Goal: Transaction & Acquisition: Purchase product/service

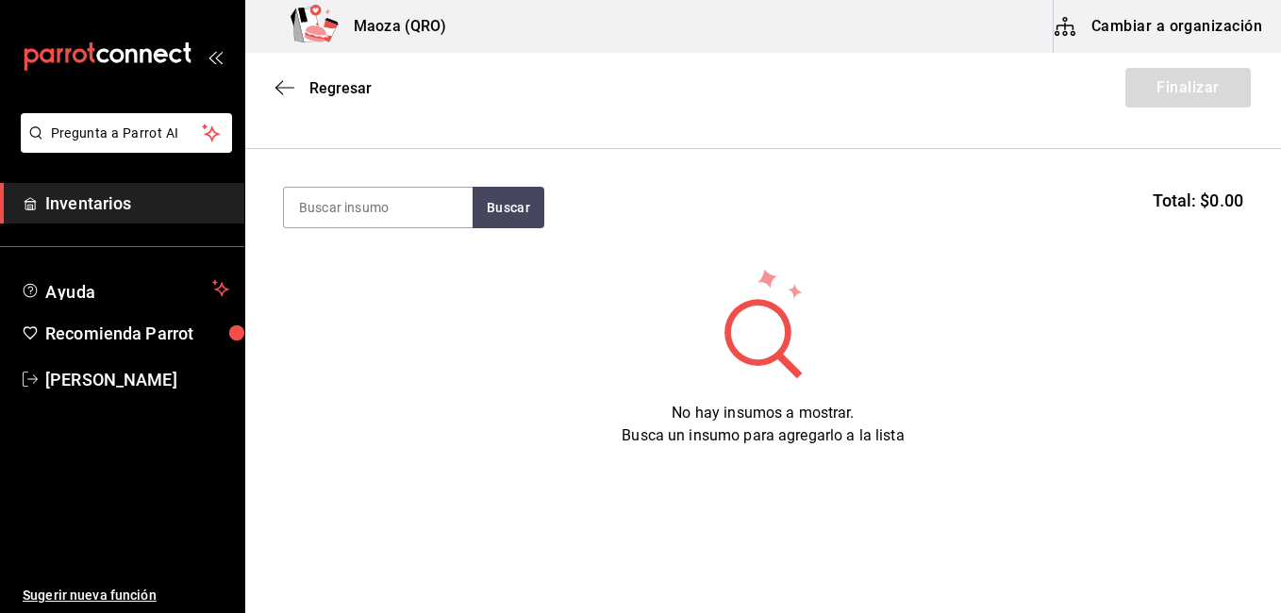
scroll to position [166, 0]
click at [290, 79] on icon "button" at bounding box center [284, 87] width 19 height 17
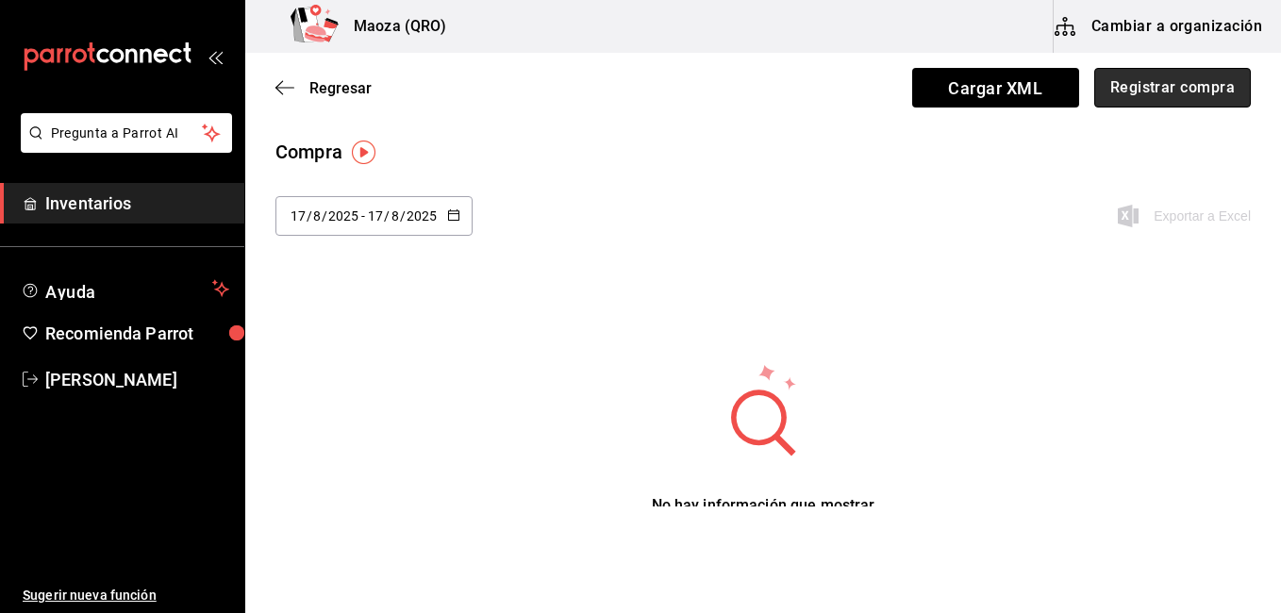
click at [1159, 95] on button "Registrar compra" at bounding box center [1172, 88] width 157 height 40
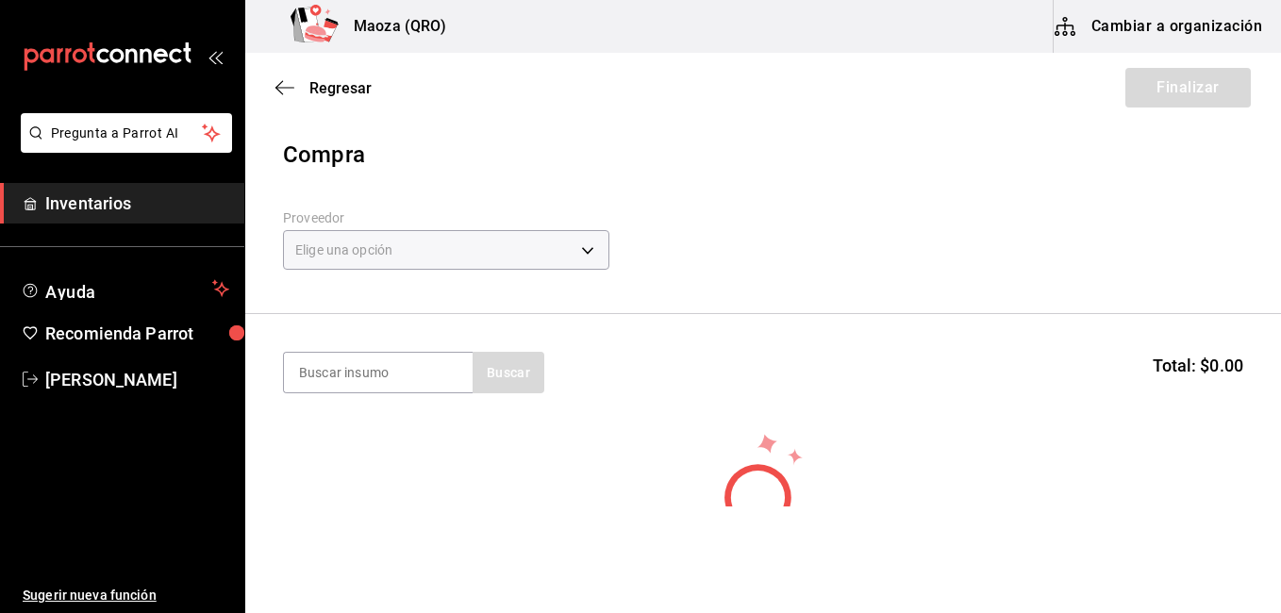
click at [339, 246] on body "Pregunta a Parrot AI Inventarios Ayuda Recomienda Parrot [PERSON_NAME] Sugerir …" at bounding box center [640, 253] width 1281 height 506
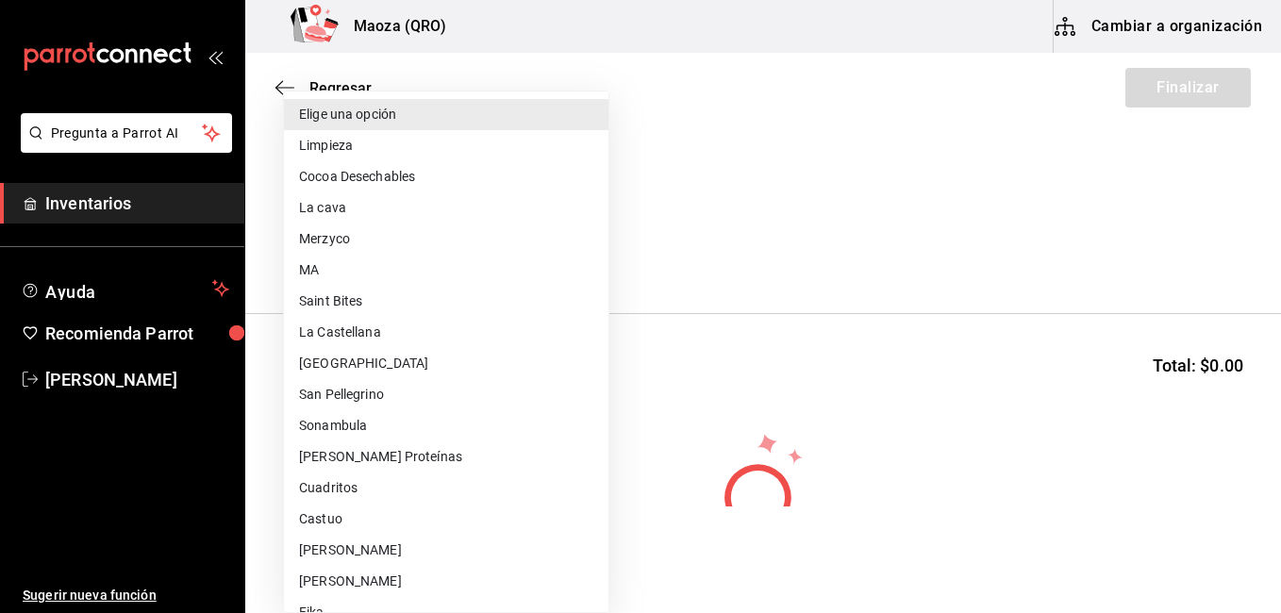
click at [339, 258] on li "MA" at bounding box center [446, 270] width 324 height 31
type input "28b082a2-fe22-4d7a-a602-6fba9031519e"
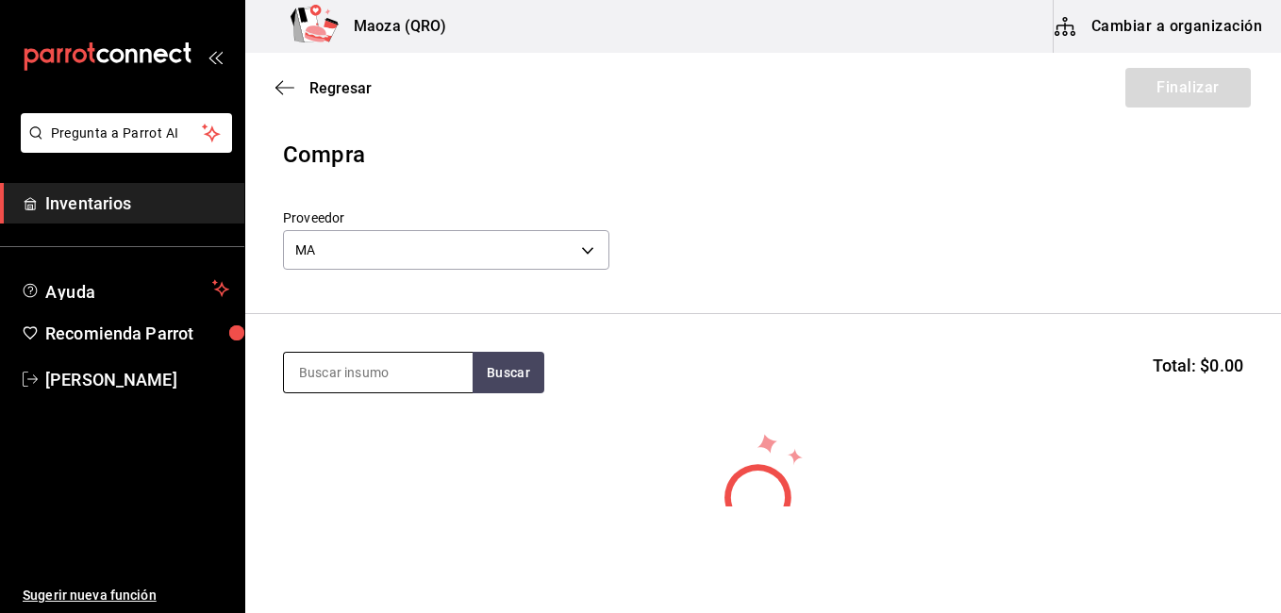
click at [357, 373] on input at bounding box center [378, 373] width 189 height 40
type input "tira"
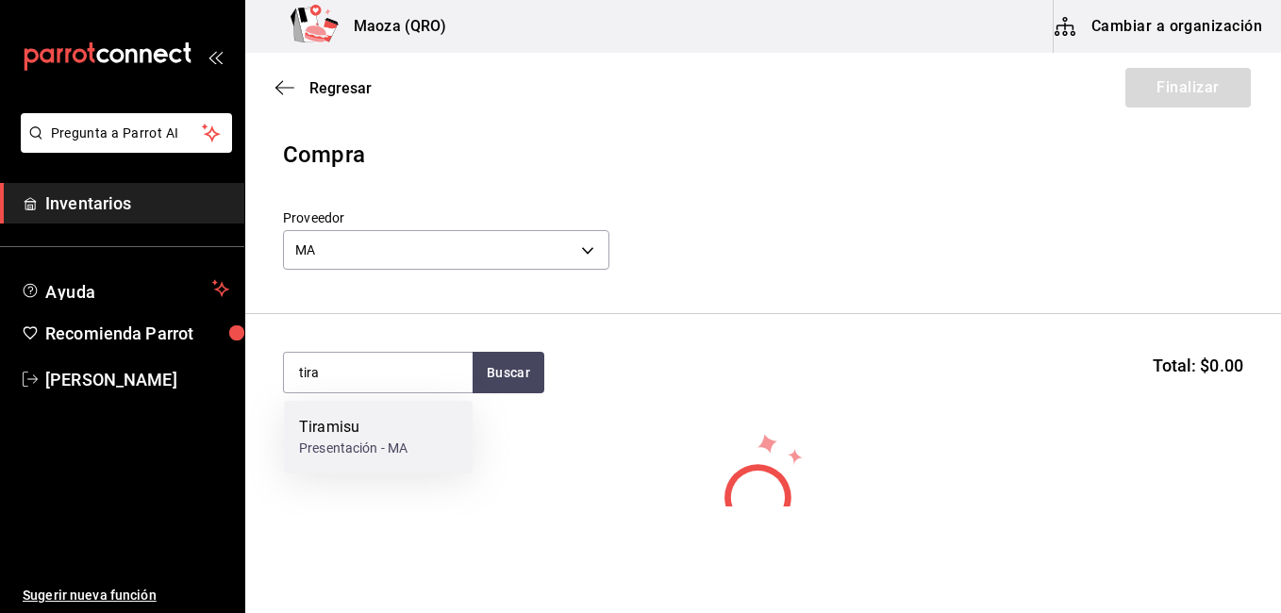
click at [329, 462] on div "Tiramisu Presentación - MA" at bounding box center [378, 437] width 189 height 73
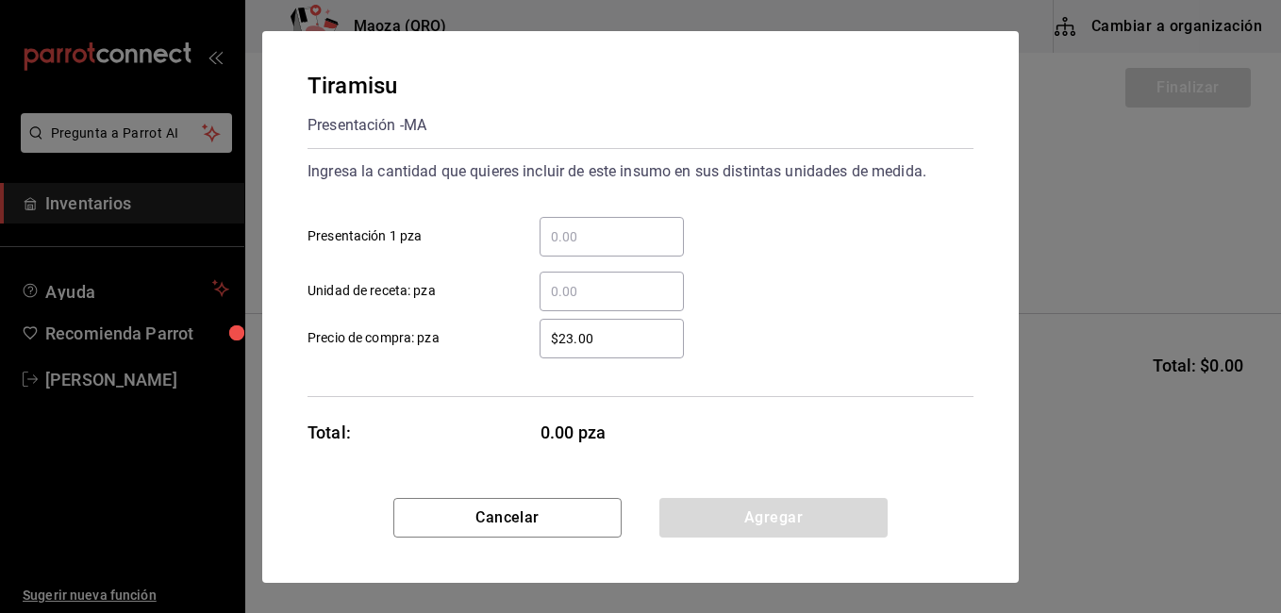
click at [560, 242] on input "​ Presentación 1 pza" at bounding box center [611, 236] width 144 height 23
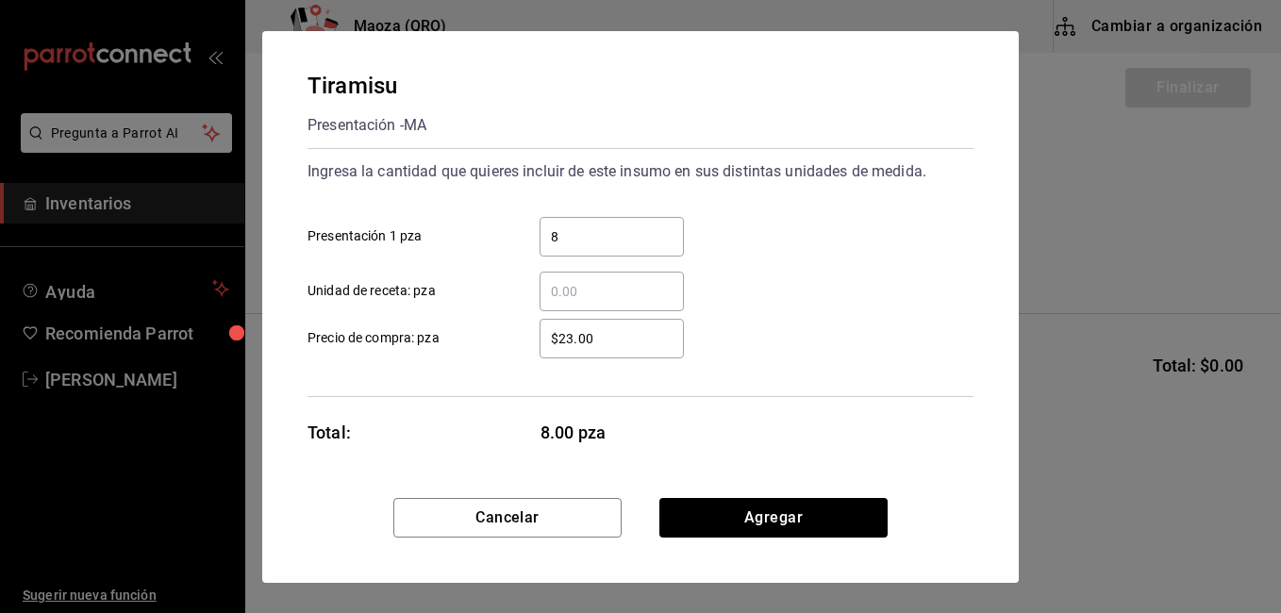
type input "8"
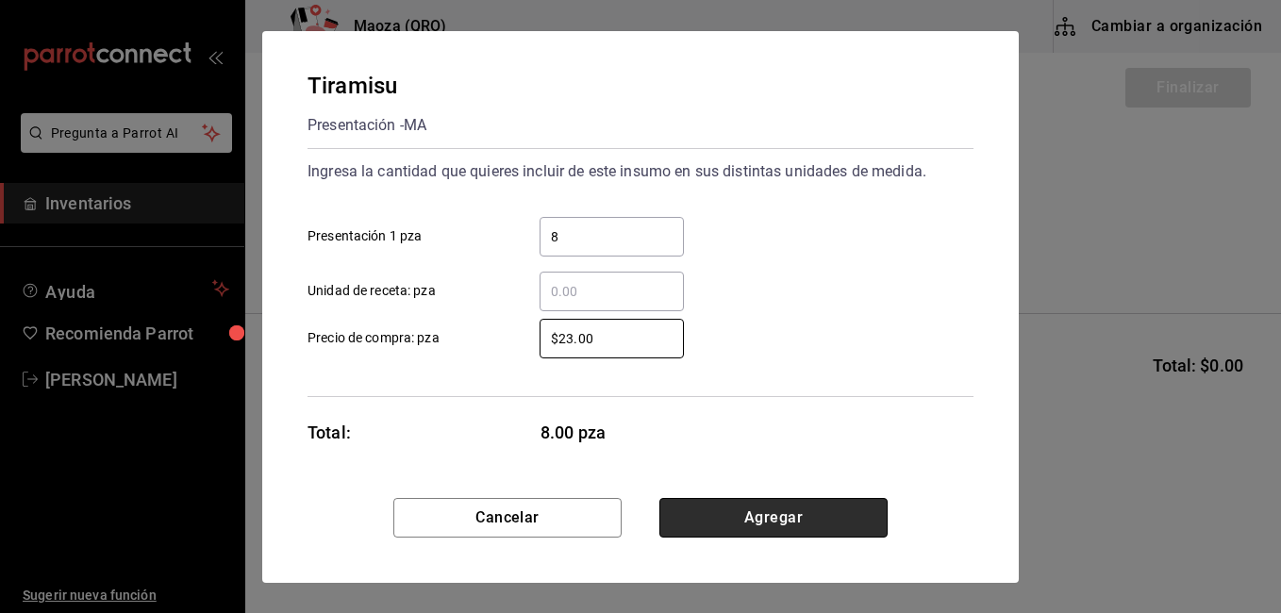
click at [793, 521] on button "Agregar" at bounding box center [773, 518] width 228 height 40
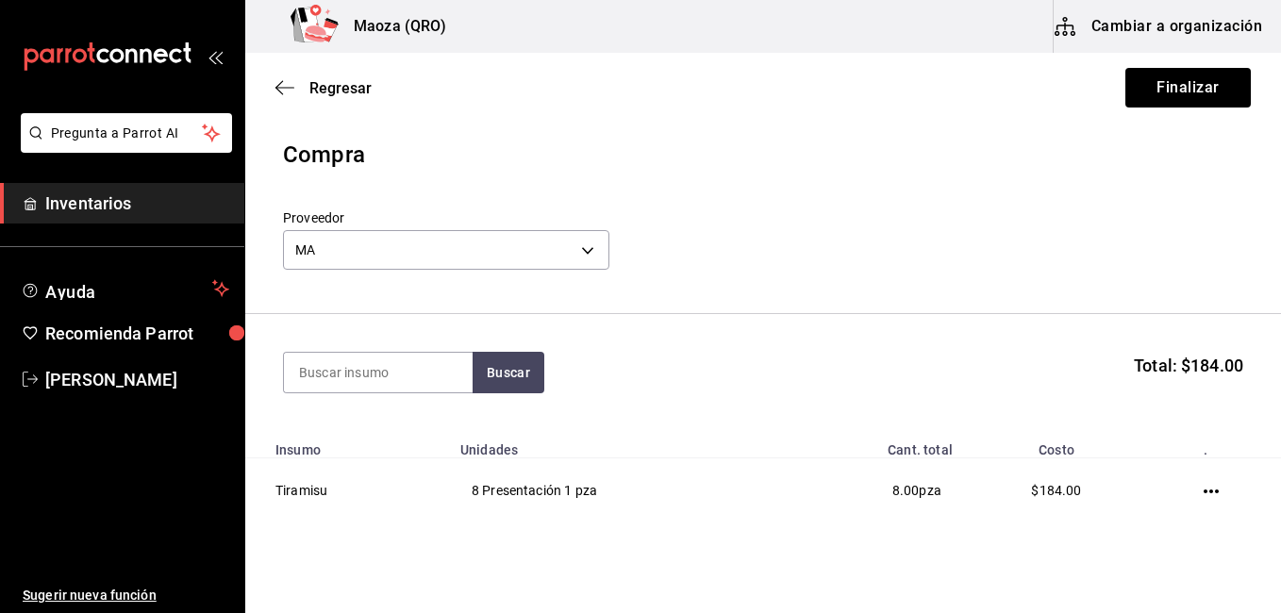
scroll to position [77, 0]
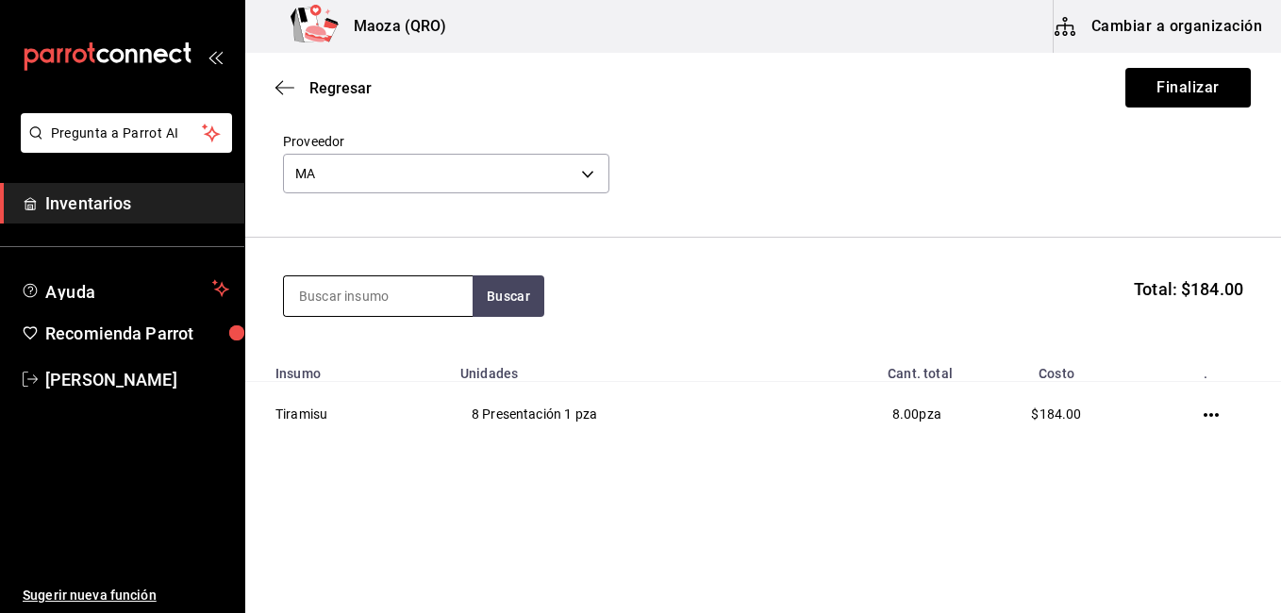
click at [317, 291] on input at bounding box center [378, 296] width 189 height 40
type input "coffee"
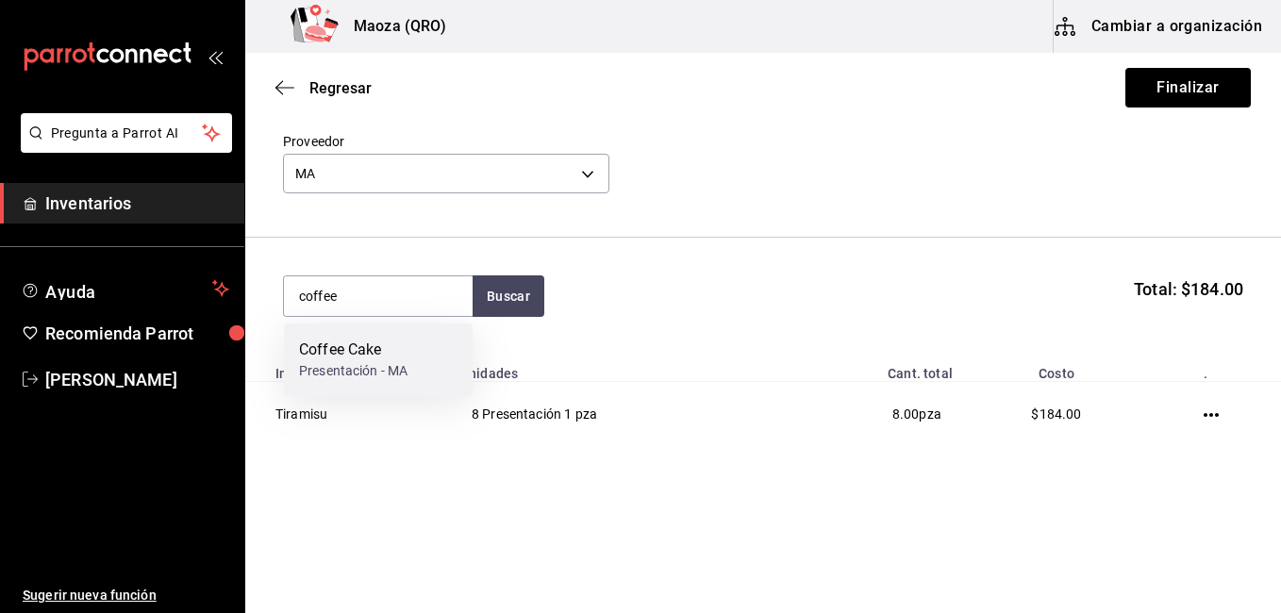
click at [299, 353] on div "Coffee Cake" at bounding box center [353, 350] width 108 height 23
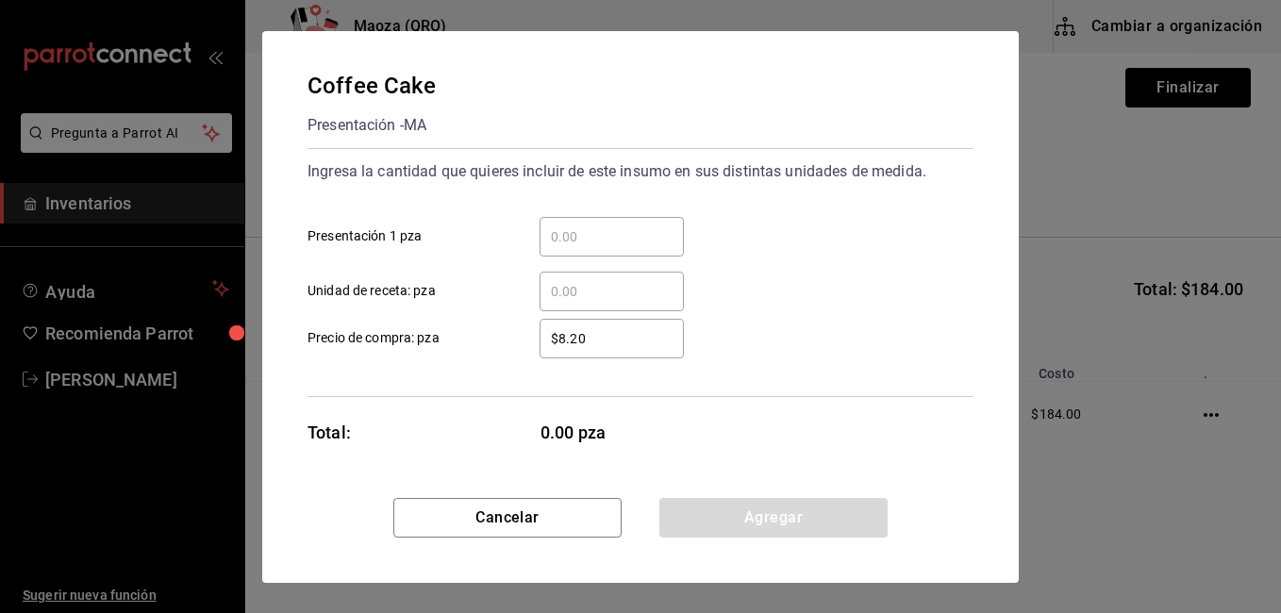
click at [653, 240] on input "​ Presentación 1 pza" at bounding box center [611, 236] width 144 height 23
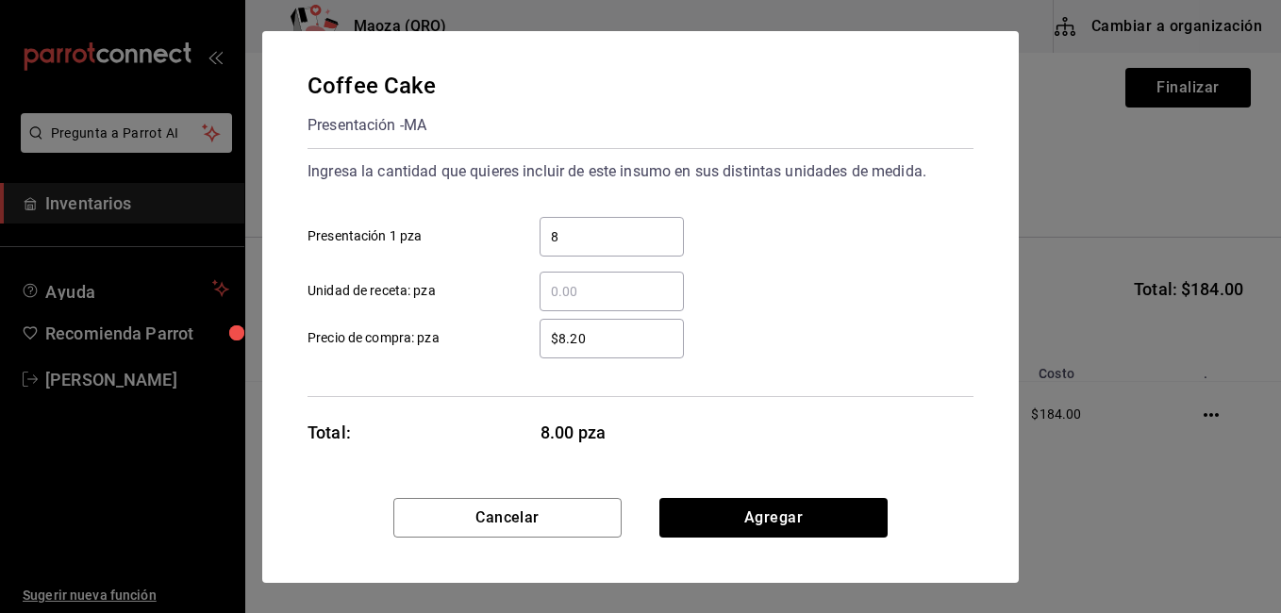
type input "8"
click button "Agregar" at bounding box center [773, 518] width 228 height 40
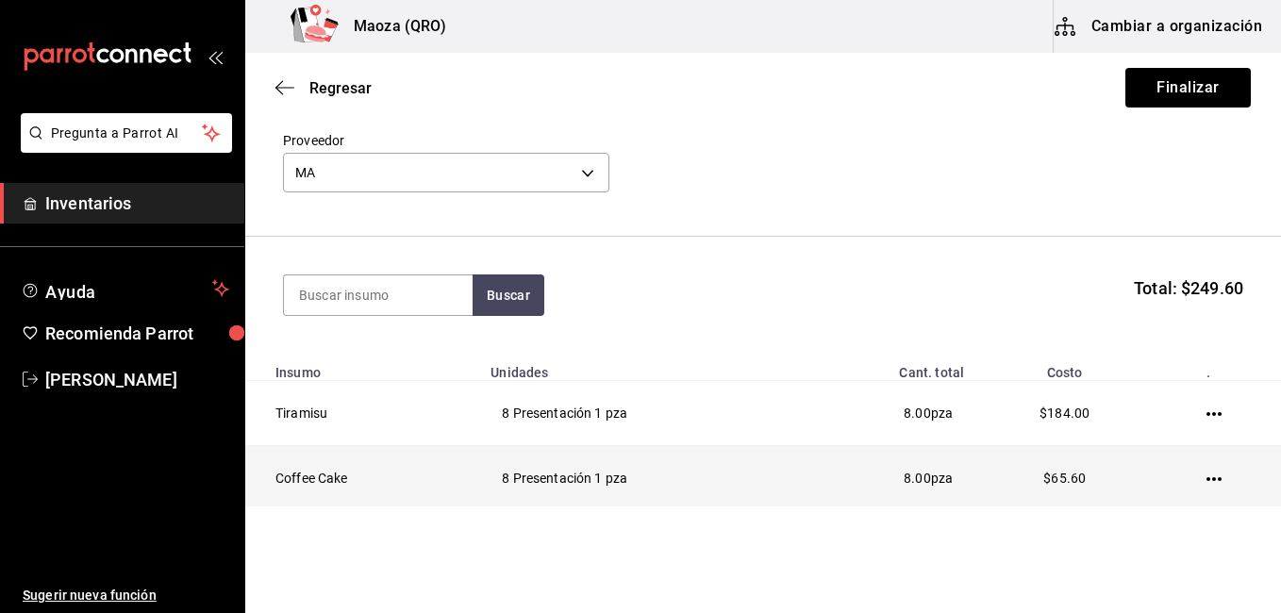
click at [561, 459] on td "8 Presentación 1 pza" at bounding box center [639, 478] width 320 height 65
click at [1206, 477] on icon "button" at bounding box center [1213, 479] width 15 height 15
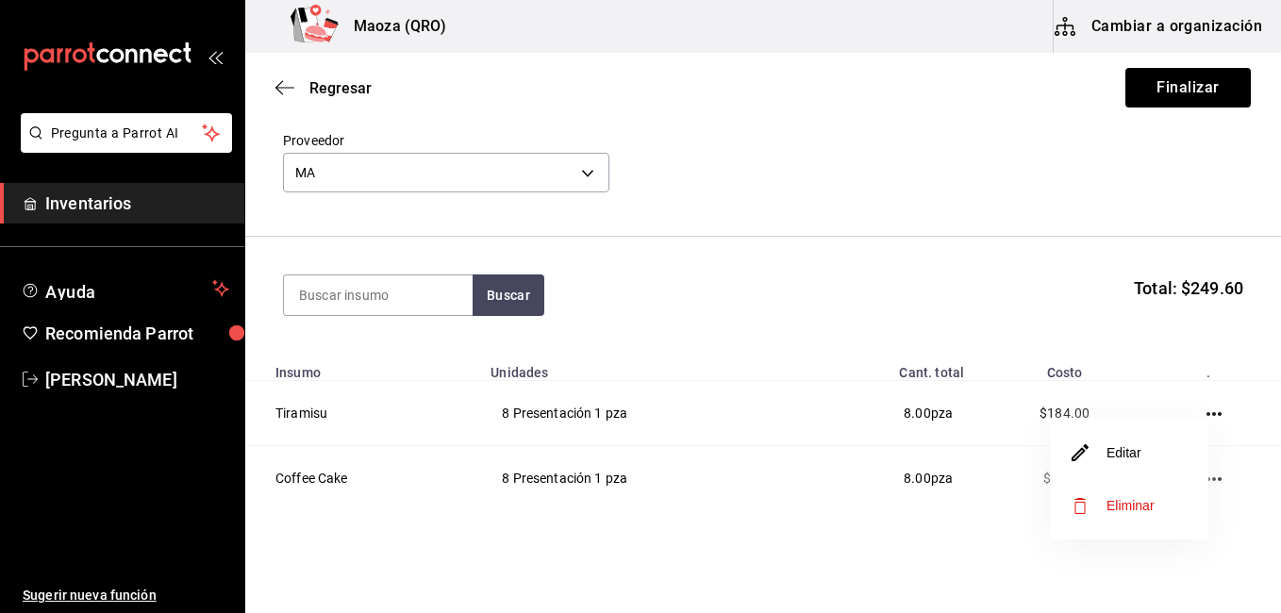
click at [1058, 452] on li "Editar" at bounding box center [1129, 452] width 158 height 53
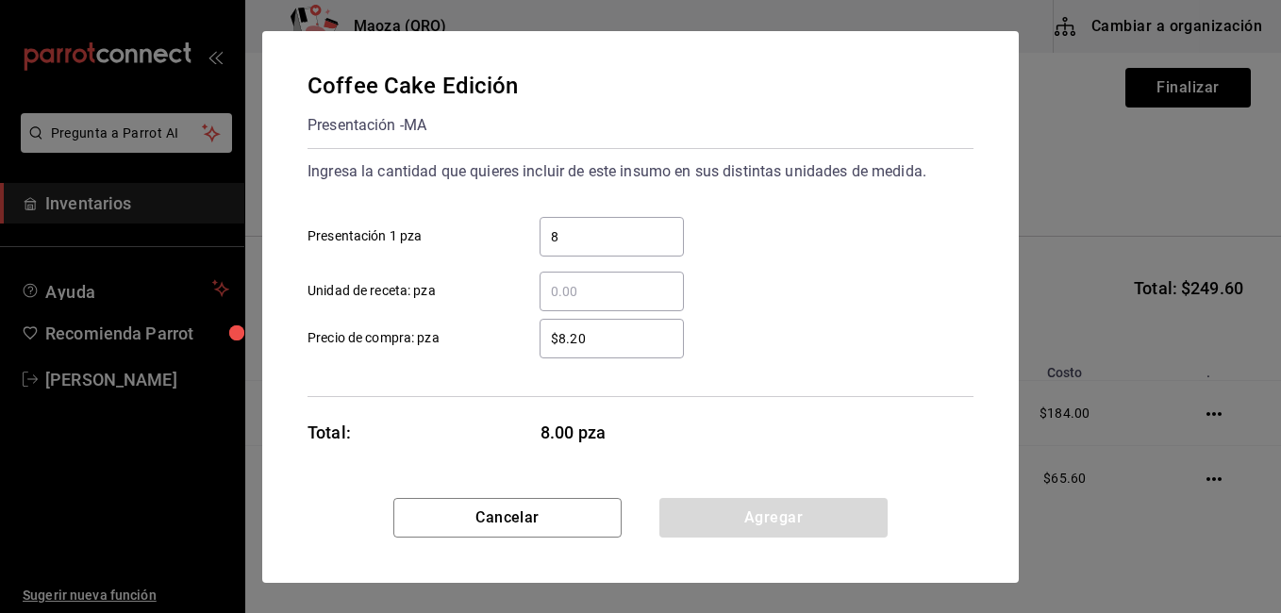
click at [568, 340] on input "$8.20" at bounding box center [611, 338] width 144 height 23
click at [576, 336] on input "$8.20" at bounding box center [611, 338] width 144 height 23
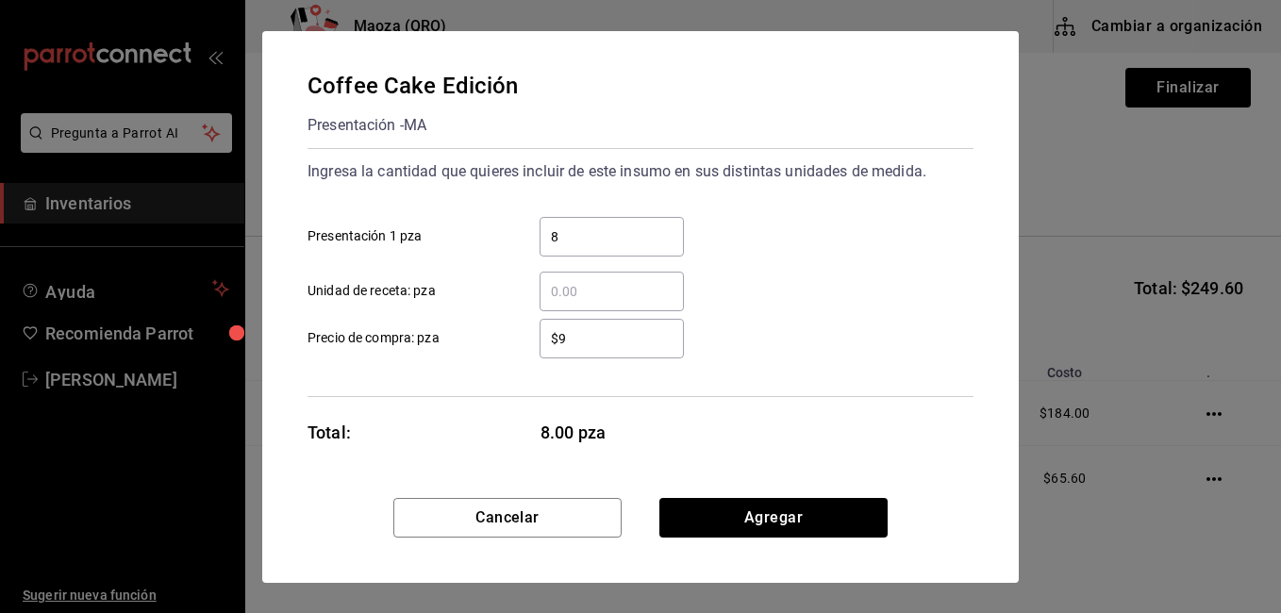
type input "$9"
click button "Agregar" at bounding box center [773, 518] width 228 height 40
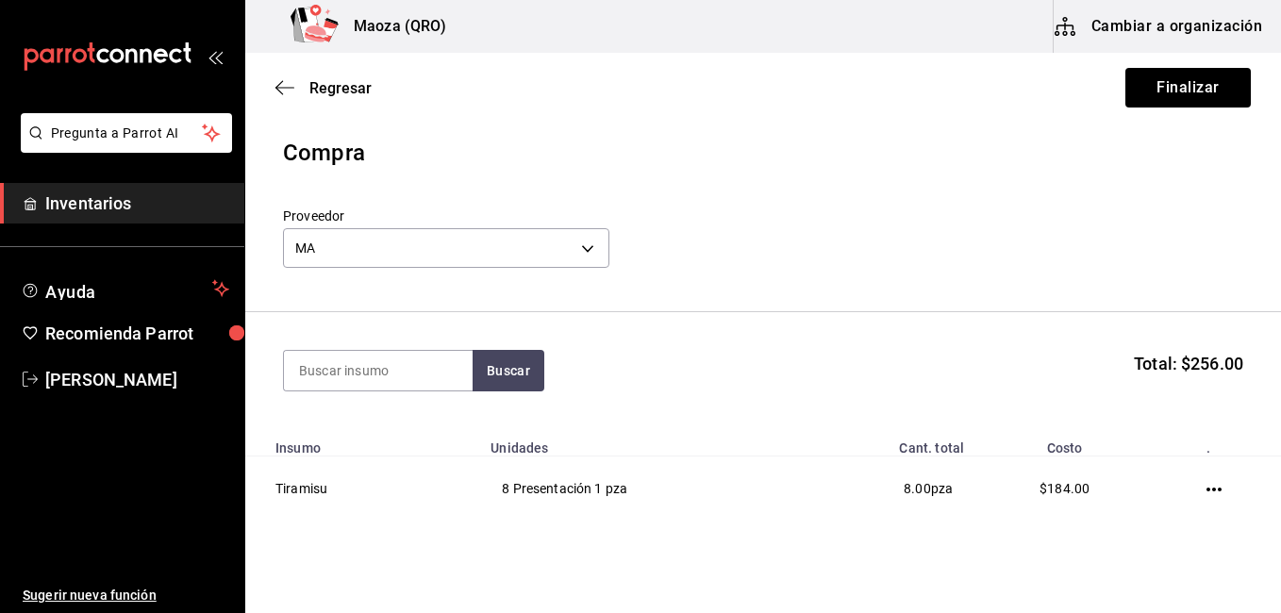
scroll to position [0, 0]
click at [1142, 96] on button "Finalizar" at bounding box center [1187, 88] width 125 height 40
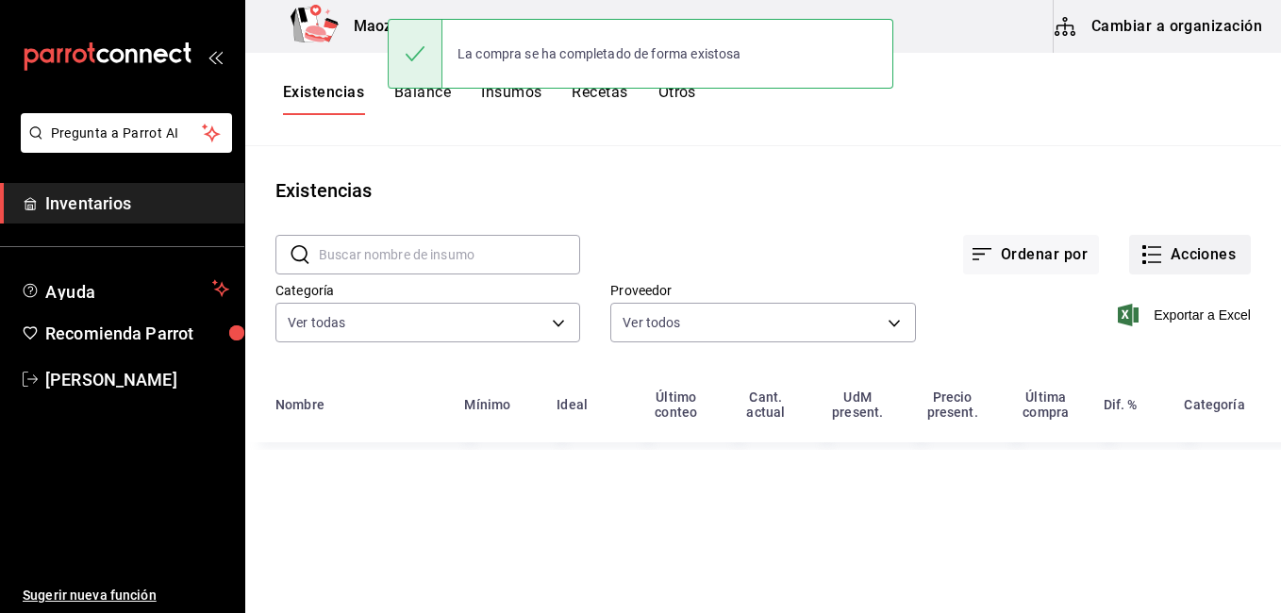
click at [1175, 244] on button "Acciones" at bounding box center [1190, 255] width 122 height 40
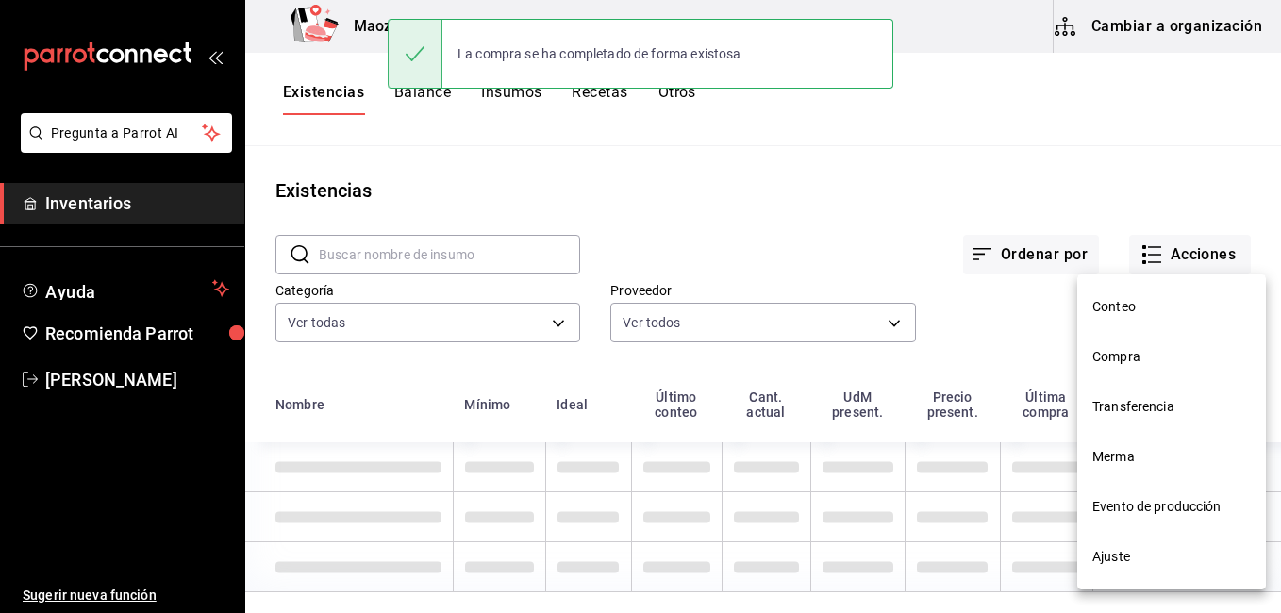
click at [1144, 349] on span "Compra" at bounding box center [1171, 357] width 158 height 20
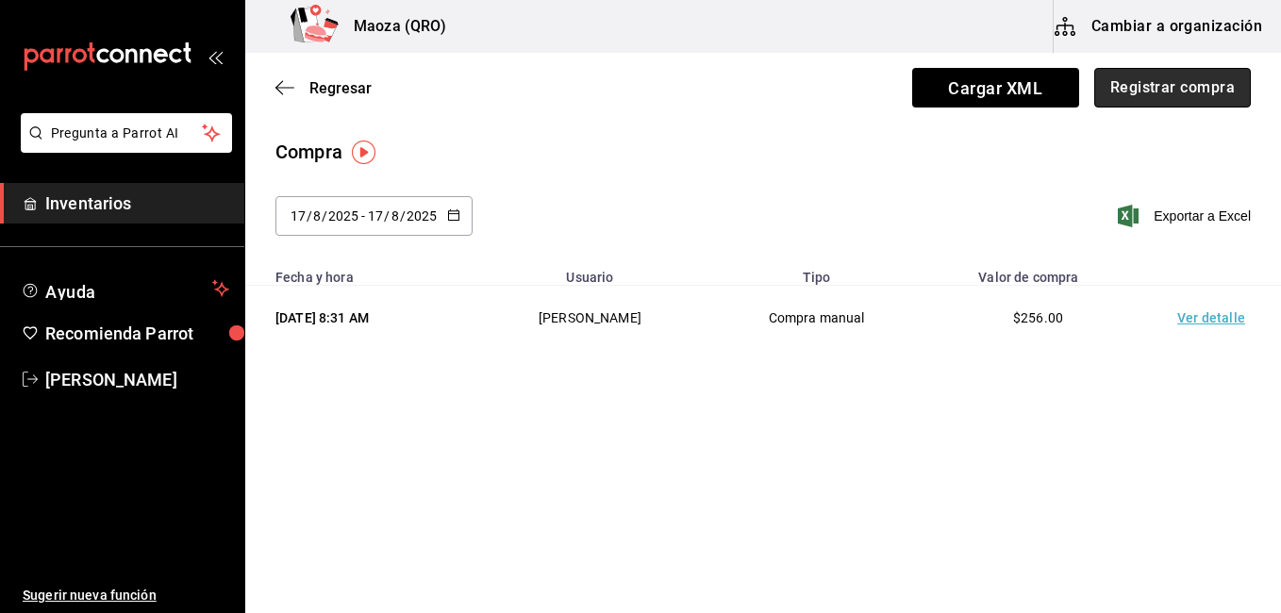
click at [1136, 85] on button "Registrar compra" at bounding box center [1172, 88] width 157 height 40
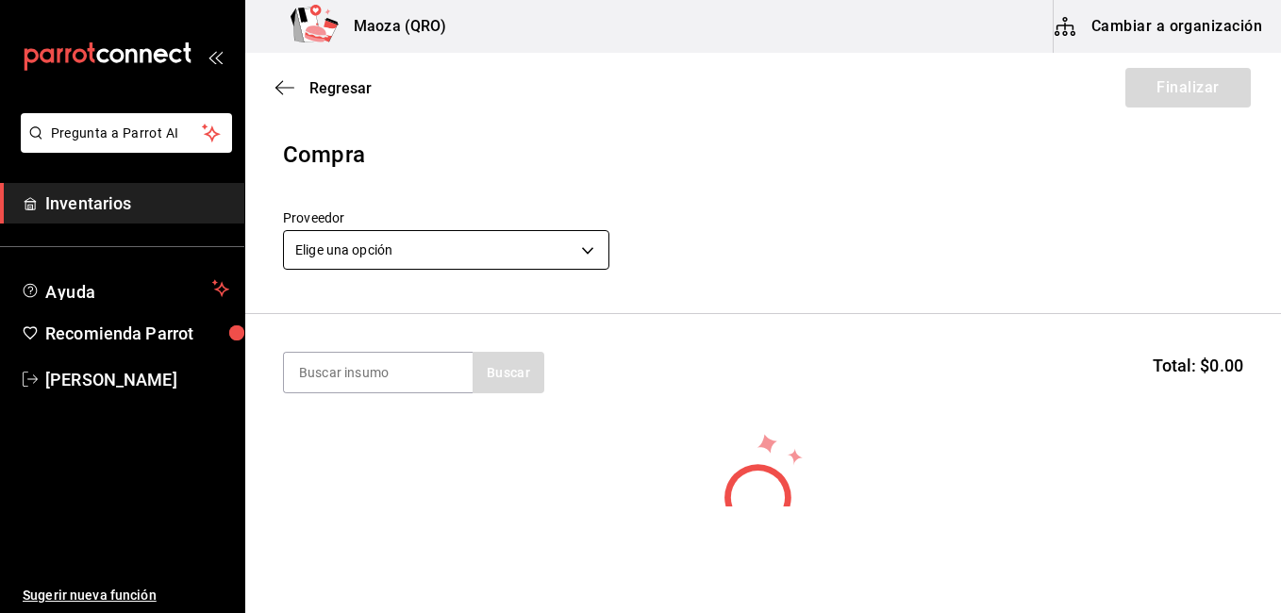
click at [497, 246] on body "Pregunta a Parrot AI Inventarios Ayuda Recomienda Parrot [PERSON_NAME] Sugerir …" at bounding box center [640, 253] width 1281 height 506
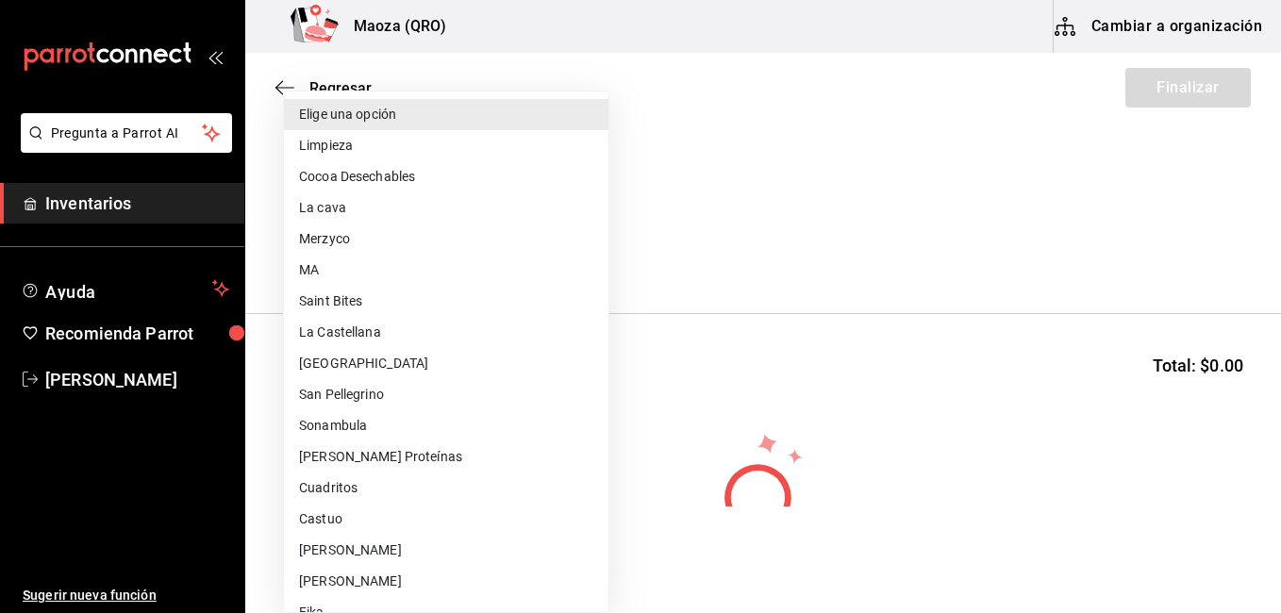
click at [373, 367] on li "[GEOGRAPHIC_DATA]" at bounding box center [446, 363] width 324 height 31
type input "c49d269c-978e-424e-b604-6197c6803b72"
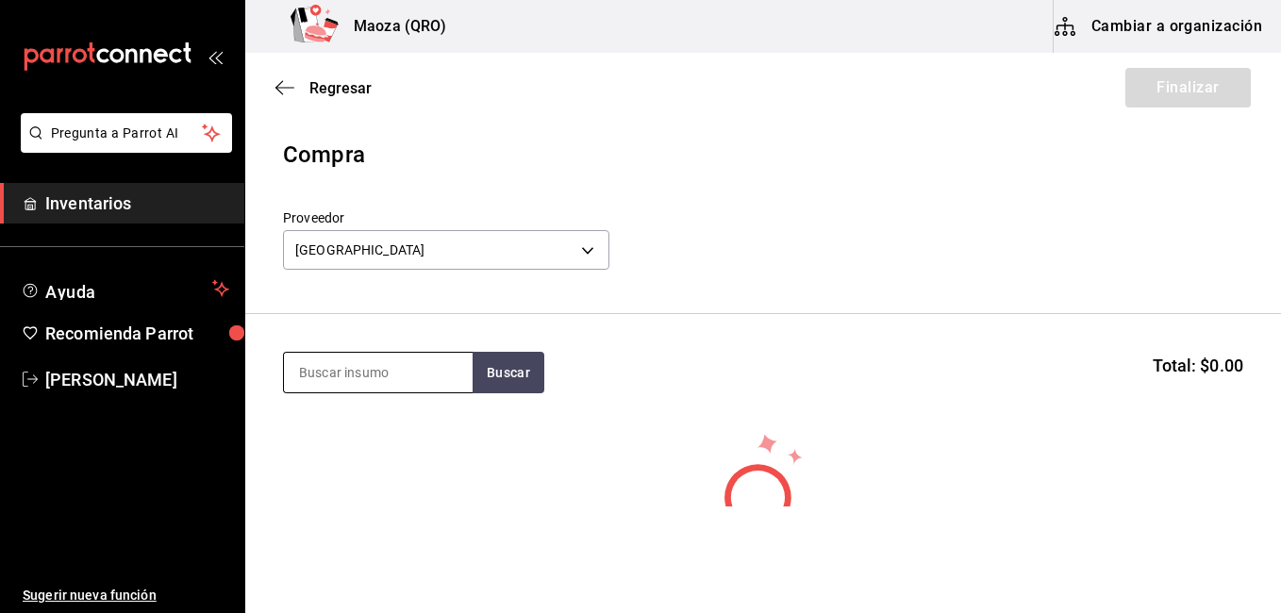
click at [412, 359] on input at bounding box center [378, 373] width 189 height 40
type input "concha"
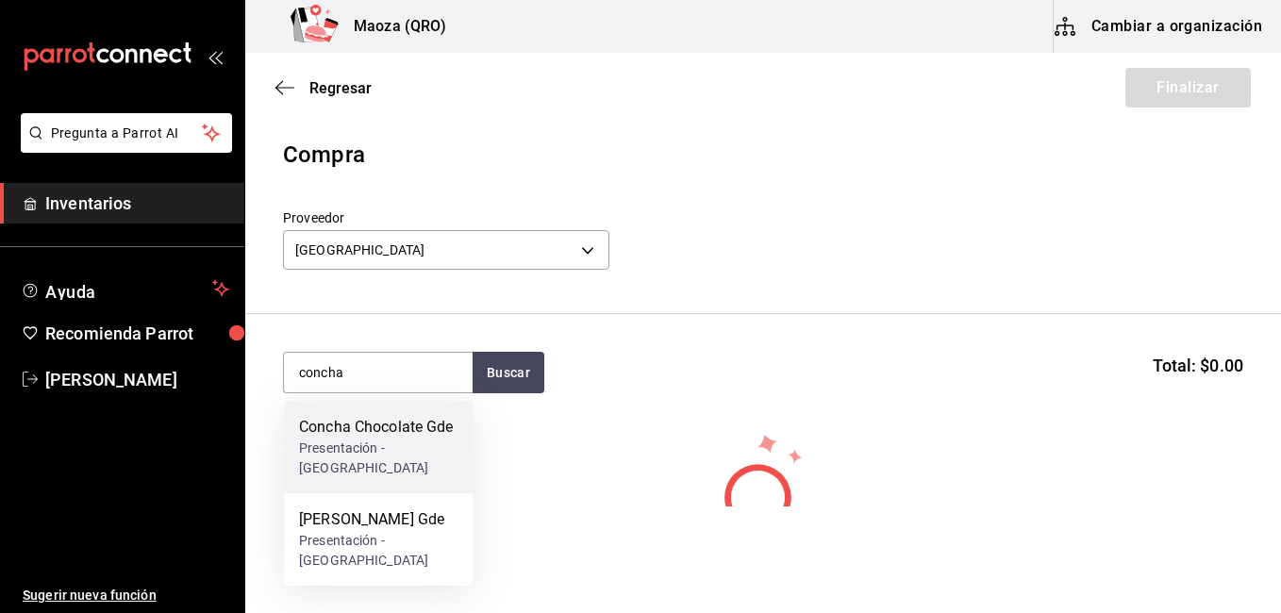
click at [386, 434] on div "Concha Chocolate Gde" at bounding box center [378, 427] width 158 height 23
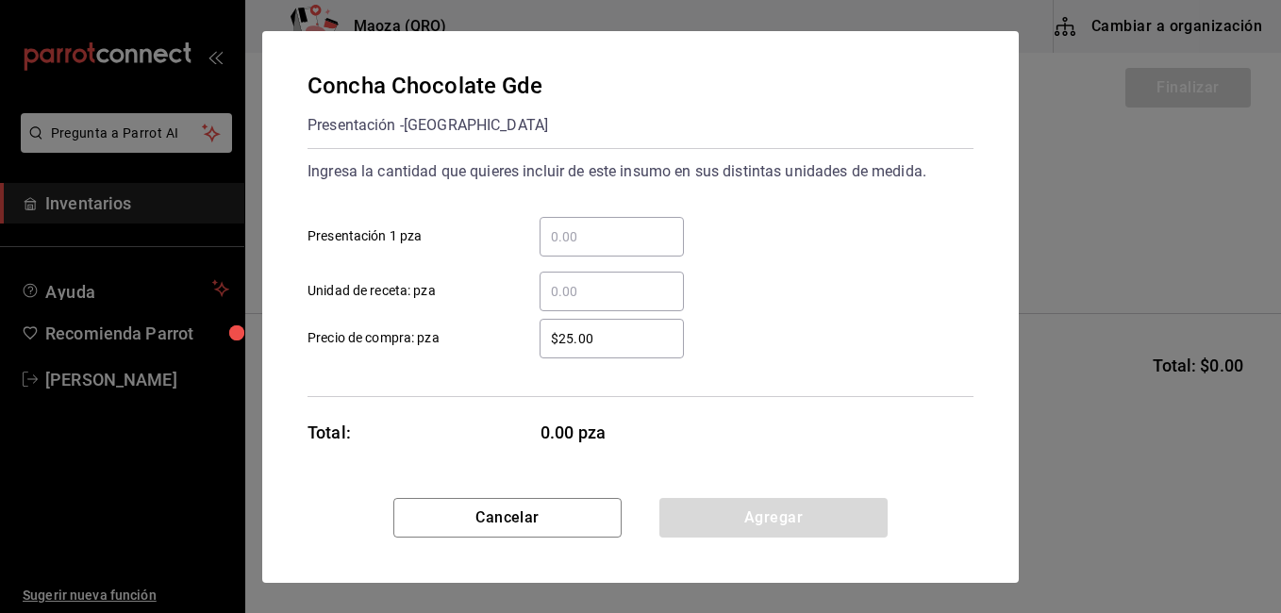
click at [631, 221] on div "​" at bounding box center [611, 237] width 144 height 40
click at [631, 225] on input "​ Presentación 1 pza" at bounding box center [611, 236] width 144 height 23
drag, startPoint x: 655, startPoint y: 226, endPoint x: 1007, endPoint y: 177, distance: 355.1
drag, startPoint x: 1007, startPoint y: 177, endPoint x: 603, endPoint y: 233, distance: 408.4
click at [603, 233] on input "​ Presentación 1 pza" at bounding box center [611, 236] width 144 height 23
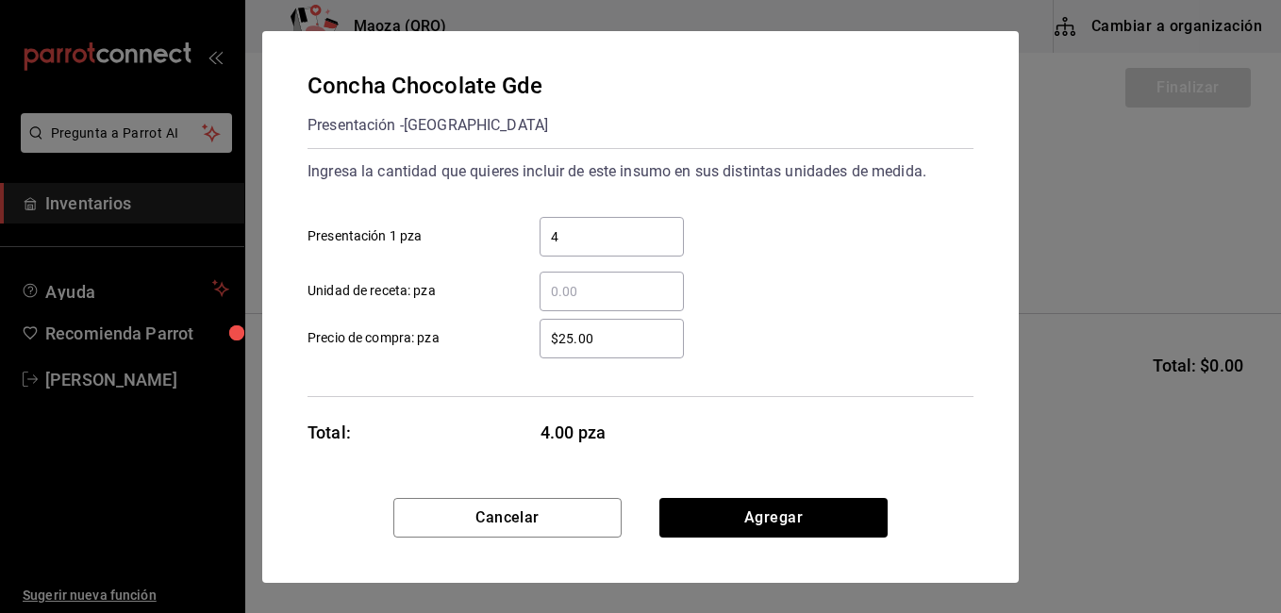
type input "4"
click button "Agregar" at bounding box center [773, 518] width 228 height 40
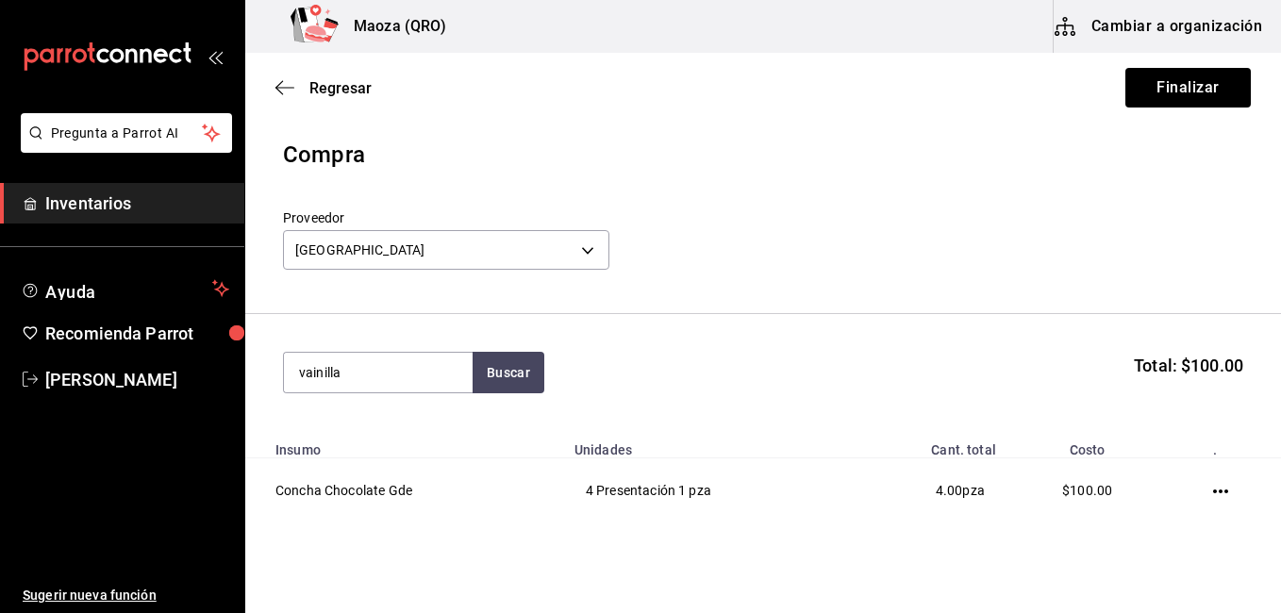
type input "vainilla"
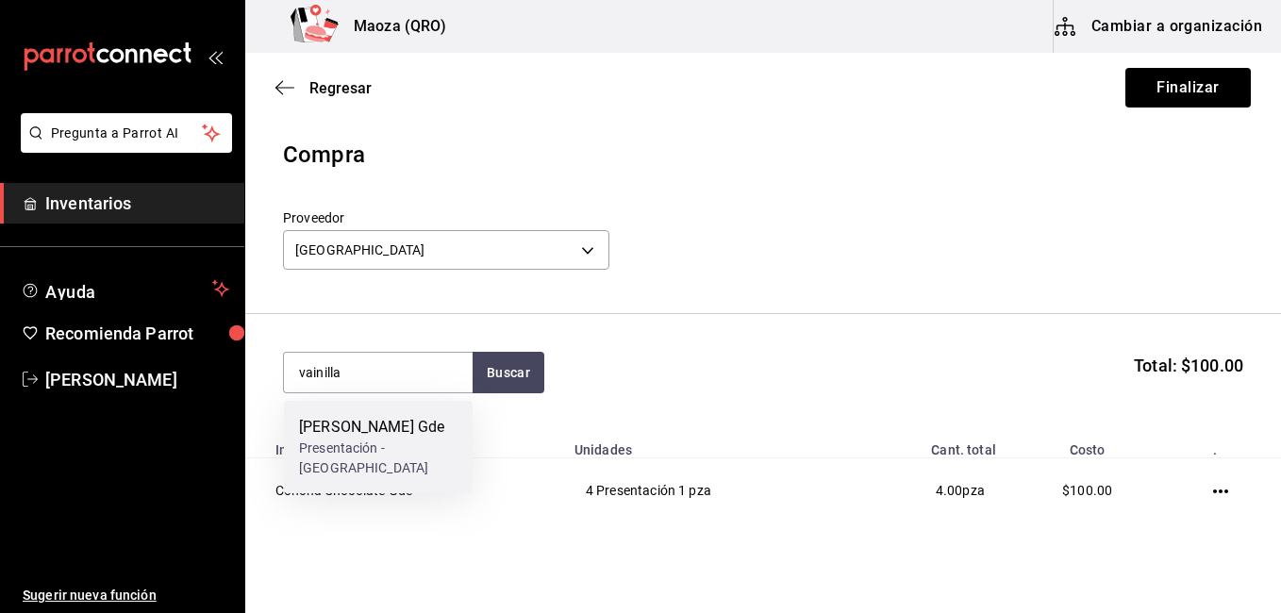
click at [422, 417] on div "[PERSON_NAME] Gde" at bounding box center [378, 427] width 158 height 23
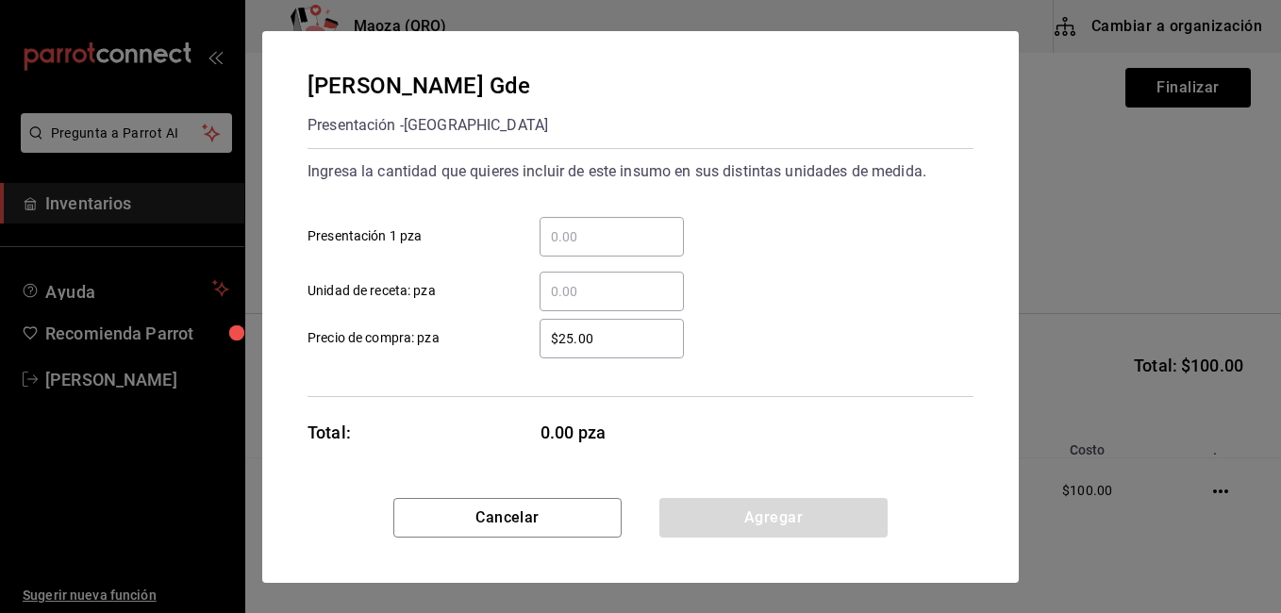
click at [635, 247] on input "​ Presentación 1 pza" at bounding box center [611, 236] width 144 height 23
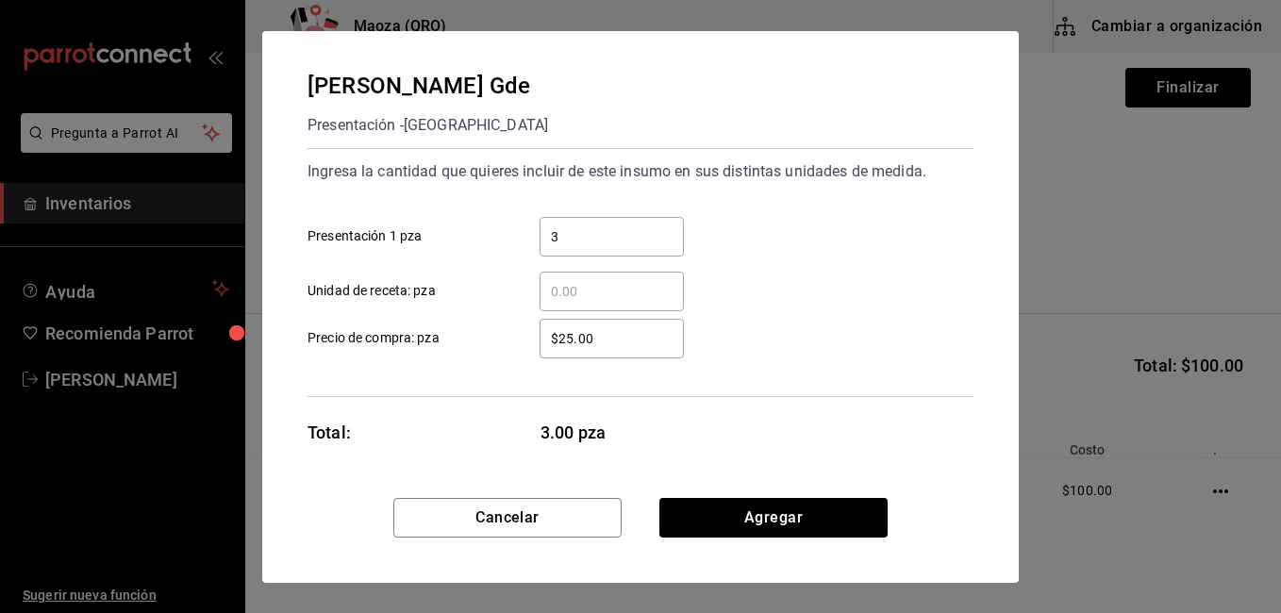
type input "3"
click button "Agregar" at bounding box center [773, 518] width 228 height 40
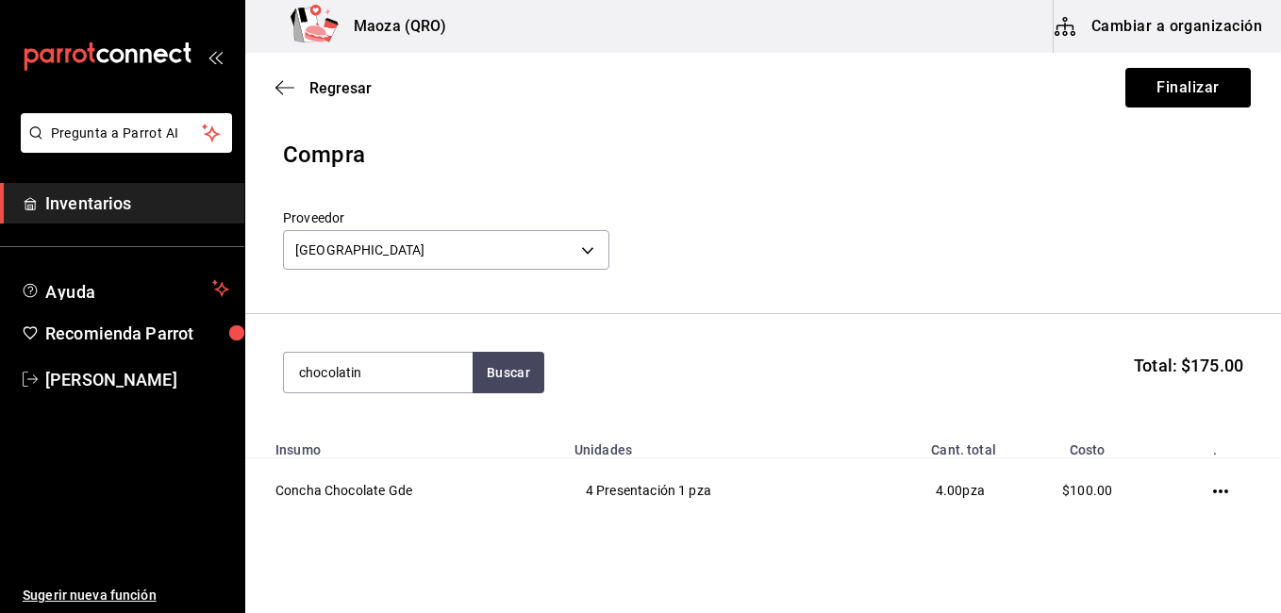
type input "chocolatin"
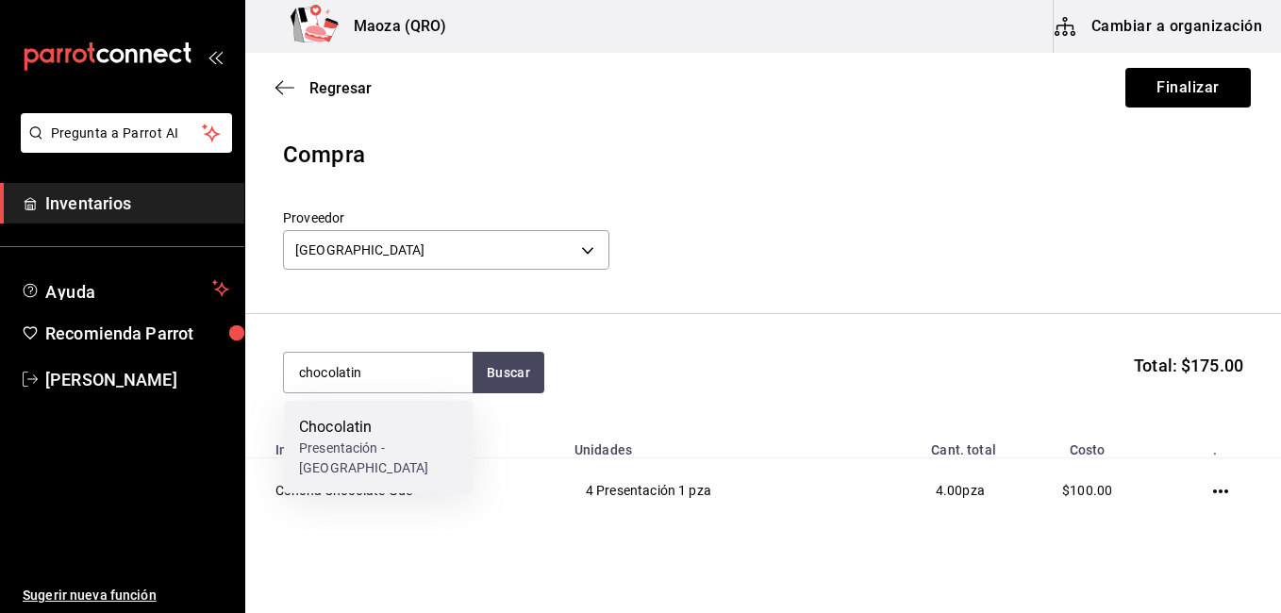
click at [313, 438] on div "Chocolatin" at bounding box center [378, 427] width 158 height 23
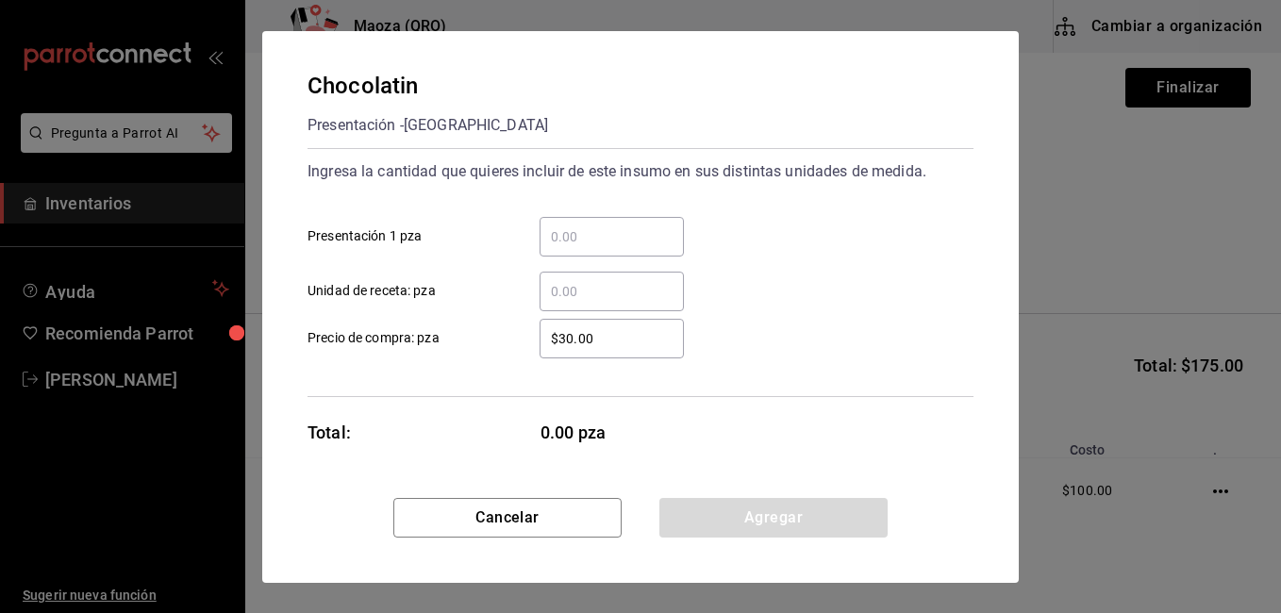
click at [550, 247] on div "​" at bounding box center [611, 237] width 144 height 40
click at [550, 247] on input "​ Presentación 1 pza" at bounding box center [611, 236] width 144 height 23
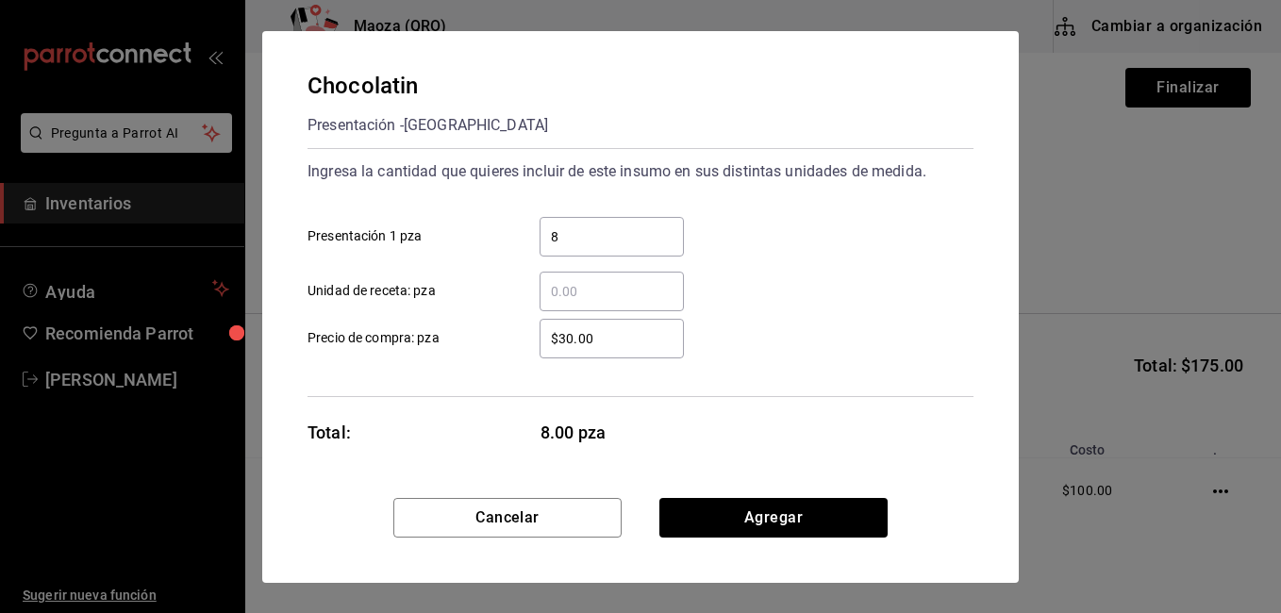
type input "8"
click button "Agregar" at bounding box center [773, 518] width 228 height 40
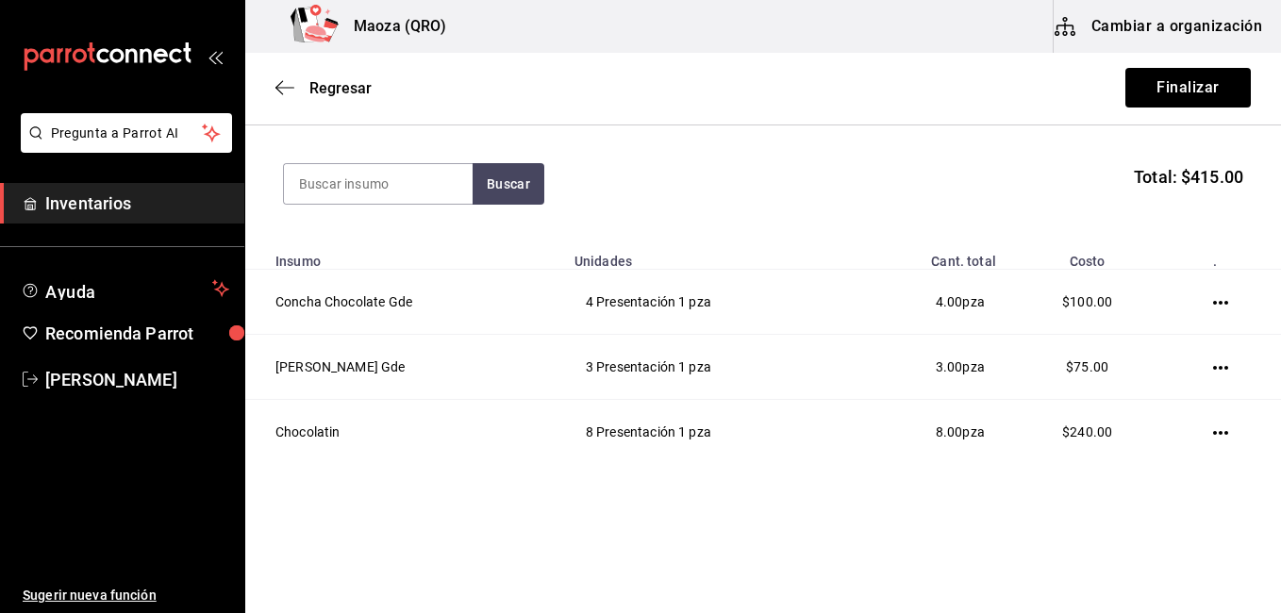
scroll to position [94, 0]
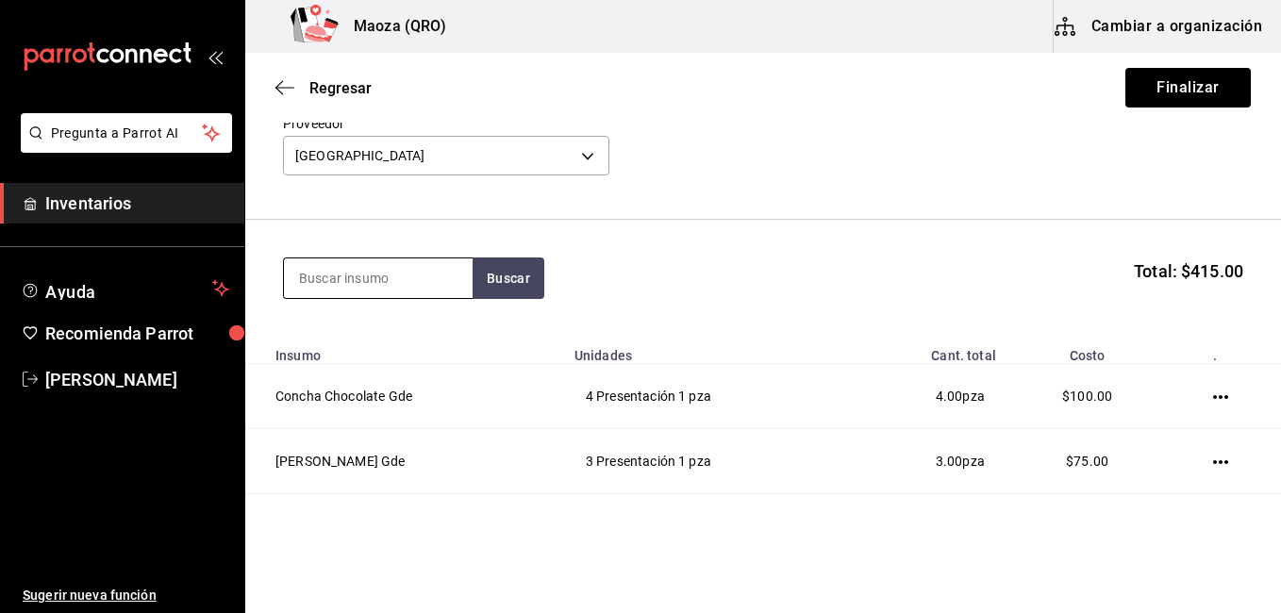
click at [373, 261] on input at bounding box center [378, 278] width 189 height 40
click at [372, 275] on input at bounding box center [378, 278] width 189 height 40
type input "nutella"
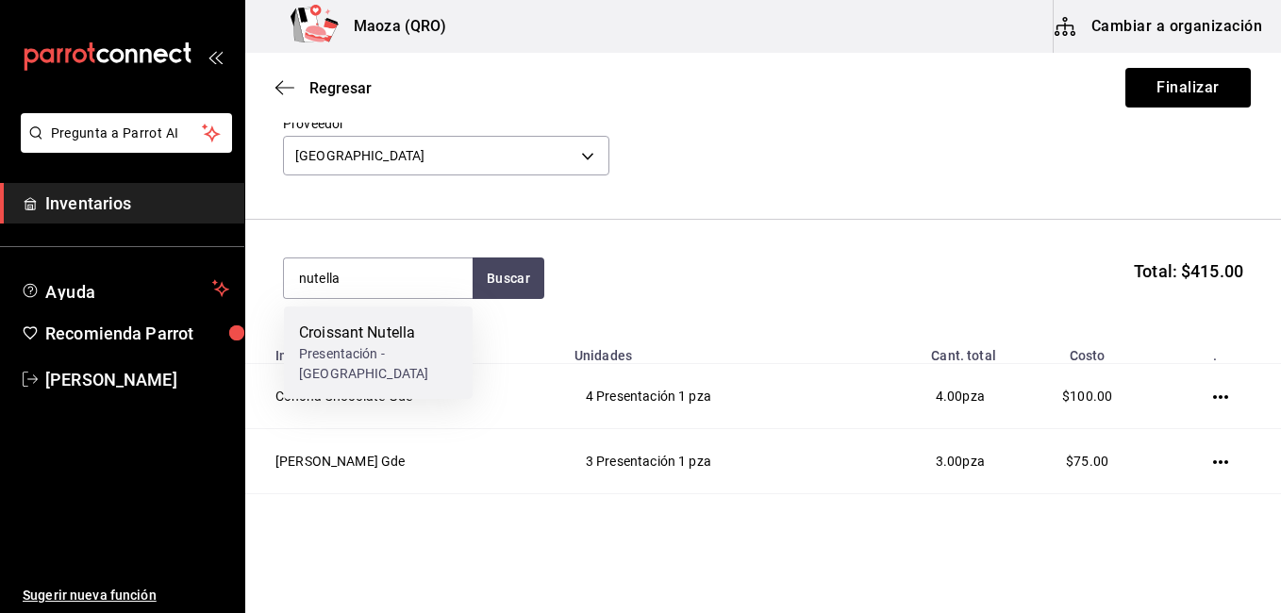
click at [364, 339] on div "Croissant Nutella" at bounding box center [378, 333] width 158 height 23
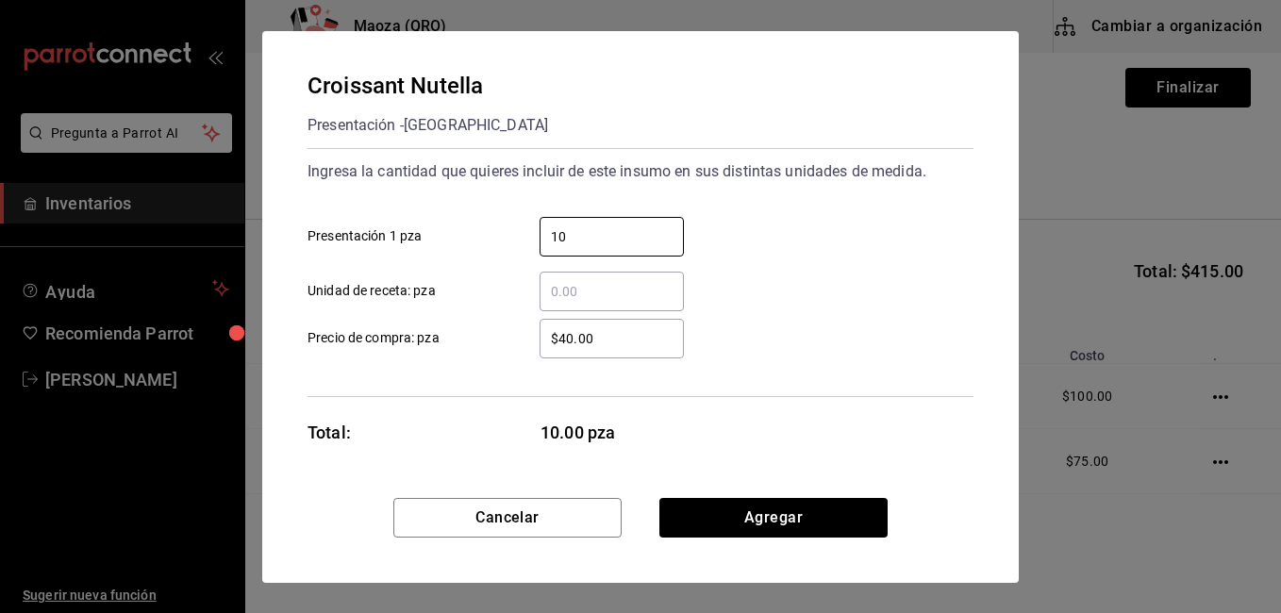
type input "10"
click button "Agregar" at bounding box center [773, 518] width 228 height 40
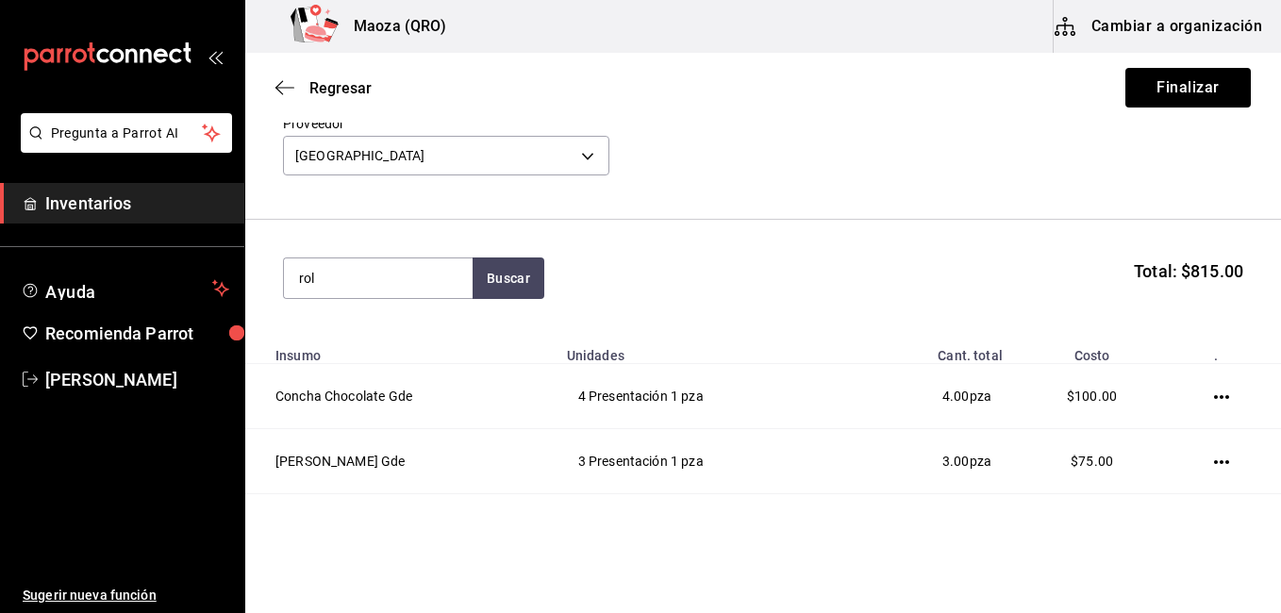
type input "rol"
click at [364, 339] on div "Rol [PERSON_NAME]" at bounding box center [378, 333] width 158 height 23
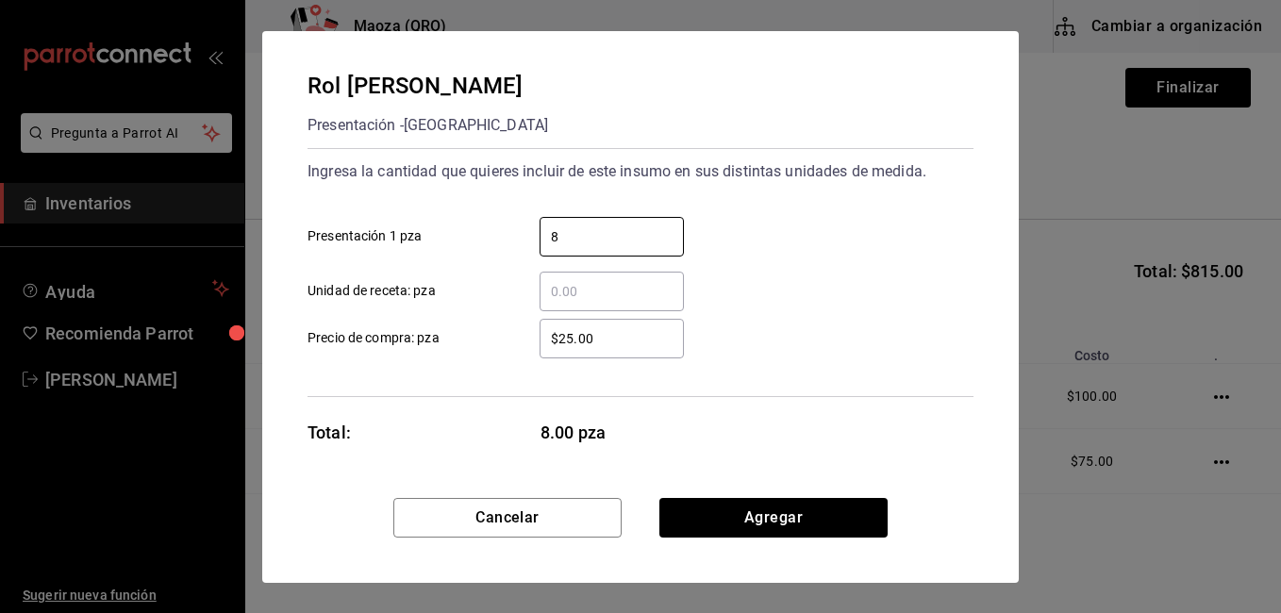
type input "8"
click button "Agregar" at bounding box center [773, 518] width 228 height 40
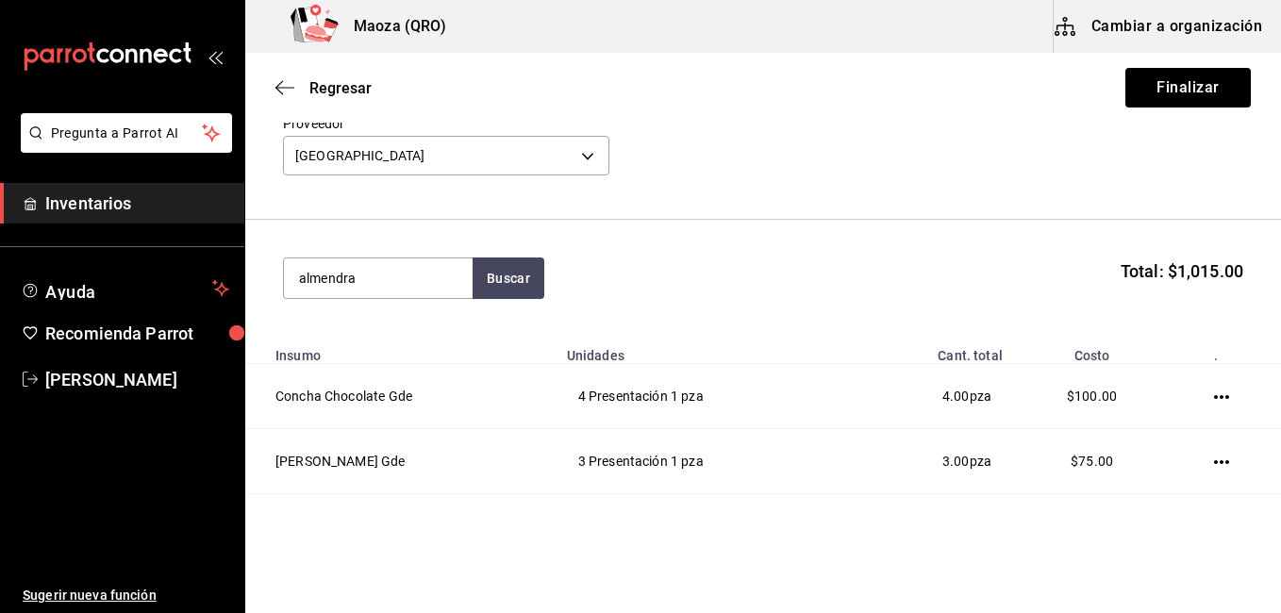
type input "almendra"
click at [364, 339] on div "Croissant Almendra" at bounding box center [378, 333] width 158 height 23
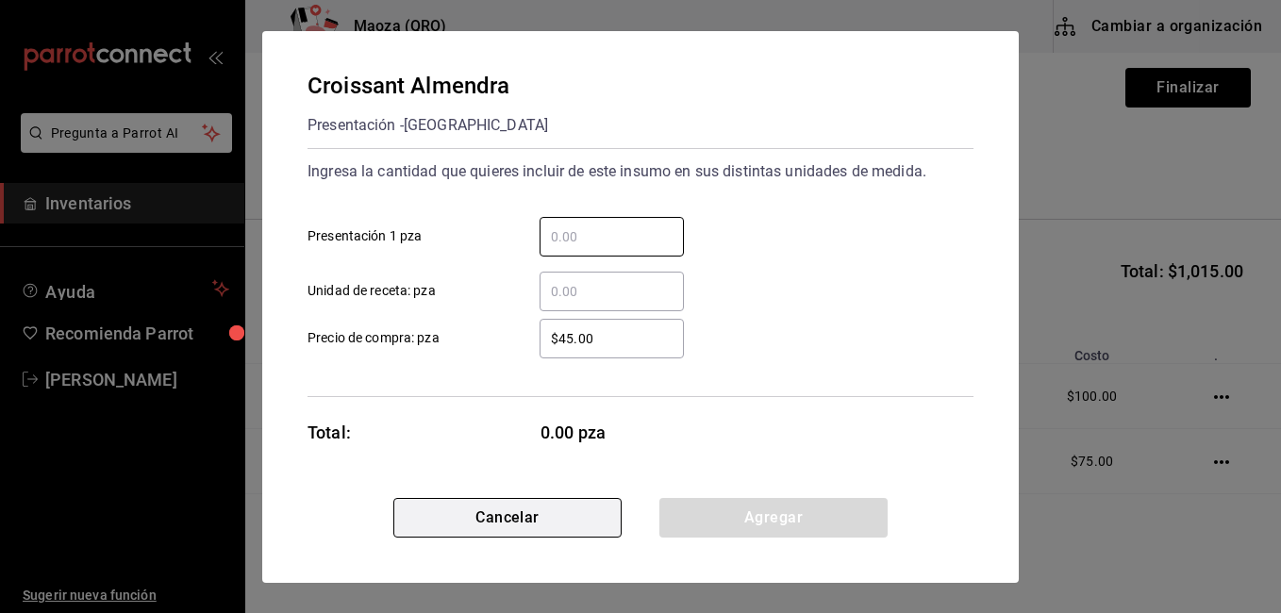
click at [461, 513] on button "Cancelar" at bounding box center [507, 518] width 228 height 40
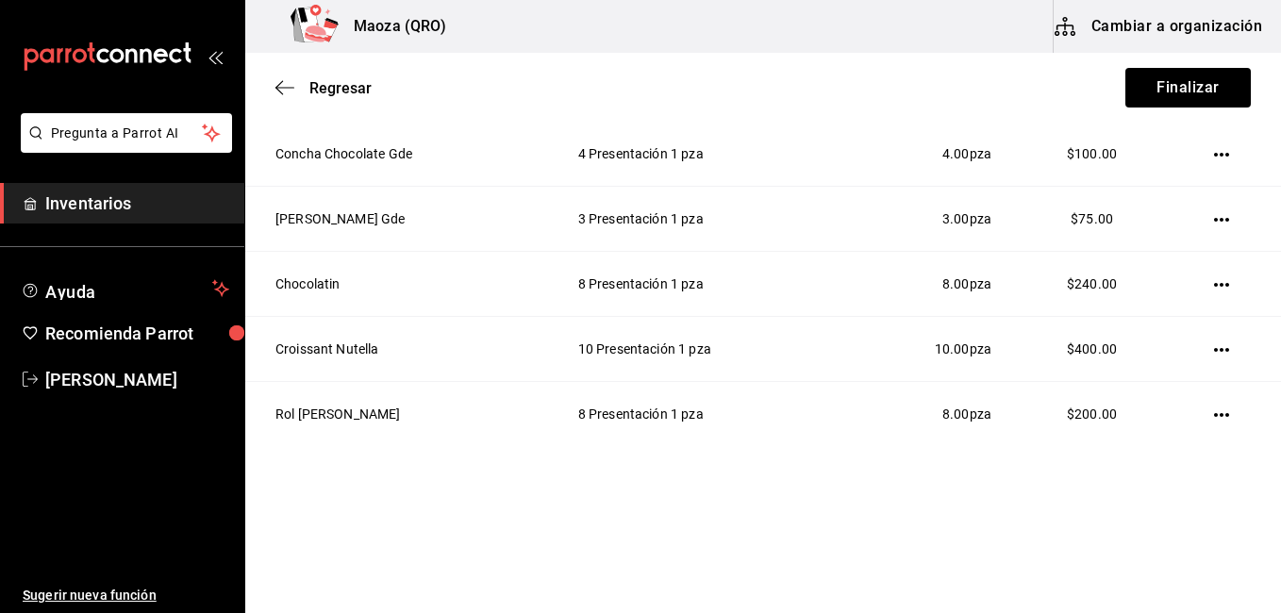
scroll to position [55, 0]
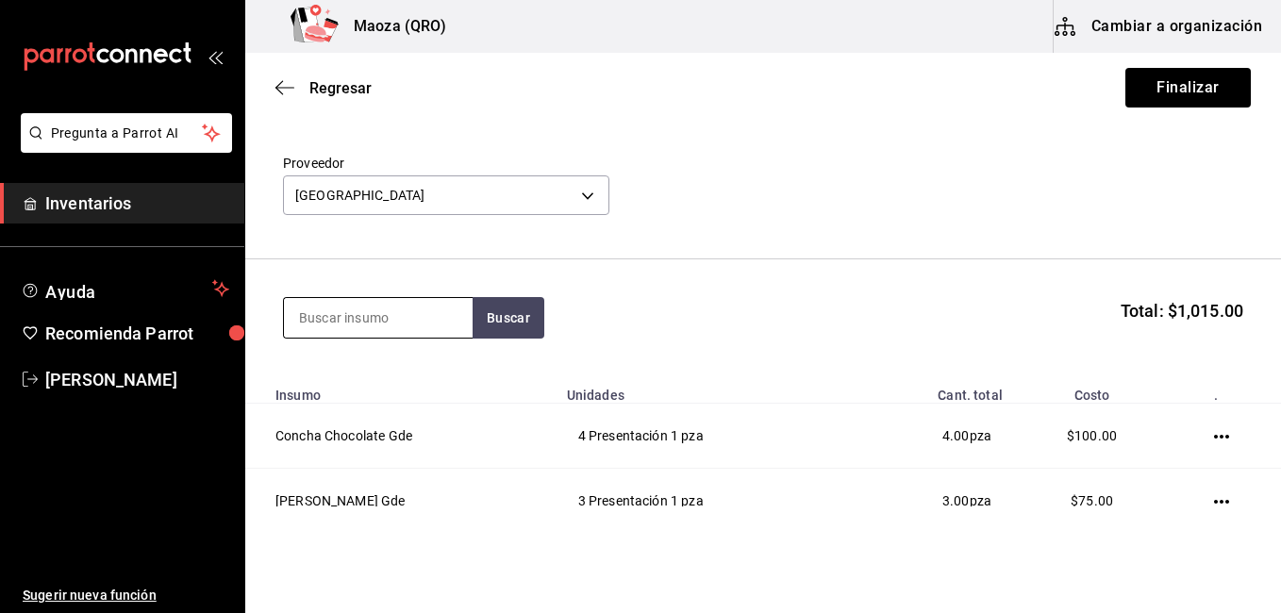
click at [418, 306] on input at bounding box center [378, 318] width 189 height 40
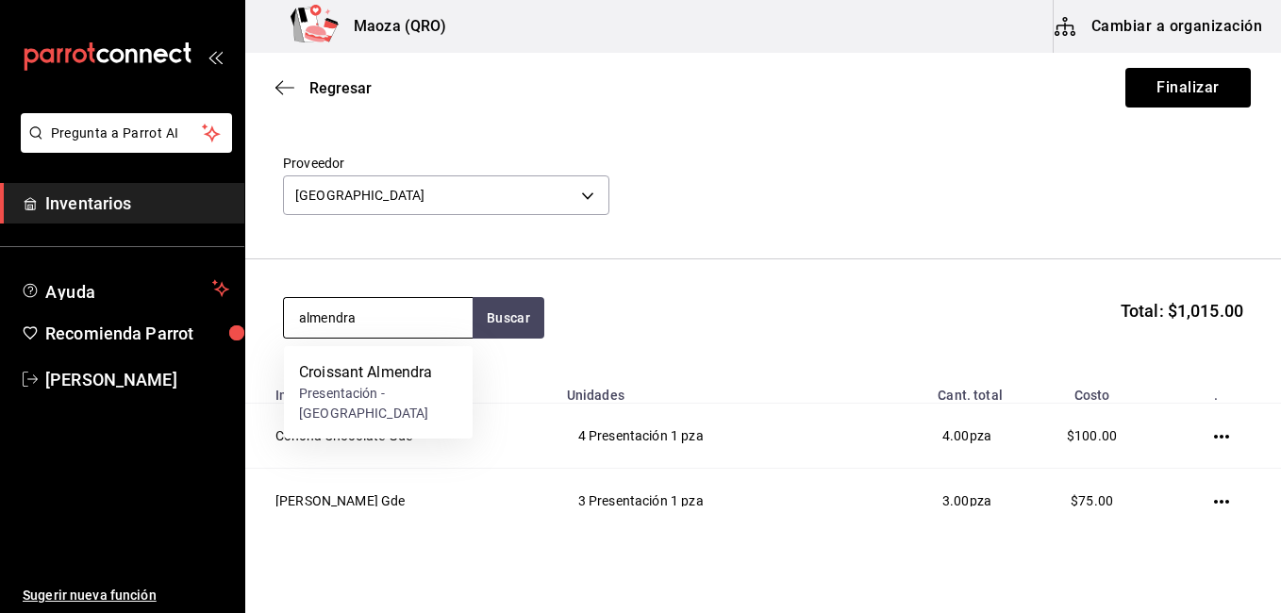
type input "almendra"
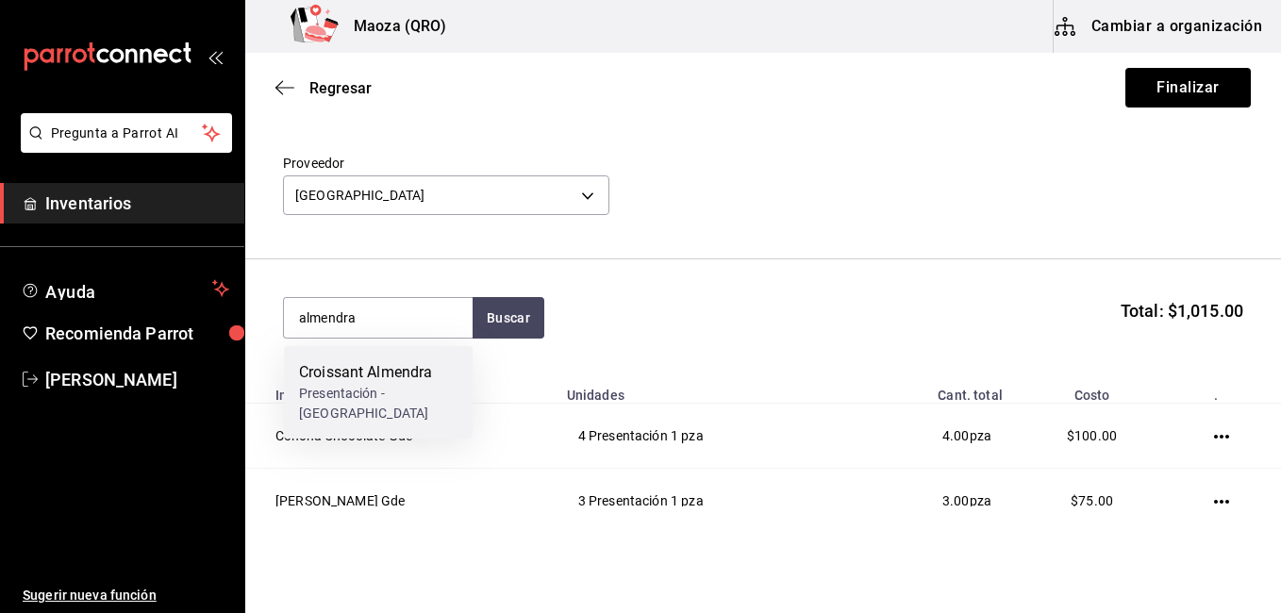
click at [353, 378] on div "Croissant Almendra" at bounding box center [378, 372] width 158 height 23
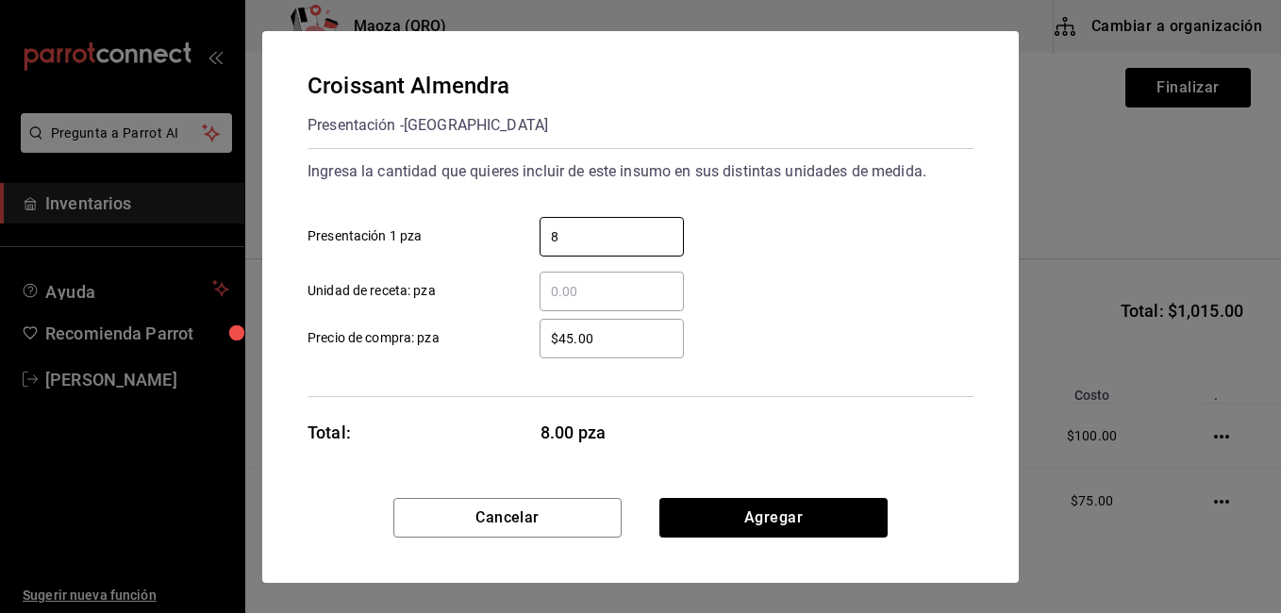
type input "8"
click button "Agregar" at bounding box center [773, 518] width 228 height 40
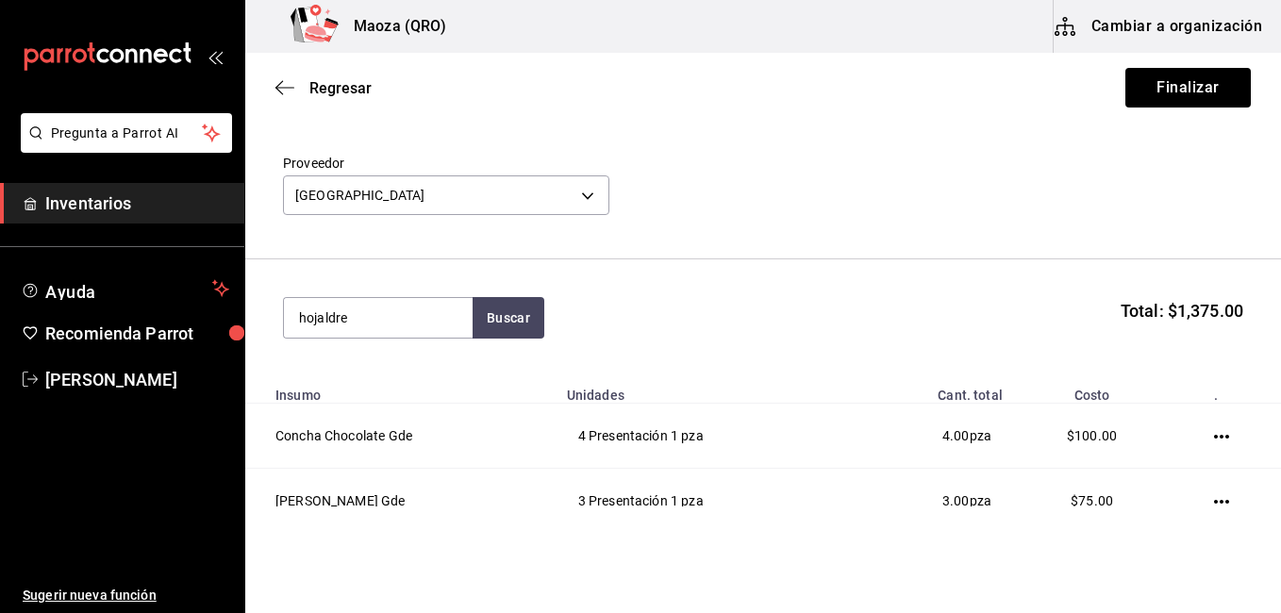
type input "hojaldre"
click at [353, 378] on div "Croissant Hojaldre" at bounding box center [378, 372] width 158 height 23
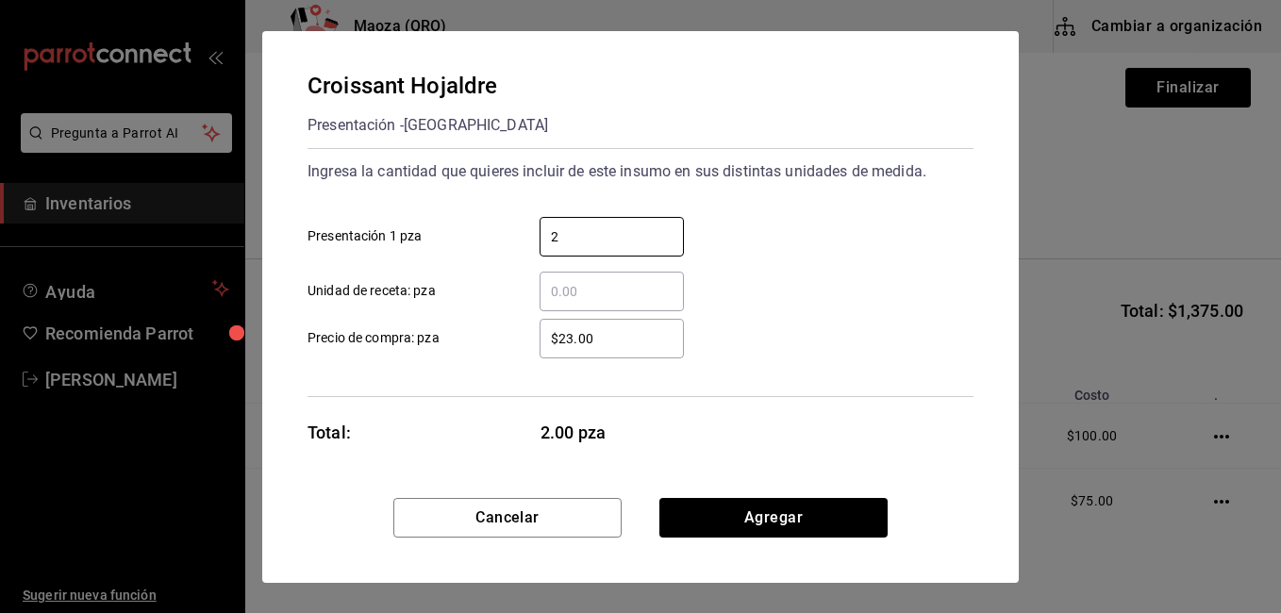
type input "2"
click button "Agregar" at bounding box center [773, 518] width 228 height 40
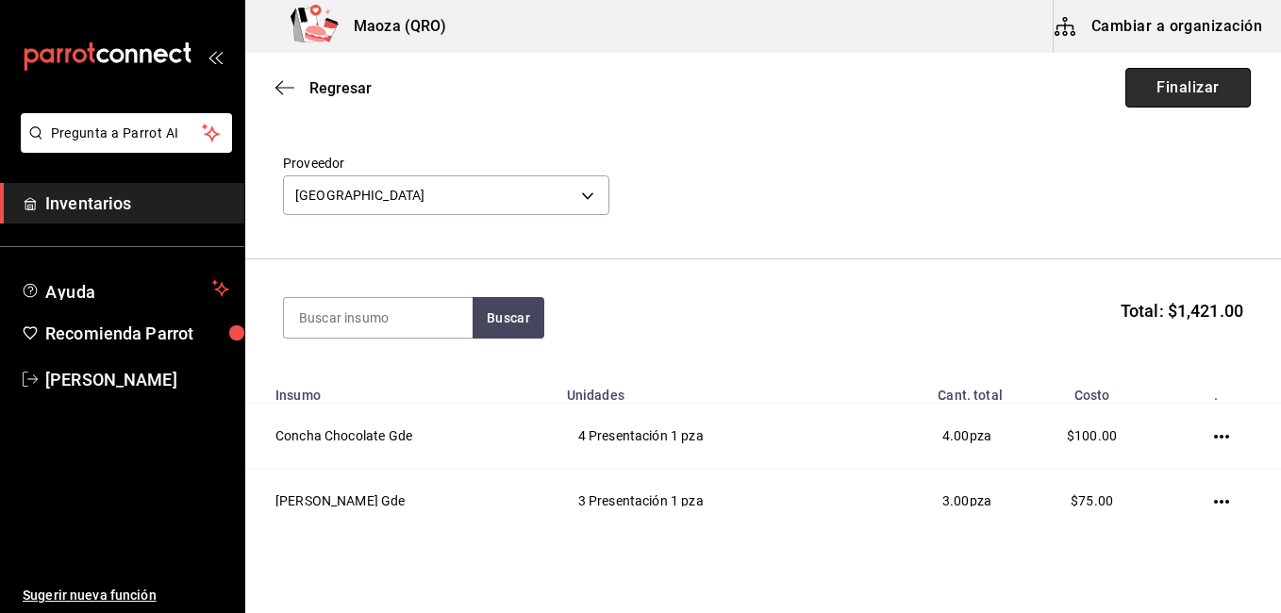
click at [1168, 92] on button "Finalizar" at bounding box center [1187, 88] width 125 height 40
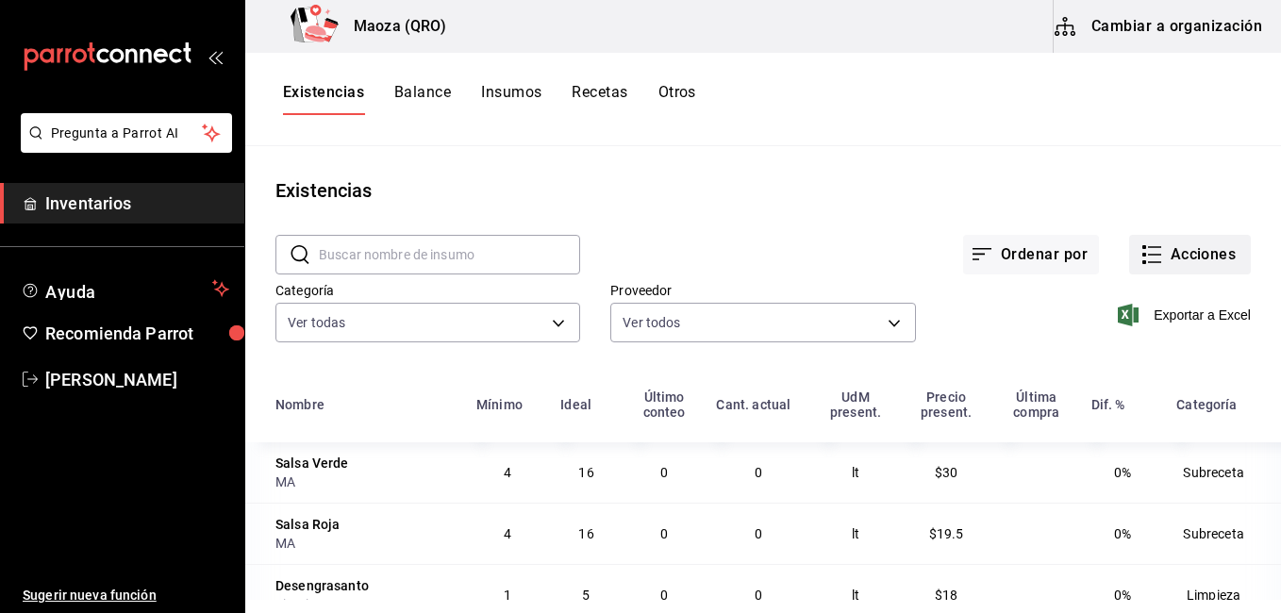
click at [1188, 249] on button "Acciones" at bounding box center [1190, 255] width 122 height 40
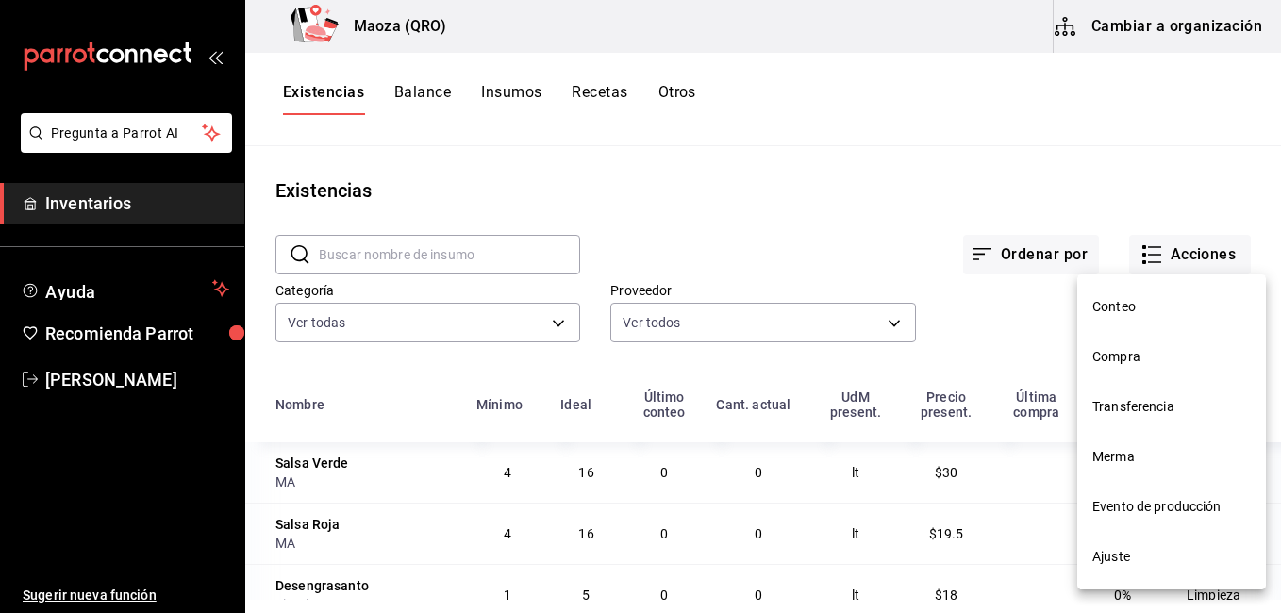
click at [1155, 367] on li "Compra" at bounding box center [1171, 357] width 189 height 50
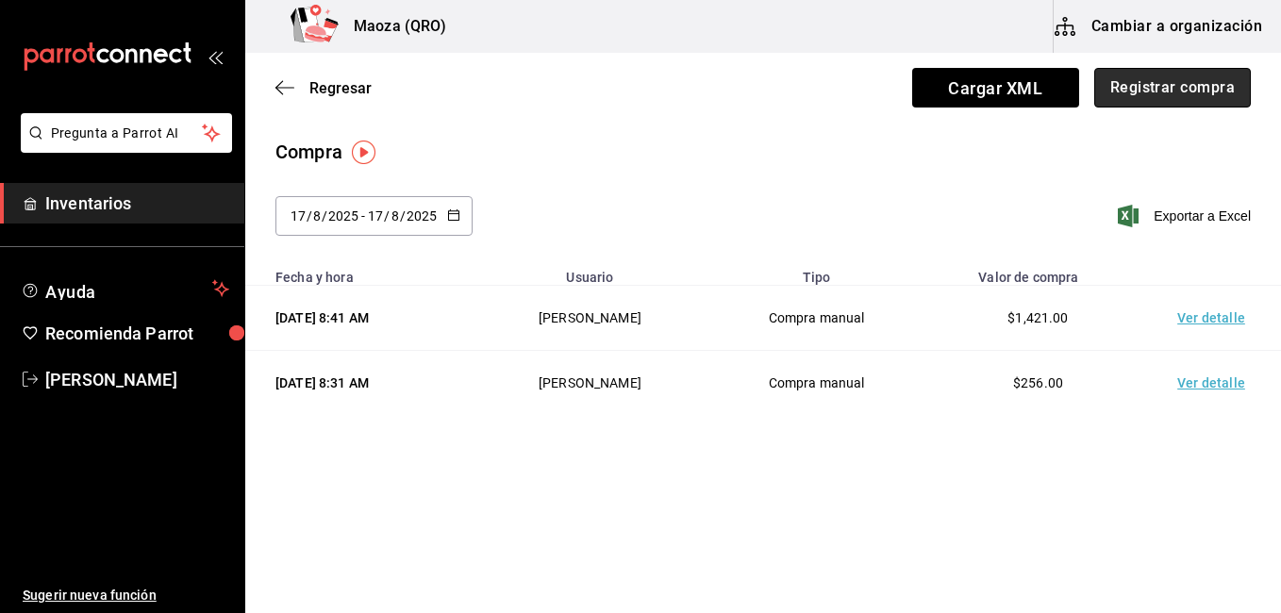
click at [1152, 90] on button "Registrar compra" at bounding box center [1172, 88] width 157 height 40
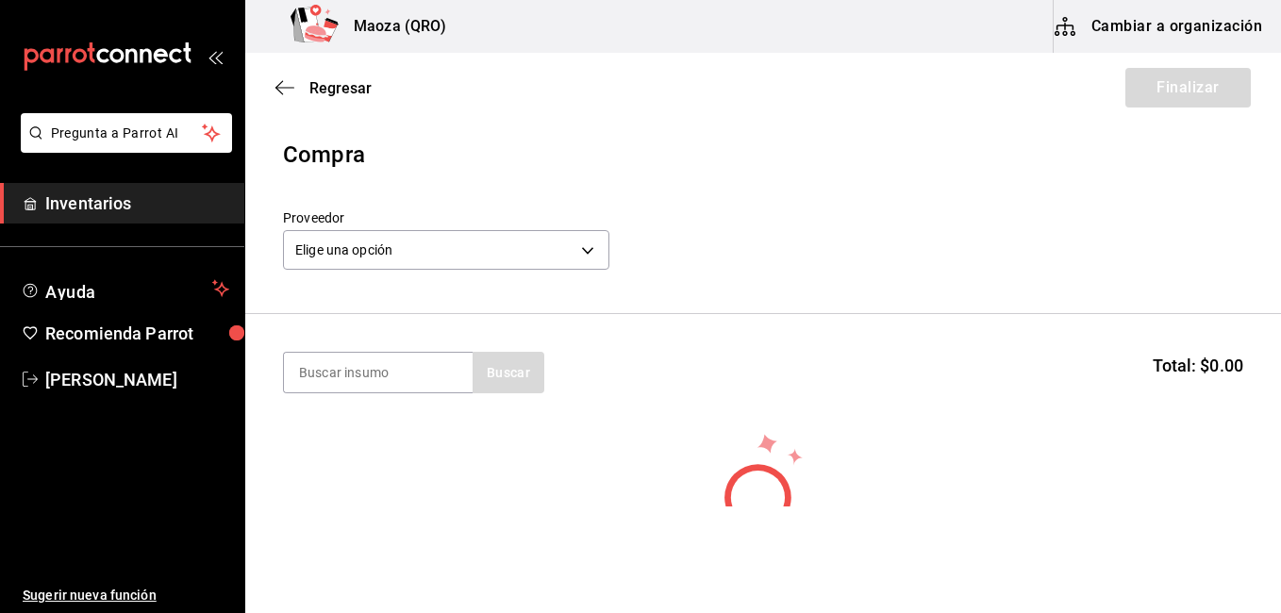
click at [500, 223] on div "Elige una opción default" at bounding box center [446, 248] width 326 height 50
click at [502, 240] on body "Pregunta a Parrot AI Inventarios Ayuda Recomienda Parrot [PERSON_NAME] Sugerir …" at bounding box center [640, 253] width 1281 height 506
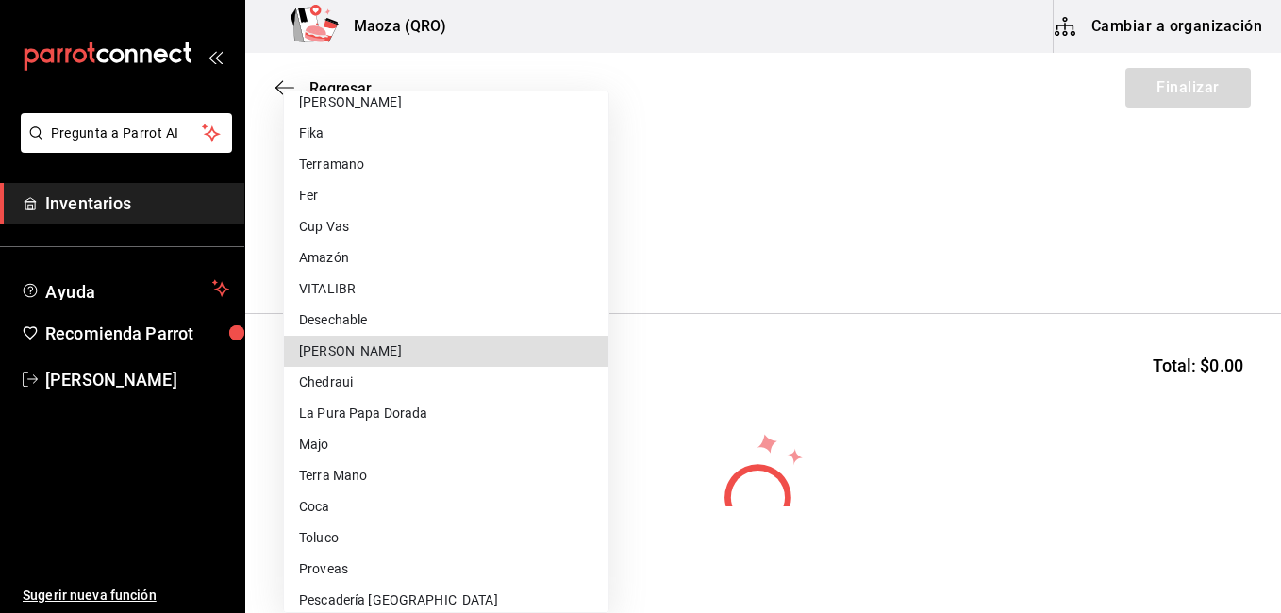
scroll to position [895, 0]
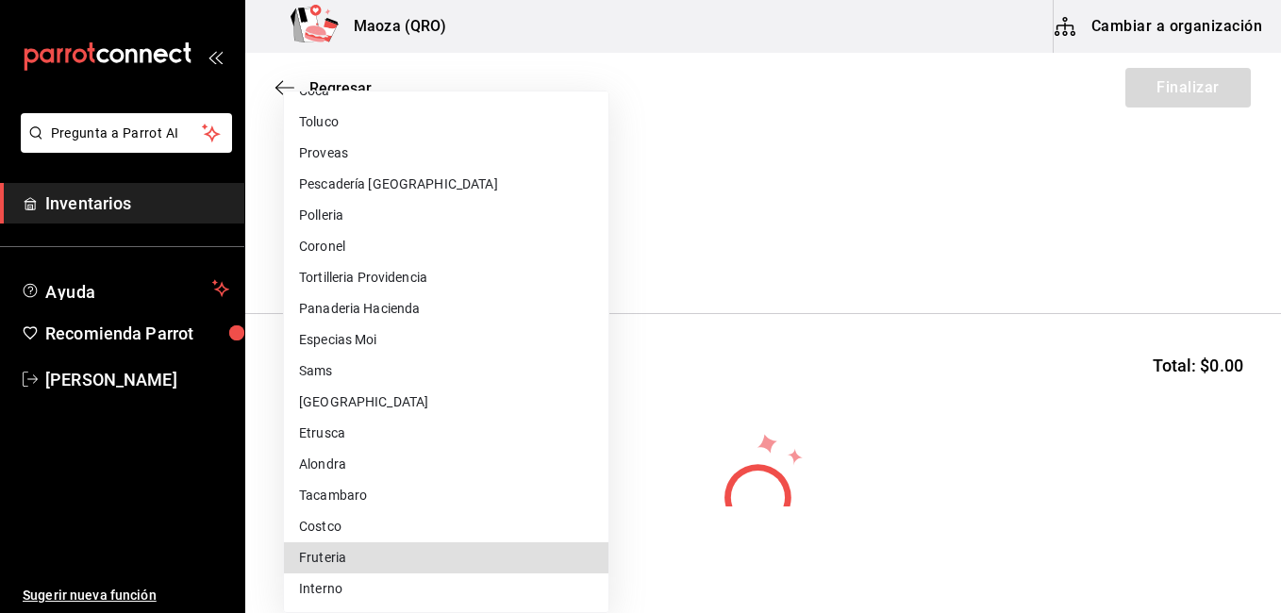
click at [340, 557] on li "Fruteria" at bounding box center [446, 557] width 324 height 31
type input "b3fcf2d4-1cce-4ec4-b013-71e466083cd3"
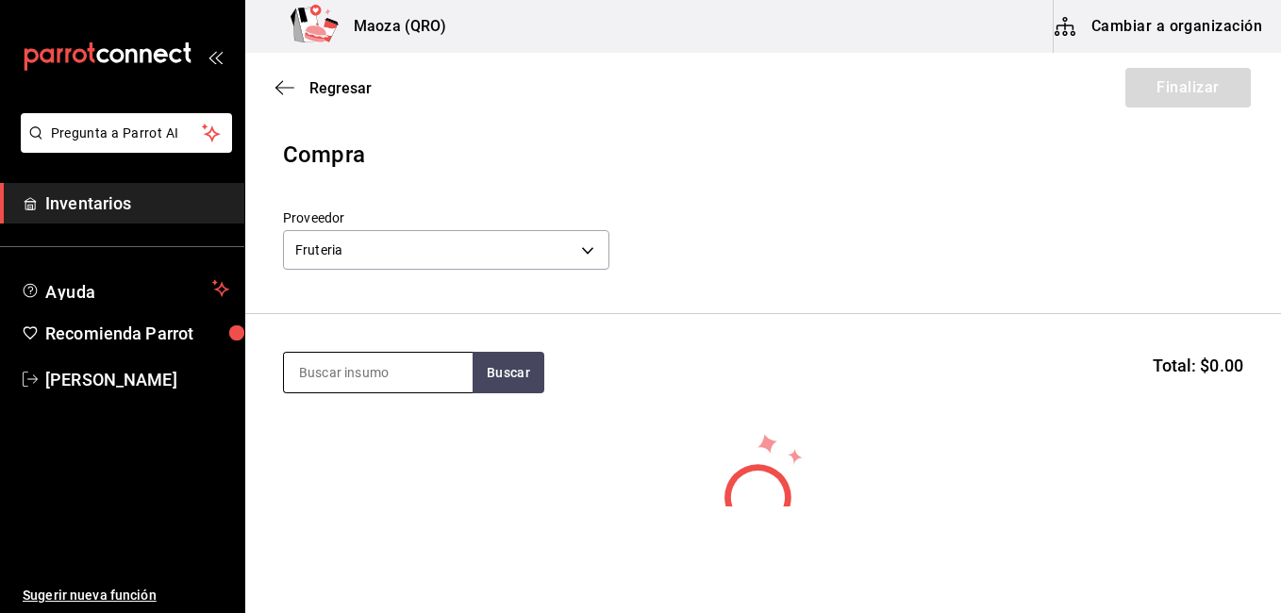
click at [352, 374] on input at bounding box center [378, 373] width 189 height 40
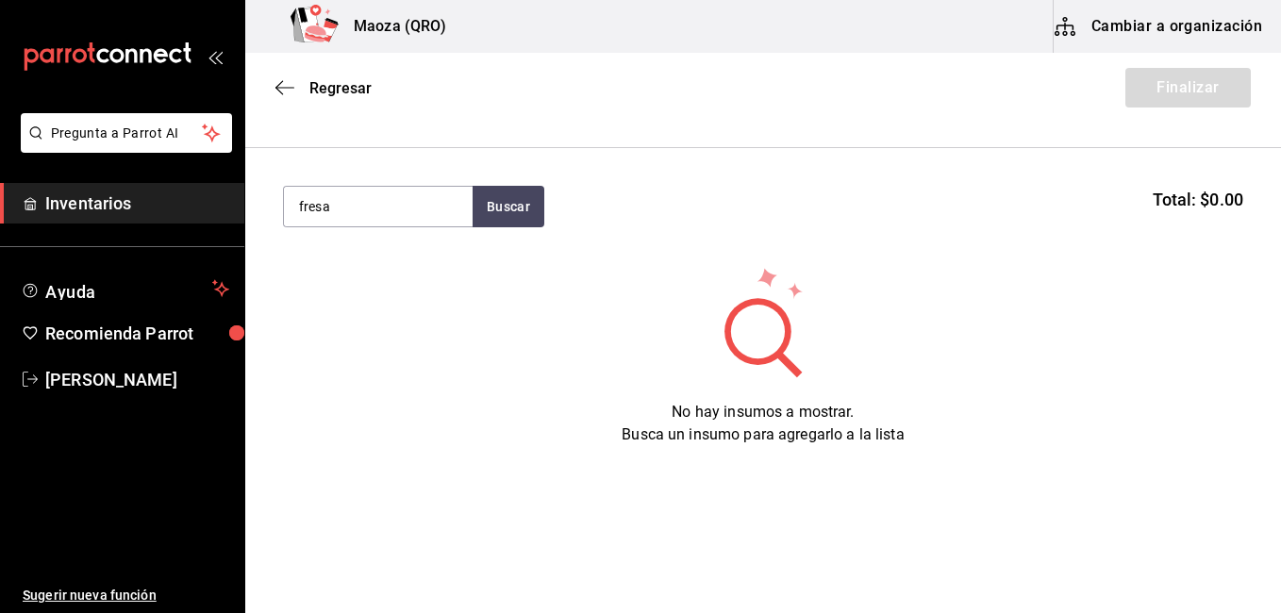
type input "fresa"
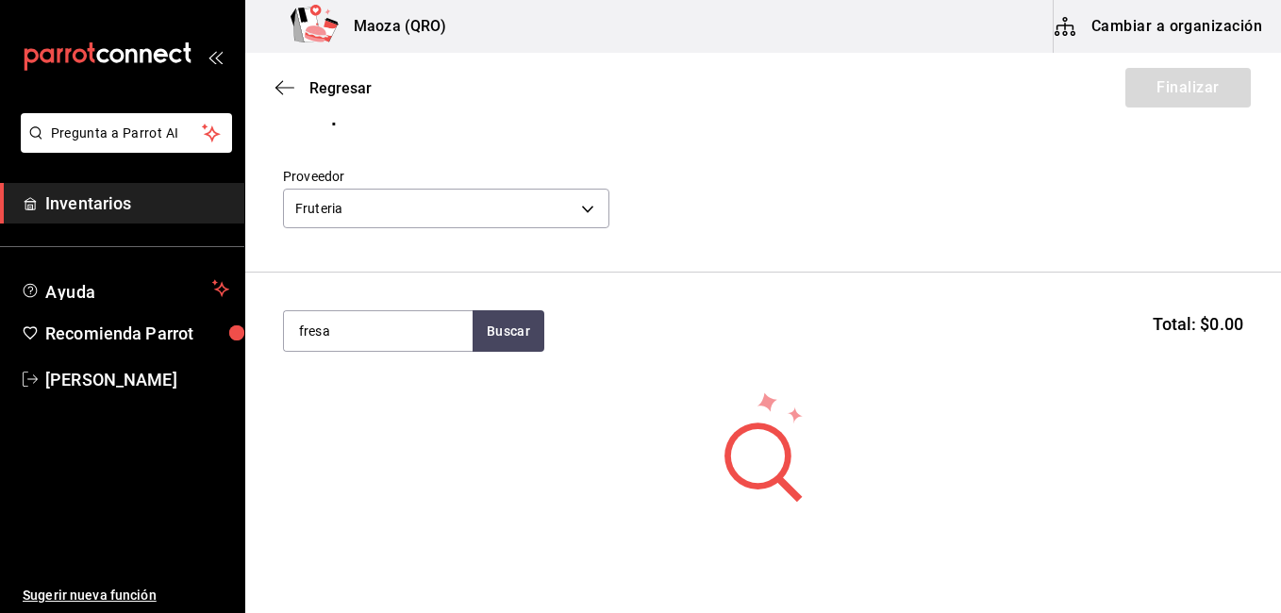
scroll to position [0, 0]
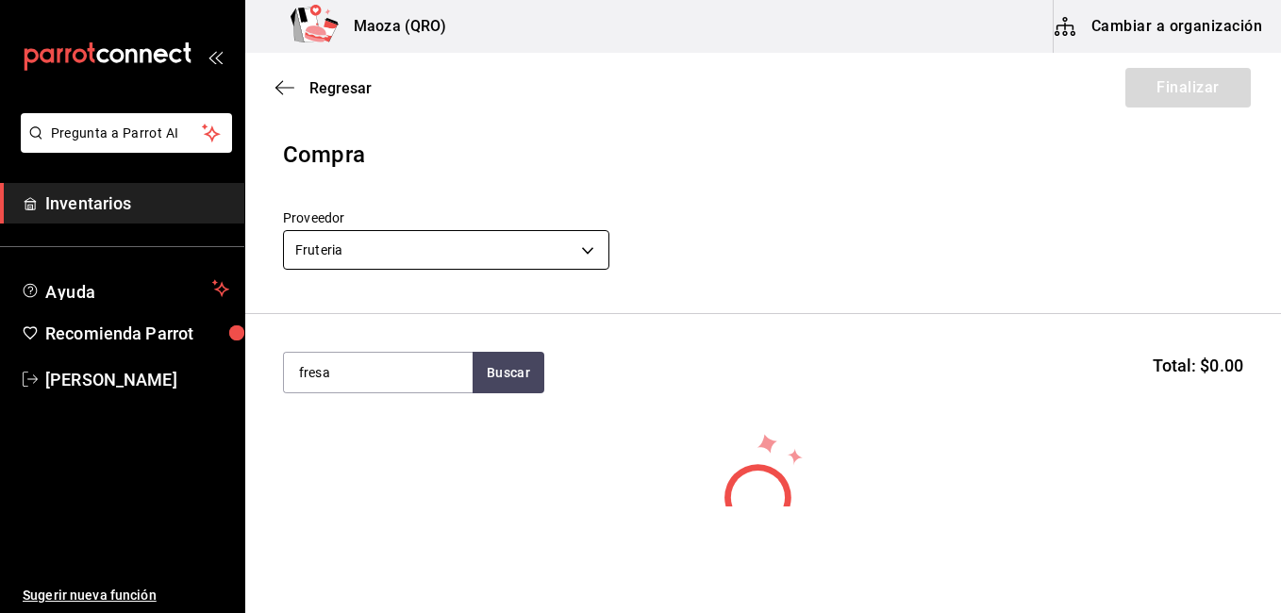
click at [585, 243] on body "Pregunta a Parrot AI Inventarios Ayuda Recomienda Parrot [PERSON_NAME] Sugerir …" at bounding box center [640, 253] width 1281 height 506
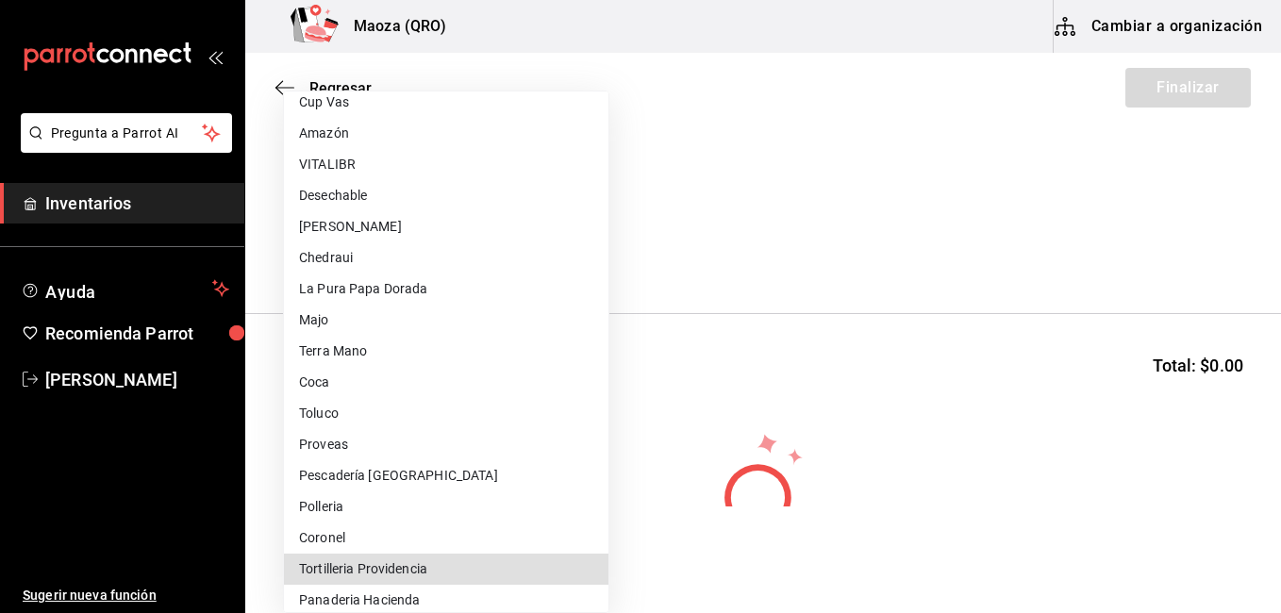
scroll to position [895, 0]
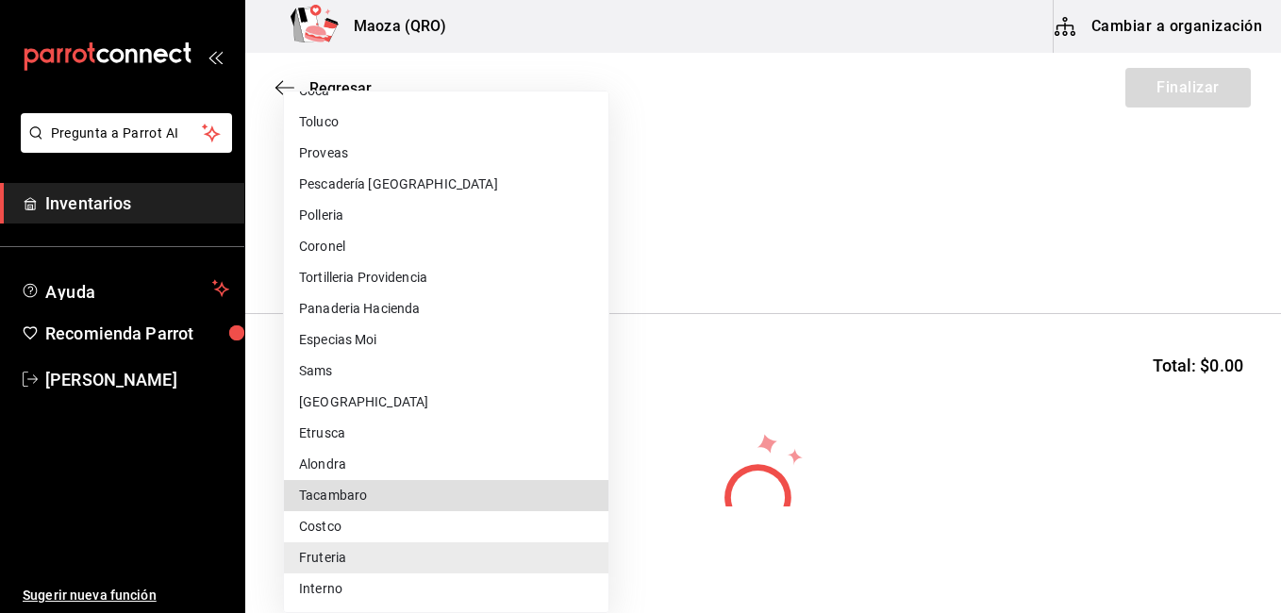
click at [380, 489] on li "Tacambaro" at bounding box center [446, 495] width 324 height 31
type input "9908e548-b9d7-48d3-8b41-39111293a3e3"
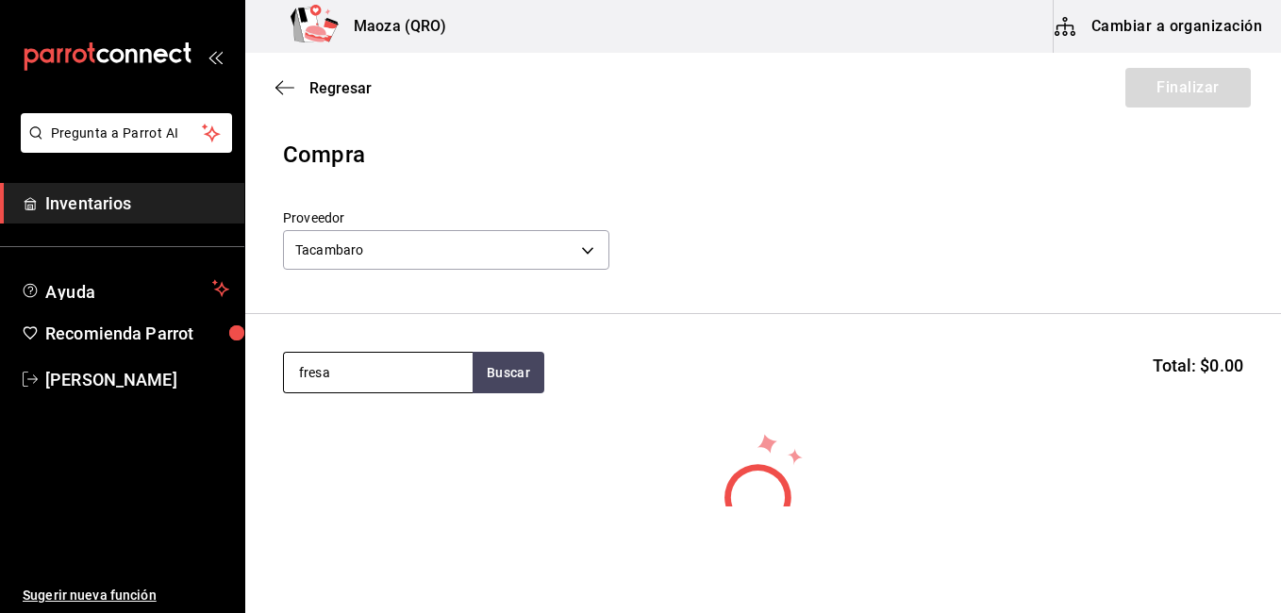
click at [382, 371] on input "fresa" at bounding box center [378, 373] width 189 height 40
click at [497, 386] on button "Buscar" at bounding box center [508, 372] width 72 height 41
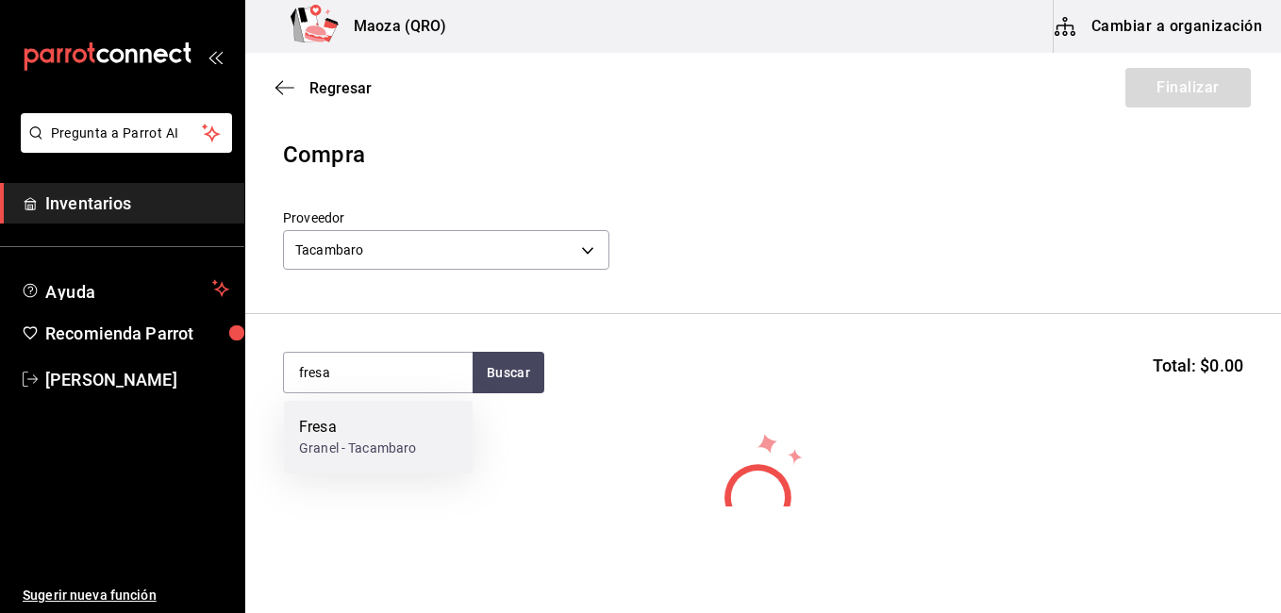
click at [345, 437] on div "Fresa" at bounding box center [357, 427] width 117 height 23
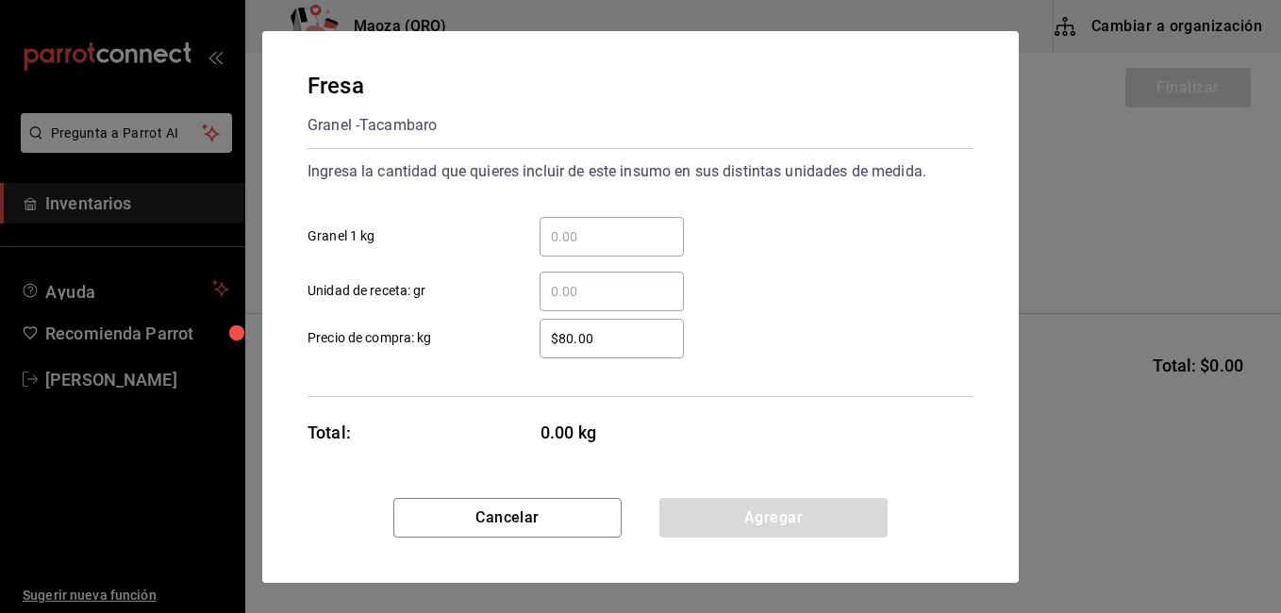
click at [612, 231] on input "​ Granel 1 kg" at bounding box center [611, 236] width 144 height 23
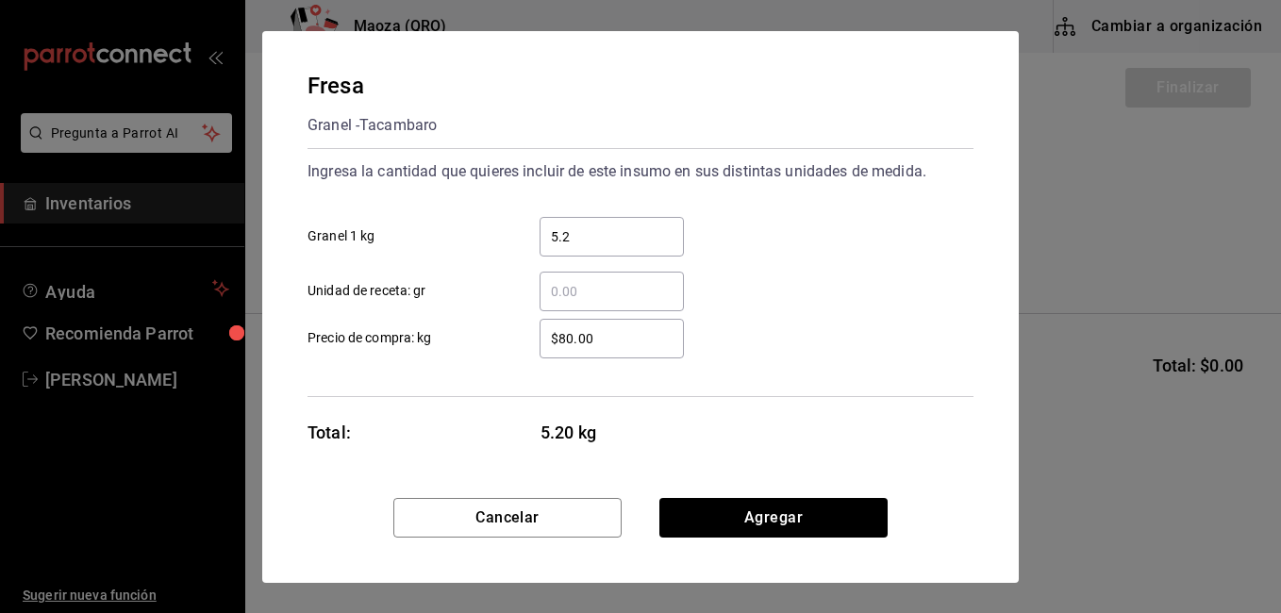
type input "5.2"
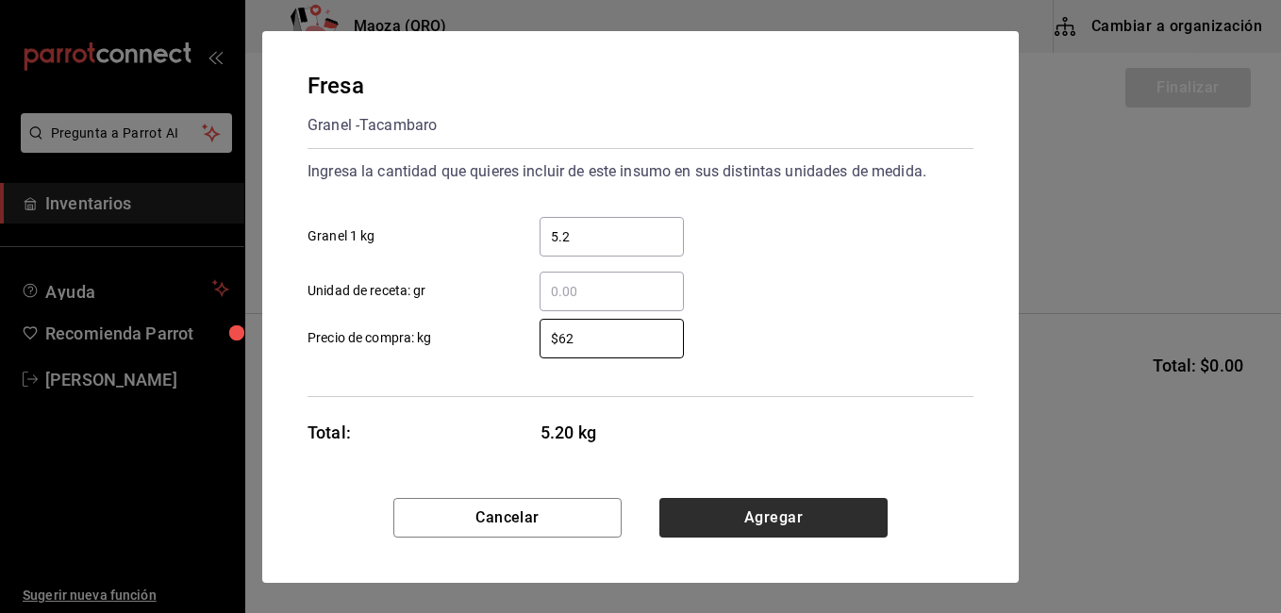
type input "$62"
click at [733, 533] on button "Agregar" at bounding box center [773, 518] width 228 height 40
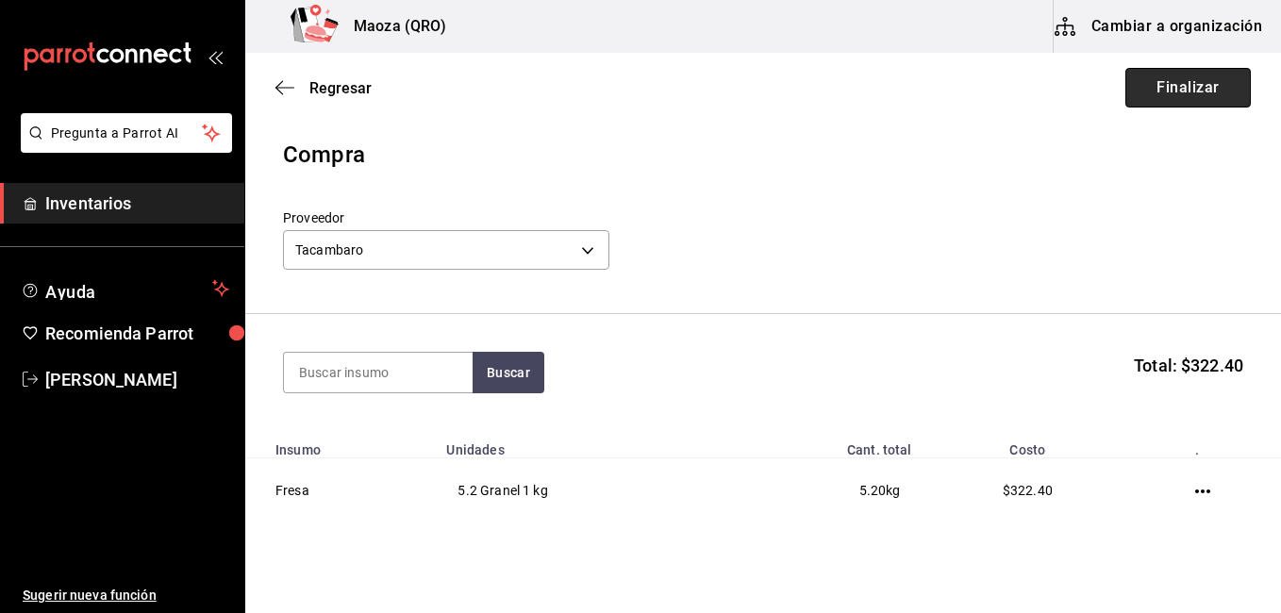
click at [1131, 96] on button "Finalizar" at bounding box center [1187, 88] width 125 height 40
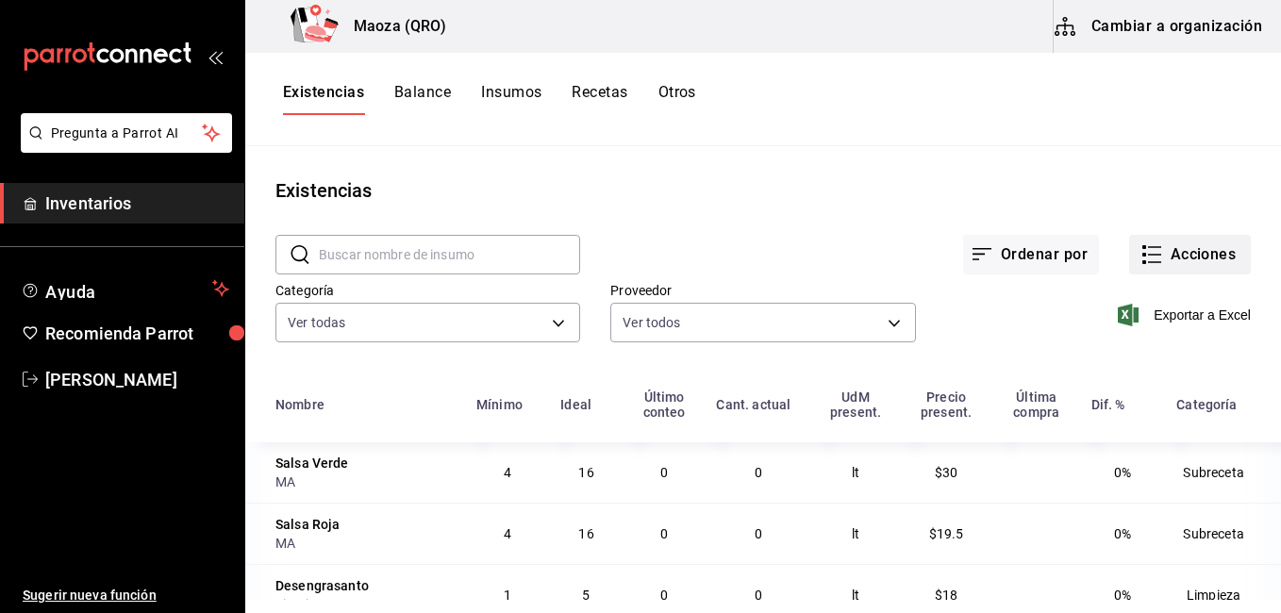
click at [1138, 239] on button "Acciones" at bounding box center [1190, 255] width 122 height 40
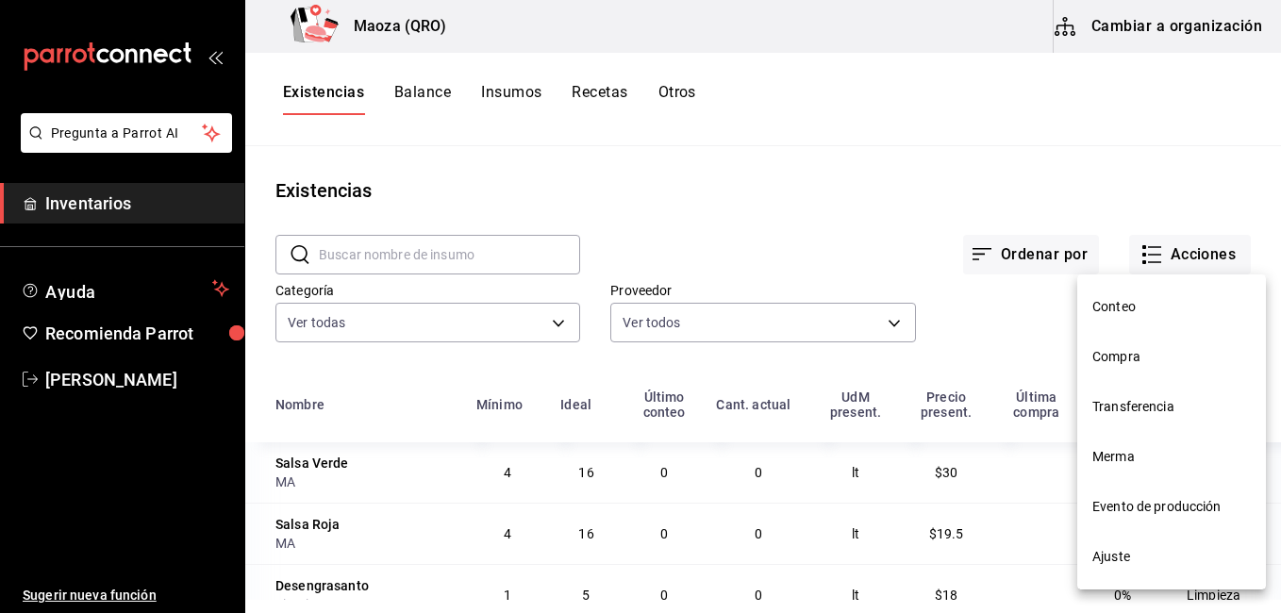
click at [1117, 355] on span "Compra" at bounding box center [1171, 357] width 158 height 20
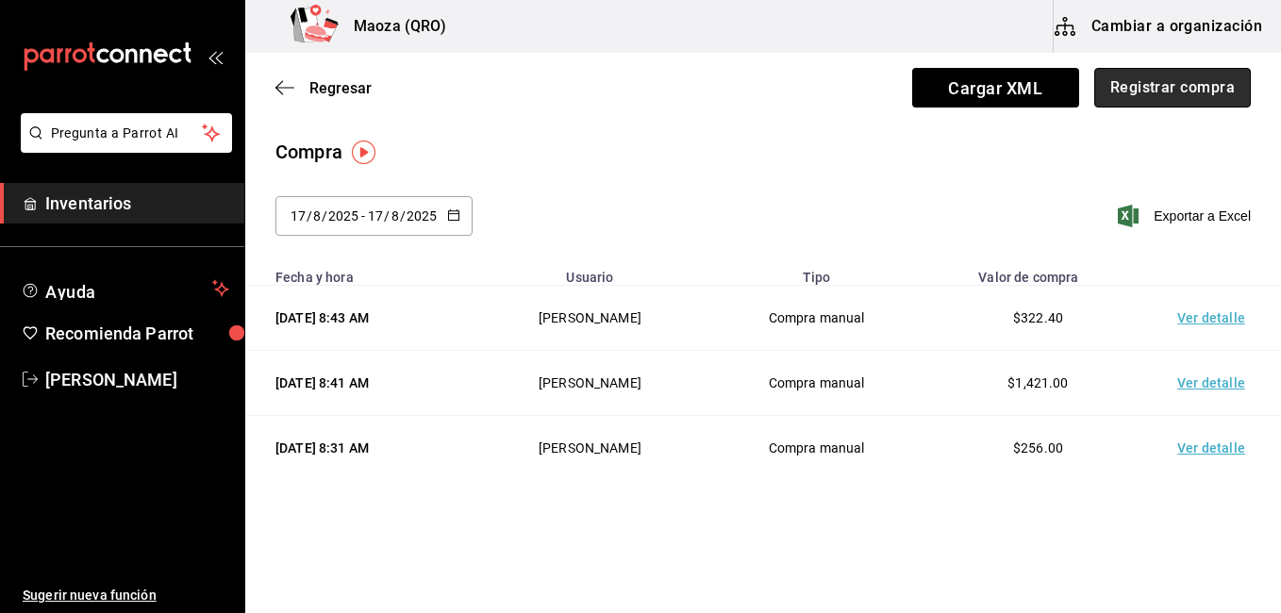
click at [1152, 82] on button "Registrar compra" at bounding box center [1172, 88] width 157 height 40
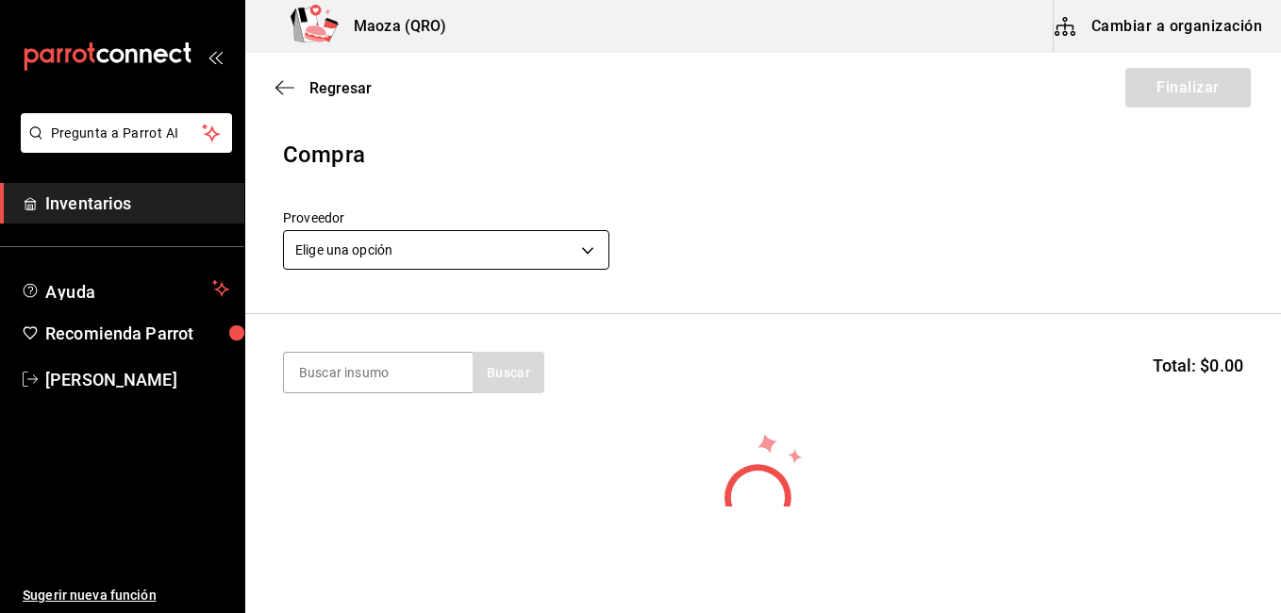
click at [444, 244] on body "Pregunta a Parrot AI Inventarios Ayuda Recomienda Parrot [PERSON_NAME] Sugerir …" at bounding box center [640, 253] width 1281 height 506
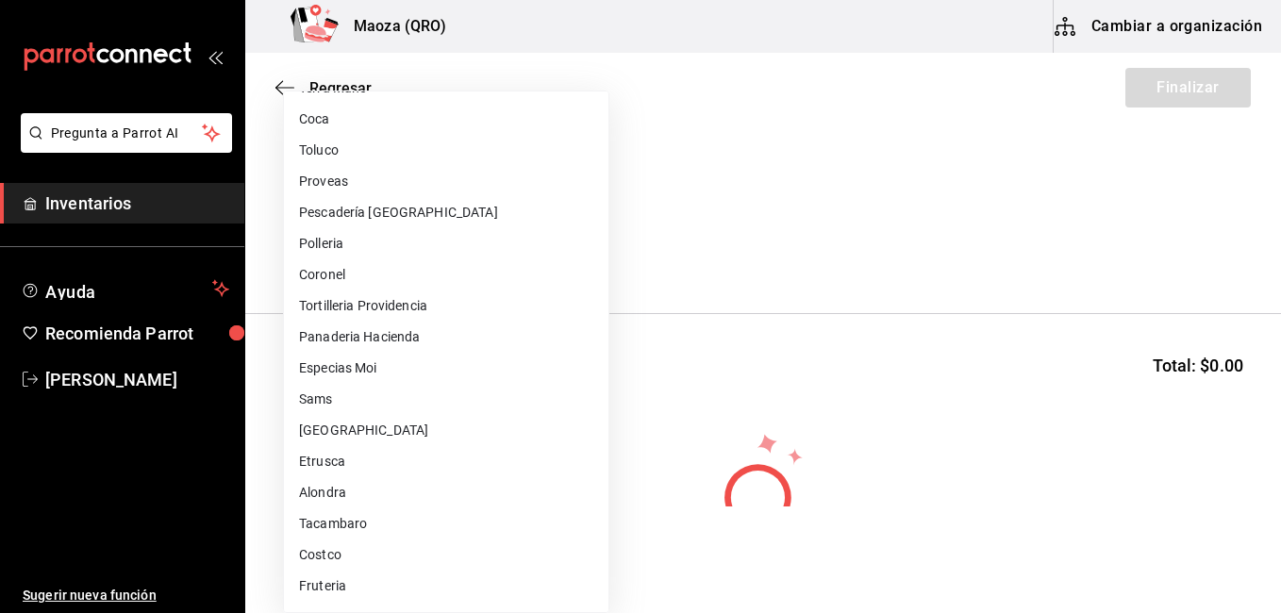
scroll to position [895, 0]
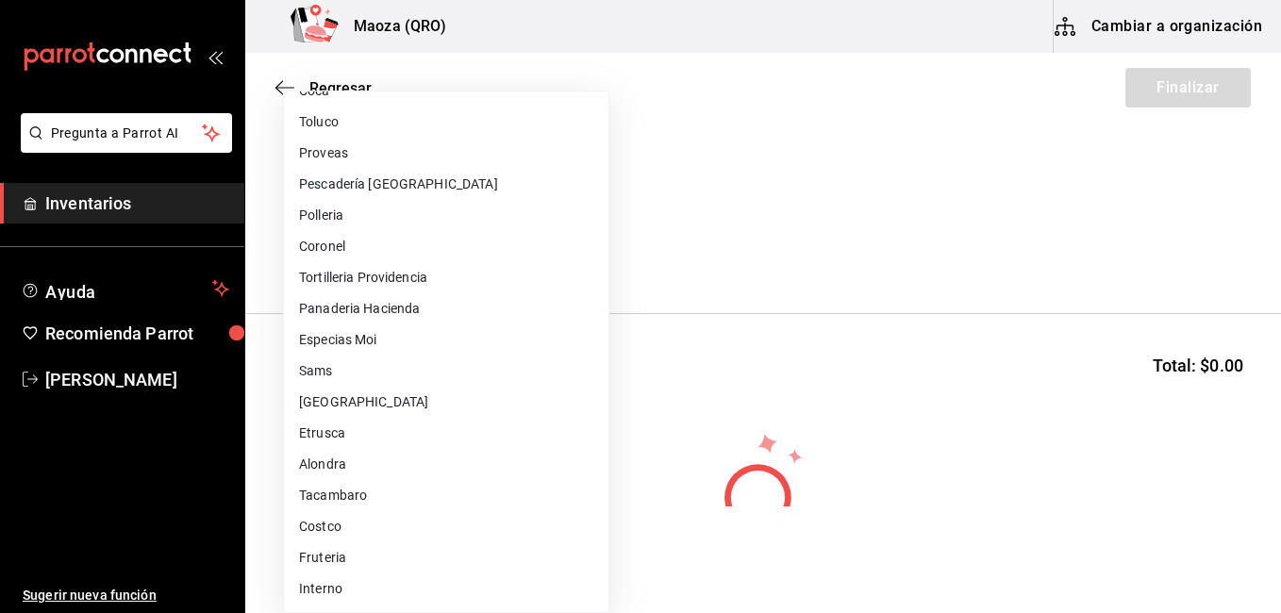
click at [335, 482] on li "Tacambaro" at bounding box center [446, 495] width 324 height 31
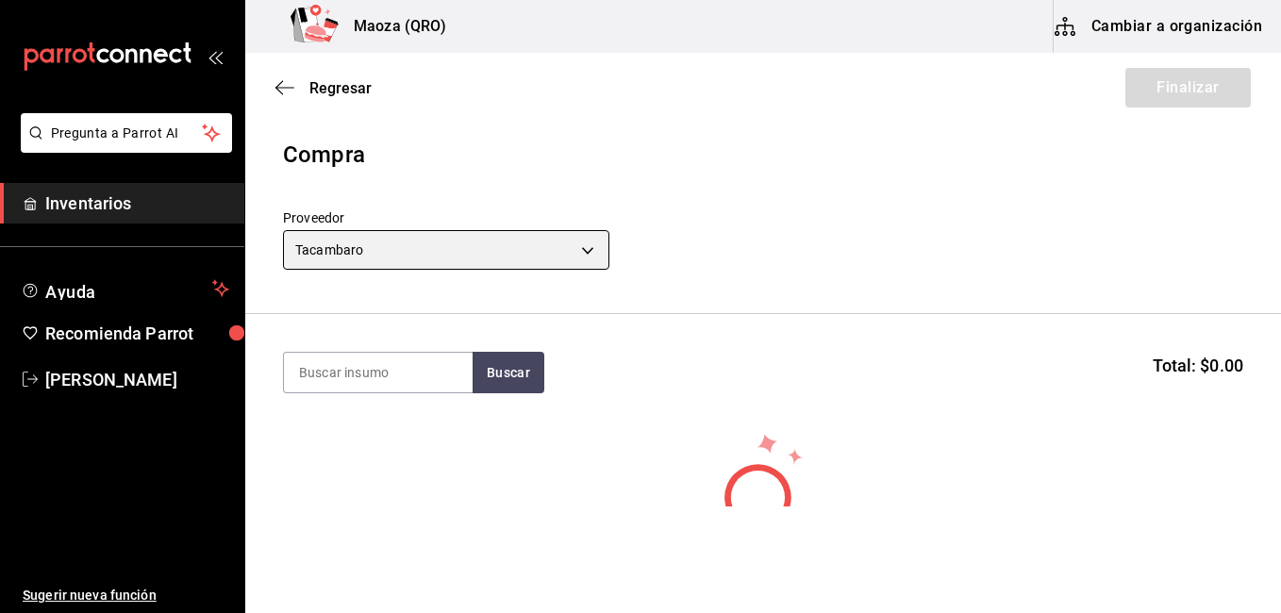
type input "9908e548-b9d7-48d3-8b41-39111293a3e3"
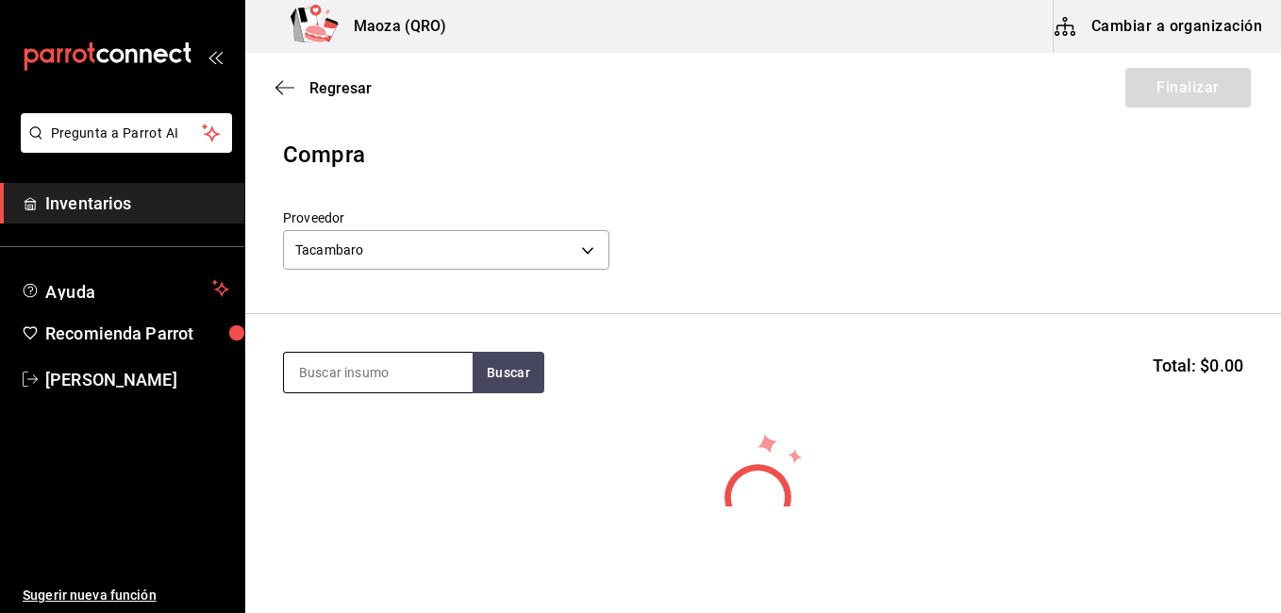
click at [333, 370] on input at bounding box center [378, 373] width 189 height 40
type input "fresa"
click at [324, 405] on div "Fresa Granel - Tacambaro" at bounding box center [378, 437] width 189 height 73
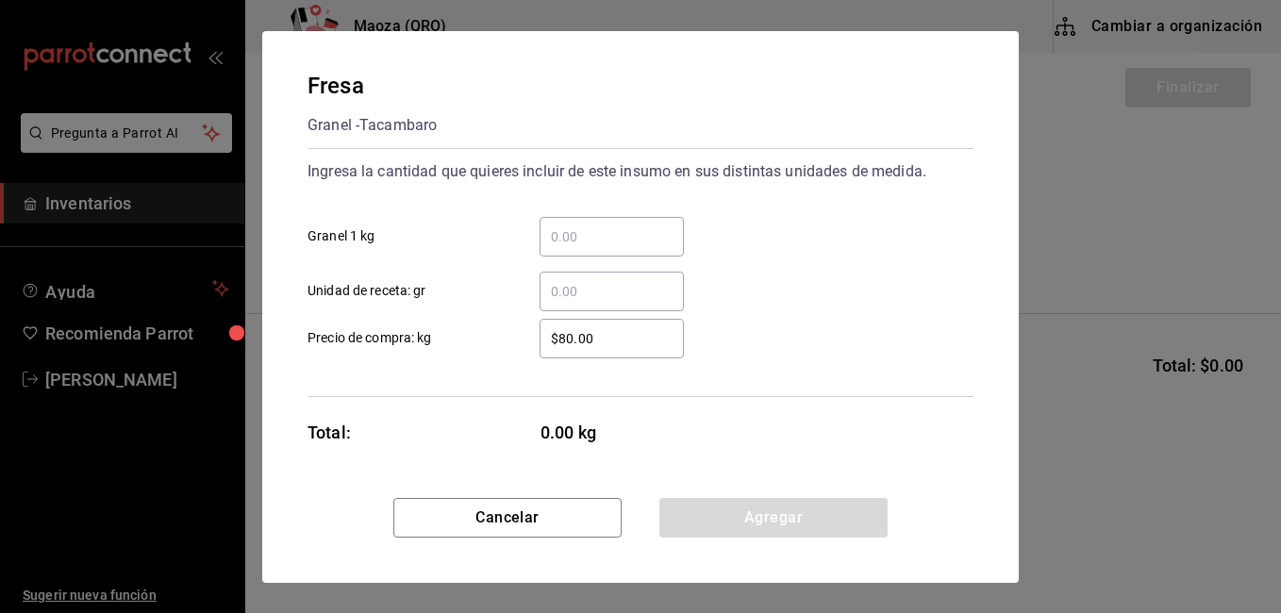
click at [582, 214] on div "​ Granel 1 kg" at bounding box center [632, 229] width 681 height 55
click at [580, 240] on input "​ Granel 1 kg" at bounding box center [611, 236] width 144 height 23
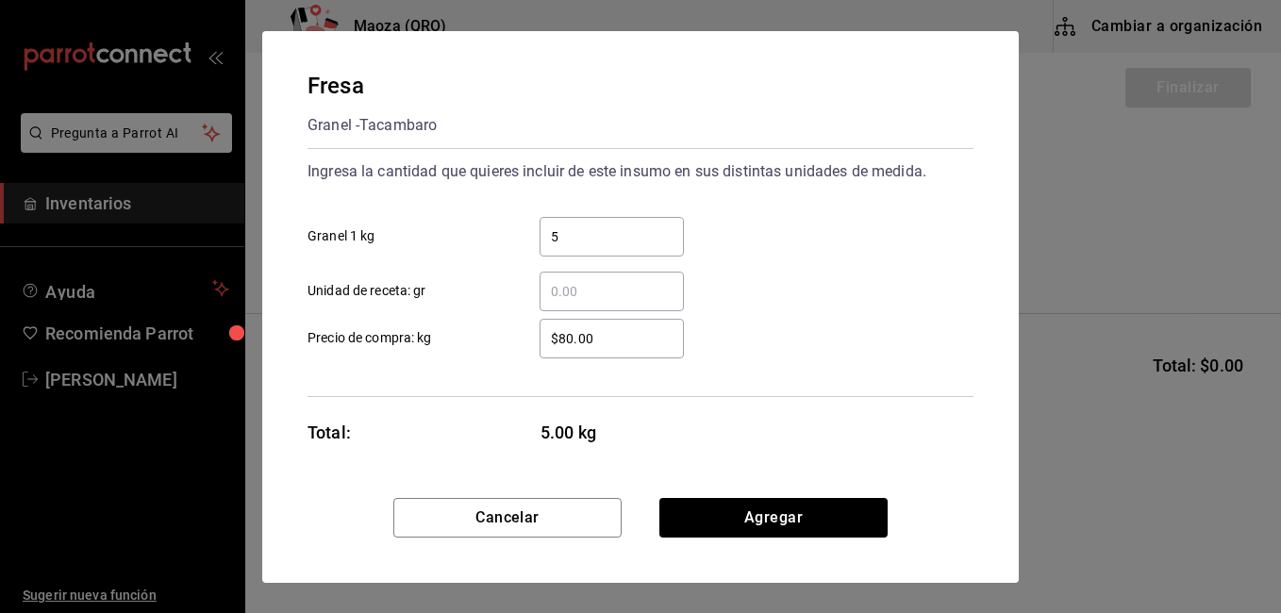
type input "5"
type input "$65"
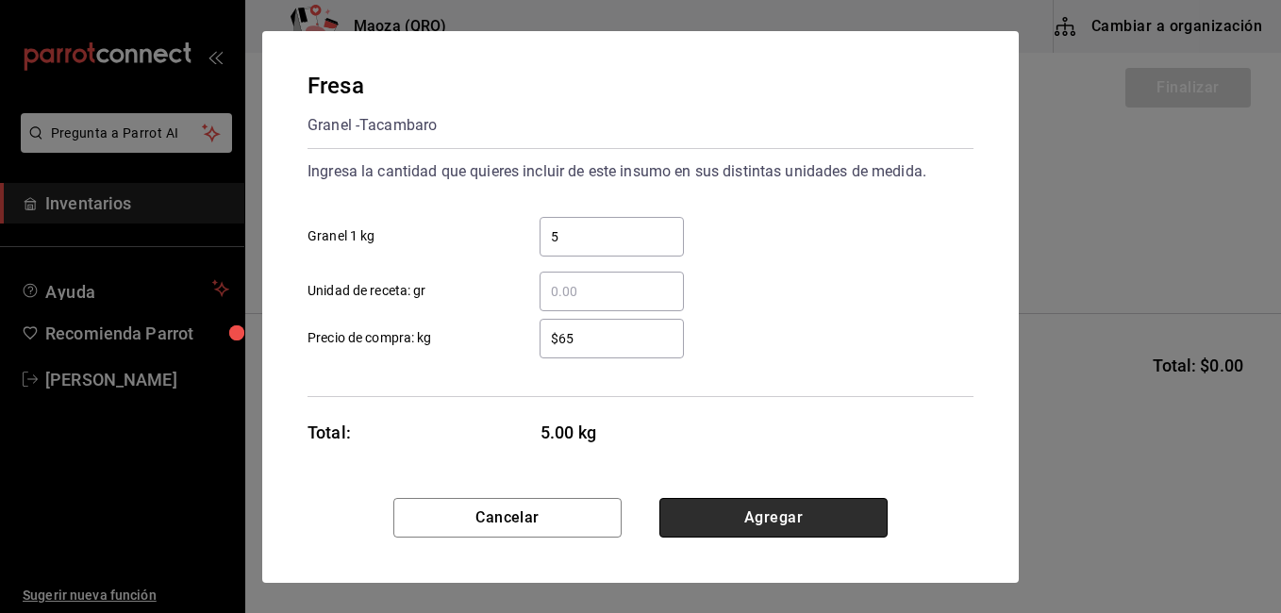
click at [794, 523] on button "Agregar" at bounding box center [773, 518] width 228 height 40
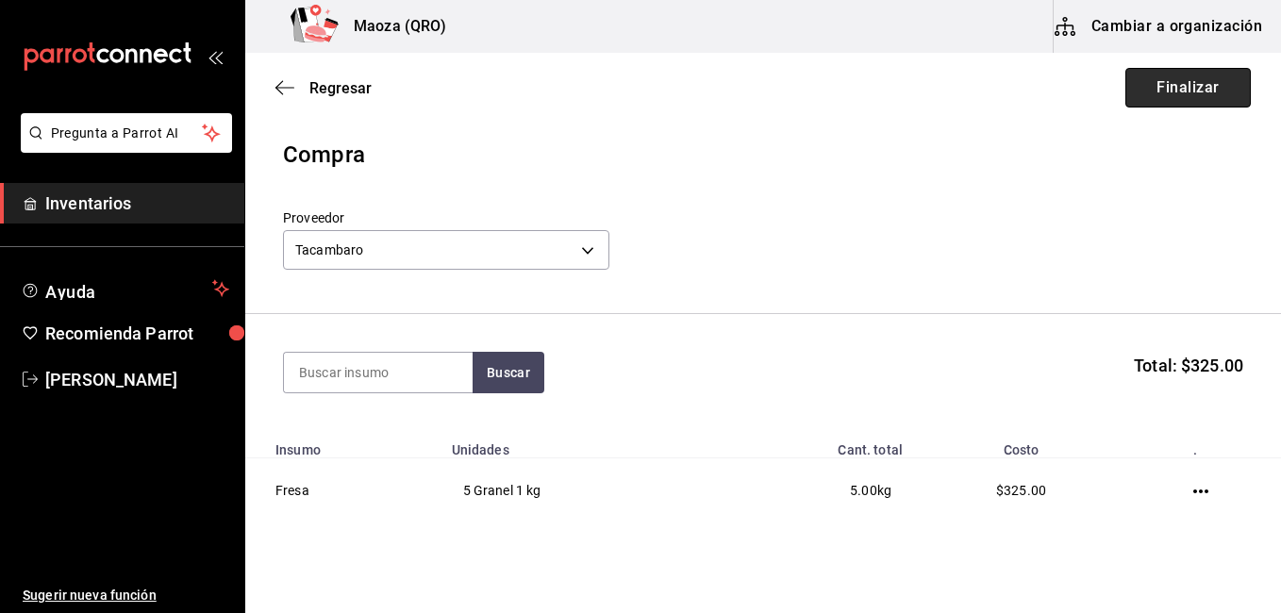
click at [1214, 95] on button "Finalizar" at bounding box center [1187, 88] width 125 height 40
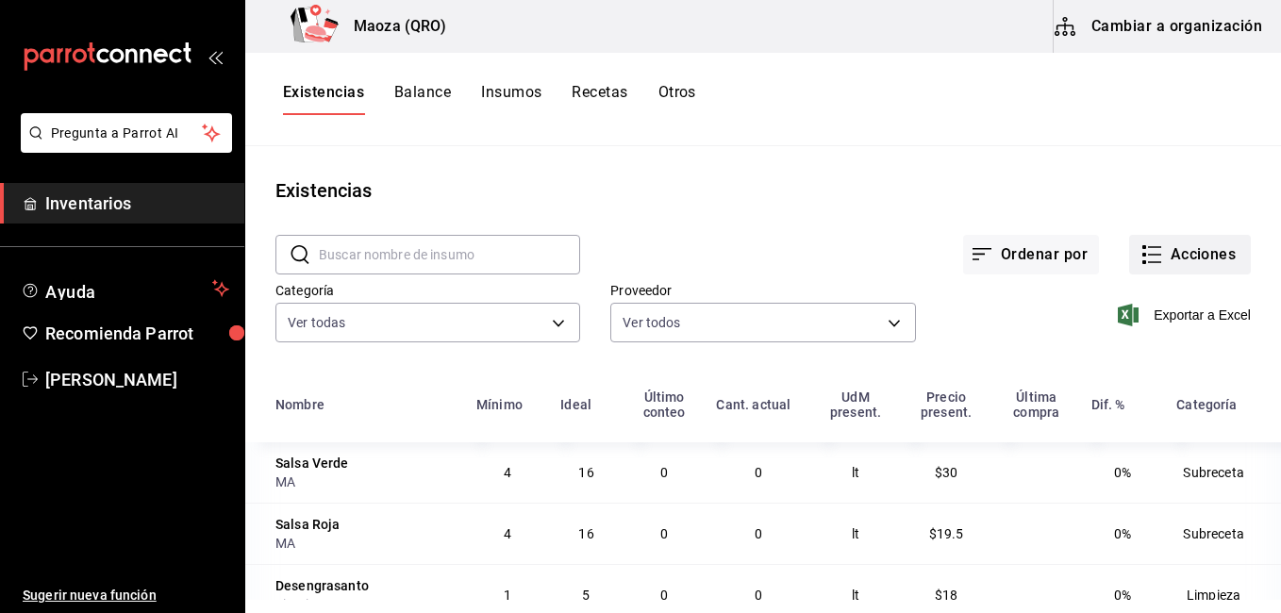
click at [1140, 250] on icon "button" at bounding box center [1151, 254] width 23 height 23
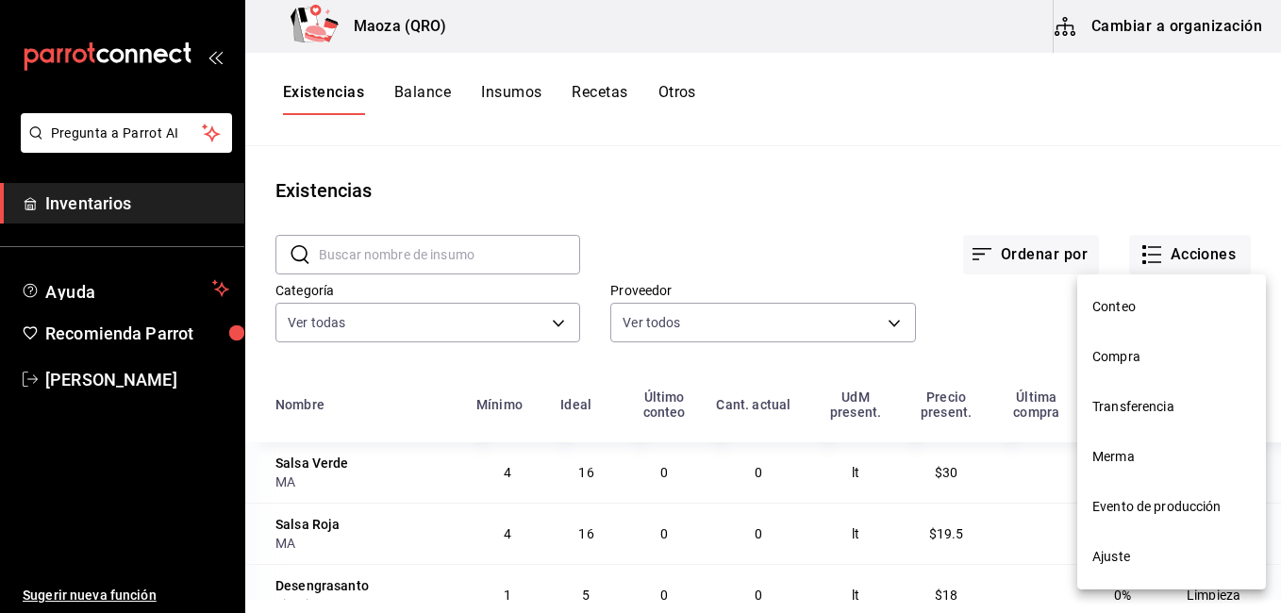
click at [1131, 354] on span "Compra" at bounding box center [1171, 357] width 158 height 20
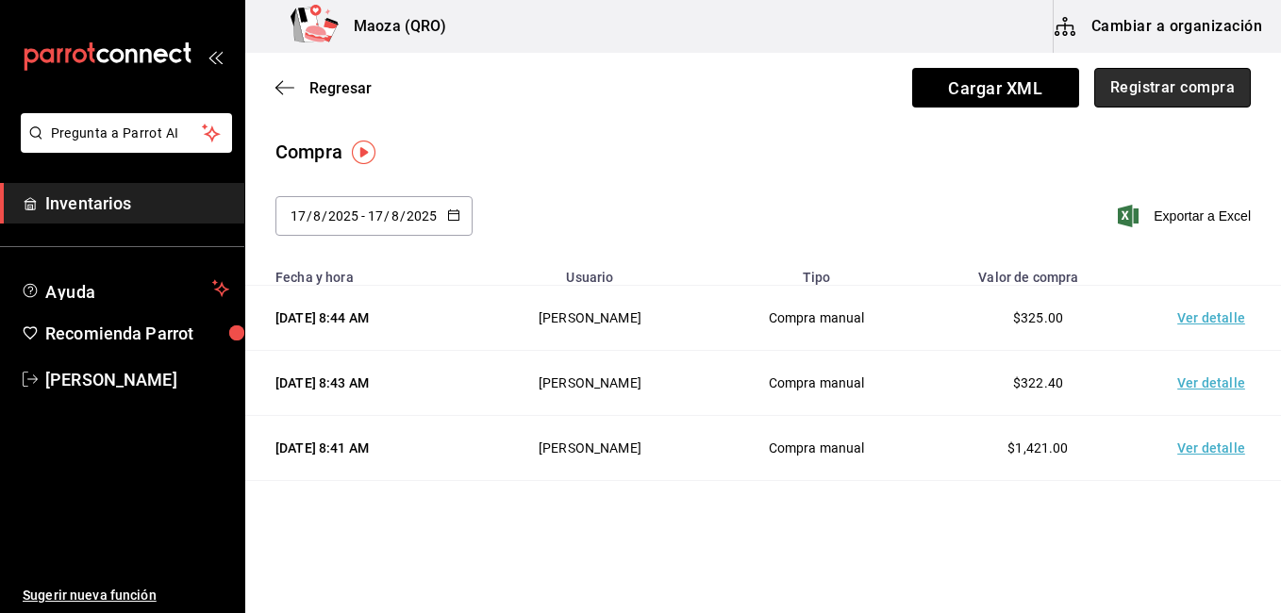
click at [1165, 91] on button "Registrar compra" at bounding box center [1172, 88] width 157 height 40
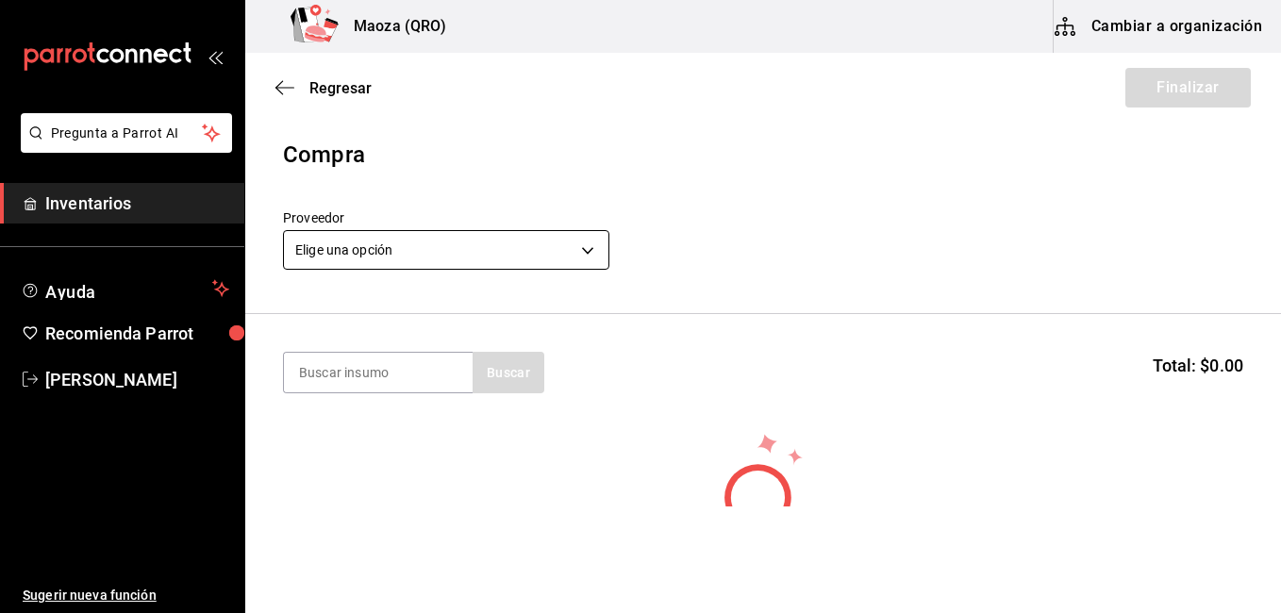
click at [447, 265] on body "Pregunta a Parrot AI Inventarios Ayuda Recomienda Parrot [PERSON_NAME] Sugerir …" at bounding box center [640, 253] width 1281 height 506
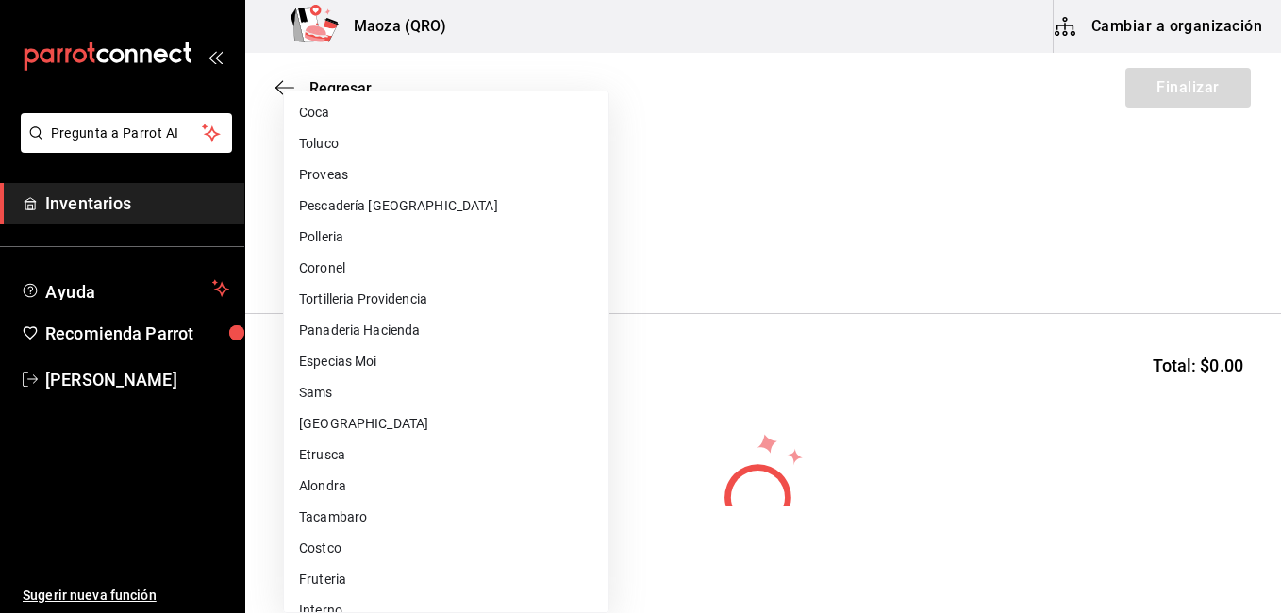
scroll to position [895, 0]
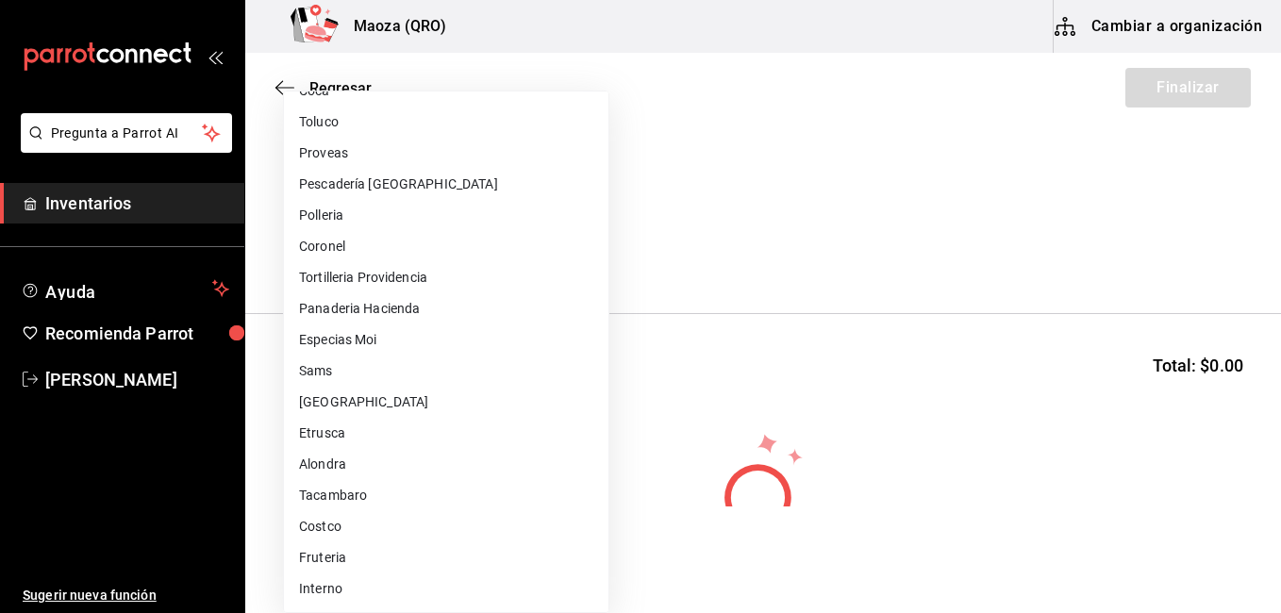
click at [365, 549] on li "Fruteria" at bounding box center [446, 557] width 324 height 31
type input "b3fcf2d4-1cce-4ec4-b013-71e466083cd3"
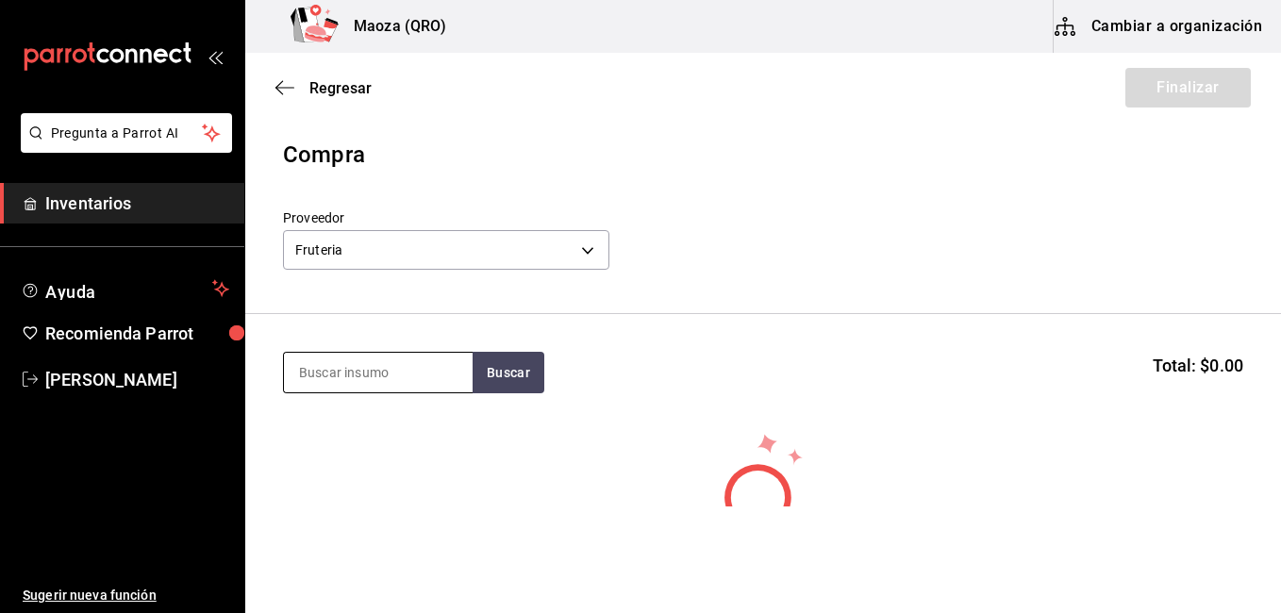
click at [398, 361] on input at bounding box center [378, 373] width 189 height 40
type input "huevo"
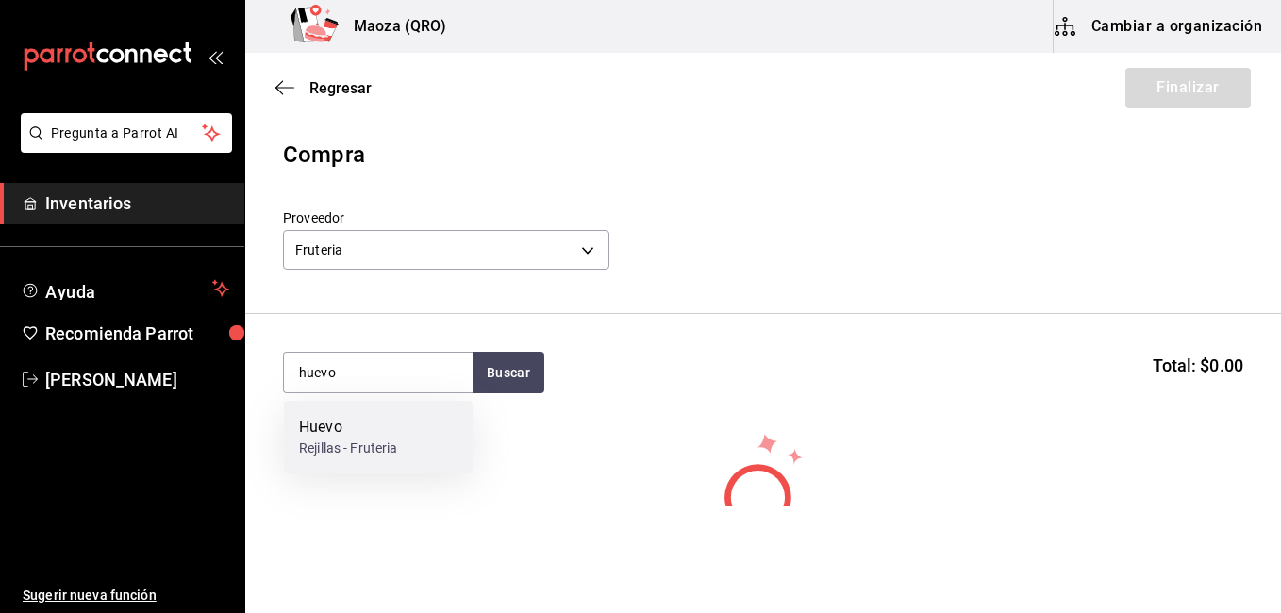
click at [407, 413] on div "Huevo Rejillas - Fruteria" at bounding box center [378, 437] width 189 height 73
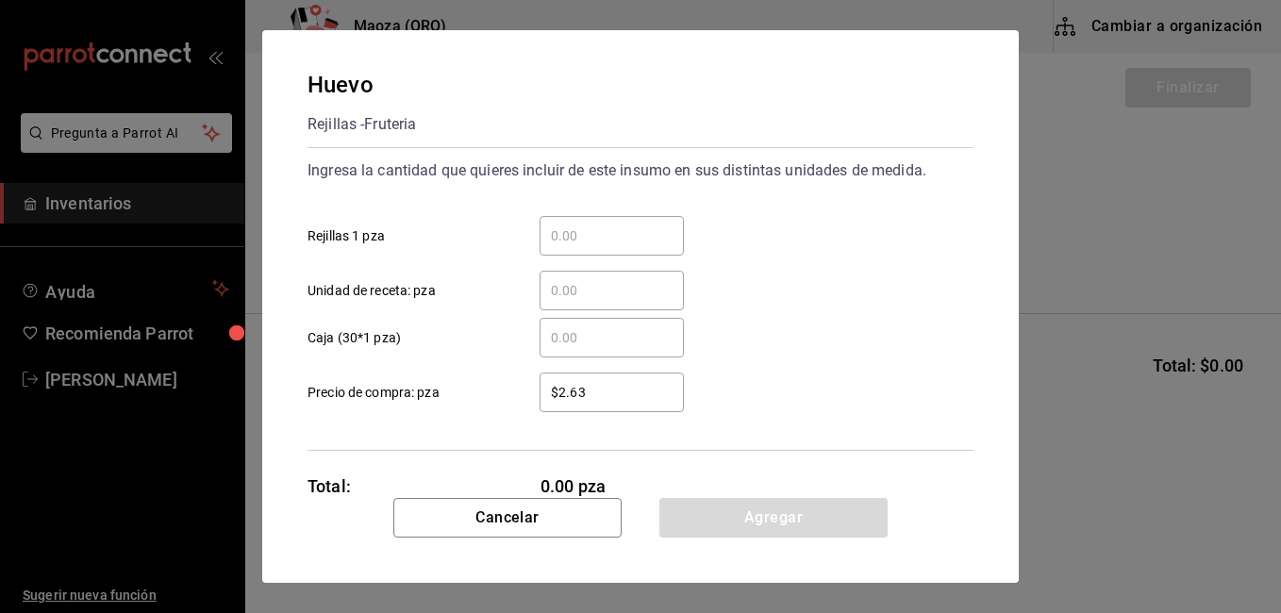
click at [587, 240] on input "​ Rejillas 1 pza" at bounding box center [611, 235] width 144 height 23
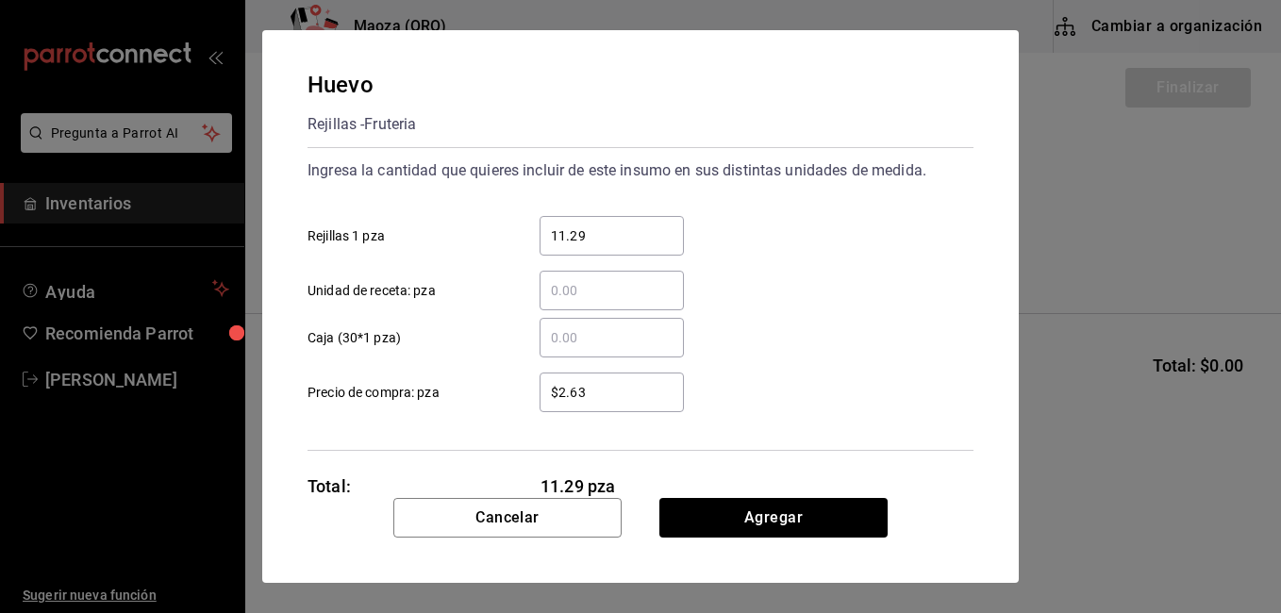
type input "11.29"
type input "$40"
click button "Agregar" at bounding box center [773, 518] width 228 height 40
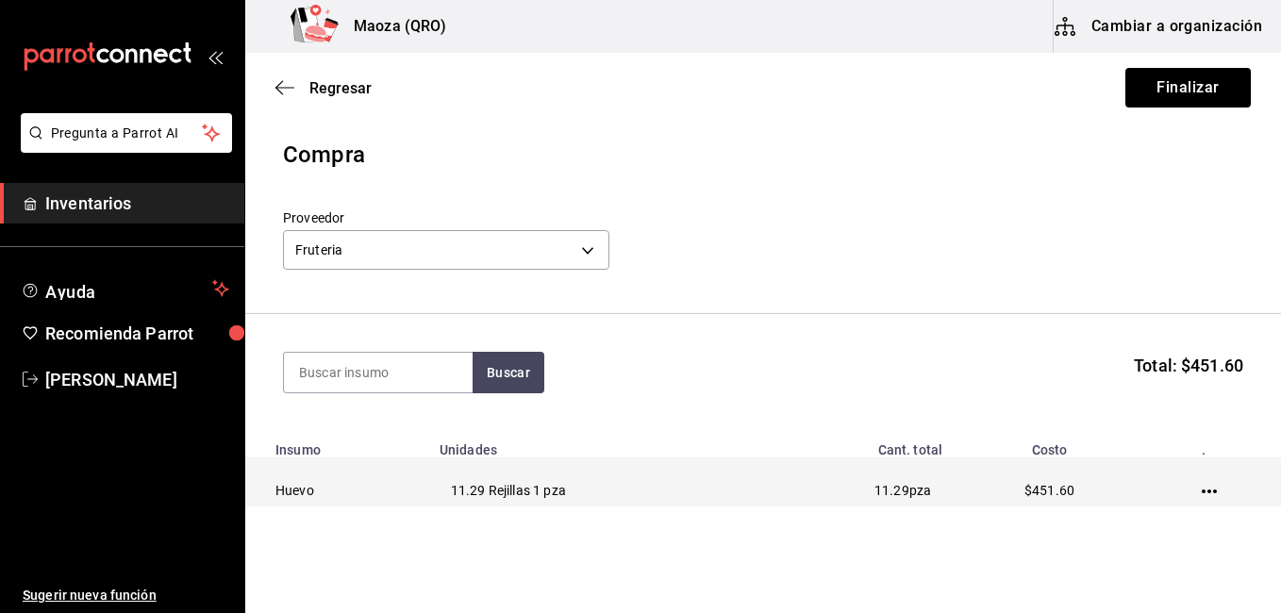
click at [1201, 487] on icon "button" at bounding box center [1208, 491] width 15 height 15
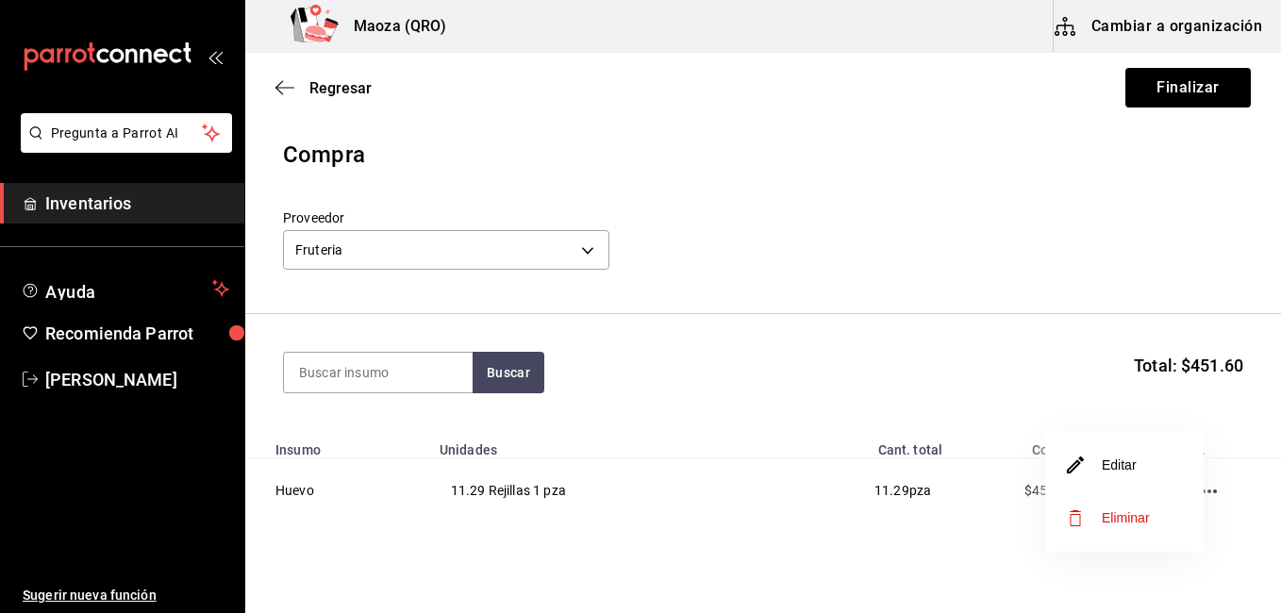
click at [1154, 481] on li "Editar" at bounding box center [1124, 465] width 158 height 53
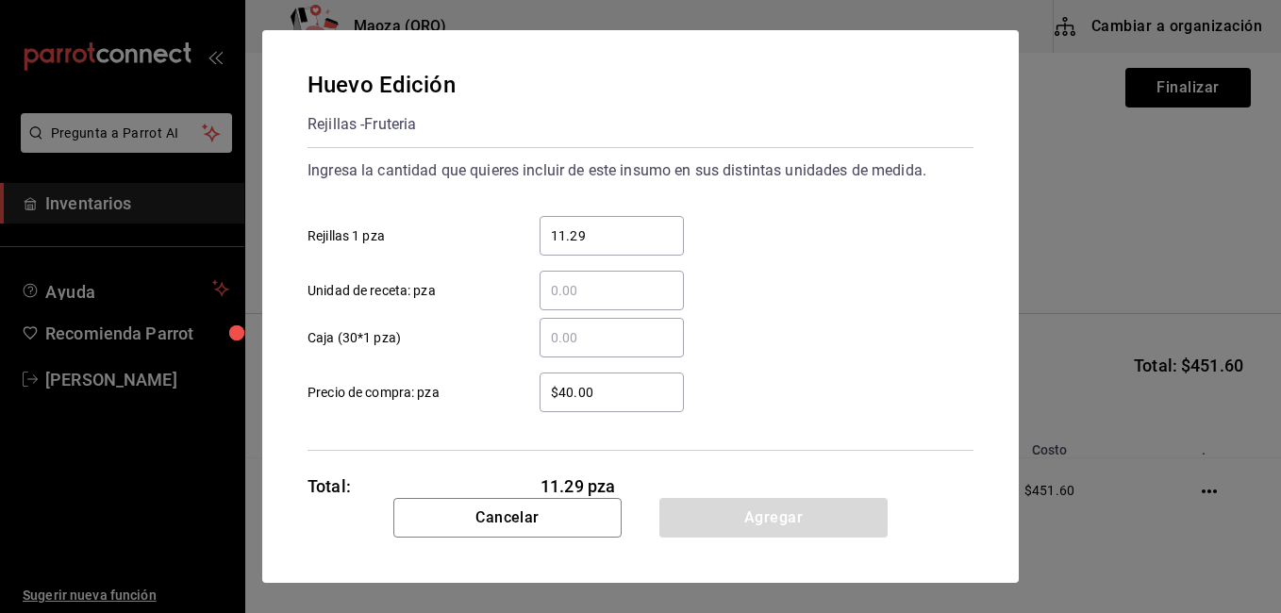
click at [619, 241] on input "11.29" at bounding box center [611, 235] width 144 height 23
click at [590, 391] on input "$40.00" at bounding box center [611, 392] width 144 height 23
type input "$48"
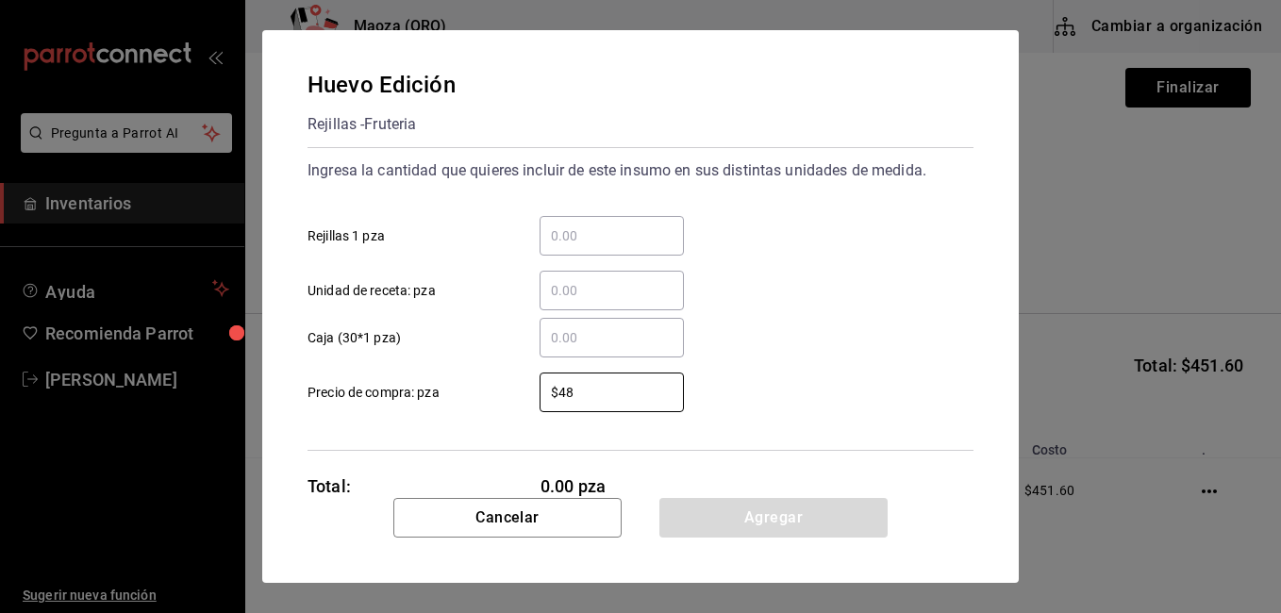
click at [587, 340] on input "​ Caja (30*1 pza)" at bounding box center [611, 337] width 144 height 23
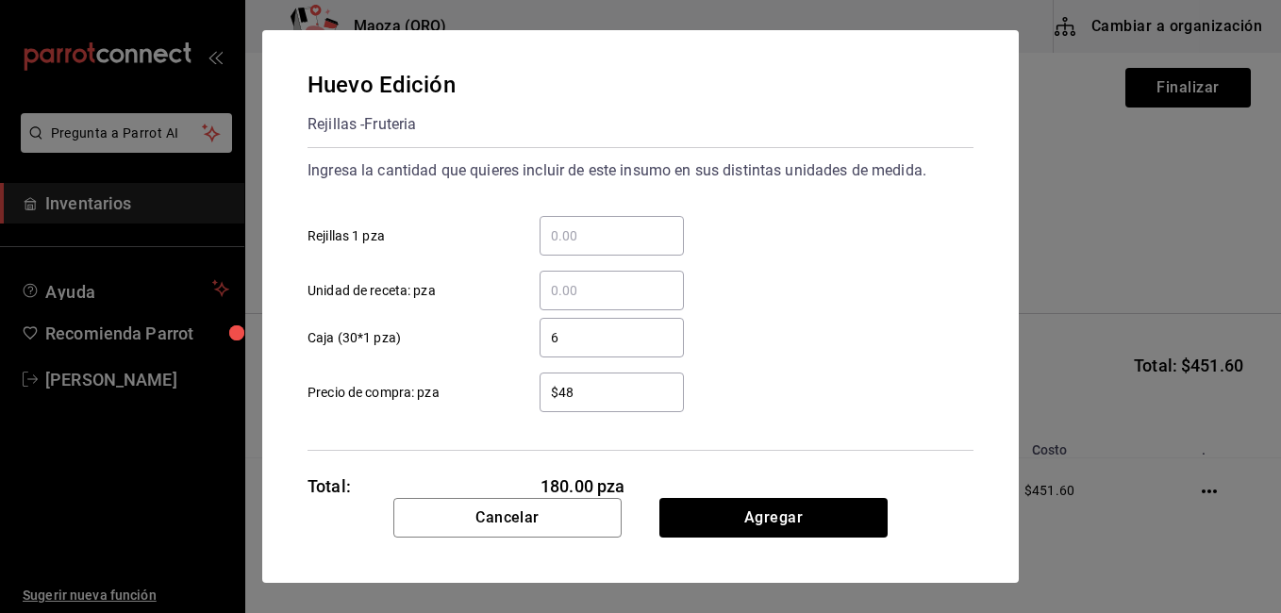
type input "6"
click button "Agregar" at bounding box center [773, 518] width 228 height 40
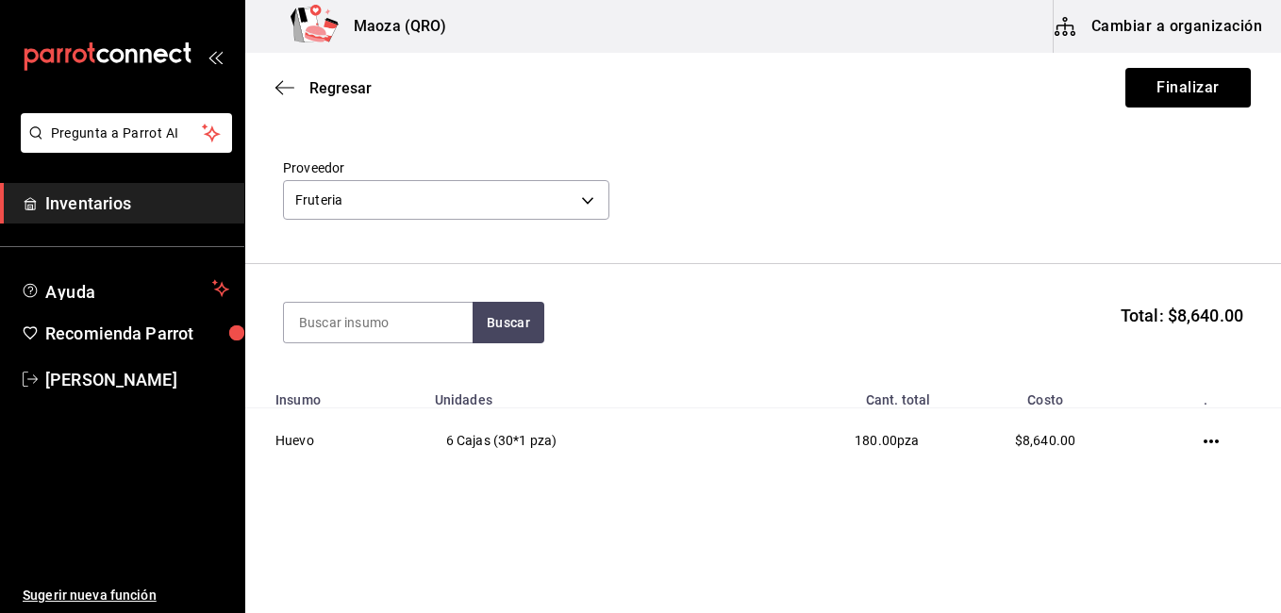
scroll to position [77, 0]
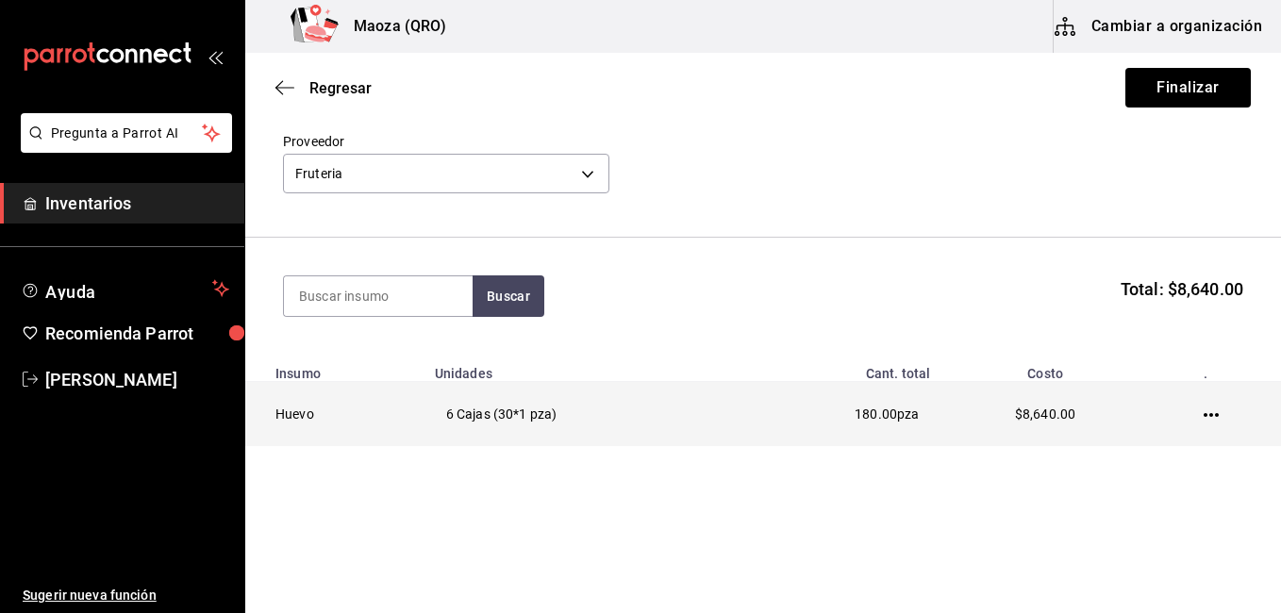
click at [1203, 414] on icon "button" at bounding box center [1210, 415] width 15 height 4
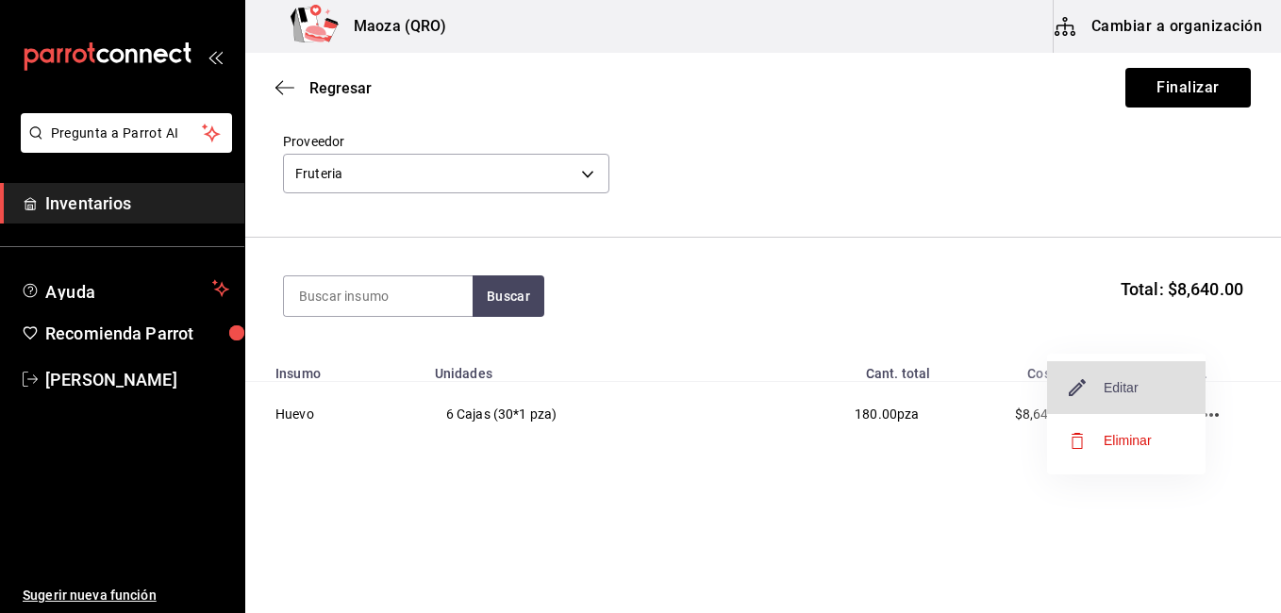
click at [1106, 389] on span "Editar" at bounding box center [1103, 387] width 69 height 23
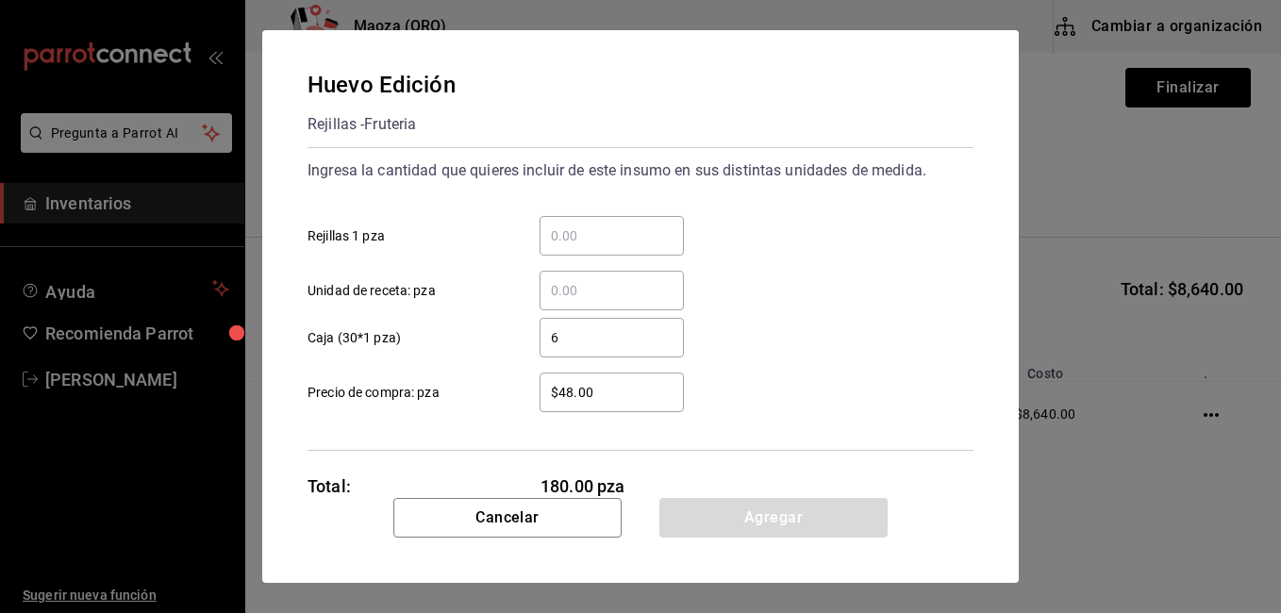
click at [568, 343] on input "6" at bounding box center [611, 337] width 144 height 23
click at [610, 233] on input "​ Rejillas 1 pza" at bounding box center [611, 235] width 144 height 23
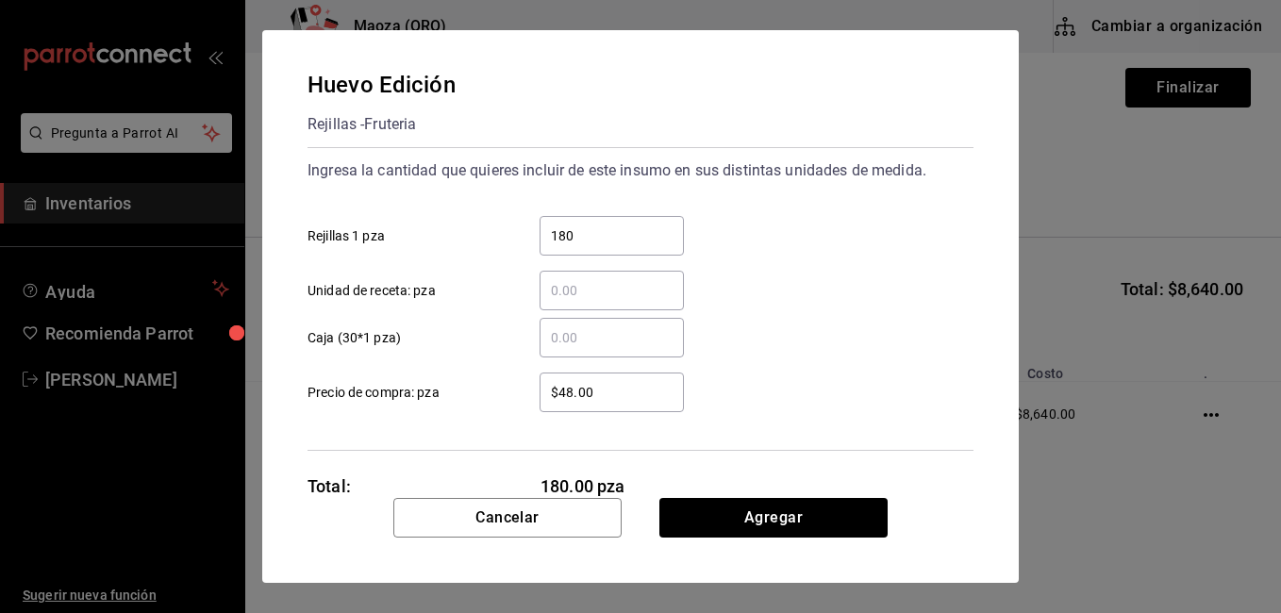
type input "180"
click button "Agregar" at bounding box center [773, 518] width 228 height 40
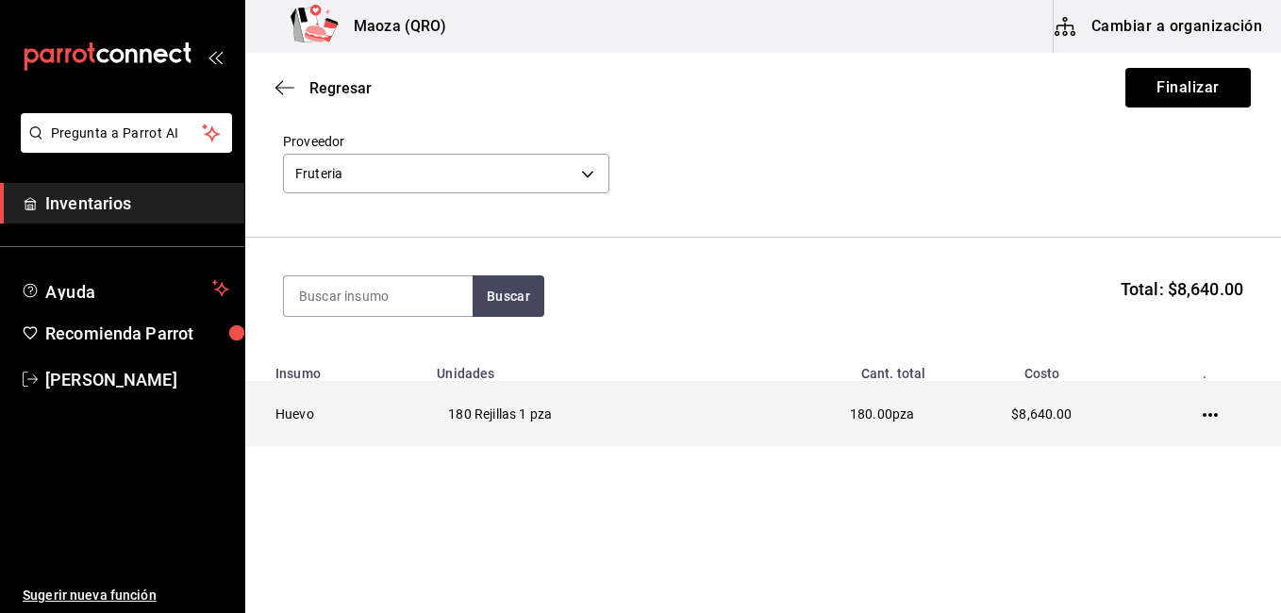
click at [1202, 418] on icon "button" at bounding box center [1209, 414] width 15 height 15
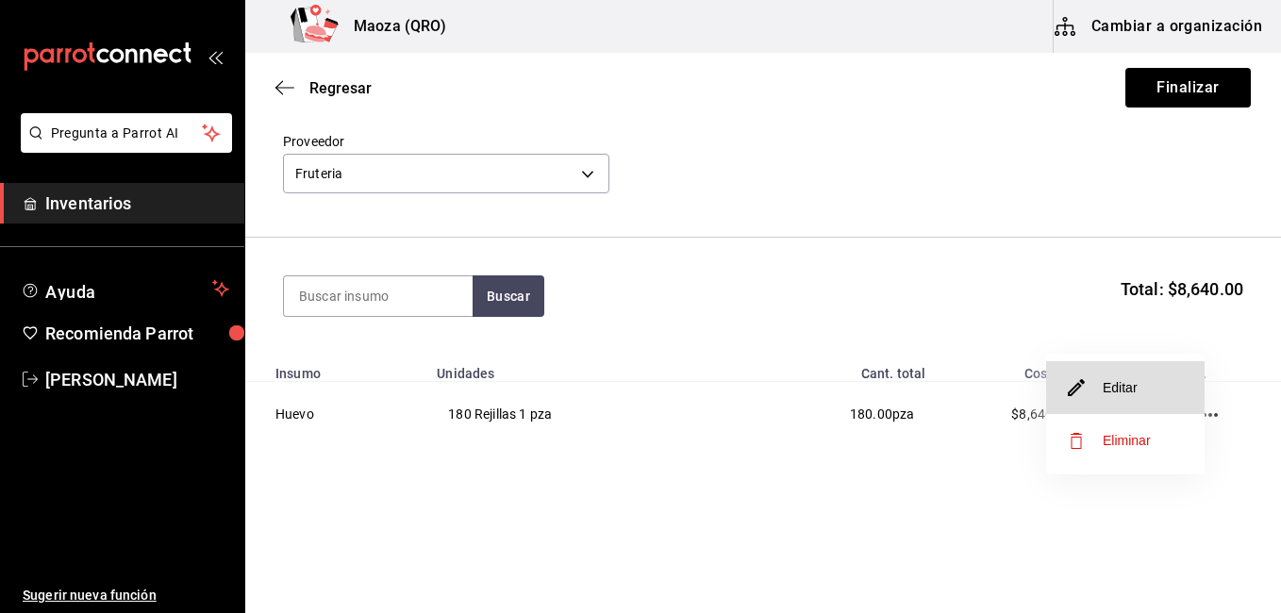
click at [1146, 396] on li "Editar" at bounding box center [1125, 387] width 158 height 53
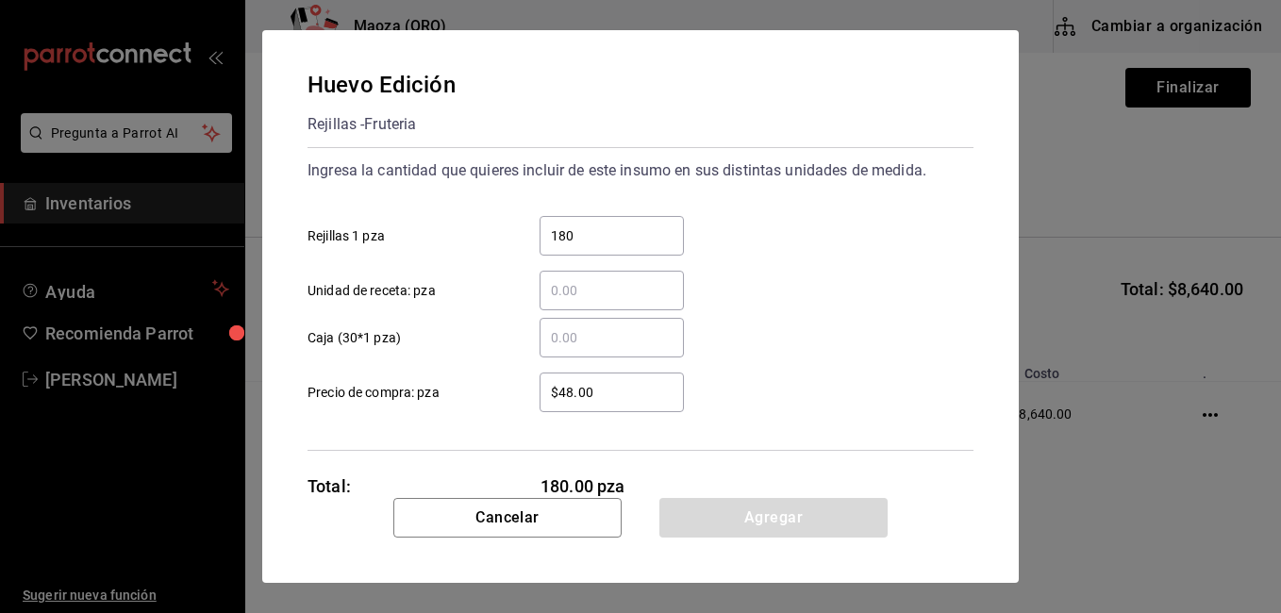
click at [593, 236] on input "180" at bounding box center [611, 235] width 144 height 23
click at [594, 235] on input "180" at bounding box center [611, 235] width 144 height 23
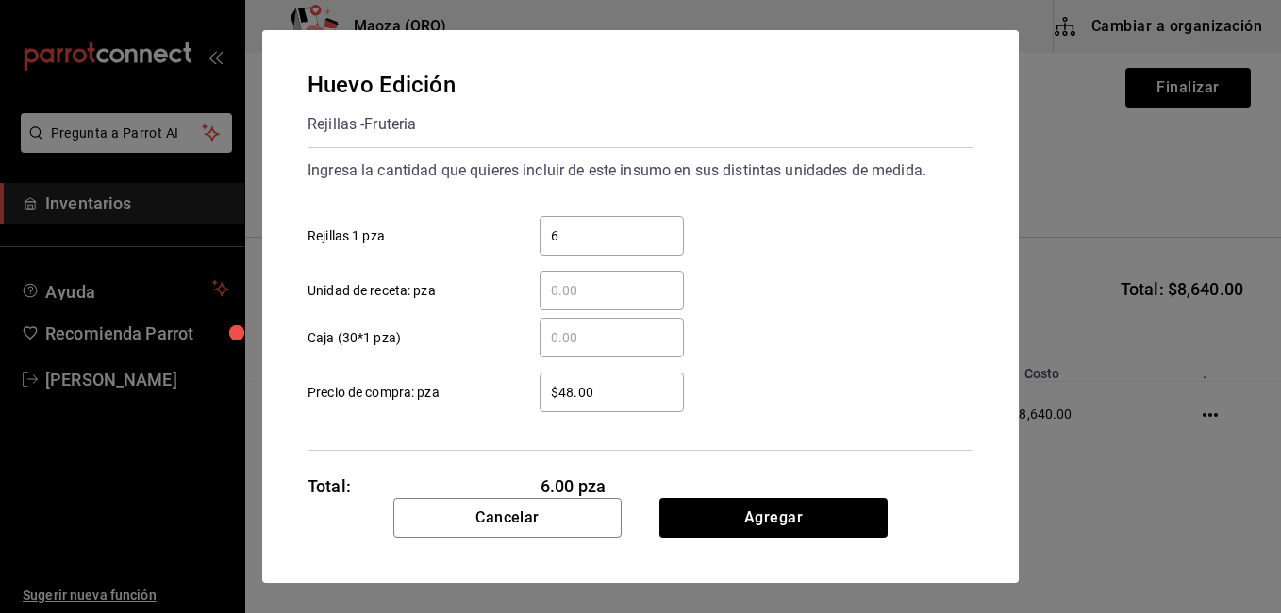
type input "6"
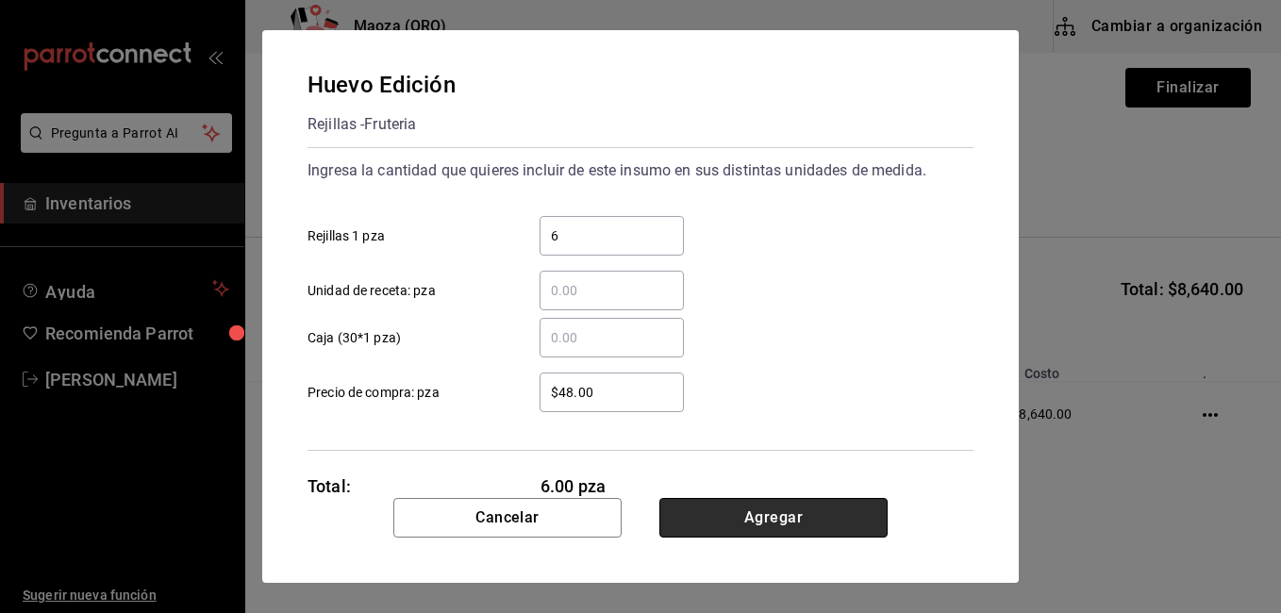
click at [701, 501] on button "Agregar" at bounding box center [773, 518] width 228 height 40
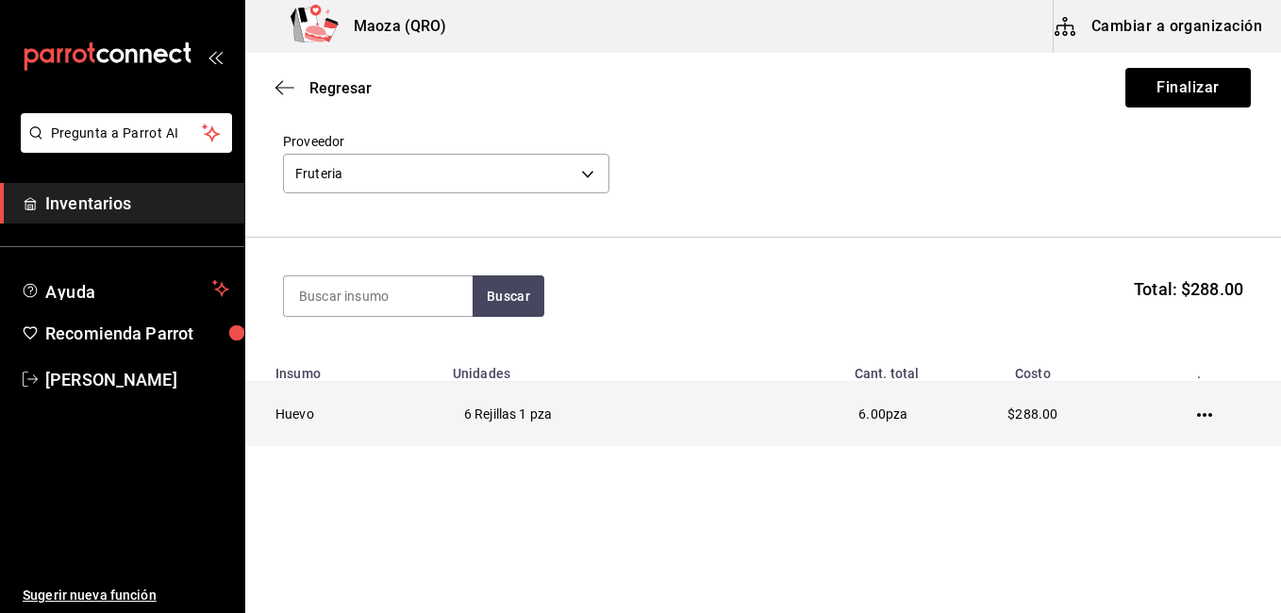
click at [1198, 413] on icon "button" at bounding box center [1204, 415] width 15 height 4
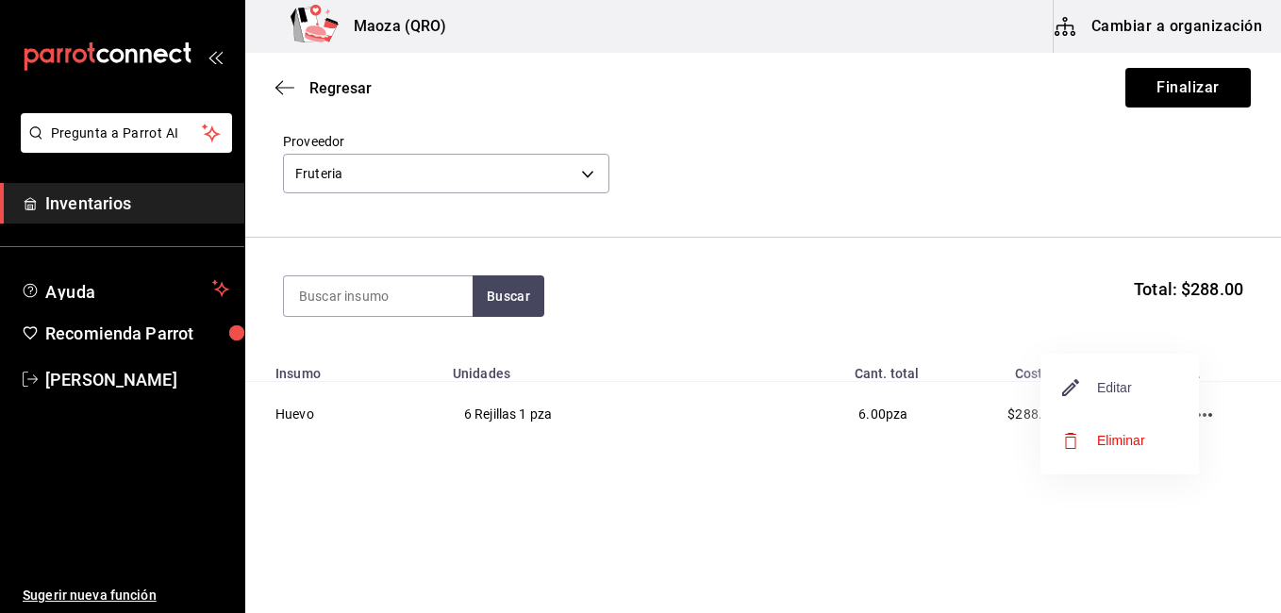
click at [1128, 392] on span "Editar" at bounding box center [1097, 387] width 69 height 23
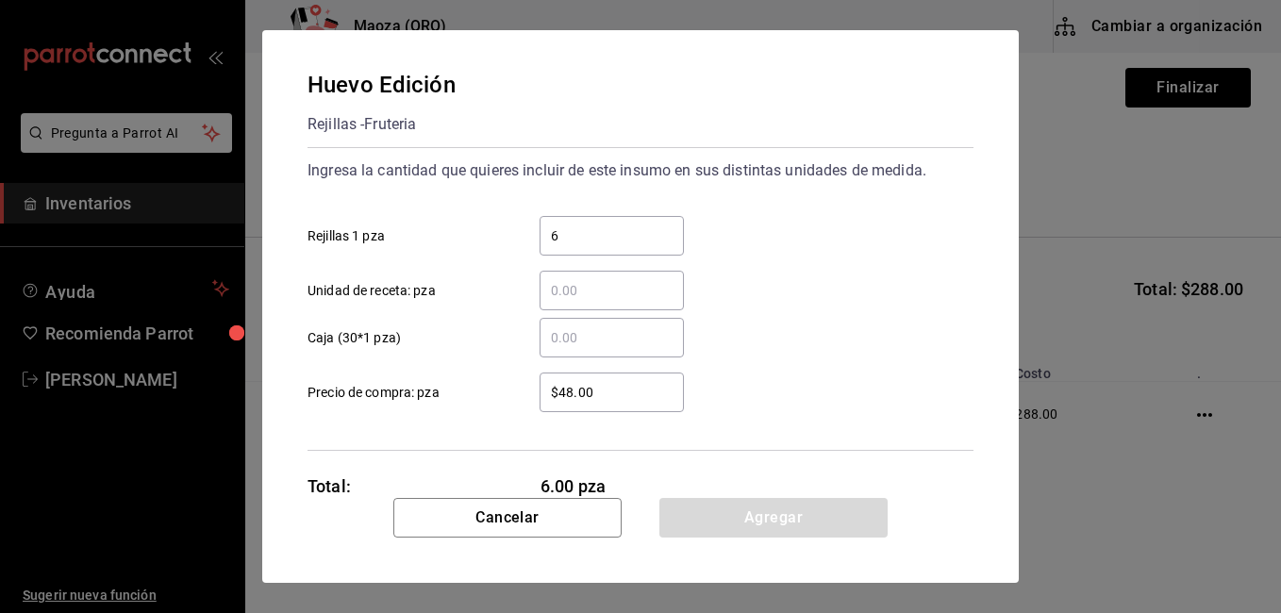
click at [574, 242] on input "6" at bounding box center [611, 235] width 144 height 23
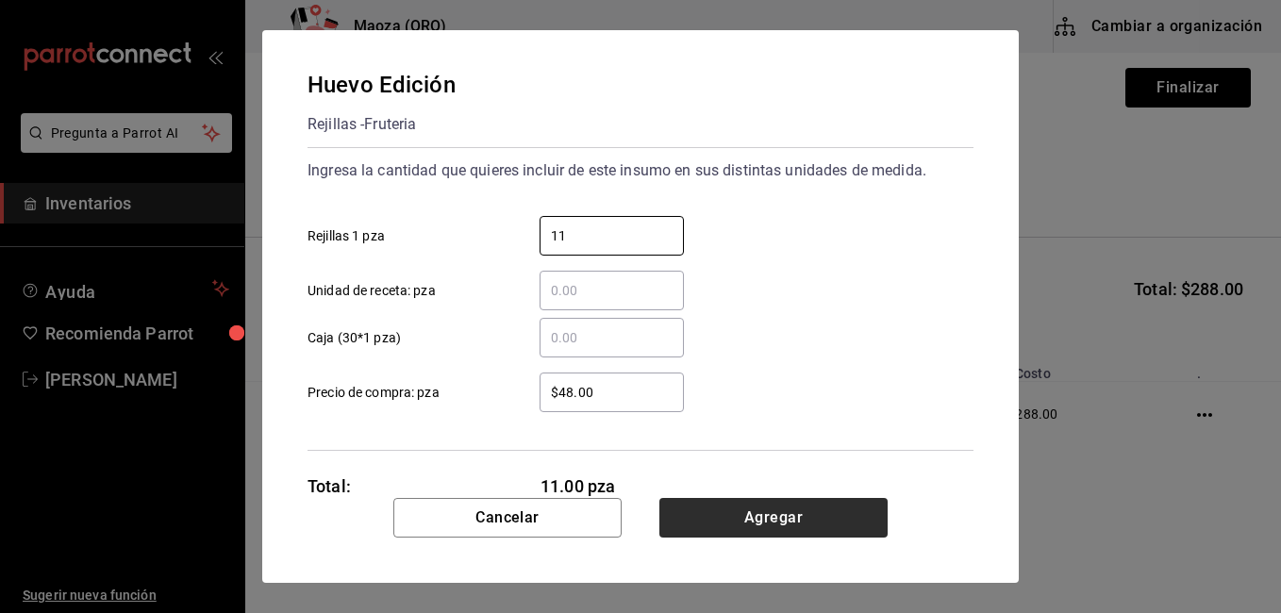
type input "11"
click at [711, 500] on button "Agregar" at bounding box center [773, 518] width 228 height 40
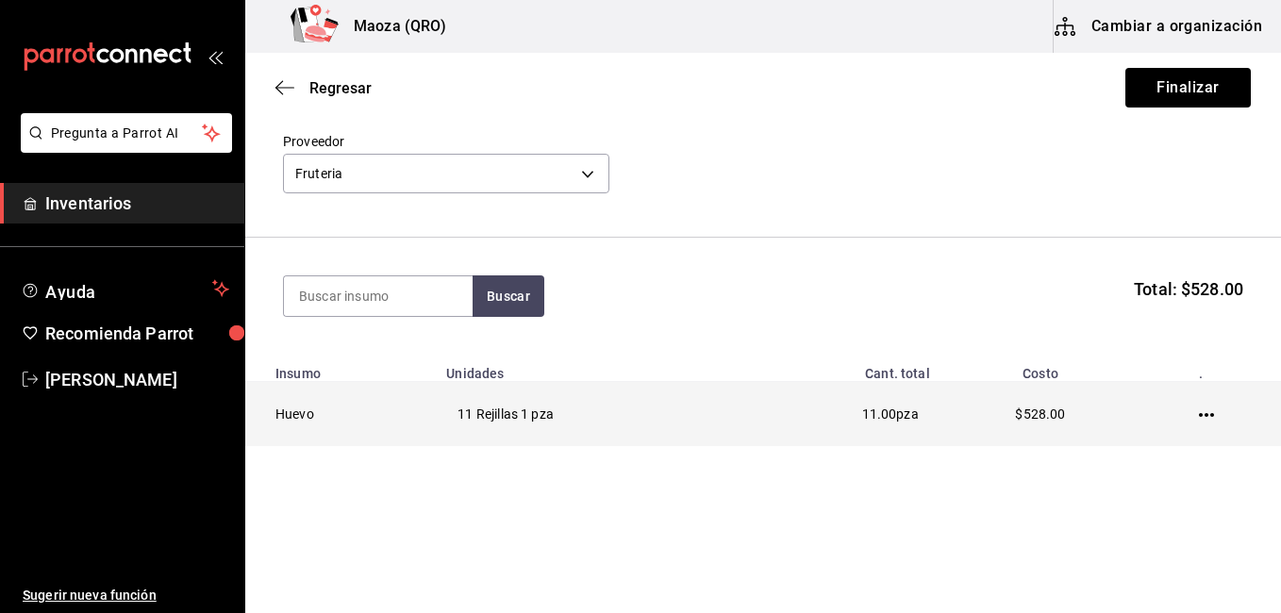
click at [1199, 409] on icon "button" at bounding box center [1206, 414] width 15 height 15
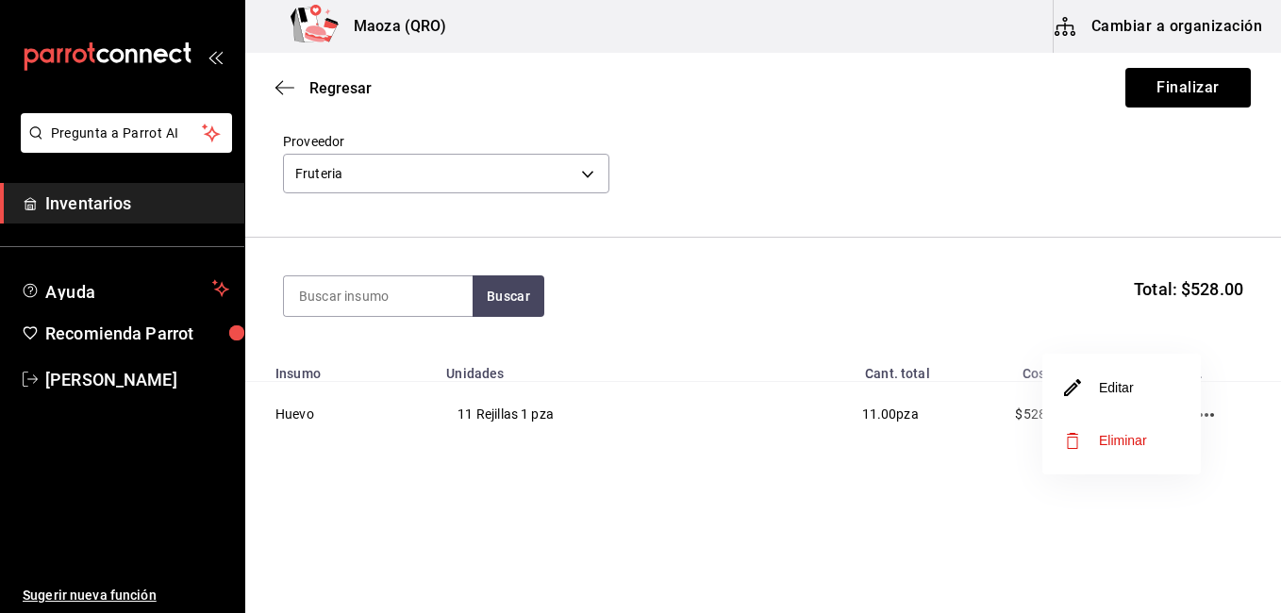
click at [1059, 396] on li "Editar" at bounding box center [1121, 387] width 158 height 53
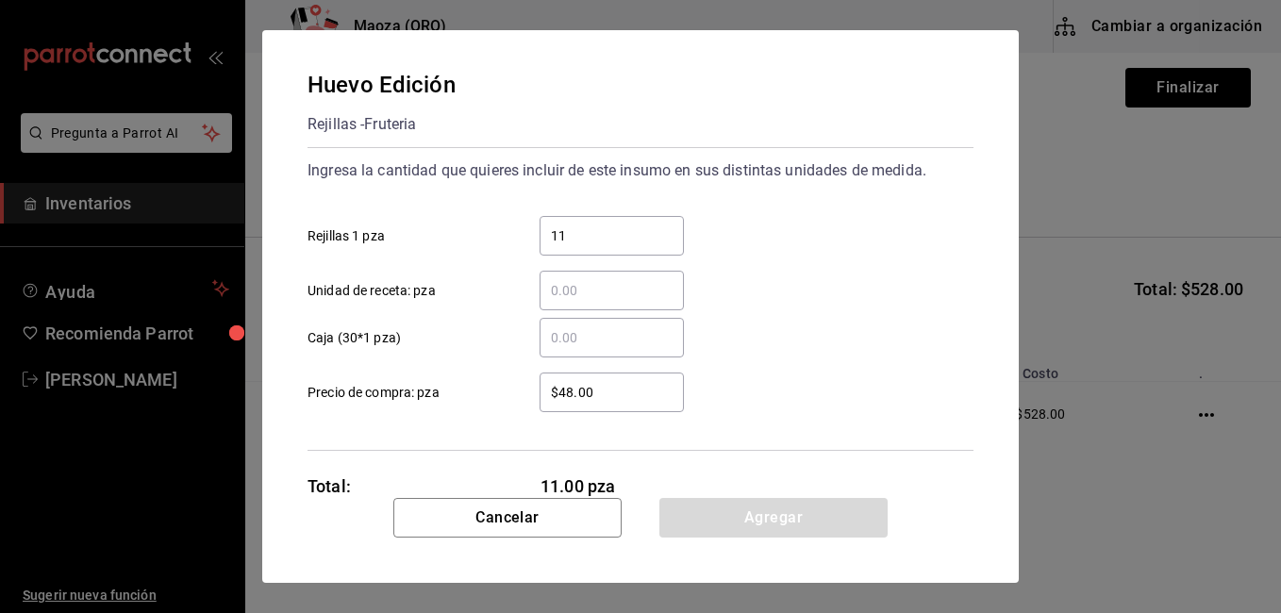
click at [618, 251] on div "11 ​" at bounding box center [611, 236] width 144 height 40
click at [618, 247] on input "11" at bounding box center [611, 235] width 144 height 23
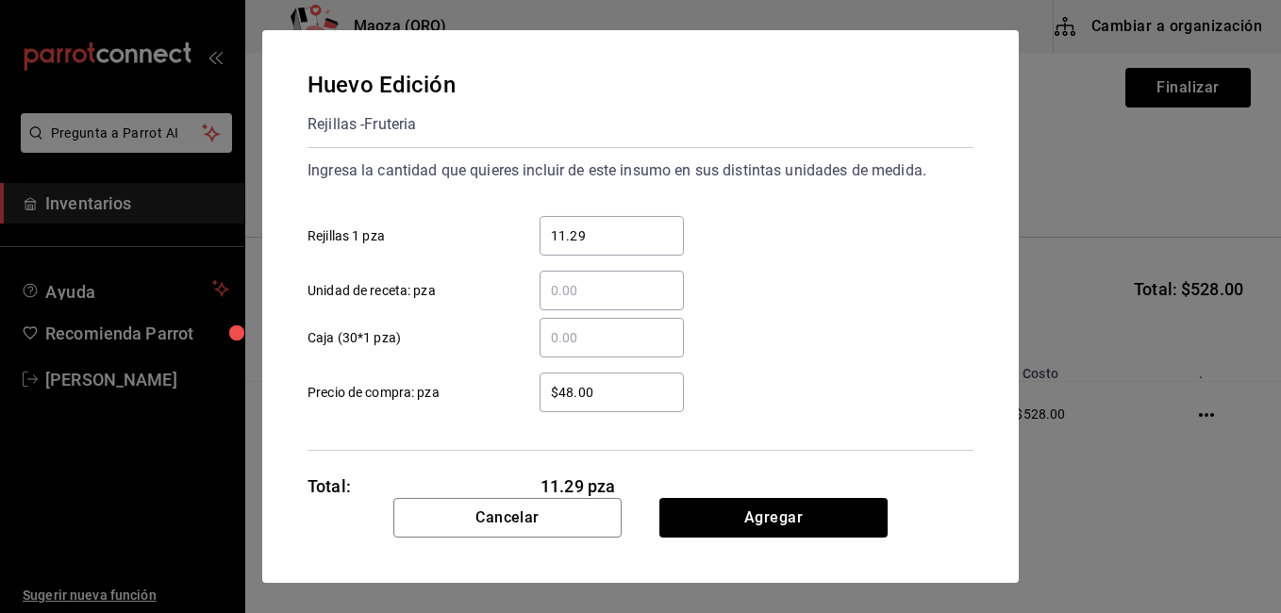
type input "11.29"
click button "Agregar" at bounding box center [773, 518] width 228 height 40
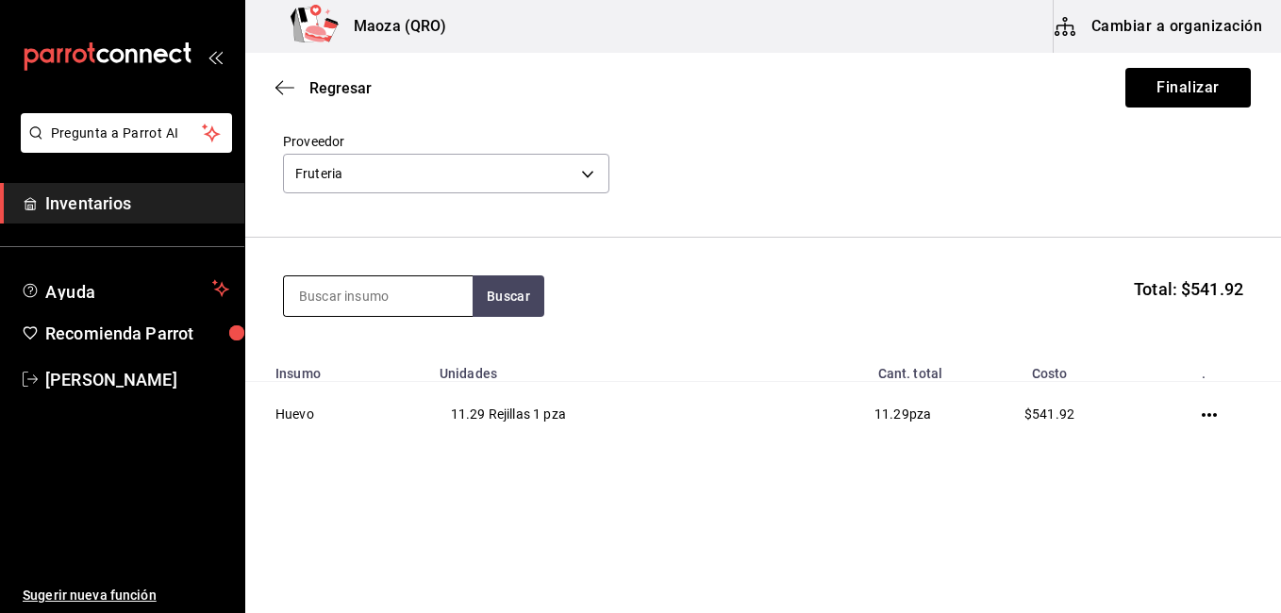
click at [322, 287] on input at bounding box center [378, 296] width 189 height 40
type input "platano"
click at [490, 305] on button "Buscar" at bounding box center [508, 295] width 72 height 41
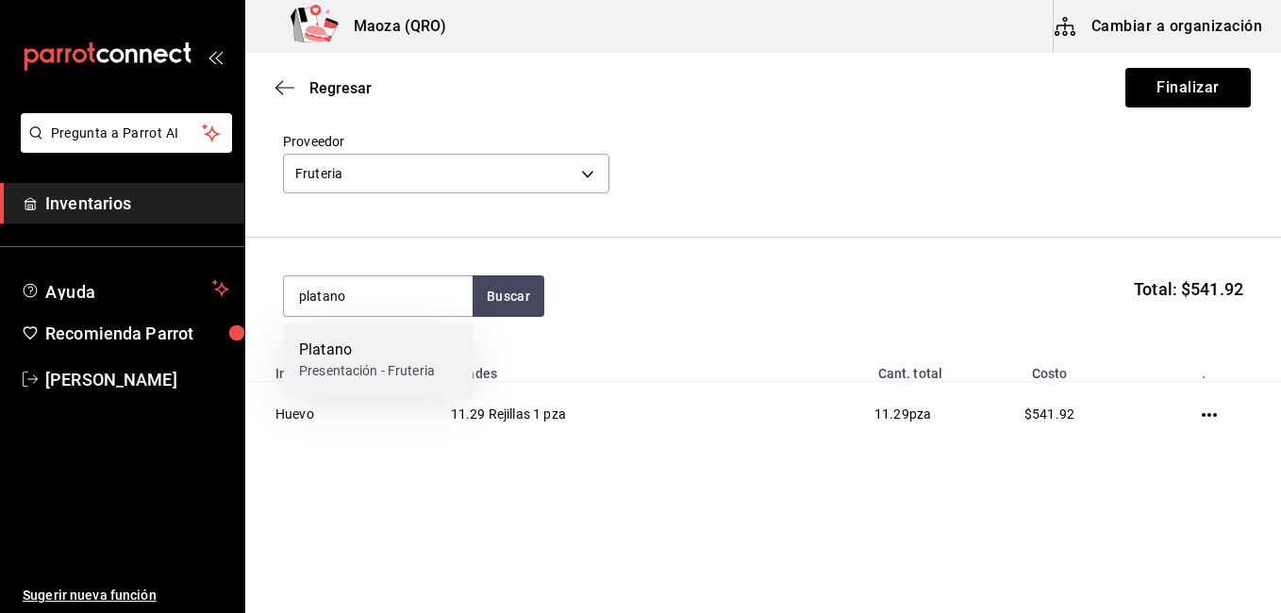
click at [389, 335] on div "Platano Presentación - Fruteria" at bounding box center [378, 359] width 189 height 73
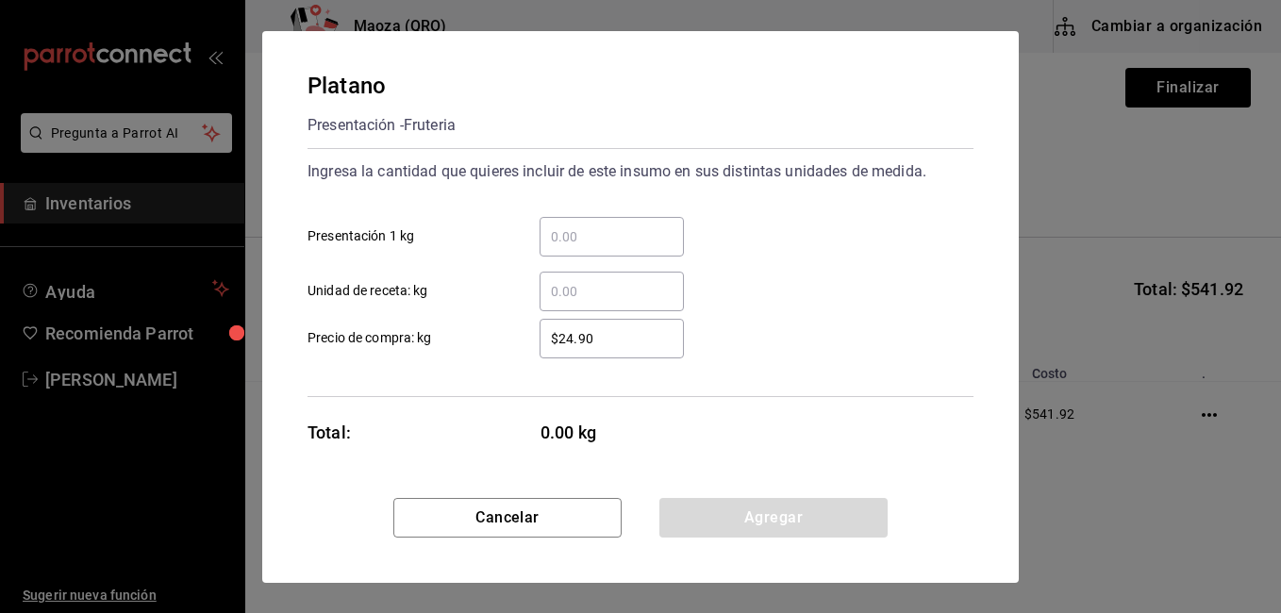
click at [704, 247] on div "​ Presentación 1 kg" at bounding box center [632, 229] width 681 height 55
click at [610, 251] on div "​" at bounding box center [611, 237] width 144 height 40
click at [610, 248] on input "​ Presentación 1 kg" at bounding box center [611, 236] width 144 height 23
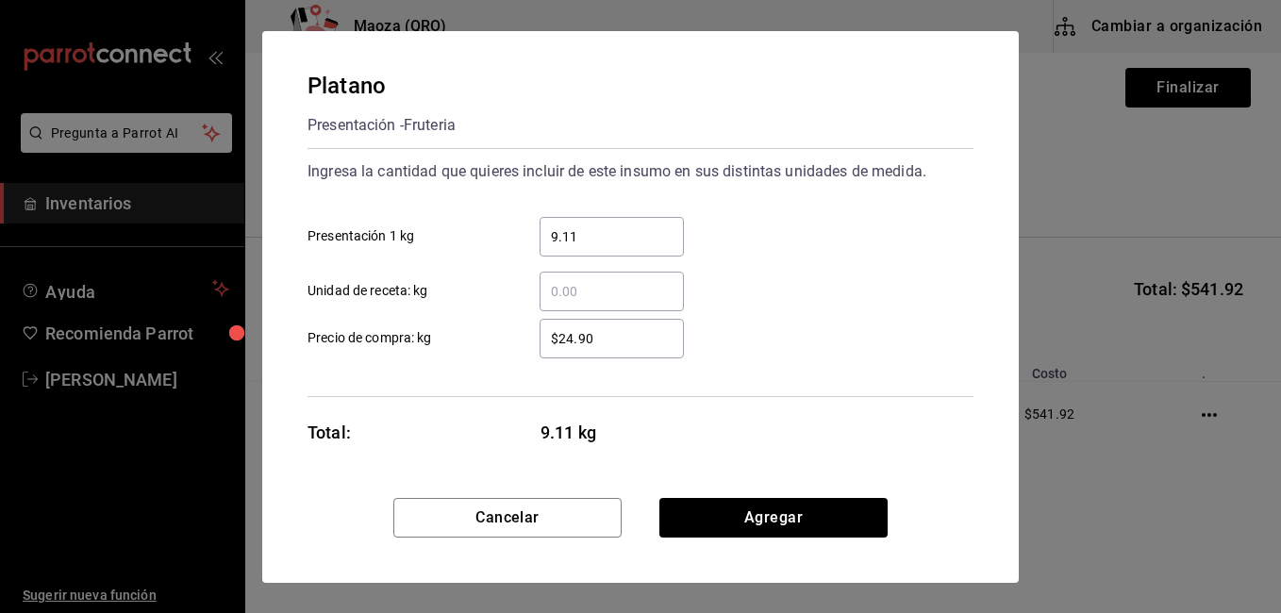
type input "9.11"
type input "$18"
click at [807, 258] on div "​ Unidad de receta: kg" at bounding box center [632, 283] width 681 height 55
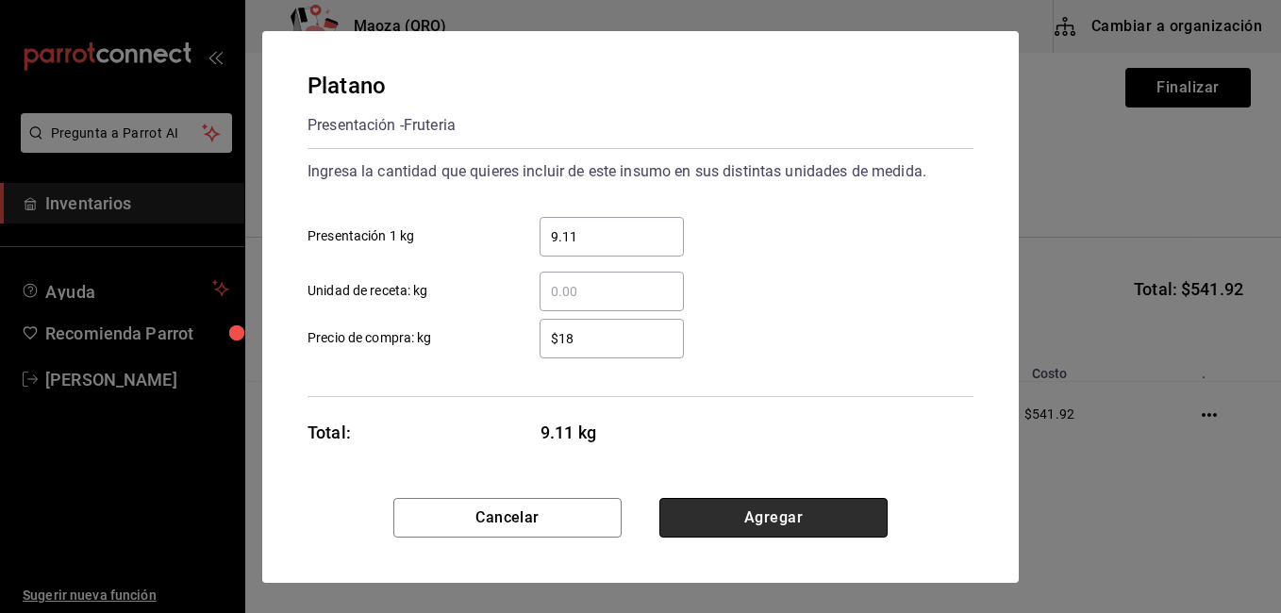
click at [730, 505] on button "Agregar" at bounding box center [773, 518] width 228 height 40
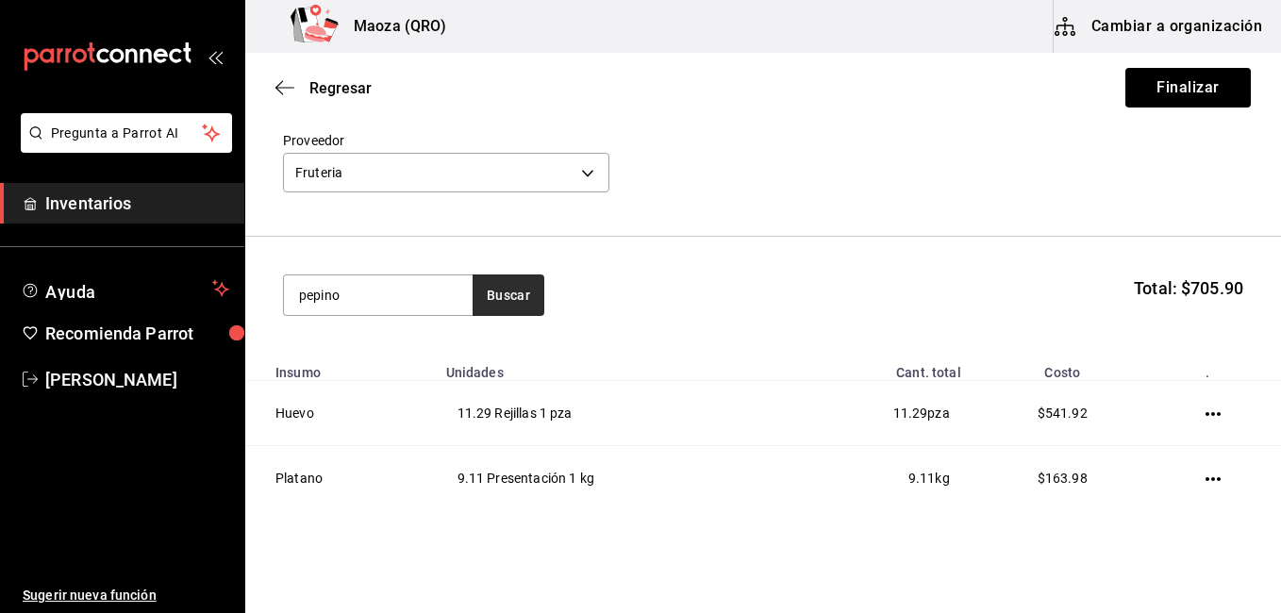
type input "pepino"
click at [538, 304] on button "Buscar" at bounding box center [508, 294] width 72 height 41
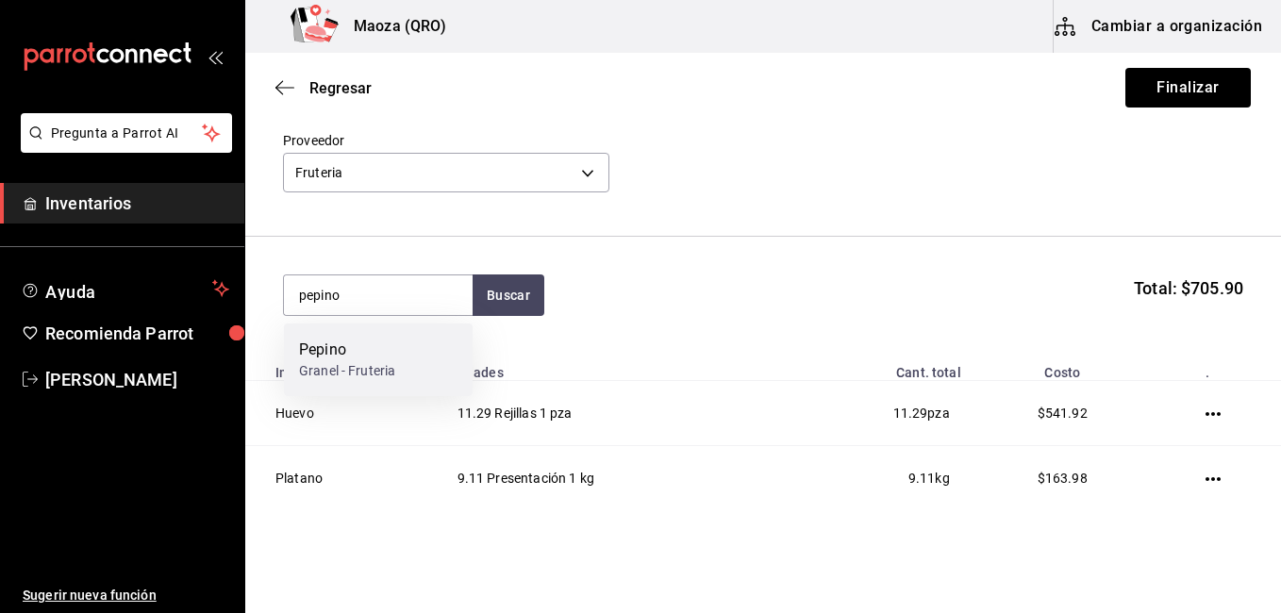
click at [381, 370] on div "Granel - Fruteria" at bounding box center [347, 371] width 96 height 20
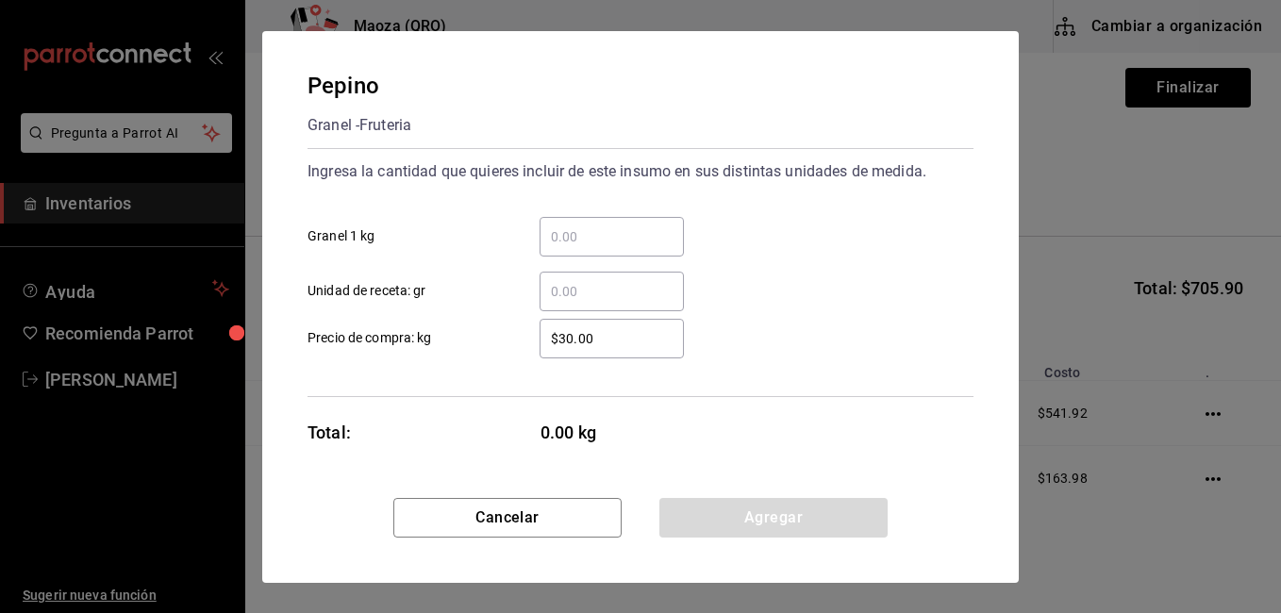
click at [613, 231] on input "​ Granel 1 kg" at bounding box center [611, 236] width 144 height 23
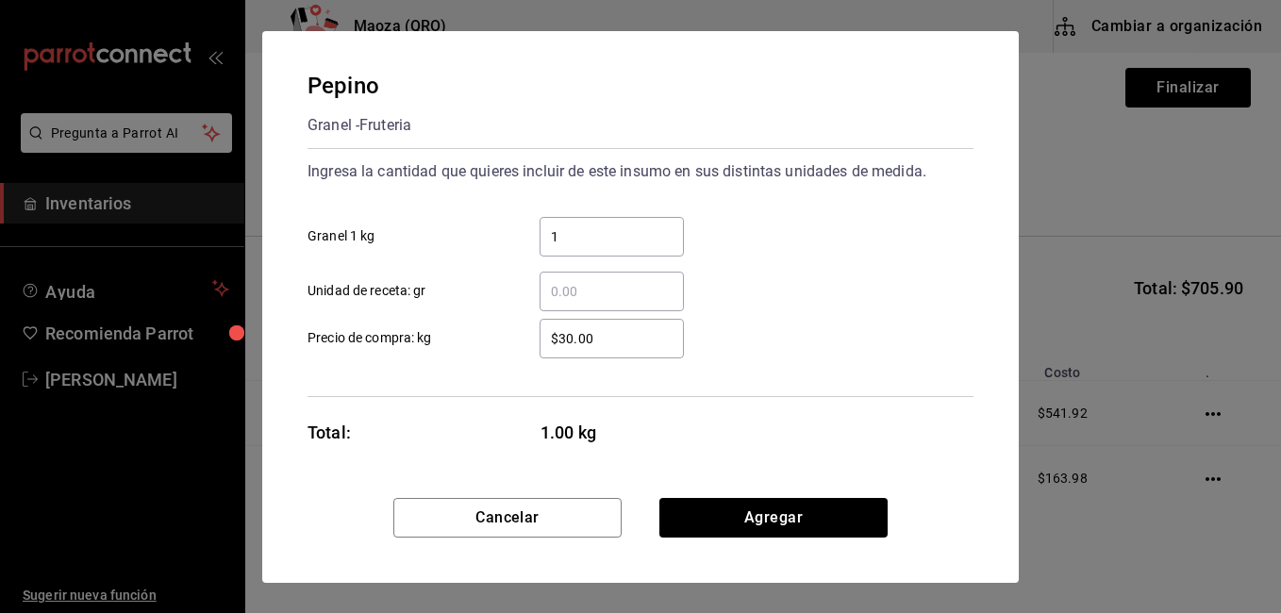
type input "1"
type input "."
type input "1.21"
type input "$21"
click button "Agregar" at bounding box center [773, 518] width 228 height 40
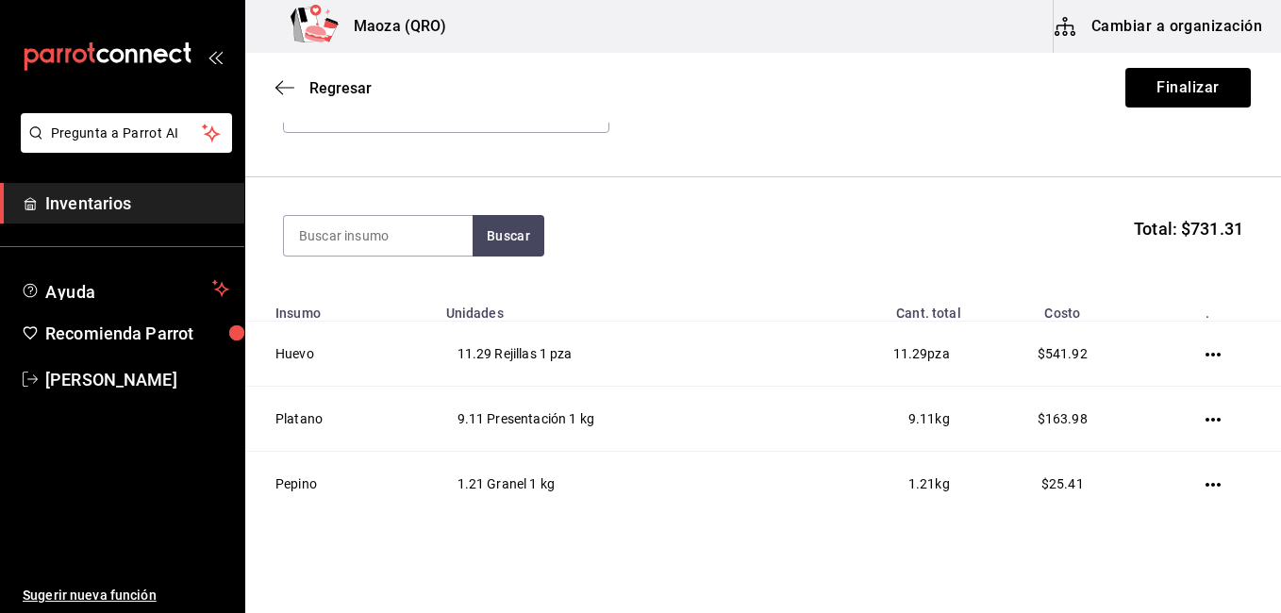
scroll to position [207, 0]
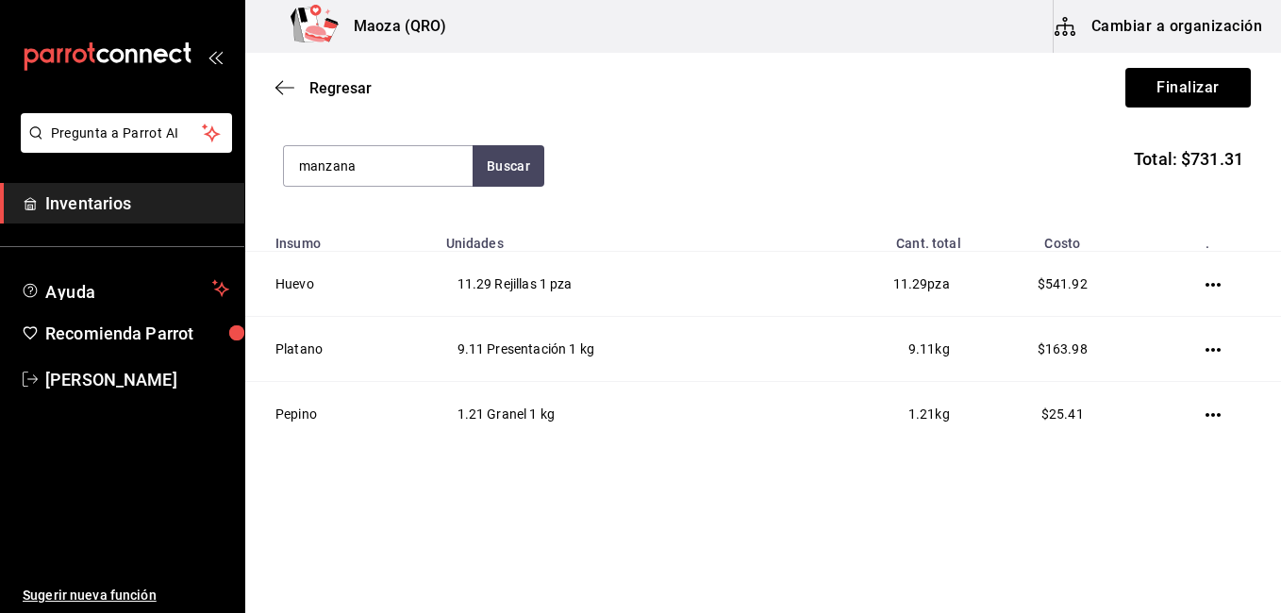
type input "manzana"
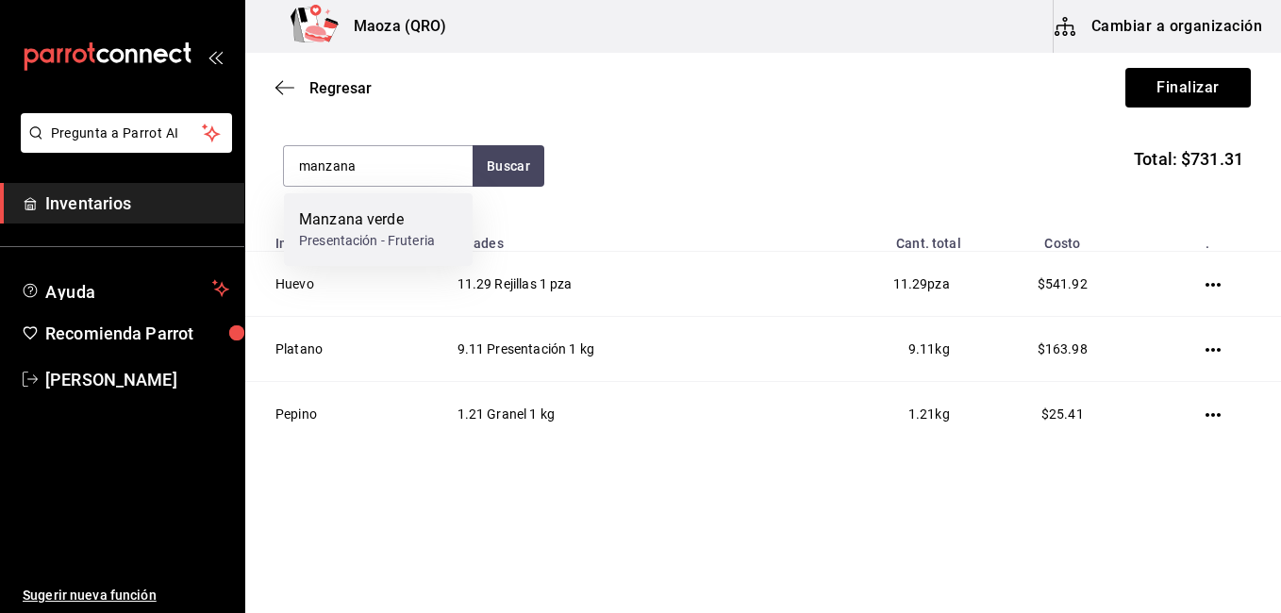
click at [422, 220] on div "Manzana verde" at bounding box center [367, 219] width 136 height 23
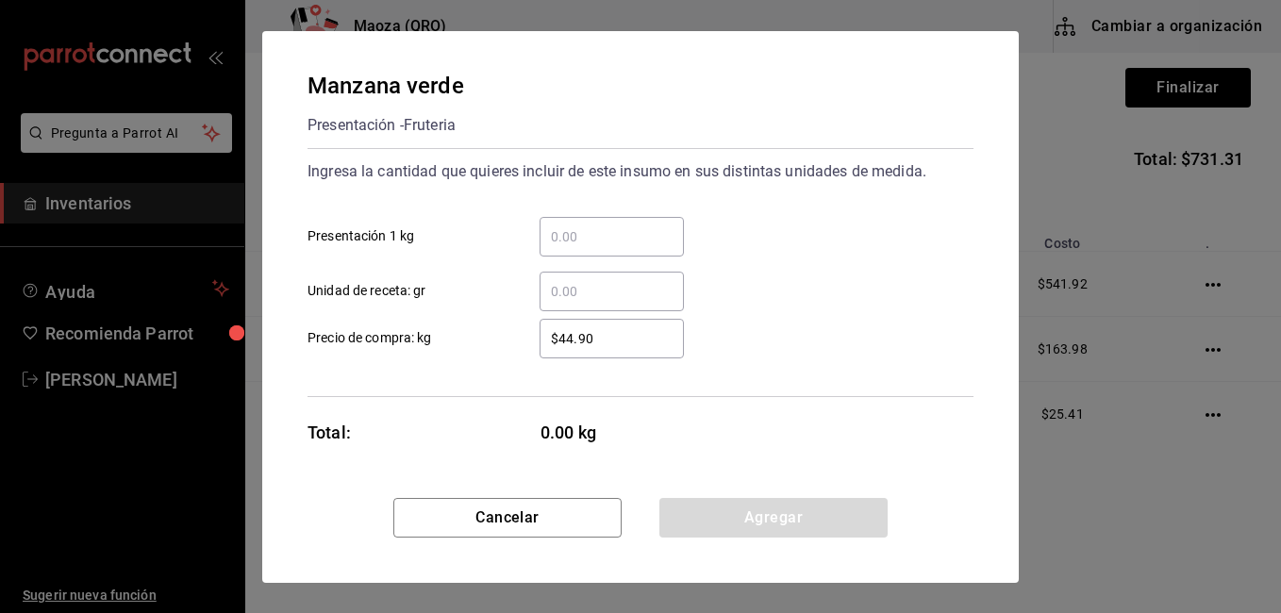
click at [610, 240] on input "​ Presentación 1 kg" at bounding box center [611, 236] width 144 height 23
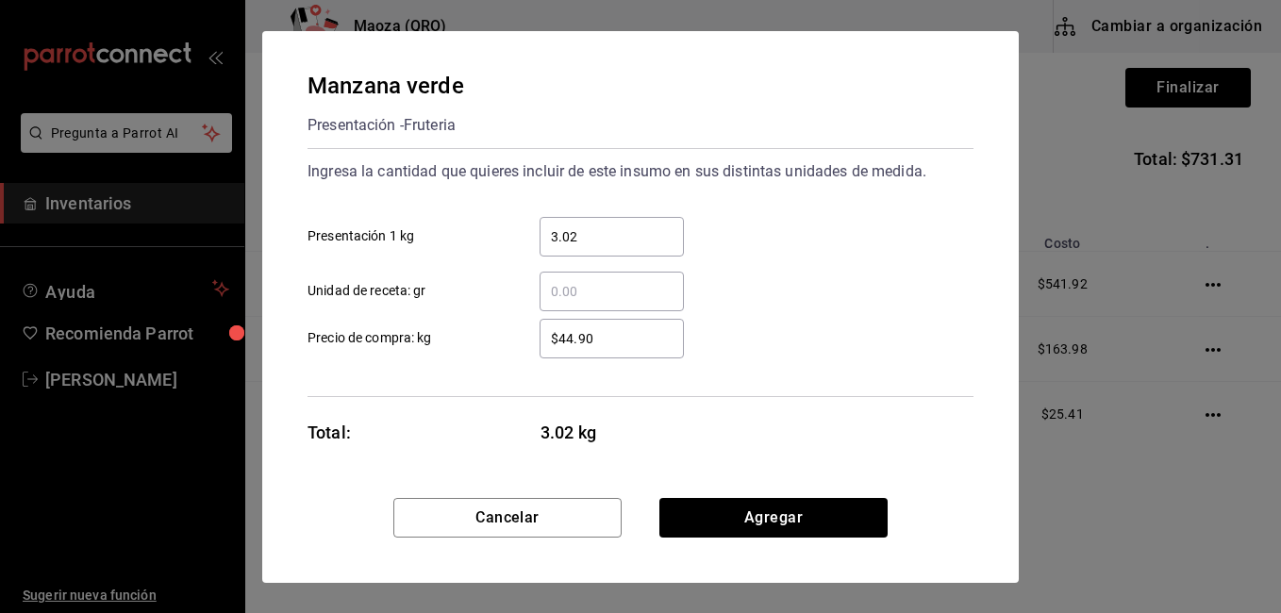
type input "3.02"
type input "$41"
click button "Agregar" at bounding box center [773, 518] width 228 height 40
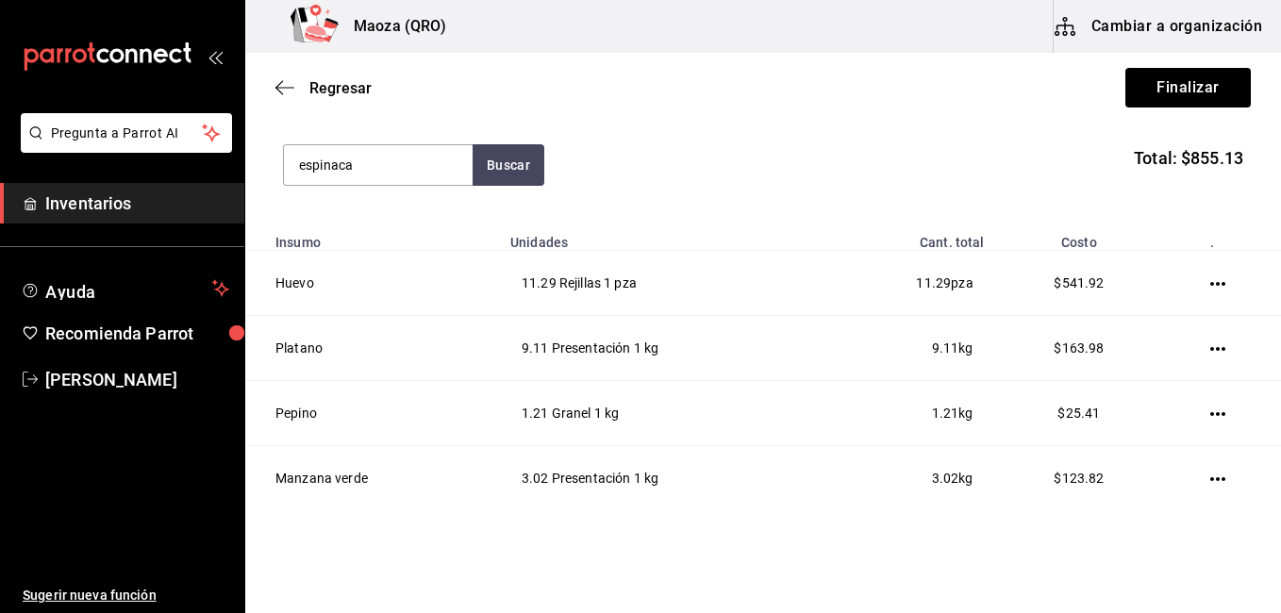
type input "espinaca"
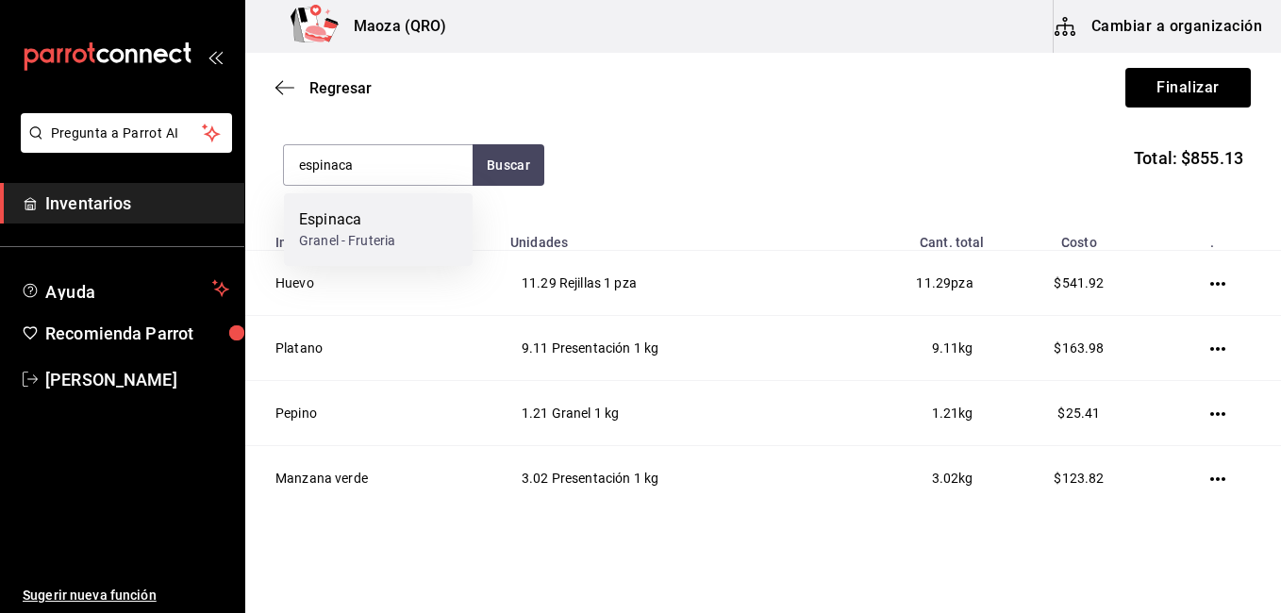
click at [377, 229] on div "Espinaca" at bounding box center [347, 219] width 96 height 23
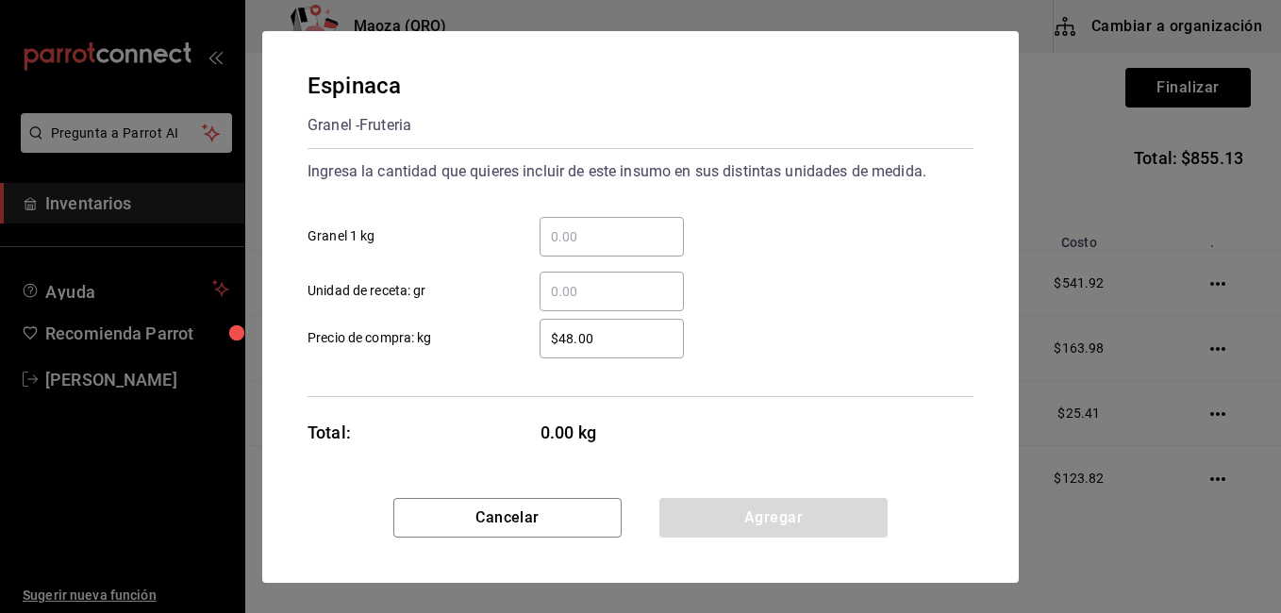
click at [616, 231] on input "​ Granel 1 kg" at bounding box center [611, 236] width 144 height 23
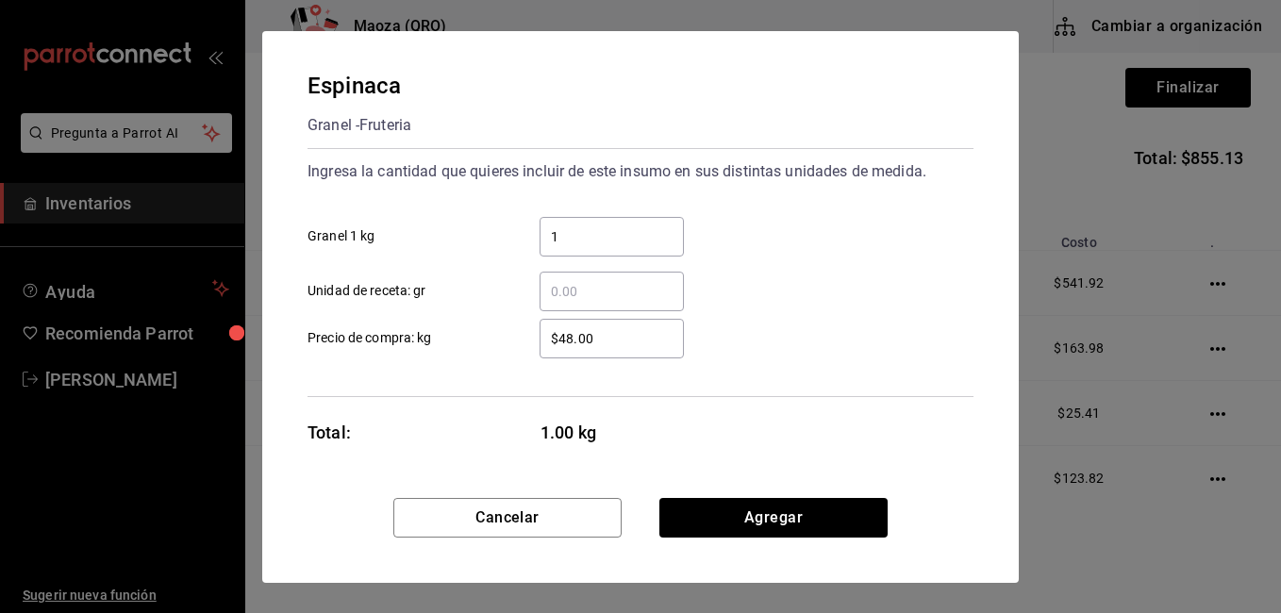
type input "1"
type input "$55"
click button "Agregar" at bounding box center [773, 518] width 228 height 40
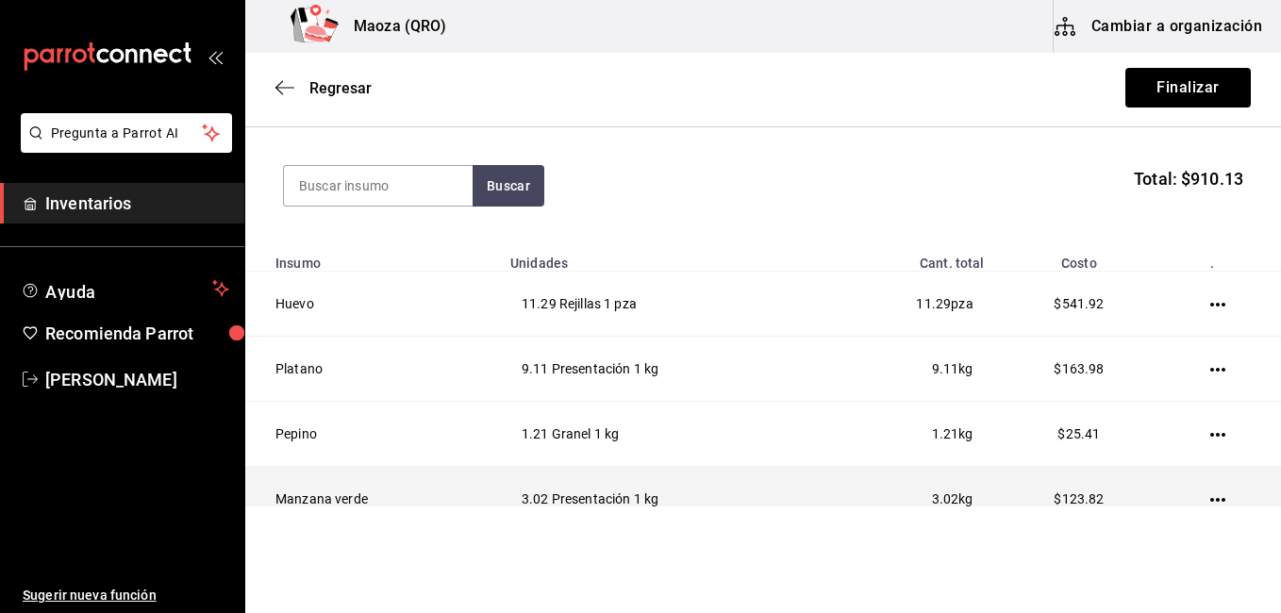
scroll to position [183, 0]
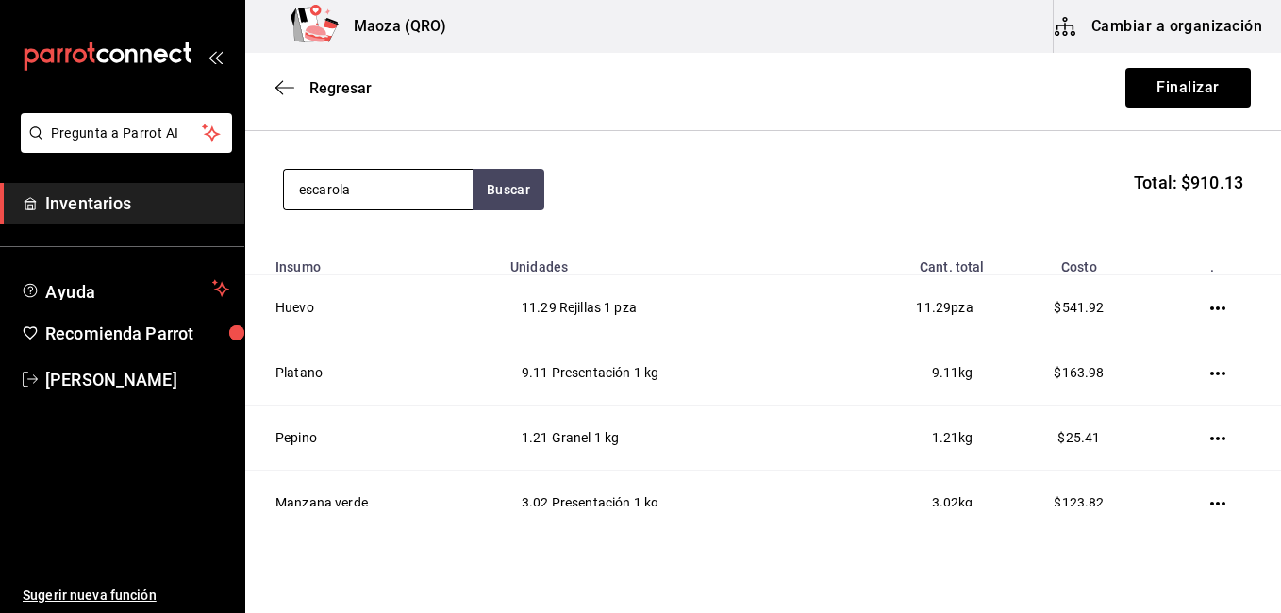
type input "escarola"
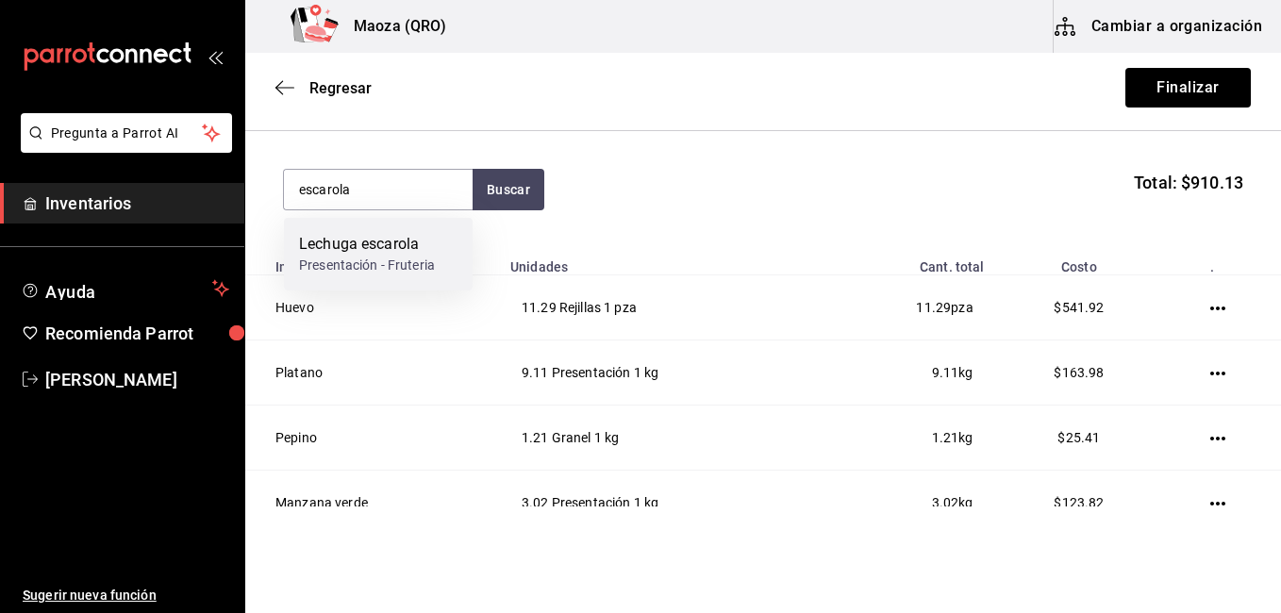
click at [356, 236] on div "Lechuga escarola" at bounding box center [367, 244] width 136 height 23
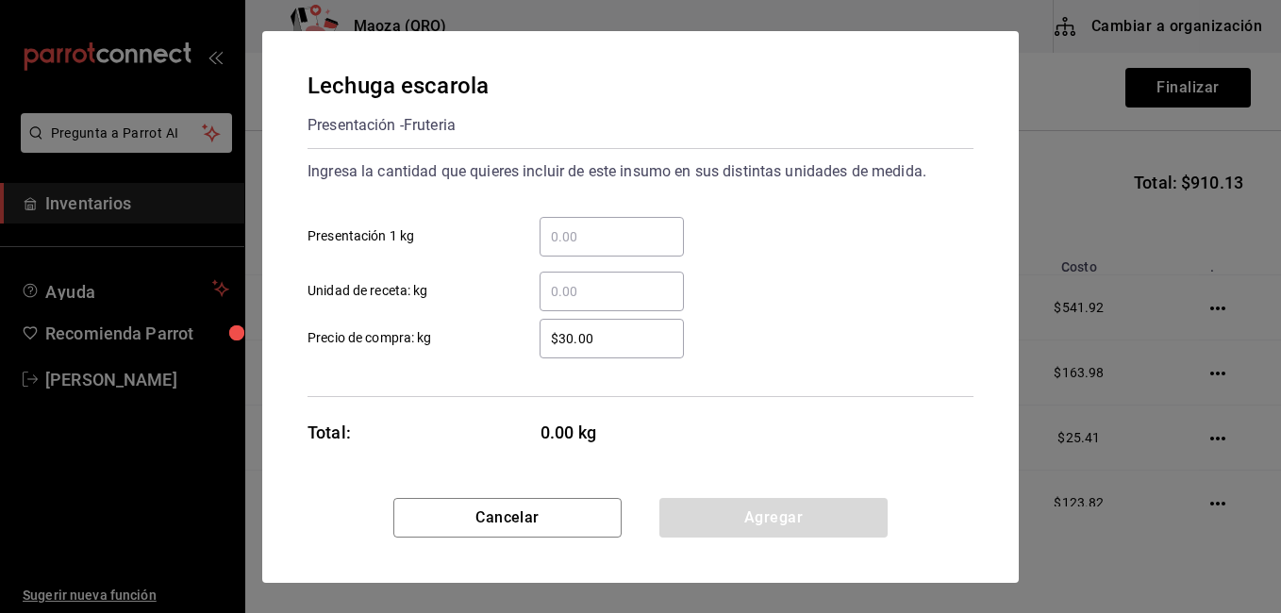
click at [587, 230] on input "​ Presentación 1 kg" at bounding box center [611, 236] width 144 height 23
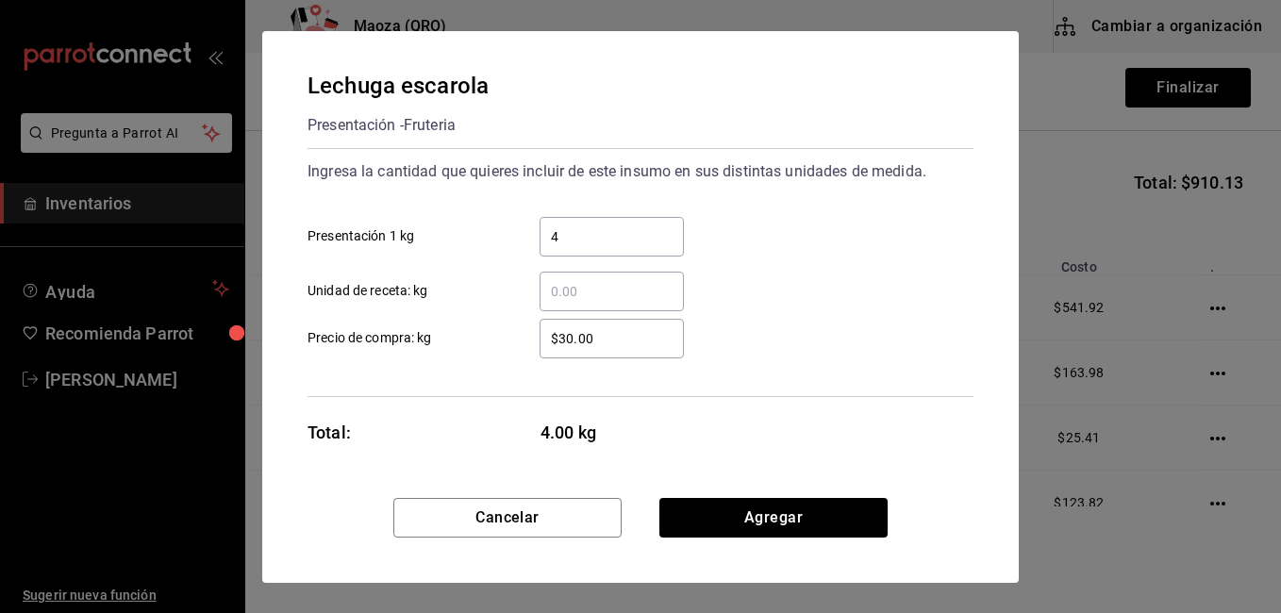
type input "4"
click button "Agregar" at bounding box center [773, 518] width 228 height 40
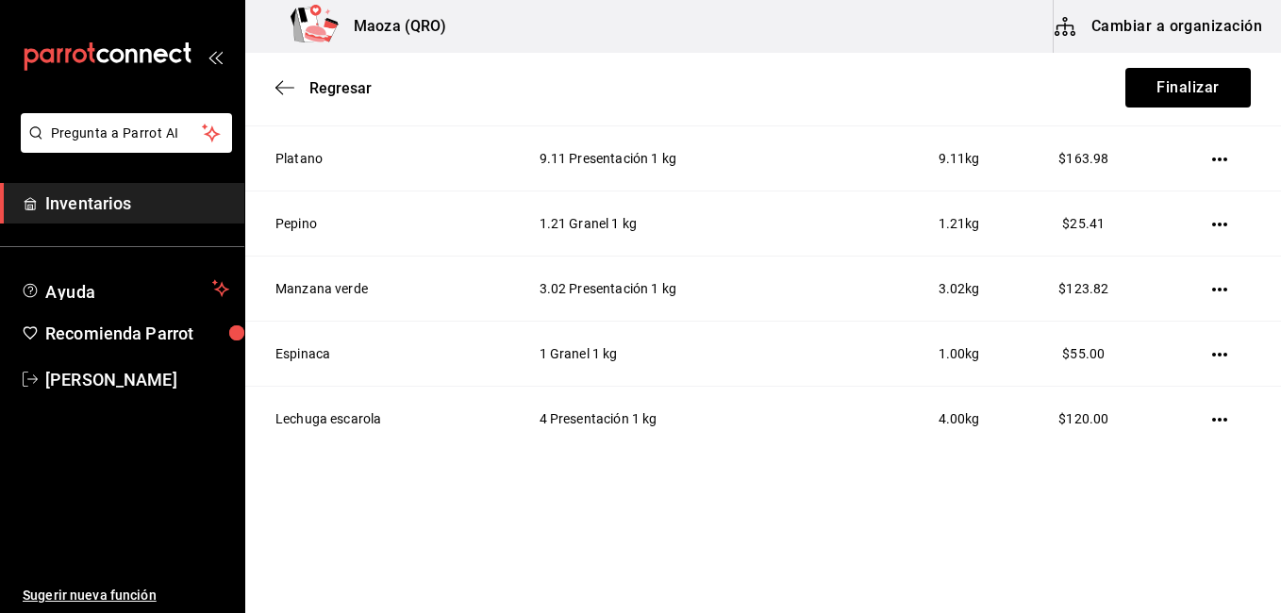
scroll to position [396, 0]
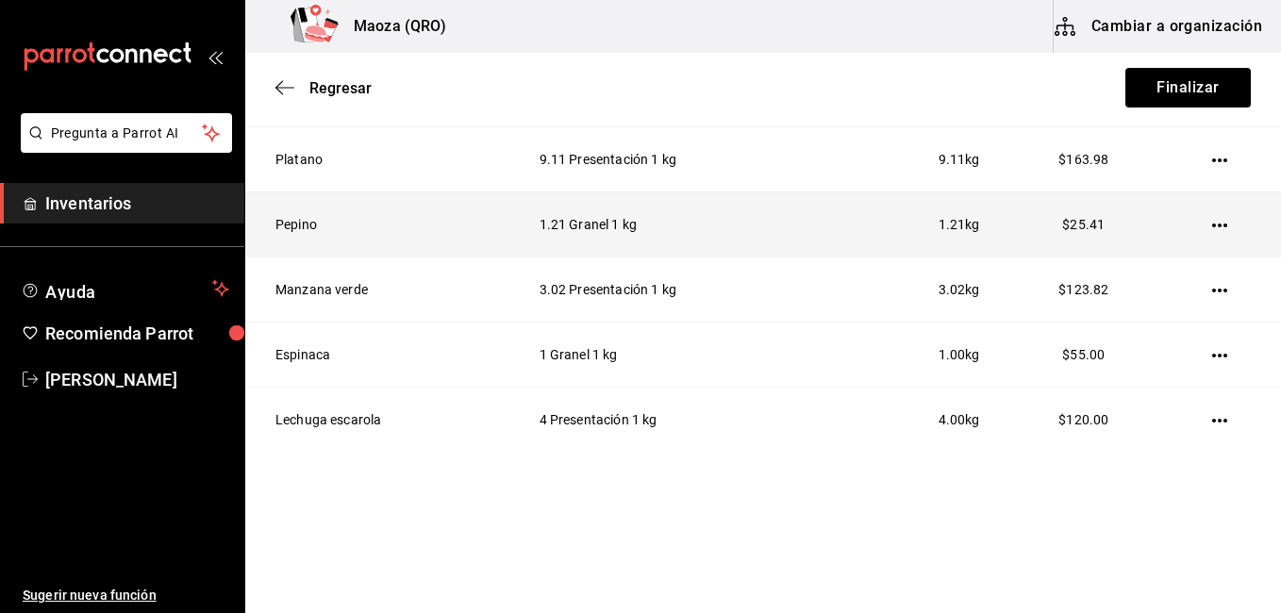
click at [1212, 224] on icon "button" at bounding box center [1219, 225] width 15 height 15
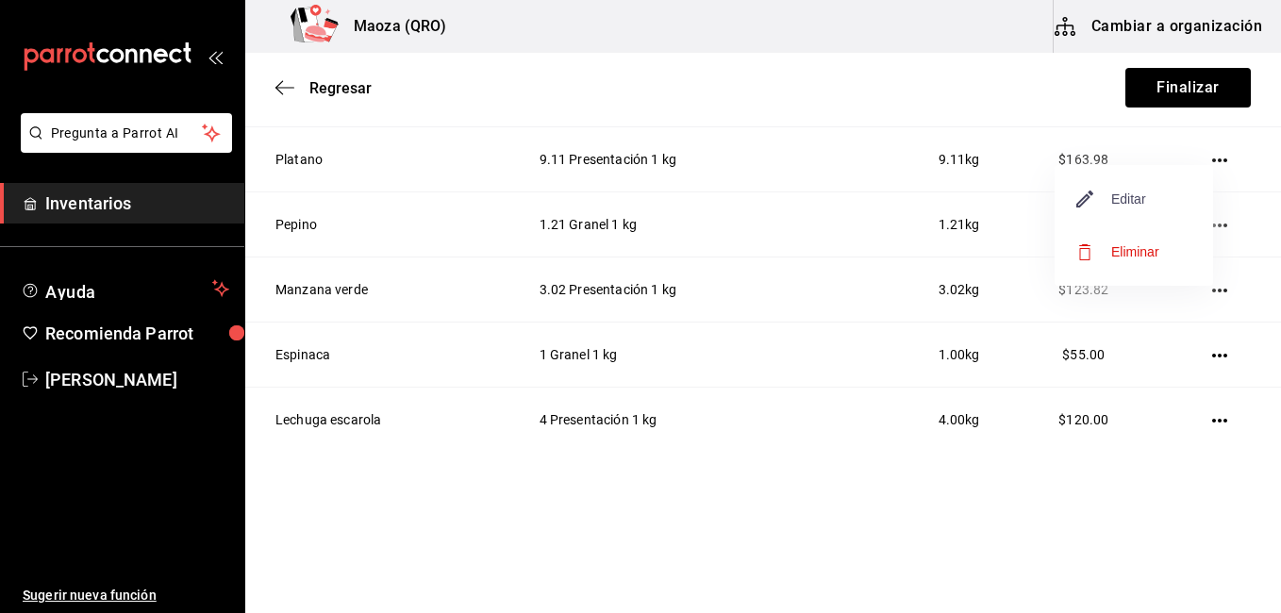
click at [1144, 207] on span "Editar" at bounding box center [1111, 199] width 69 height 23
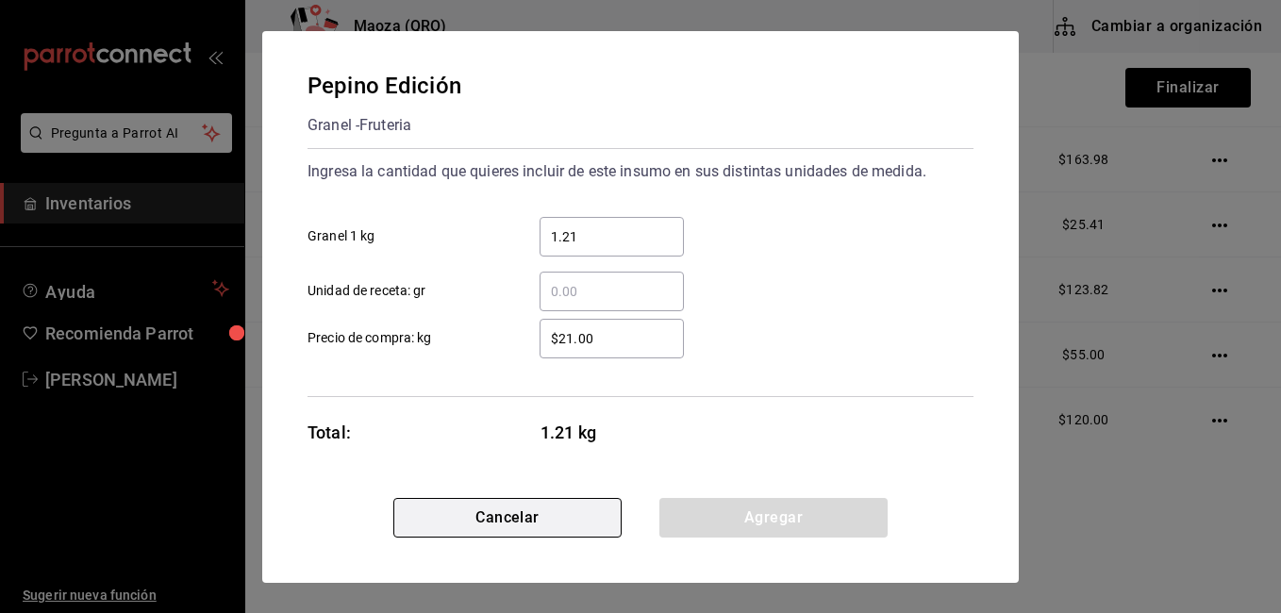
click at [500, 517] on button "Cancelar" at bounding box center [507, 518] width 228 height 40
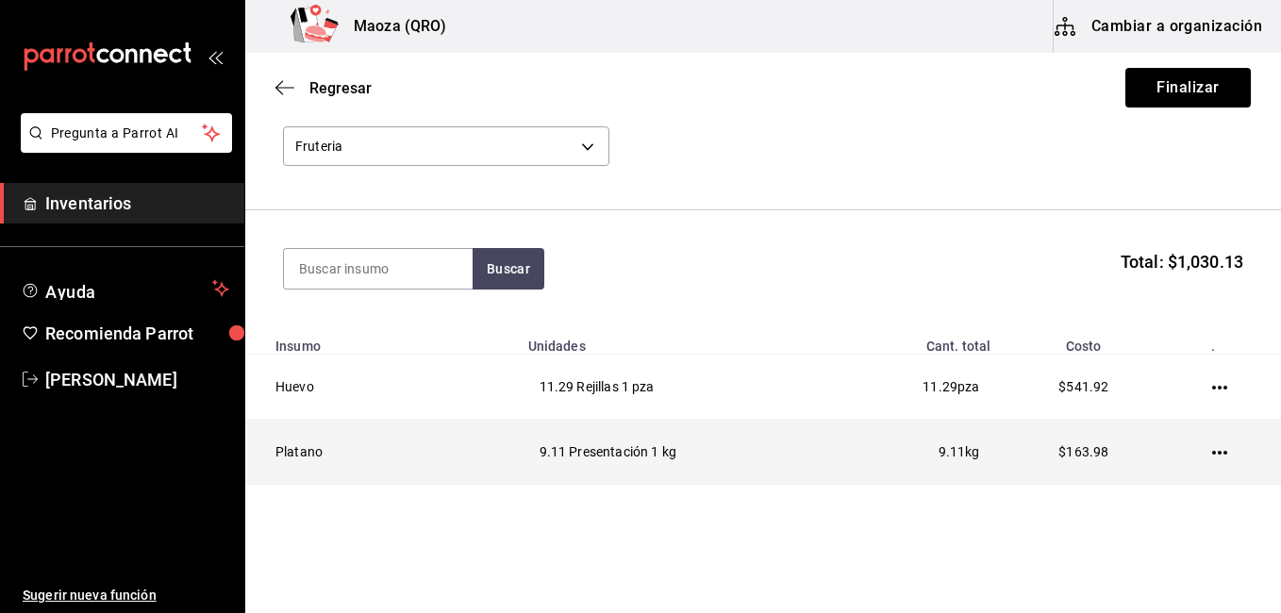
scroll to position [103, 0]
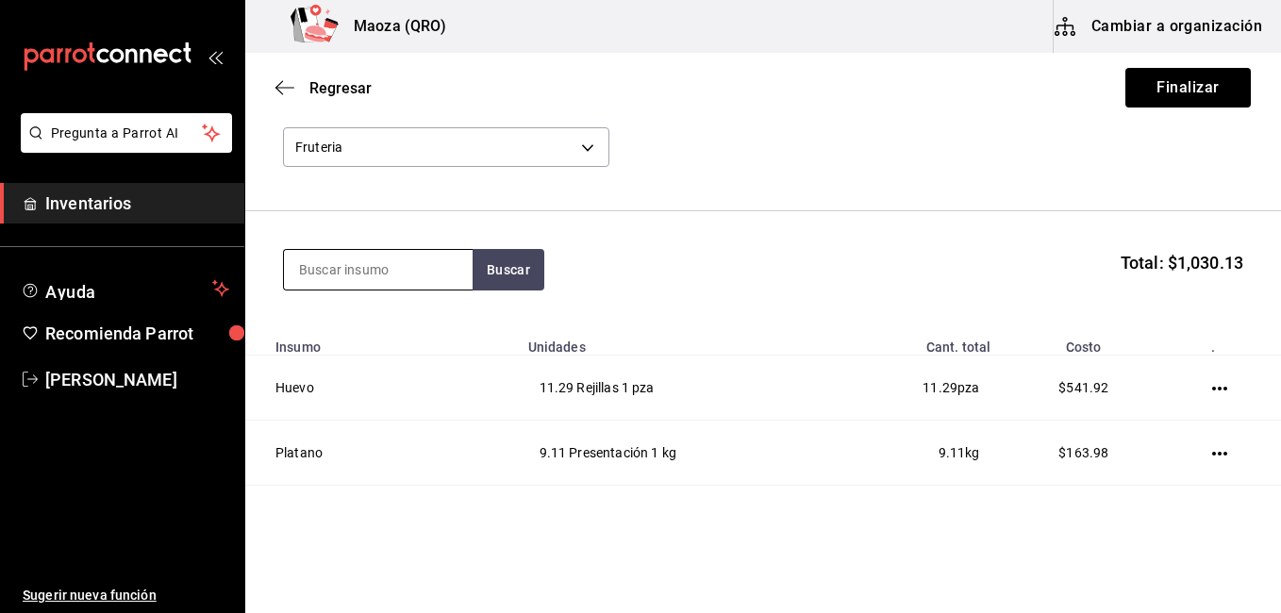
click at [408, 259] on input at bounding box center [378, 270] width 189 height 40
type input "cebolla"
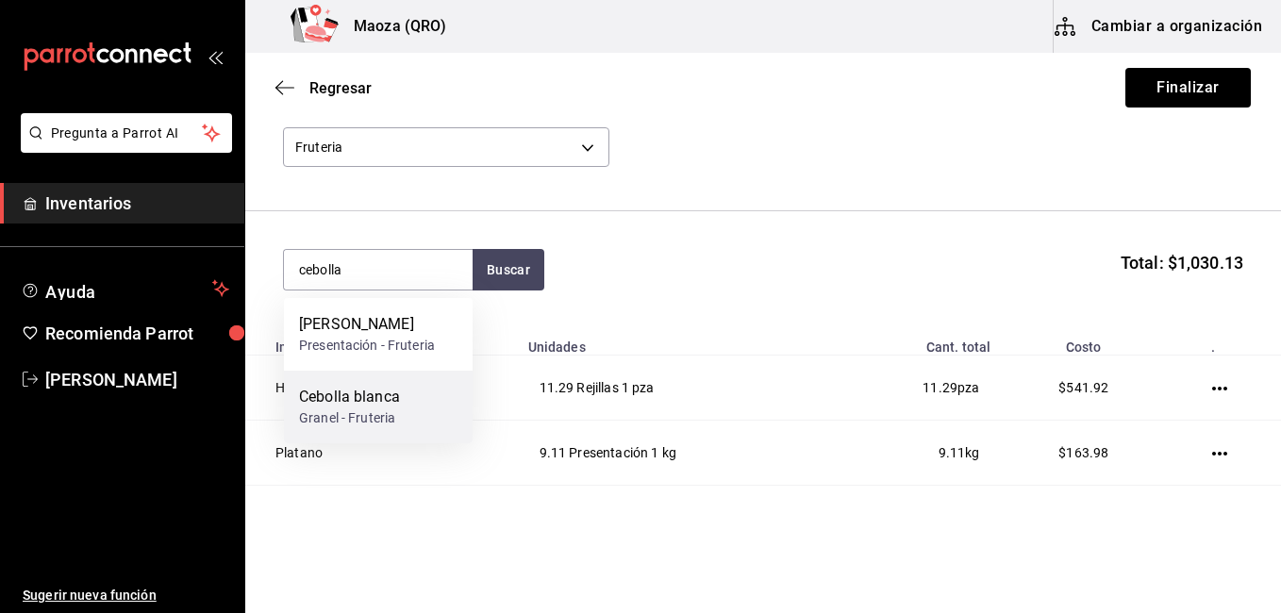
click at [399, 417] on div "Granel - Fruteria" at bounding box center [349, 418] width 101 height 20
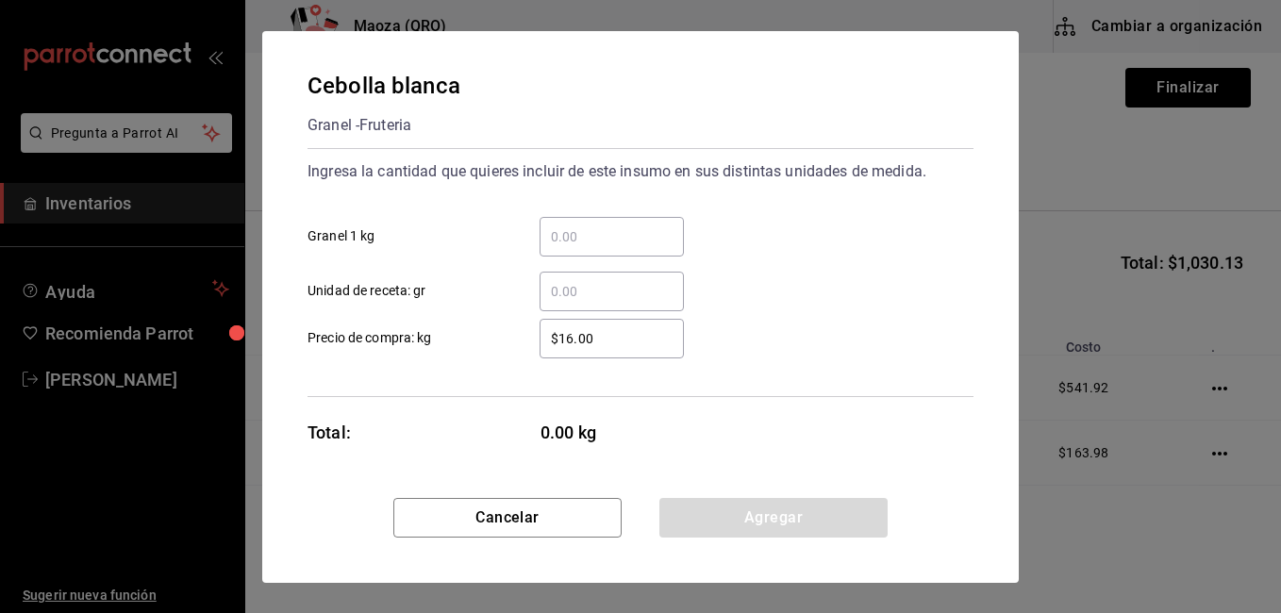
click at [548, 238] on input "​ Granel 1 kg" at bounding box center [611, 236] width 144 height 23
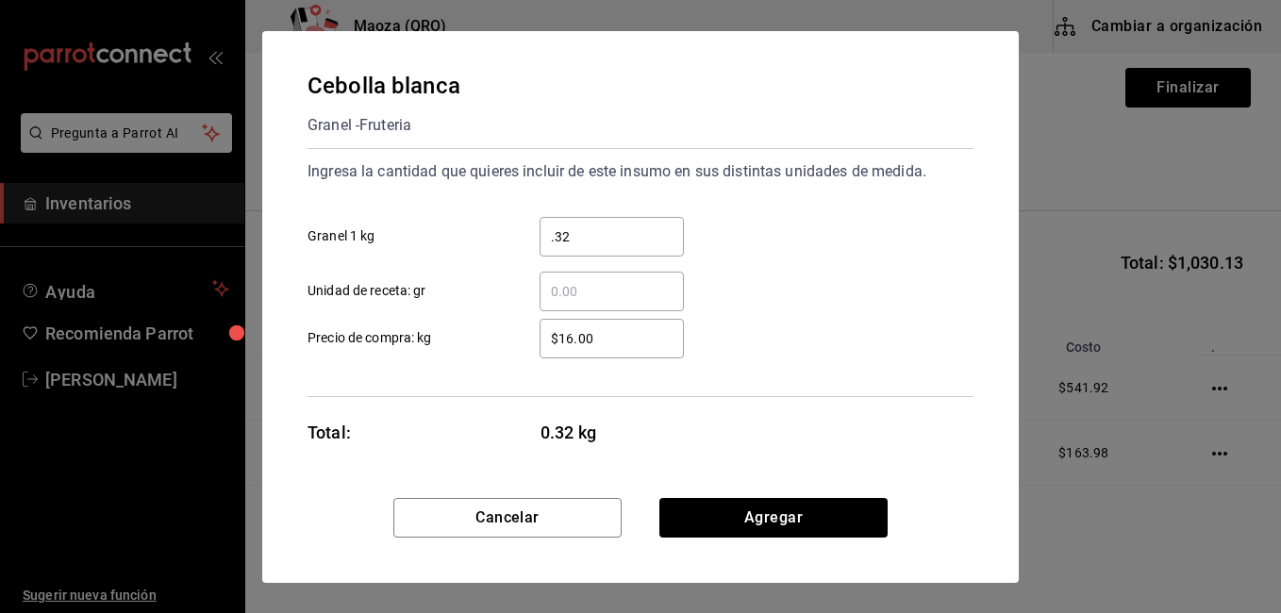
type input "0.32"
click button "Agregar" at bounding box center [773, 518] width 228 height 40
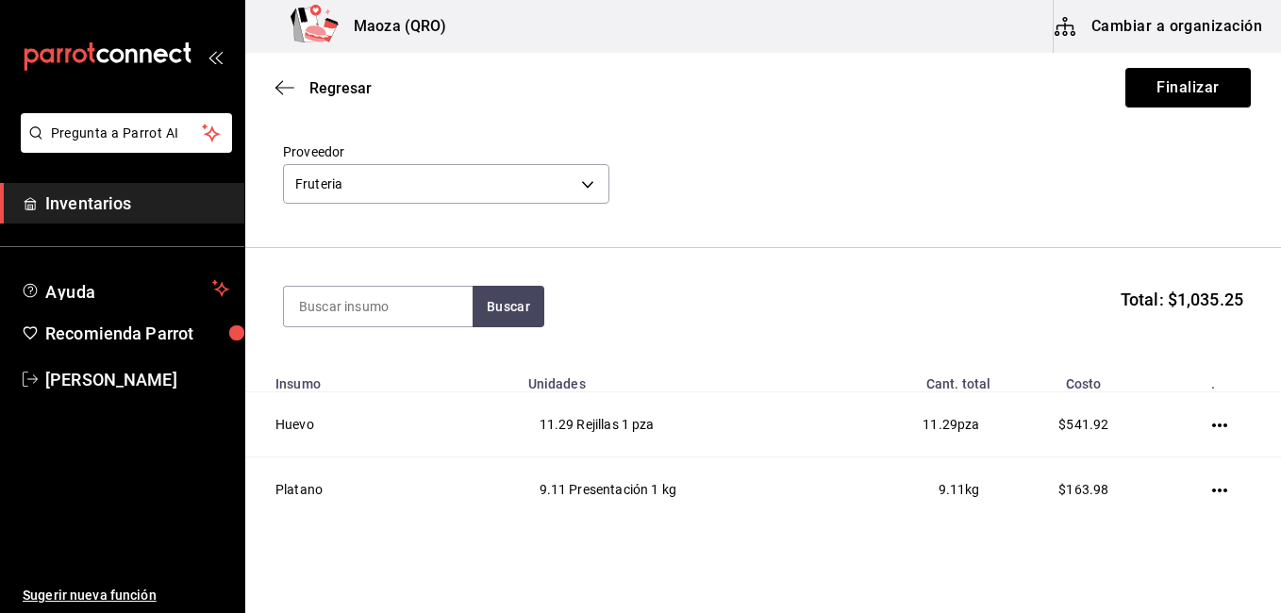
scroll to position [63, 0]
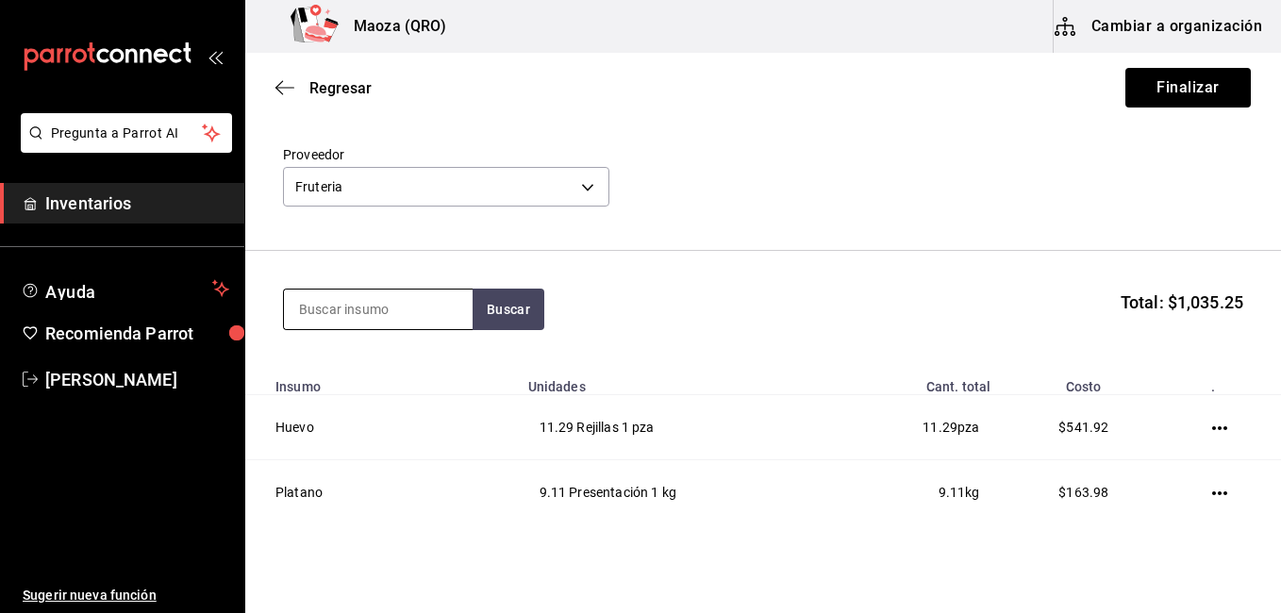
click at [394, 306] on input at bounding box center [378, 310] width 189 height 40
type input "jitomate"
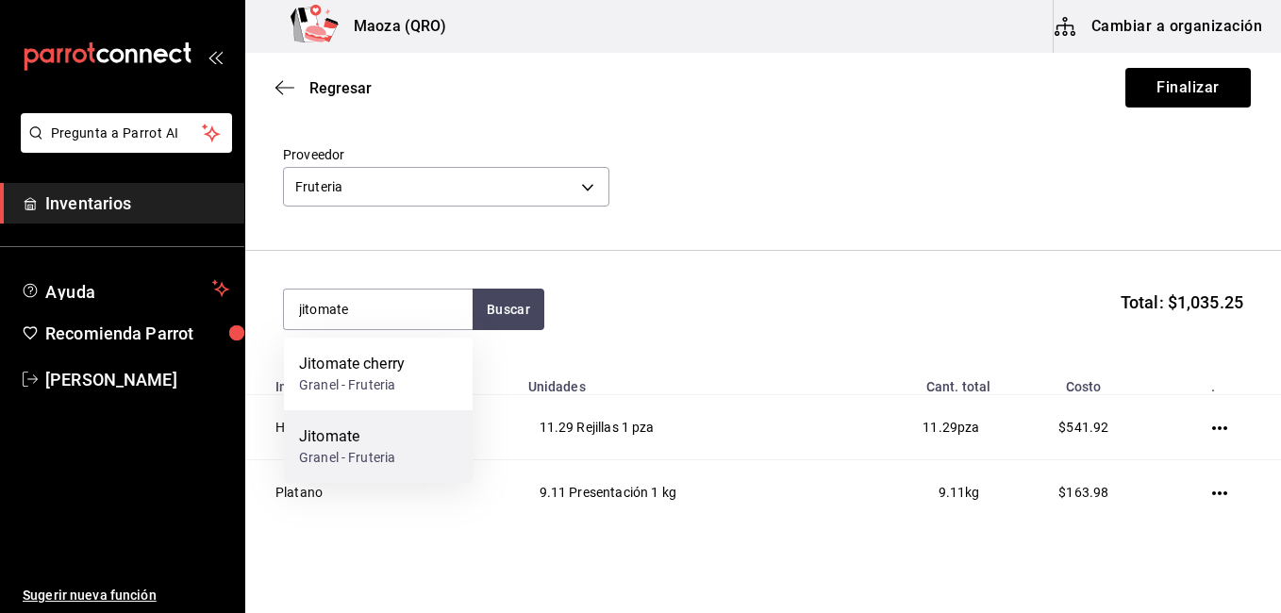
click at [354, 450] on div "Granel - Fruteria" at bounding box center [347, 458] width 96 height 20
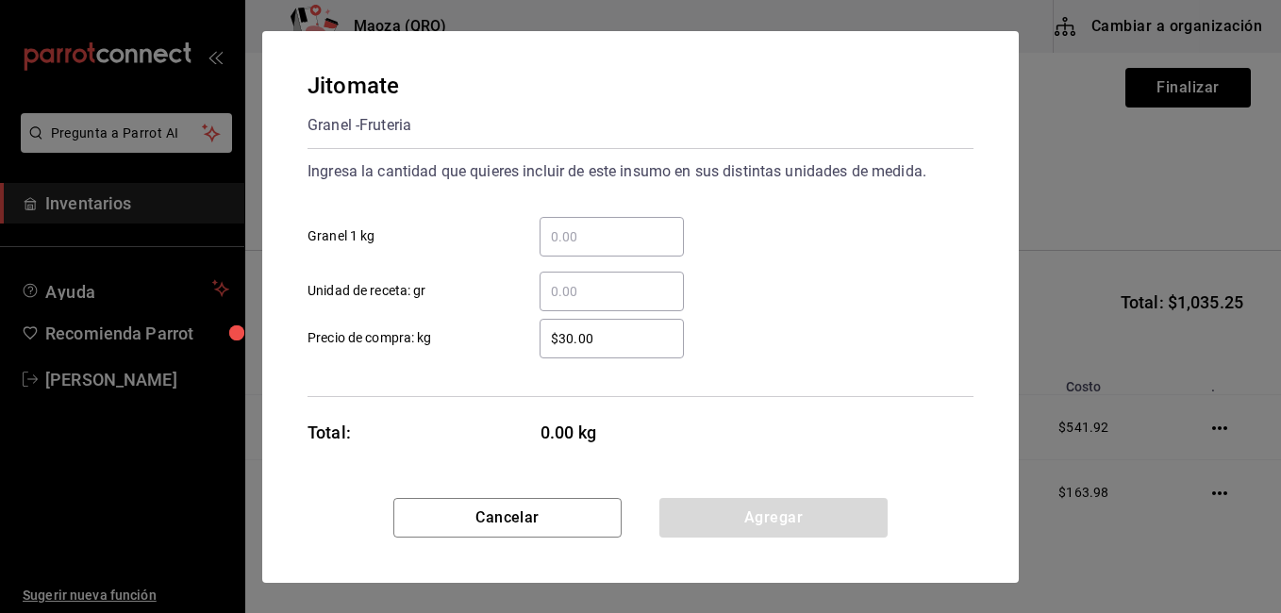
click at [618, 225] on input "​ Granel 1 kg" at bounding box center [611, 236] width 144 height 23
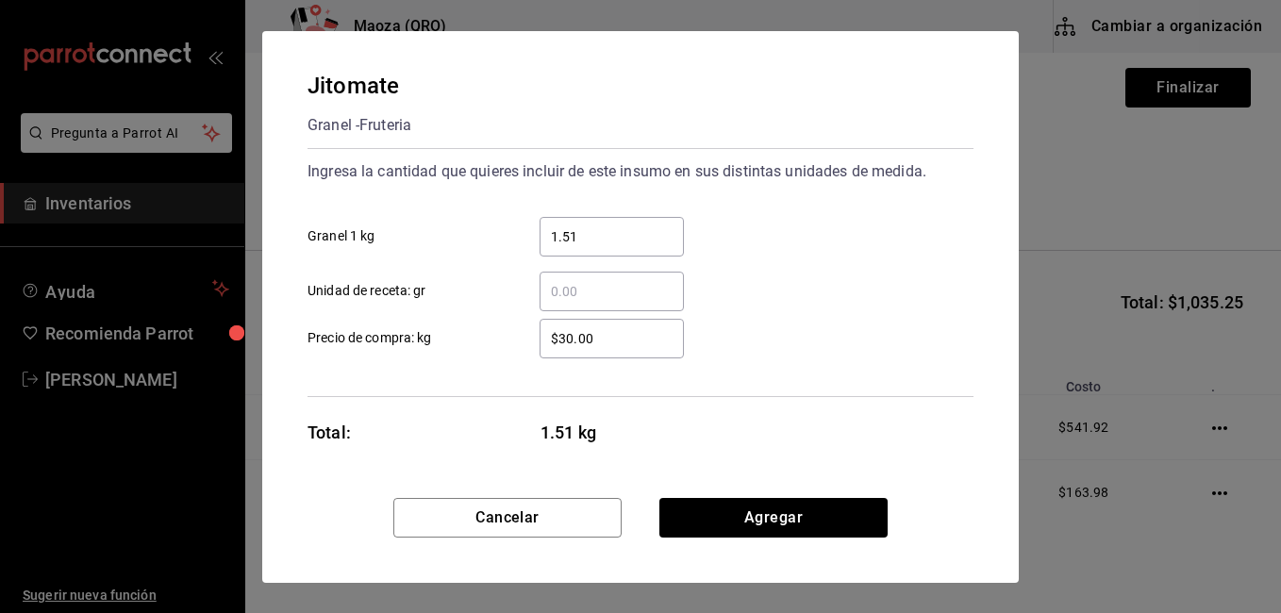
type input "1.51"
type input "$18"
click button "Agregar" at bounding box center [773, 518] width 228 height 40
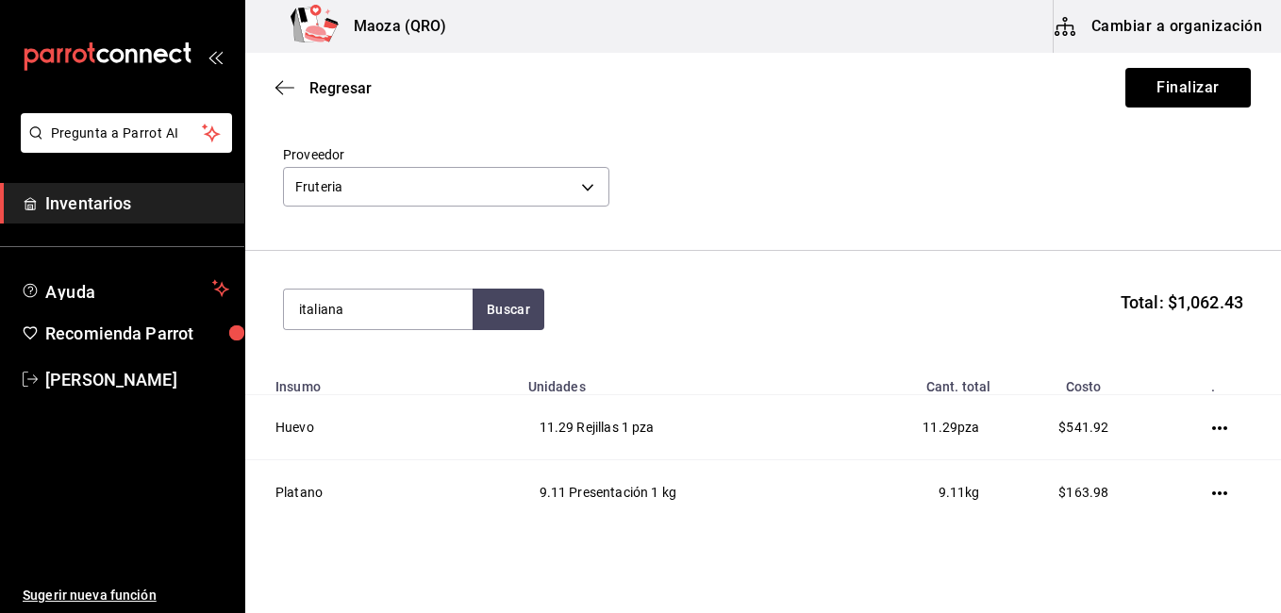
type input "italiana"
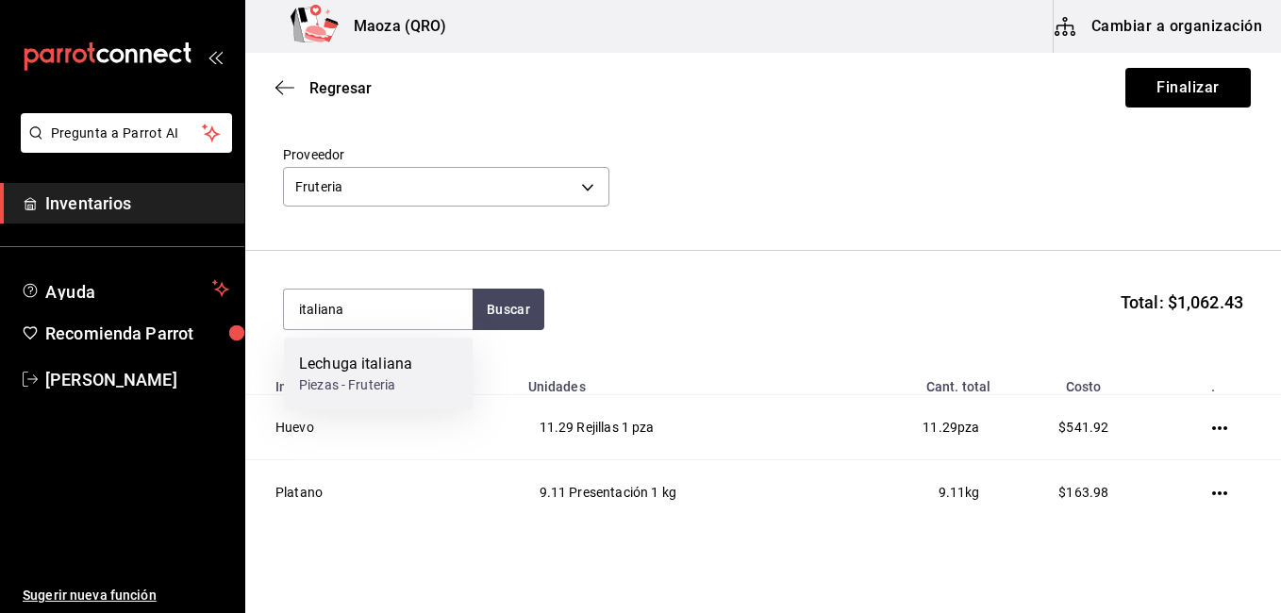
click at [388, 346] on div "Lechuga italiana Piezas - Fruteria" at bounding box center [378, 374] width 189 height 73
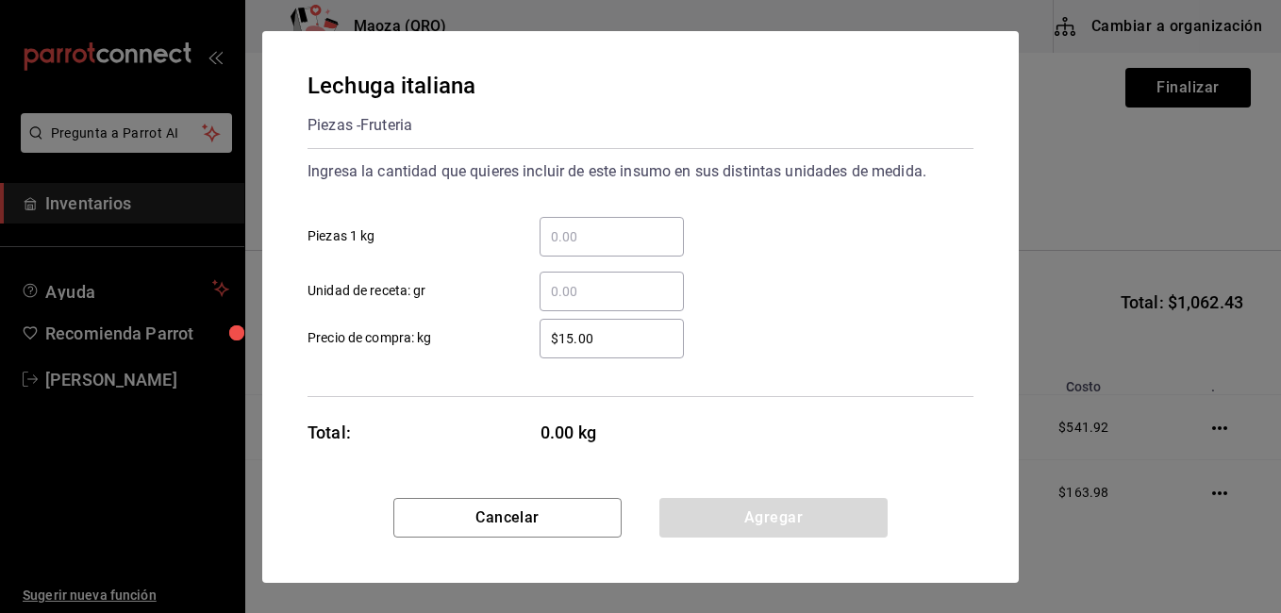
click at [599, 246] on input "​ Piezas 1 kg" at bounding box center [611, 236] width 144 height 23
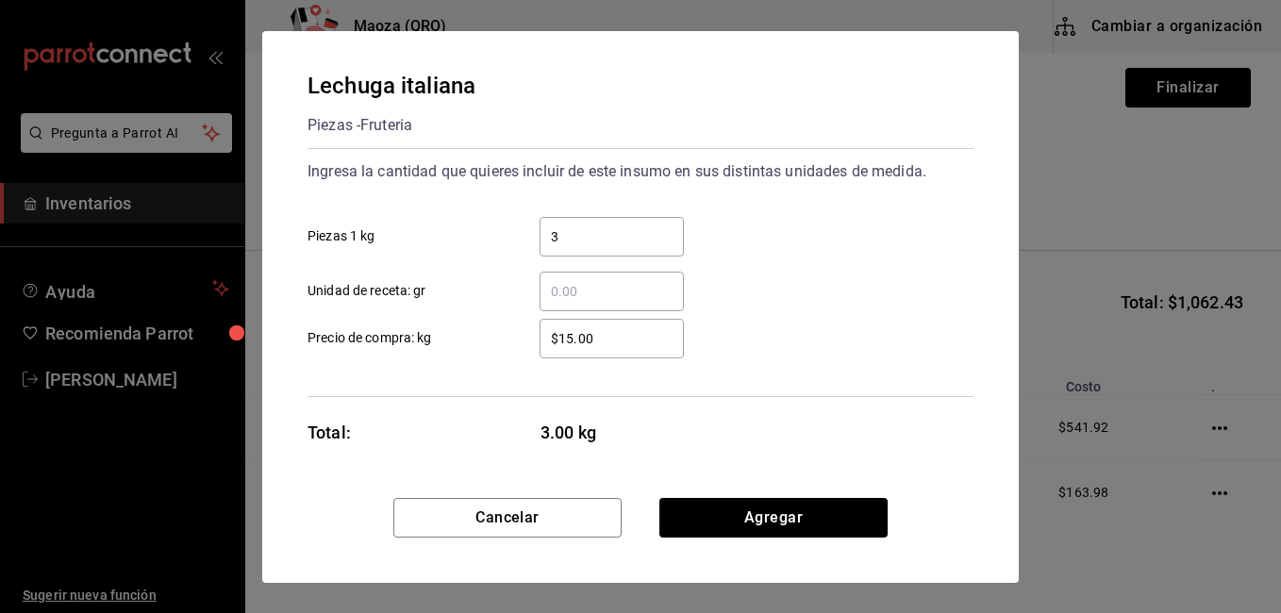
type input "3"
type input "$20"
click button "Agregar" at bounding box center [773, 518] width 228 height 40
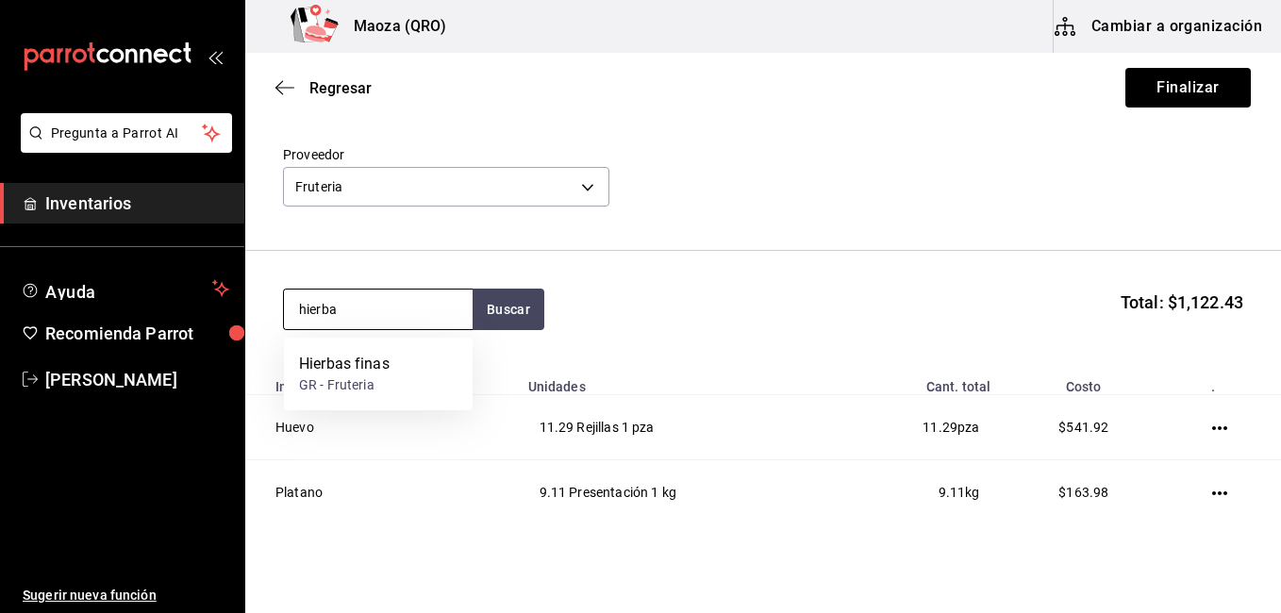
click at [358, 306] on input "hierba" at bounding box center [378, 310] width 189 height 40
type input "menta"
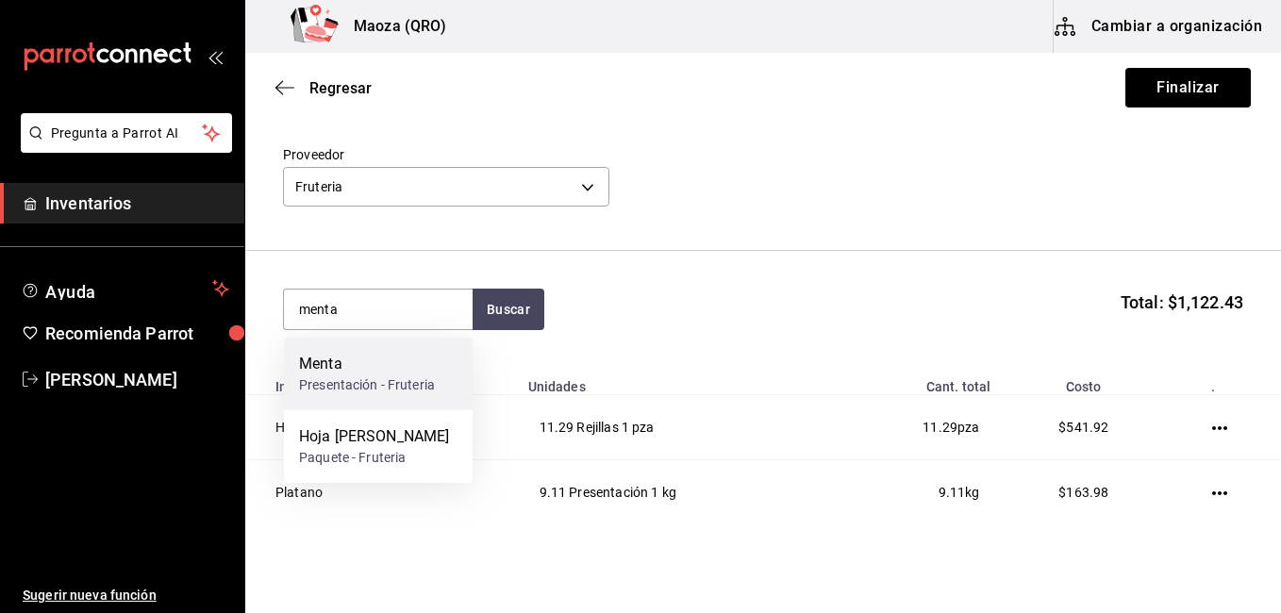
click at [357, 370] on div "Menta" at bounding box center [367, 364] width 136 height 23
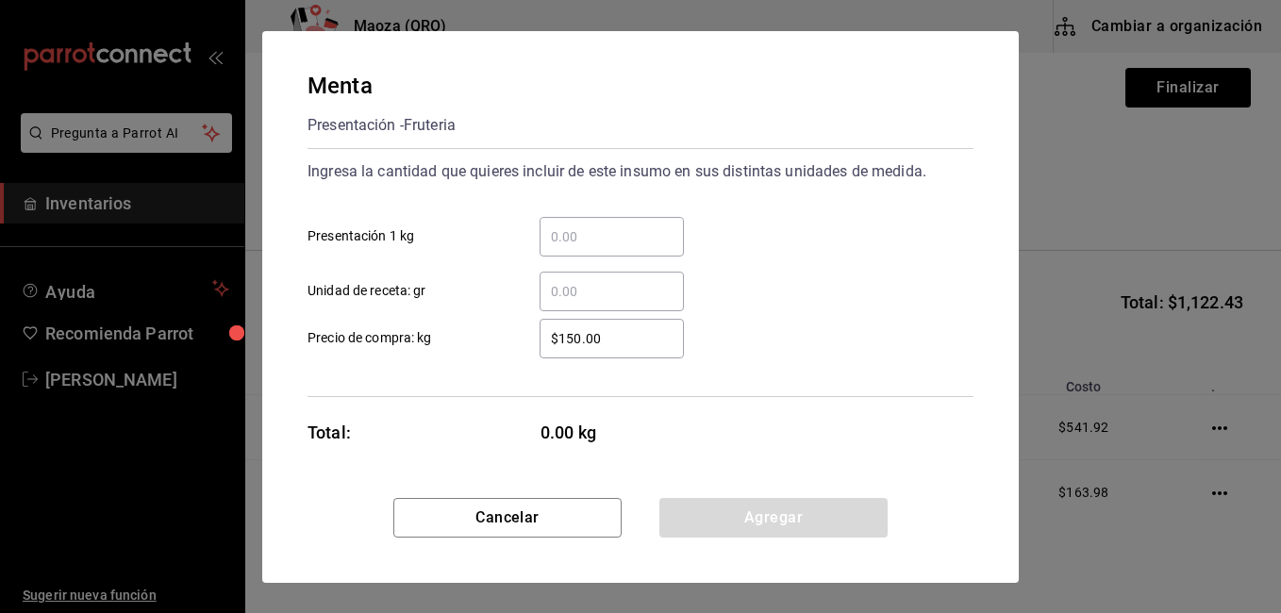
click at [580, 241] on input "​ Presentación 1 kg" at bounding box center [611, 236] width 144 height 23
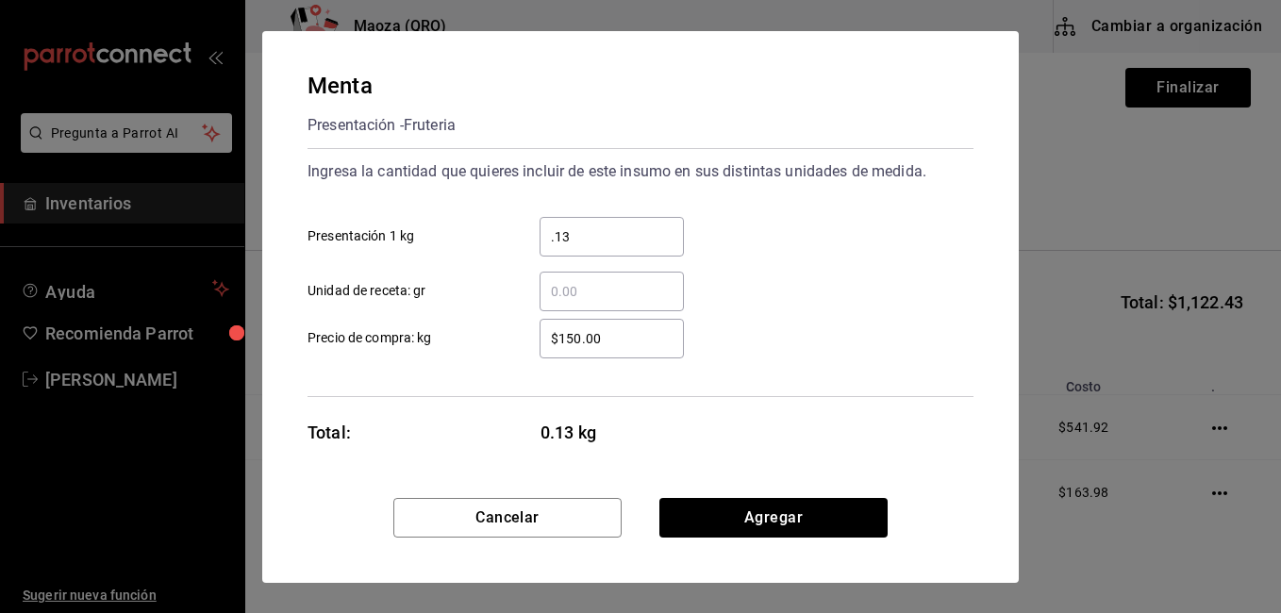
type input "0.13"
type input "$120"
click button "Agregar" at bounding box center [773, 518] width 228 height 40
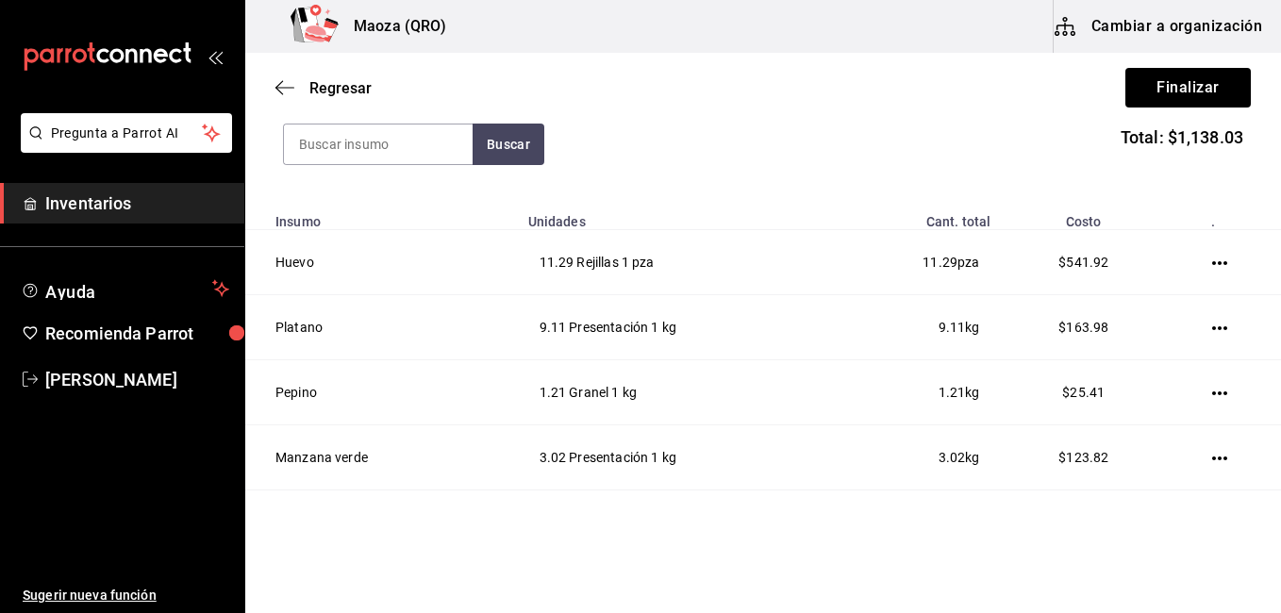
scroll to position [221, 0]
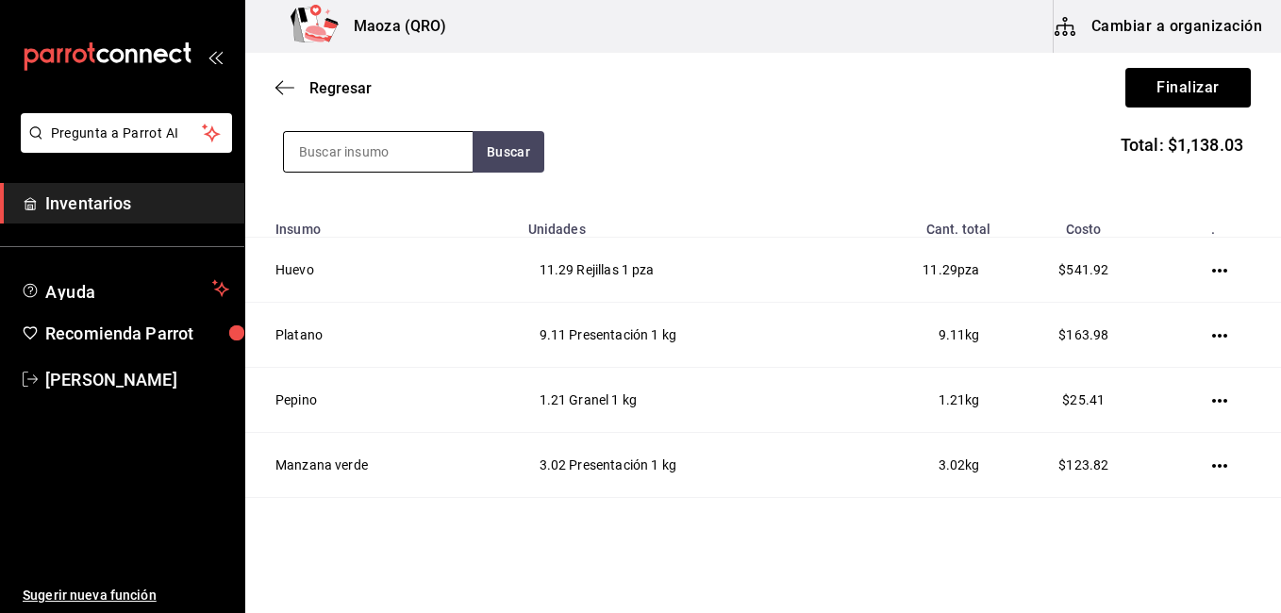
click at [361, 148] on input at bounding box center [378, 152] width 189 height 40
type input "p"
type input "mango"
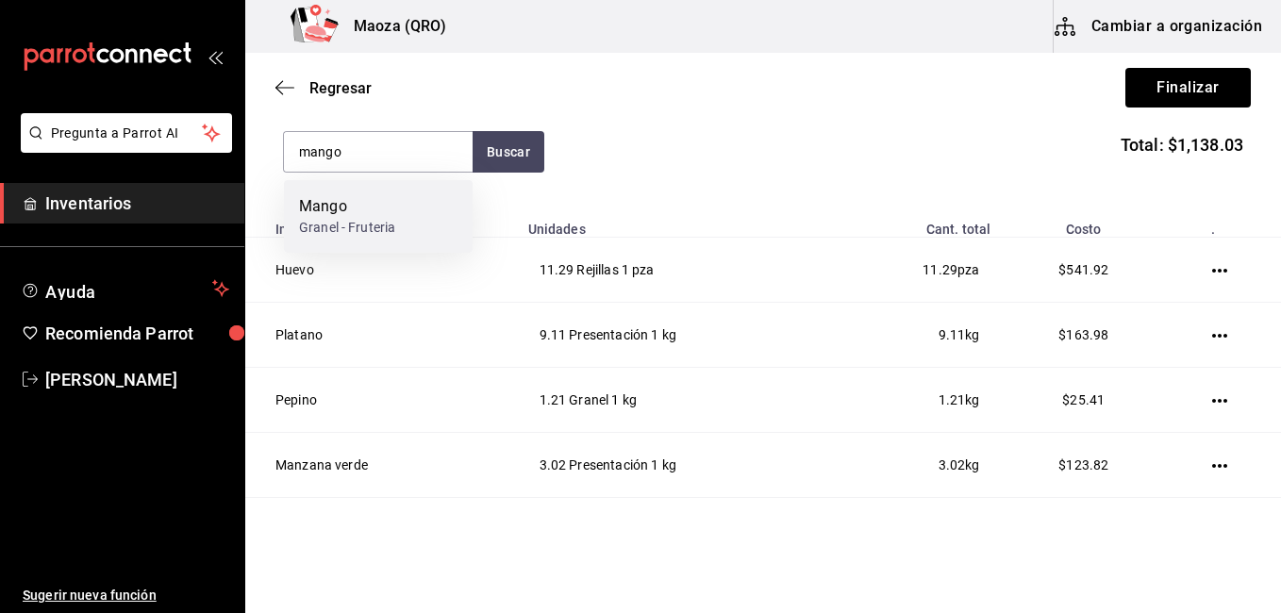
click at [346, 221] on div "Granel - Fruteria" at bounding box center [347, 228] width 96 height 20
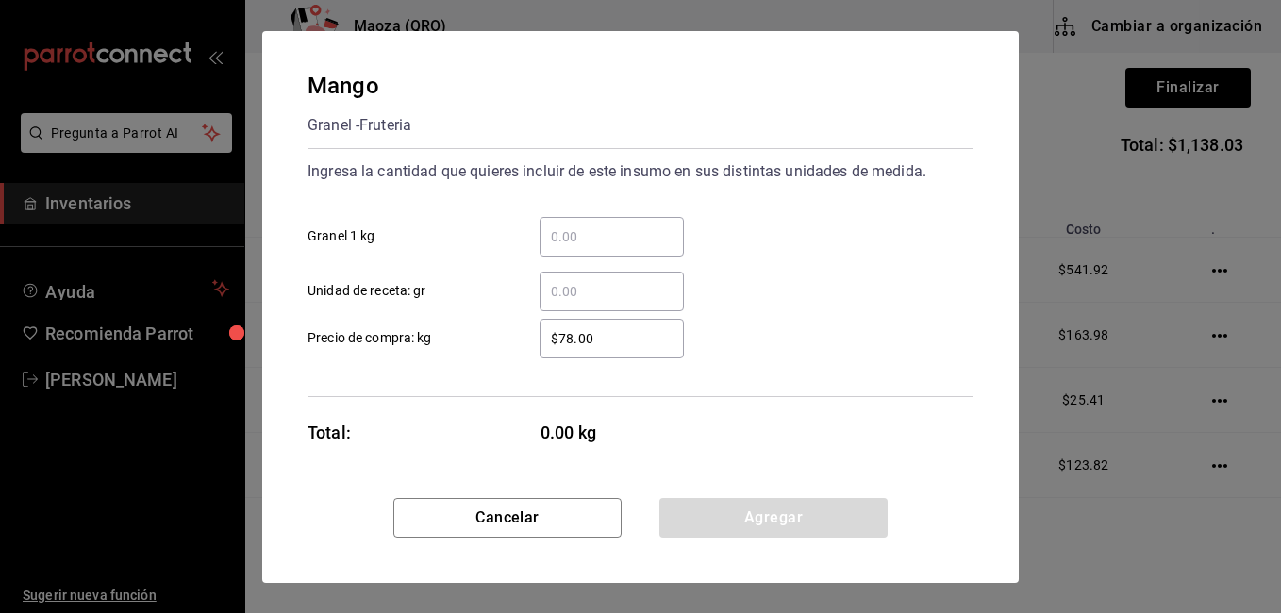
click at [599, 241] on input "​ Granel 1 kg" at bounding box center [611, 236] width 144 height 23
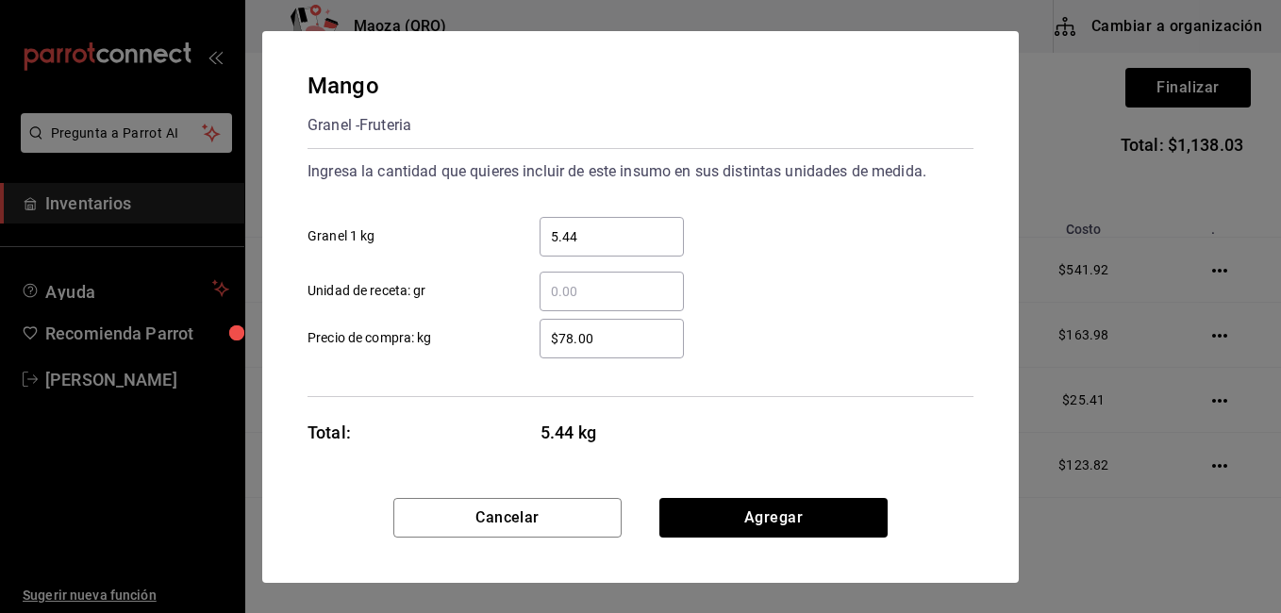
type input "5.44"
type input "$25"
click button "Agregar" at bounding box center [773, 518] width 228 height 40
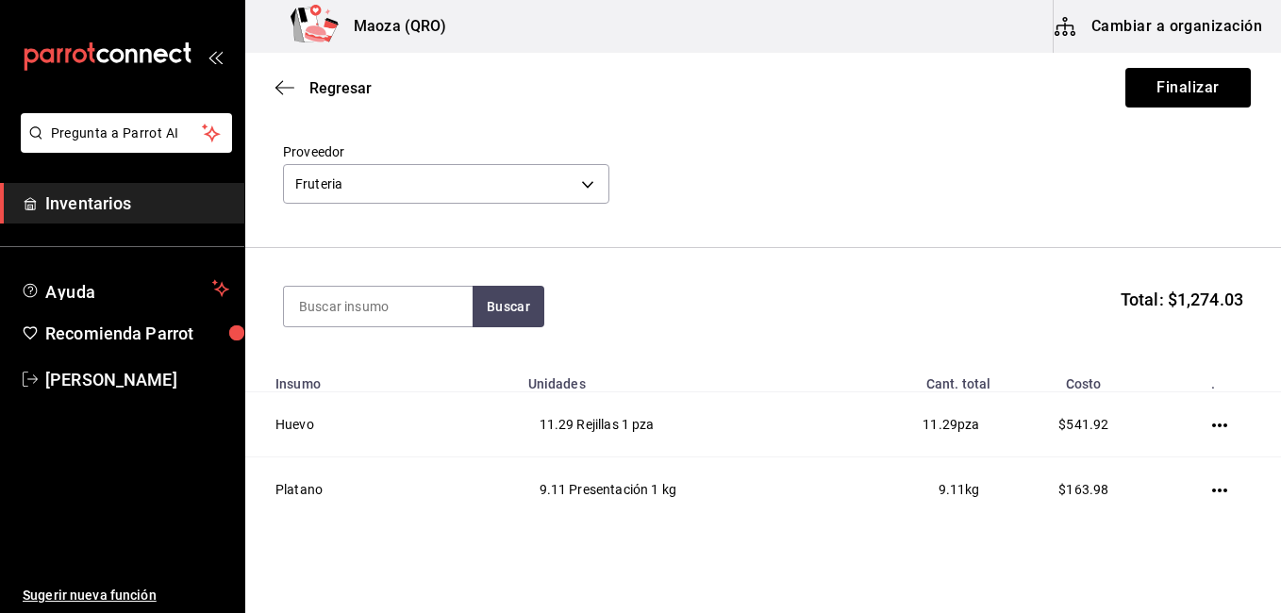
scroll to position [65, 0]
click at [1200, 74] on button "Finalizar" at bounding box center [1187, 88] width 125 height 40
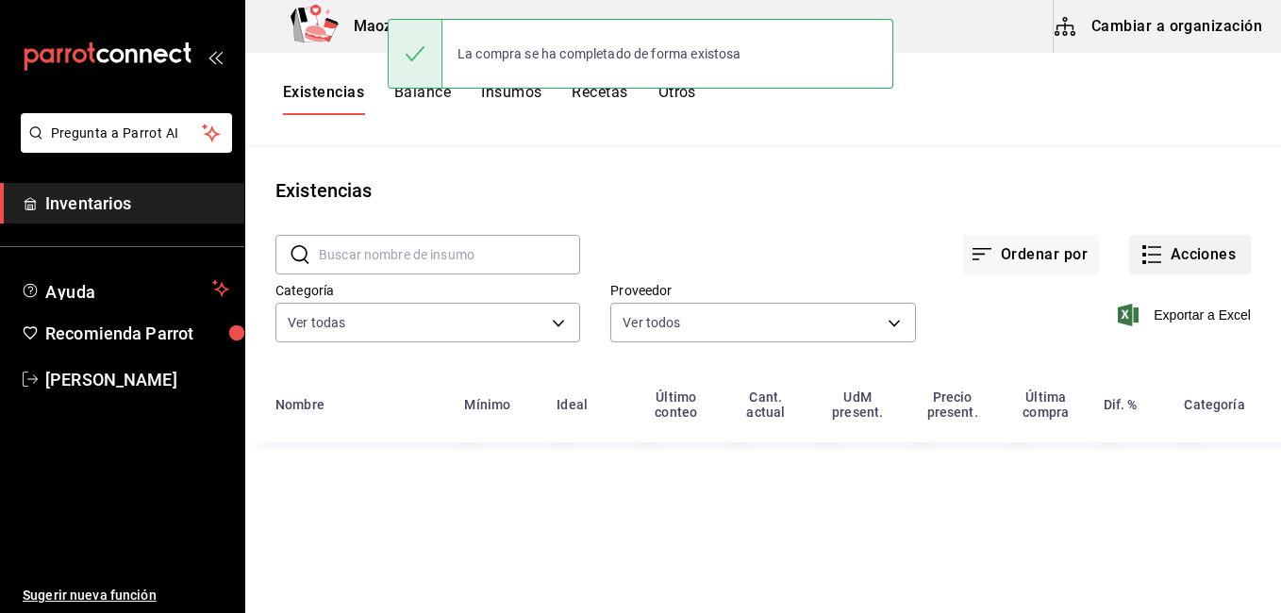
click at [1216, 243] on button "Acciones" at bounding box center [1190, 255] width 122 height 40
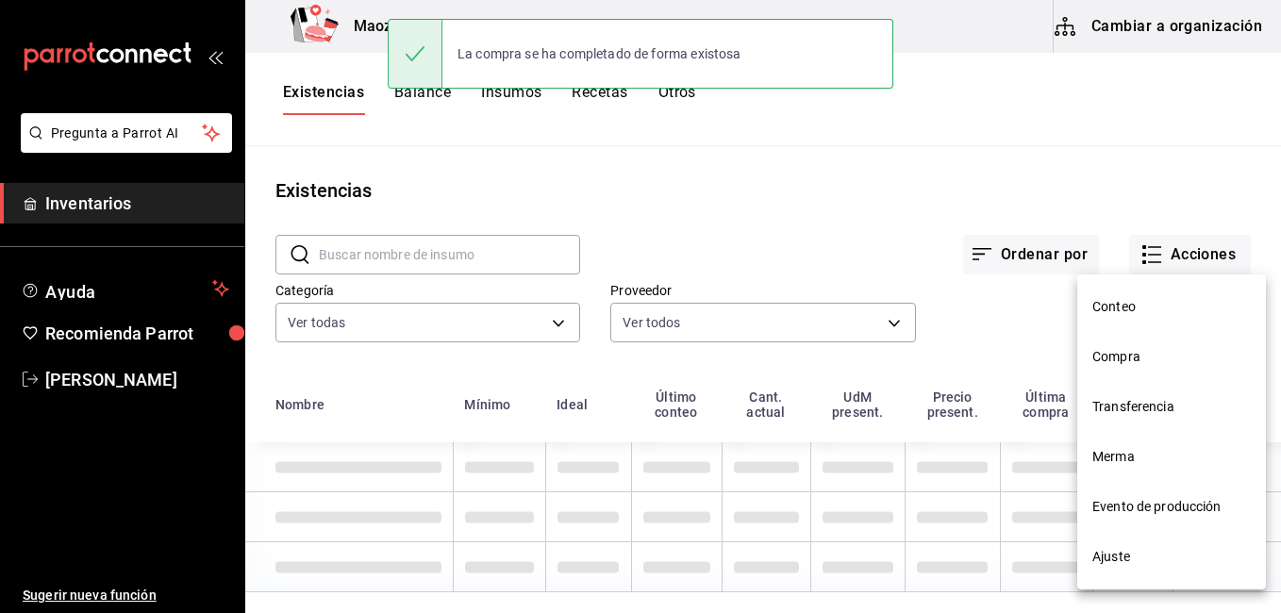
click at [1144, 375] on li "Compra" at bounding box center [1171, 357] width 189 height 50
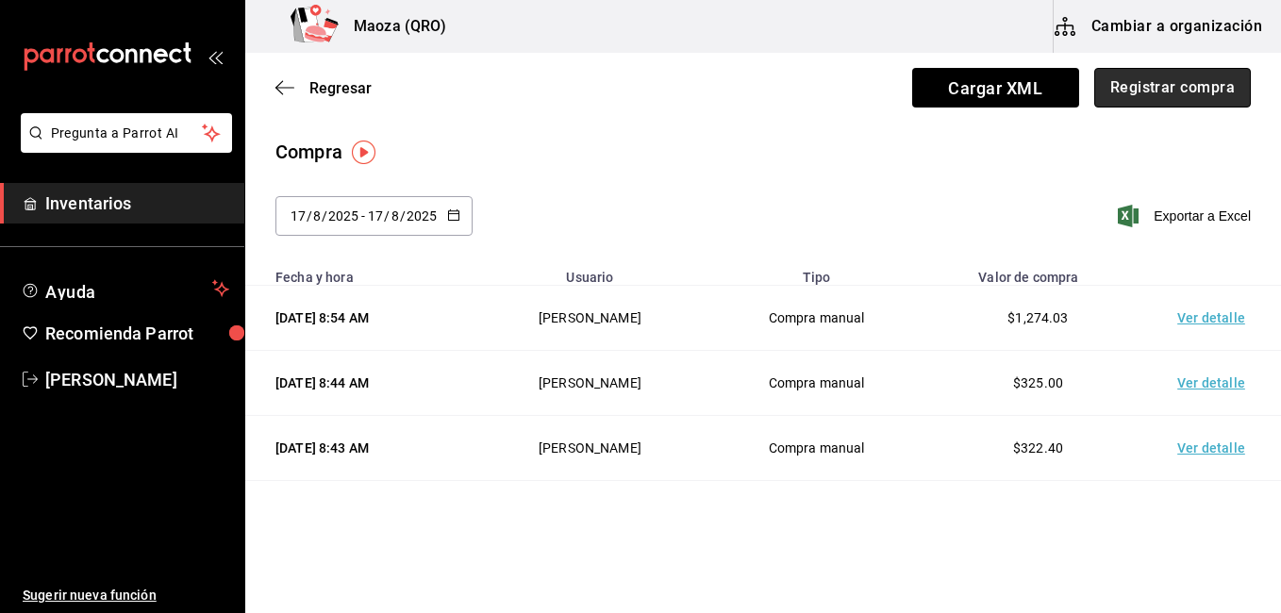
click at [1163, 97] on button "Registrar compra" at bounding box center [1172, 88] width 157 height 40
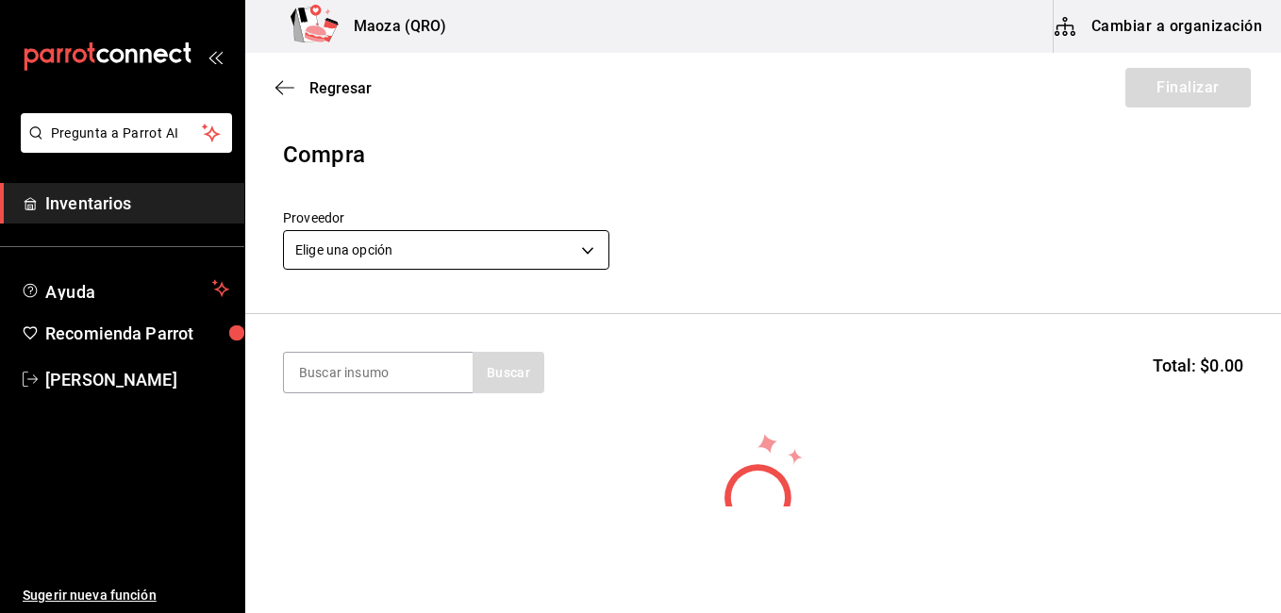
click at [472, 262] on body "Pregunta a Parrot AI Inventarios Ayuda Recomienda Parrot [PERSON_NAME] Sugerir …" at bounding box center [640, 253] width 1281 height 506
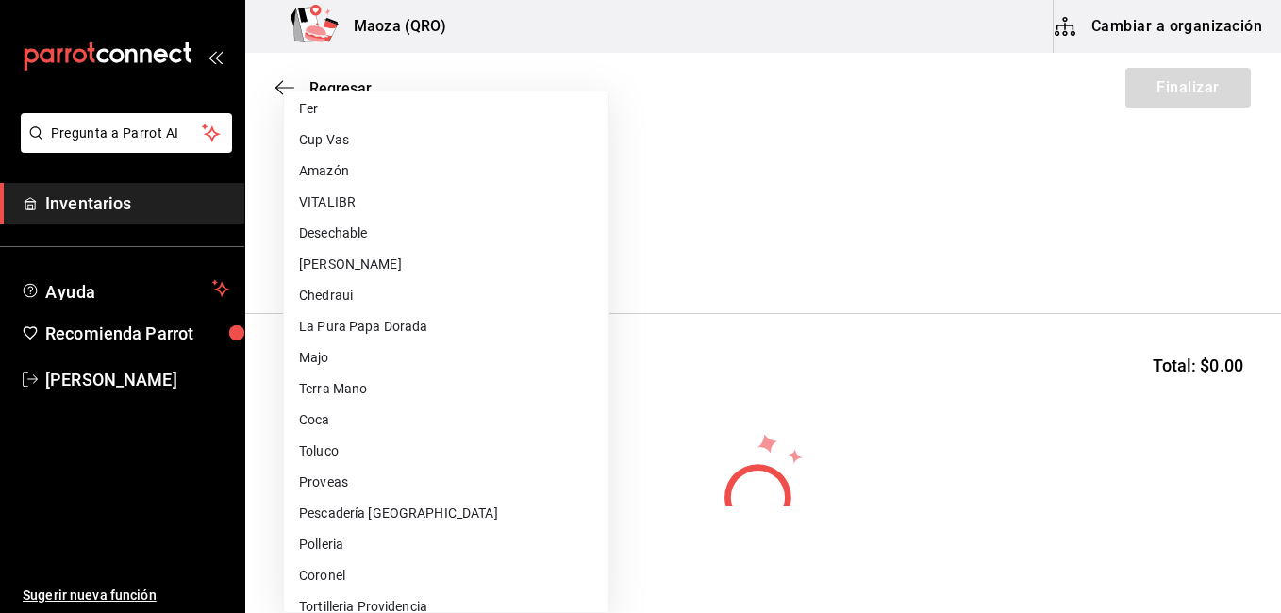
scroll to position [895, 0]
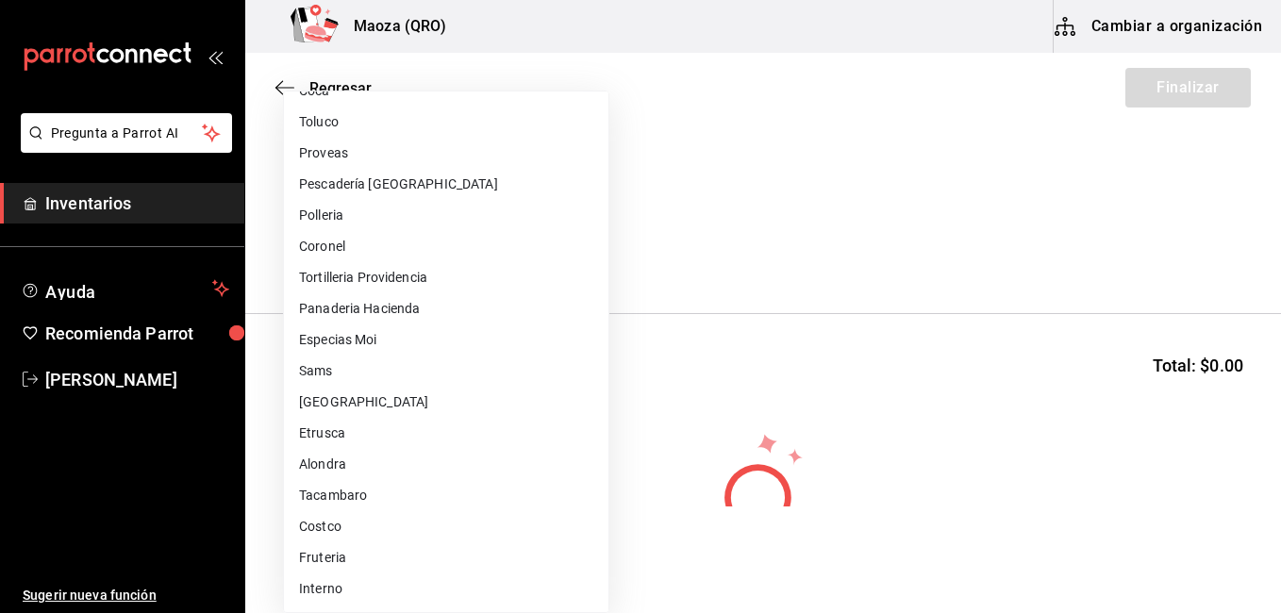
click at [349, 556] on li "Fruteria" at bounding box center [446, 557] width 324 height 31
type input "b3fcf2d4-1cce-4ec4-b013-71e466083cd3"
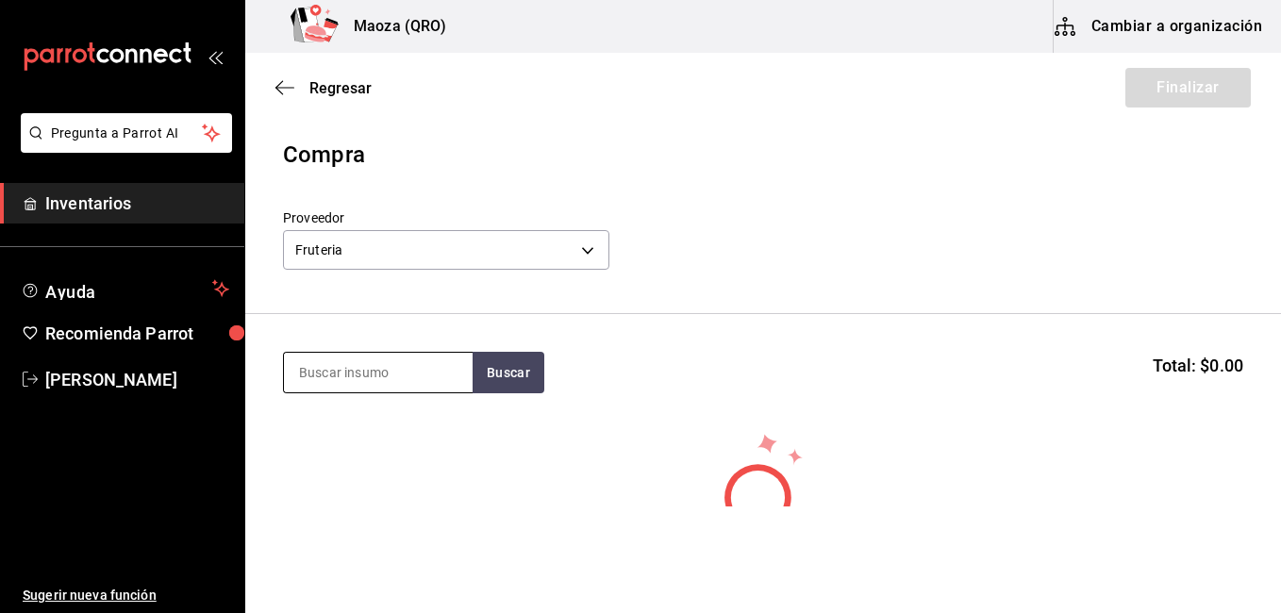
click at [411, 387] on input at bounding box center [378, 373] width 189 height 40
type input "pepino"
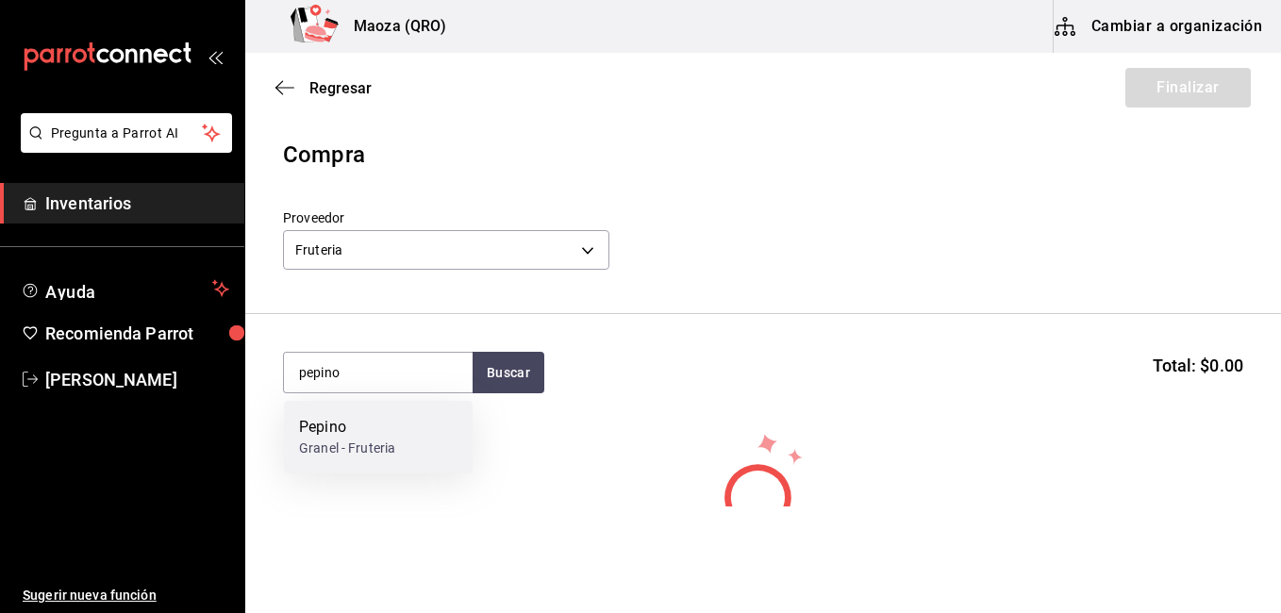
click at [345, 456] on div "Granel - Fruteria" at bounding box center [347, 449] width 96 height 20
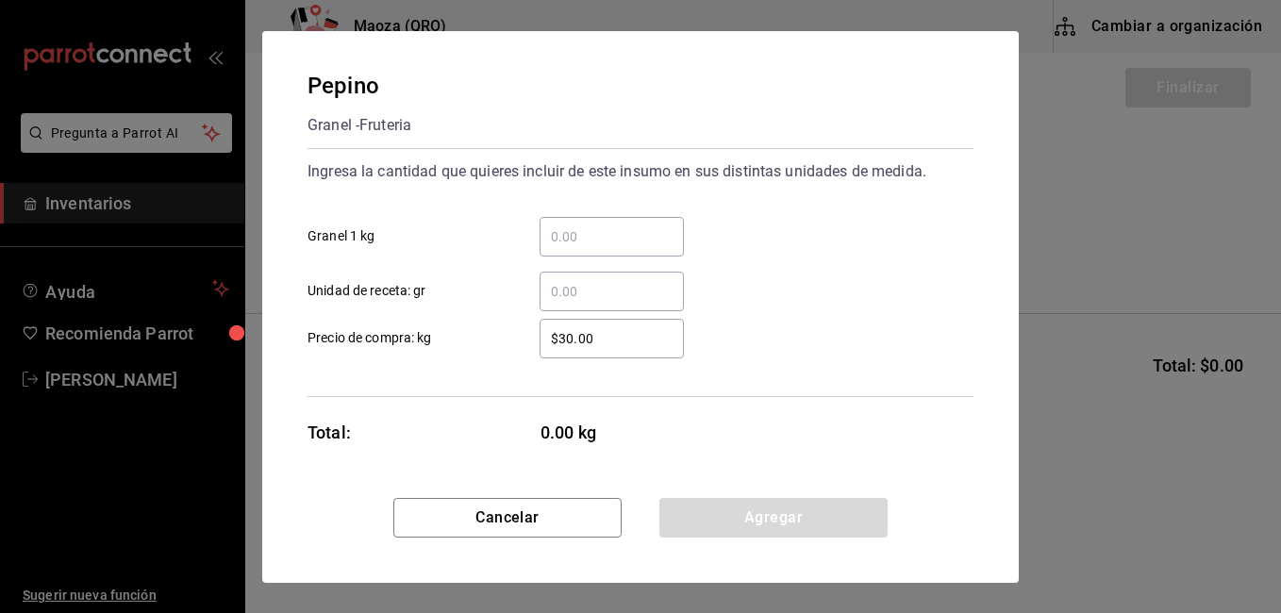
click at [538, 245] on div "​" at bounding box center [596, 237] width 174 height 40
click at [539, 245] on input "​ Granel 1 kg" at bounding box center [611, 236] width 144 height 23
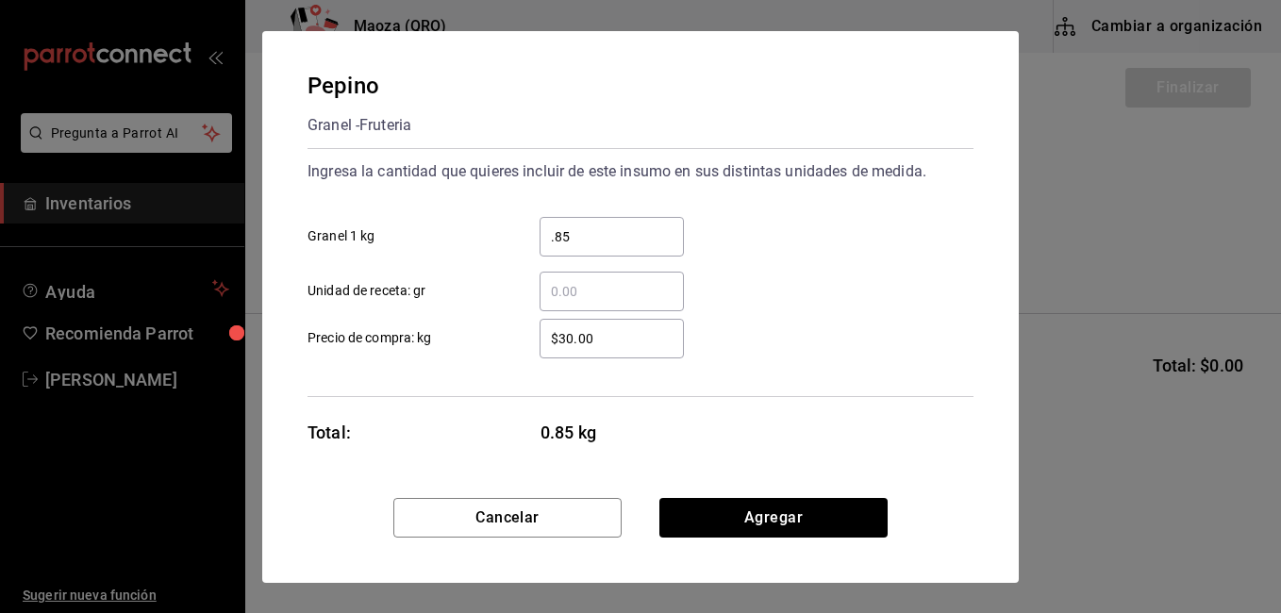
type input "0.85"
type input "$20"
click button "Agregar" at bounding box center [773, 518] width 228 height 40
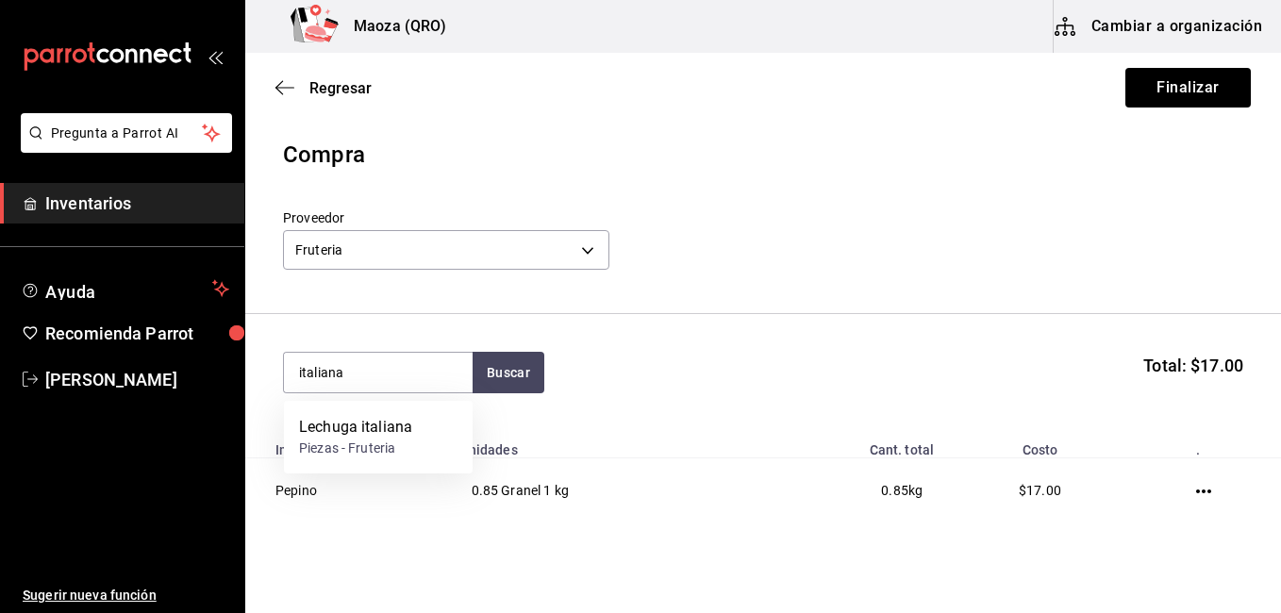
type input "italiana"
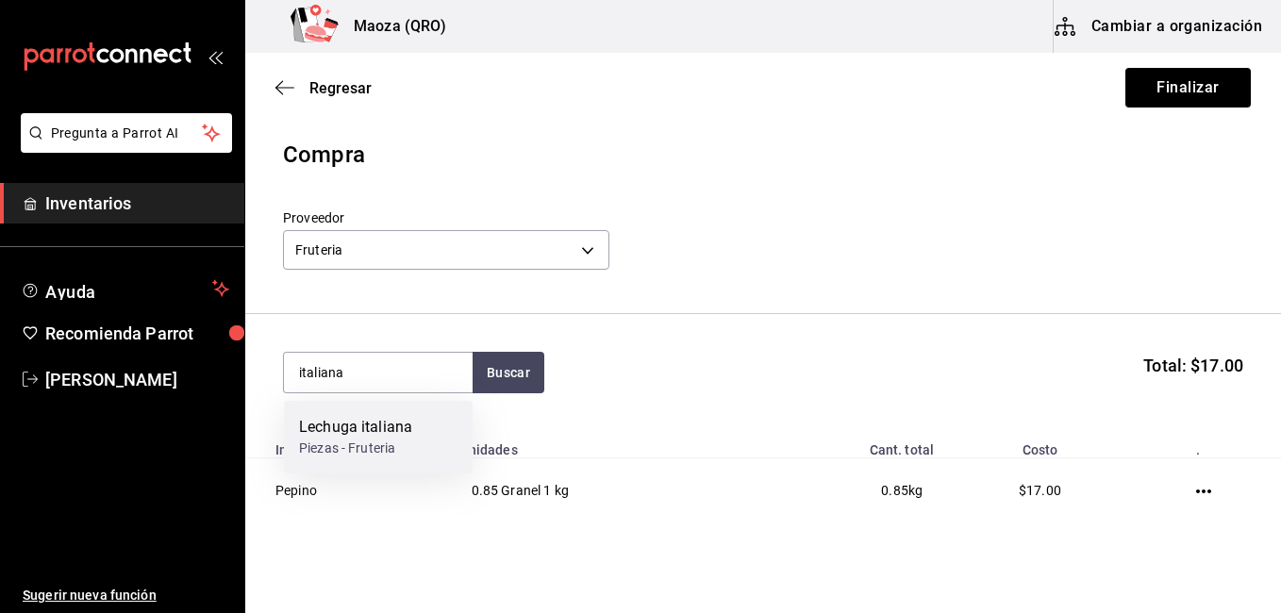
click at [414, 416] on div "Lechuga italiana Piezas - Fruteria" at bounding box center [378, 437] width 189 height 73
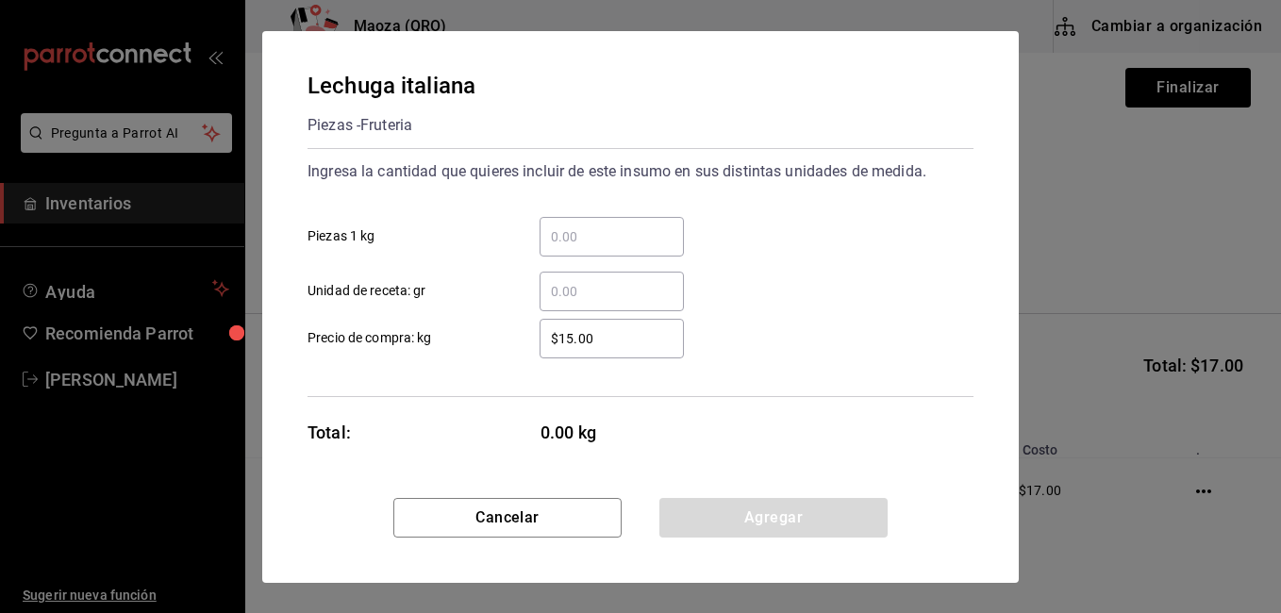
click at [552, 241] on input "​ Piezas 1 kg" at bounding box center [611, 236] width 144 height 23
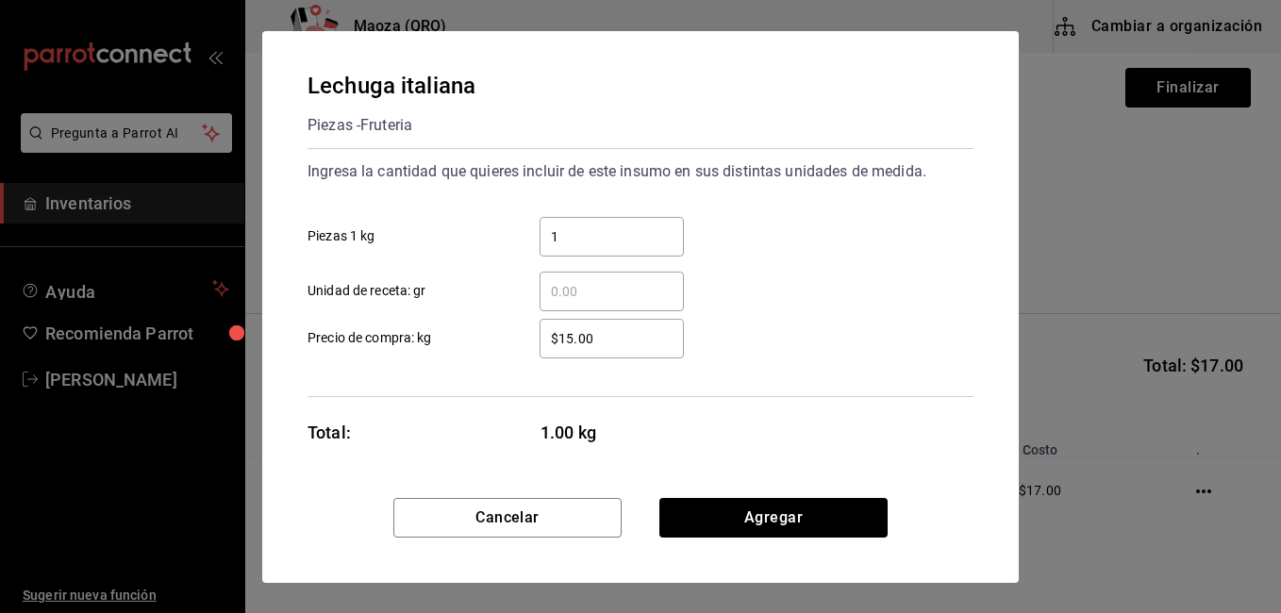
type input "1"
type input "$19"
click button "Agregar" at bounding box center [773, 518] width 228 height 40
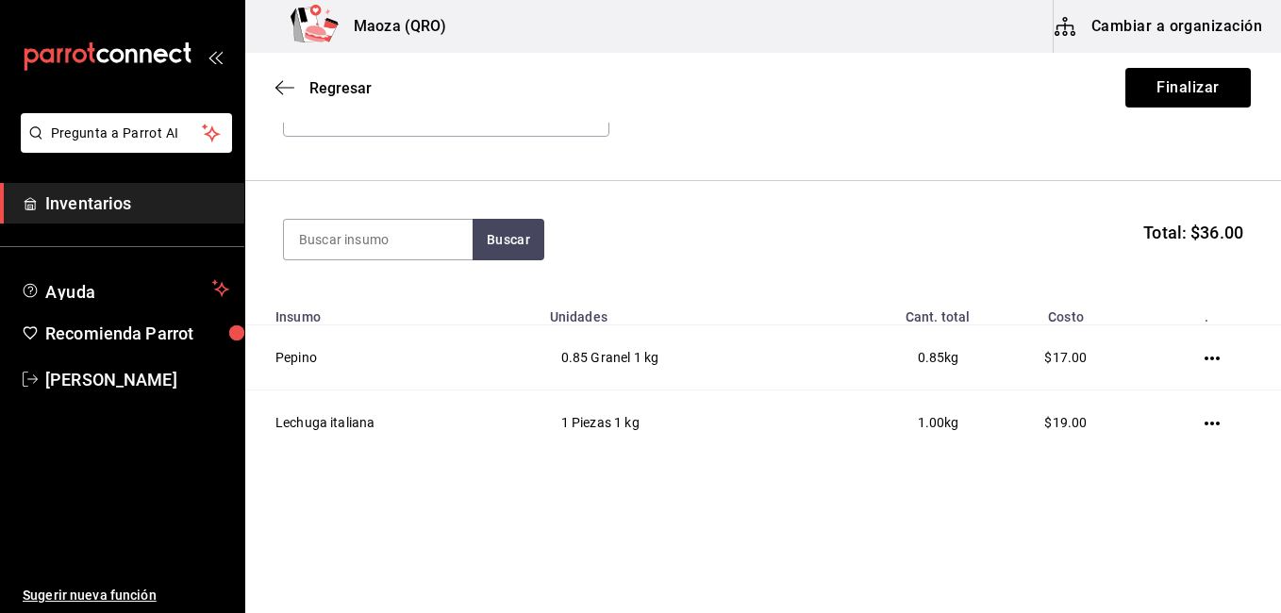
scroll to position [142, 0]
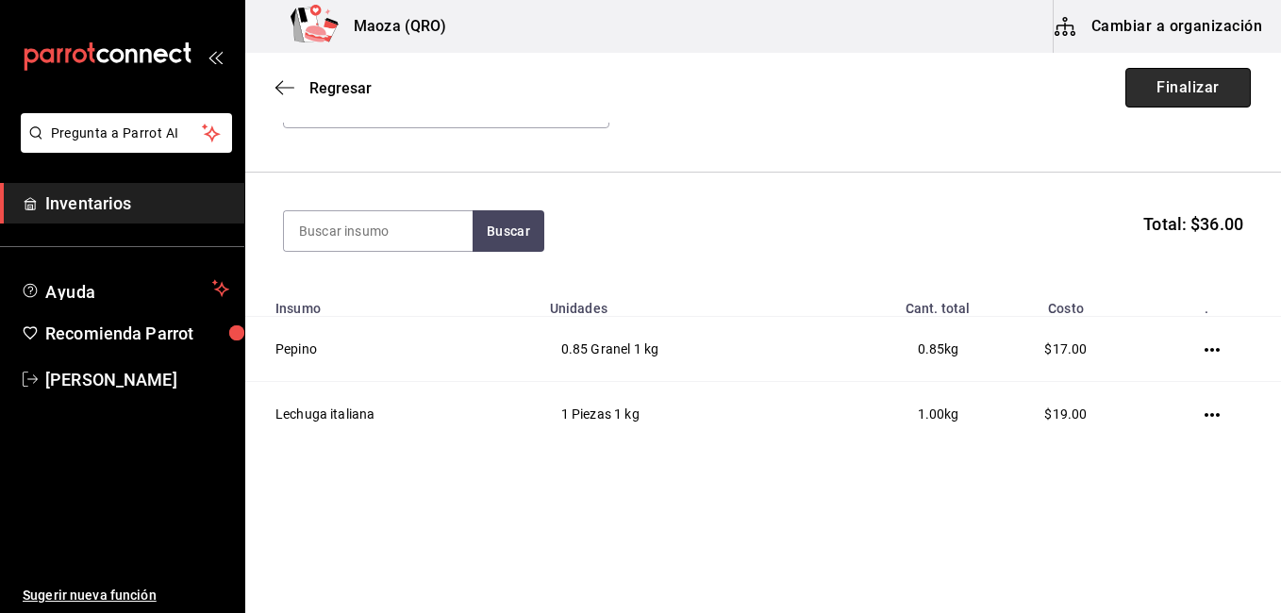
click at [1162, 78] on button "Finalizar" at bounding box center [1187, 88] width 125 height 40
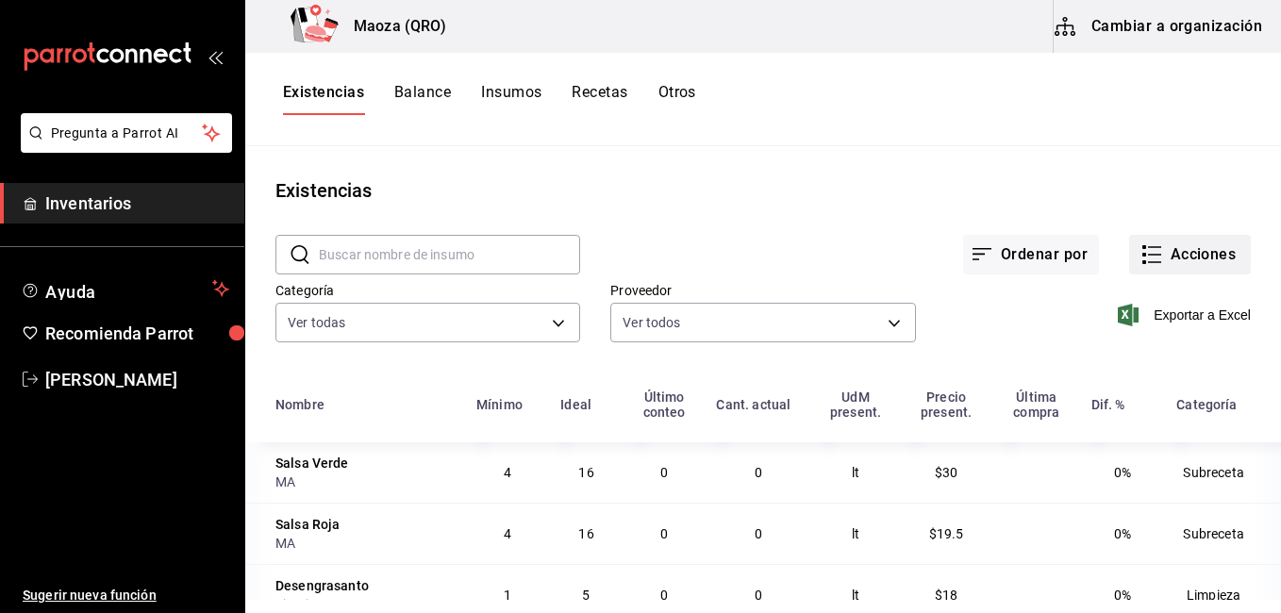
click at [1160, 254] on button "Acciones" at bounding box center [1190, 255] width 122 height 40
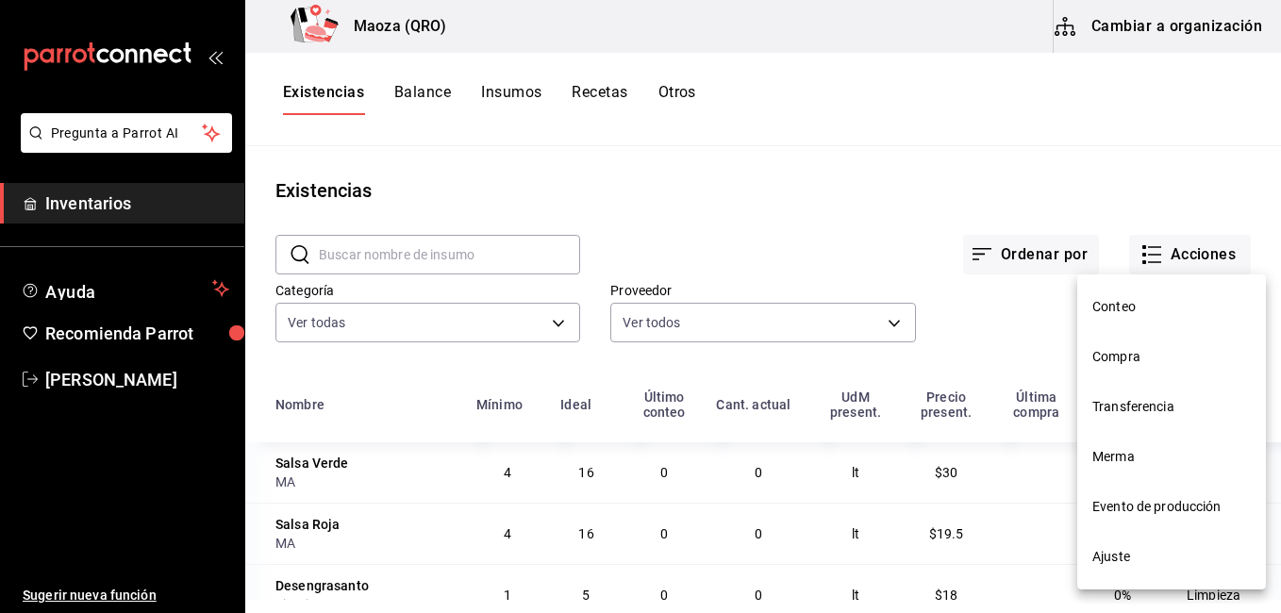
click at [1228, 357] on span "Compra" at bounding box center [1171, 357] width 158 height 20
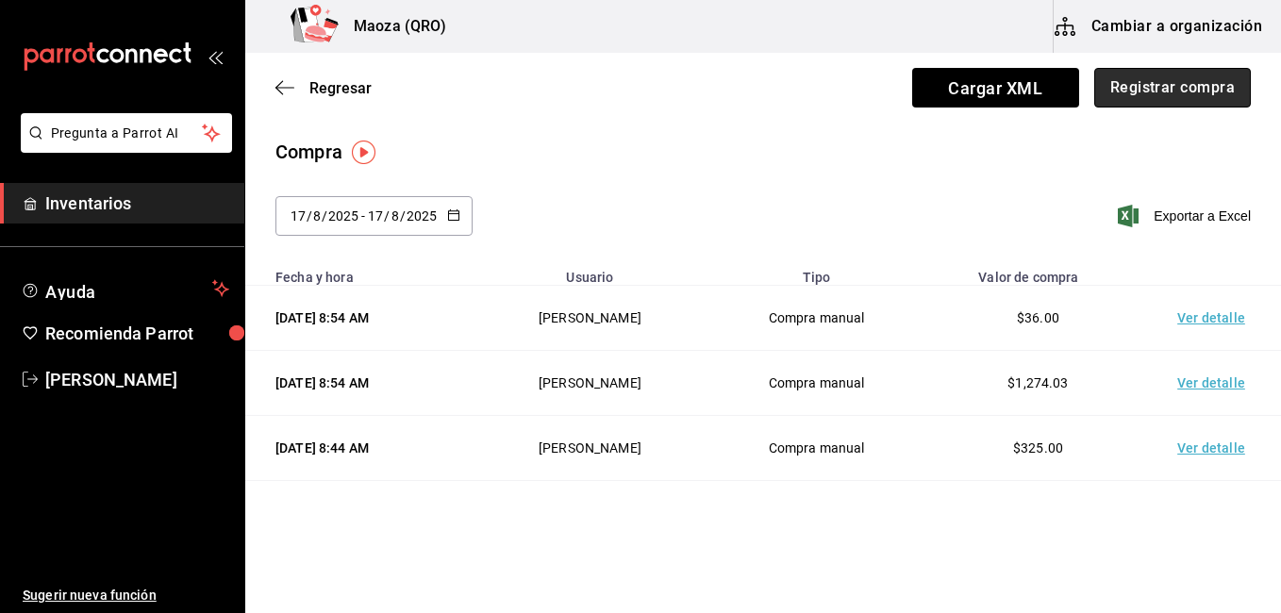
click at [1191, 81] on button "Registrar compra" at bounding box center [1172, 88] width 157 height 40
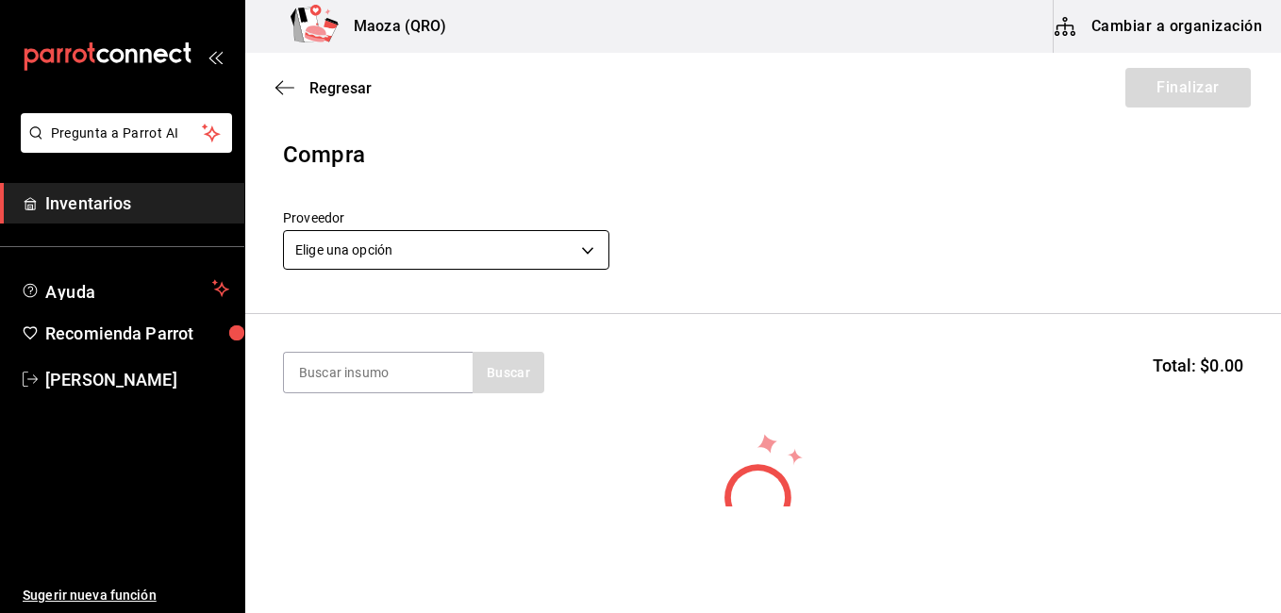
click at [370, 242] on body "Pregunta a Parrot AI Inventarios Ayuda Recomienda Parrot [PERSON_NAME] Sugerir …" at bounding box center [640, 253] width 1281 height 506
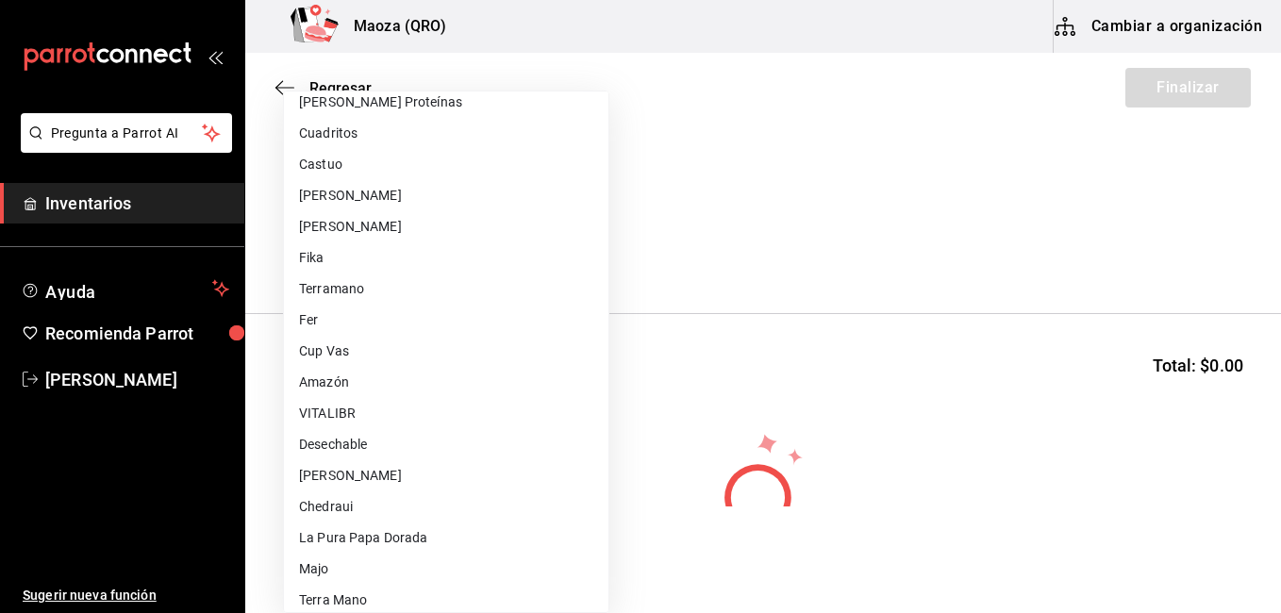
scroll to position [635, 0]
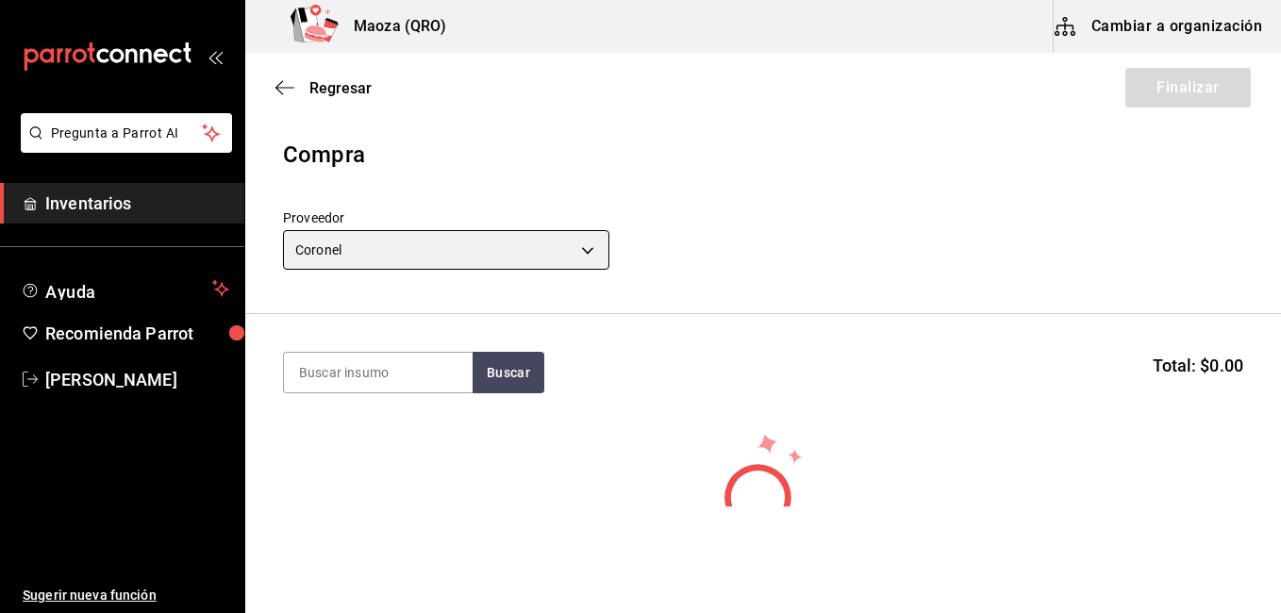
type input "b8d67212-bec8-4073-bc79-c0705165747e"
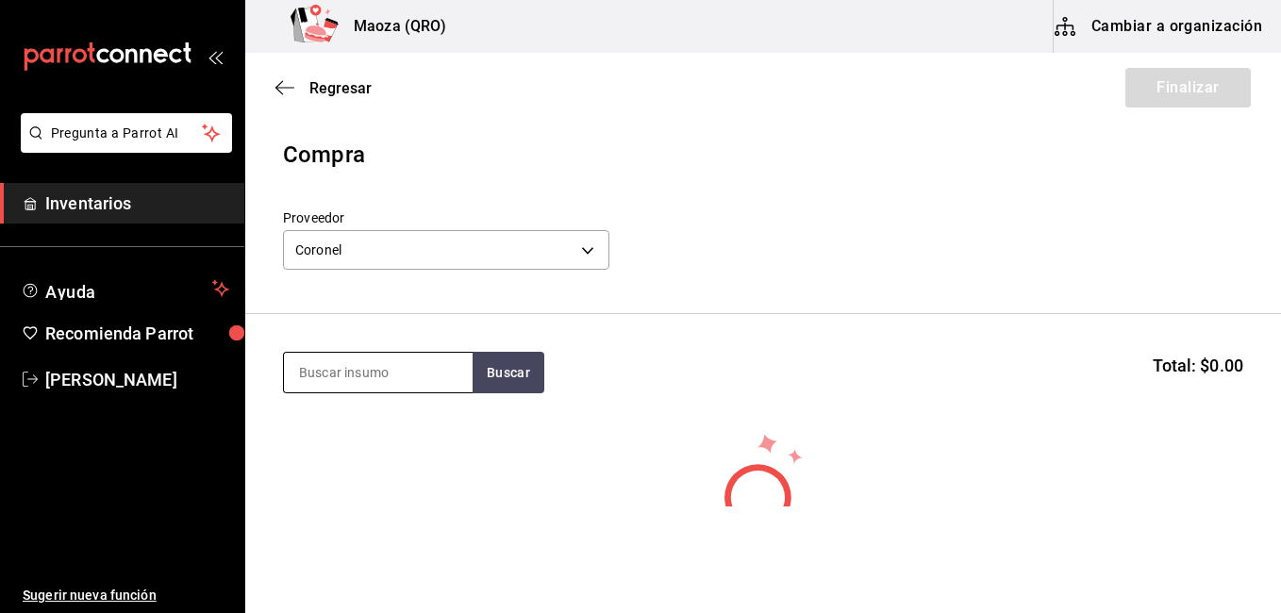
click at [370, 380] on input at bounding box center [378, 373] width 189 height 40
click at [483, 372] on button "Buscar" at bounding box center [508, 372] width 72 height 41
click at [368, 370] on input "re" at bounding box center [378, 373] width 189 height 40
type input "reque"
click at [388, 237] on body "Pregunta a Parrot AI Inventarios Ayuda Recomienda Parrot [PERSON_NAME] Sugerir …" at bounding box center [640, 253] width 1281 height 506
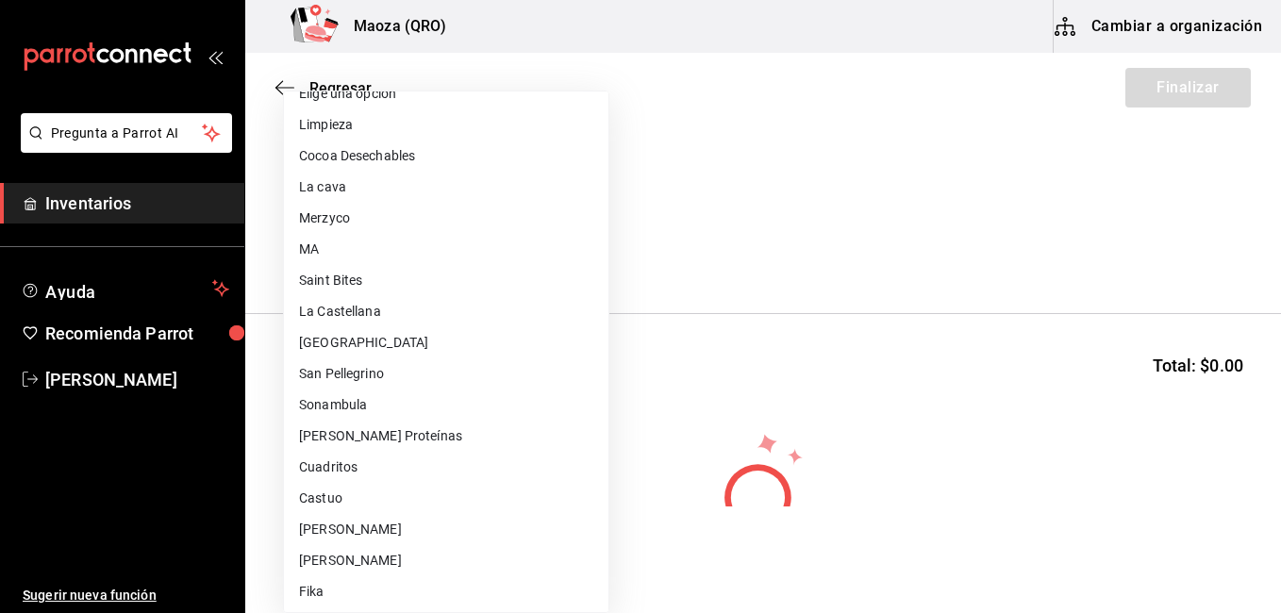
scroll to position [0, 0]
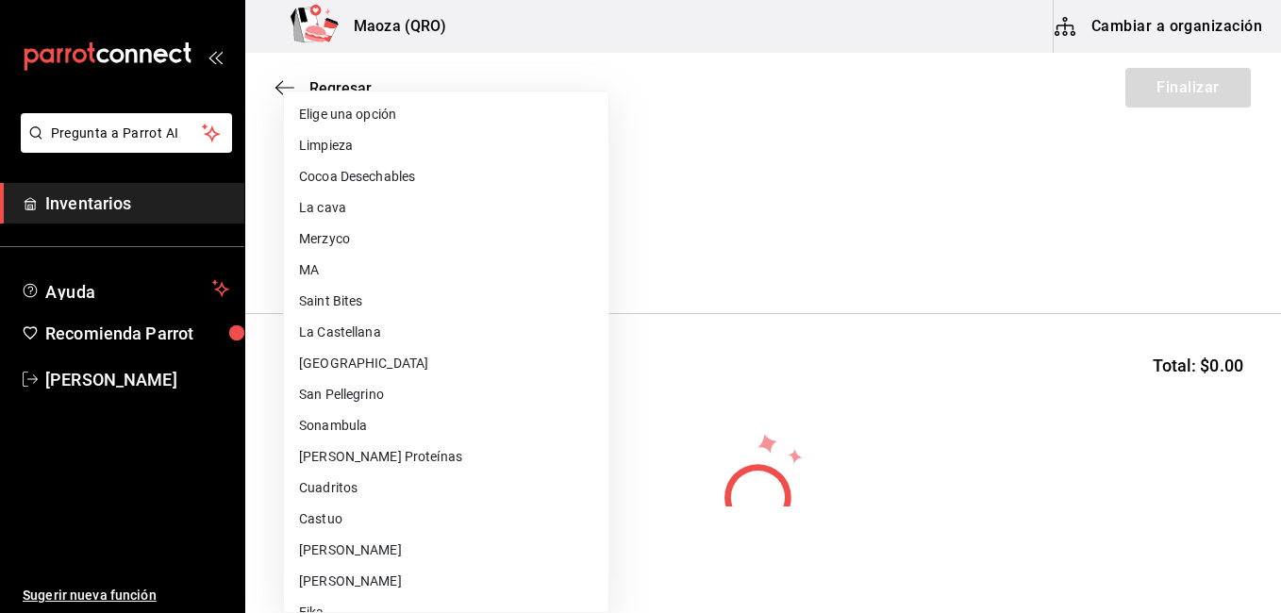
click at [360, 223] on li "La cava" at bounding box center [446, 207] width 324 height 31
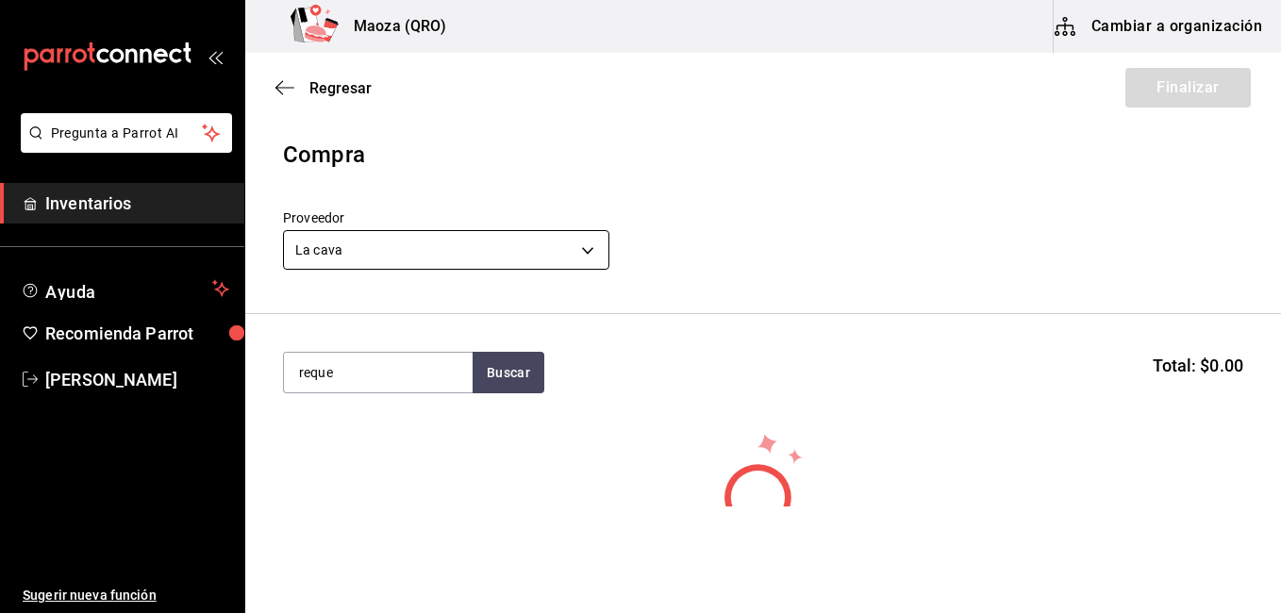
click at [360, 251] on body "Pregunta a Parrot AI Inventarios Ayuda Recomienda Parrot [PERSON_NAME] nueva fu…" at bounding box center [640, 253] width 1281 height 506
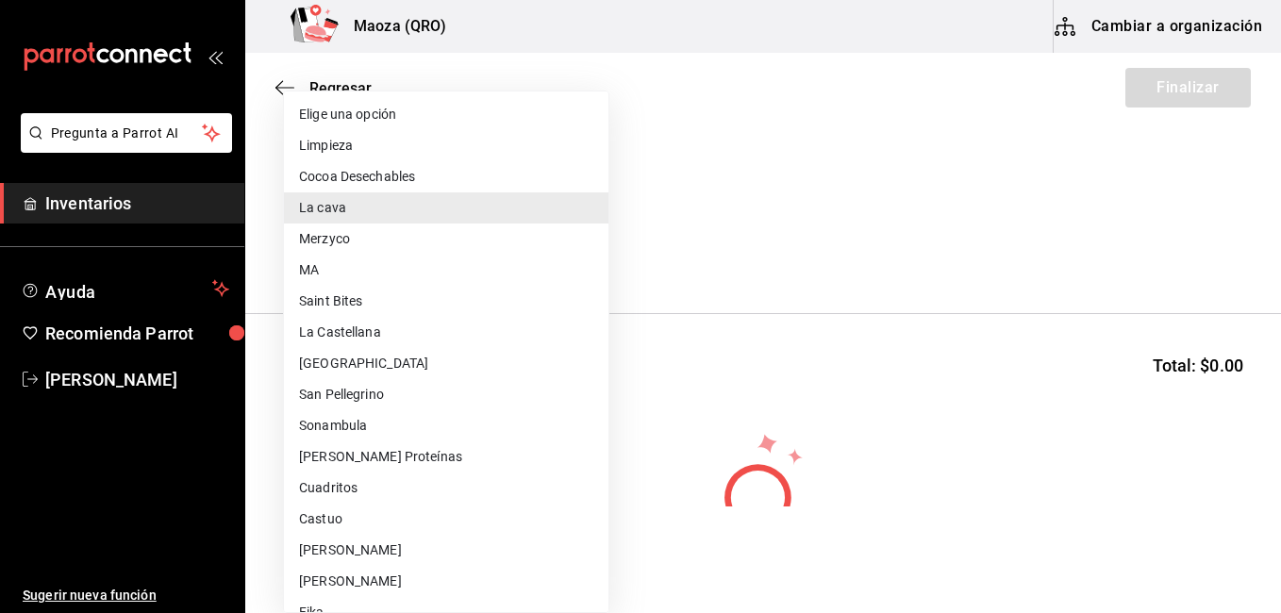
click at [345, 231] on li "Merzyco" at bounding box center [446, 238] width 324 height 31
type input "8248ecee-b035-4e4c-aaea-fc84f2eb2ffb"
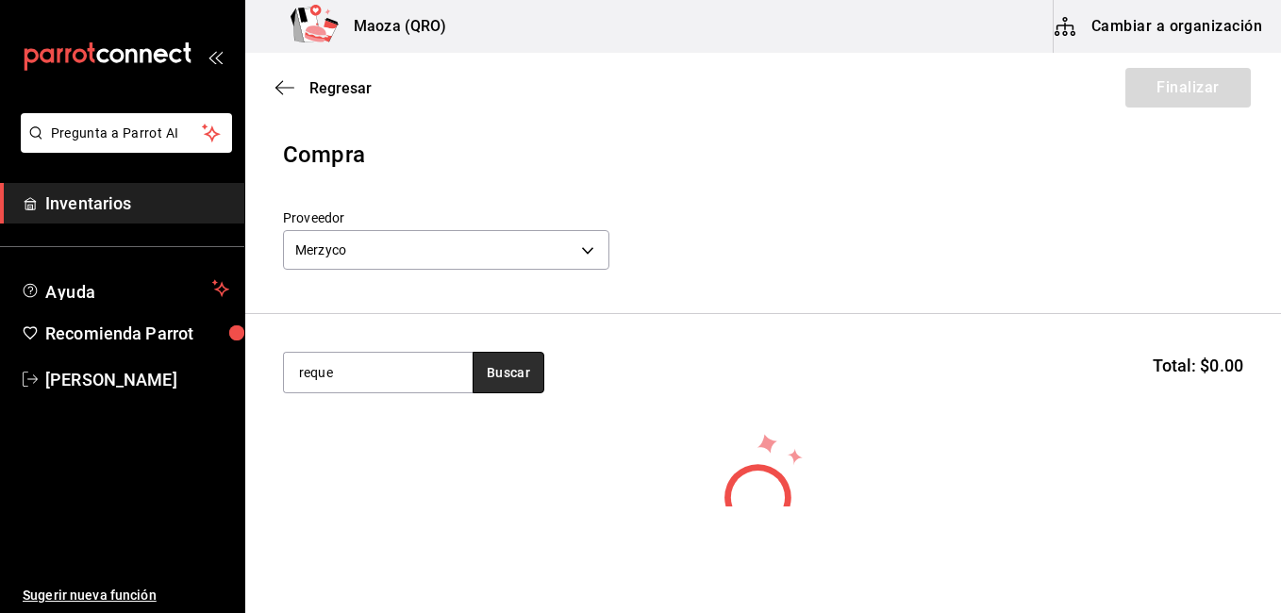
click at [485, 358] on button "Buscar" at bounding box center [508, 372] width 72 height 41
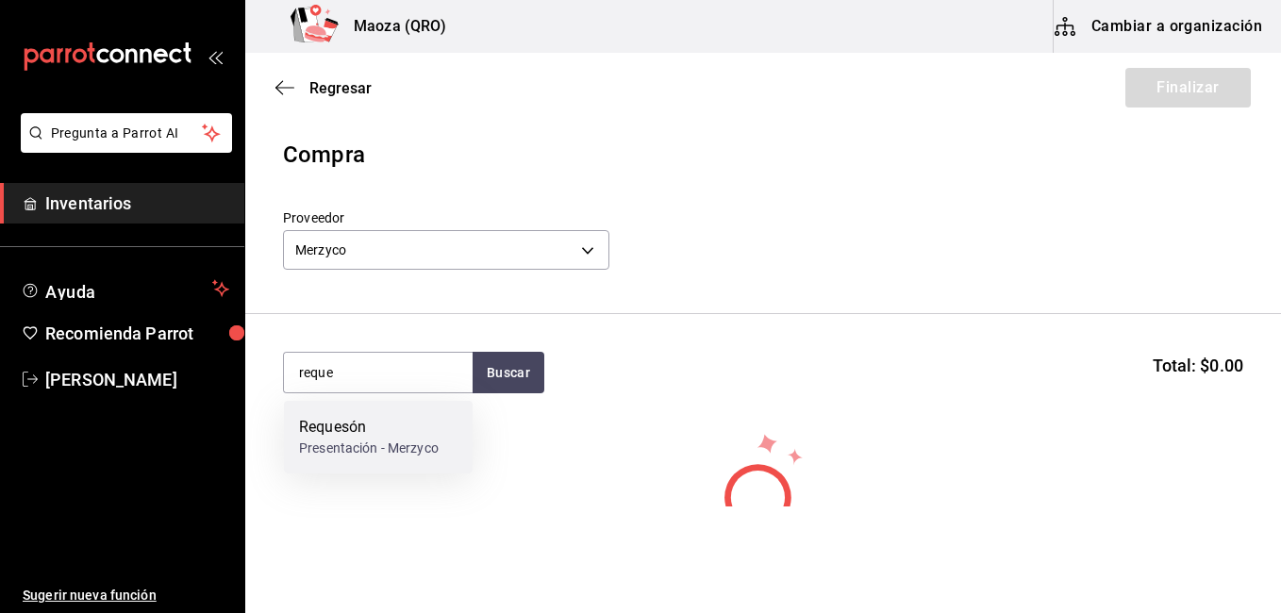
click at [356, 422] on div "Requesón" at bounding box center [369, 427] width 140 height 23
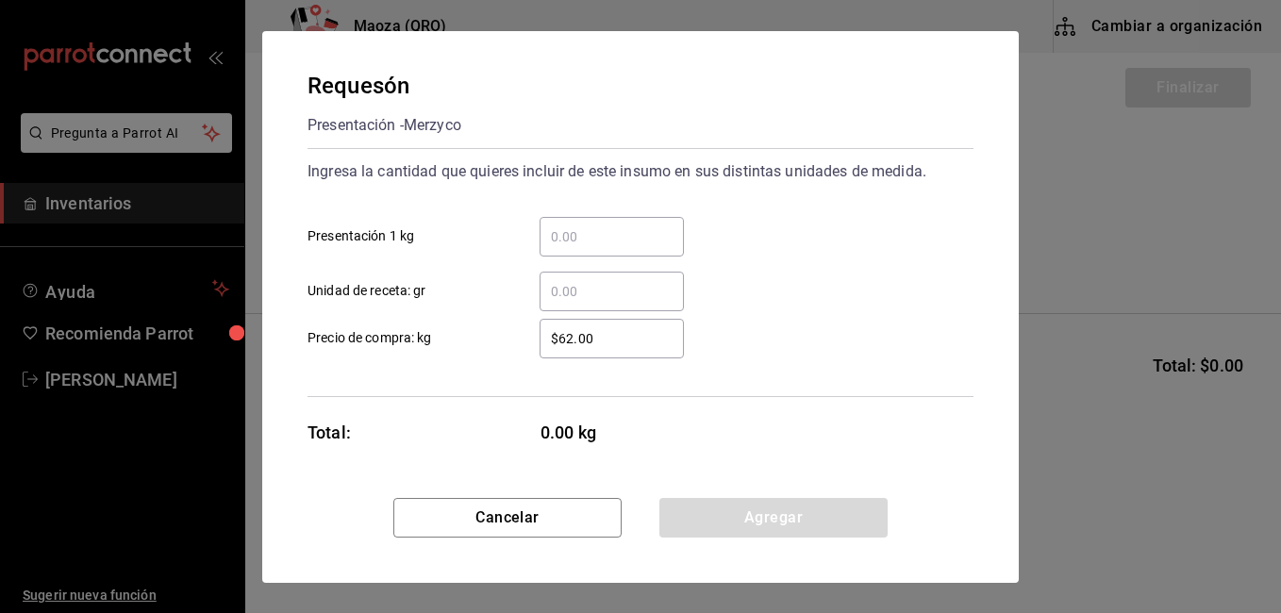
click at [606, 243] on input "​ Presentación 1 kg" at bounding box center [611, 236] width 144 height 23
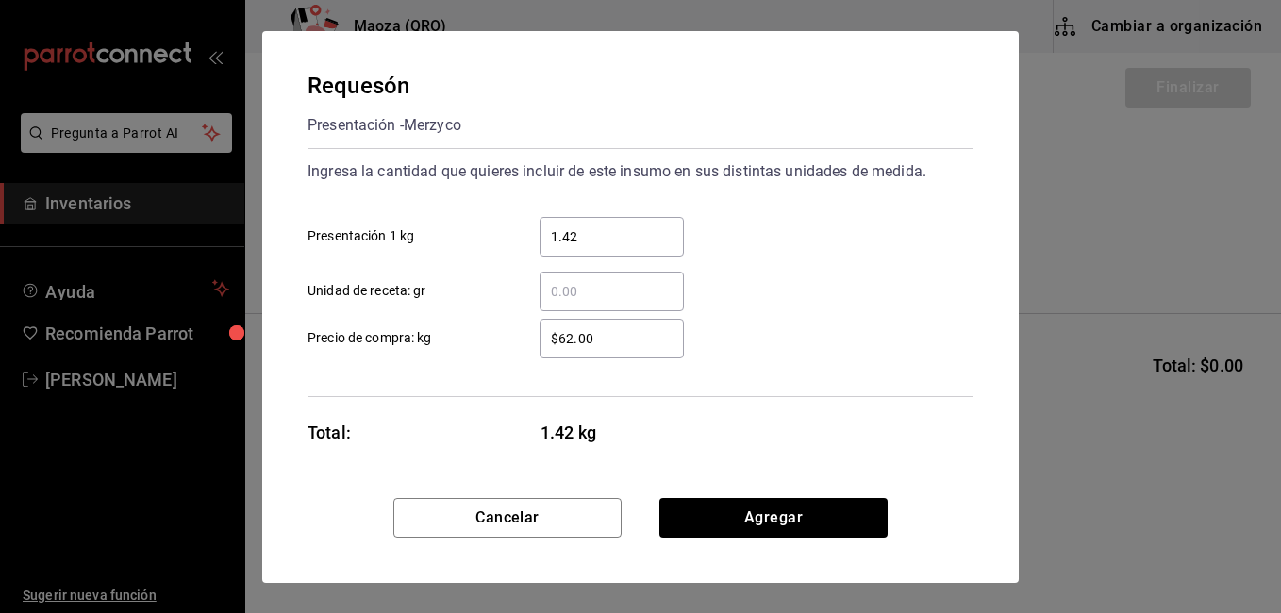
type input "1.42"
type input "$1"
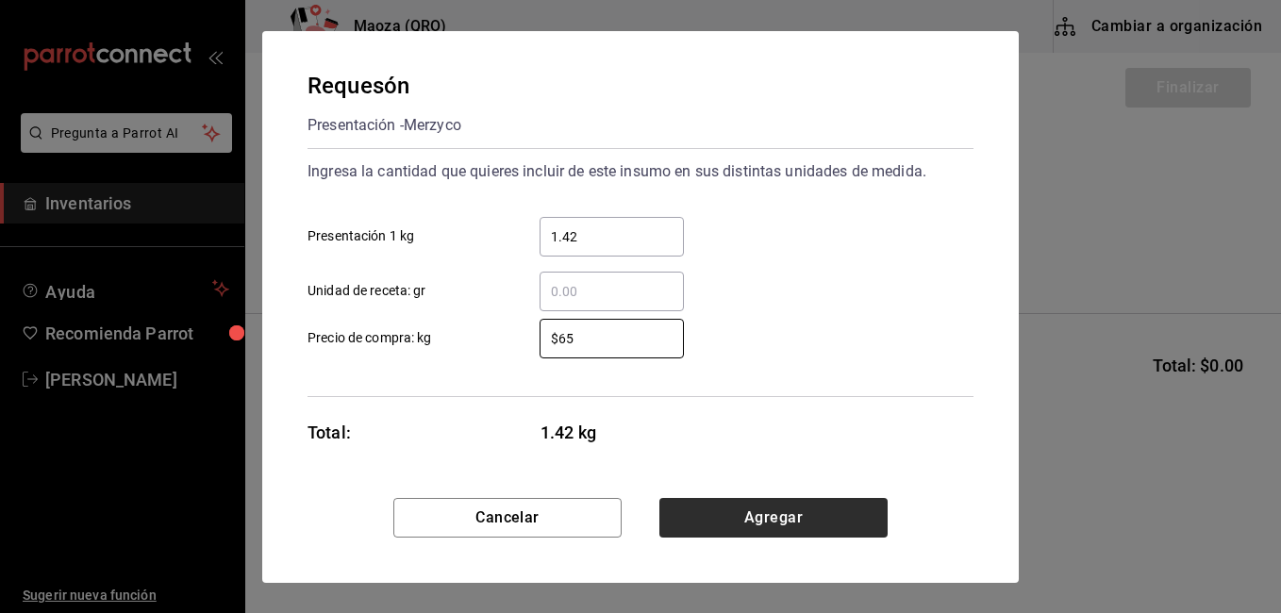
type input "$65"
click at [744, 521] on button "Agregar" at bounding box center [773, 518] width 228 height 40
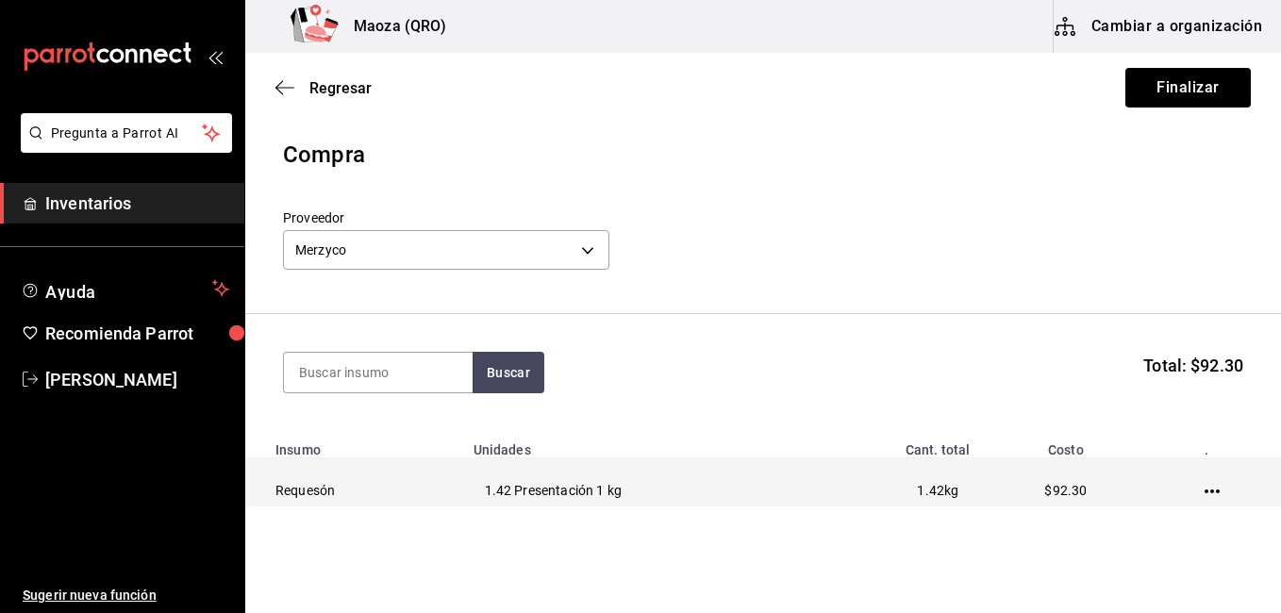
click at [1208, 493] on td at bounding box center [1215, 490] width 131 height 65
click at [1204, 494] on icon "button" at bounding box center [1211, 491] width 15 height 15
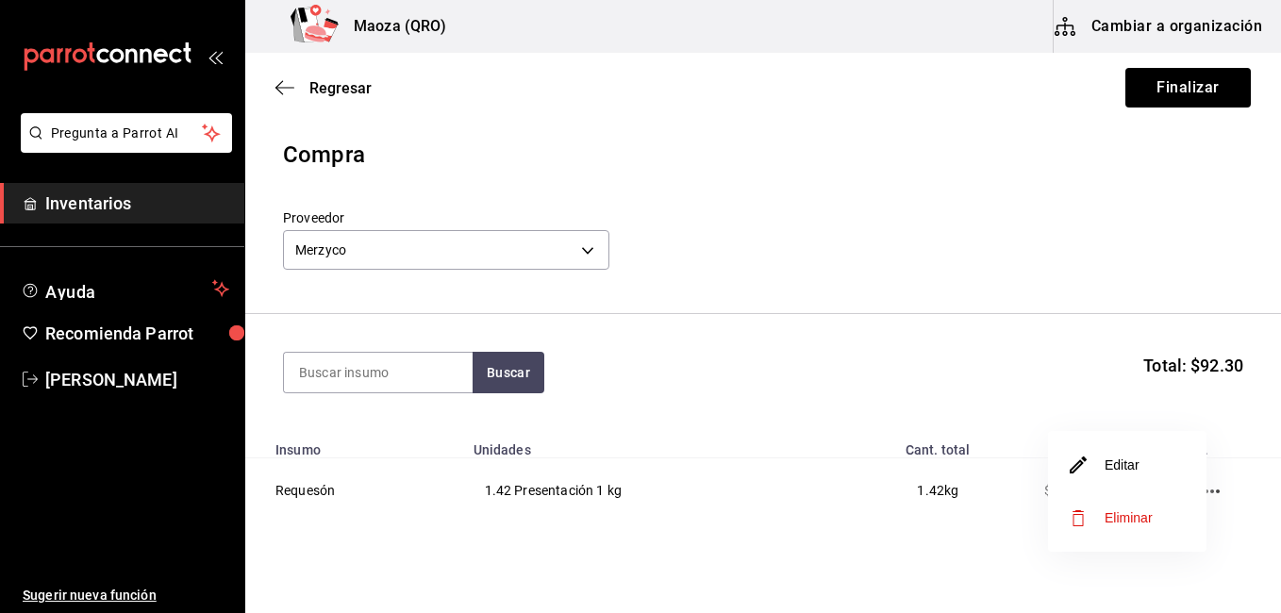
click at [1167, 465] on li "Editar" at bounding box center [1127, 465] width 158 height 53
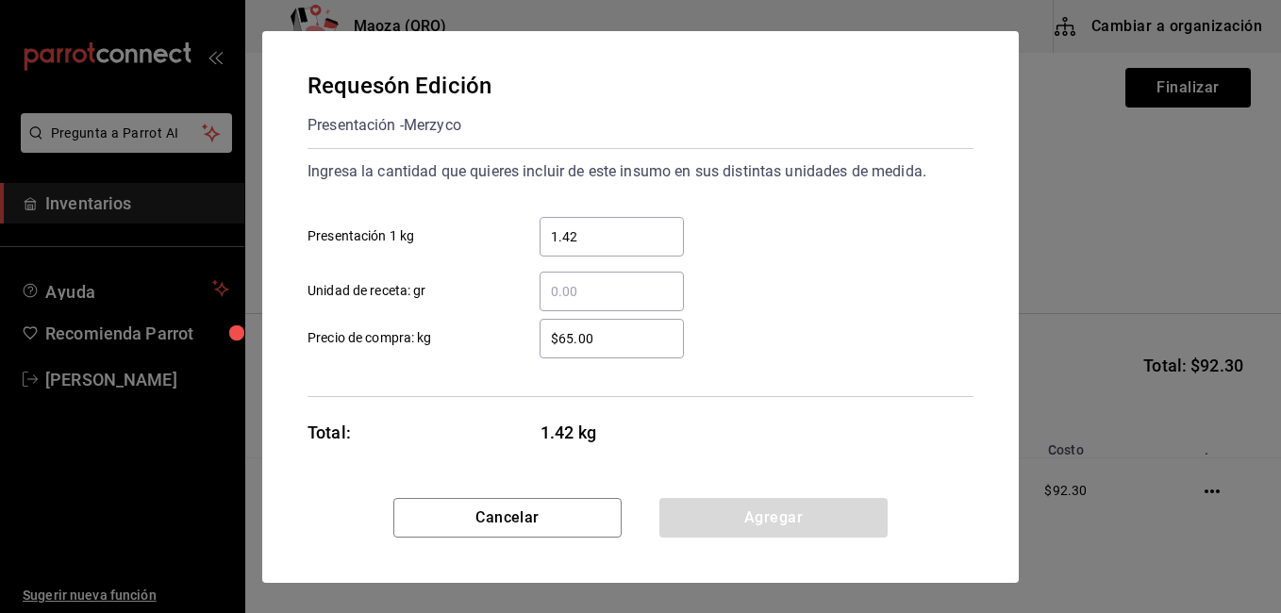
click at [566, 330] on input "$65.00" at bounding box center [611, 338] width 144 height 23
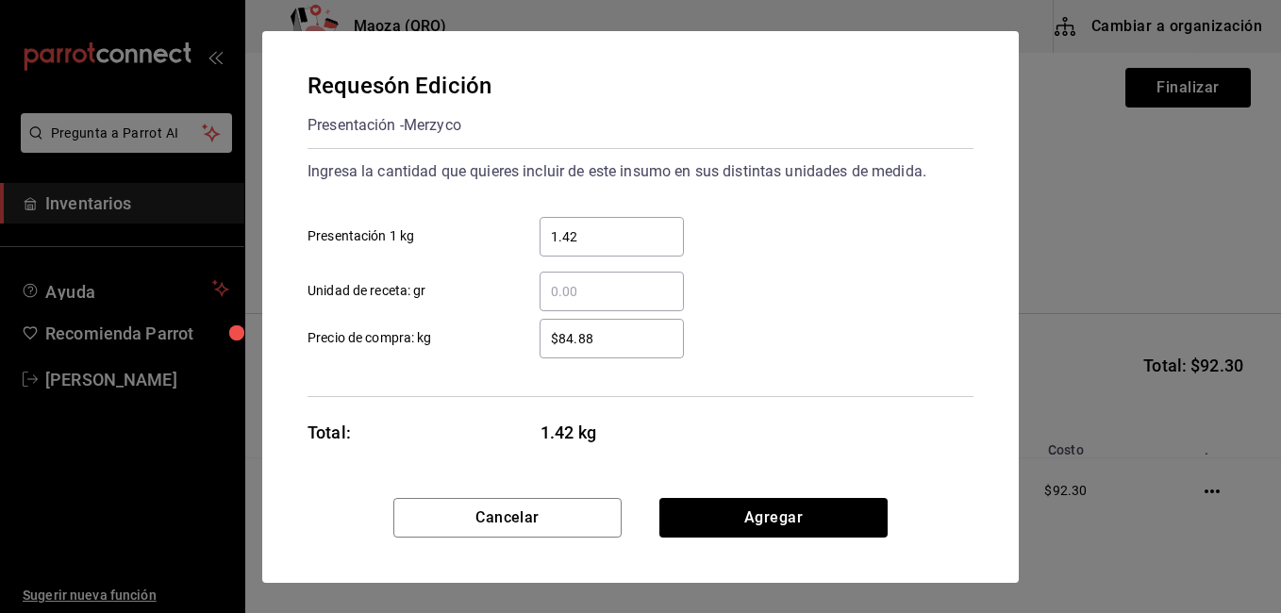
type input "$84.88"
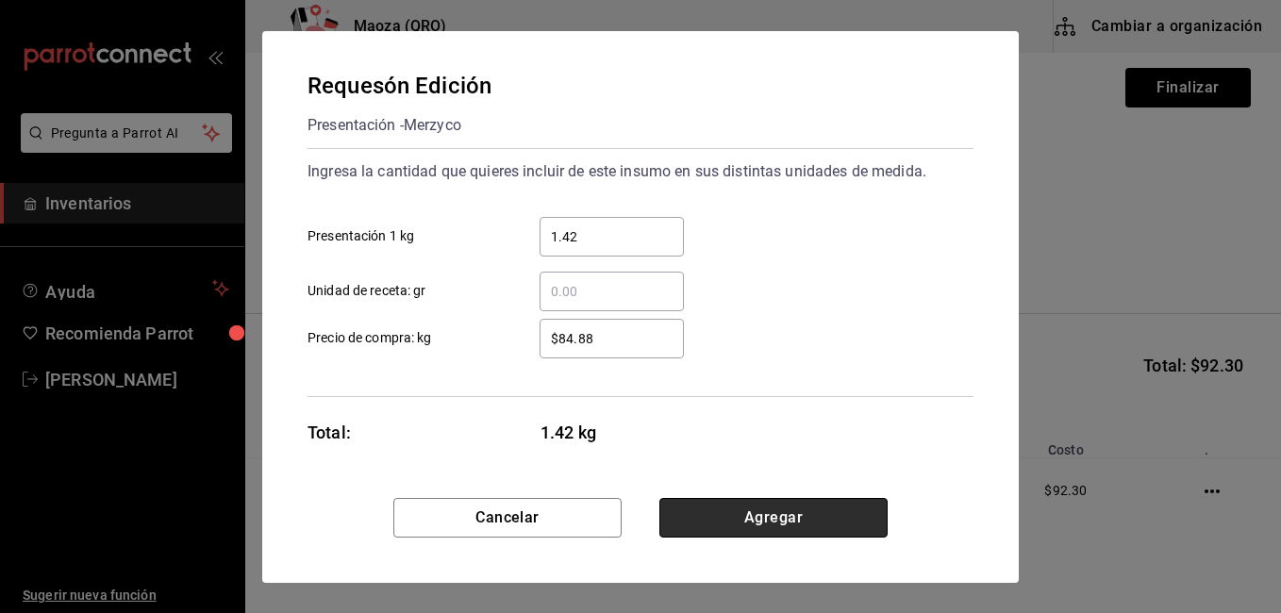
click at [810, 523] on button "Agregar" at bounding box center [773, 518] width 228 height 40
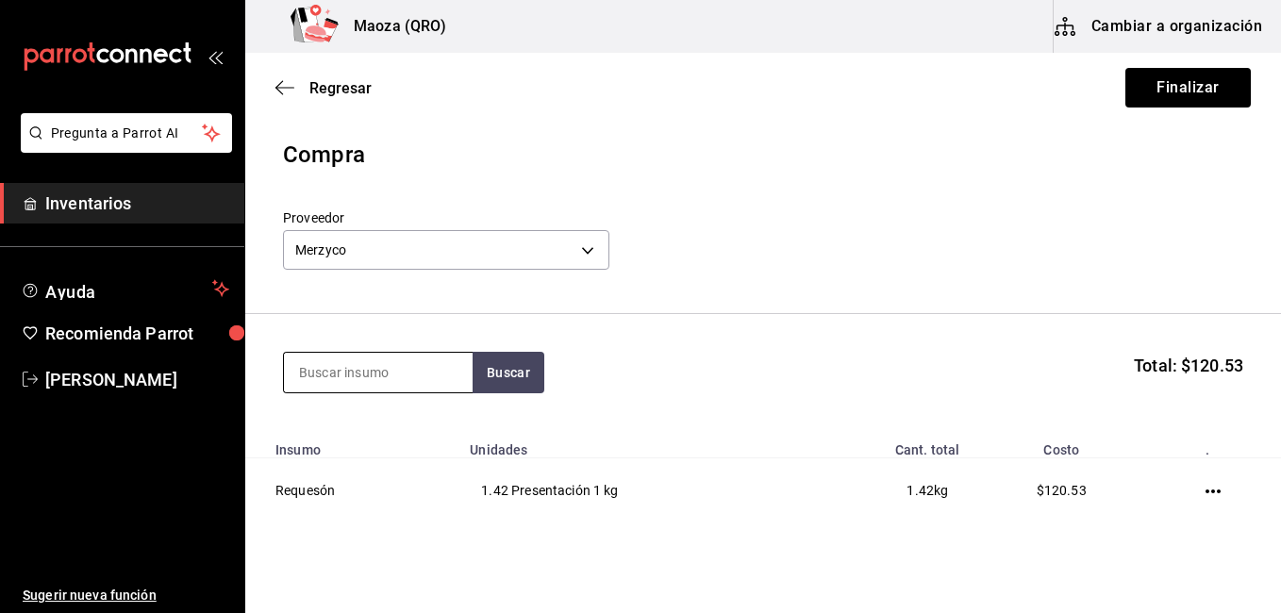
click at [395, 362] on input at bounding box center [378, 373] width 189 height 40
type input "panela"
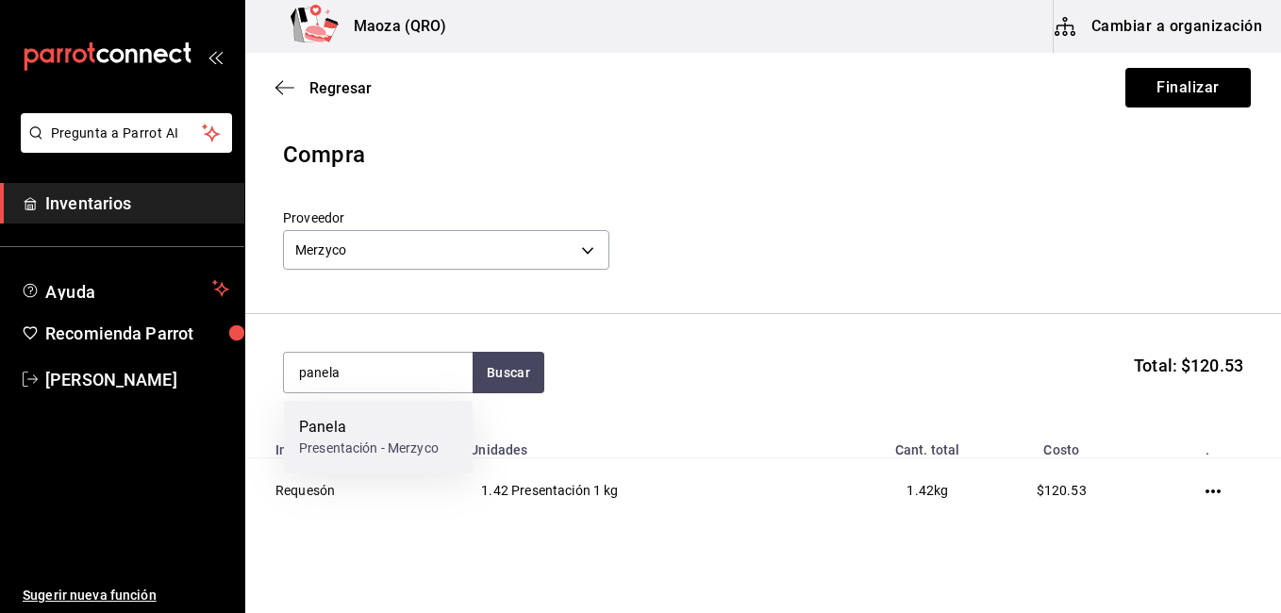
click at [412, 414] on div "Panela Presentación - Merzyco" at bounding box center [378, 437] width 189 height 73
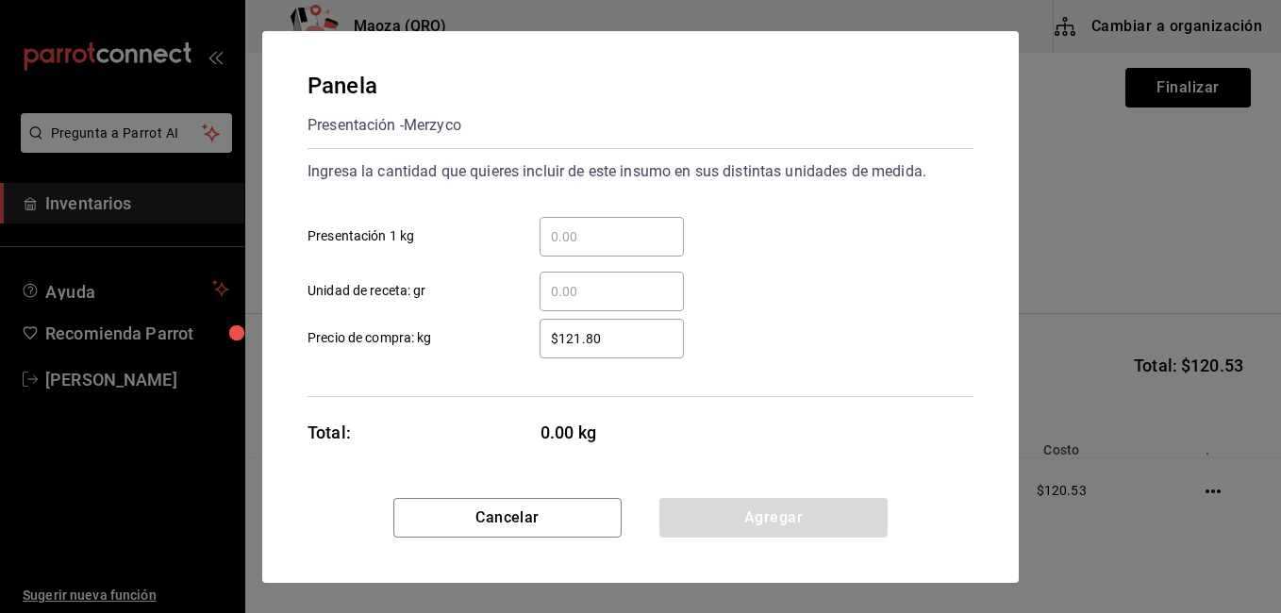
click at [571, 240] on input "​ Presentación 1 kg" at bounding box center [611, 236] width 144 height 23
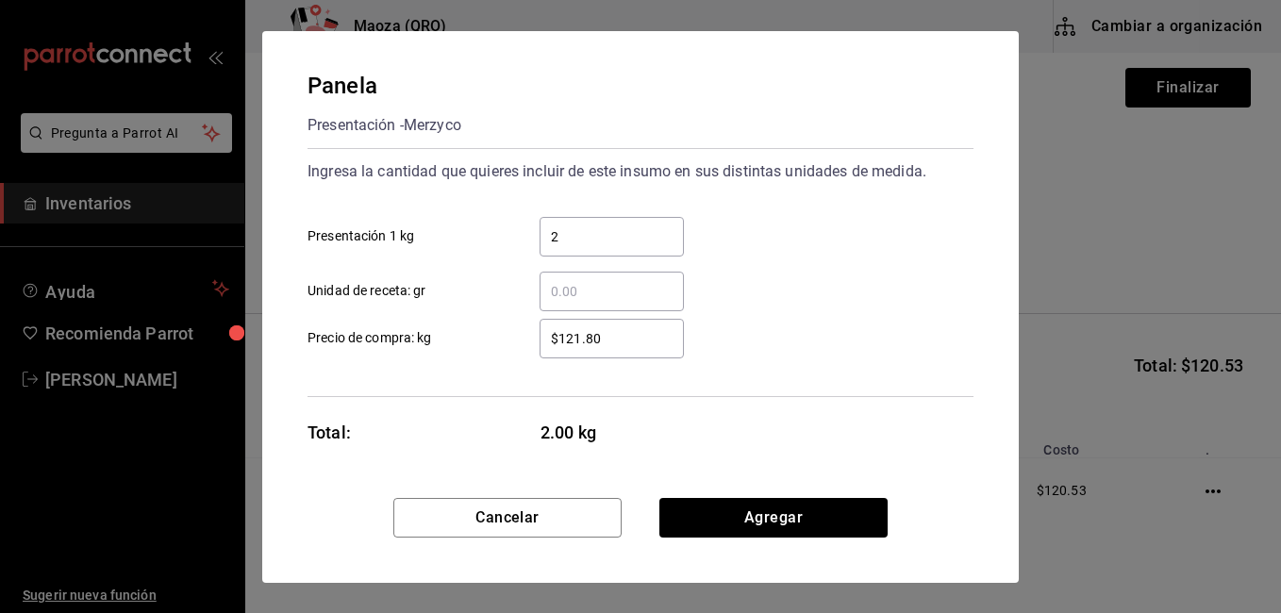
type input "2"
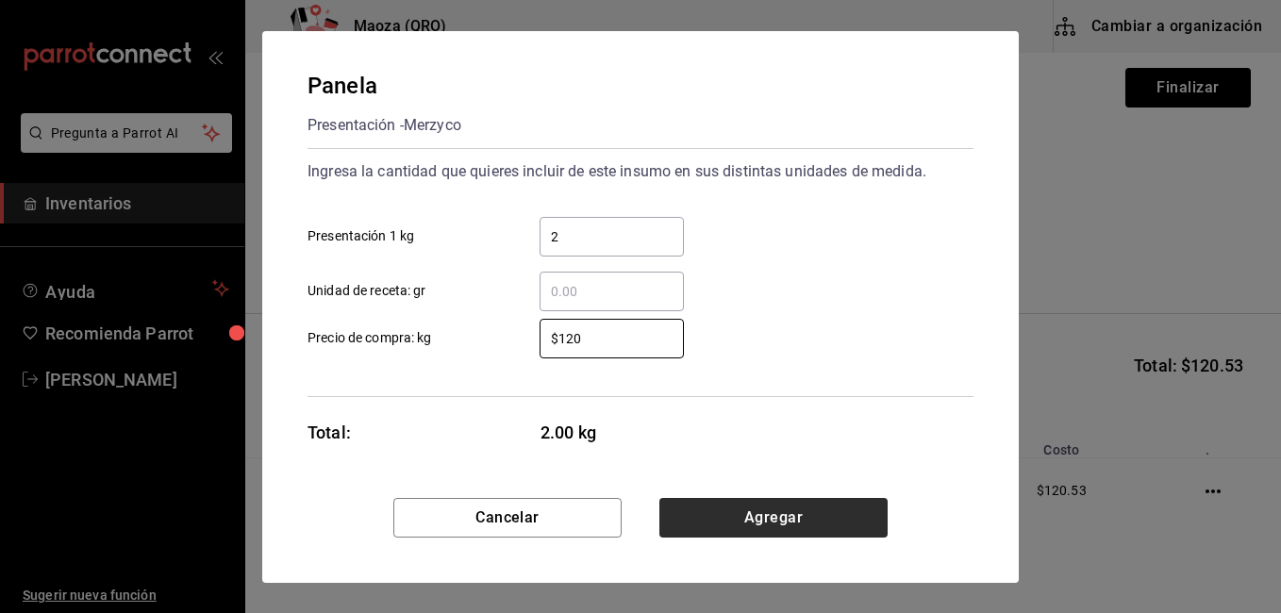
type input "$120"
click at [684, 505] on button "Agregar" at bounding box center [773, 518] width 228 height 40
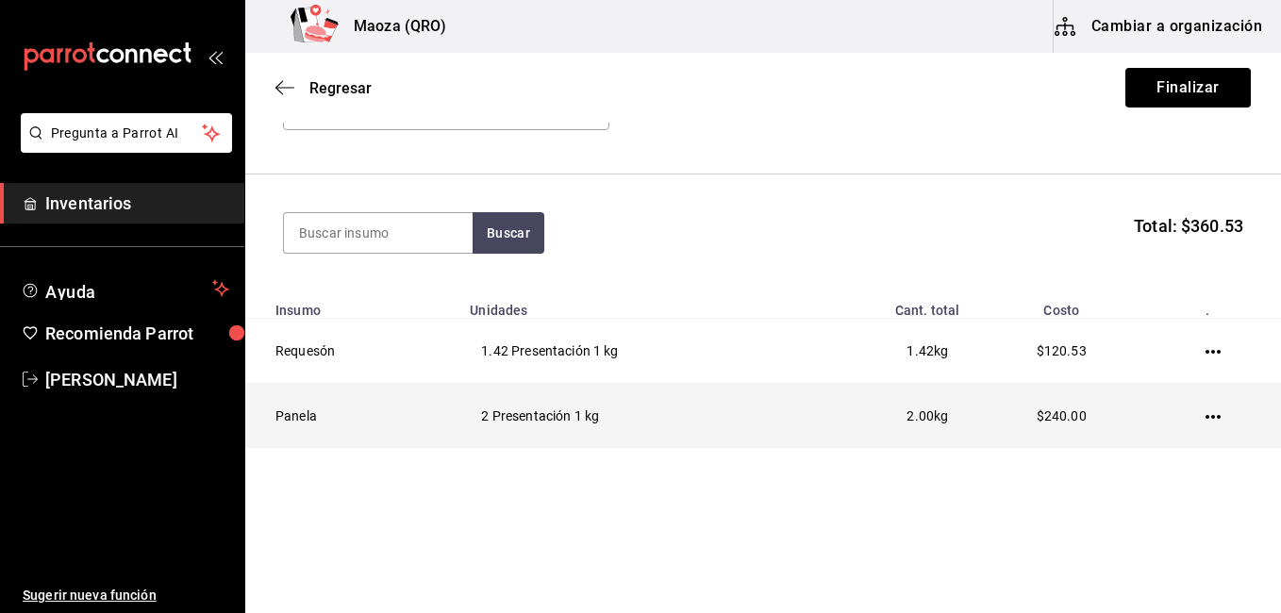
scroll to position [142, 0]
click at [1205, 417] on icon "button" at bounding box center [1212, 414] width 15 height 15
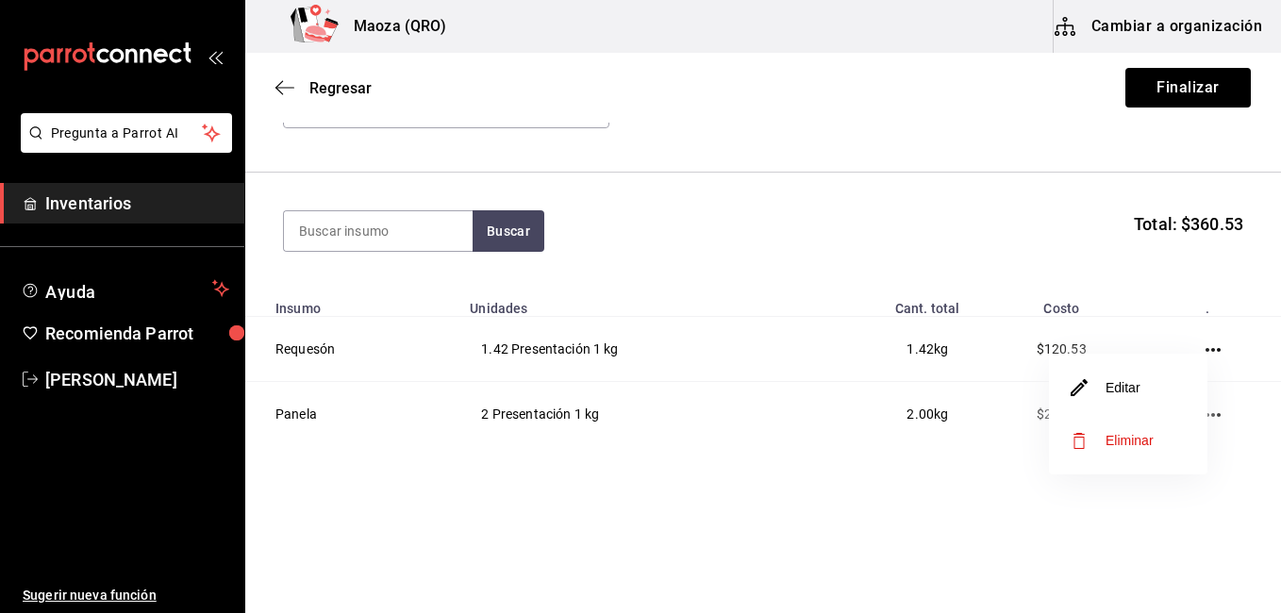
click at [1141, 397] on li "Editar" at bounding box center [1128, 387] width 158 height 53
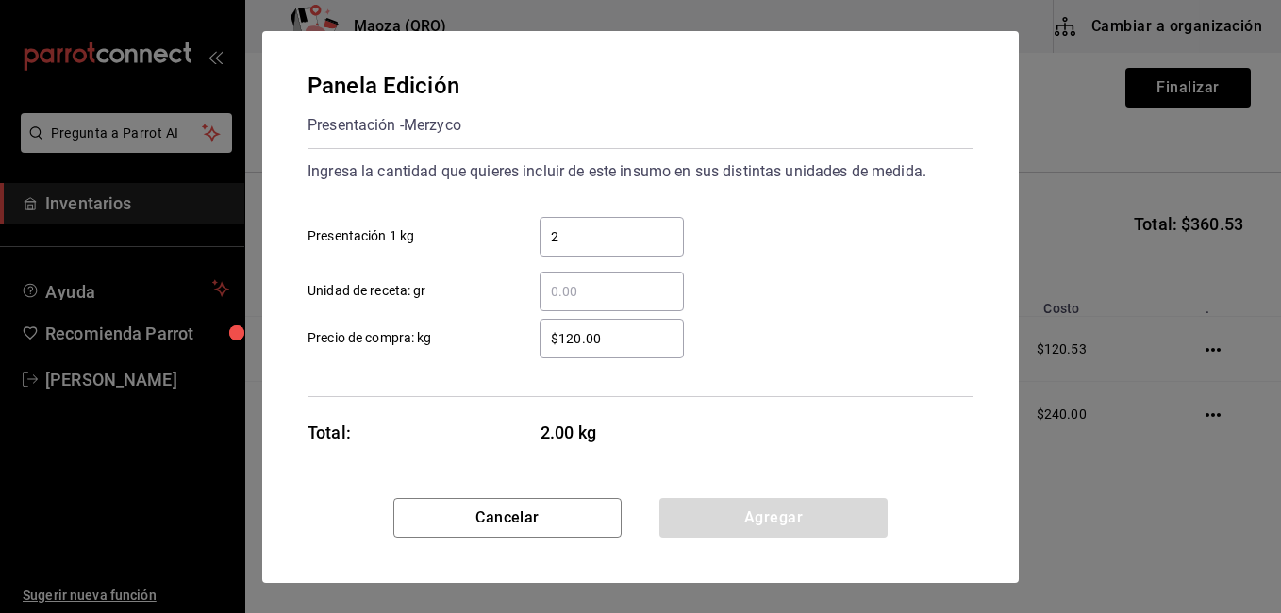
click at [605, 350] on div "$120.00 ​" at bounding box center [611, 339] width 144 height 40
click at [605, 350] on input "$120.00" at bounding box center [611, 338] width 144 height 23
click at [605, 350] on div "$120.00 ​" at bounding box center [611, 339] width 144 height 40
click at [605, 350] on input "$120.00" at bounding box center [611, 338] width 144 height 23
click at [605, 350] on div "$120.00 ​" at bounding box center [611, 339] width 144 height 40
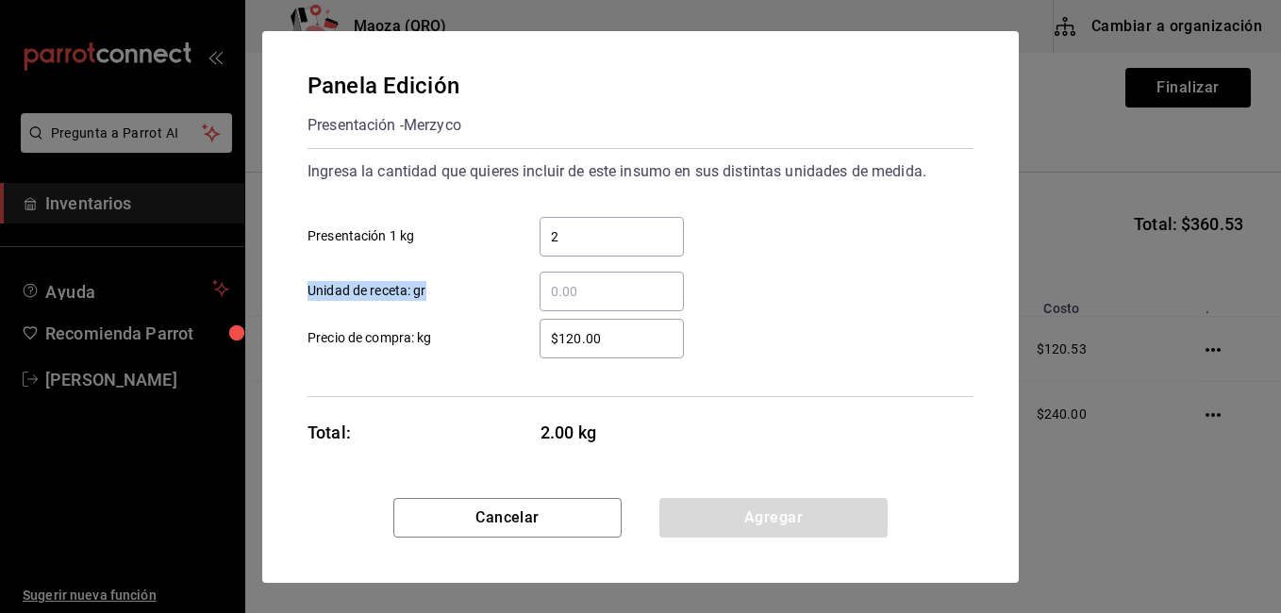
click at [605, 350] on input "$120.00" at bounding box center [611, 338] width 144 height 23
click at [608, 327] on input "$120.00" at bounding box center [611, 338] width 144 height 23
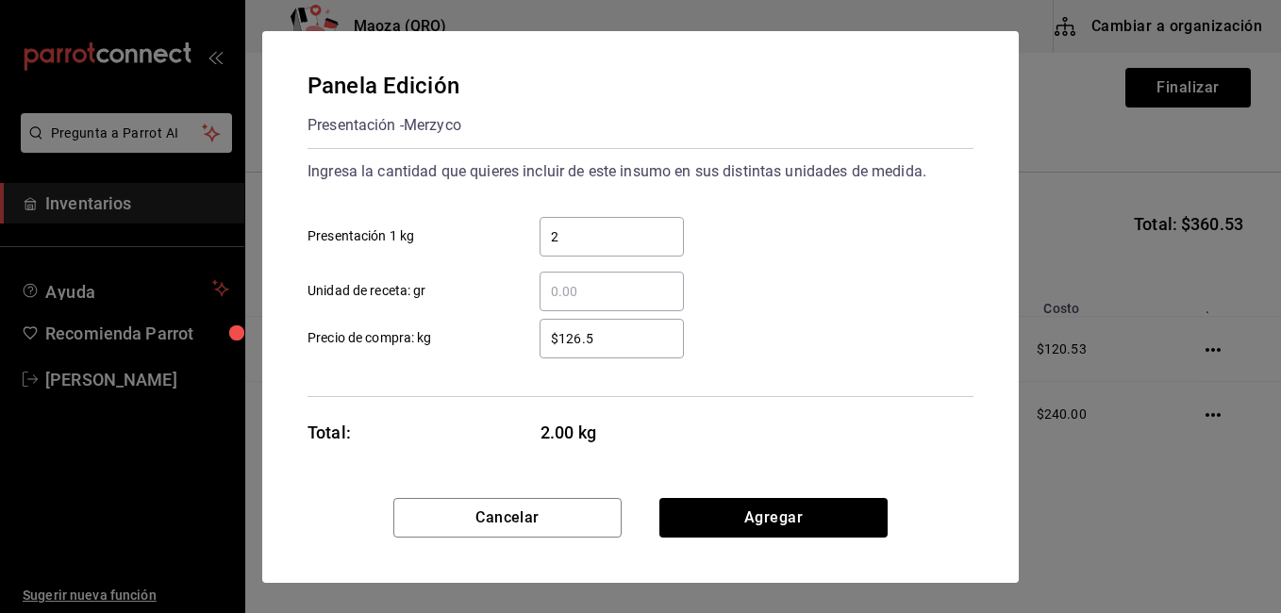
type input "$126.5"
click button "Agregar" at bounding box center [773, 518] width 228 height 40
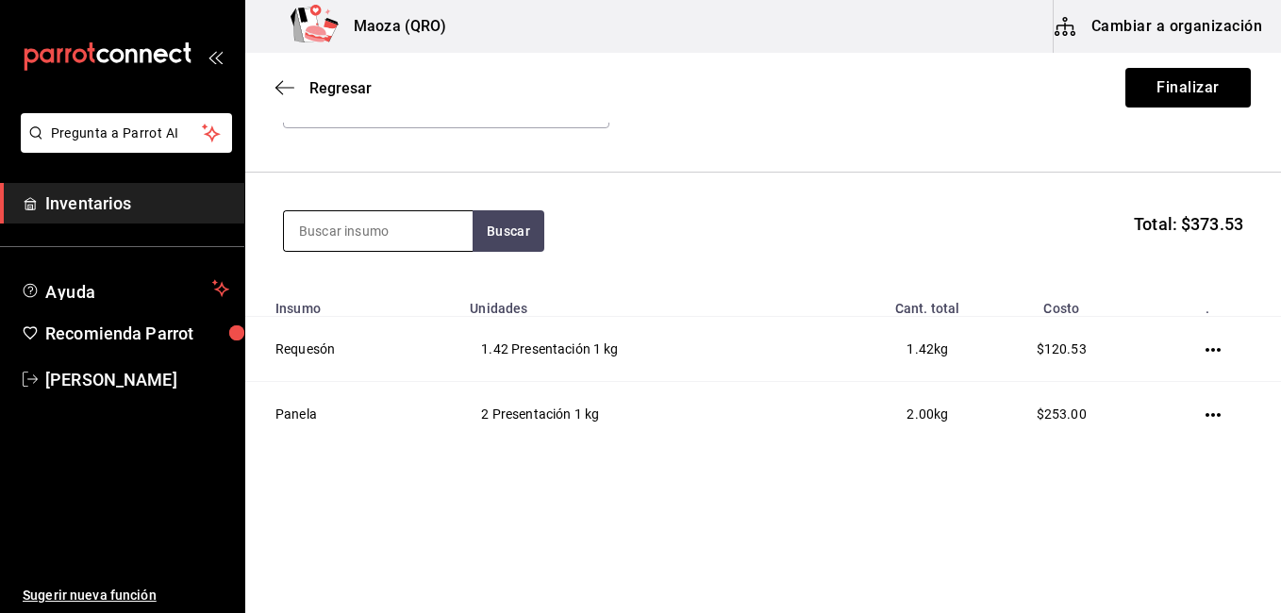
click at [419, 234] on input at bounding box center [378, 231] width 189 height 40
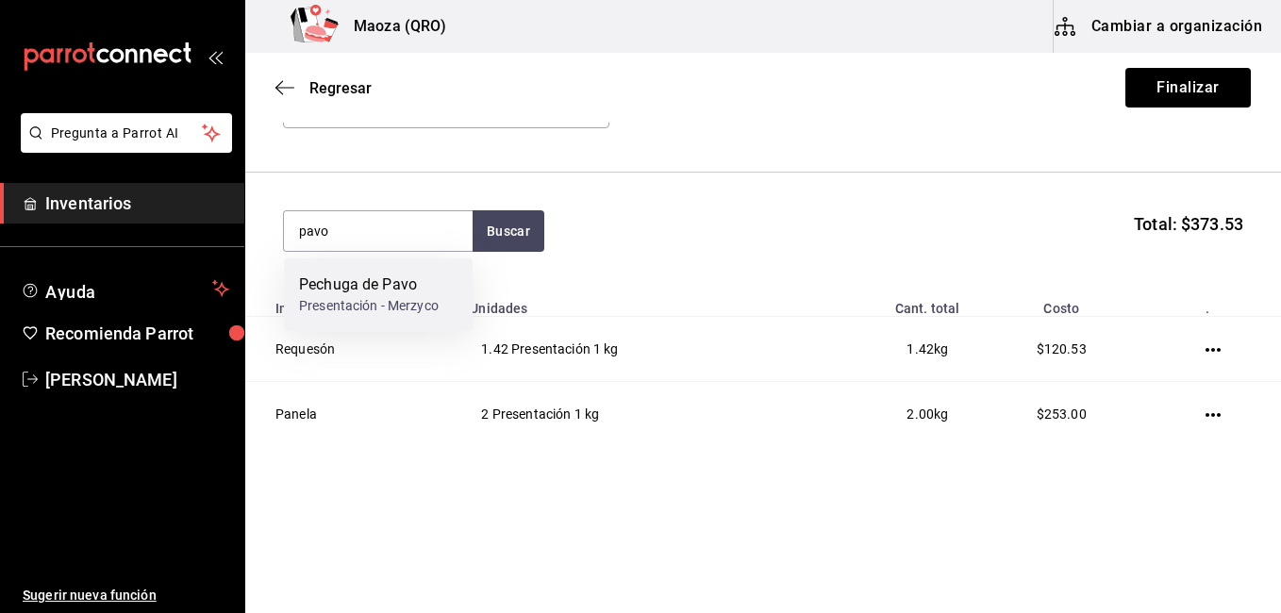
click at [403, 265] on div "Pechuga de Pavo Presentación - Merzyco" at bounding box center [378, 294] width 189 height 73
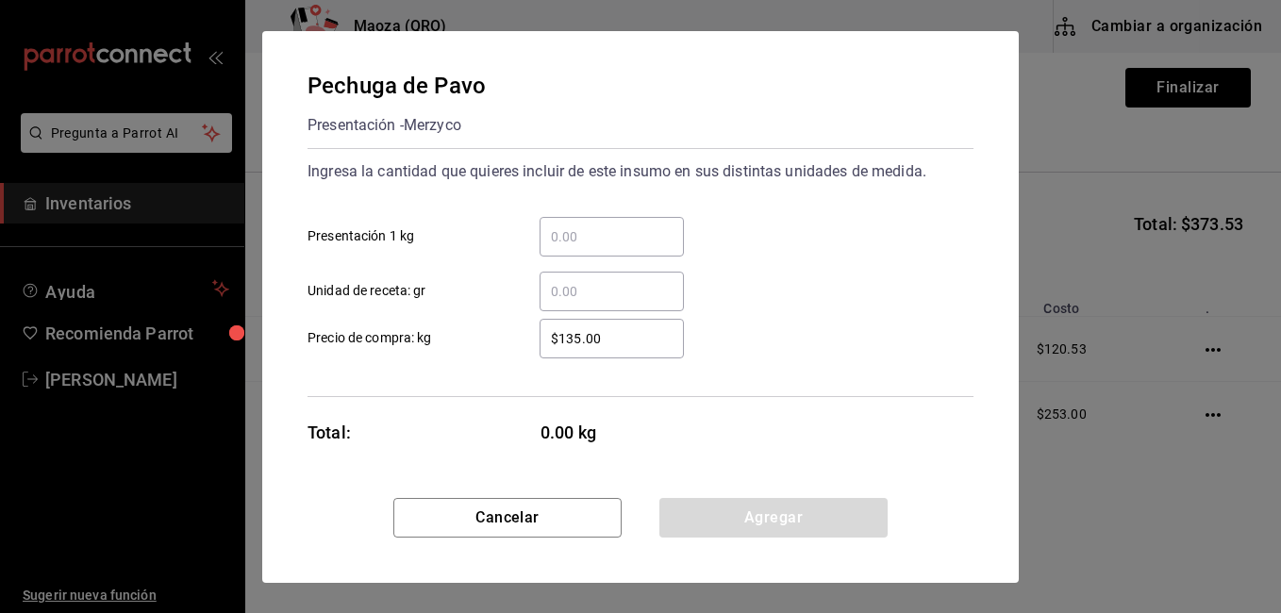
click at [567, 233] on input "​ Presentación 1 kg" at bounding box center [611, 236] width 144 height 23
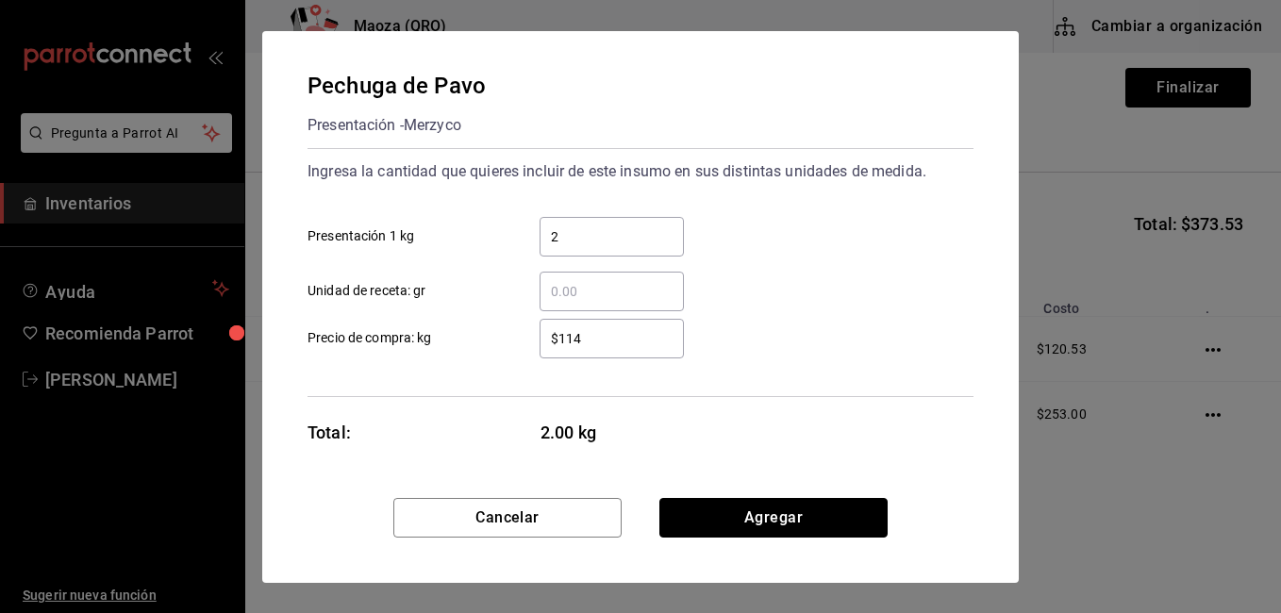
click button "Agregar" at bounding box center [773, 518] width 228 height 40
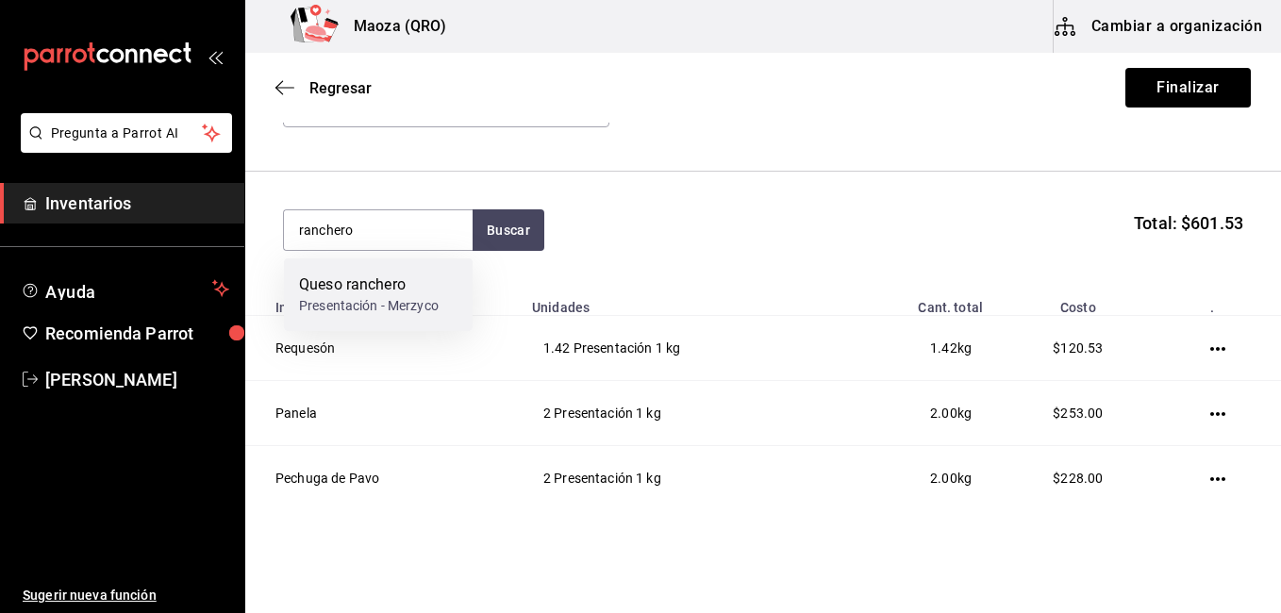
click at [422, 300] on div "Presentación - Merzyco" at bounding box center [369, 306] width 140 height 20
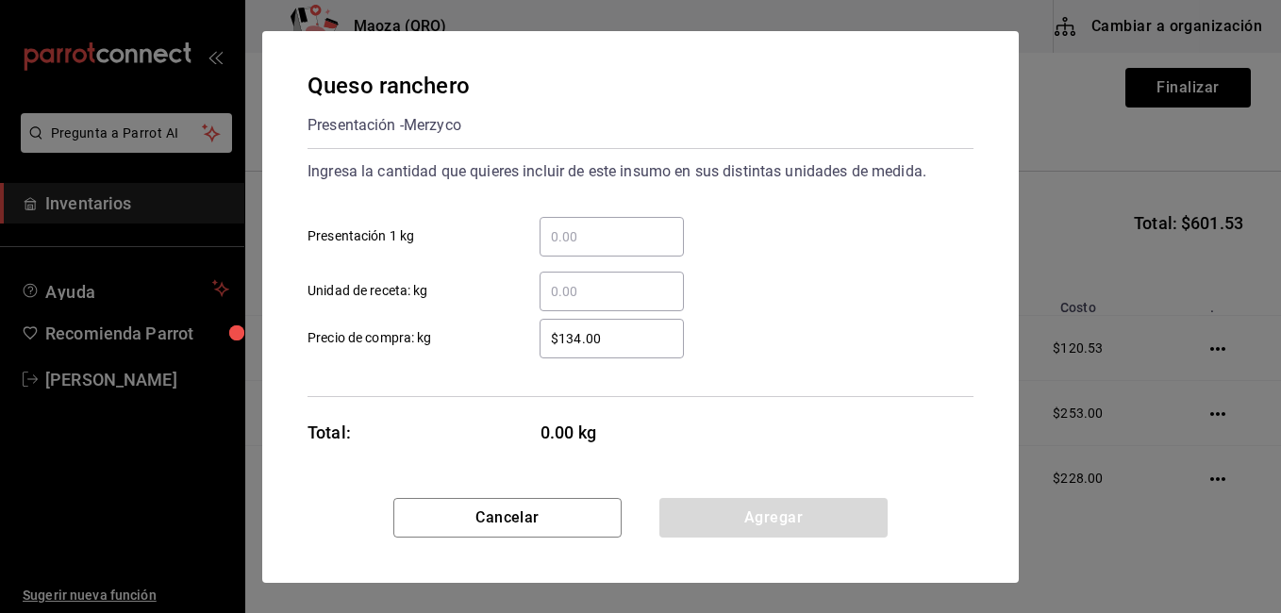
click at [563, 249] on div "​" at bounding box center [611, 237] width 144 height 40
click at [563, 248] on input "​ Presentación 1 kg" at bounding box center [611, 236] width 144 height 23
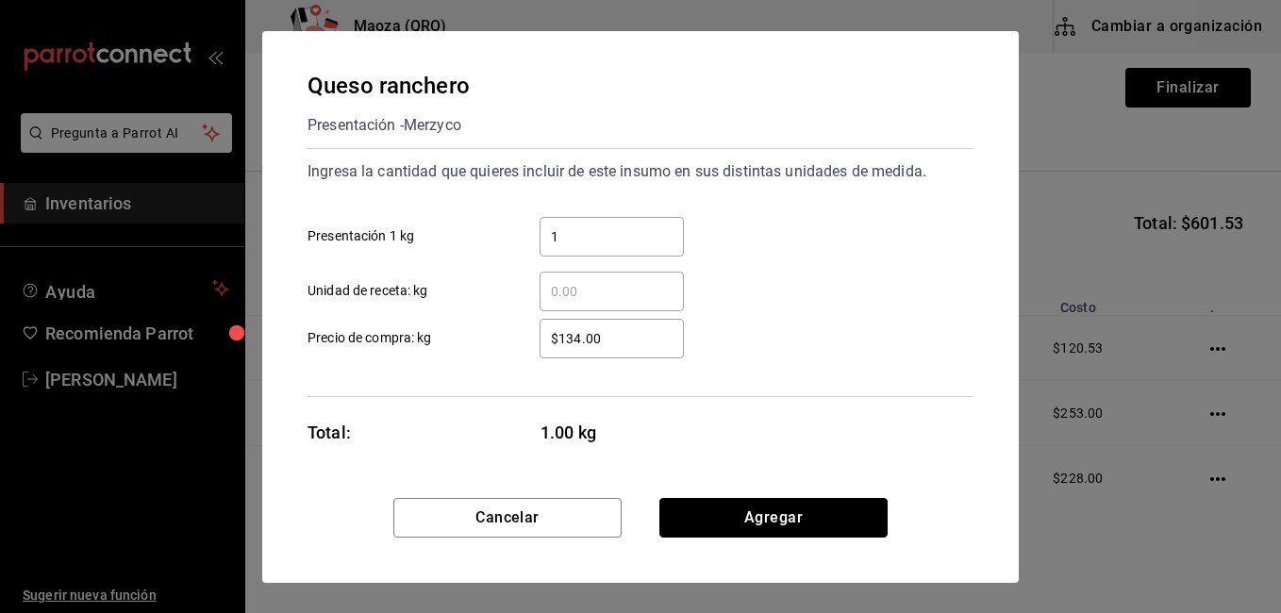
click button "Agregar" at bounding box center [773, 518] width 228 height 40
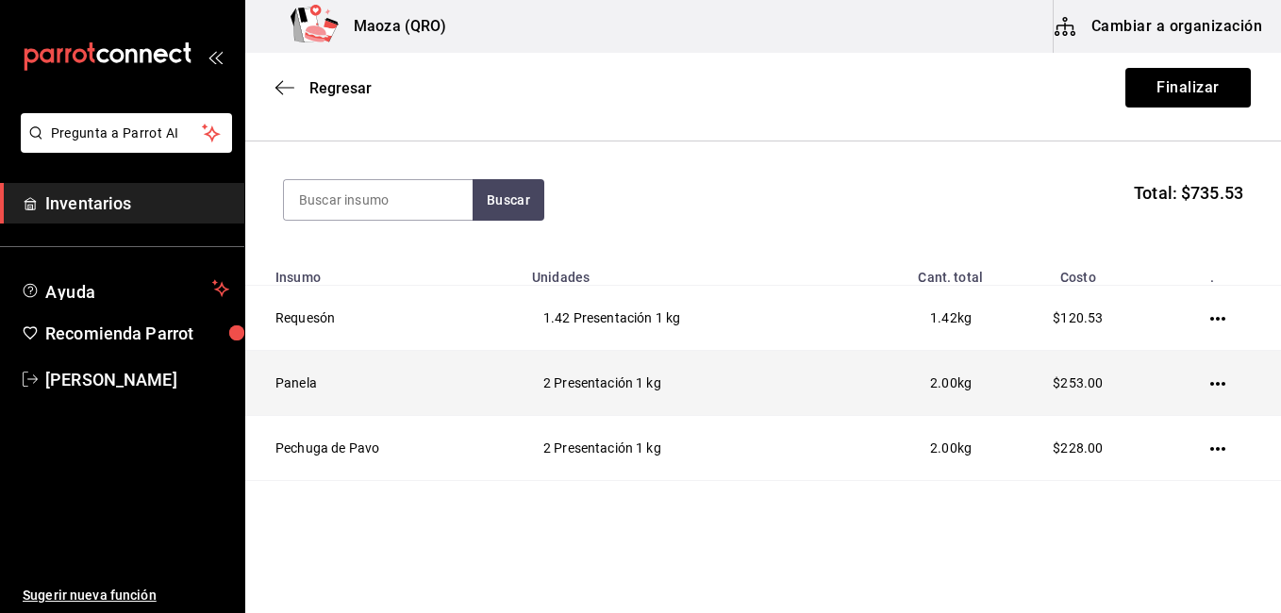
scroll to position [84, 0]
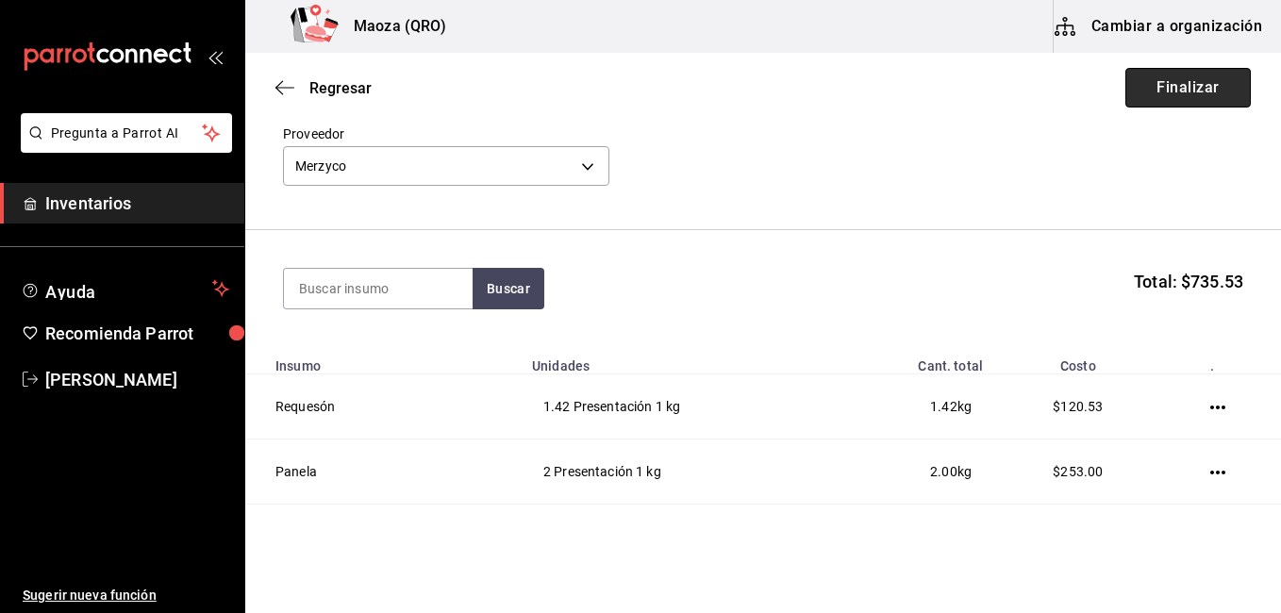
click at [1136, 95] on button "Finalizar" at bounding box center [1187, 88] width 125 height 40
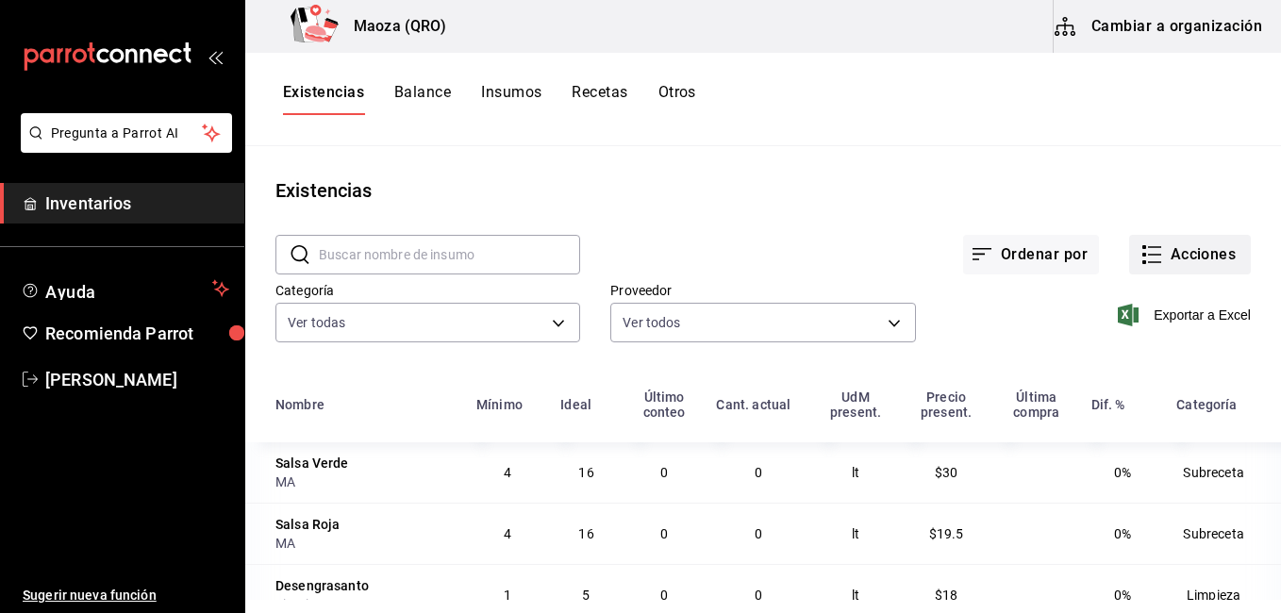
click at [1152, 249] on button "Acciones" at bounding box center [1190, 255] width 122 height 40
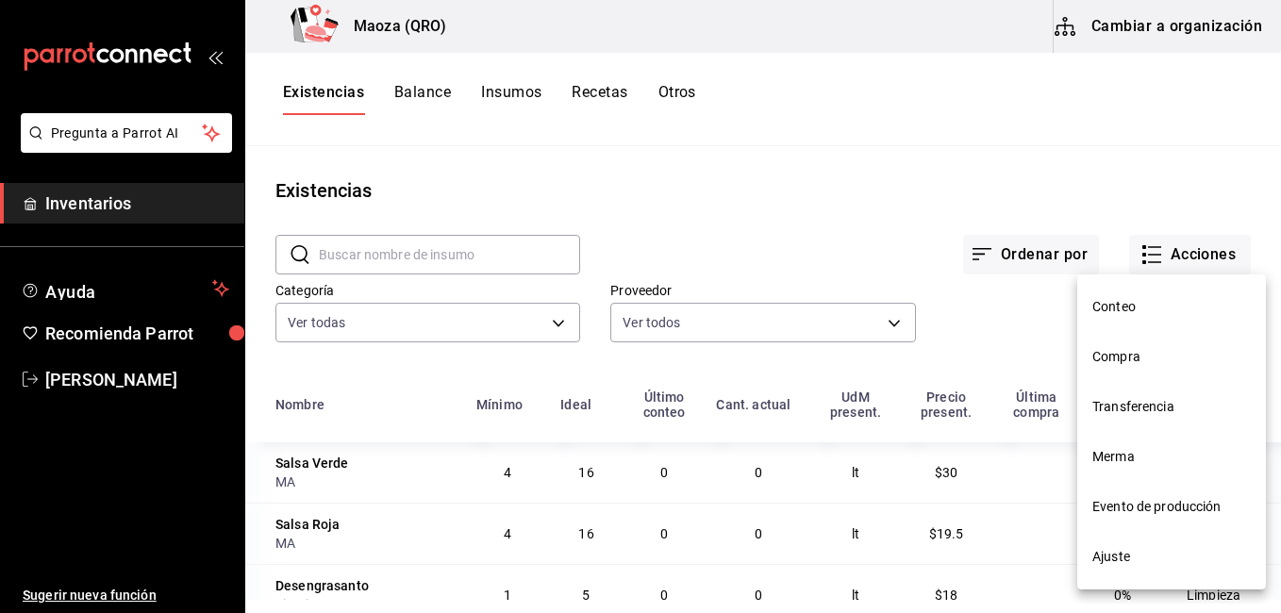
click at [1125, 358] on span "Compra" at bounding box center [1171, 357] width 158 height 20
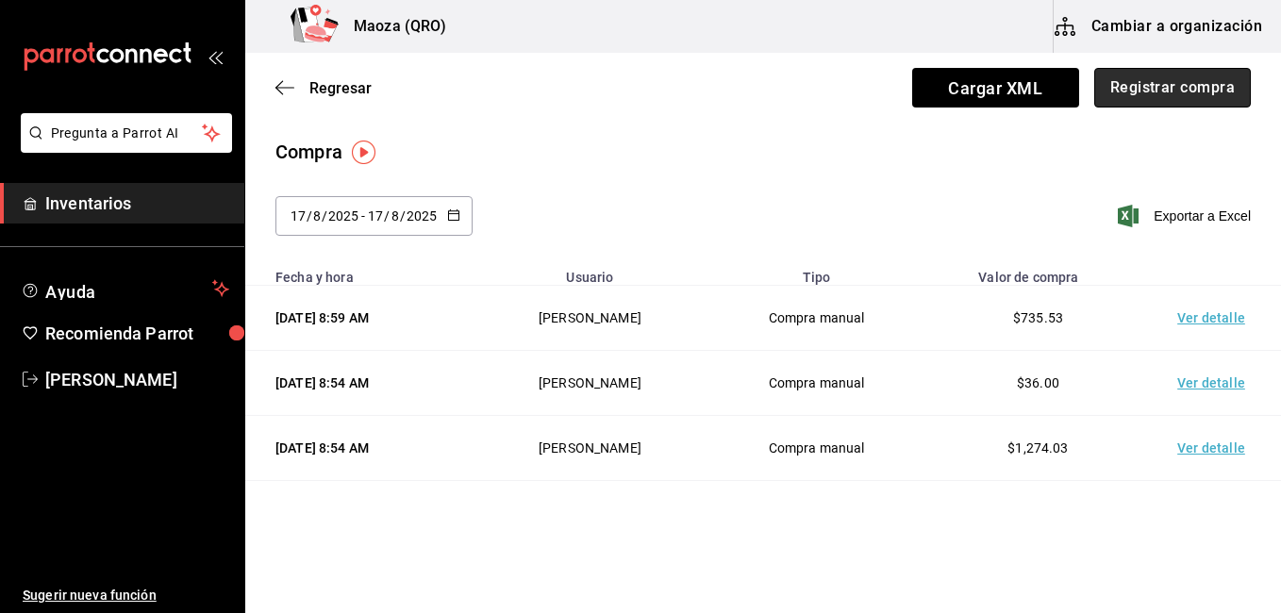
click at [1094, 84] on button "Registrar compra" at bounding box center [1172, 88] width 157 height 40
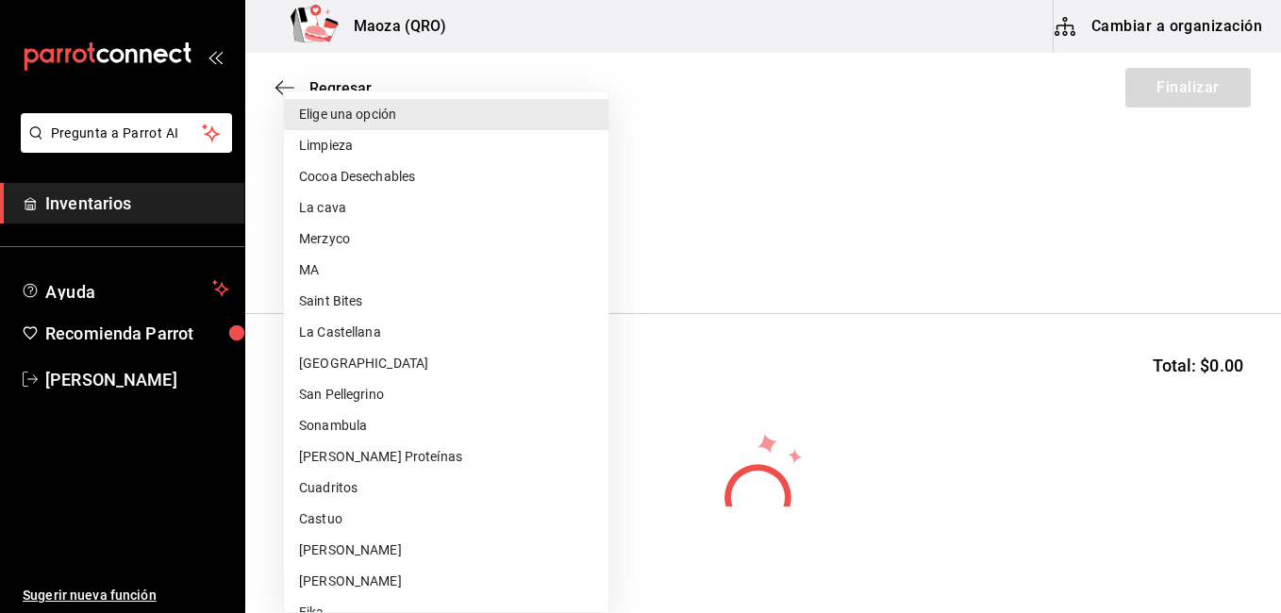
click at [484, 260] on body "Pregunta a Parrot AI Inventarios Ayuda Recomienda Parrot [PERSON_NAME] Sugerir …" at bounding box center [640, 253] width 1281 height 506
click at [390, 429] on li "Sonambula" at bounding box center [446, 425] width 324 height 31
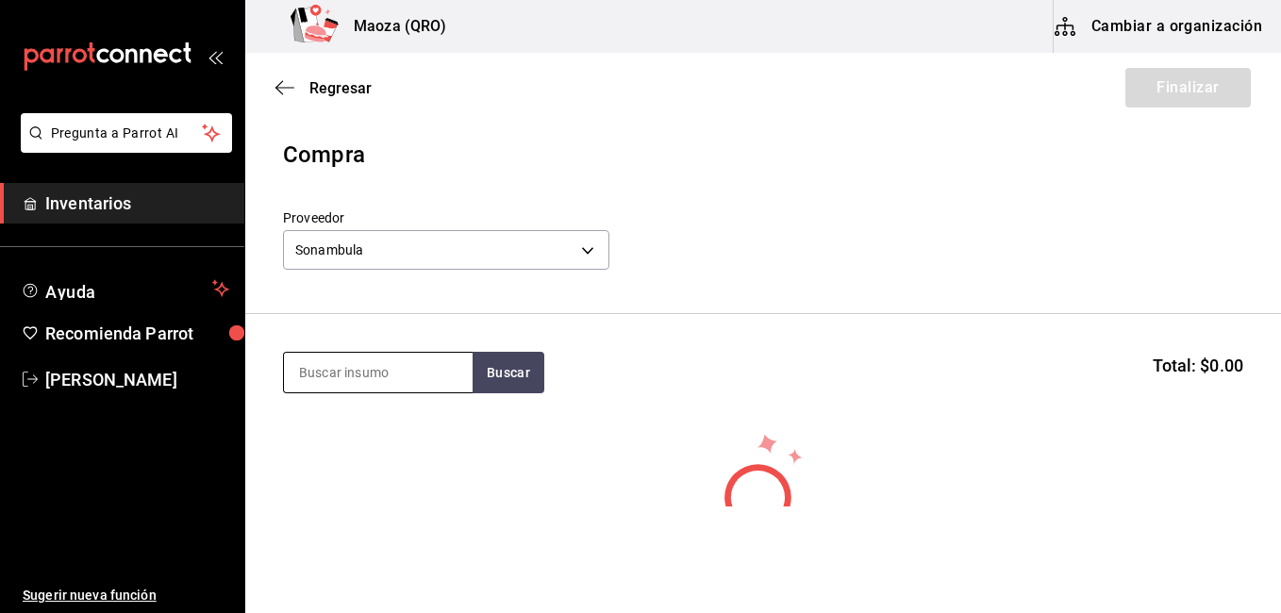
click at [395, 377] on input at bounding box center [378, 373] width 189 height 40
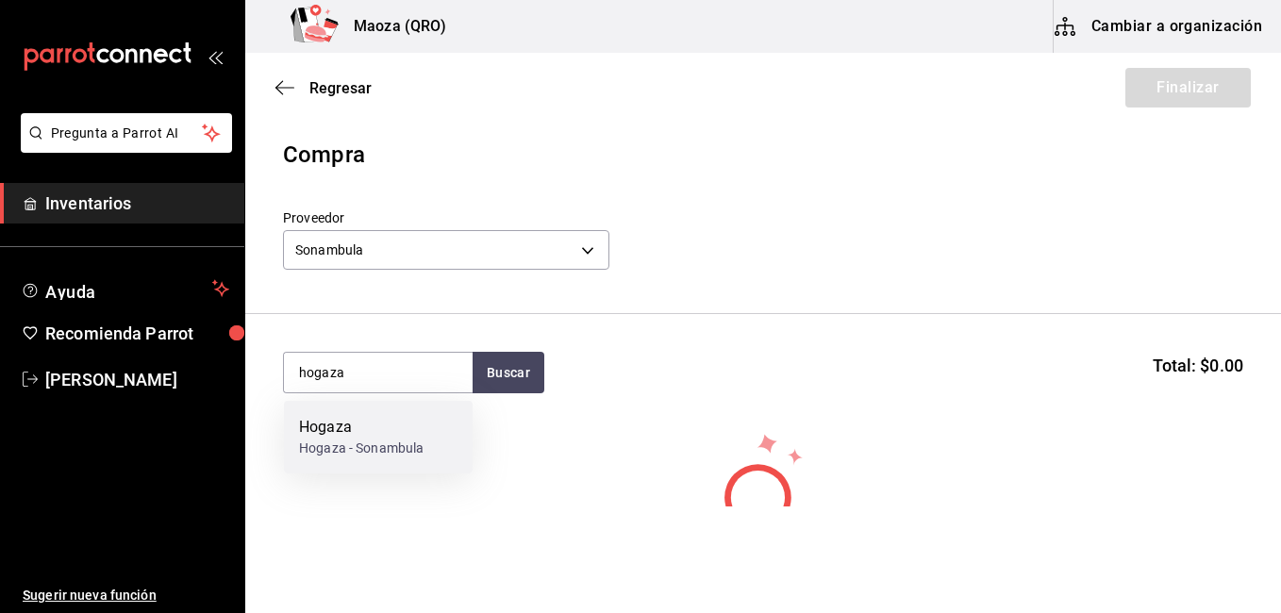
click at [321, 433] on div "Hogaza" at bounding box center [361, 427] width 124 height 23
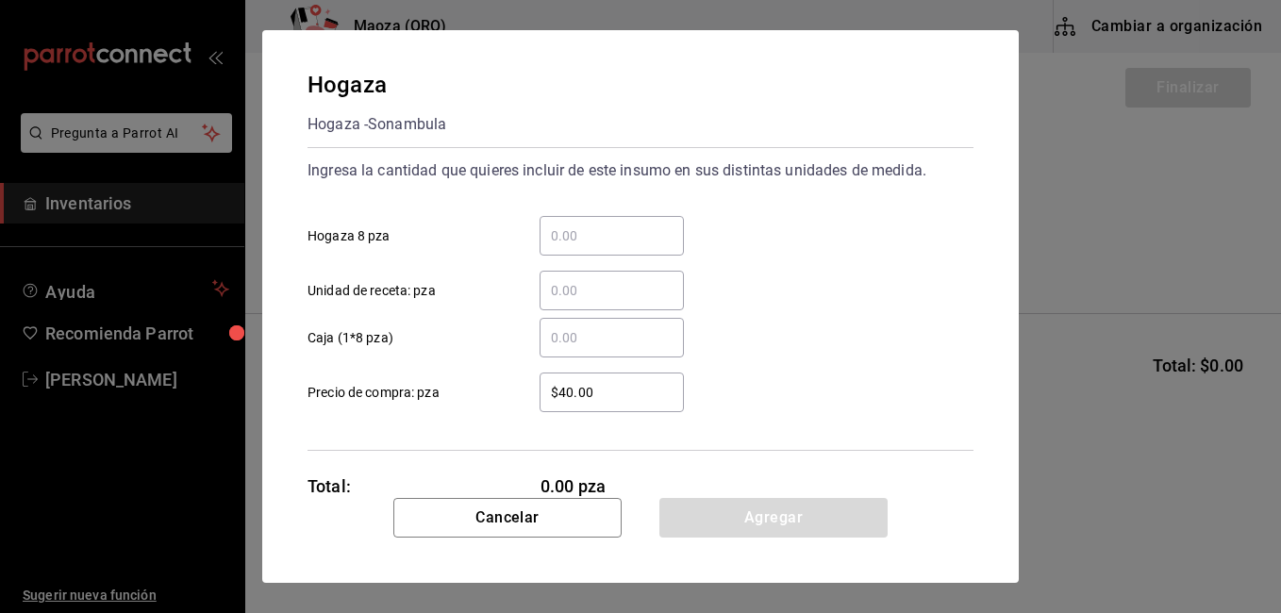
click at [575, 235] on input "​ Hogaza 8 pza" at bounding box center [611, 235] width 144 height 23
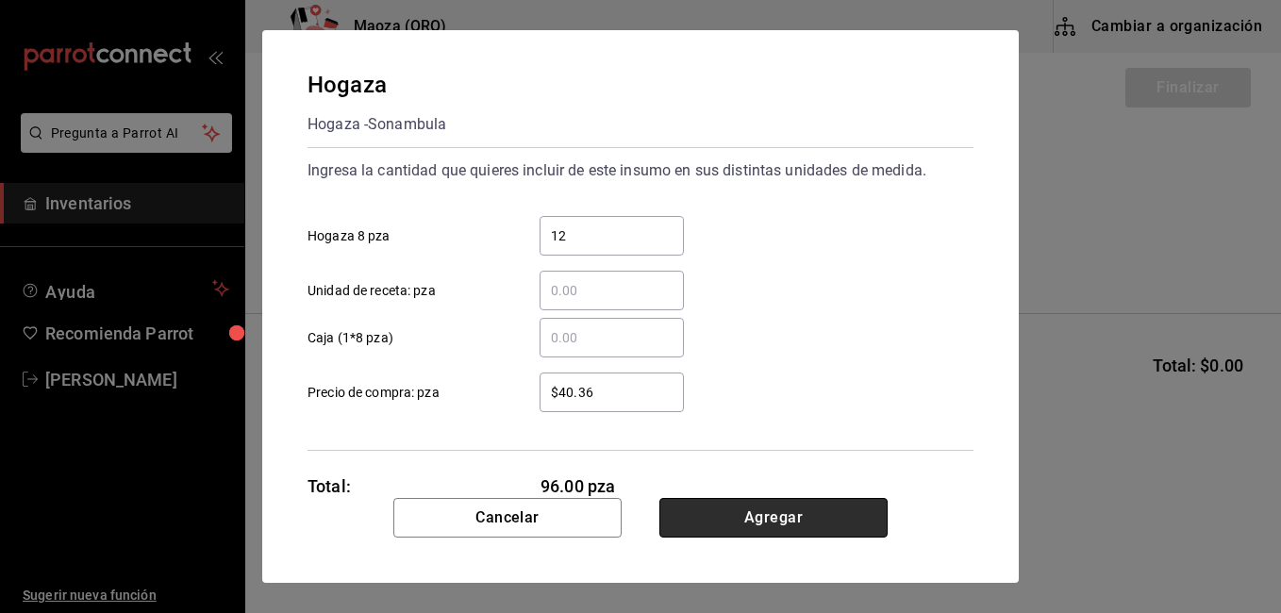
click at [777, 516] on button "Agregar" at bounding box center [773, 518] width 228 height 40
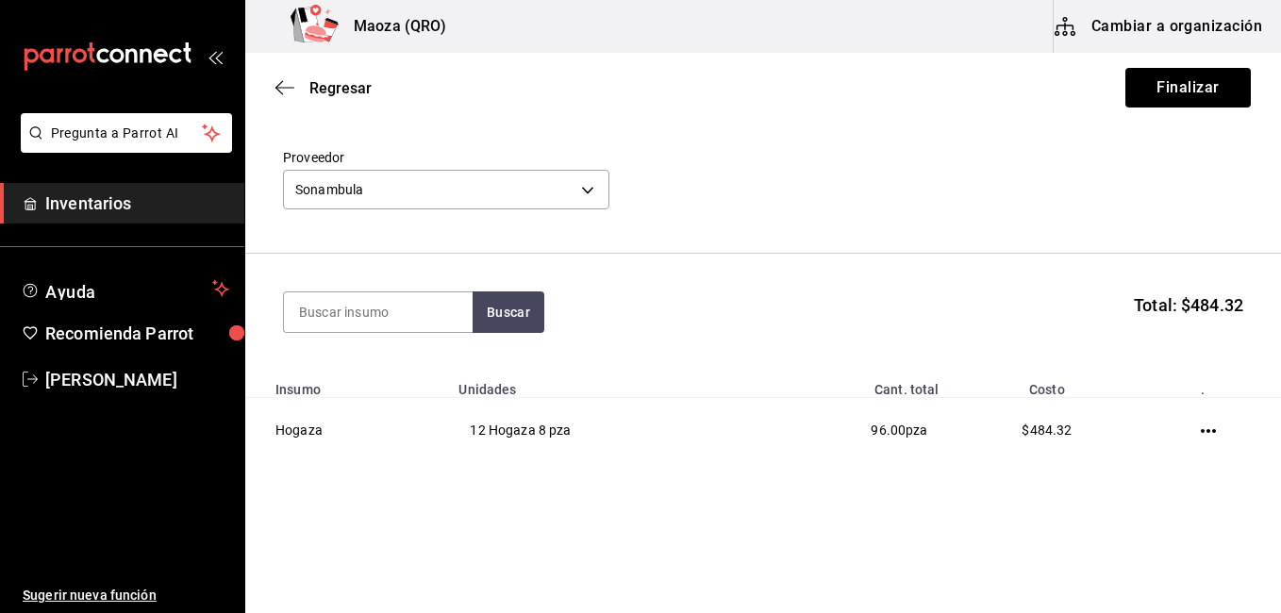
scroll to position [77, 0]
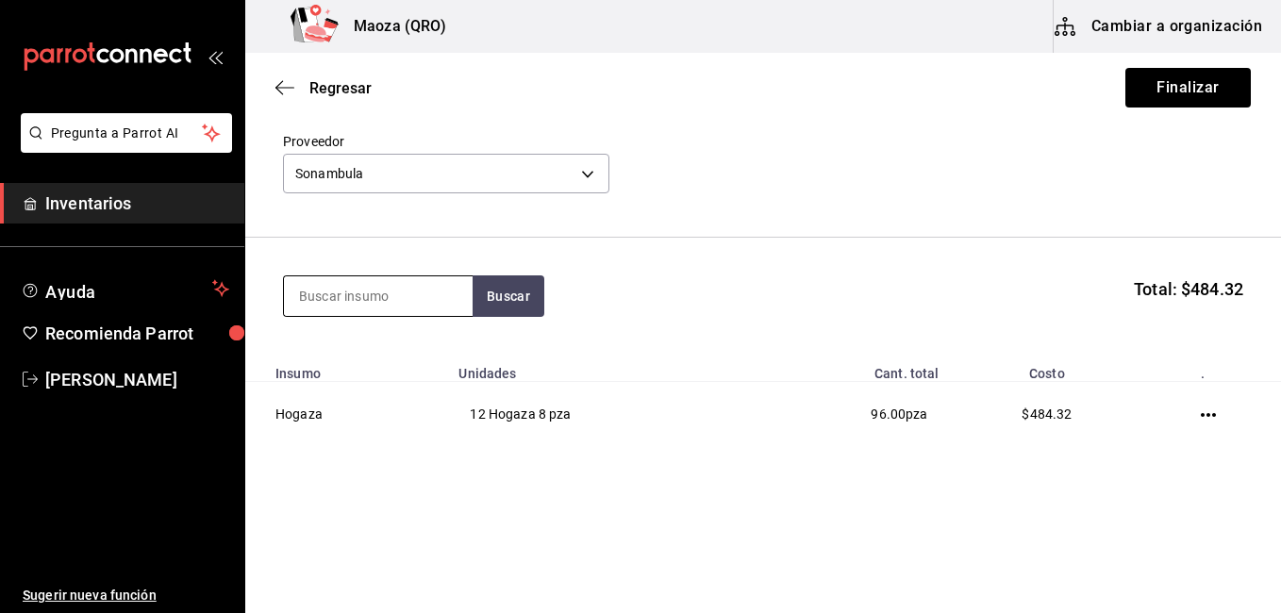
click at [412, 297] on input at bounding box center [378, 296] width 189 height 40
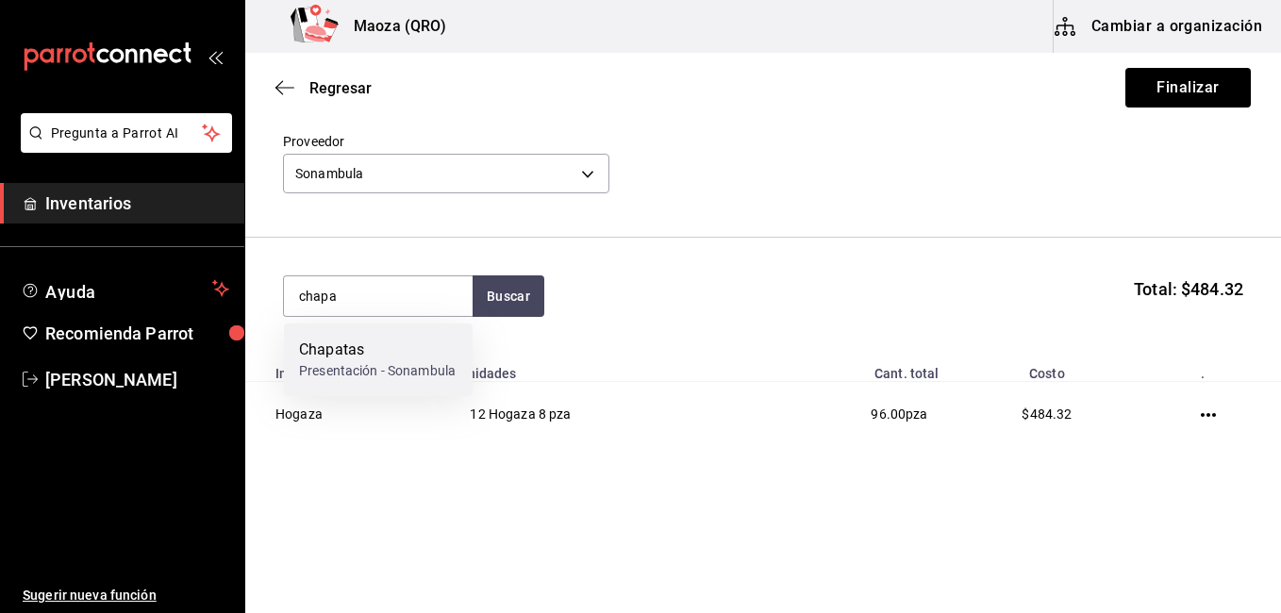
click at [405, 338] on div "Chapatas Presentación - Sonambula" at bounding box center [378, 359] width 189 height 73
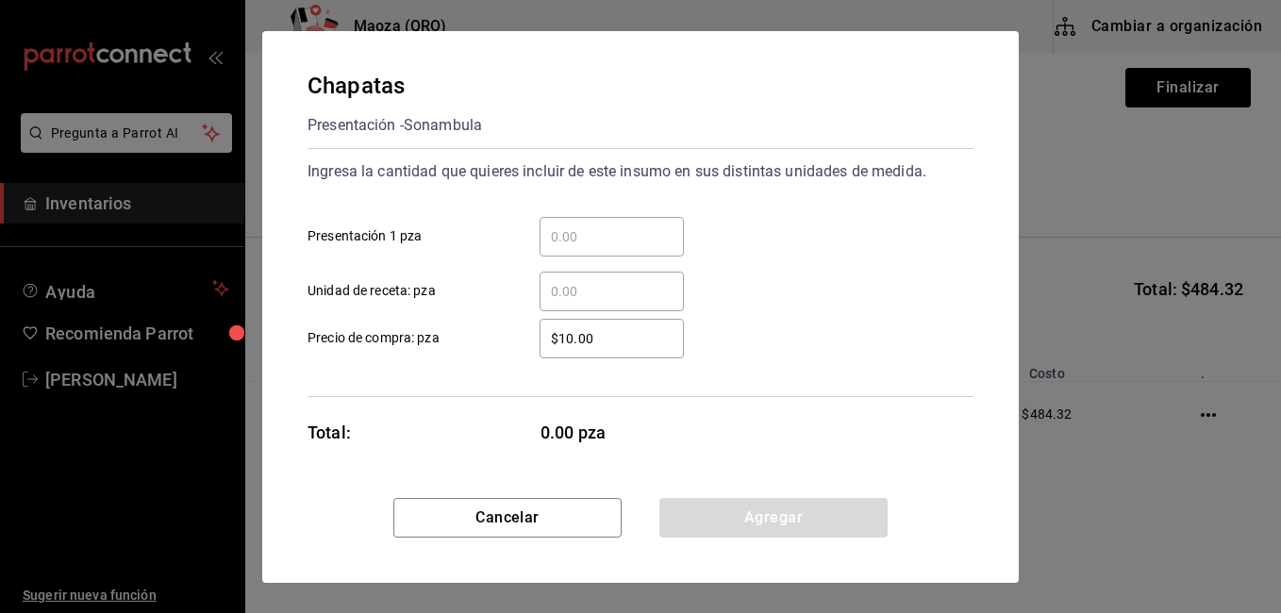
click at [562, 221] on div "​" at bounding box center [611, 237] width 144 height 40
click at [562, 225] on input "​ Presentación 1 pza" at bounding box center [611, 236] width 144 height 23
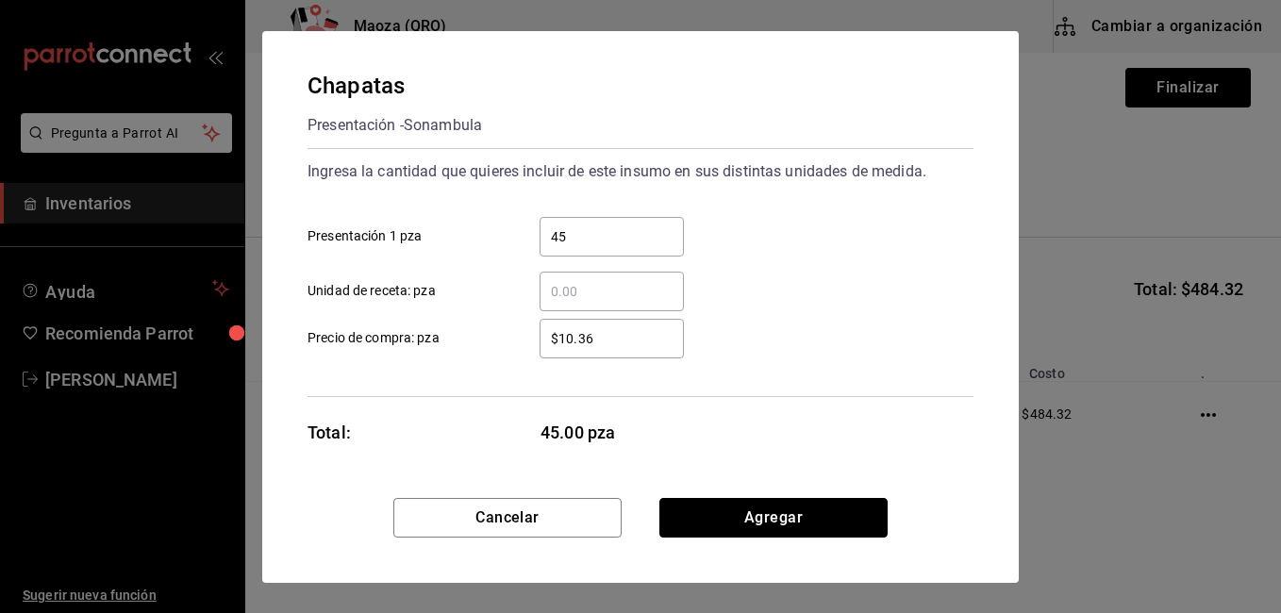
click button "Agregar" at bounding box center [773, 518] width 228 height 40
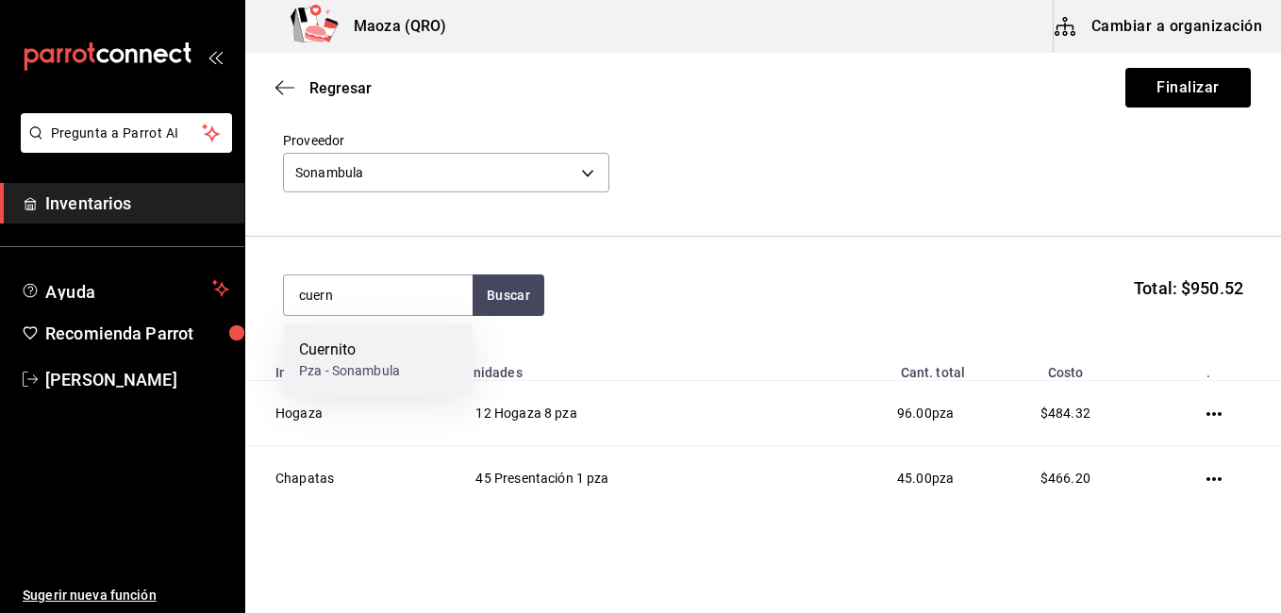
click at [403, 342] on div "Cuernito Pza - Sonambula" at bounding box center [378, 359] width 189 height 73
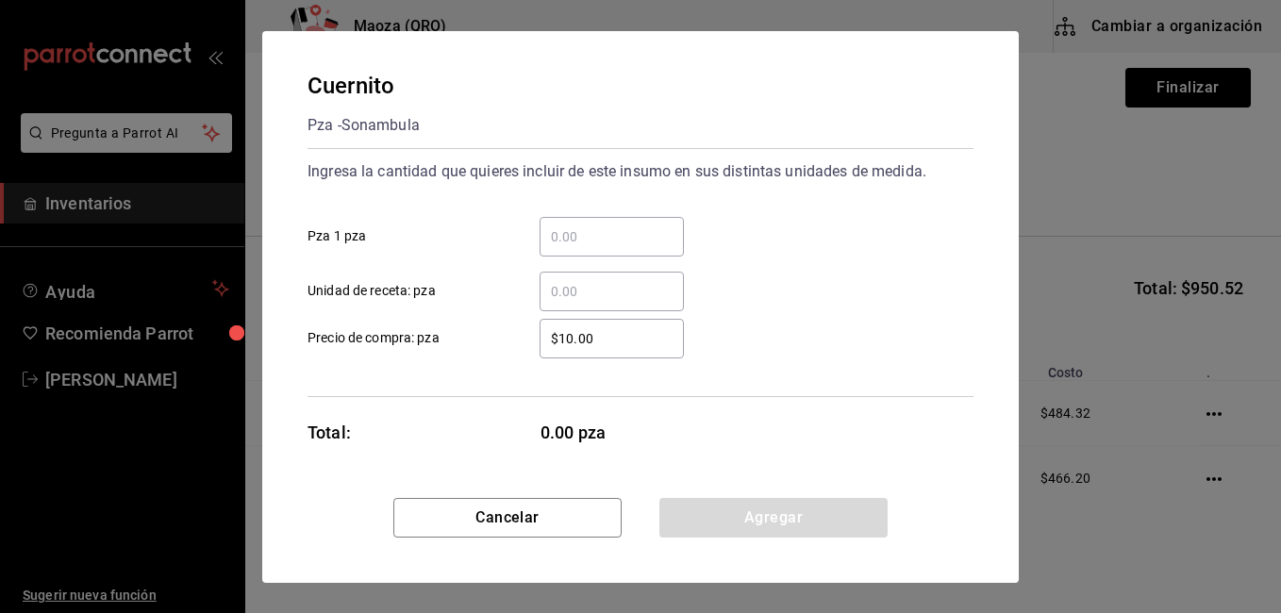
click at [547, 239] on input "​ Pza 1 pza" at bounding box center [611, 236] width 144 height 23
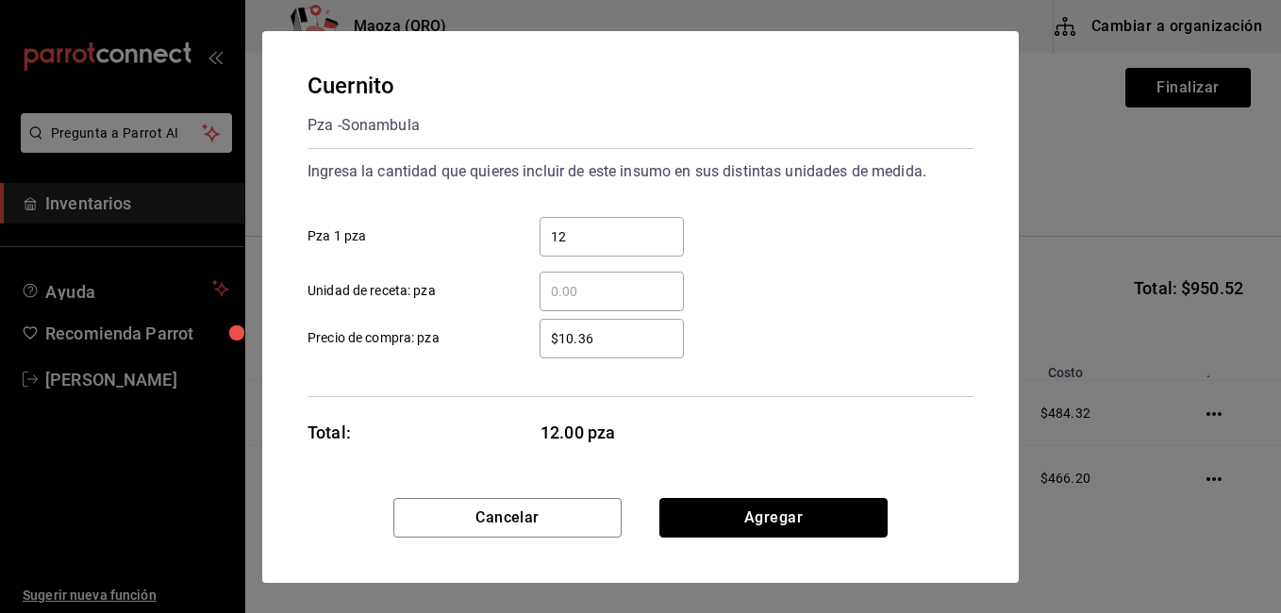
click button "Agregar" at bounding box center [773, 518] width 228 height 40
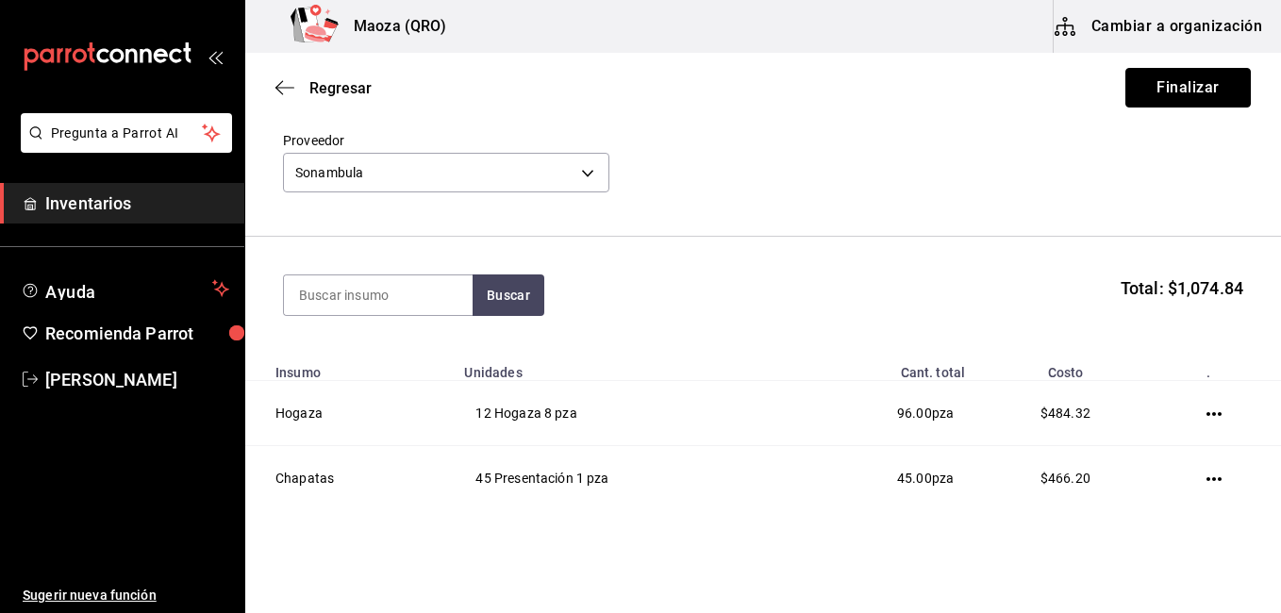
click at [1163, 102] on button "Finalizar" at bounding box center [1187, 88] width 125 height 40
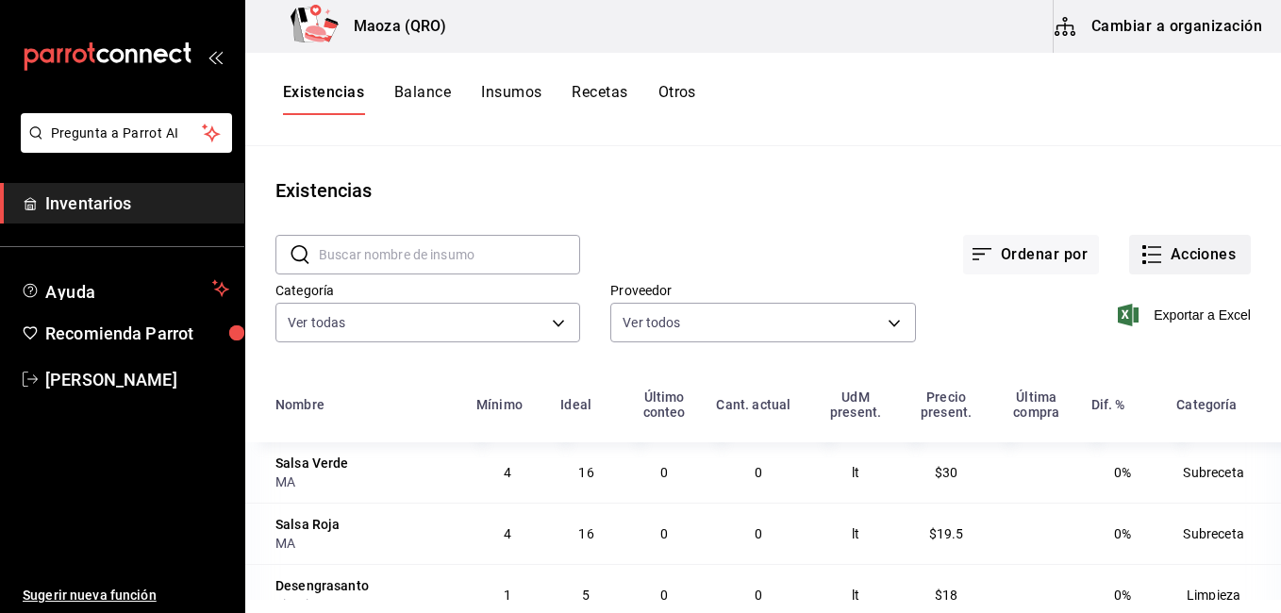
click at [1201, 255] on button "Acciones" at bounding box center [1190, 255] width 122 height 40
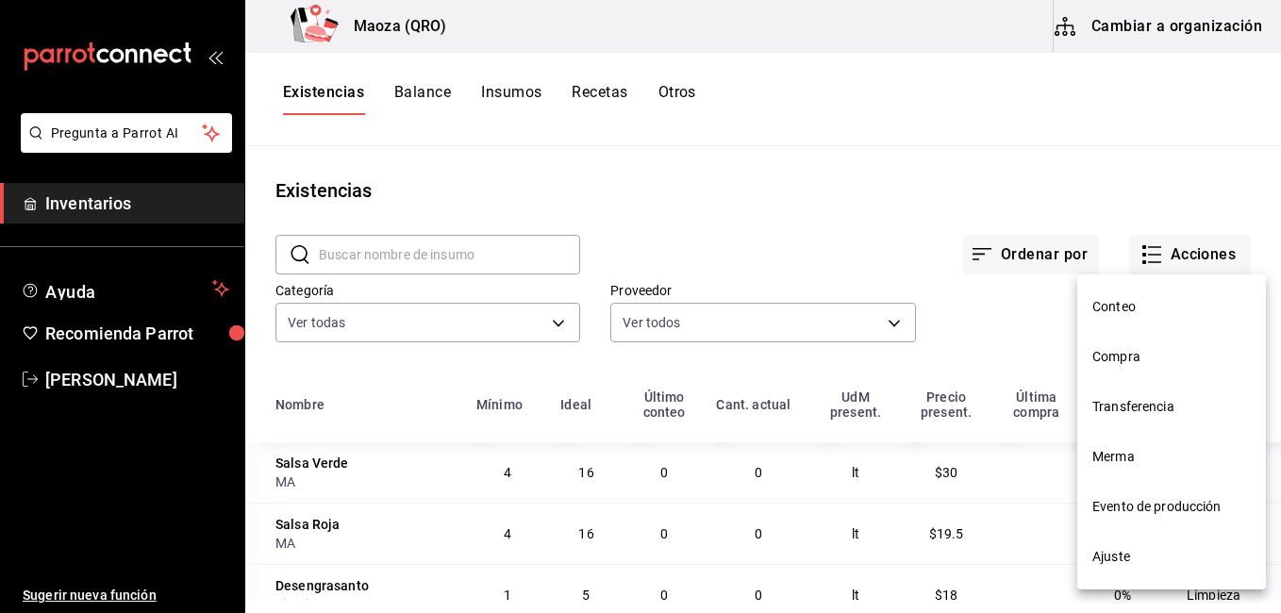
click at [1143, 371] on li "Compra" at bounding box center [1171, 357] width 189 height 50
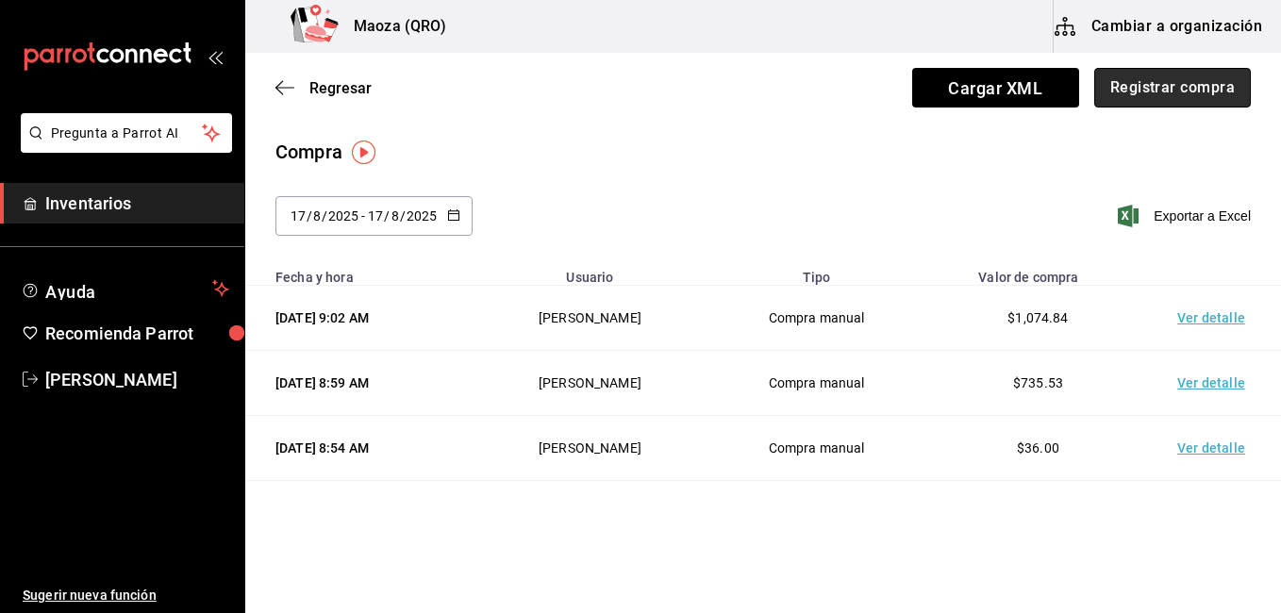
click at [1122, 80] on button "Registrar compra" at bounding box center [1172, 88] width 157 height 40
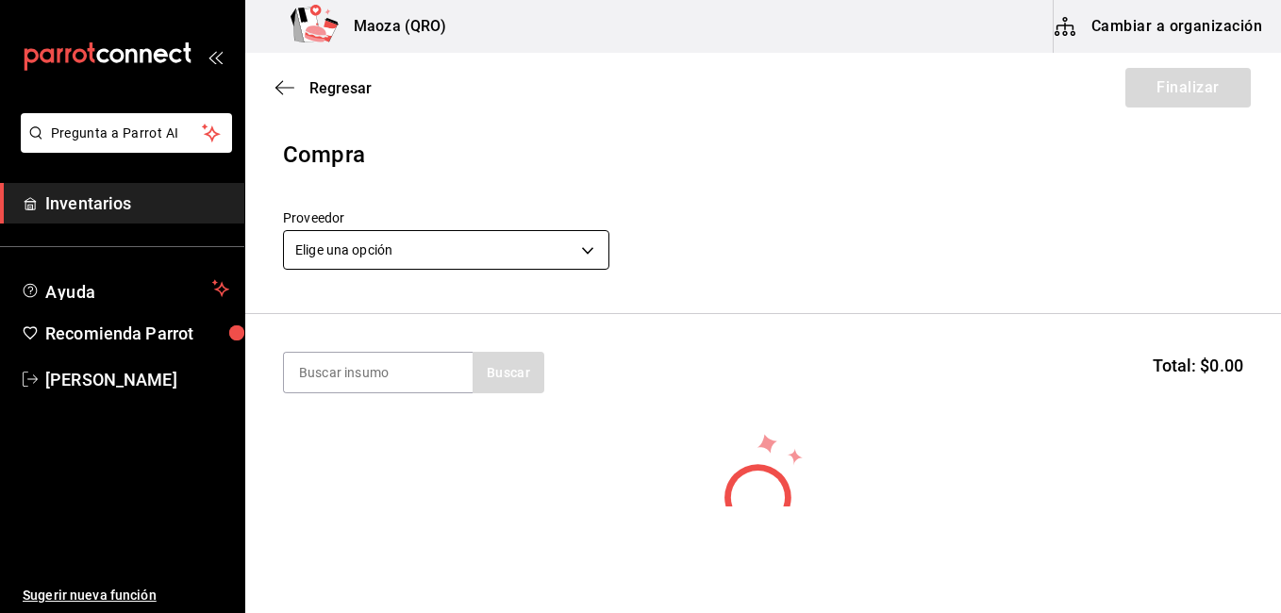
click at [409, 252] on body "Pregunta a Parrot AI Inventarios Ayuda Recomienda Parrot [PERSON_NAME] Sugerir …" at bounding box center [640, 253] width 1281 height 506
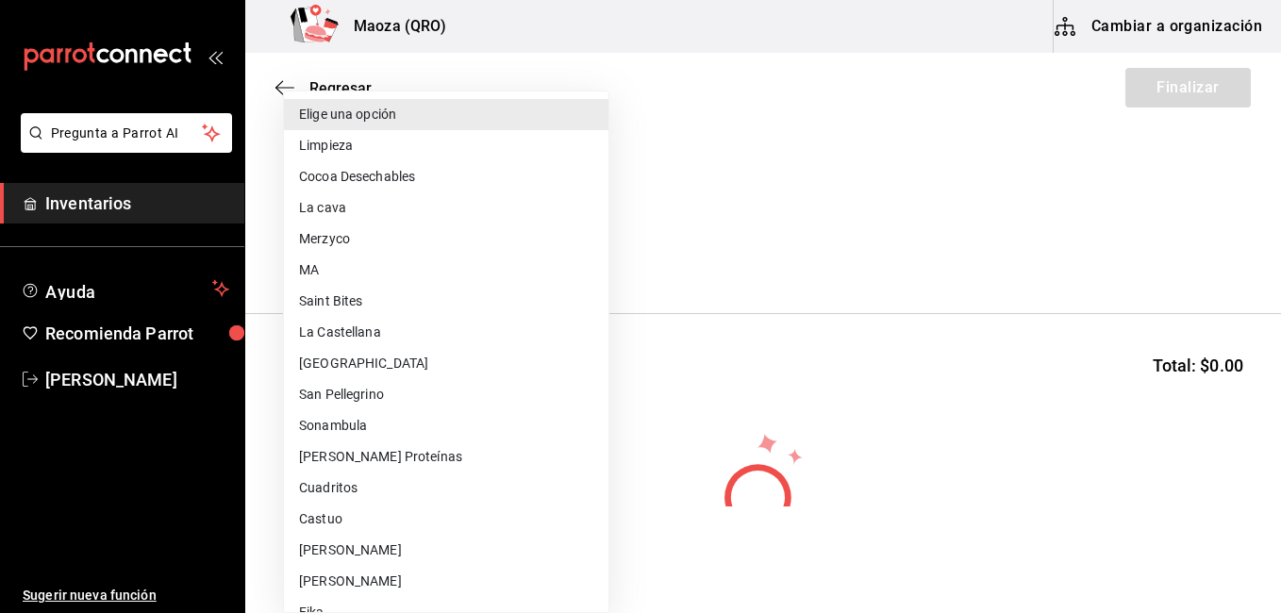
click at [369, 433] on li "Sonambula" at bounding box center [446, 425] width 324 height 31
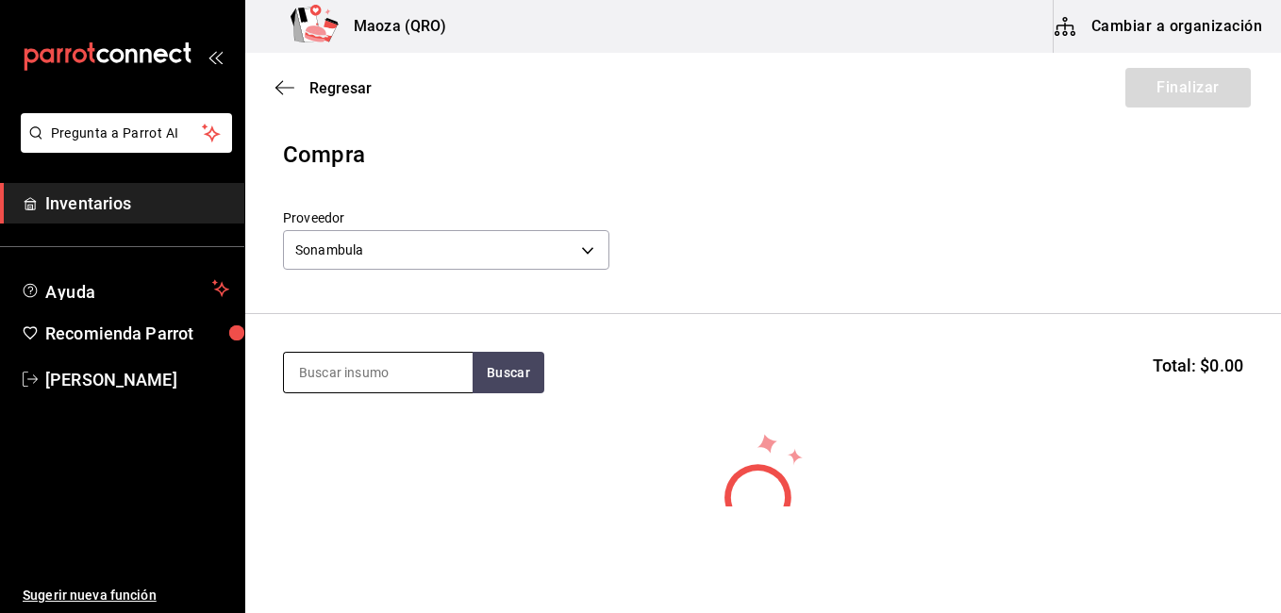
click at [401, 384] on input at bounding box center [378, 373] width 189 height 40
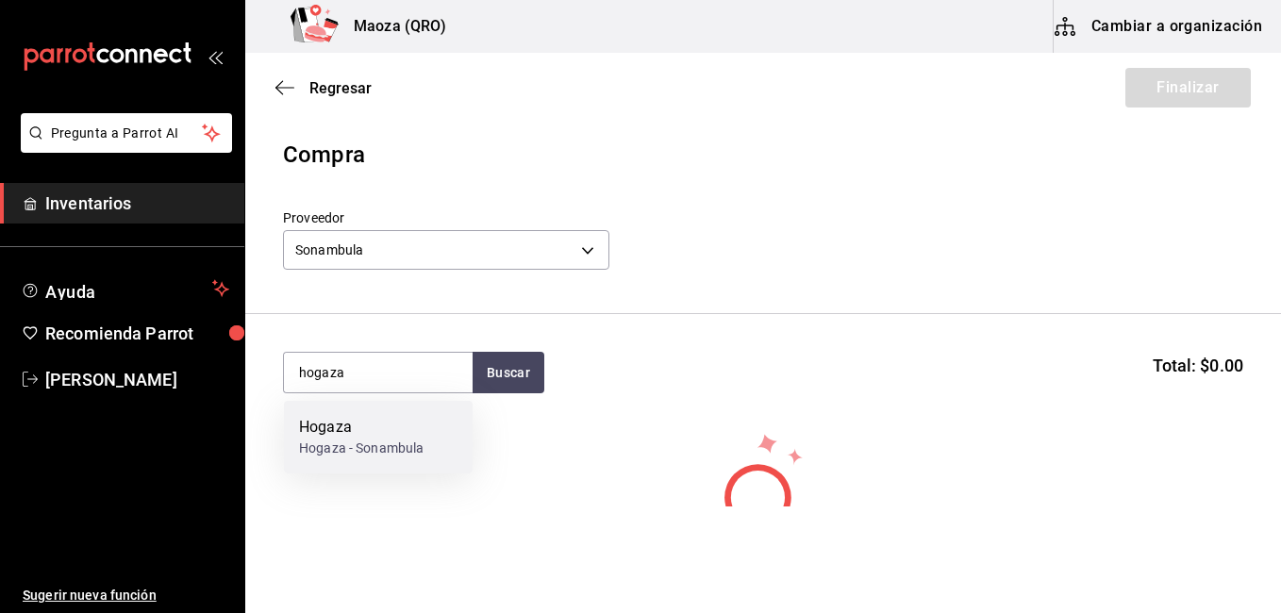
click at [398, 425] on div "Hogaza" at bounding box center [361, 427] width 124 height 23
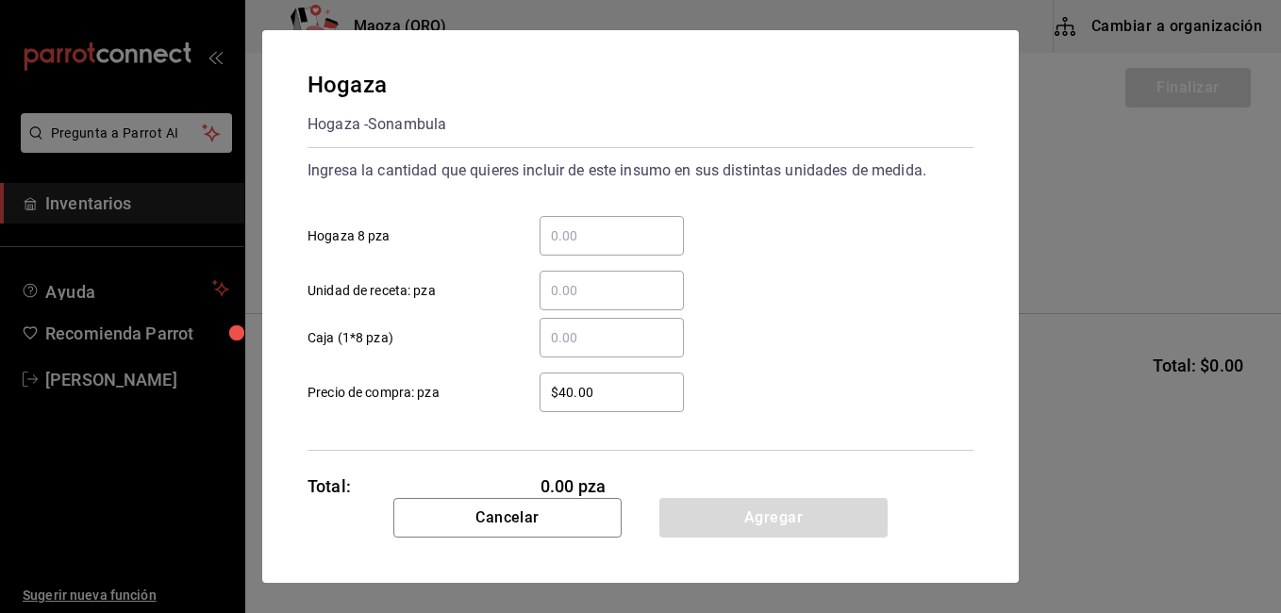
click at [582, 240] on input "​ Hogaza 8 pza" at bounding box center [611, 235] width 144 height 23
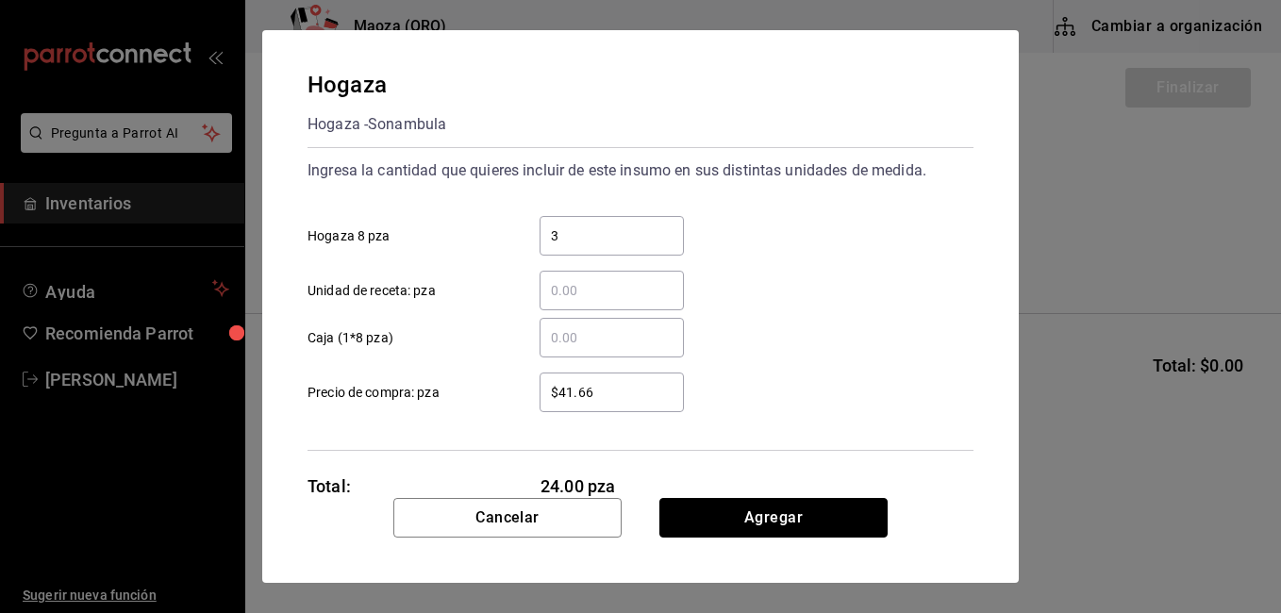
click button "Agregar" at bounding box center [773, 518] width 228 height 40
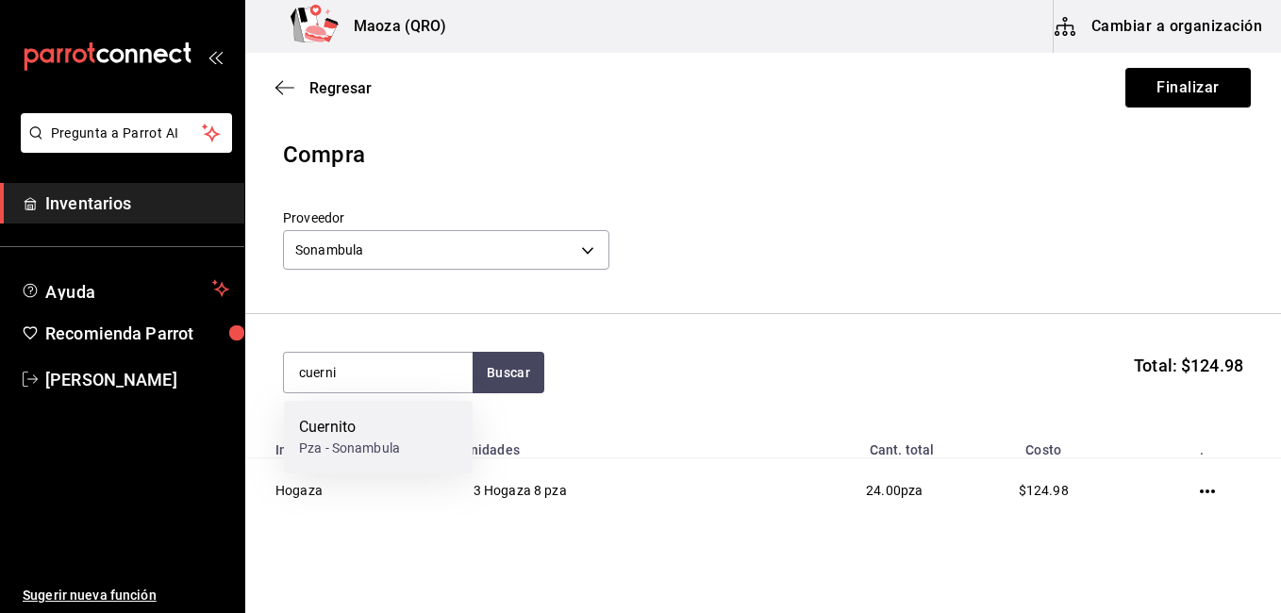
click at [349, 434] on div "Cuernito" at bounding box center [349, 427] width 101 height 23
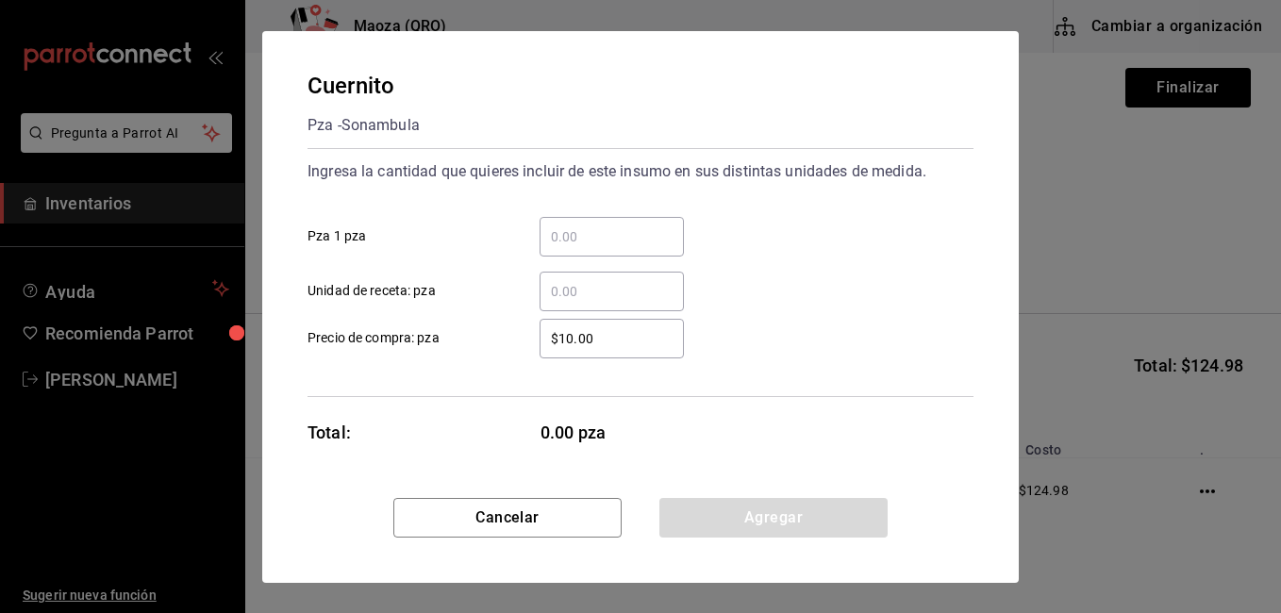
click at [600, 240] on input "​ Pza 1 pza" at bounding box center [611, 236] width 144 height 23
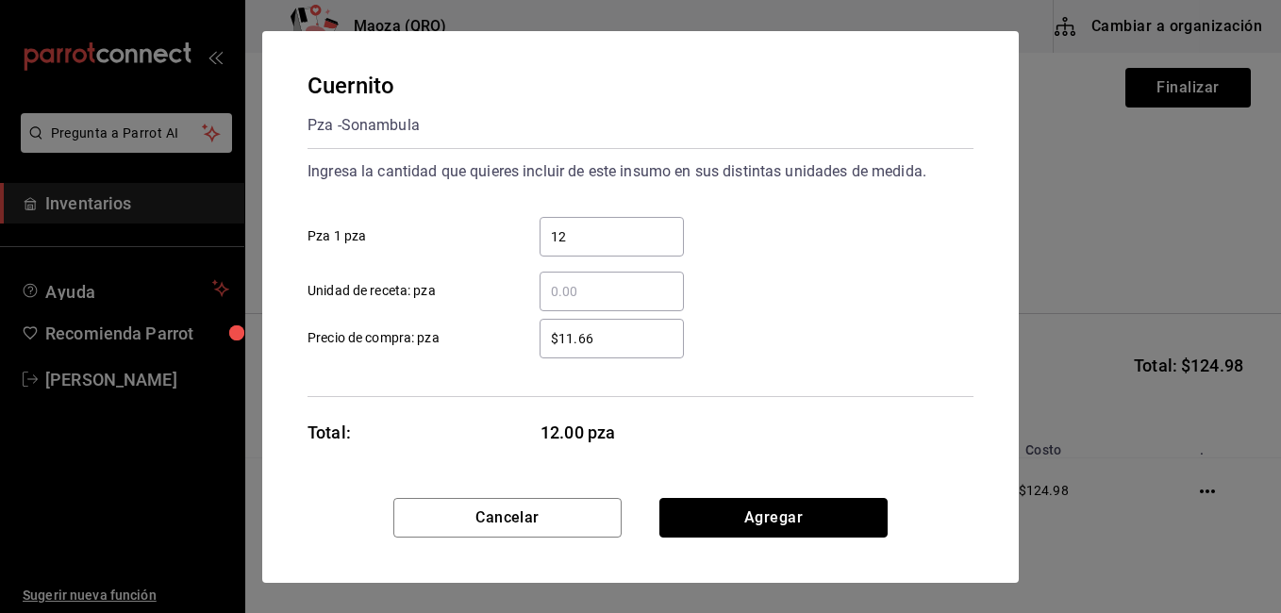
click button "Agregar" at bounding box center [773, 518] width 228 height 40
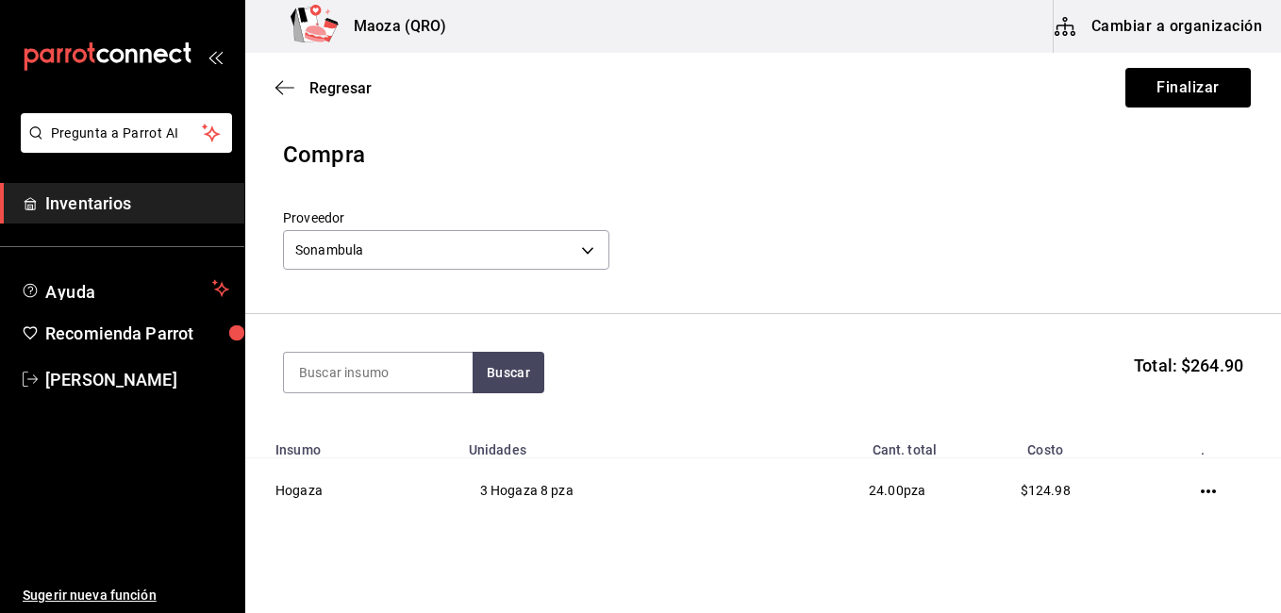
click at [1104, 76] on div "Regresar Finalizar" at bounding box center [762, 88] width 1035 height 70
click at [1125, 88] on button "Finalizar" at bounding box center [1187, 88] width 125 height 40
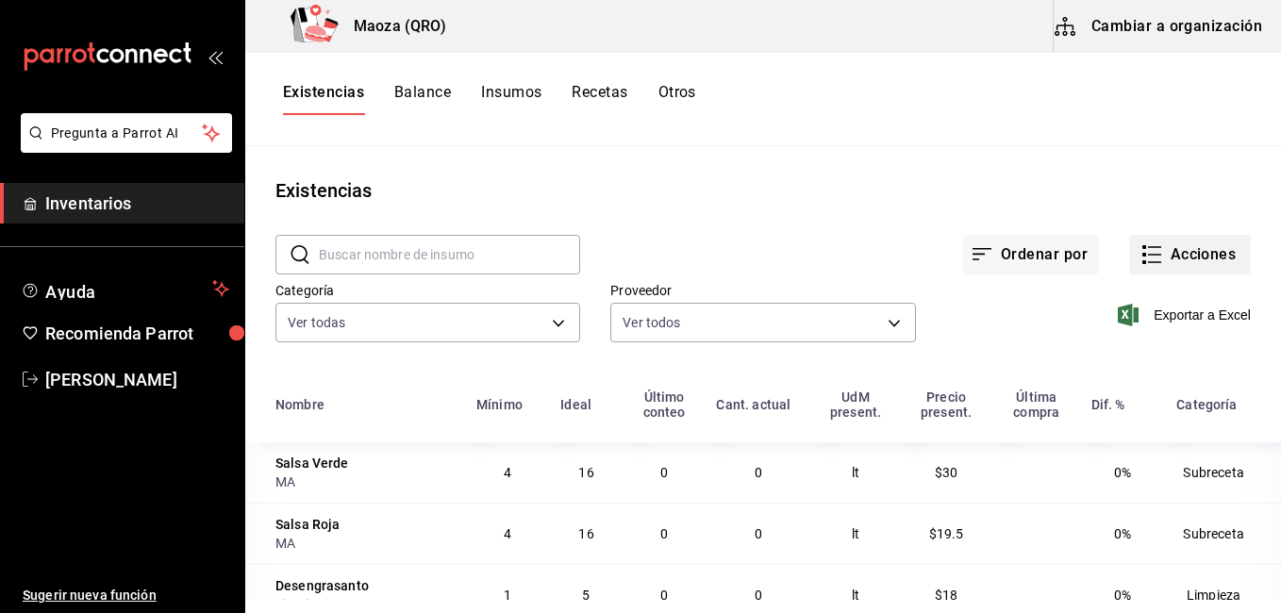
click at [1149, 251] on button "Acciones" at bounding box center [1190, 255] width 122 height 40
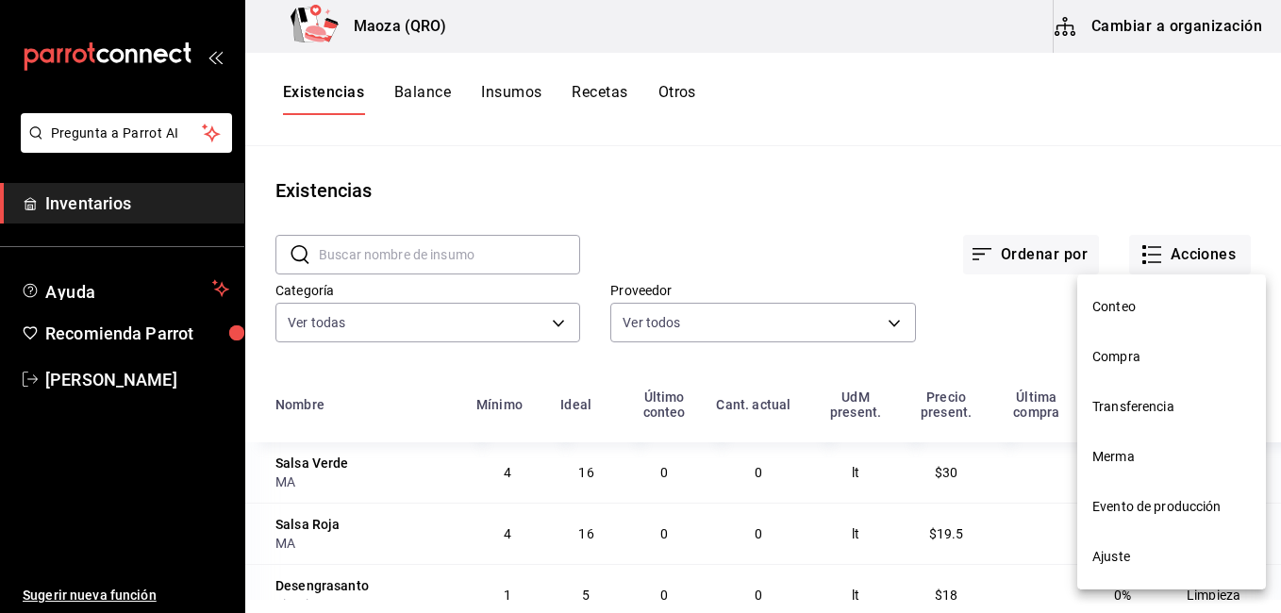
click at [1089, 342] on li "Compra" at bounding box center [1171, 357] width 189 height 50
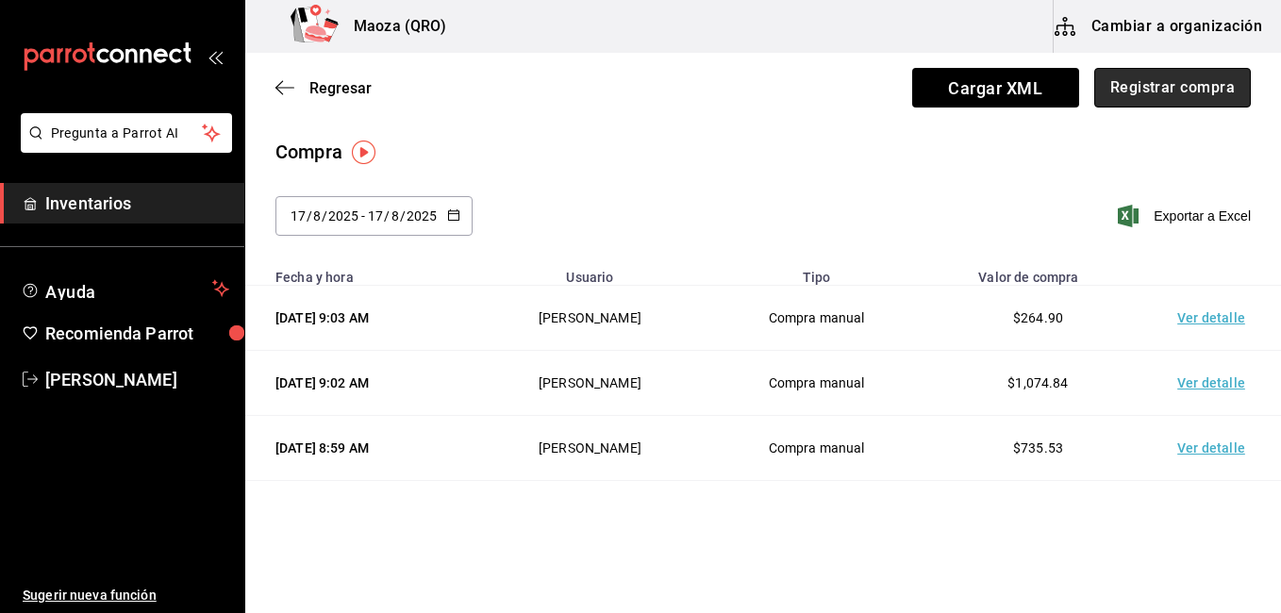
click at [1149, 83] on button "Registrar compra" at bounding box center [1172, 88] width 157 height 40
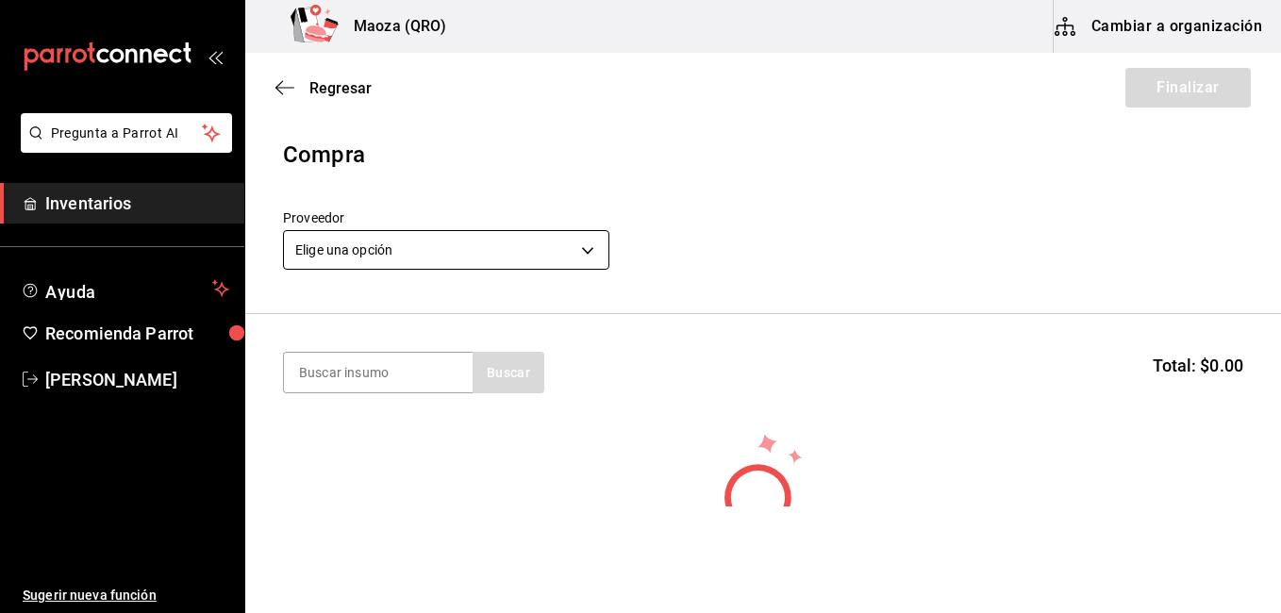
click at [458, 266] on body "Pregunta a Parrot AI Inventarios Ayuda Recomienda Parrot [PERSON_NAME] Sugerir …" at bounding box center [640, 253] width 1281 height 506
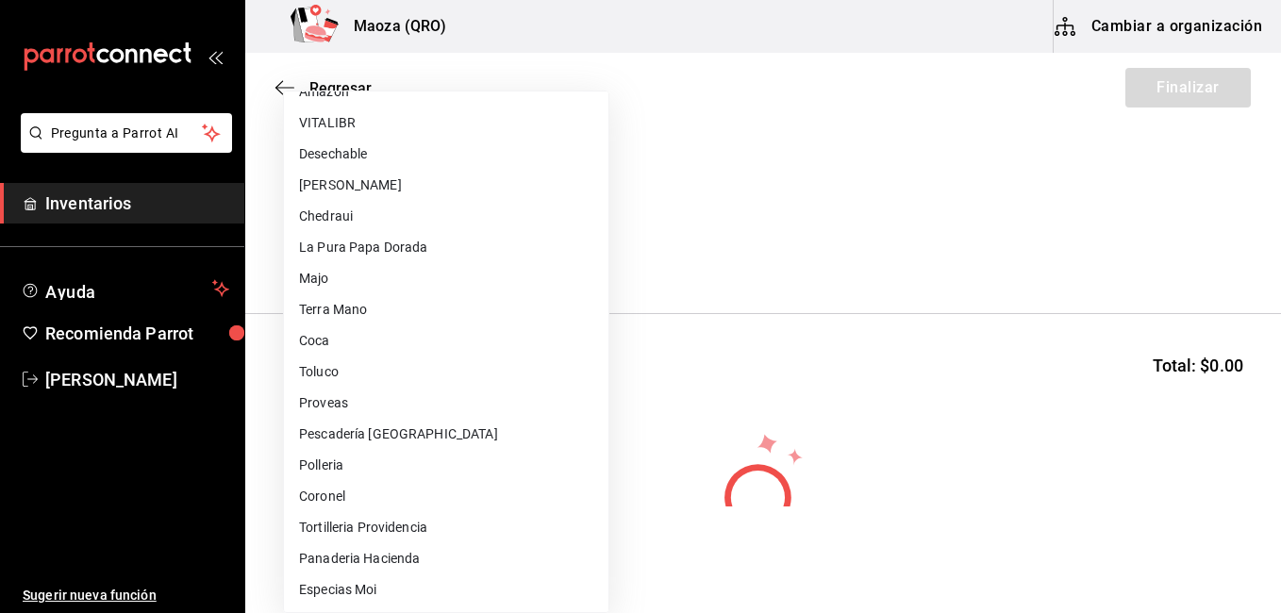
scroll to position [612, 0]
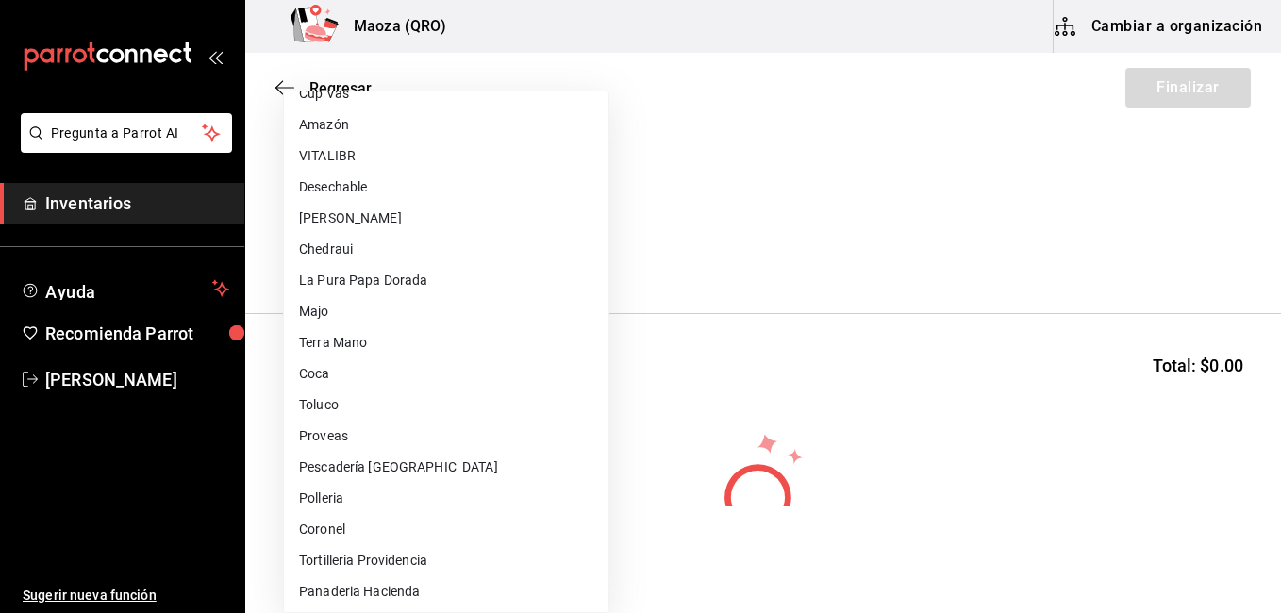
click at [395, 274] on li "La Pura Papa Dorada" at bounding box center [446, 280] width 324 height 31
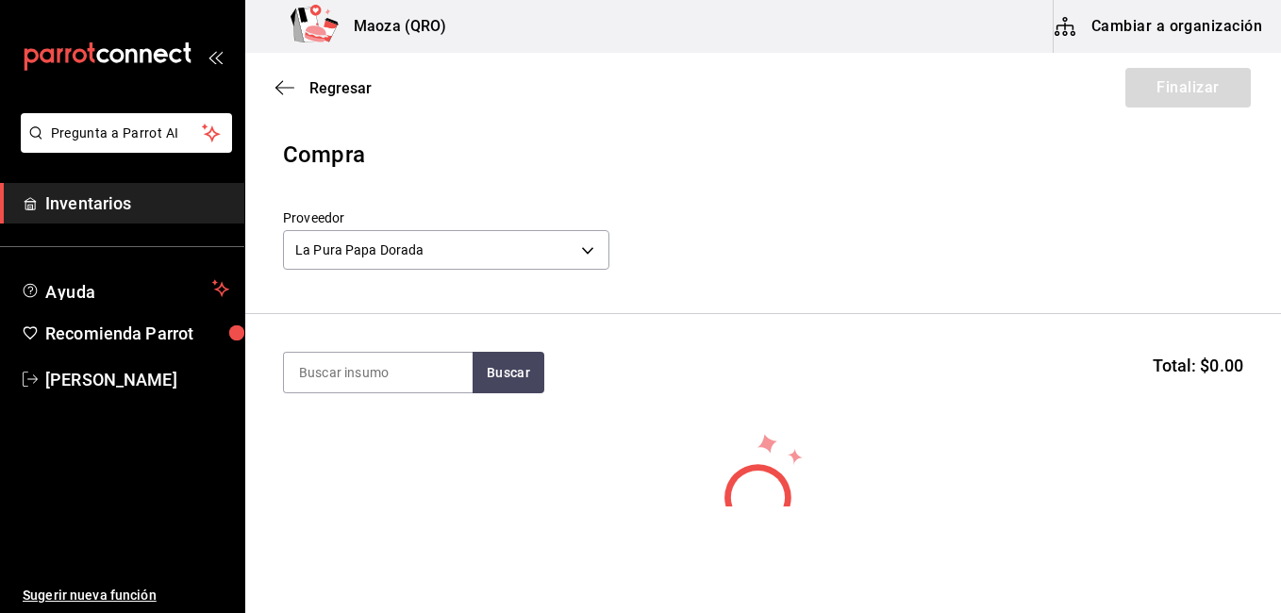
click at [344, 350] on section "Buscar Total: $0.00" at bounding box center [762, 372] width 1035 height 117
click at [349, 367] on input at bounding box center [378, 373] width 189 height 40
drag, startPoint x: 463, startPoint y: 364, endPoint x: 473, endPoint y: 368, distance: 11.0
click at [468, 365] on input "papa" at bounding box center [378, 373] width 189 height 40
click at [475, 369] on button "Buscar" at bounding box center [508, 372] width 72 height 41
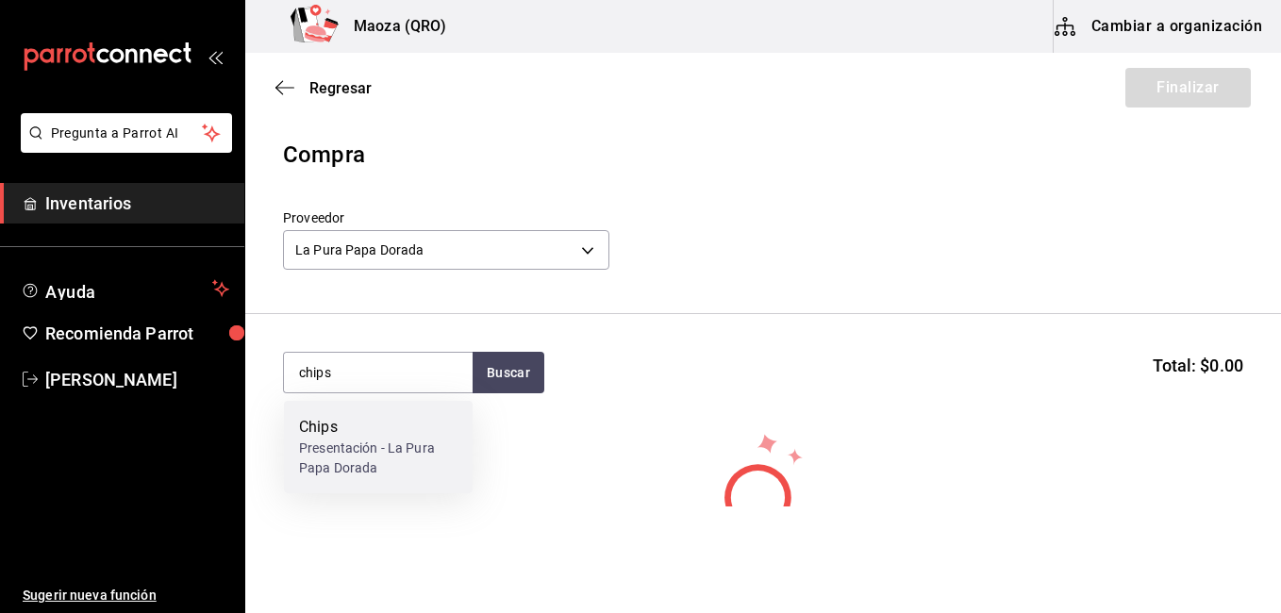
click at [378, 437] on div "Chips" at bounding box center [378, 427] width 158 height 23
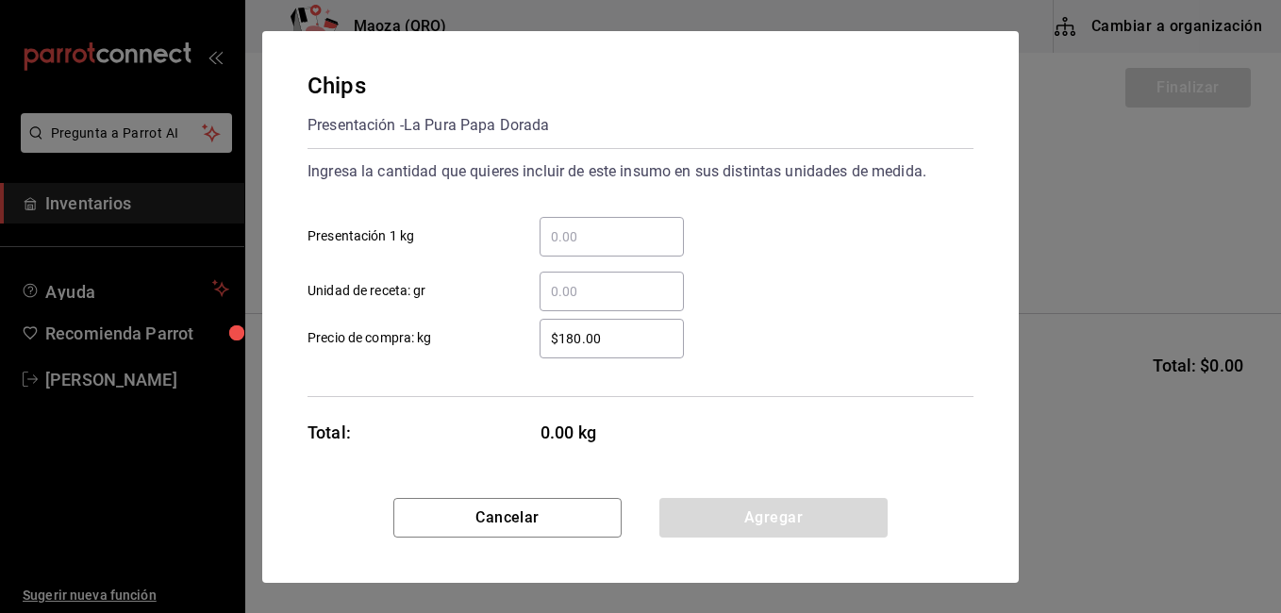
click at [652, 225] on input "​ Presentación 1 kg" at bounding box center [611, 236] width 144 height 23
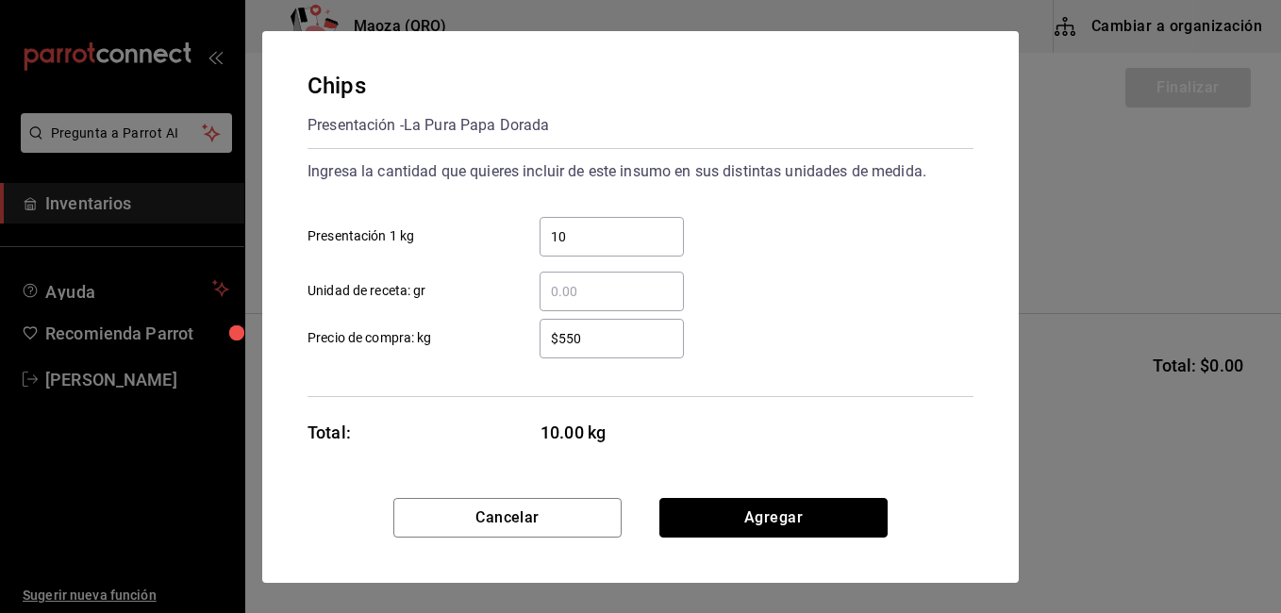
click button "Agregar" at bounding box center [773, 518] width 228 height 40
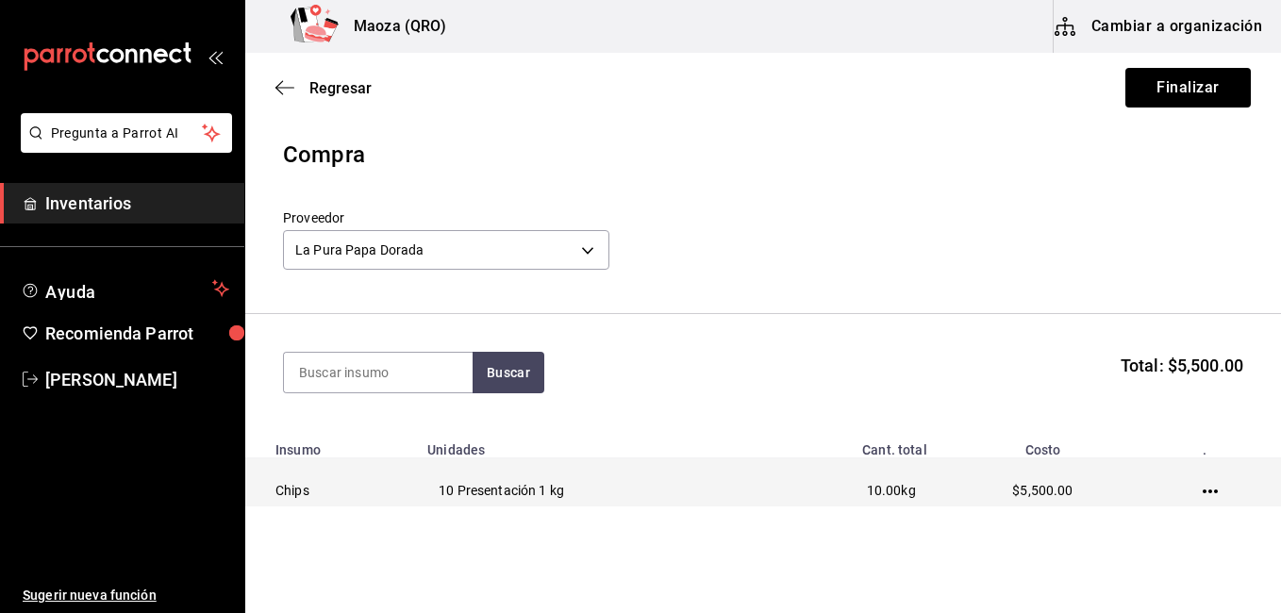
click at [1202, 490] on icon "button" at bounding box center [1209, 491] width 15 height 4
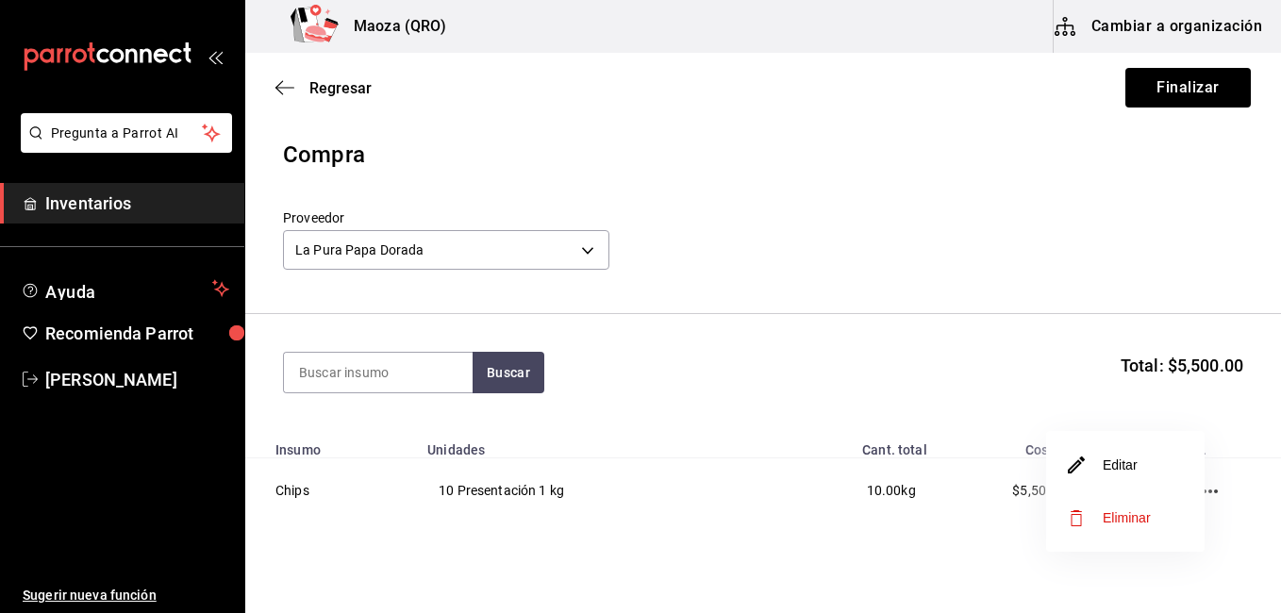
click at [1063, 460] on li "Editar" at bounding box center [1125, 465] width 158 height 53
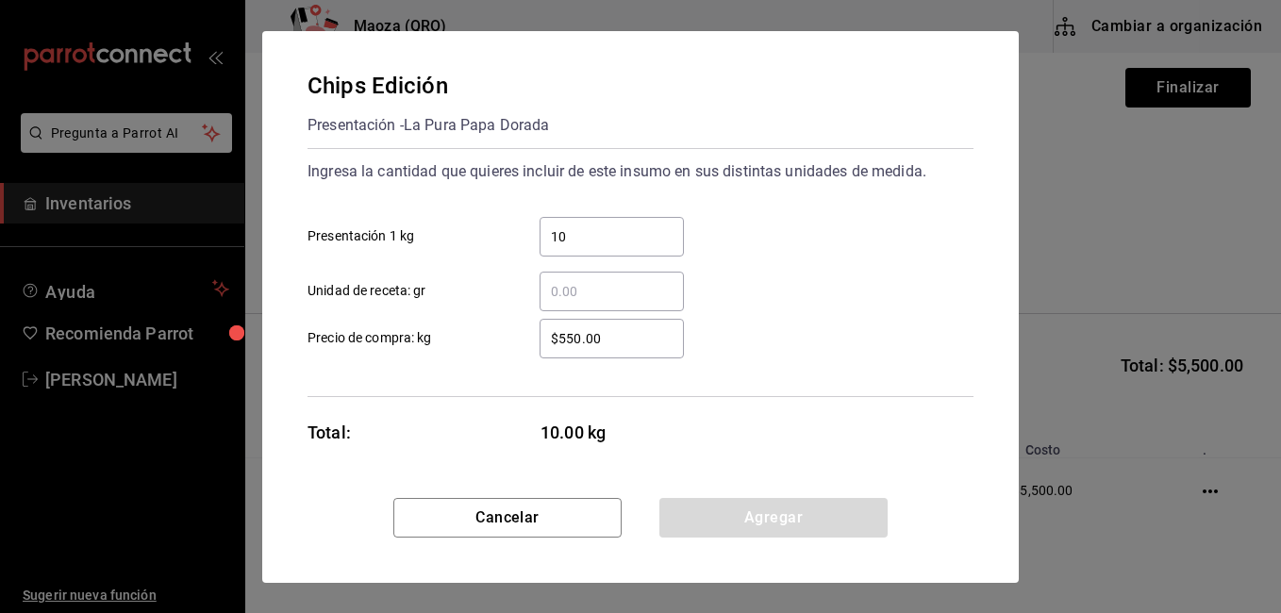
click at [571, 339] on input "$550.00" at bounding box center [611, 338] width 144 height 23
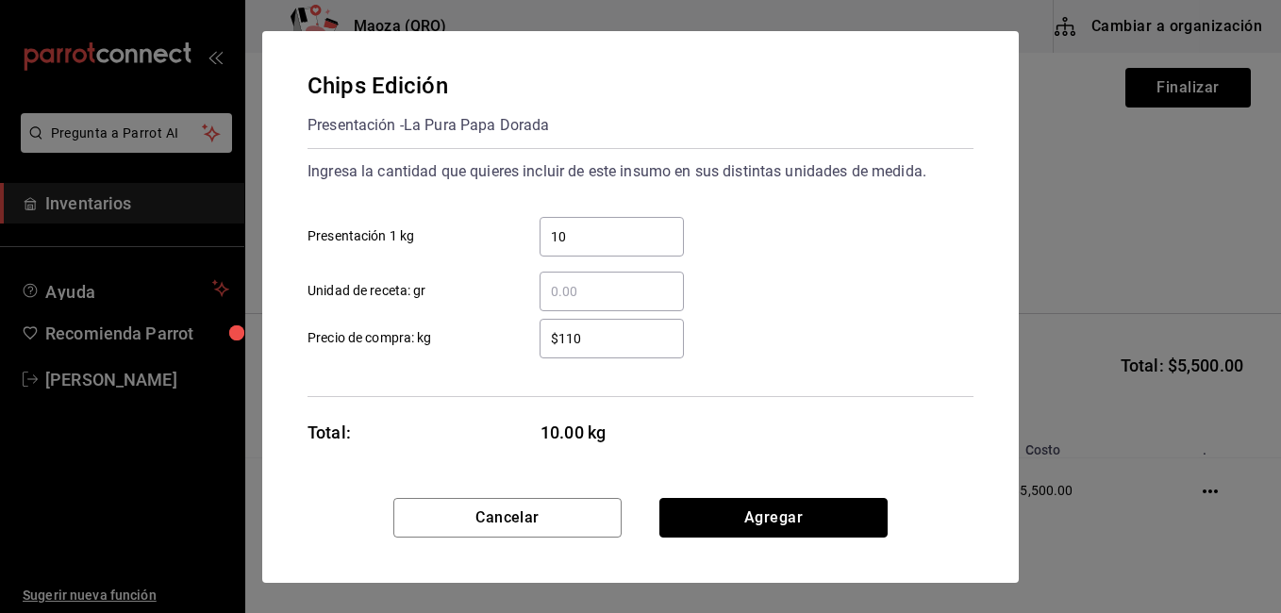
click button "Agregar" at bounding box center [773, 518] width 228 height 40
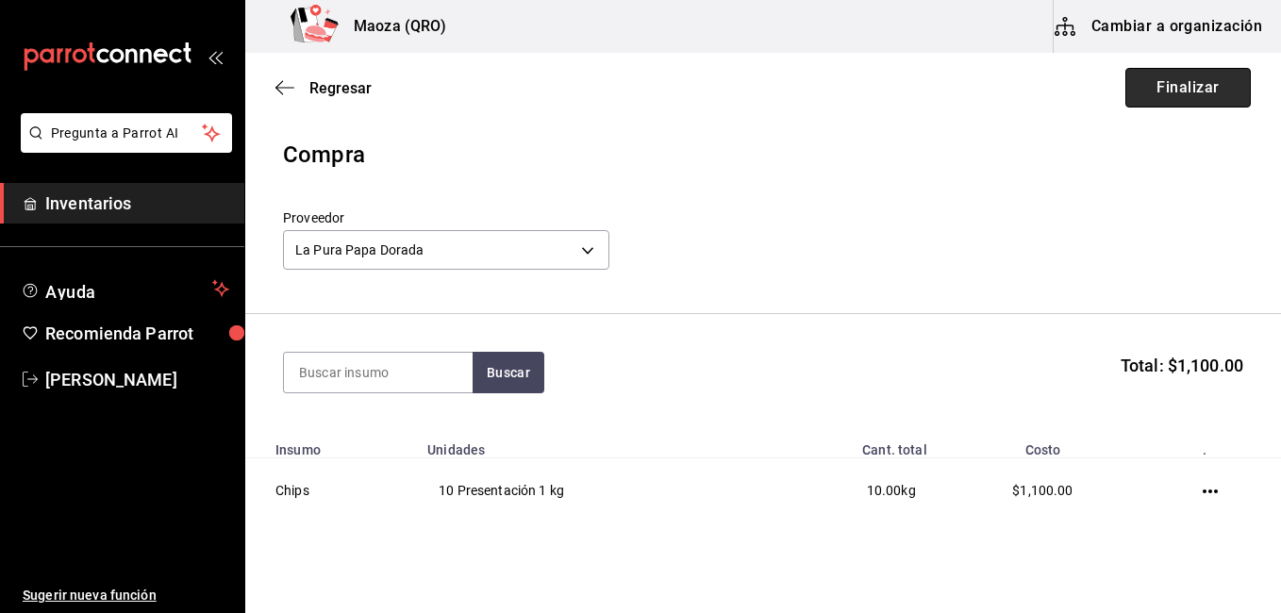
click at [1203, 97] on button "Finalizar" at bounding box center [1187, 88] width 125 height 40
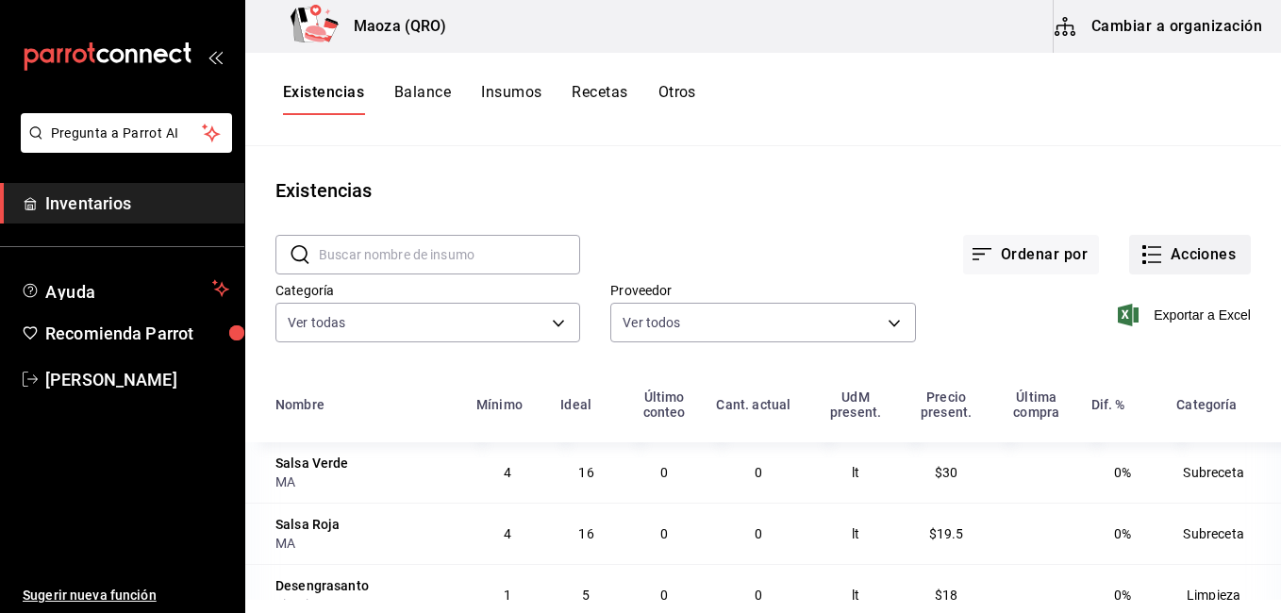
click at [1217, 240] on button "Acciones" at bounding box center [1190, 255] width 122 height 40
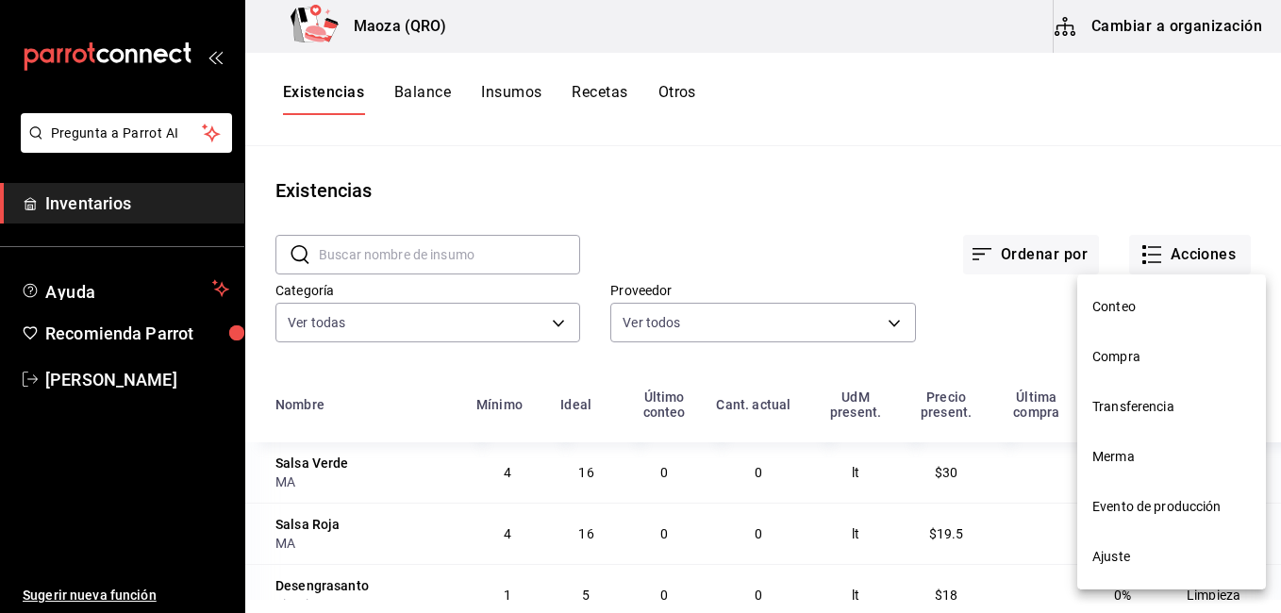
click at [1095, 350] on span "Compra" at bounding box center [1171, 357] width 158 height 20
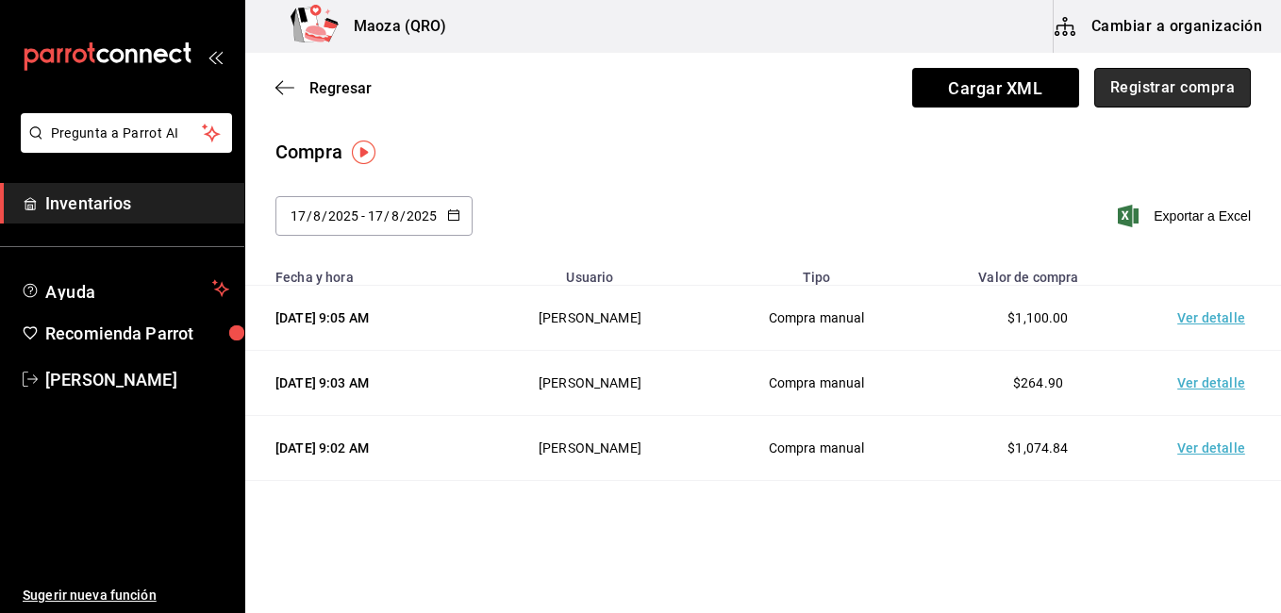
click at [1143, 79] on button "Registrar compra" at bounding box center [1172, 88] width 157 height 40
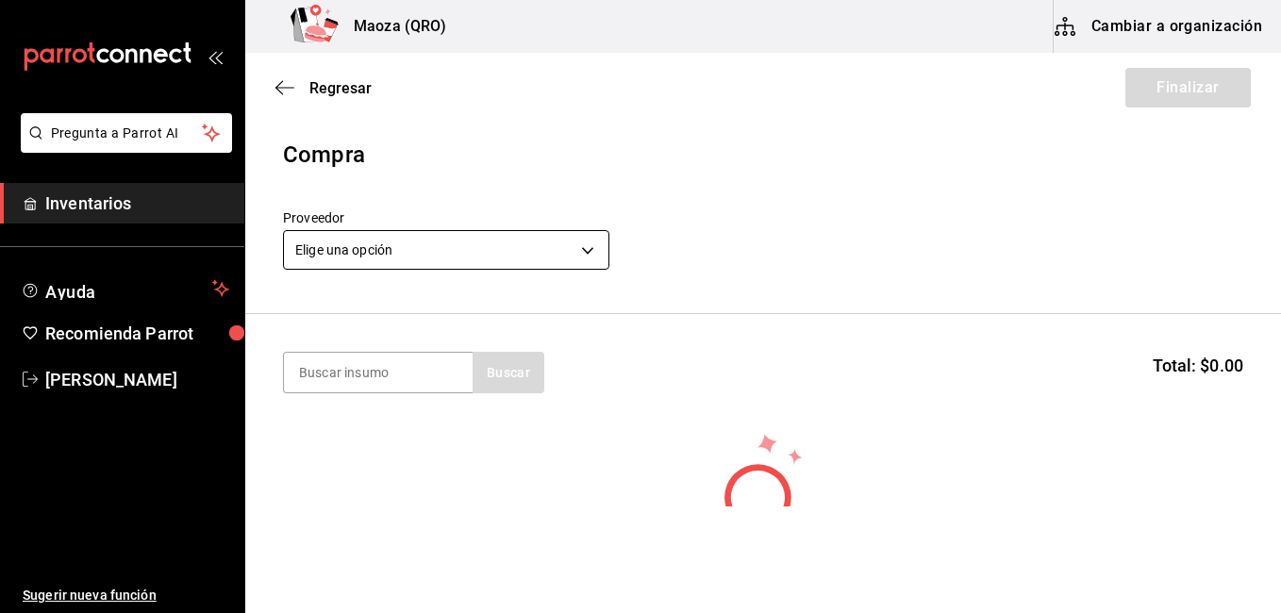
click at [389, 268] on body "Pregunta a Parrot AI Inventarios Ayuda Recomienda Parrot [PERSON_NAME] Sugerir …" at bounding box center [640, 253] width 1281 height 506
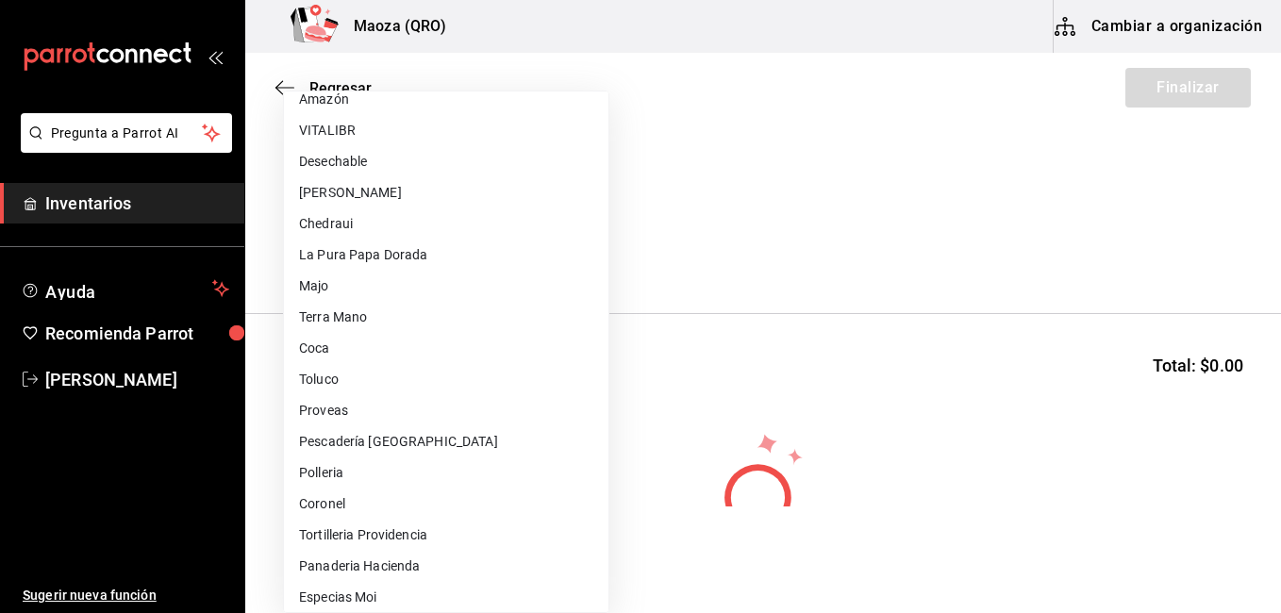
scroll to position [660, 0]
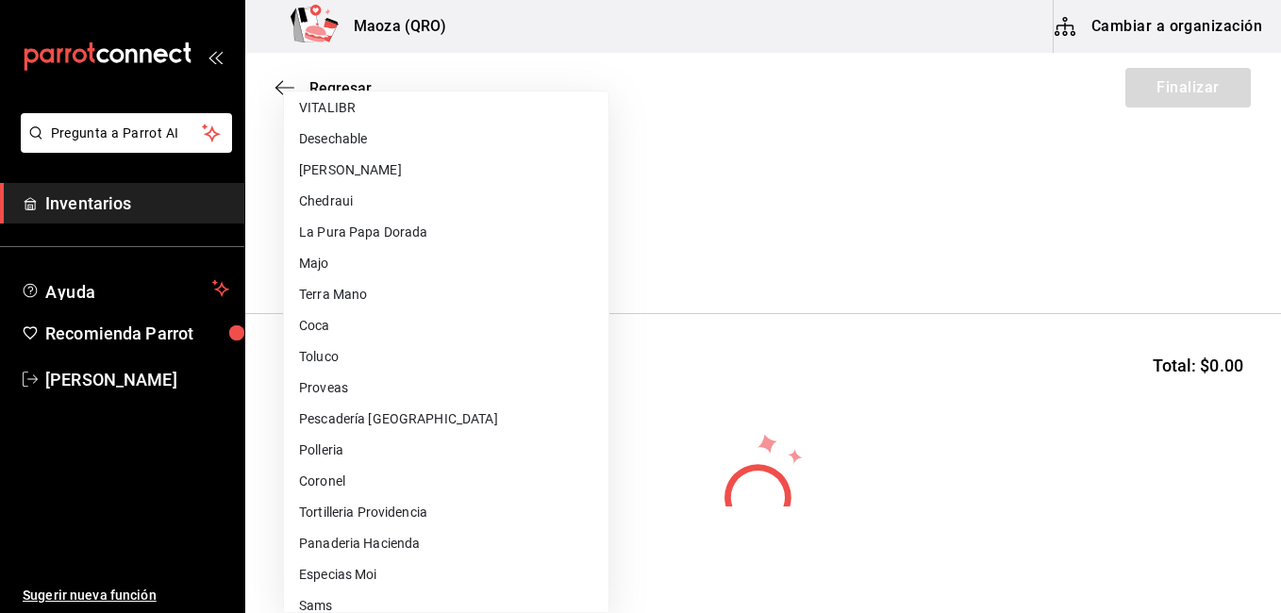
click at [357, 439] on li "Polleria" at bounding box center [446, 450] width 324 height 31
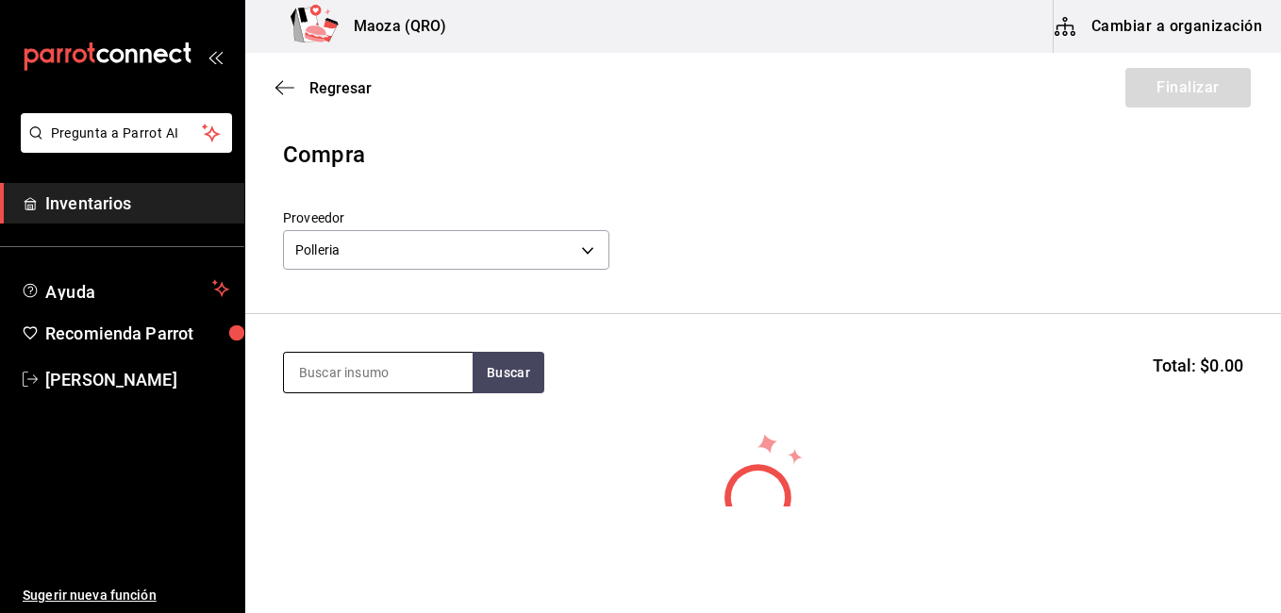
click at [355, 369] on input at bounding box center [378, 373] width 189 height 40
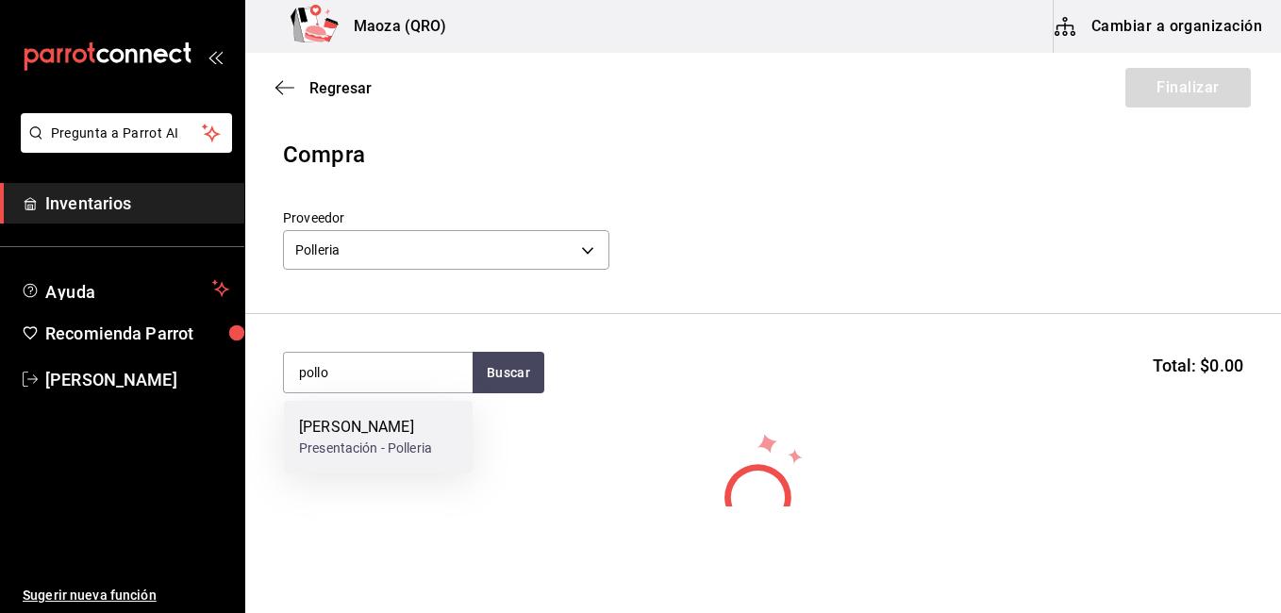
click at [362, 419] on div "[PERSON_NAME]" at bounding box center [365, 427] width 133 height 23
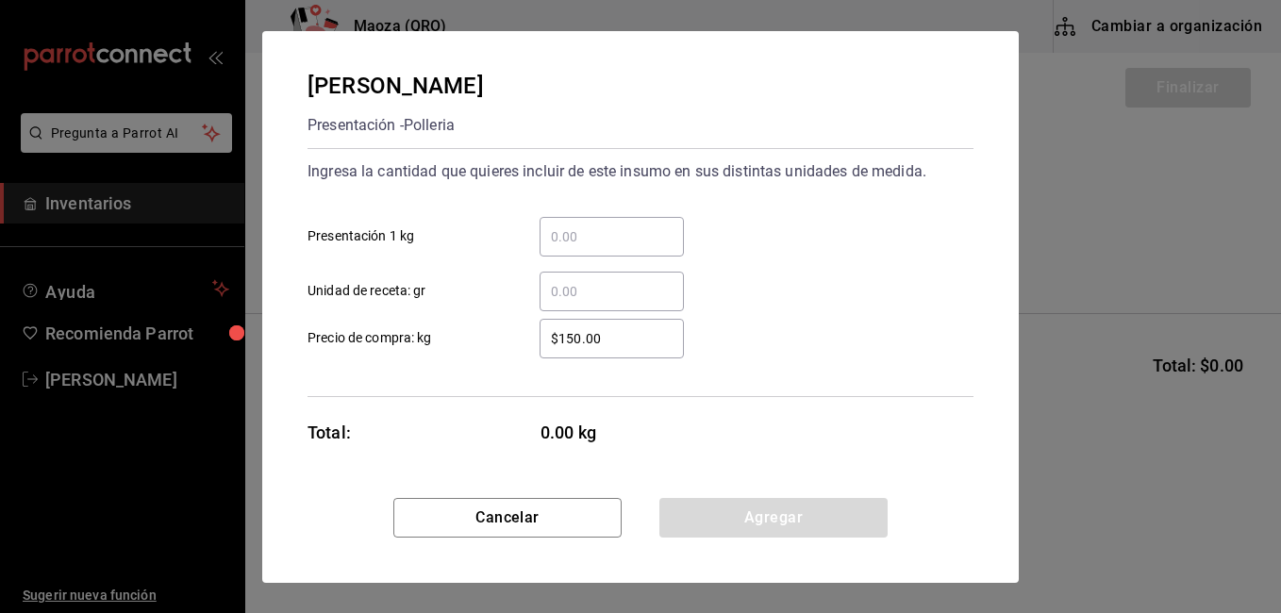
click at [549, 232] on input "​ Presentación 1 kg" at bounding box center [611, 236] width 144 height 23
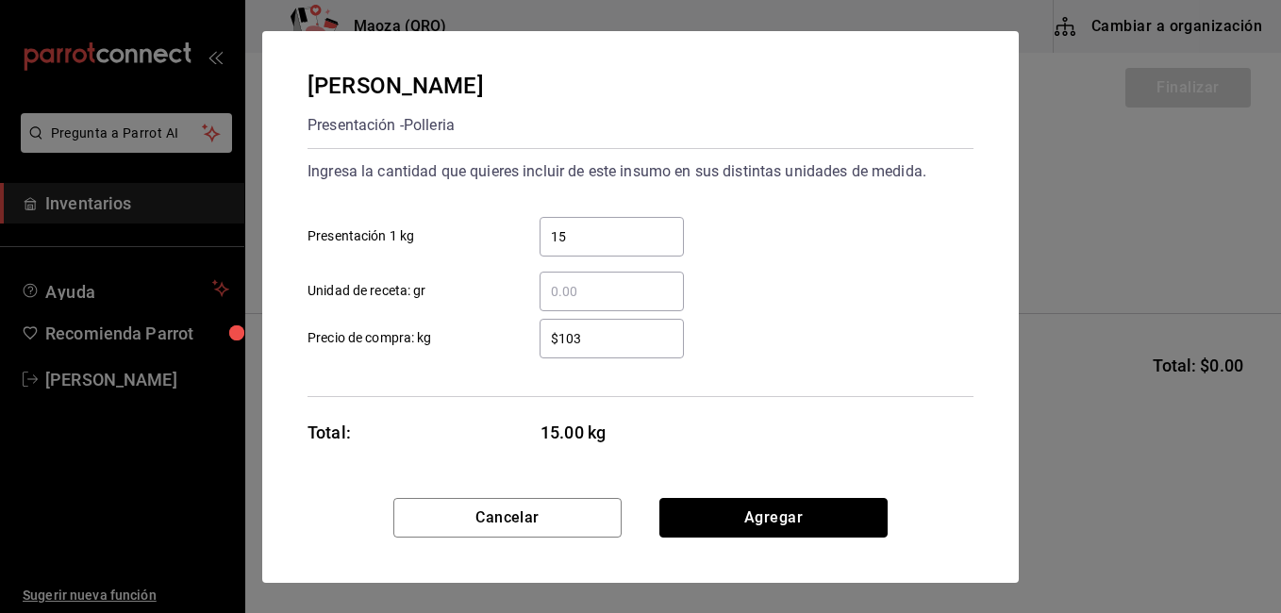
click button "Agregar" at bounding box center [773, 518] width 228 height 40
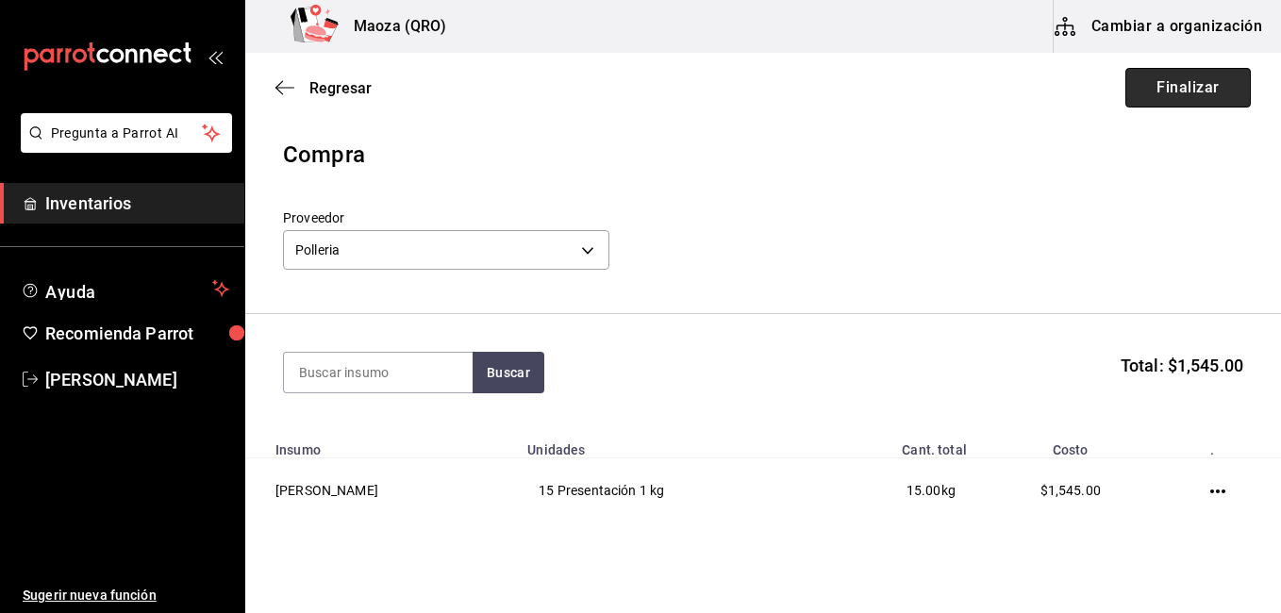
click at [1188, 99] on button "Finalizar" at bounding box center [1187, 88] width 125 height 40
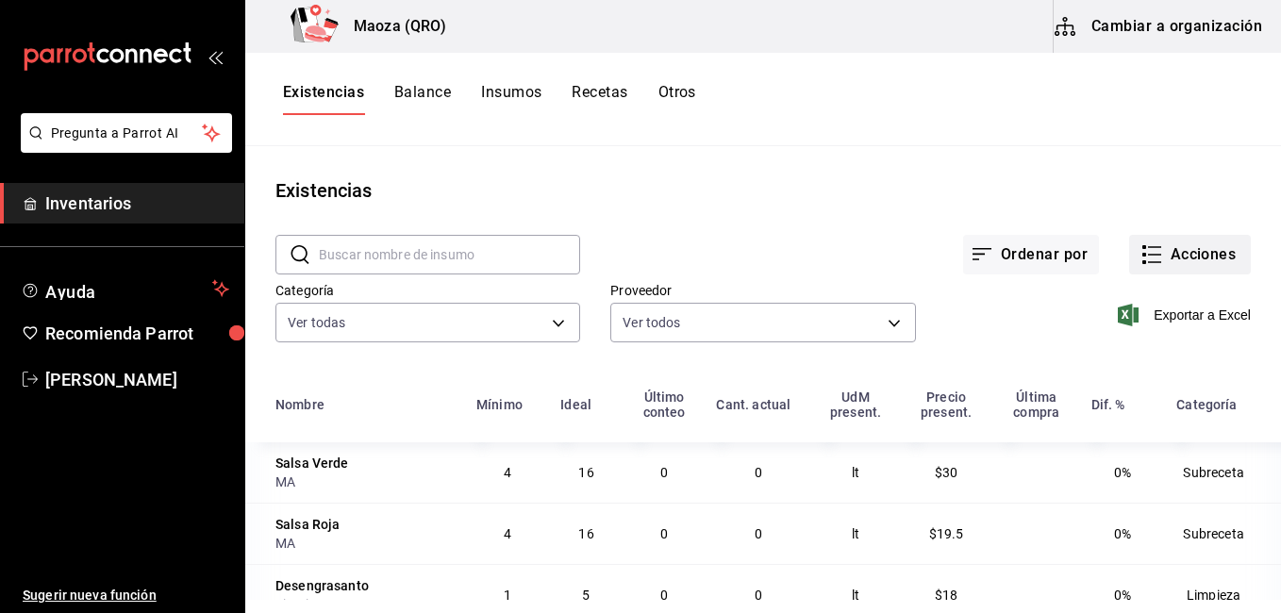
click at [1221, 255] on button "Acciones" at bounding box center [1190, 255] width 122 height 40
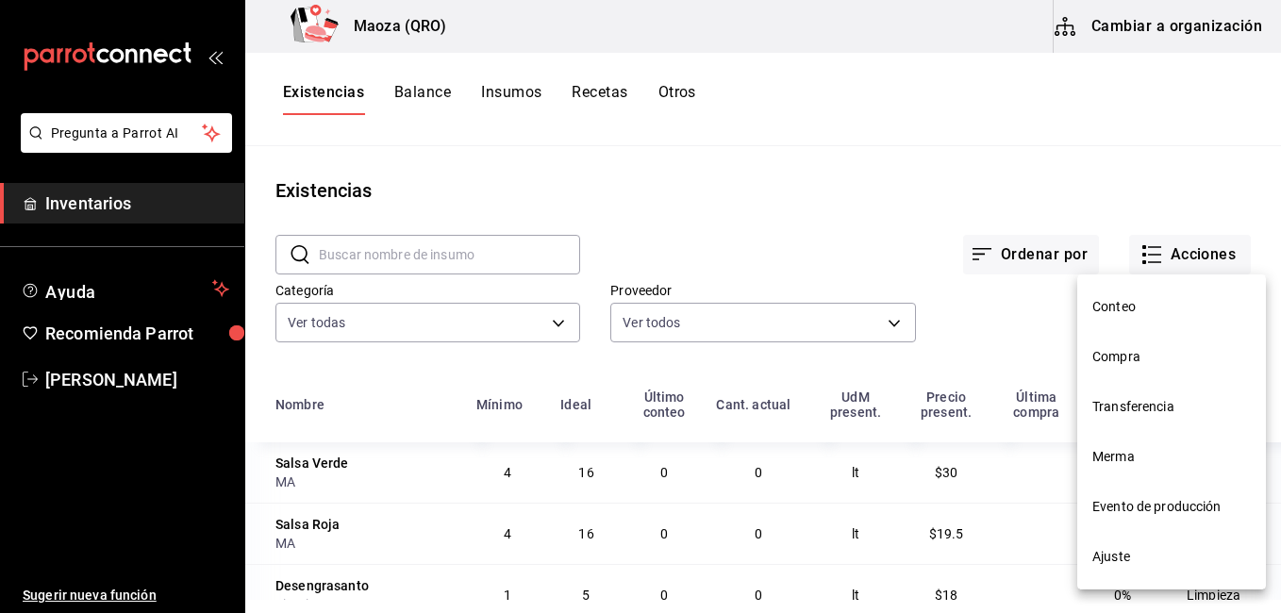
click at [1148, 351] on span "Compra" at bounding box center [1171, 357] width 158 height 20
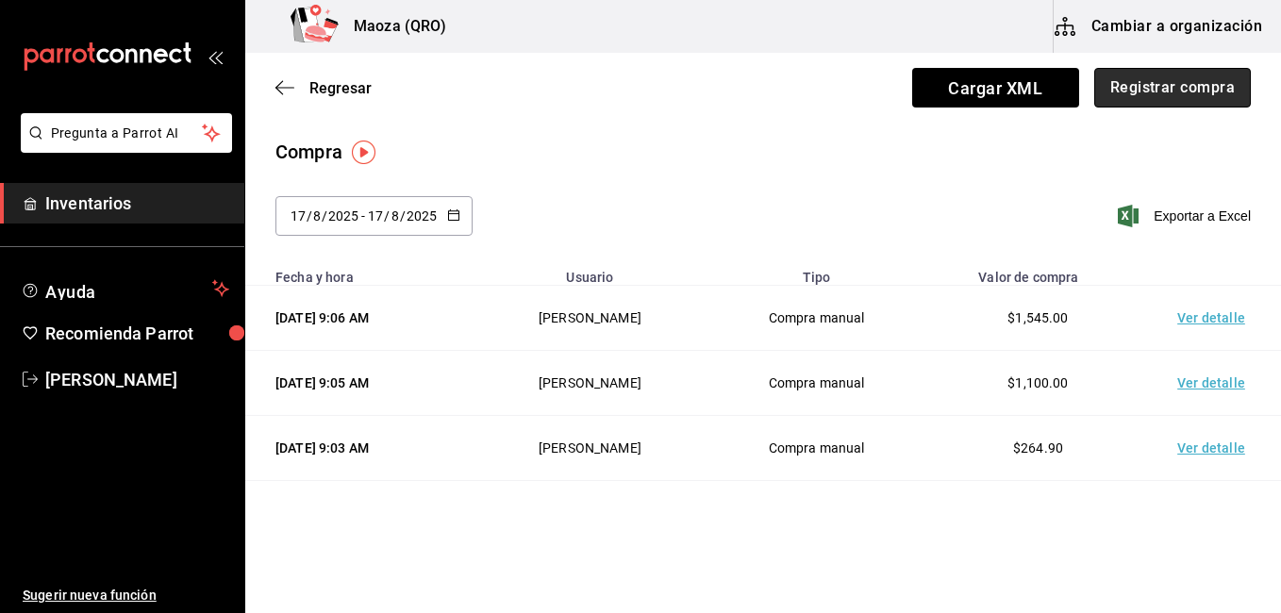
click at [1132, 95] on button "Registrar compra" at bounding box center [1172, 88] width 157 height 40
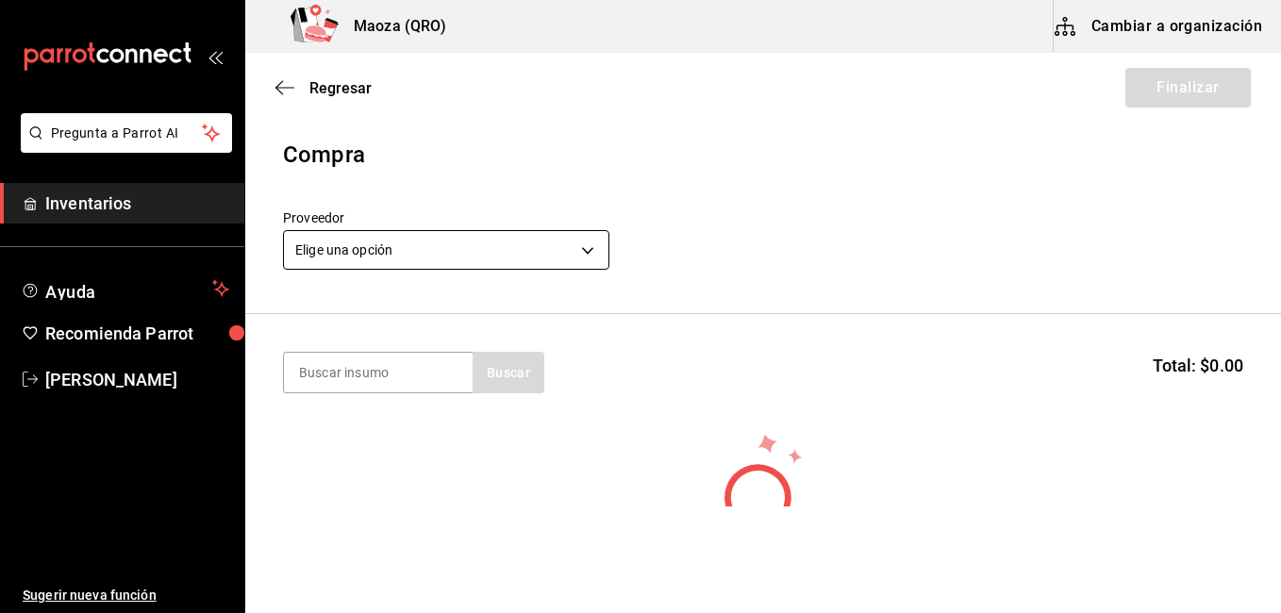
click at [510, 253] on body "Pregunta a Parrot AI Inventarios Ayuda Recomienda Parrot [PERSON_NAME] Sugerir …" at bounding box center [640, 253] width 1281 height 506
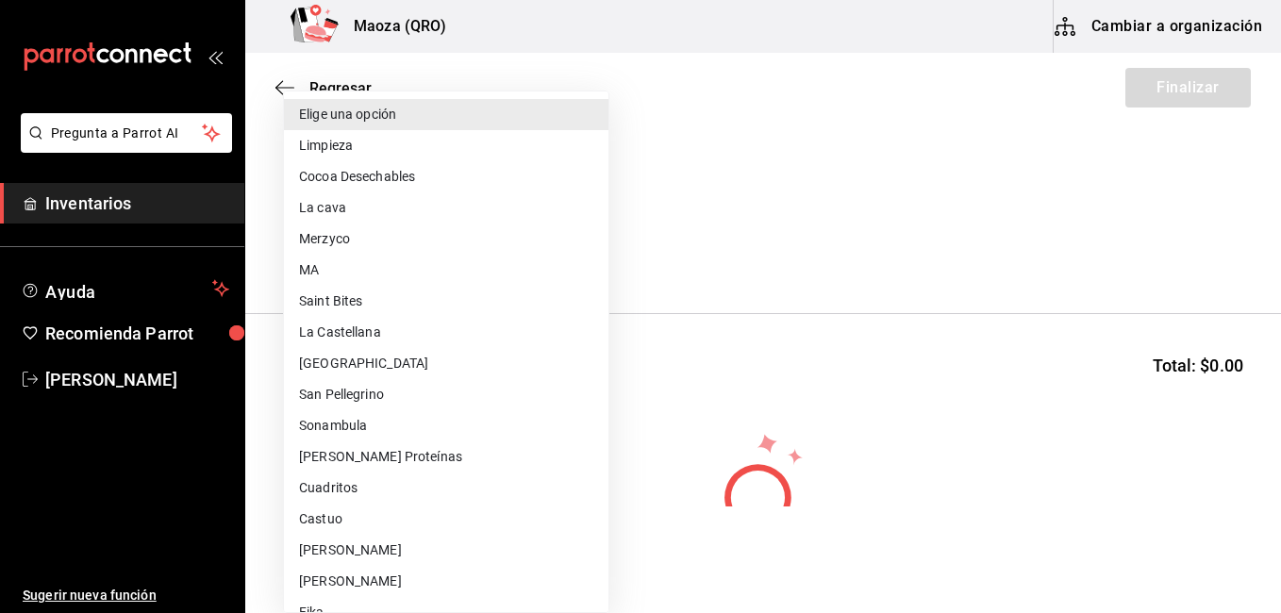
click at [402, 157] on li "Limpieza" at bounding box center [446, 145] width 324 height 31
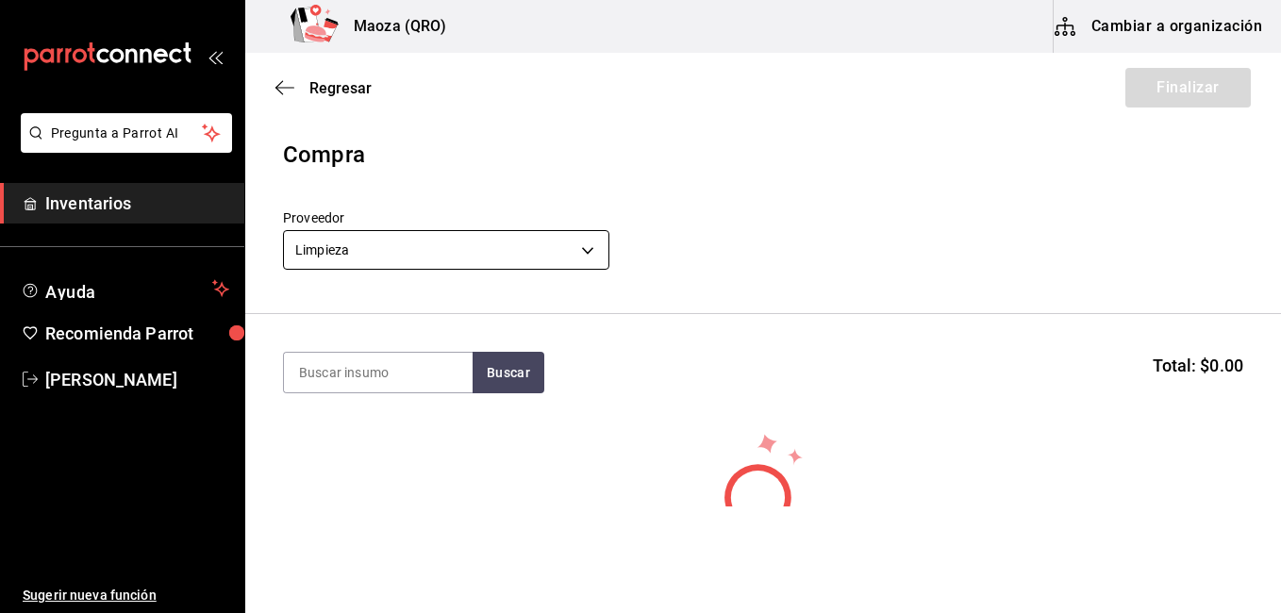
click at [456, 240] on body "Pregunta a Parrot AI Inventarios Ayuda Recomienda Parrot [PERSON_NAME] Sugerir …" at bounding box center [640, 253] width 1281 height 506
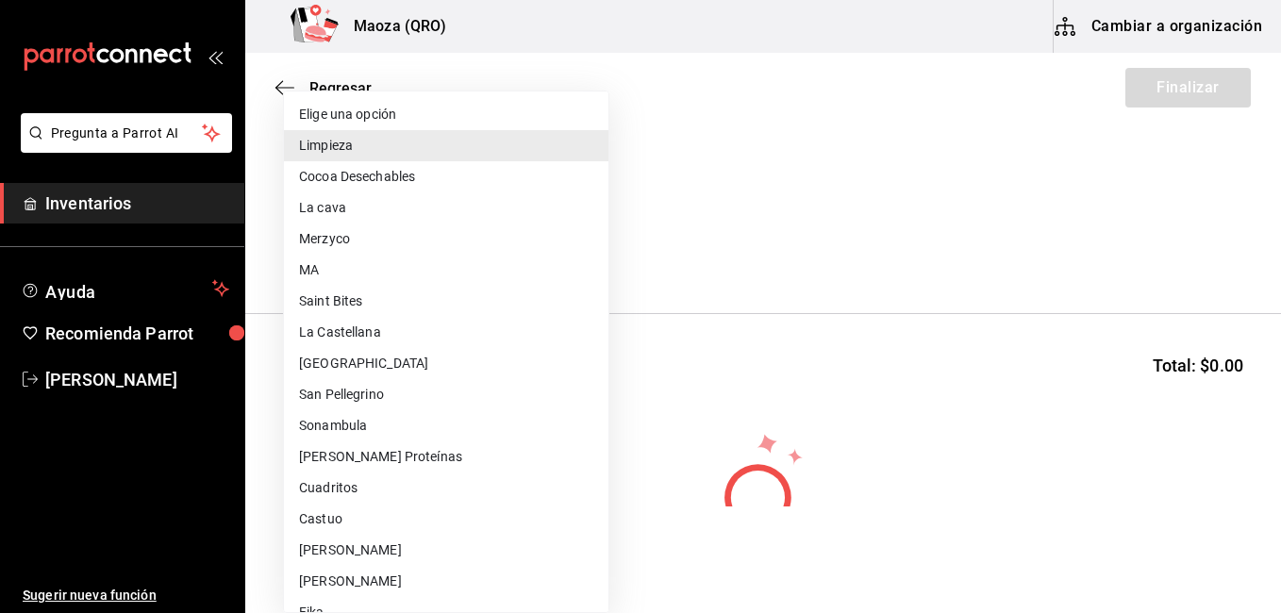
click at [673, 214] on div at bounding box center [640, 306] width 1281 height 613
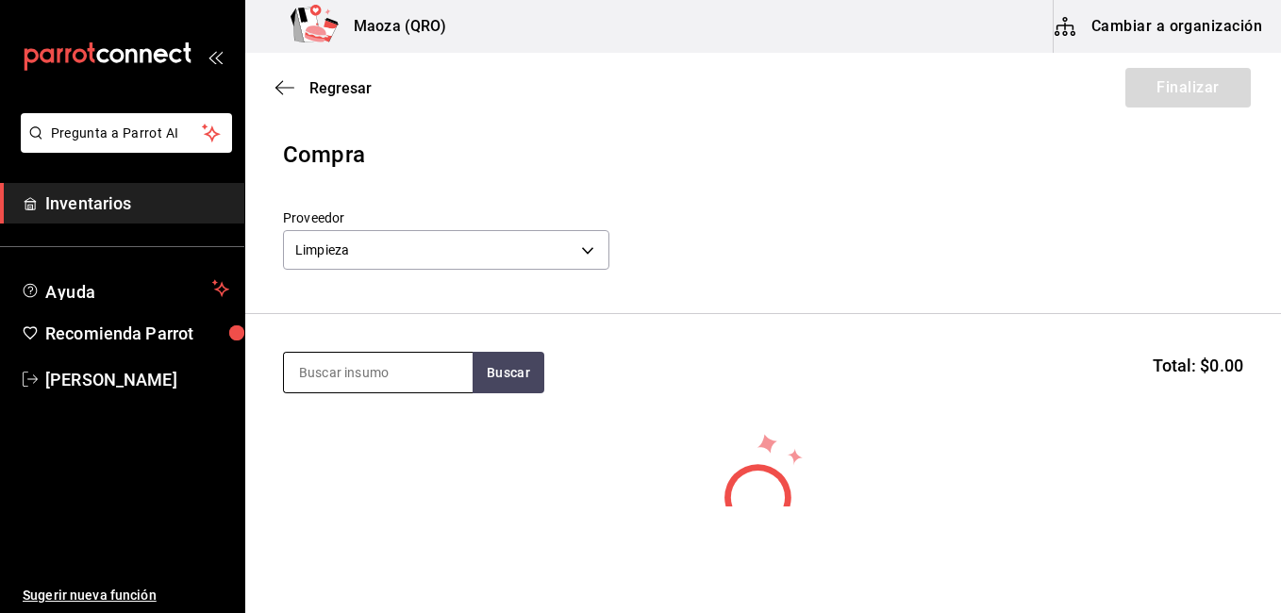
click at [335, 367] on input at bounding box center [378, 373] width 189 height 40
click at [490, 378] on button "Buscar" at bounding box center [508, 372] width 72 height 41
click at [318, 373] on input "jab" at bounding box center [378, 373] width 189 height 40
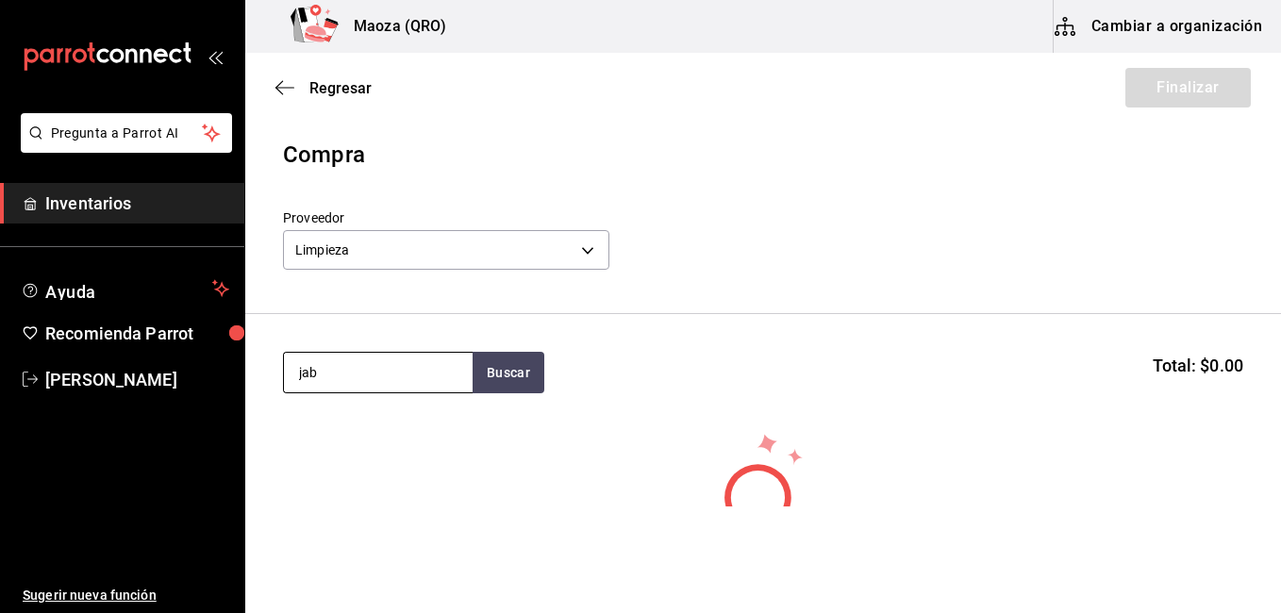
click at [318, 373] on input "jab" at bounding box center [378, 373] width 189 height 40
click at [405, 262] on body "Pregunta a Parrot AI Inventarios Ayuda Recomienda Parrot [PERSON_NAME] Sugerir …" at bounding box center [640, 253] width 1281 height 506
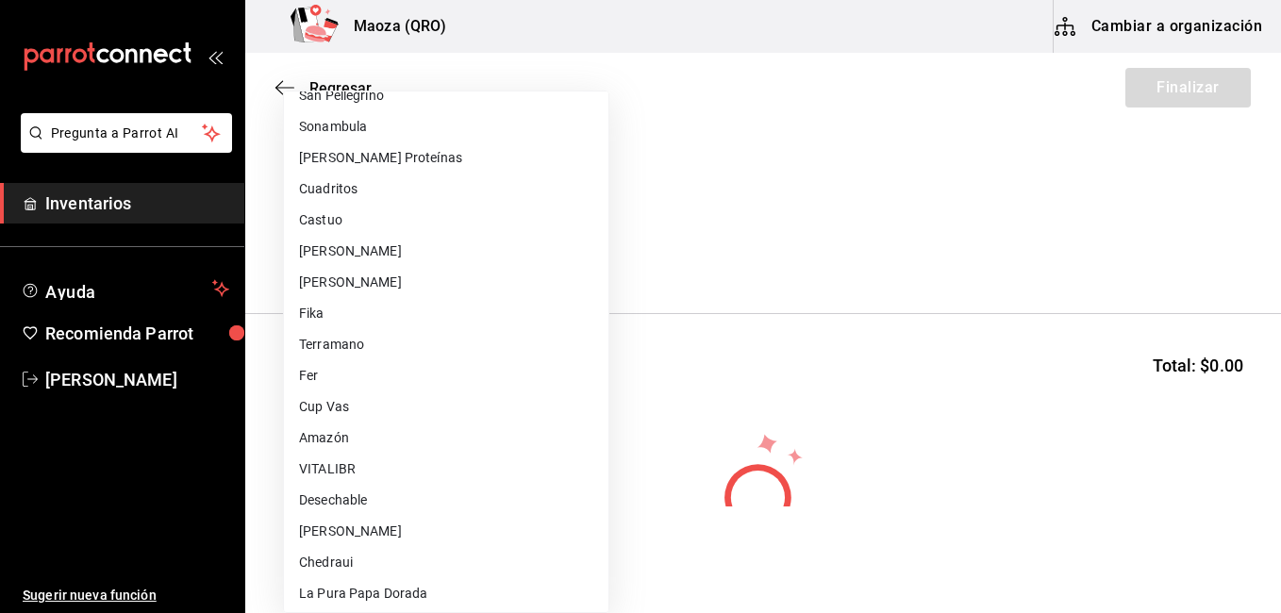
scroll to position [697, 0]
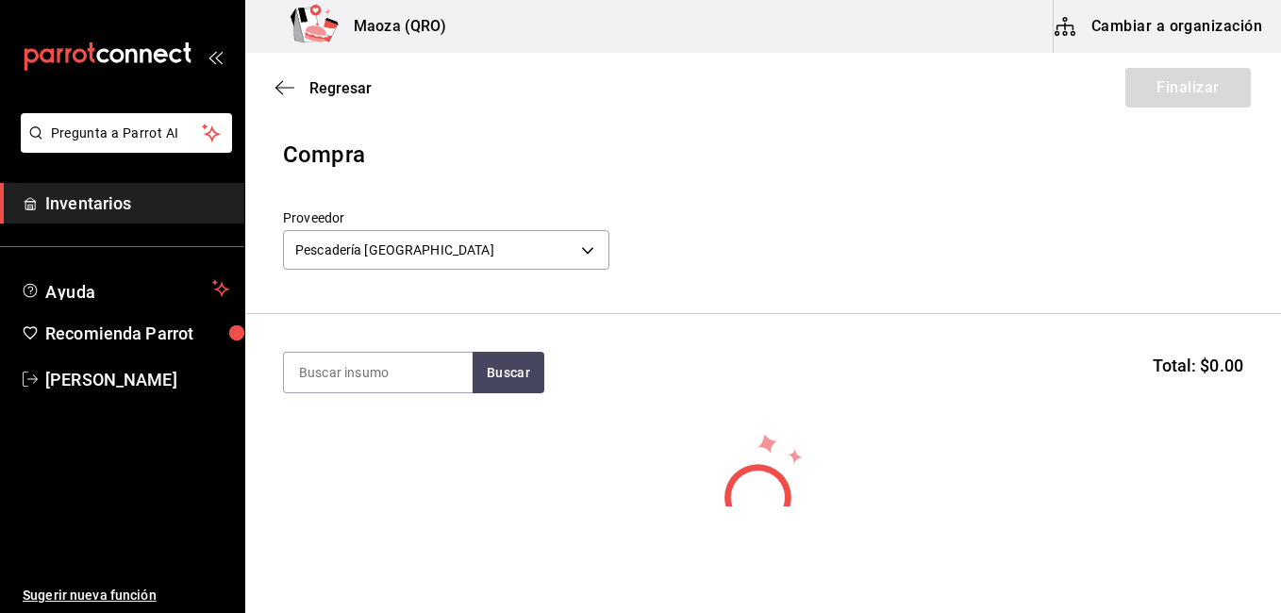
click at [421, 371] on input at bounding box center [378, 373] width 189 height 40
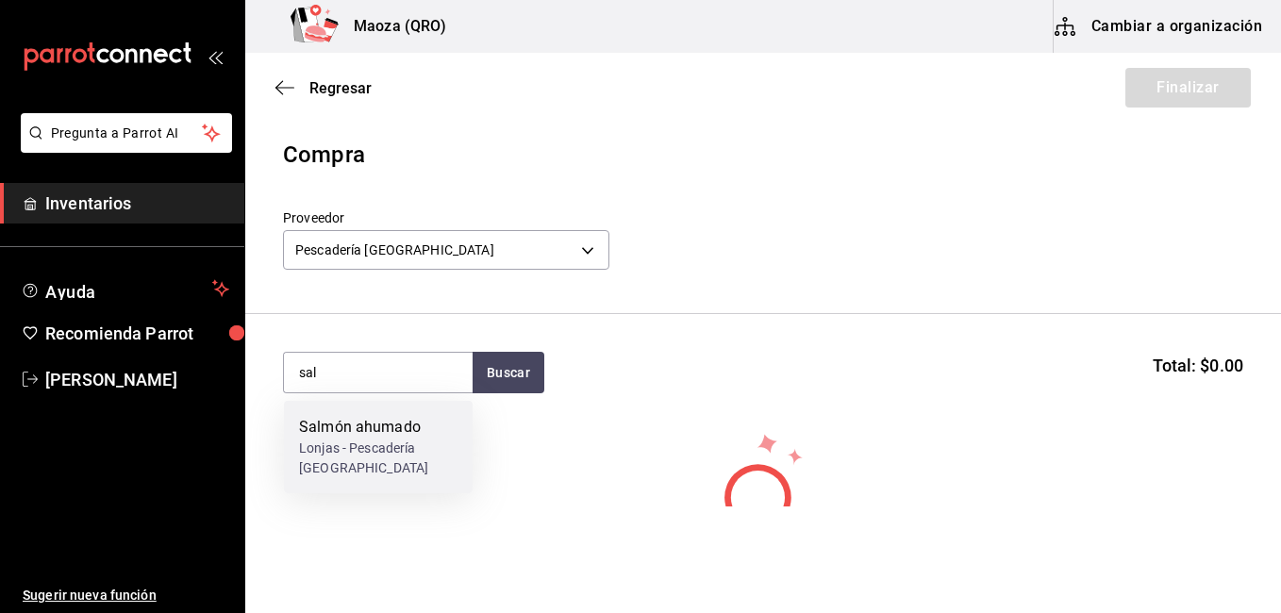
click at [419, 418] on div "Salmón ahumado" at bounding box center [378, 427] width 158 height 23
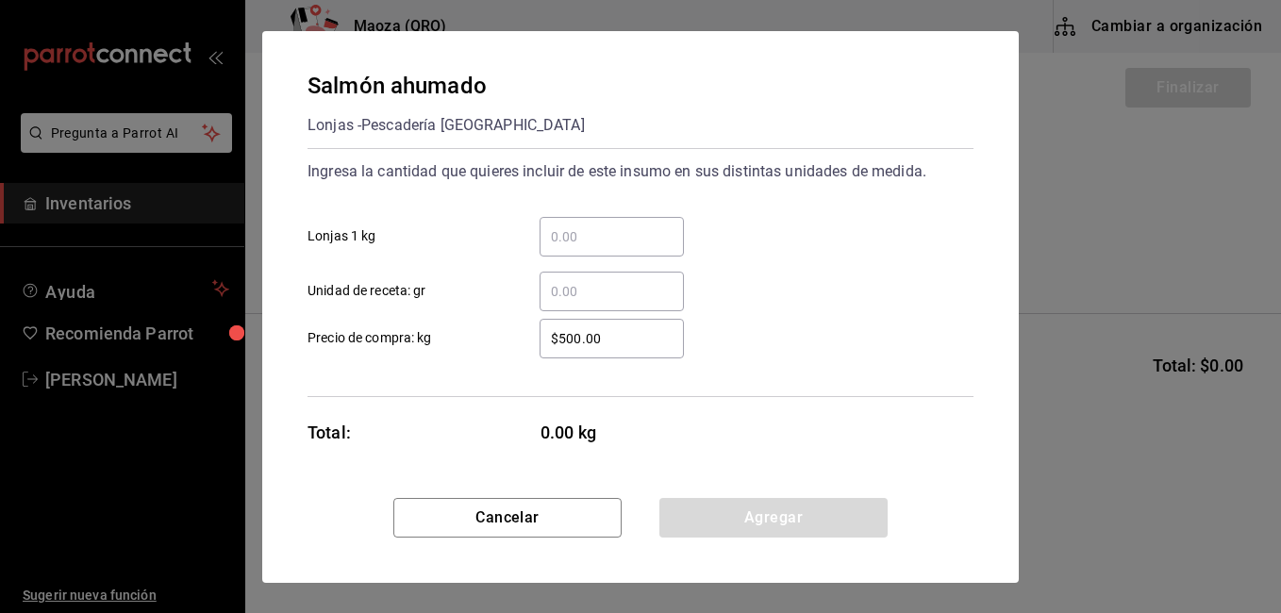
click at [582, 242] on input "​ Lonjas 1 kg" at bounding box center [611, 236] width 144 height 23
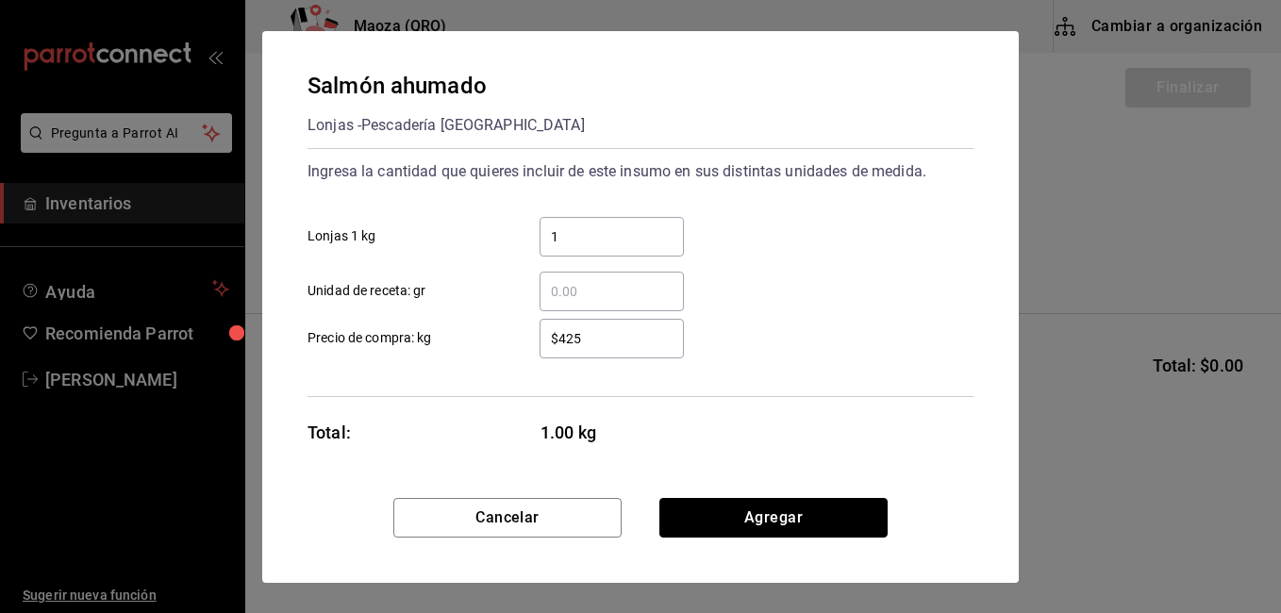
click button "Agregar" at bounding box center [773, 518] width 228 height 40
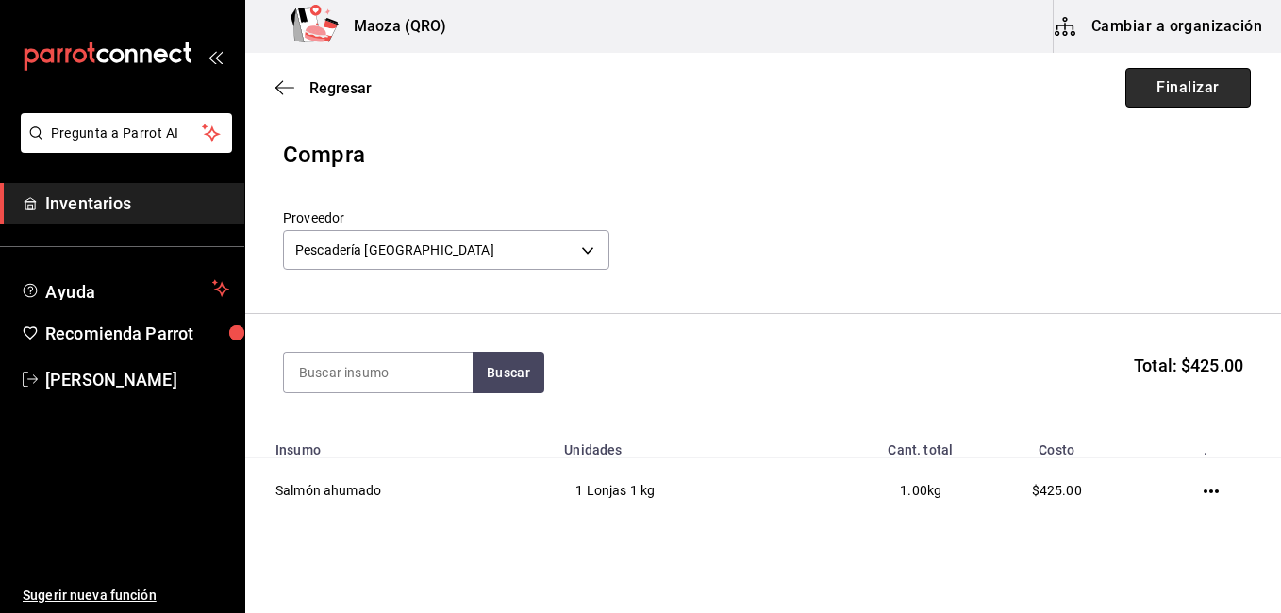
click at [1210, 107] on button "Finalizar" at bounding box center [1187, 88] width 125 height 40
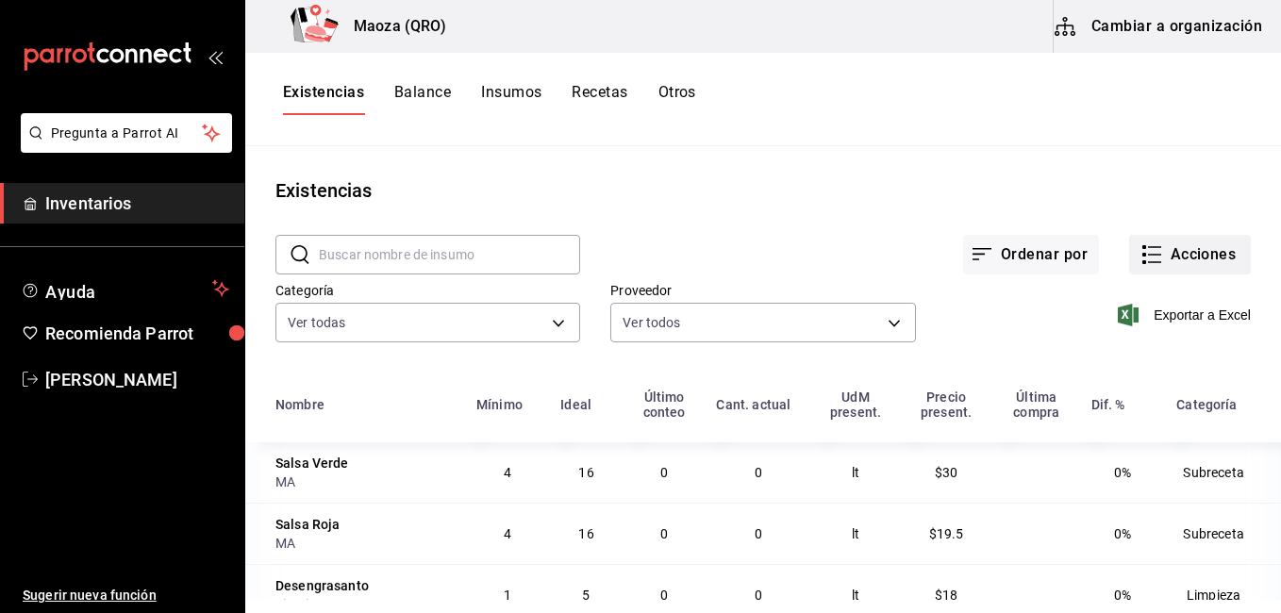
click at [1220, 255] on button "Acciones" at bounding box center [1190, 255] width 122 height 40
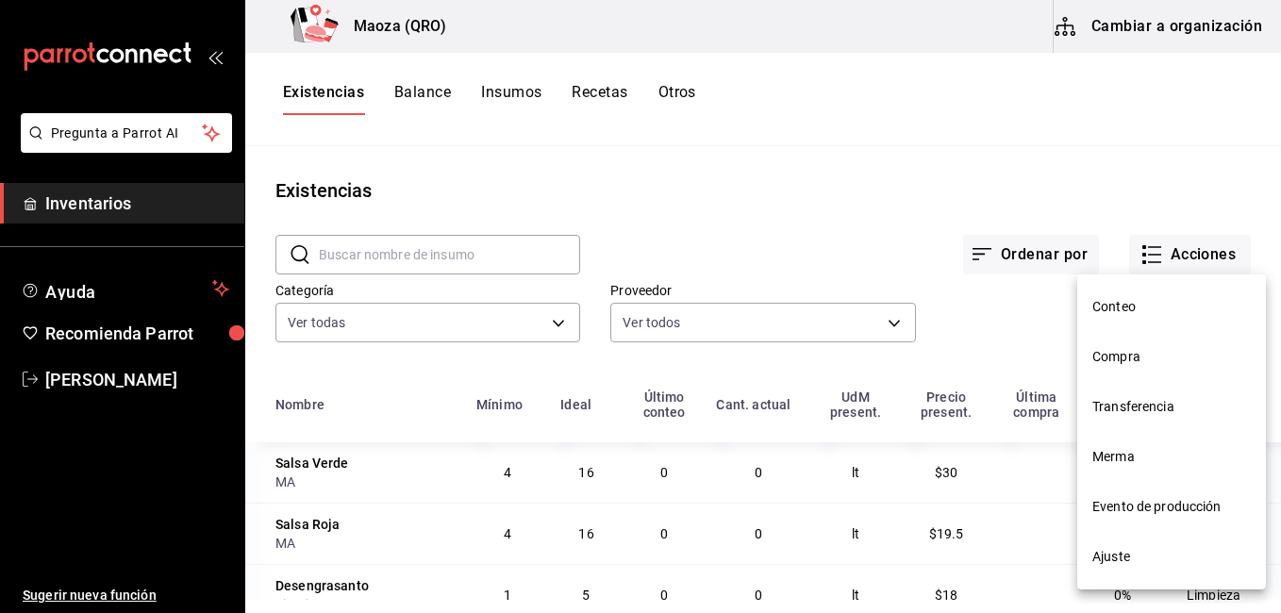
click at [1155, 347] on span "Compra" at bounding box center [1171, 357] width 158 height 20
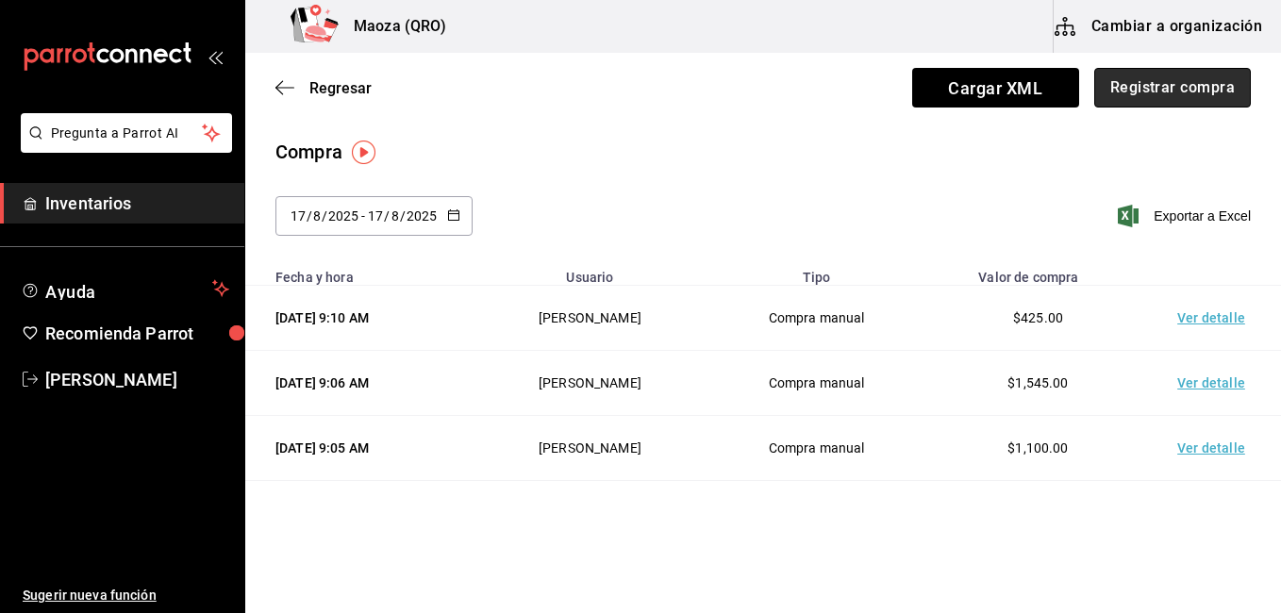
click at [1164, 89] on button "Registrar compra" at bounding box center [1172, 88] width 157 height 40
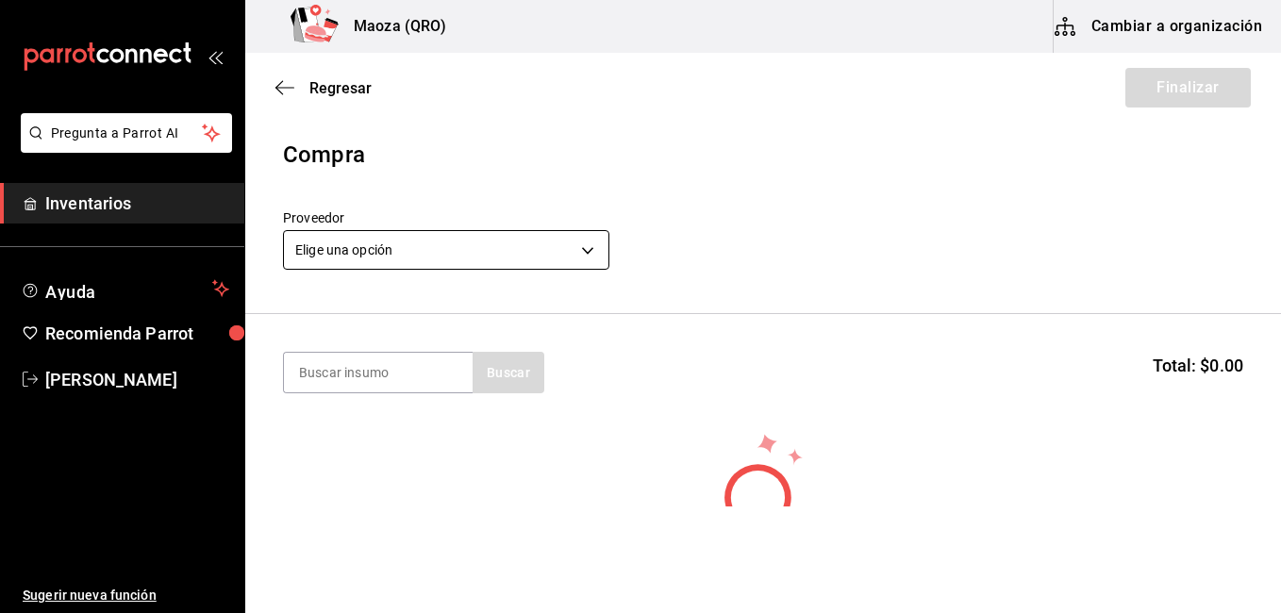
click at [485, 258] on body "Pregunta a Parrot AI Inventarios Ayuda Recomienda Parrot [PERSON_NAME] Sugerir …" at bounding box center [640, 253] width 1281 height 506
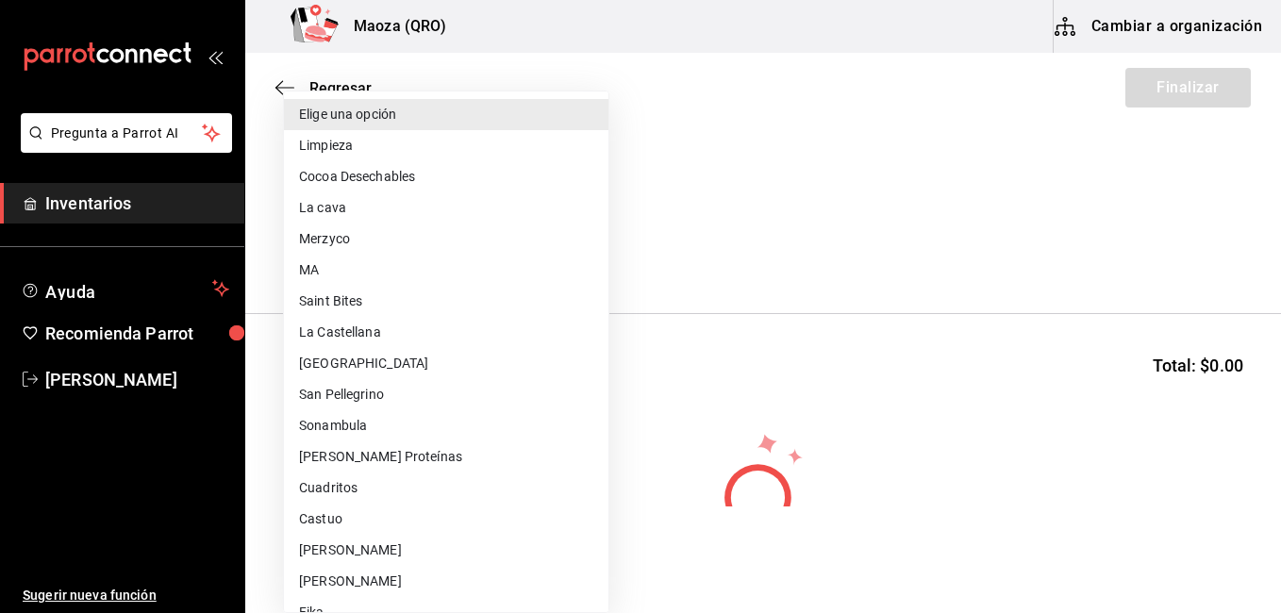
scroll to position [94, 0]
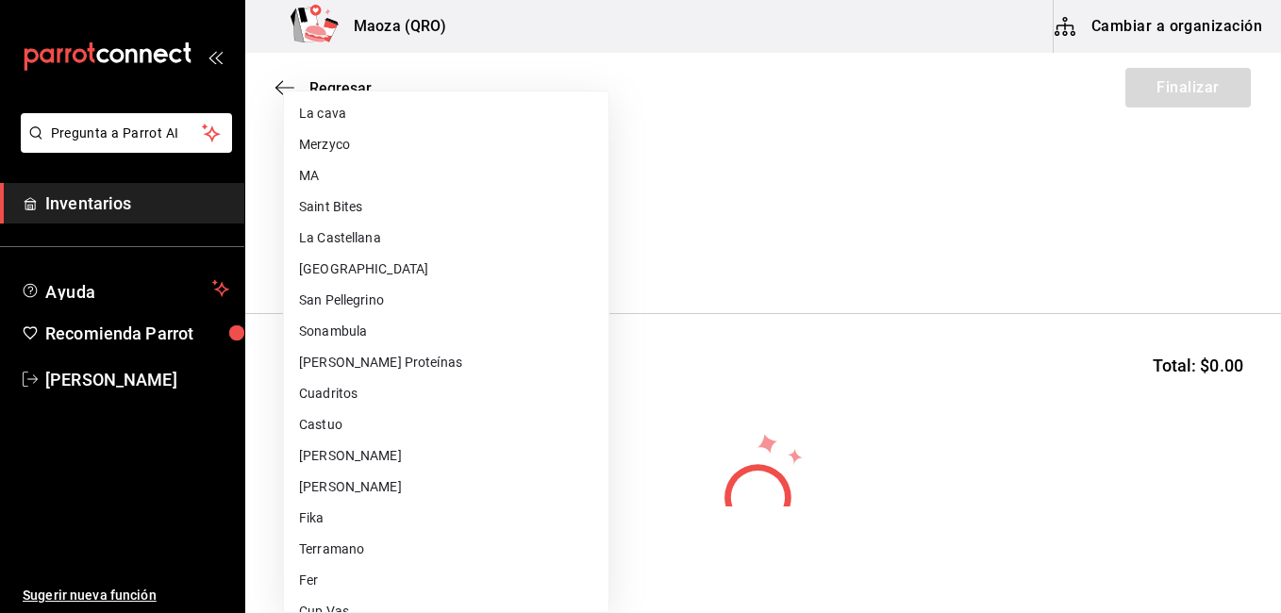
click at [369, 428] on li "Castuo" at bounding box center [446, 424] width 324 height 31
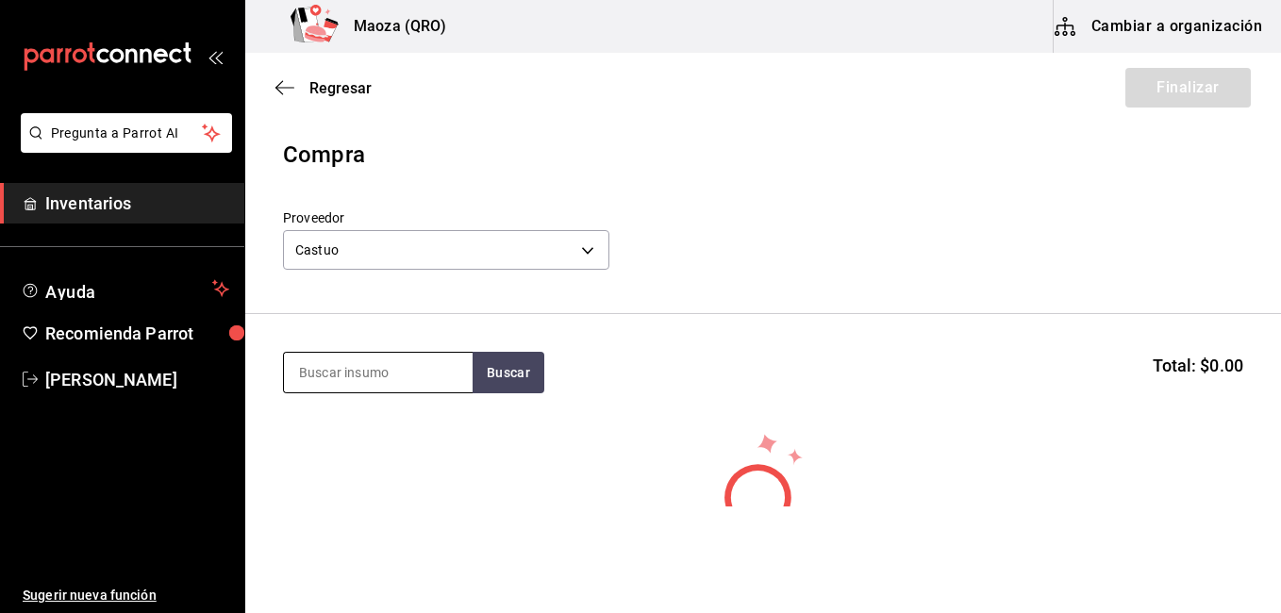
click at [392, 369] on input at bounding box center [378, 373] width 189 height 40
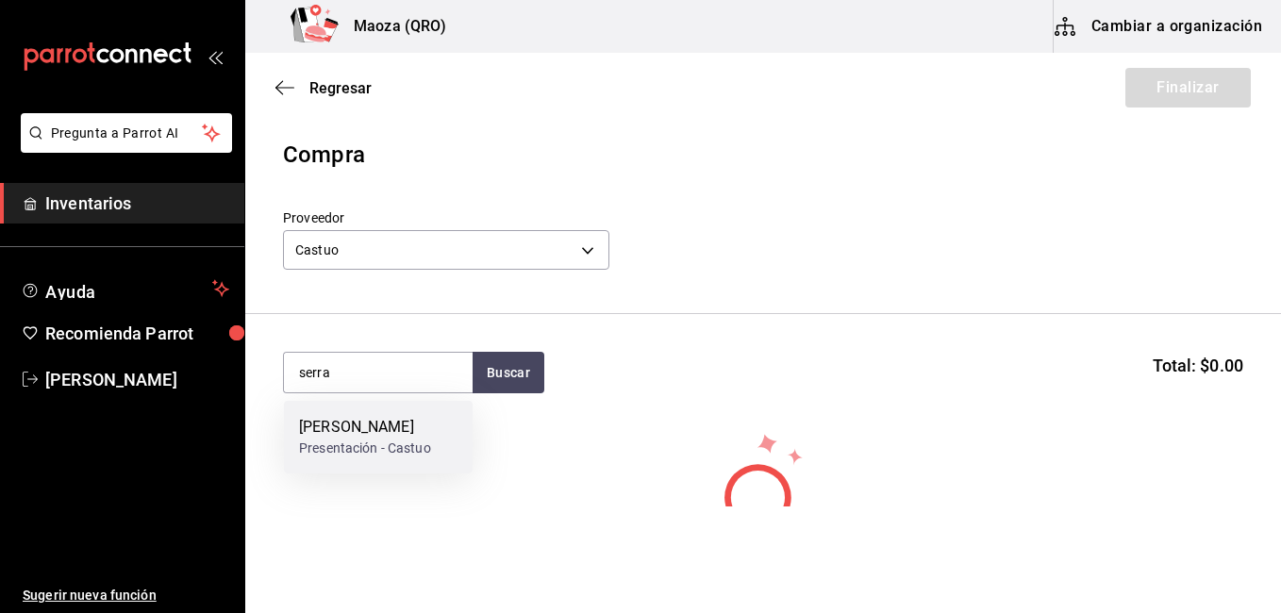
click at [387, 433] on div "[PERSON_NAME]" at bounding box center [365, 427] width 132 height 23
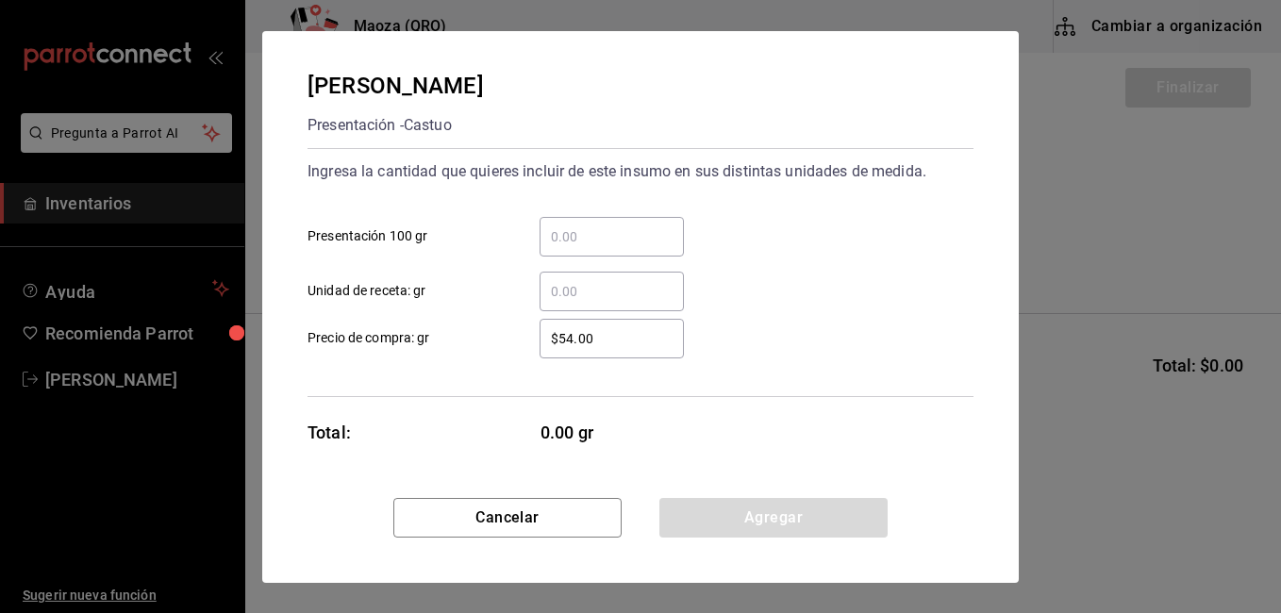
click at [625, 252] on div "​" at bounding box center [611, 237] width 144 height 40
click at [625, 248] on input "​ Presentación 100 gr" at bounding box center [611, 236] width 144 height 23
click at [619, 239] on input "​ Presentación 100 gr" at bounding box center [611, 236] width 144 height 23
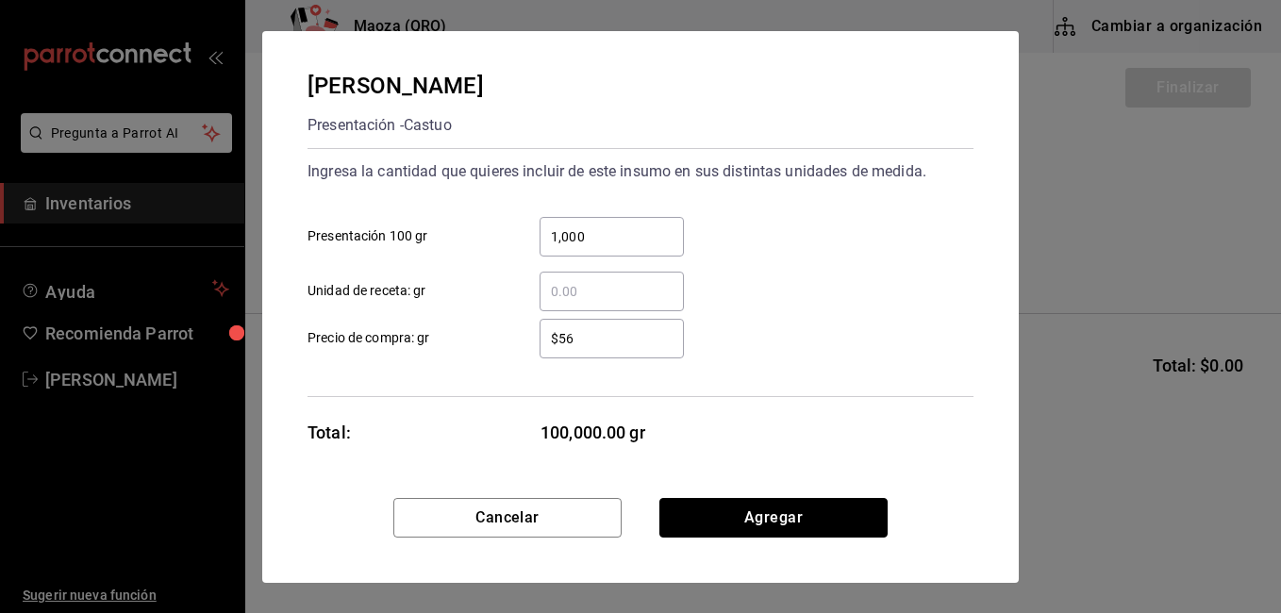
click button "Agregar" at bounding box center [773, 518] width 228 height 40
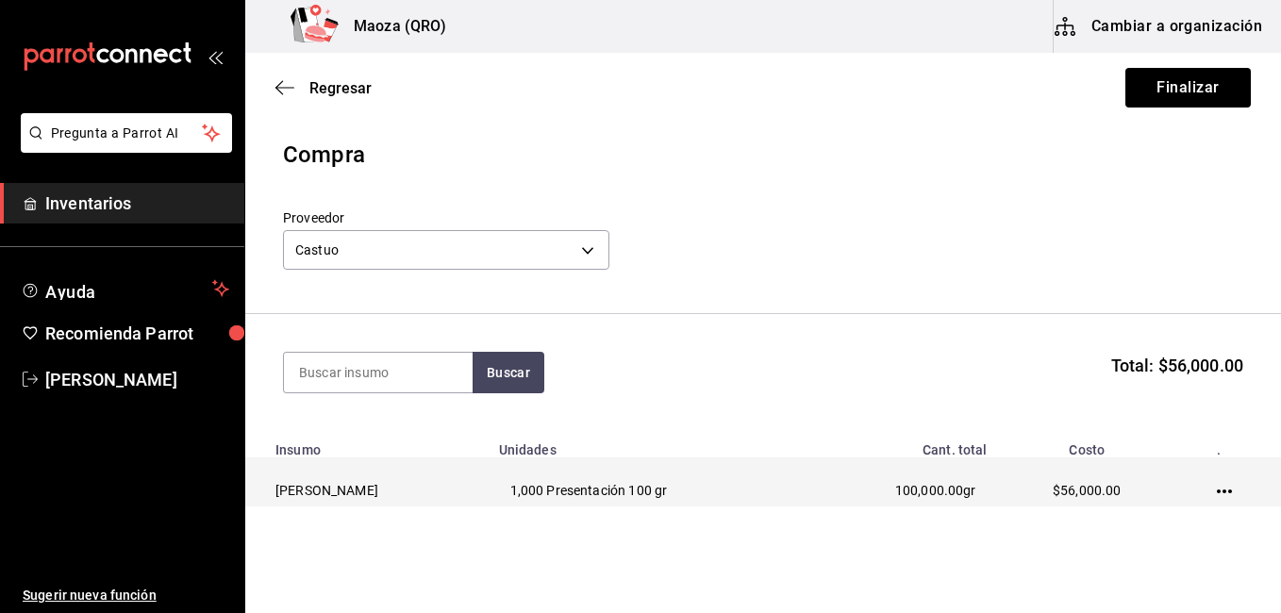
click at [1220, 489] on td at bounding box center [1228, 490] width 106 height 65
click at [1216, 488] on icon "button" at bounding box center [1223, 491] width 15 height 15
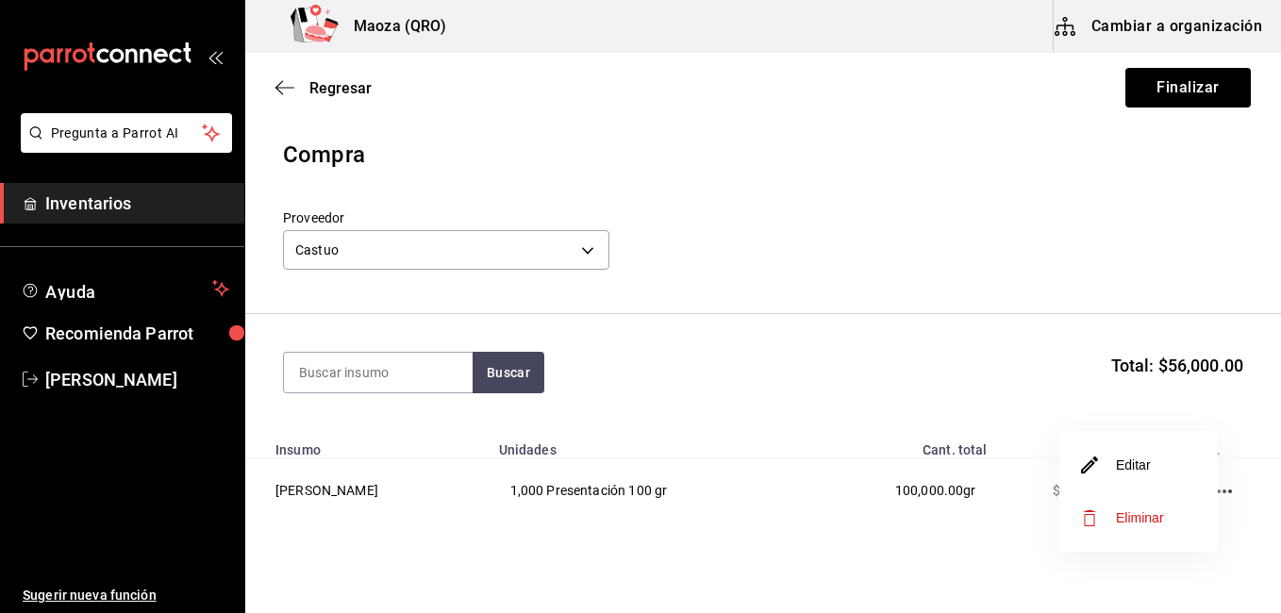
click at [1161, 459] on li "Editar" at bounding box center [1138, 465] width 158 height 53
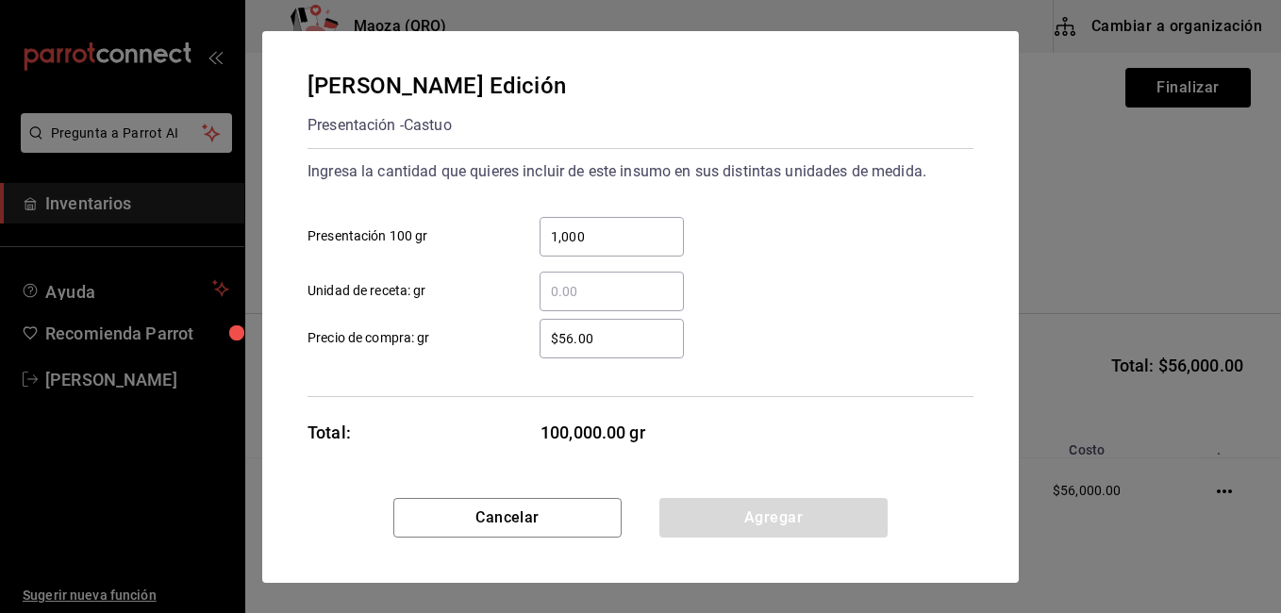
click at [616, 239] on input "1,000" at bounding box center [611, 236] width 144 height 23
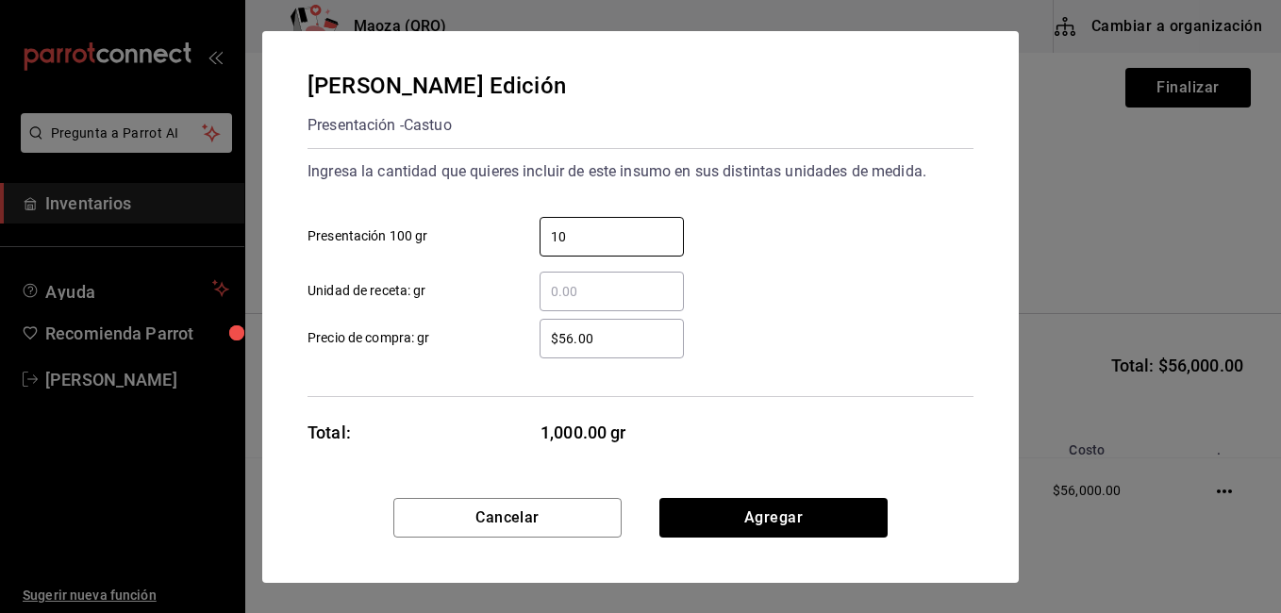
click at [687, 485] on div "[PERSON_NAME] Edición Presentación - Castuo Ingresa la cantidad que quieres inc…" at bounding box center [640, 264] width 756 height 467
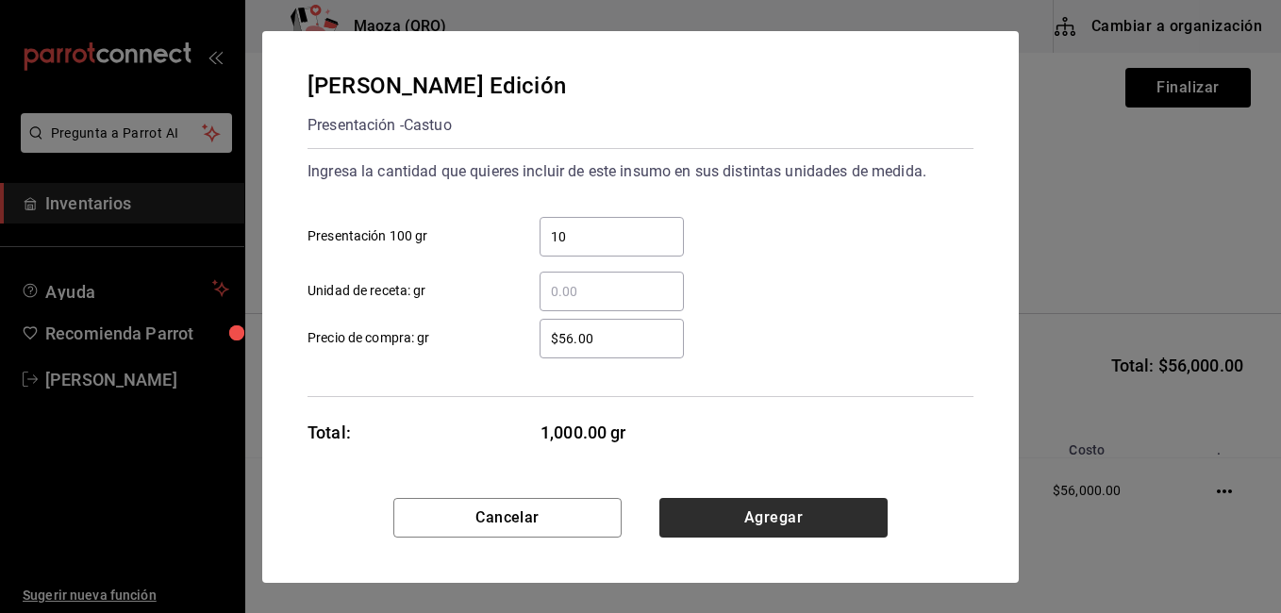
drag, startPoint x: 722, startPoint y: 492, endPoint x: 739, endPoint y: 500, distance: 18.6
click at [731, 495] on div "[PERSON_NAME] Edición Presentación - Castuo Ingresa la cantidad que quieres inc…" at bounding box center [640, 264] width 756 height 467
click at [741, 502] on button "Agregar" at bounding box center [773, 518] width 228 height 40
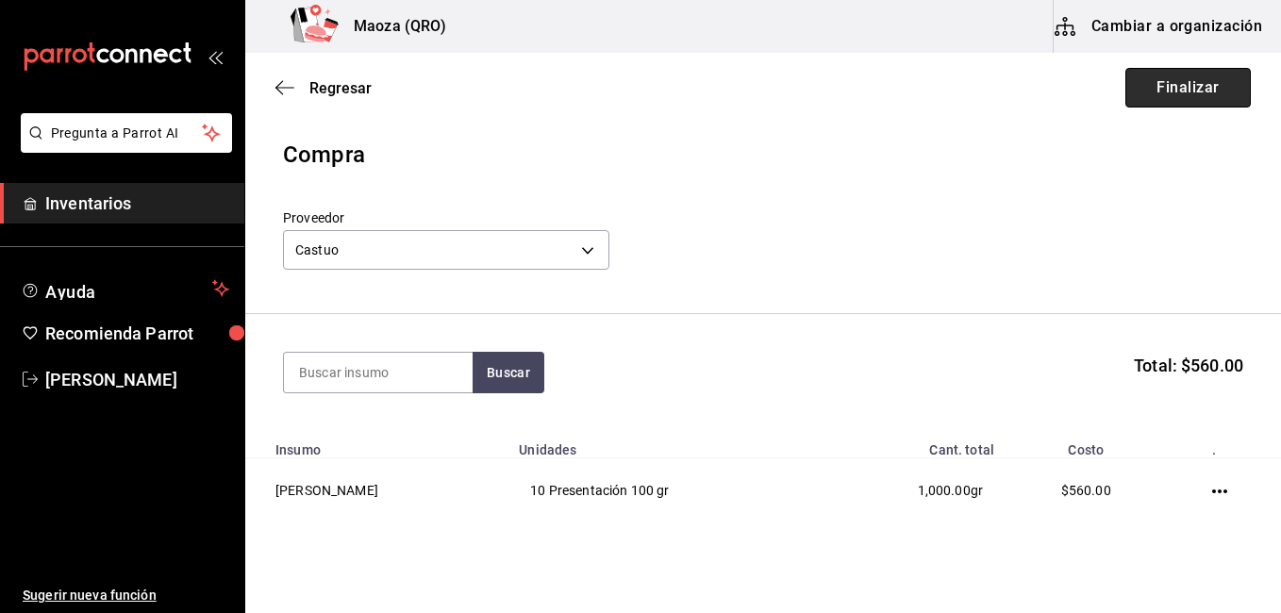
click at [1182, 91] on button "Finalizar" at bounding box center [1187, 88] width 125 height 40
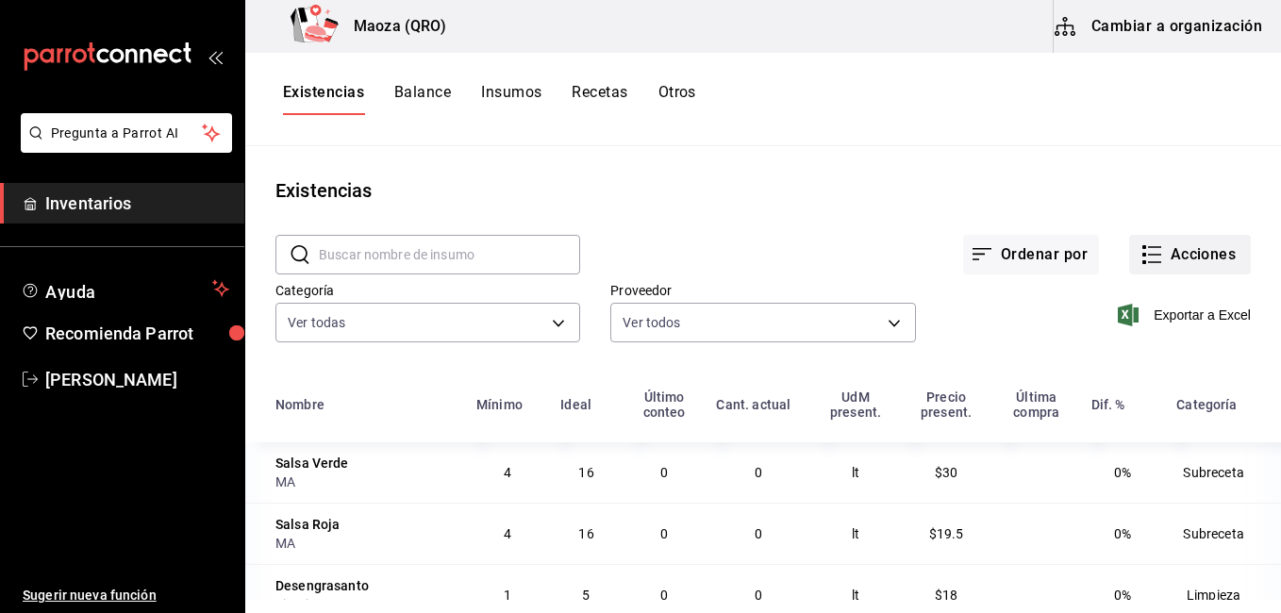
click at [1216, 270] on button "Acciones" at bounding box center [1190, 255] width 122 height 40
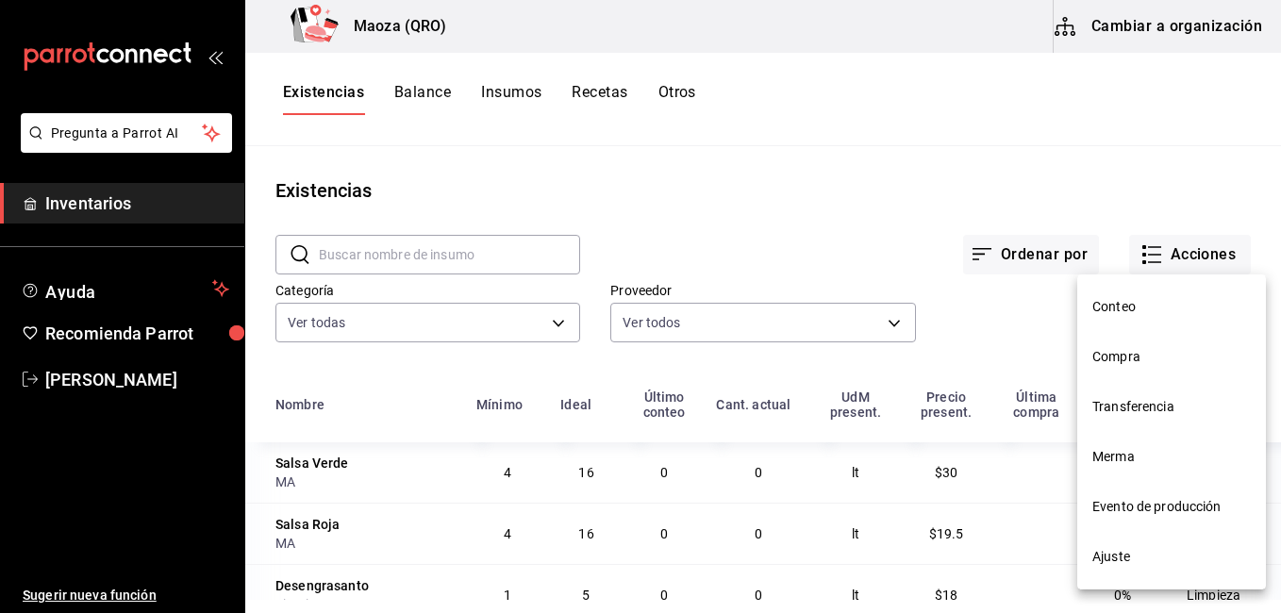
click at [1134, 365] on span "Compra" at bounding box center [1171, 357] width 158 height 20
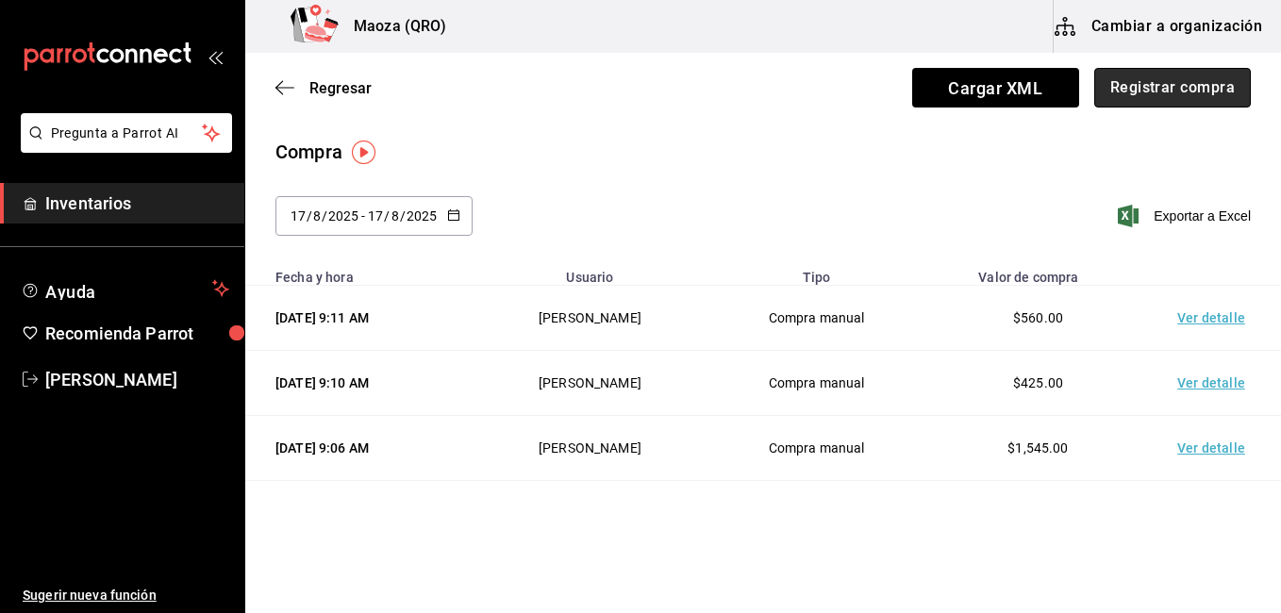
click at [1140, 100] on button "Registrar compra" at bounding box center [1172, 88] width 157 height 40
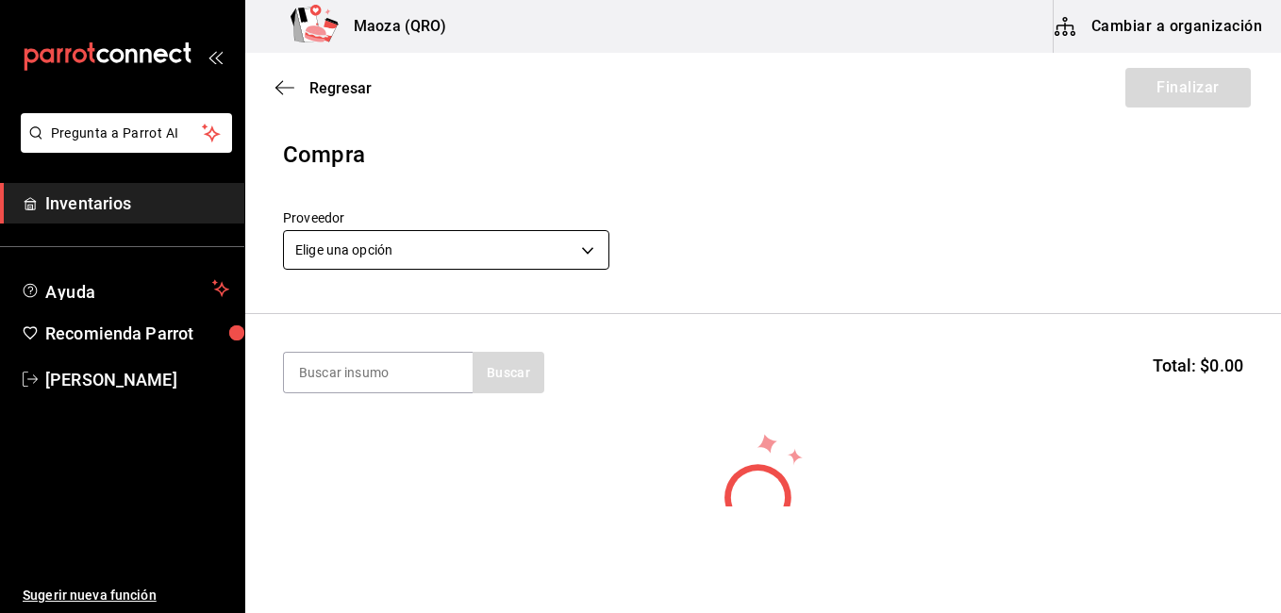
click at [505, 242] on body "Pregunta a Parrot AI Inventarios Ayuda Recomienda Parrot [PERSON_NAME] Sugerir …" at bounding box center [640, 253] width 1281 height 506
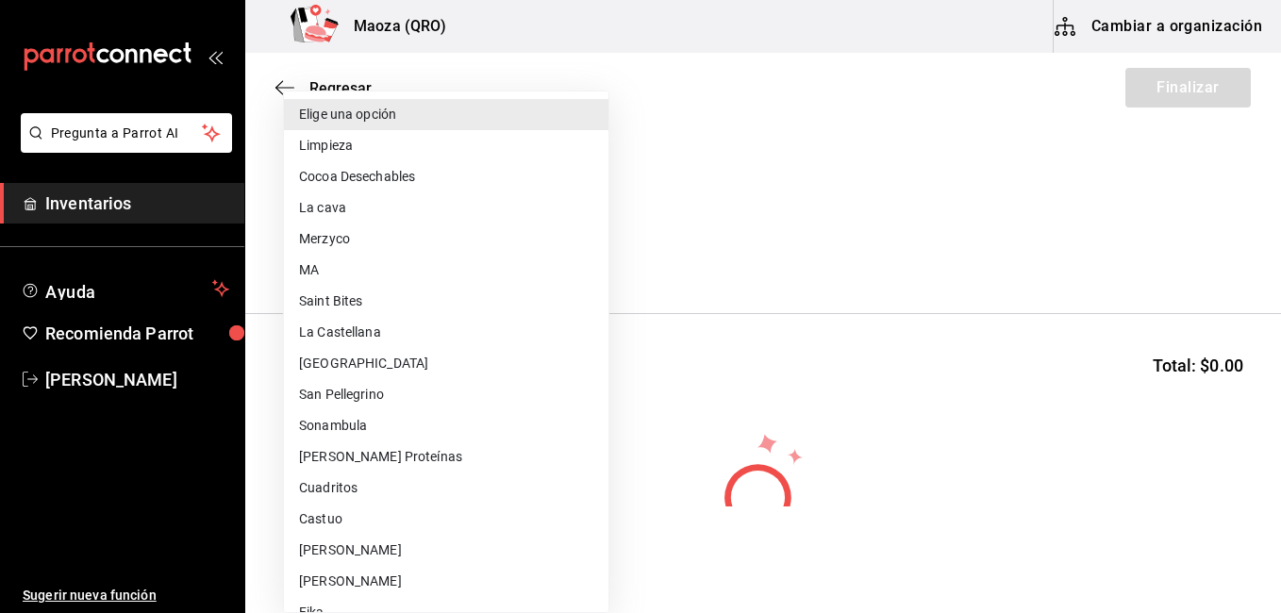
click at [341, 483] on li "Cuadritos" at bounding box center [446, 487] width 324 height 31
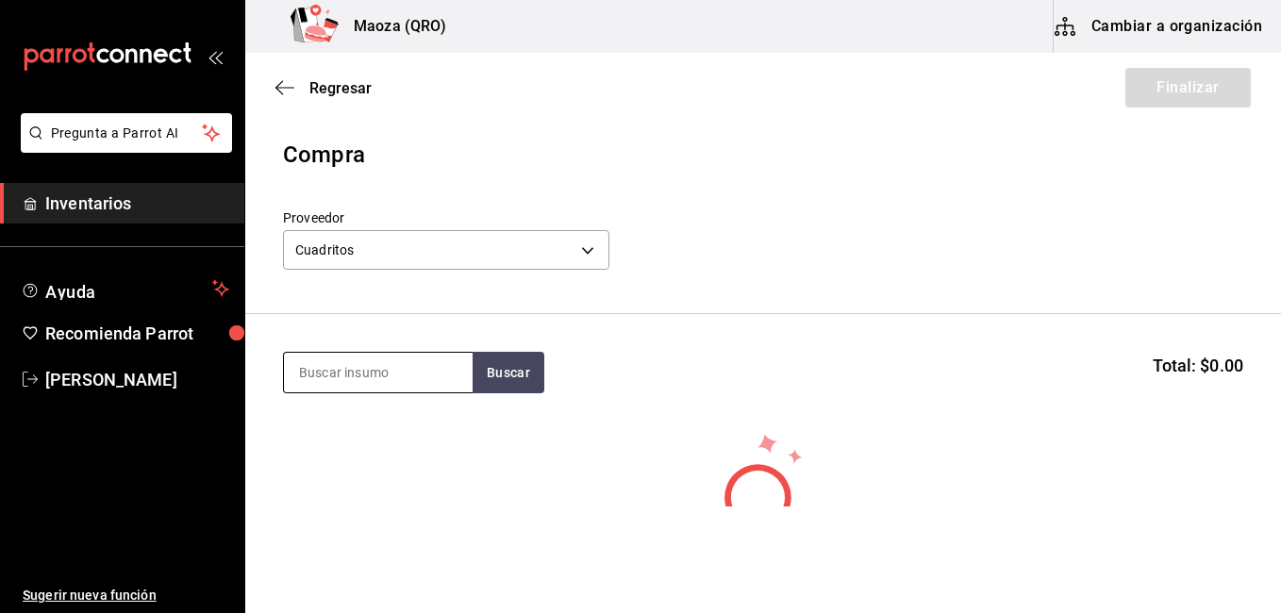
click at [405, 371] on input at bounding box center [378, 373] width 189 height 40
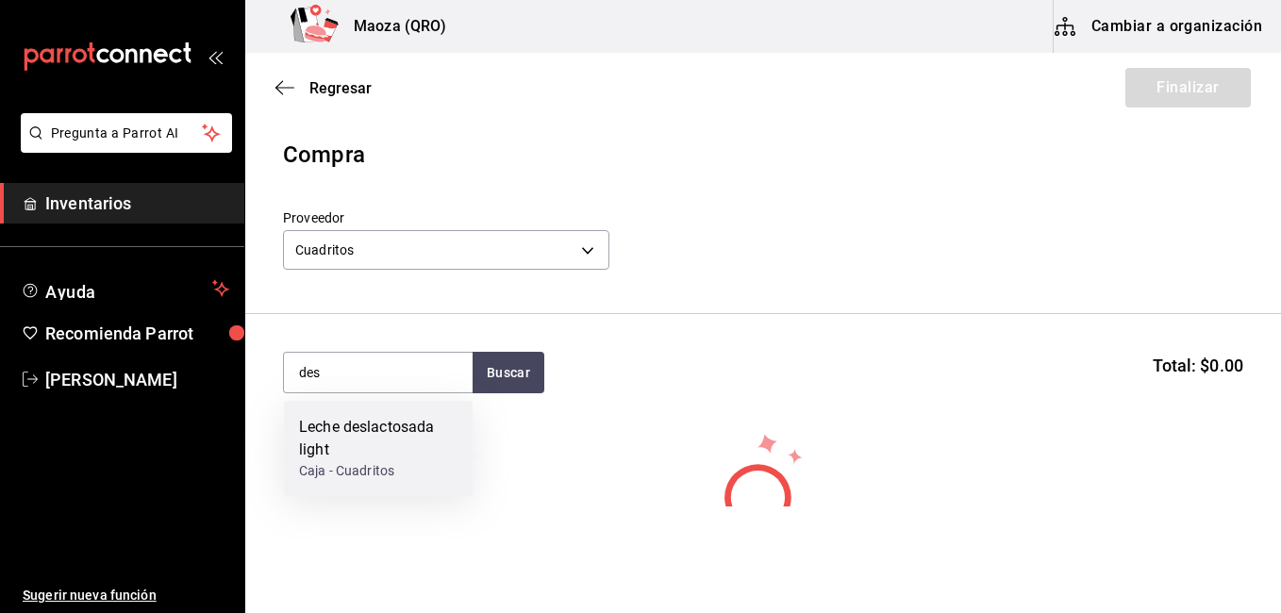
click at [429, 418] on div "Leche deslactosada light" at bounding box center [378, 438] width 158 height 45
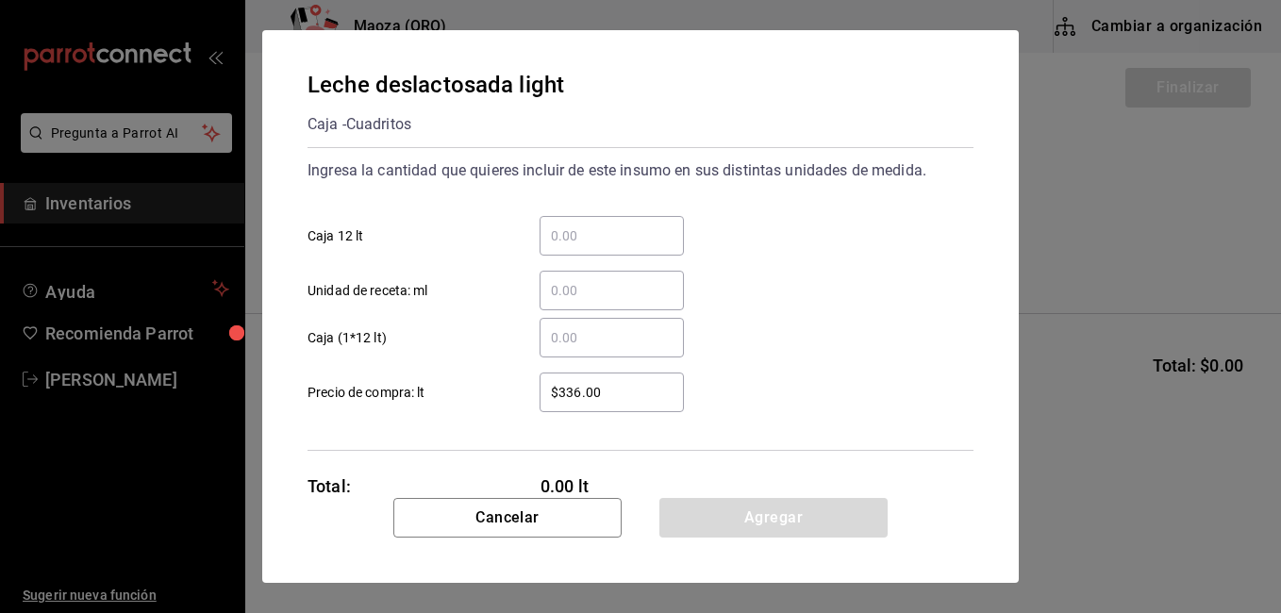
click at [615, 233] on input "​ Caja 12 lt" at bounding box center [611, 235] width 144 height 23
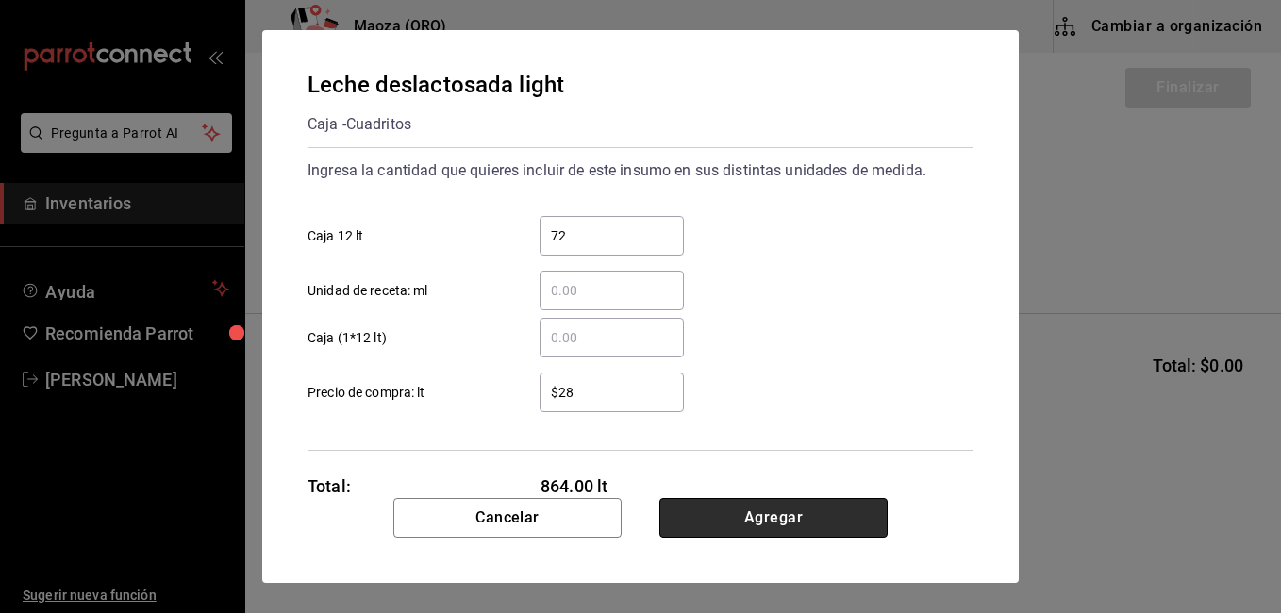
click at [764, 517] on button "Agregar" at bounding box center [773, 518] width 228 height 40
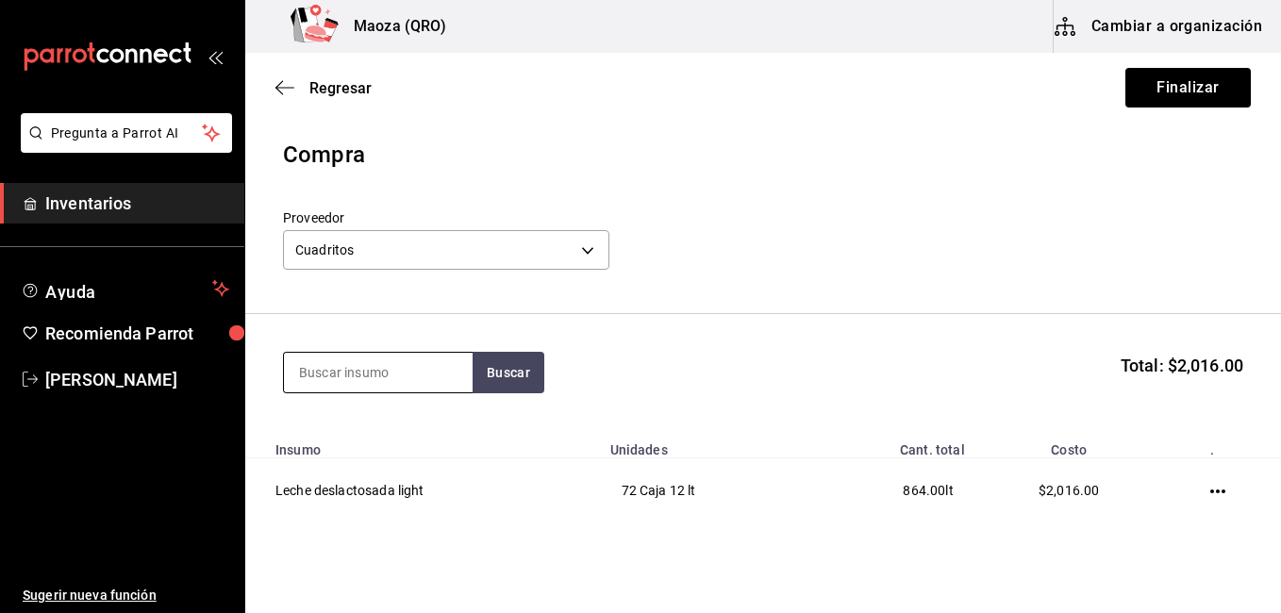
drag, startPoint x: 389, startPoint y: 354, endPoint x: 393, endPoint y: 377, distance: 24.0
click at [389, 356] on input at bounding box center [378, 373] width 189 height 40
click at [393, 377] on input at bounding box center [378, 373] width 189 height 40
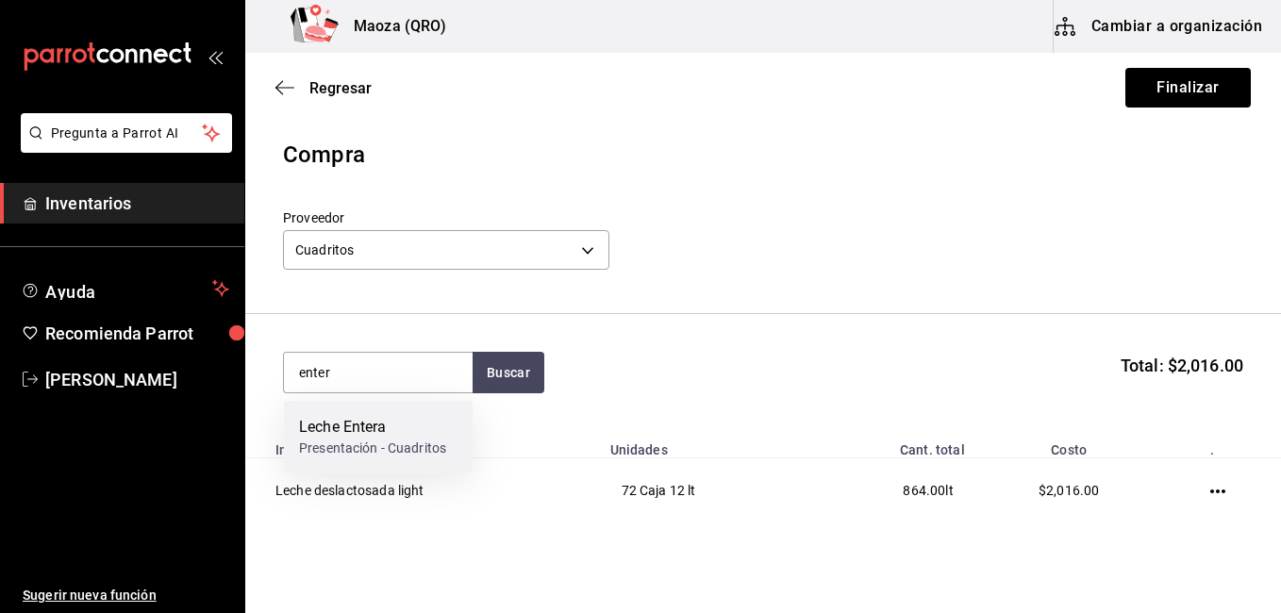
click at [414, 418] on div "Leche Entera" at bounding box center [372, 427] width 147 height 23
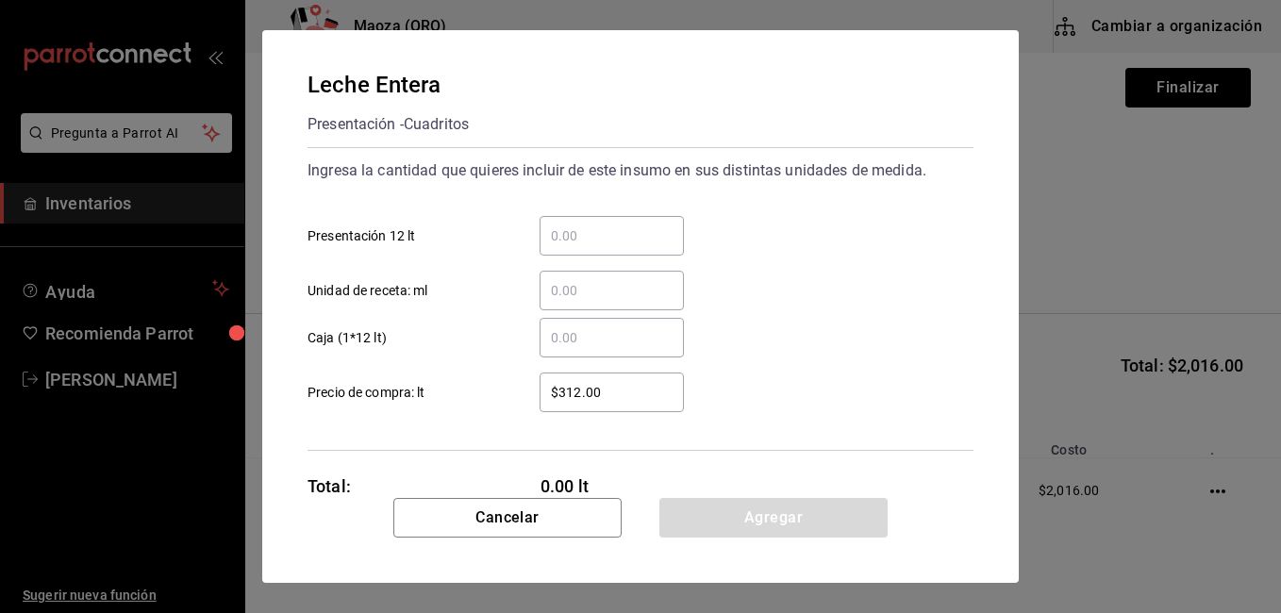
click at [614, 238] on input "​ Presentación 12 lt" at bounding box center [611, 235] width 144 height 23
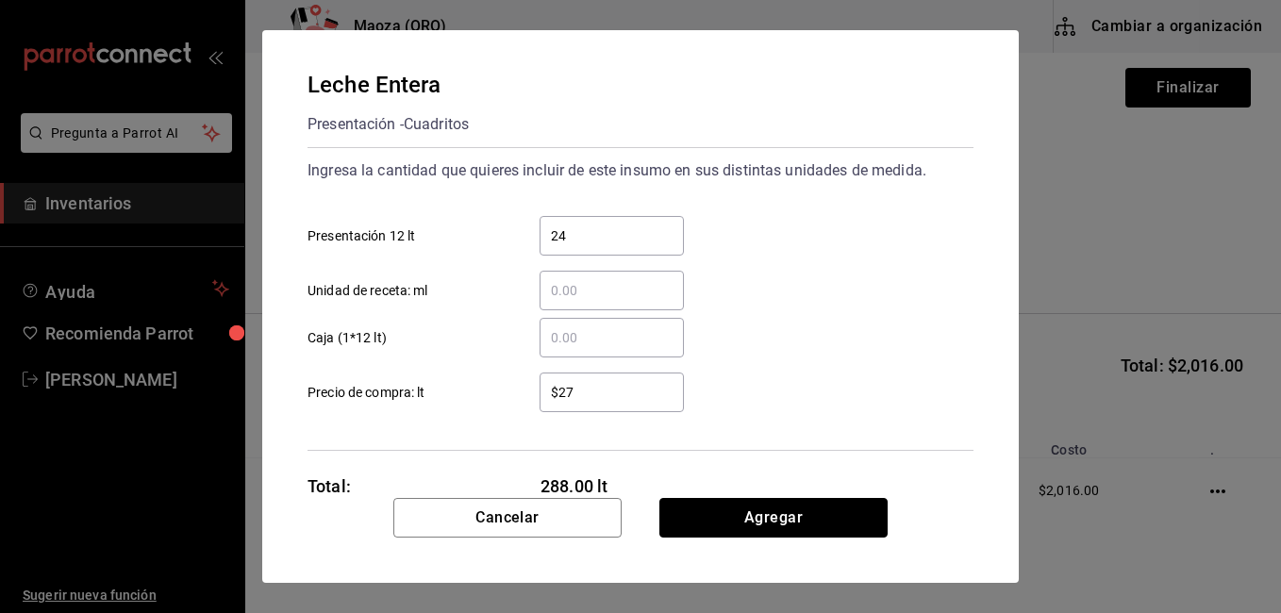
click button "Agregar" at bounding box center [773, 518] width 228 height 40
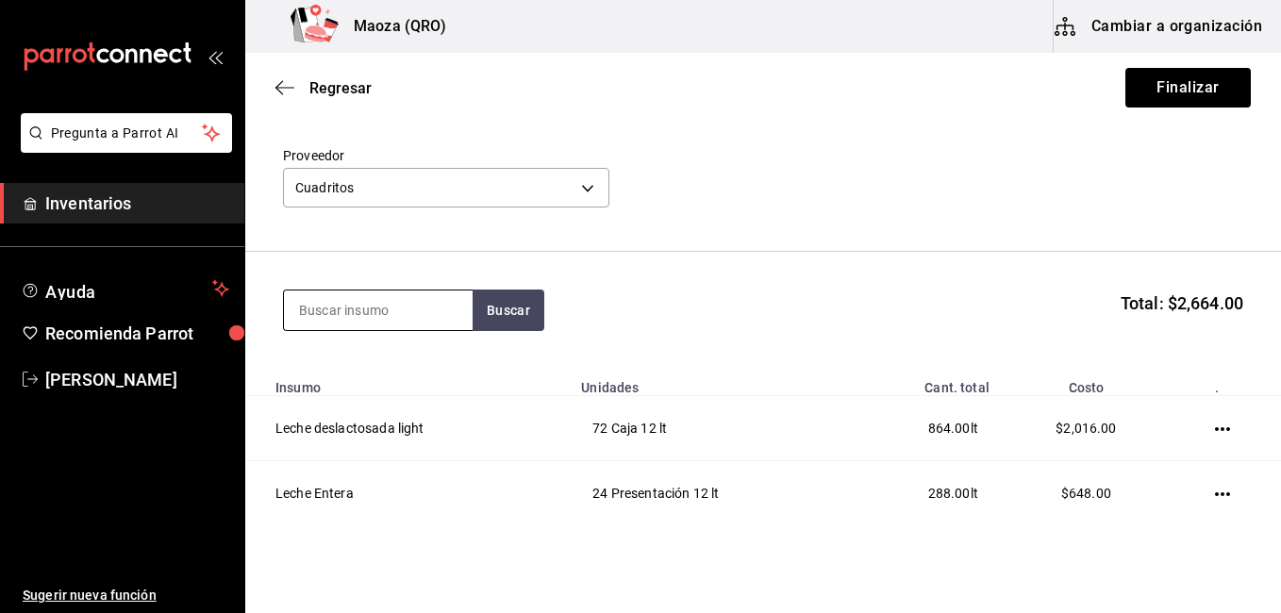
scroll to position [94, 0]
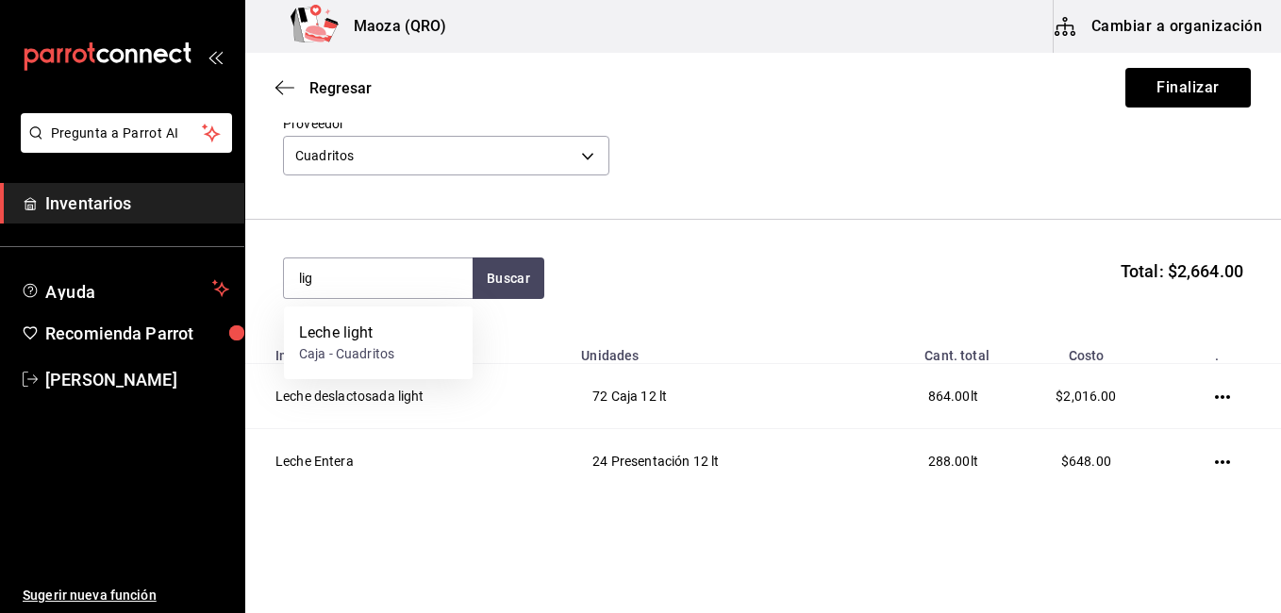
click at [423, 310] on div "Leche light Caja - Cuadritos" at bounding box center [378, 342] width 189 height 73
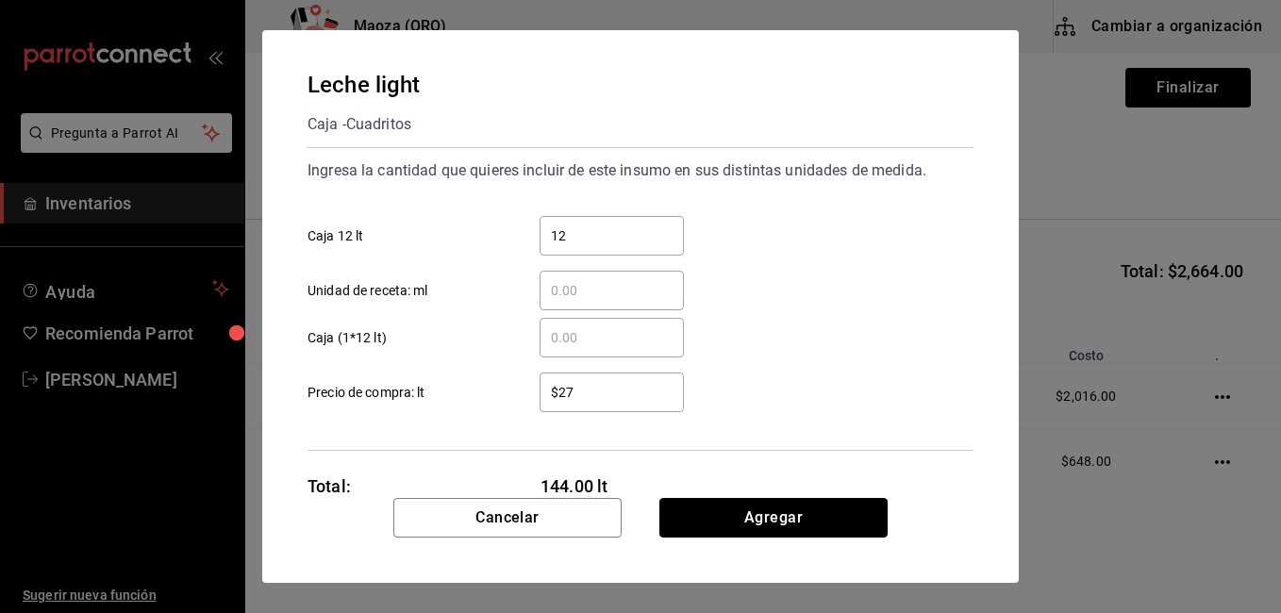
click button "Agregar" at bounding box center [773, 518] width 228 height 40
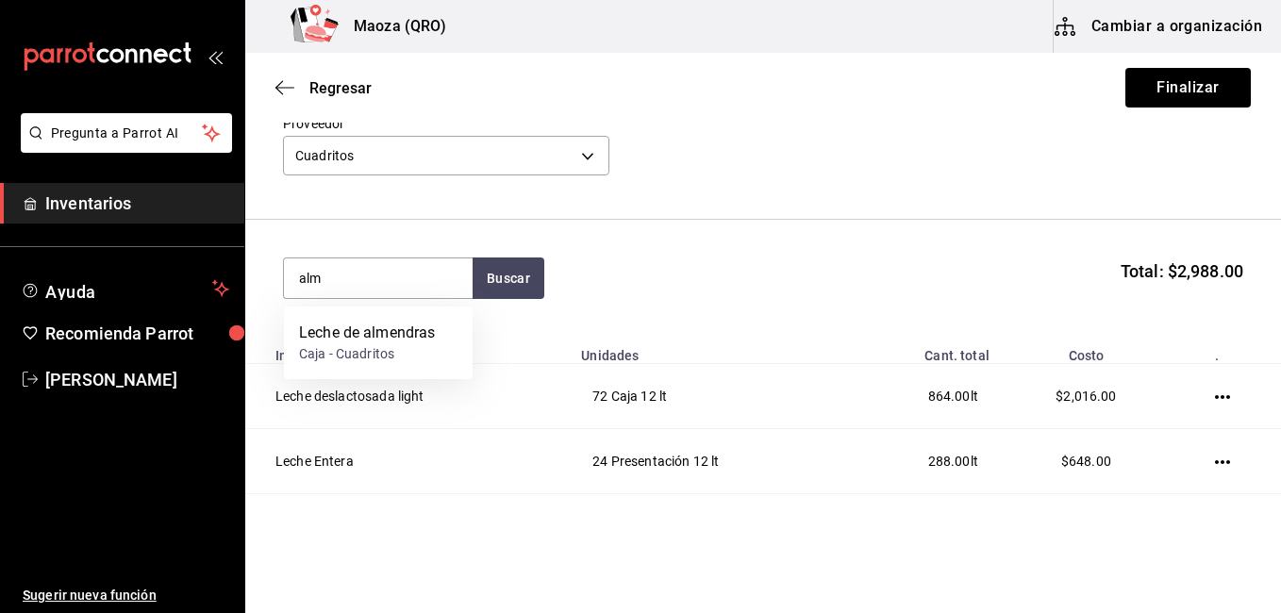
click at [423, 310] on div "Leche de almendras Caja - Cuadritos" at bounding box center [378, 342] width 189 height 73
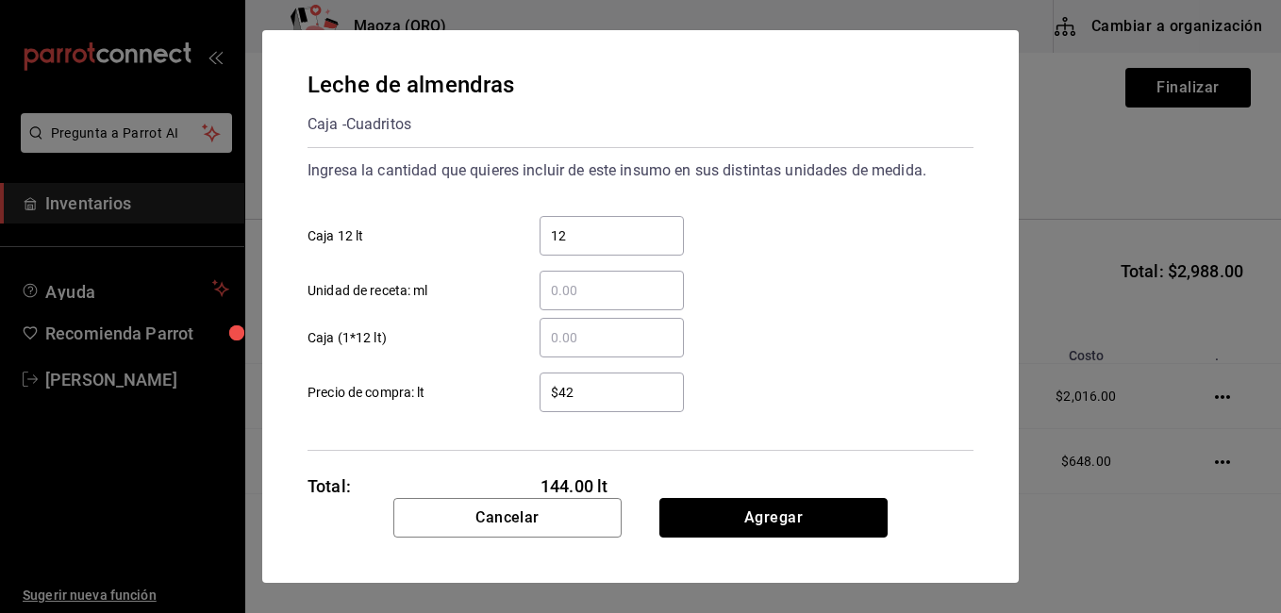
click button "Agregar" at bounding box center [773, 518] width 228 height 40
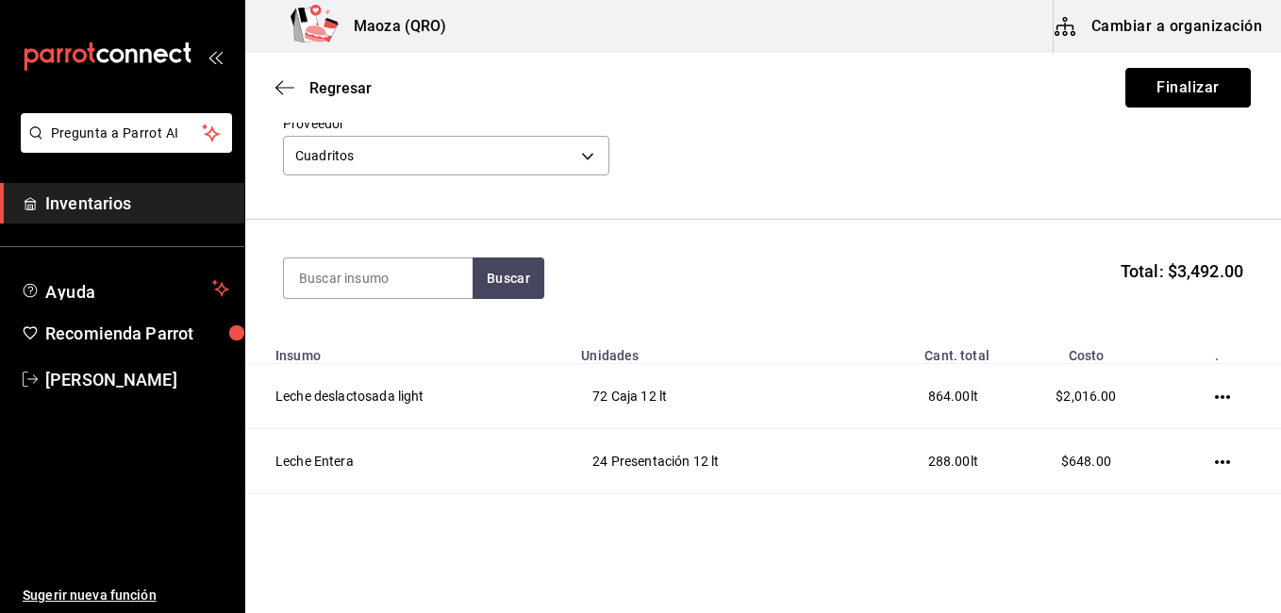
click at [1181, 105] on button "Finalizar" at bounding box center [1187, 88] width 125 height 40
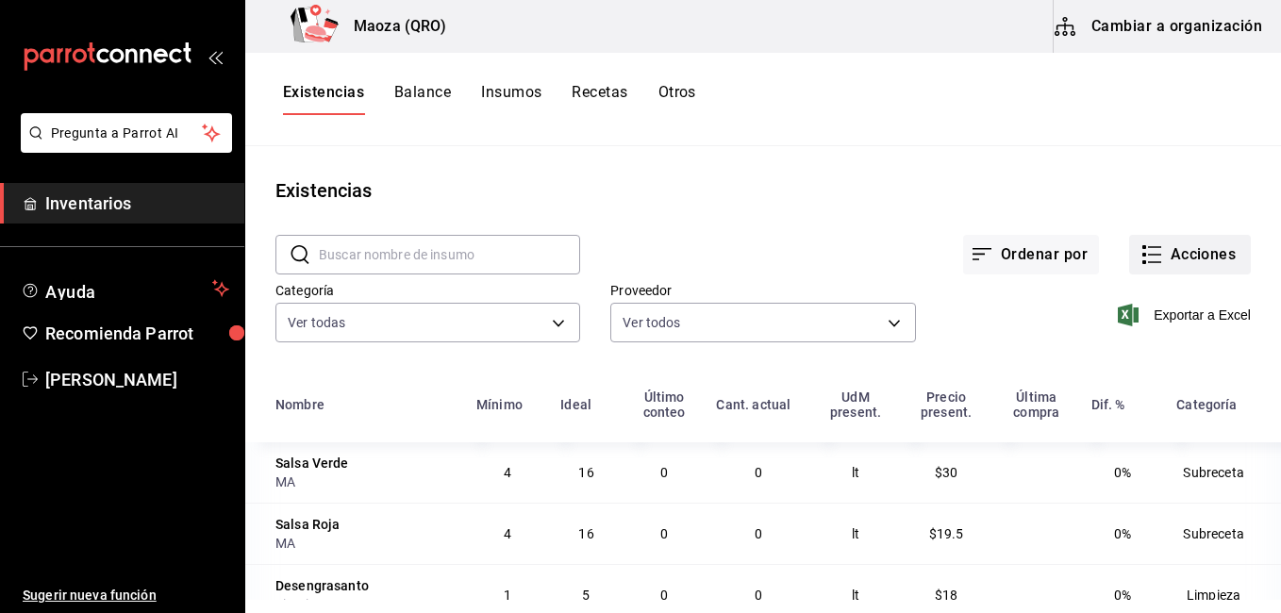
click at [1196, 259] on button "Acciones" at bounding box center [1190, 255] width 122 height 40
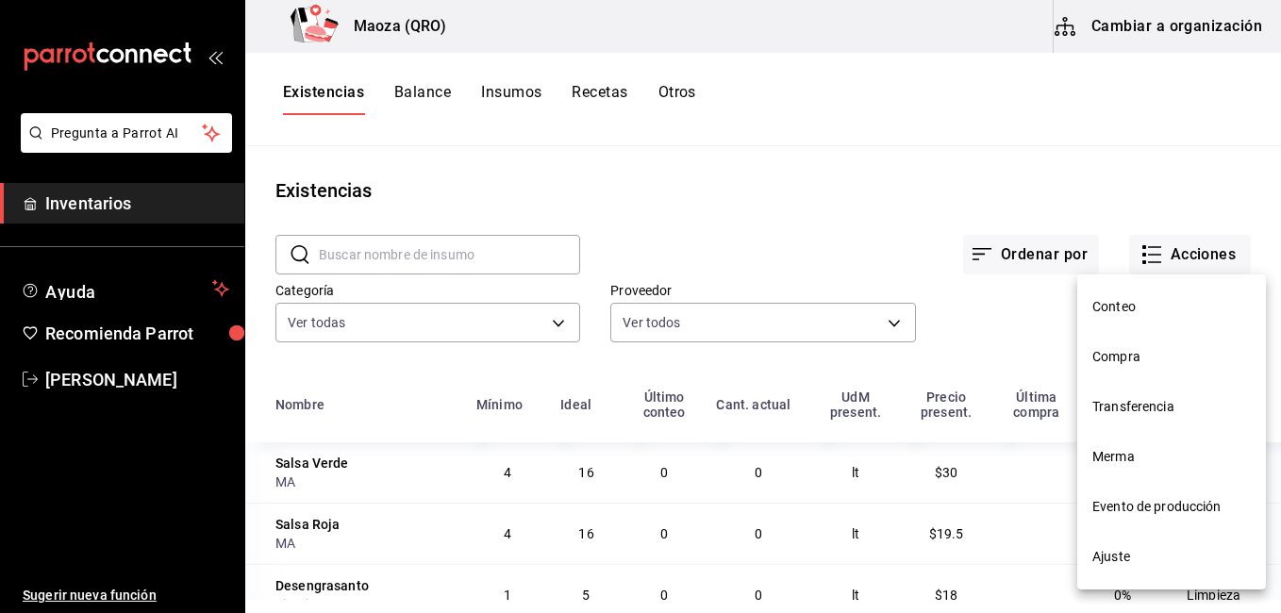
click at [1153, 352] on span "Compra" at bounding box center [1171, 357] width 158 height 20
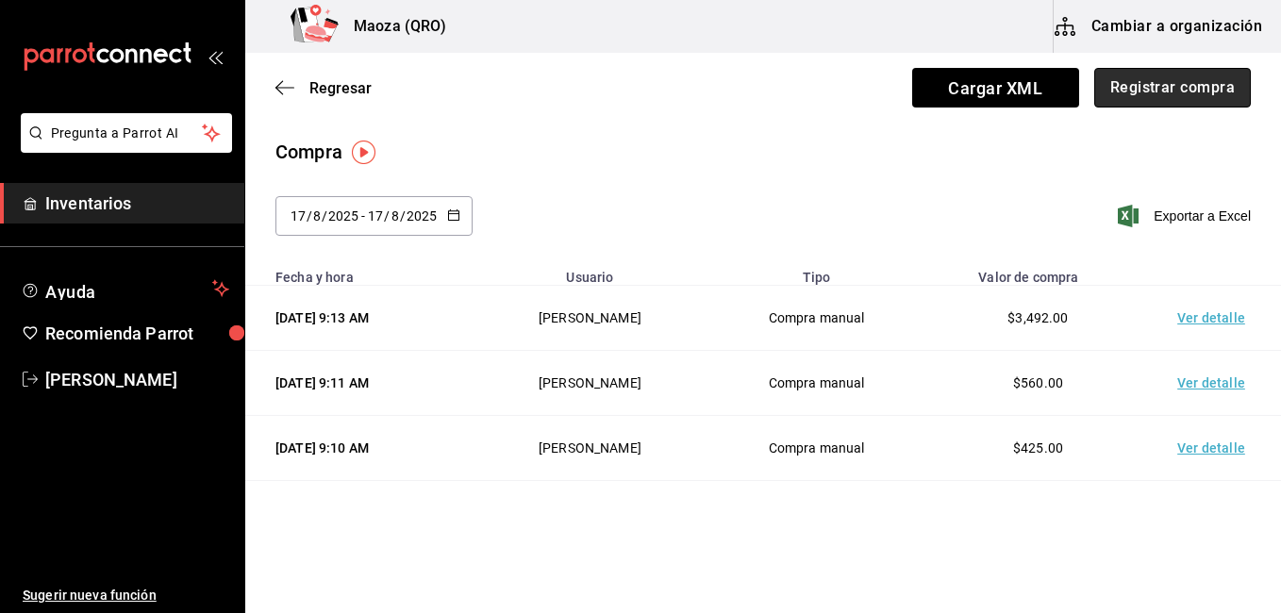
click at [1190, 86] on button "Registrar compra" at bounding box center [1172, 88] width 157 height 40
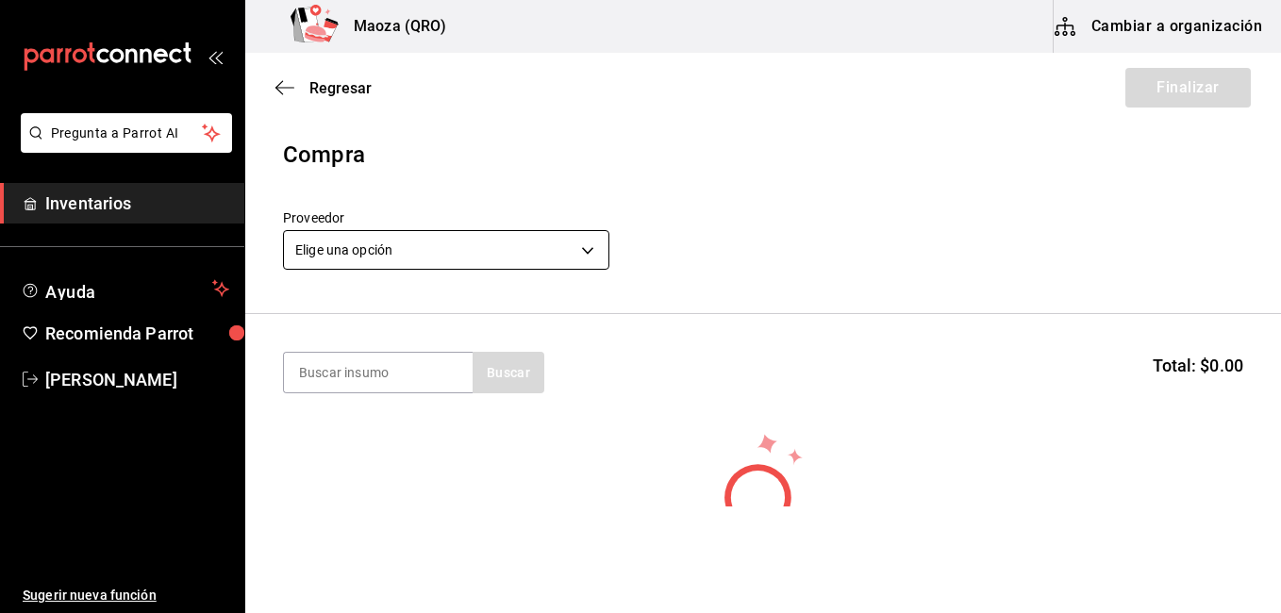
click at [435, 254] on body "Pregunta a Parrot AI Inventarios Ayuda Recomienda Parrot [PERSON_NAME] Sugerir …" at bounding box center [640, 253] width 1281 height 506
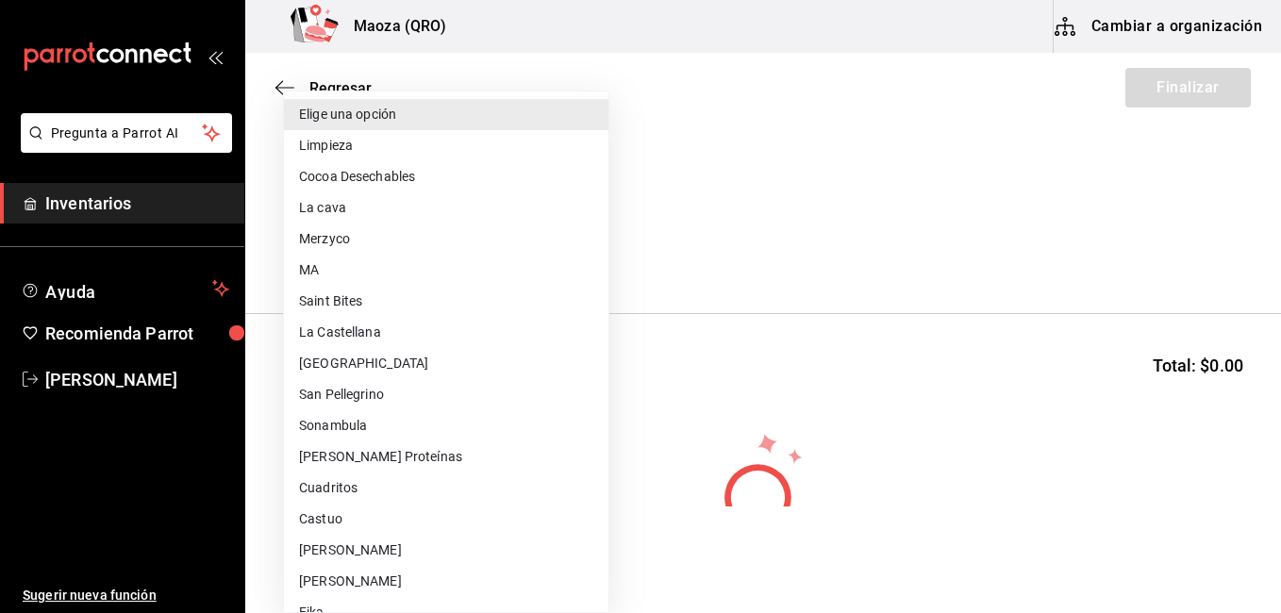
scroll to position [292, 0]
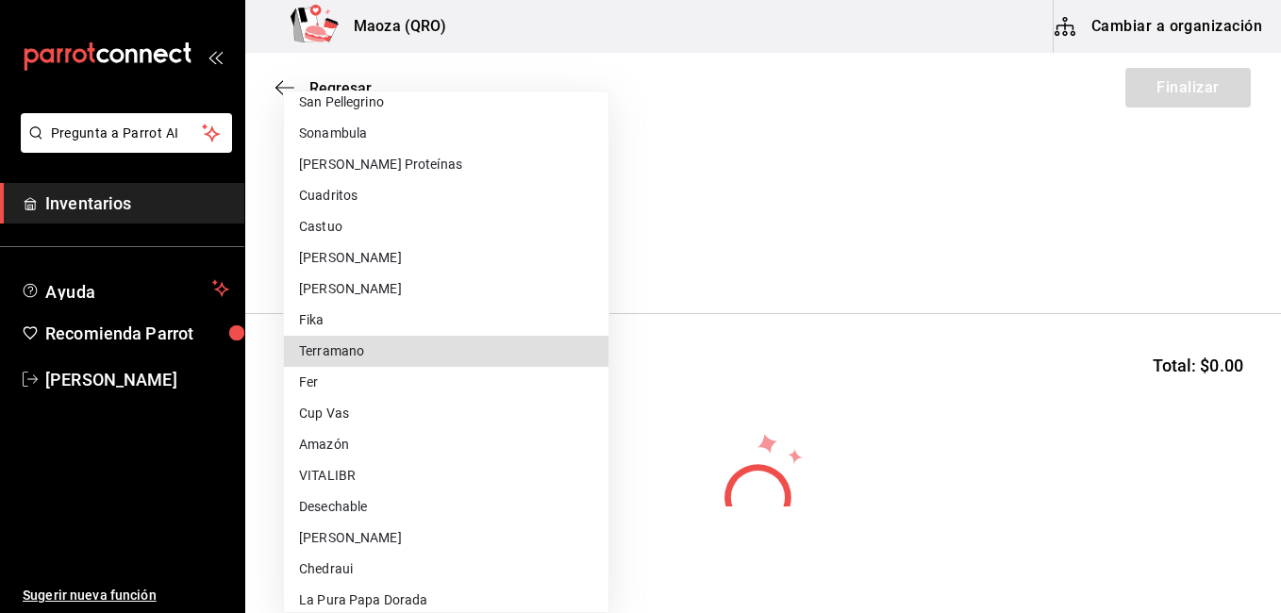
click at [383, 354] on li "Terramano" at bounding box center [446, 351] width 324 height 31
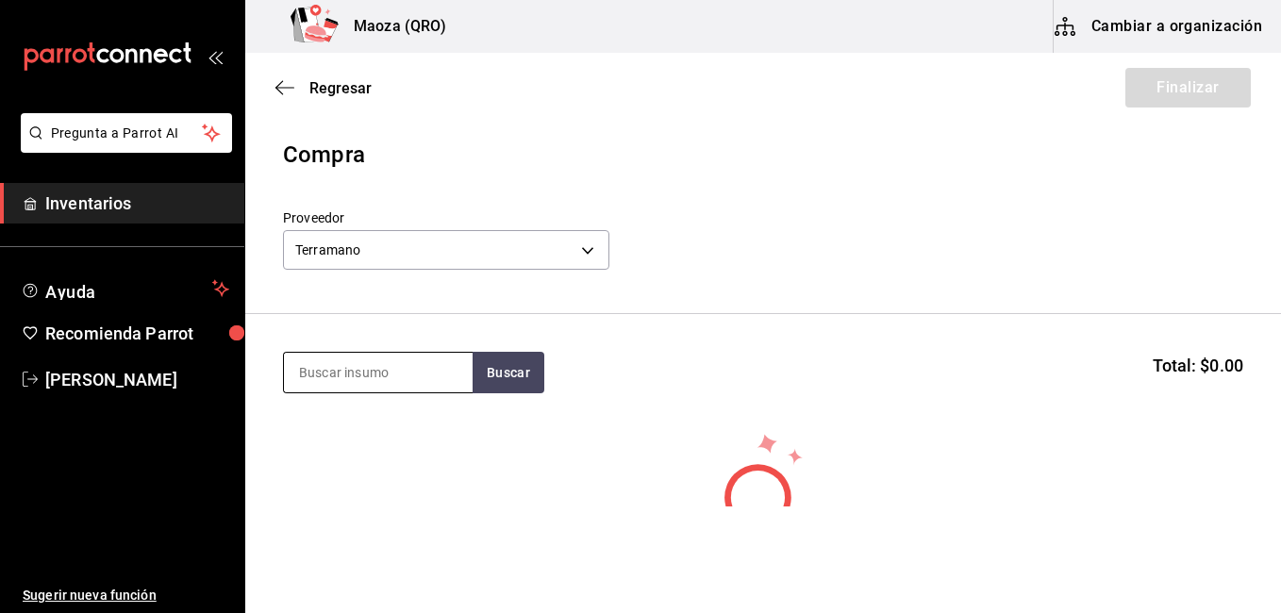
click at [390, 376] on input at bounding box center [378, 373] width 189 height 40
click at [535, 372] on button "Buscar" at bounding box center [508, 372] width 72 height 41
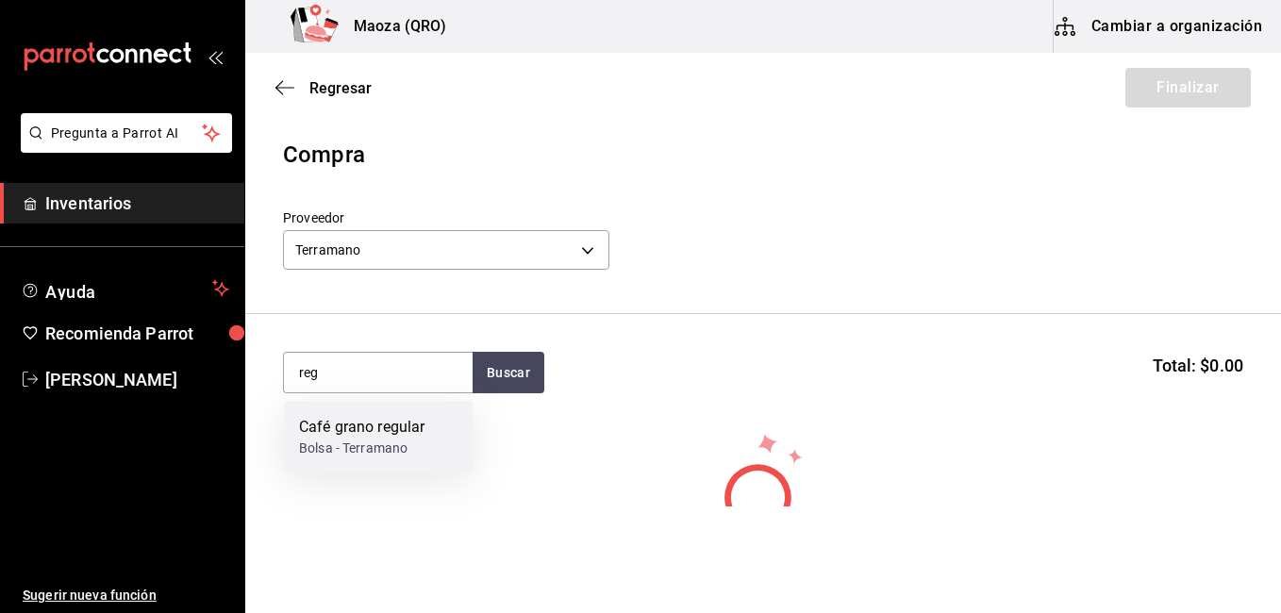
click at [437, 422] on div "Café grano regular Bolsa - Terramano" at bounding box center [378, 437] width 189 height 73
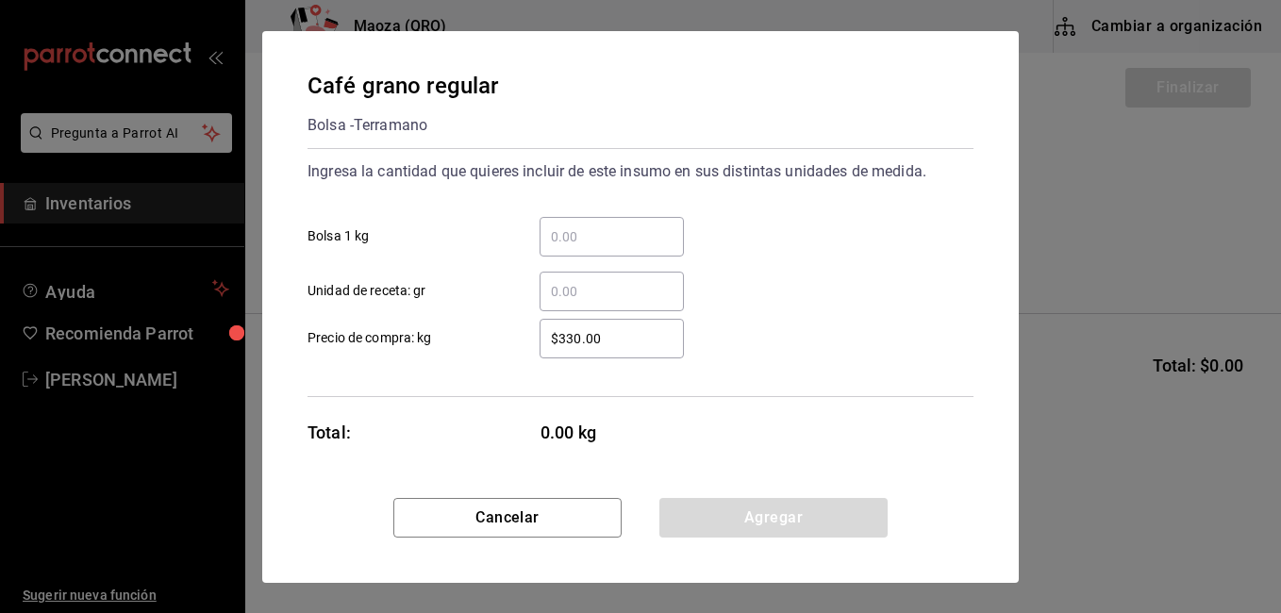
click at [630, 248] on div "​" at bounding box center [611, 237] width 144 height 40
click at [630, 248] on input "​ Bolsa 1 kg" at bounding box center [611, 236] width 144 height 23
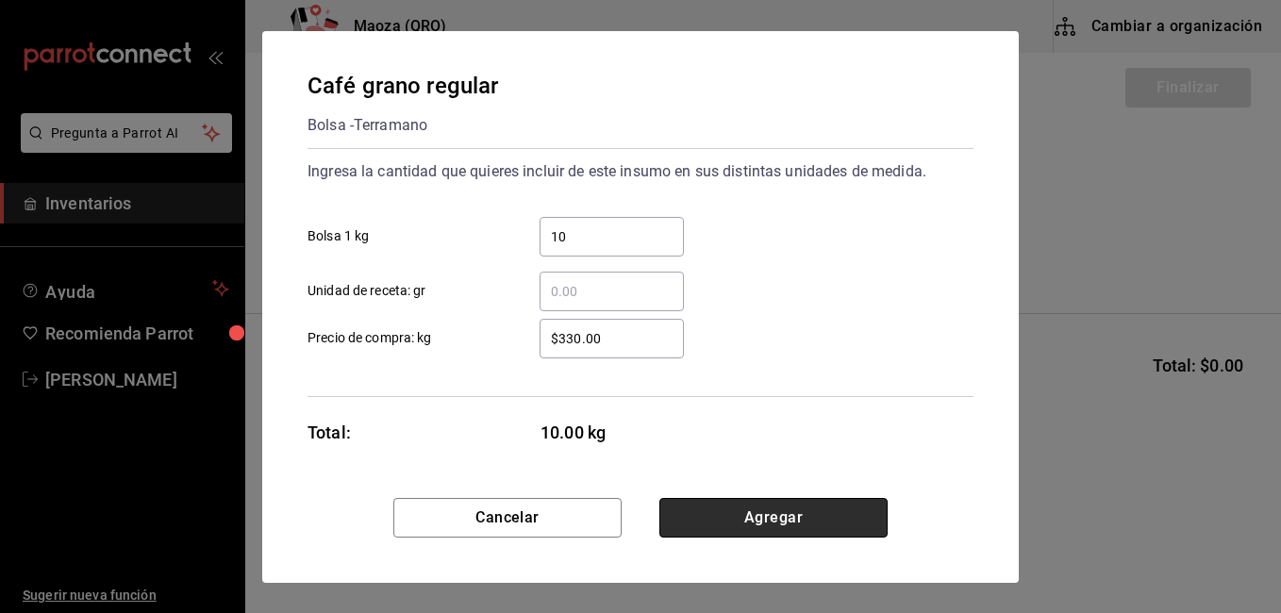
click at [735, 505] on button "Agregar" at bounding box center [773, 518] width 228 height 40
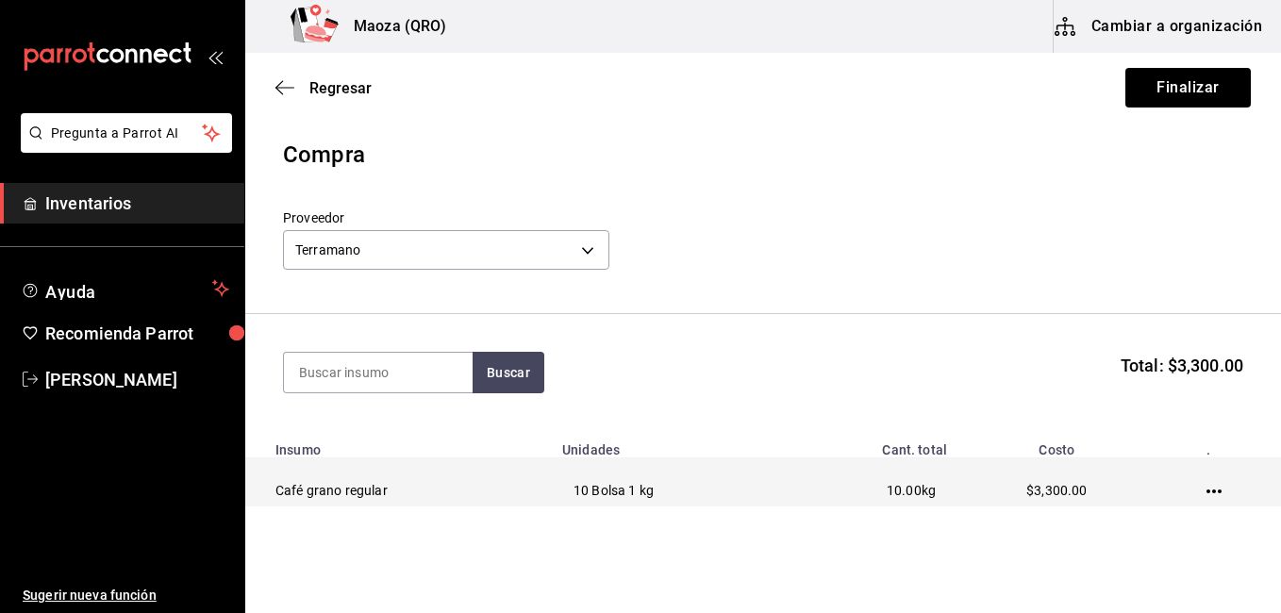
click at [1206, 492] on icon "button" at bounding box center [1213, 491] width 15 height 4
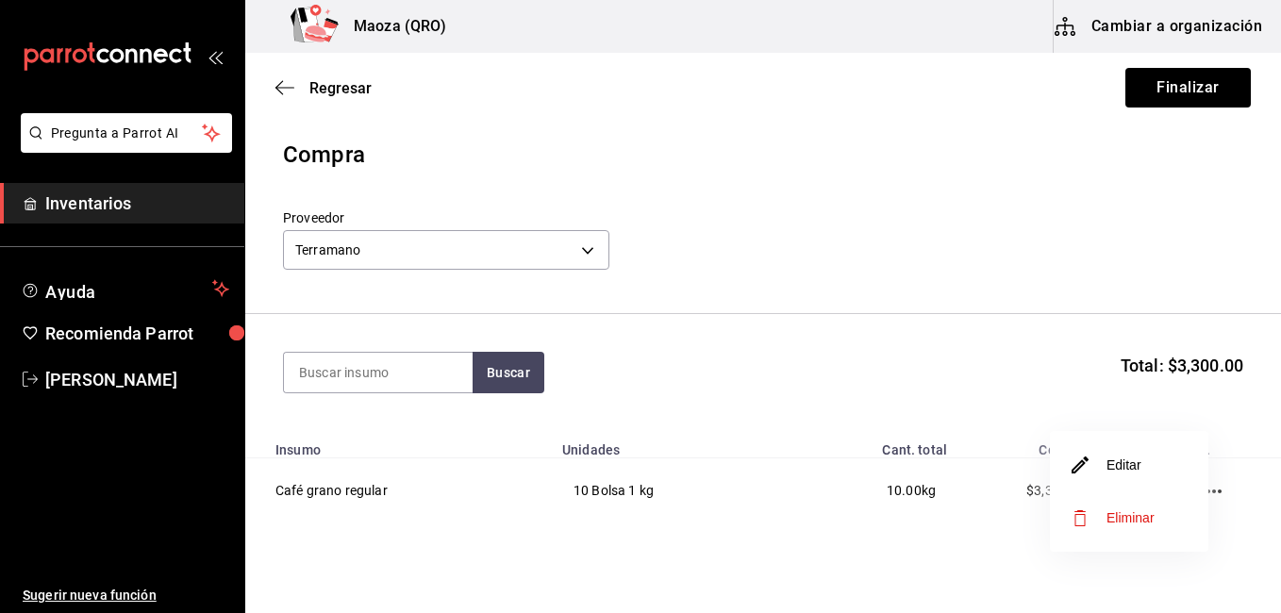
click at [1159, 459] on li "Editar" at bounding box center [1129, 465] width 158 height 53
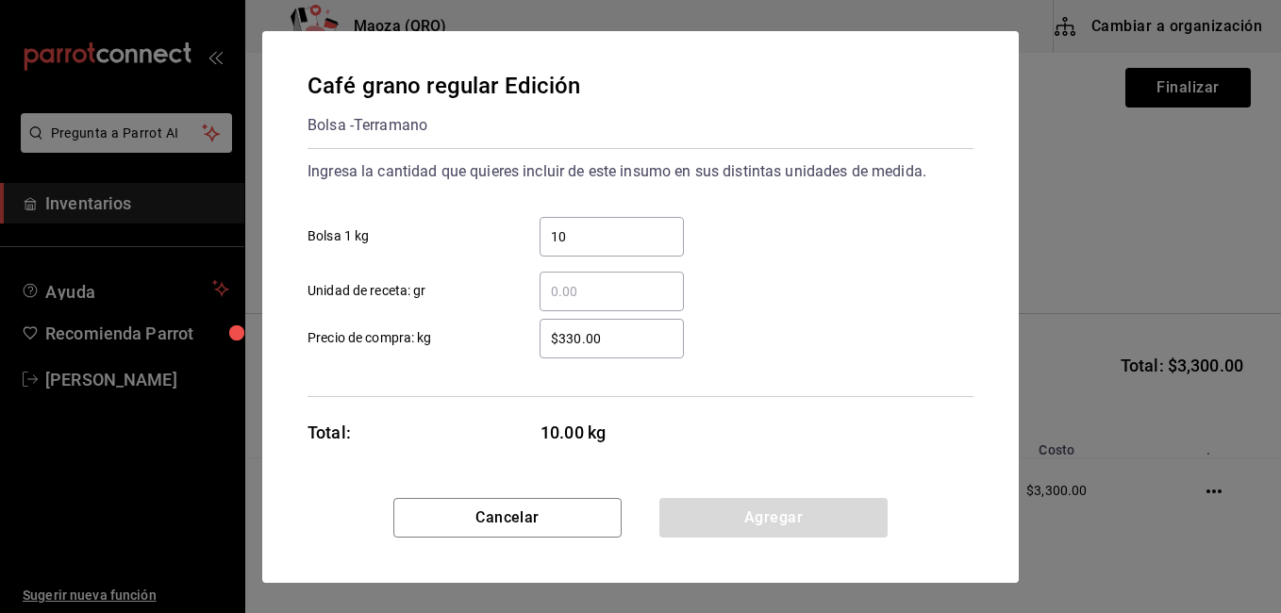
click at [571, 339] on input "$330.00" at bounding box center [611, 338] width 144 height 23
click at [582, 337] on input "$330.00" at bounding box center [611, 338] width 144 height 23
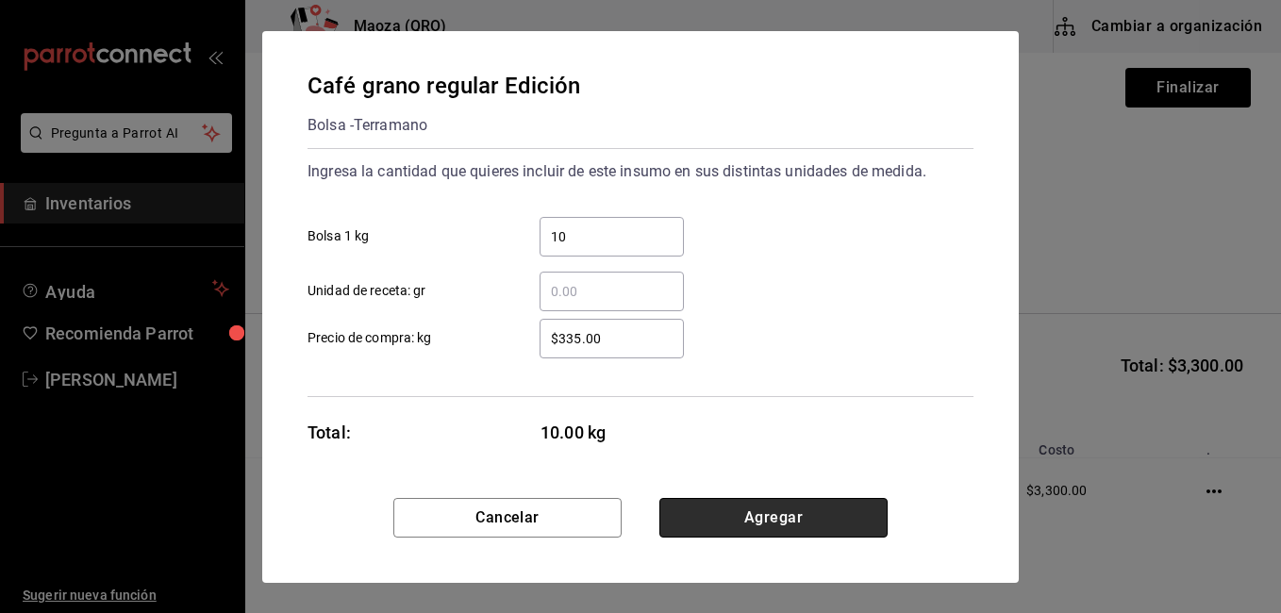
click at [711, 502] on button "Agregar" at bounding box center [773, 518] width 228 height 40
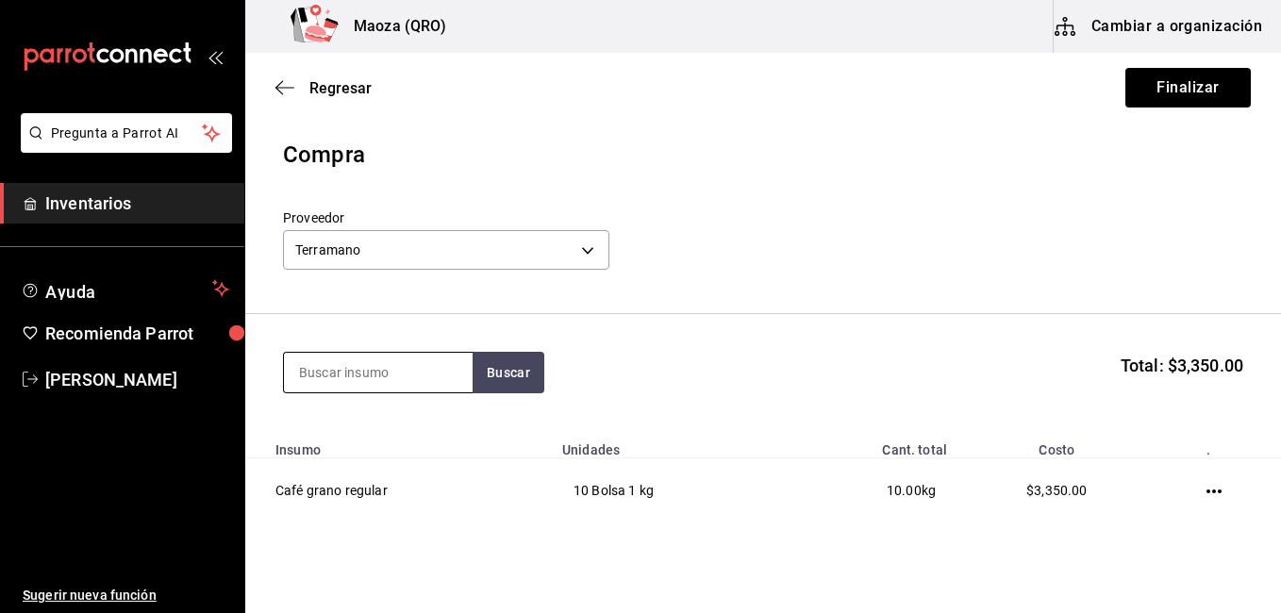
click at [428, 357] on input at bounding box center [378, 373] width 189 height 40
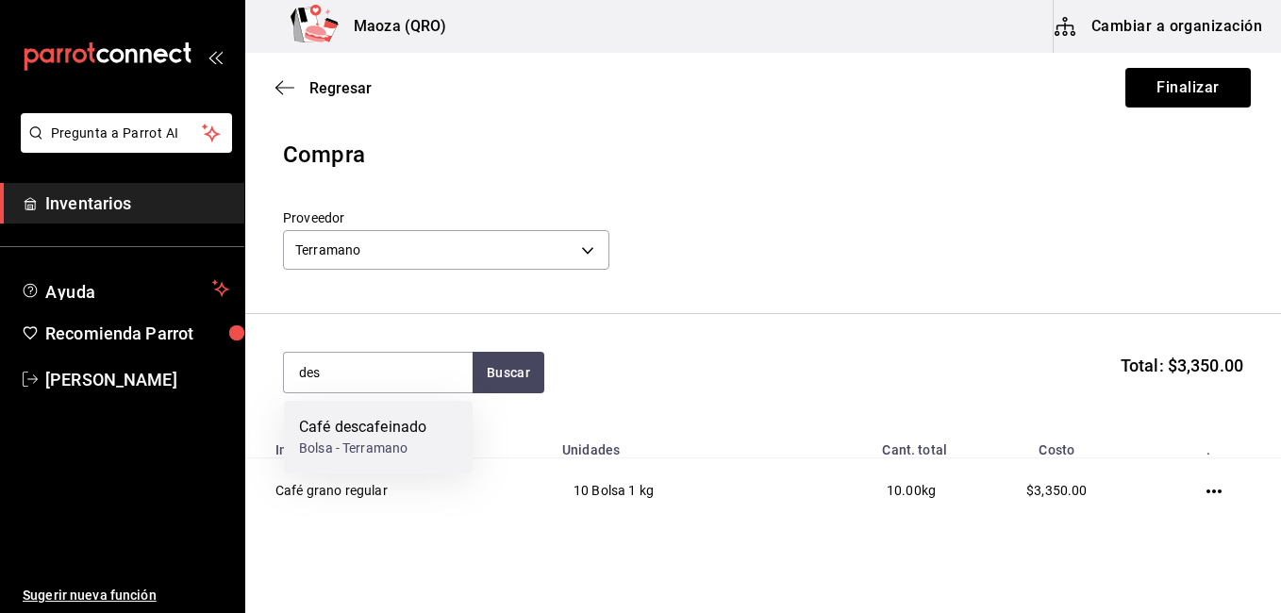
click at [410, 422] on div "Café descafeinado" at bounding box center [362, 427] width 127 height 23
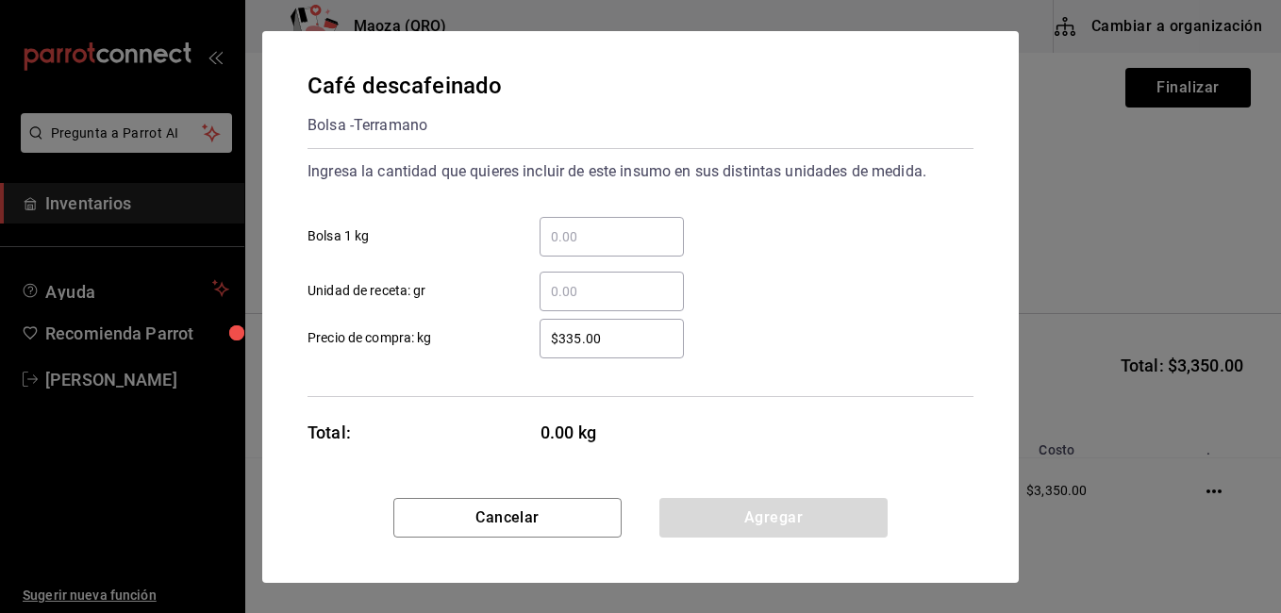
click at [589, 256] on div "​ Unidad de receta: gr" at bounding box center [632, 283] width 681 height 55
click at [592, 233] on input "​ Bolsa 1 kg" at bounding box center [611, 236] width 144 height 23
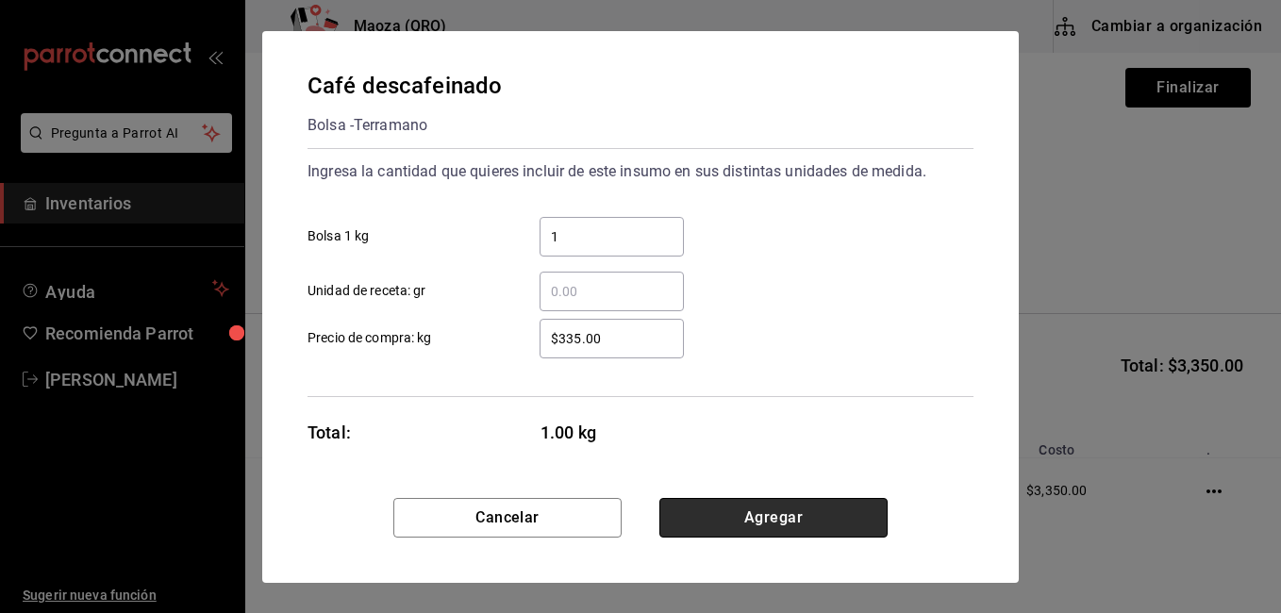
click at [731, 514] on button "Agregar" at bounding box center [773, 518] width 228 height 40
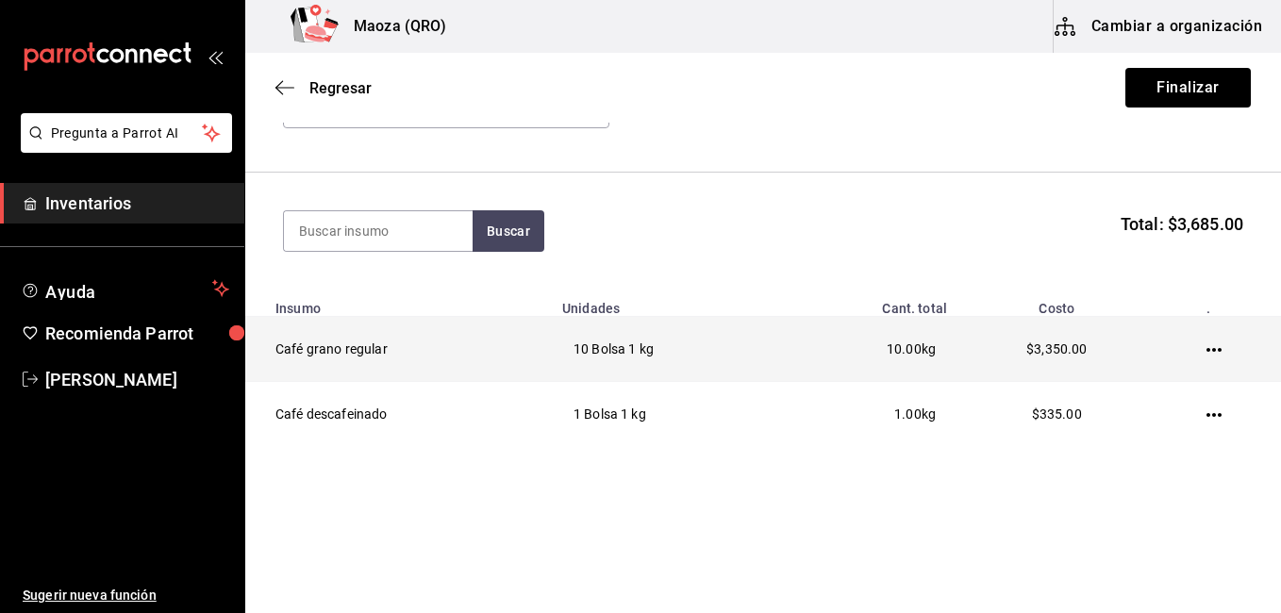
scroll to position [142, 0]
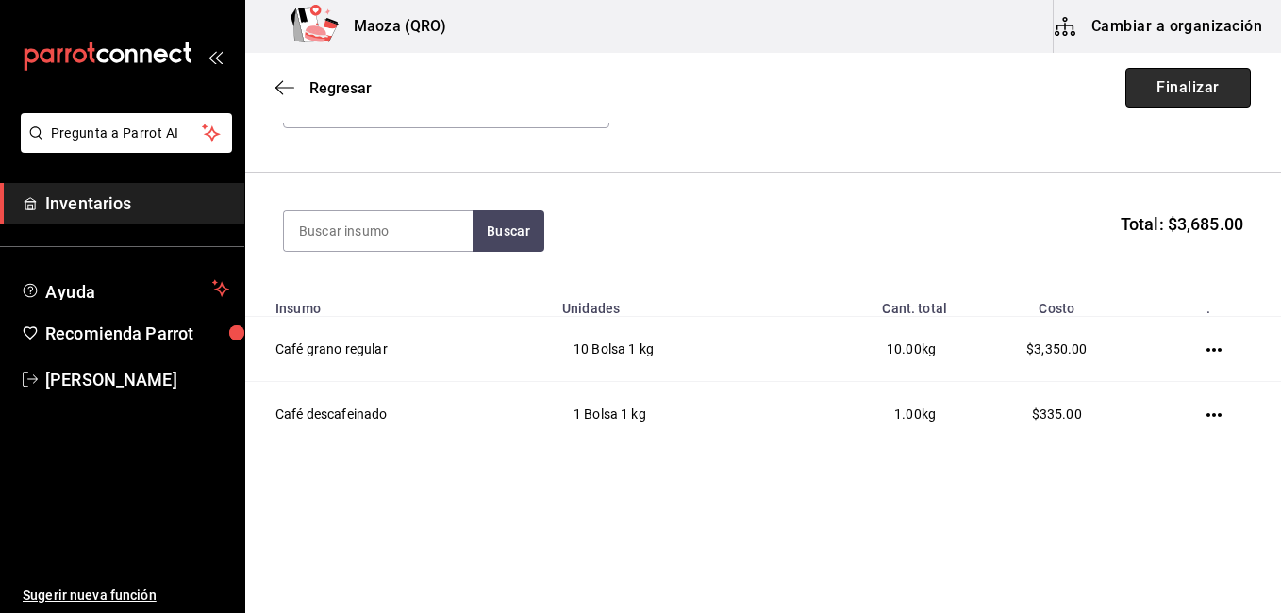
click at [1125, 81] on button "Finalizar" at bounding box center [1187, 88] width 125 height 40
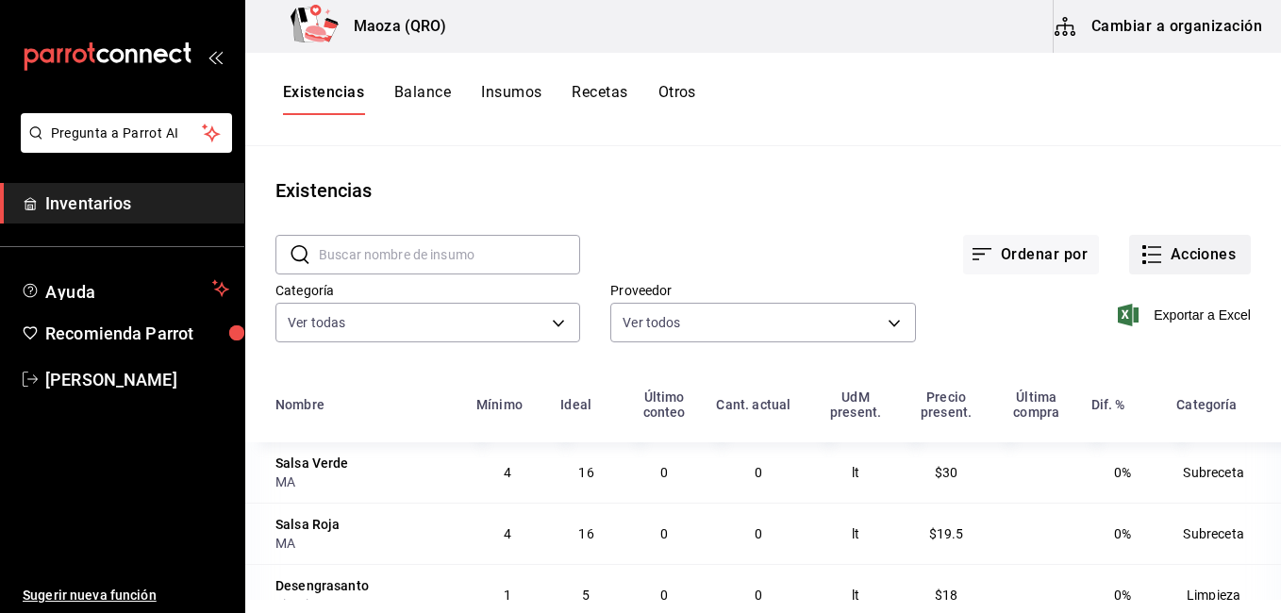
click at [1168, 247] on button "Acciones" at bounding box center [1190, 255] width 122 height 40
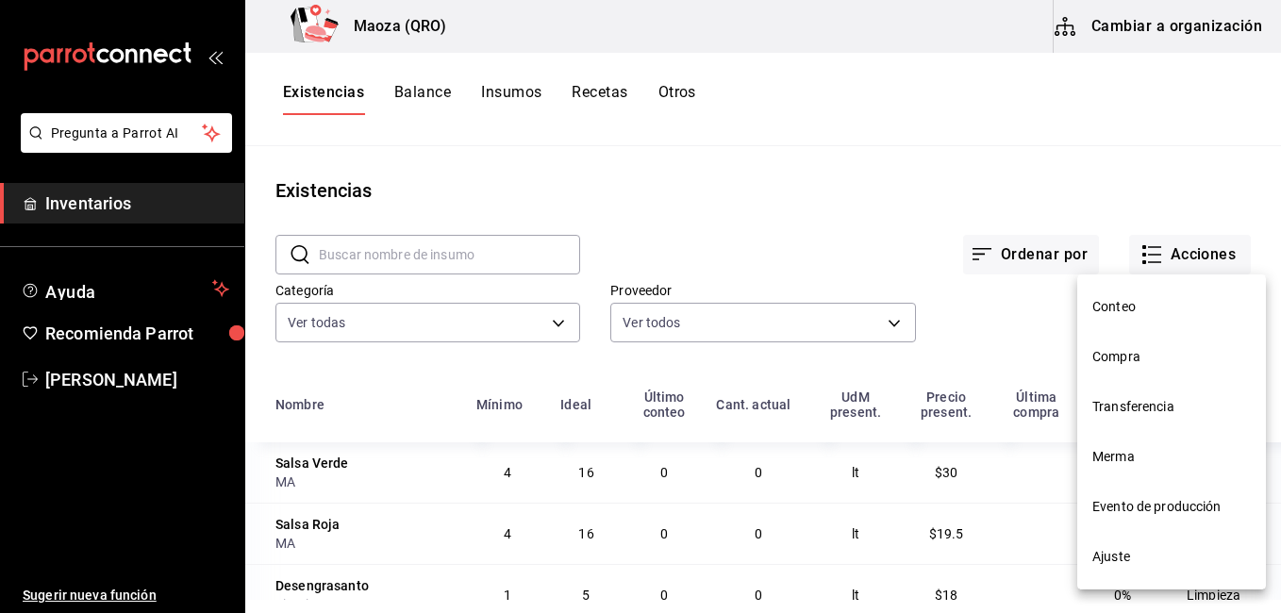
click at [1121, 339] on li "Compra" at bounding box center [1171, 357] width 189 height 50
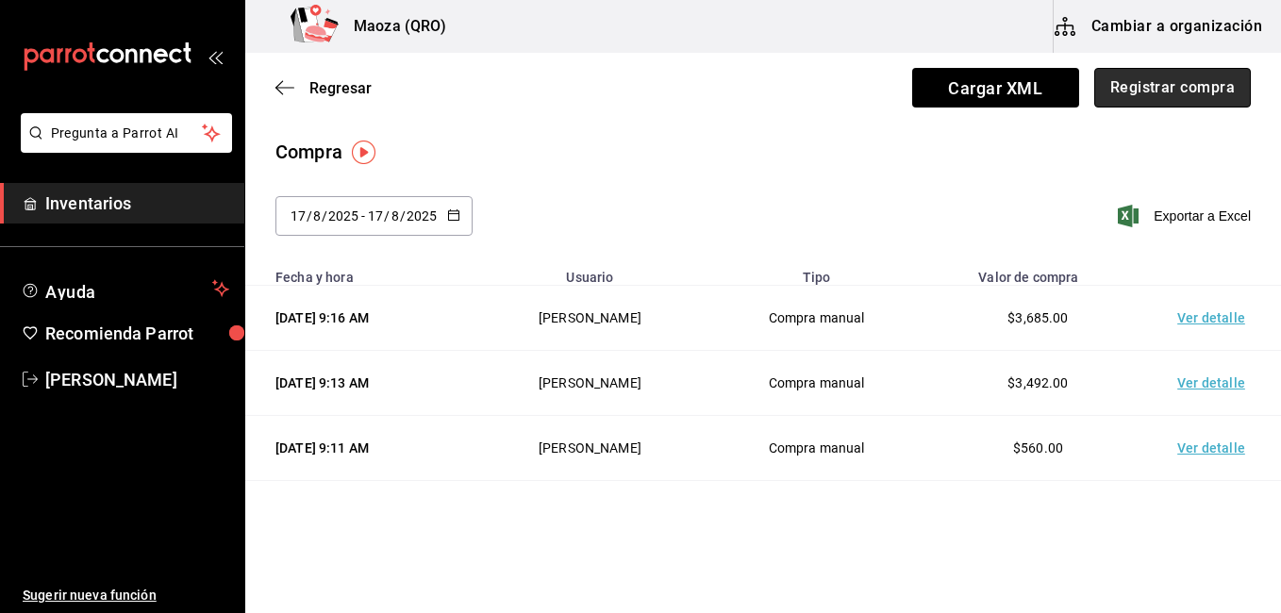
click at [1106, 87] on button "Registrar compra" at bounding box center [1172, 88] width 157 height 40
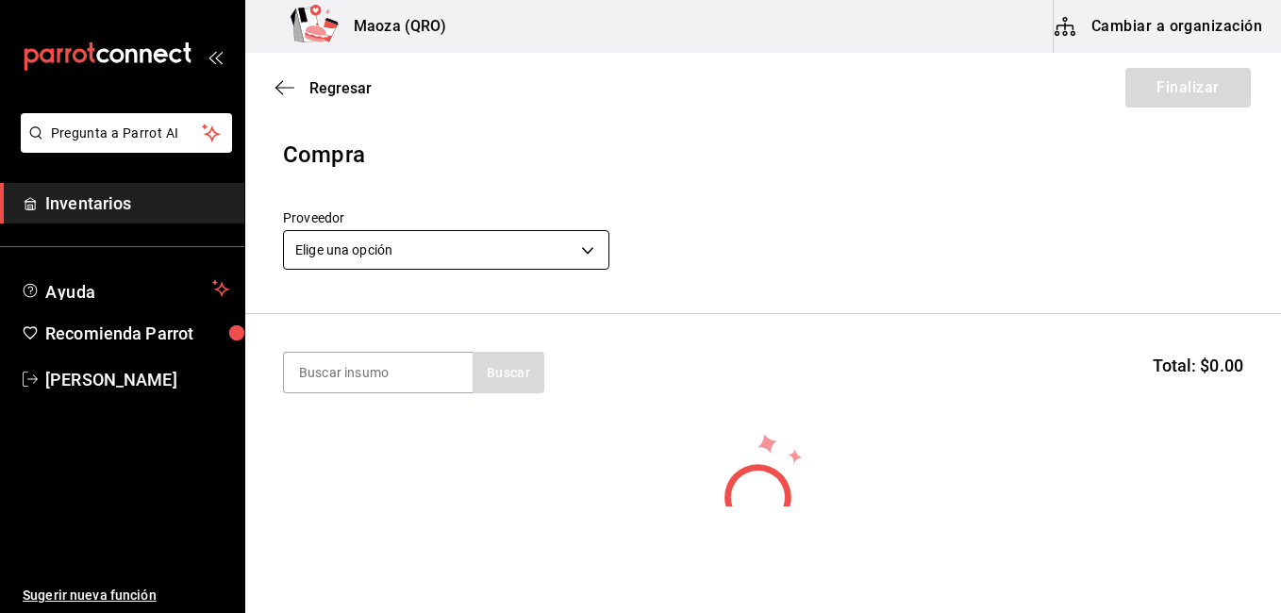
click at [545, 237] on body "Pregunta a Parrot AI Inventarios Ayuda Recomienda Parrot [PERSON_NAME] Sugerir …" at bounding box center [640, 253] width 1281 height 506
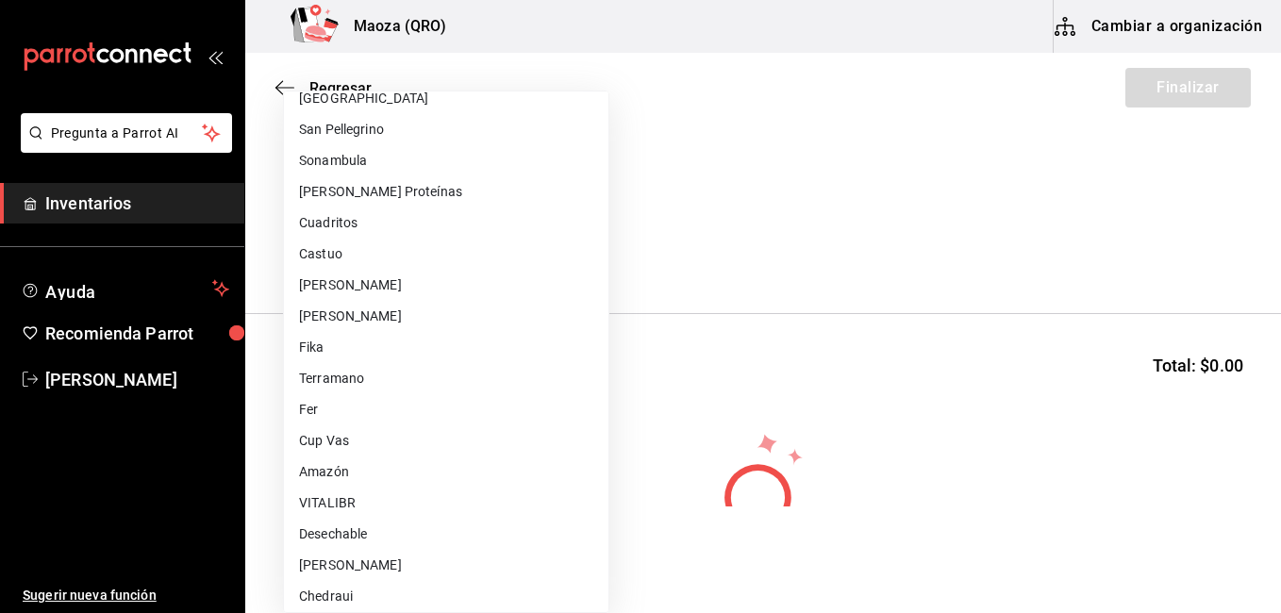
scroll to position [635, 0]
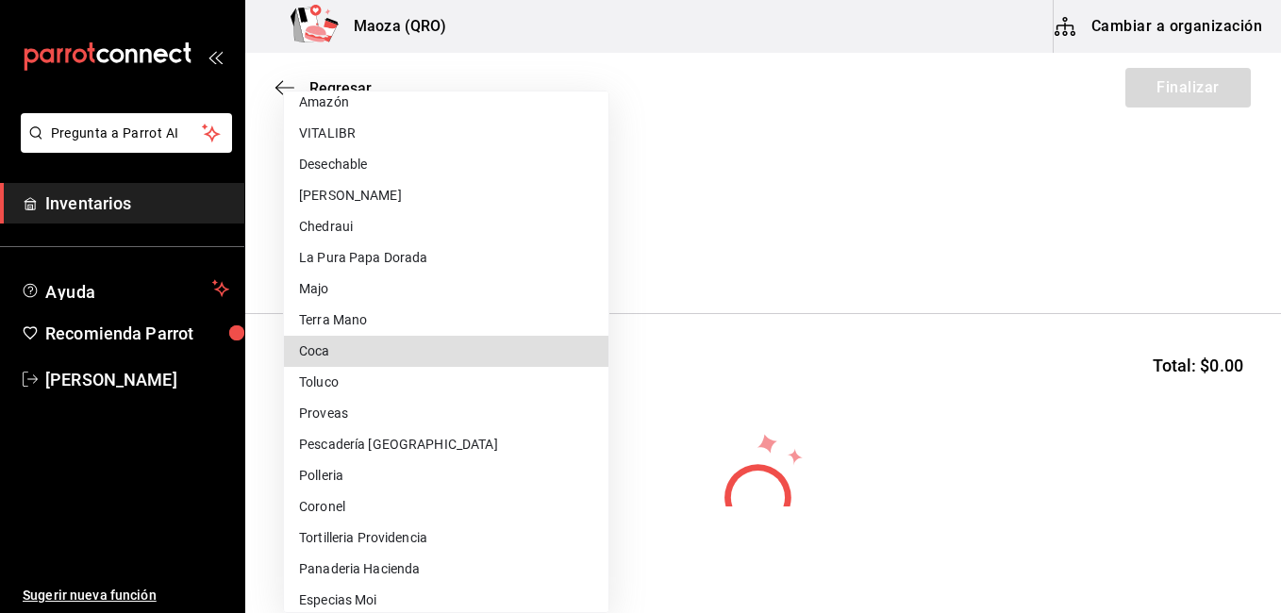
click at [378, 353] on li "Coca" at bounding box center [446, 351] width 324 height 31
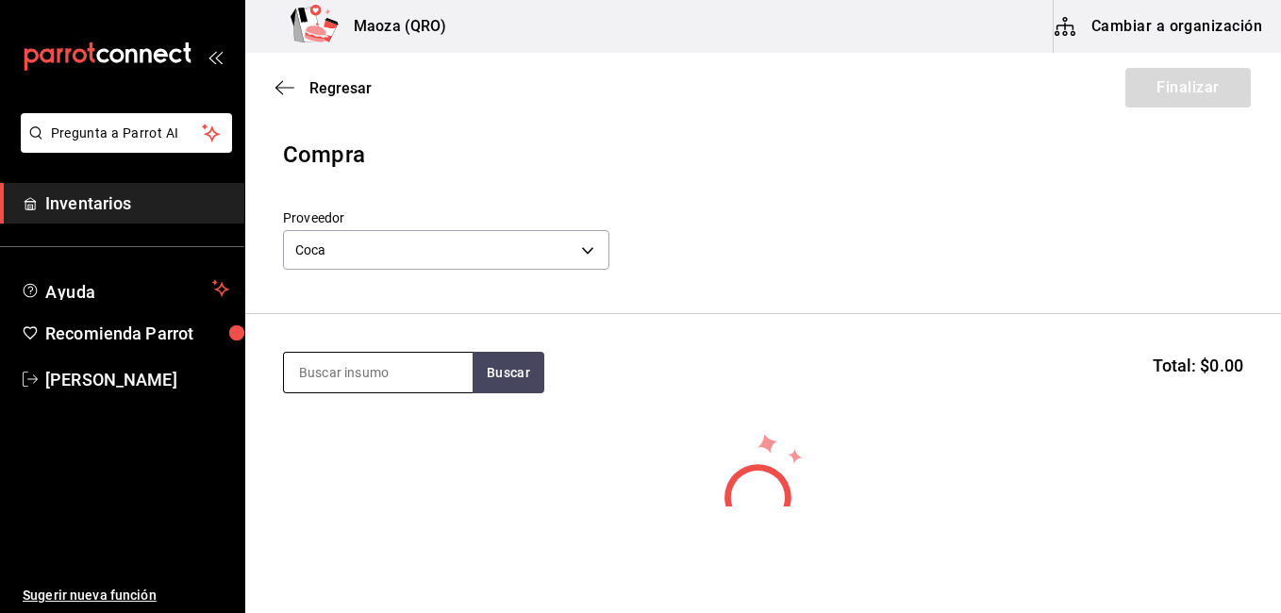
click at [372, 366] on input at bounding box center [378, 373] width 189 height 40
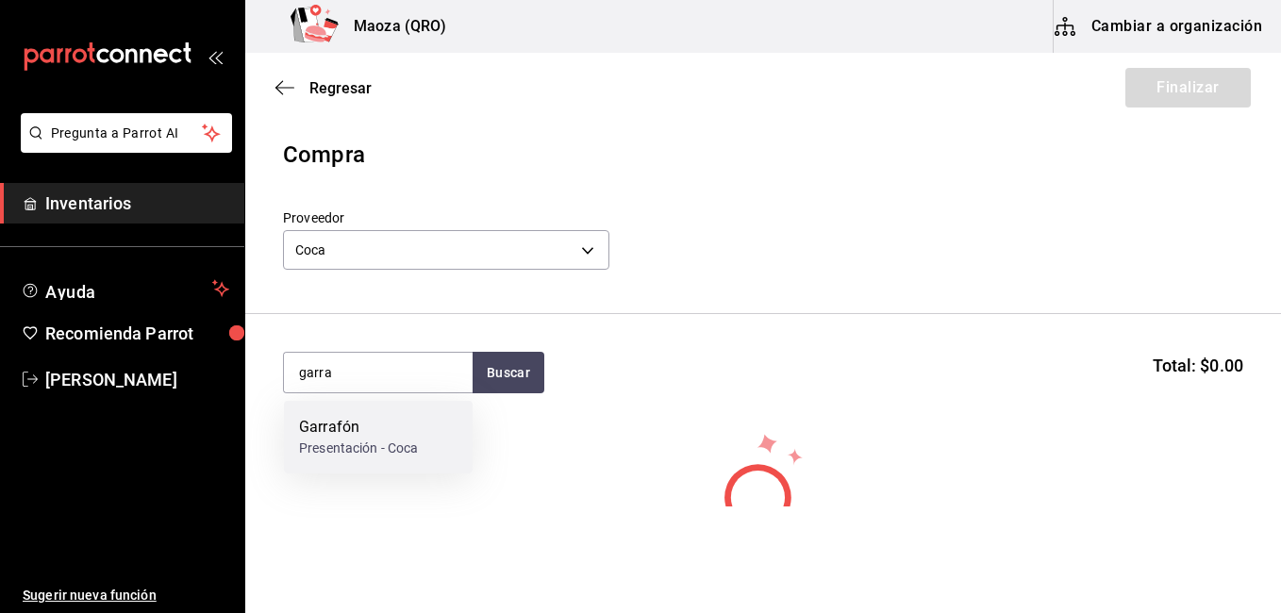
click at [367, 419] on div "Garrafón" at bounding box center [359, 427] width 120 height 23
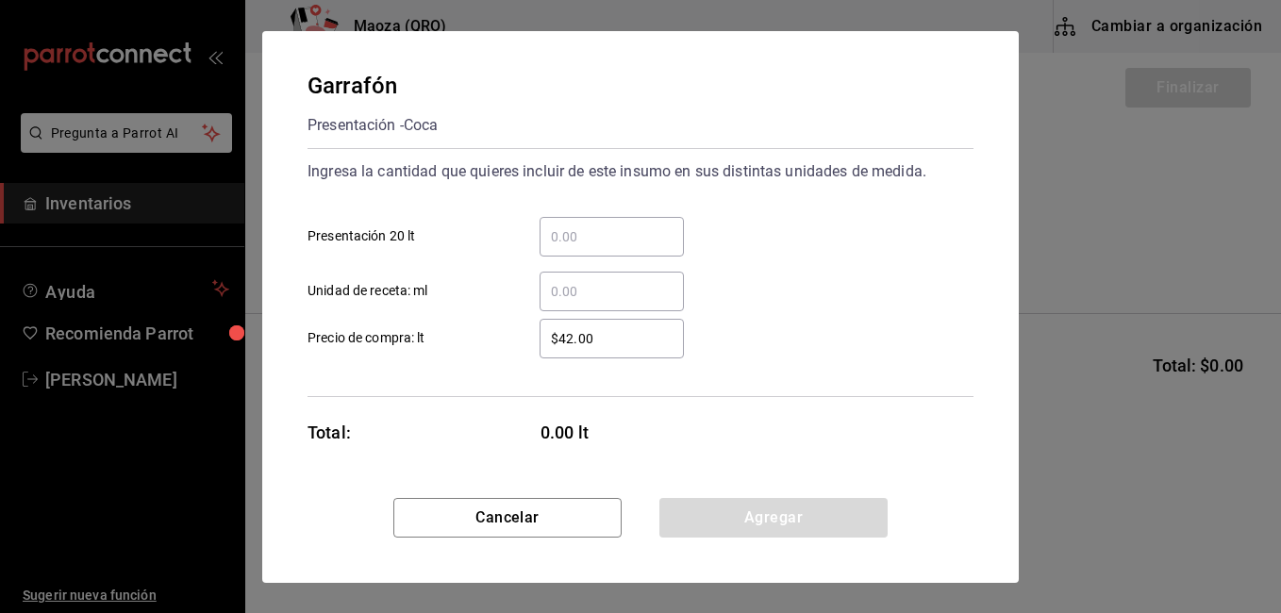
click at [574, 243] on input "​ Presentación 20 lt" at bounding box center [611, 236] width 144 height 23
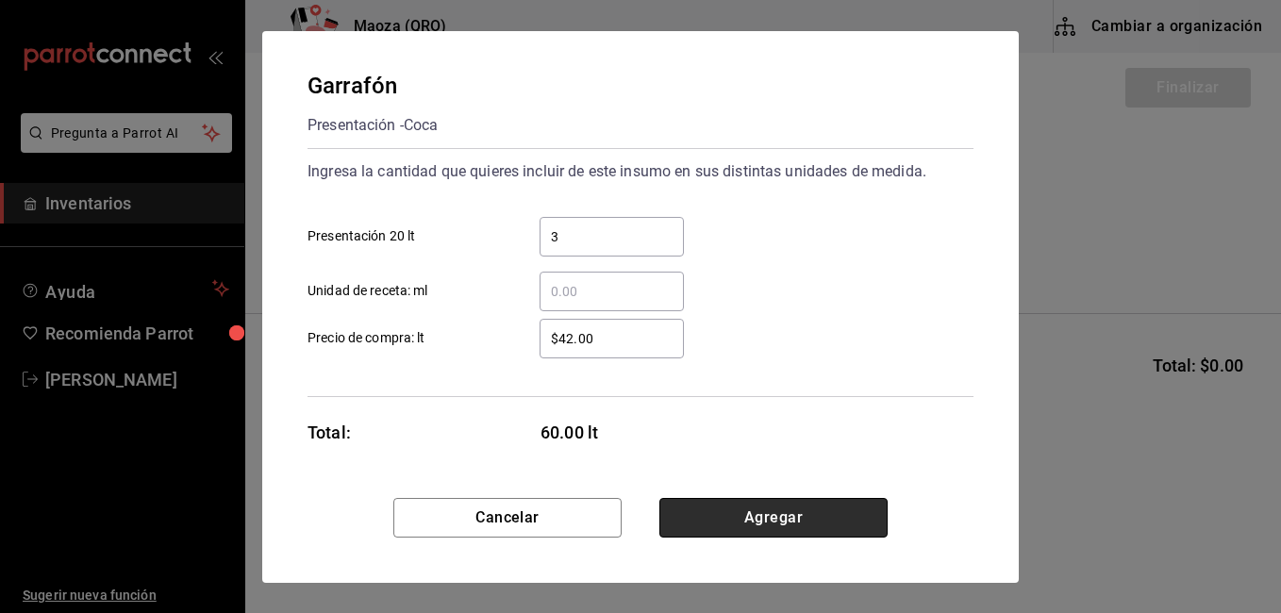
click at [732, 505] on button "Agregar" at bounding box center [773, 518] width 228 height 40
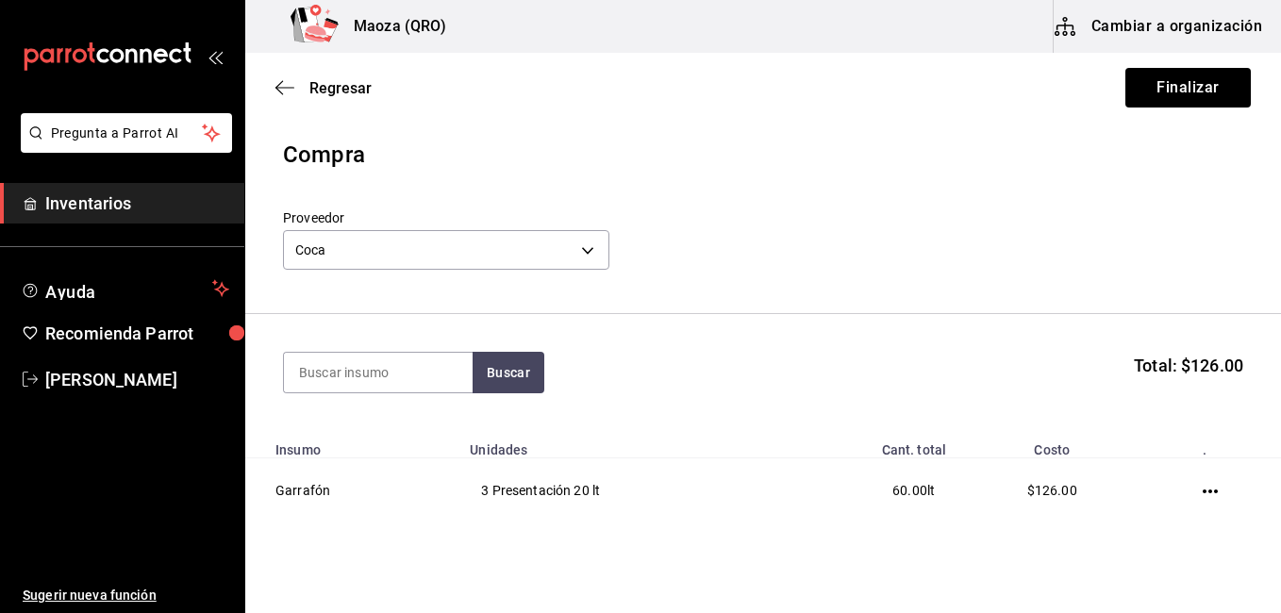
click at [1202, 489] on icon "button" at bounding box center [1209, 491] width 15 height 15
click at [1072, 458] on icon "button" at bounding box center [1076, 465] width 23 height 23
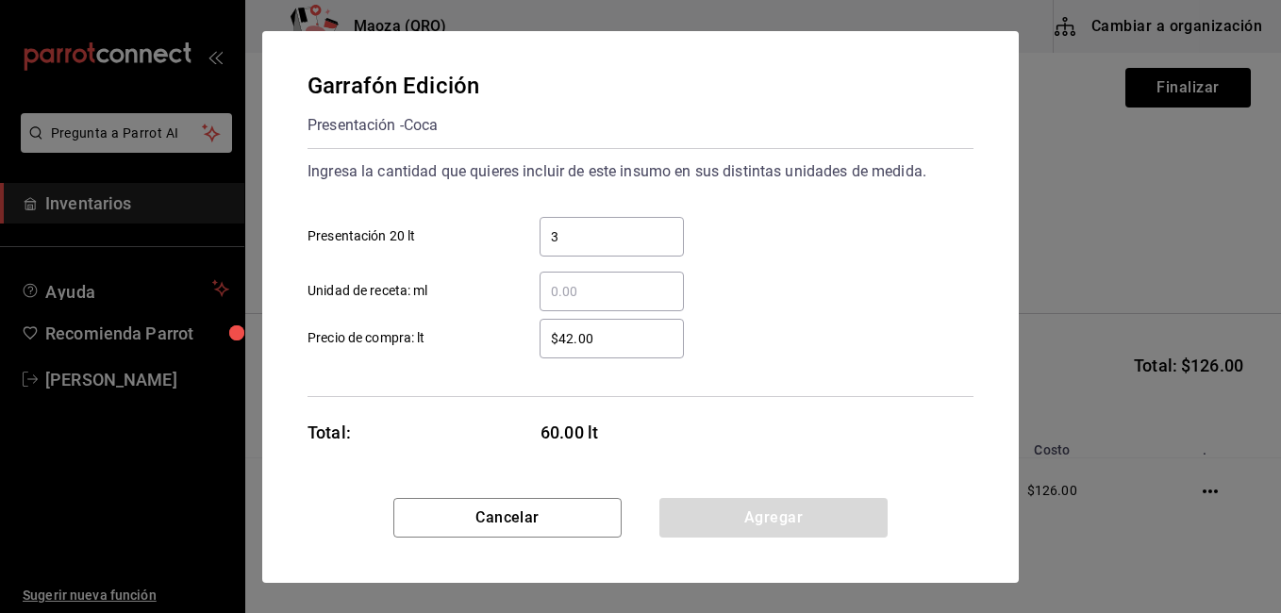
click at [568, 335] on input "$42.00" at bounding box center [611, 338] width 144 height 23
click at [571, 337] on input "$42.00" at bounding box center [611, 338] width 144 height 23
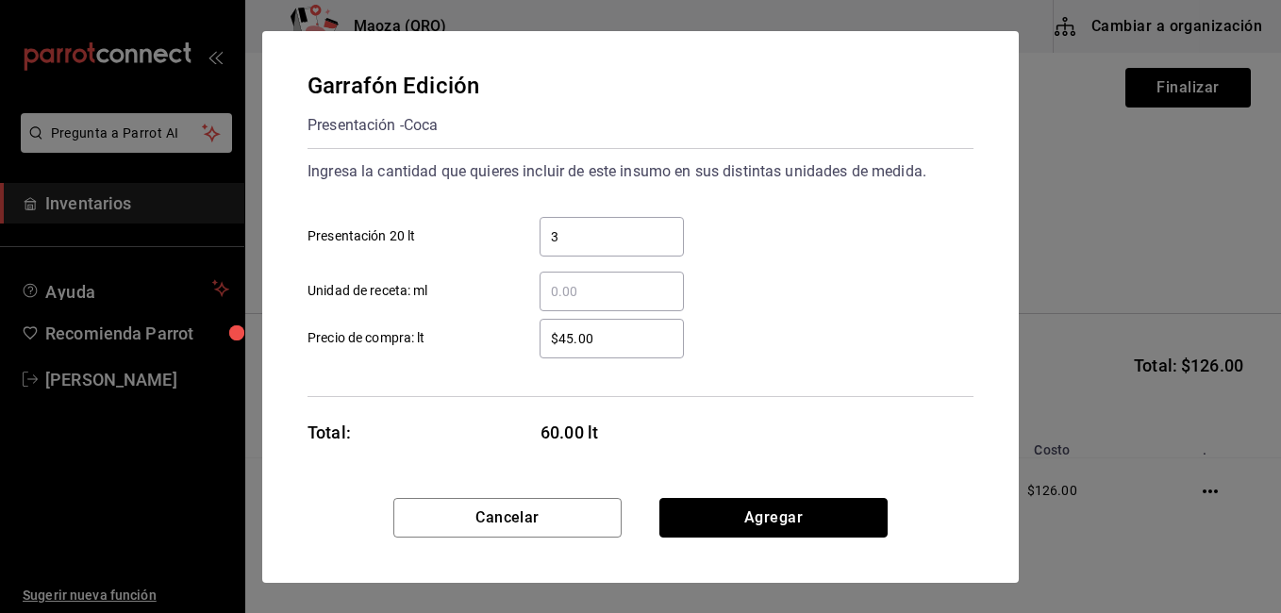
click button "Agregar" at bounding box center [773, 518] width 228 height 40
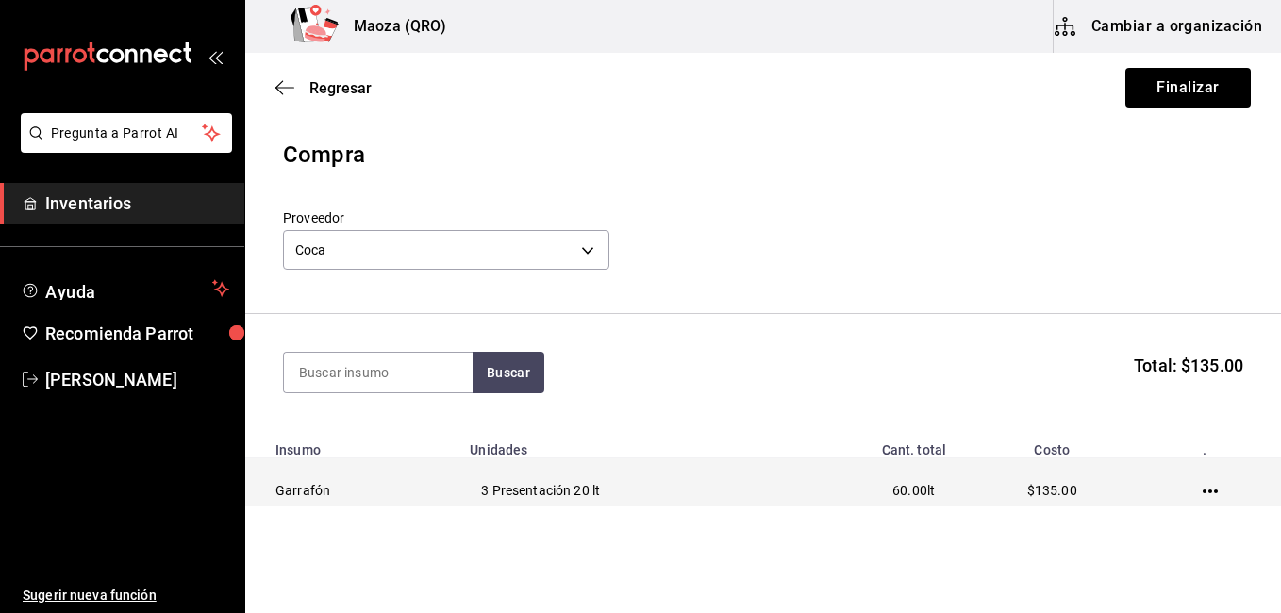
click at [1202, 490] on icon "button" at bounding box center [1209, 491] width 15 height 15
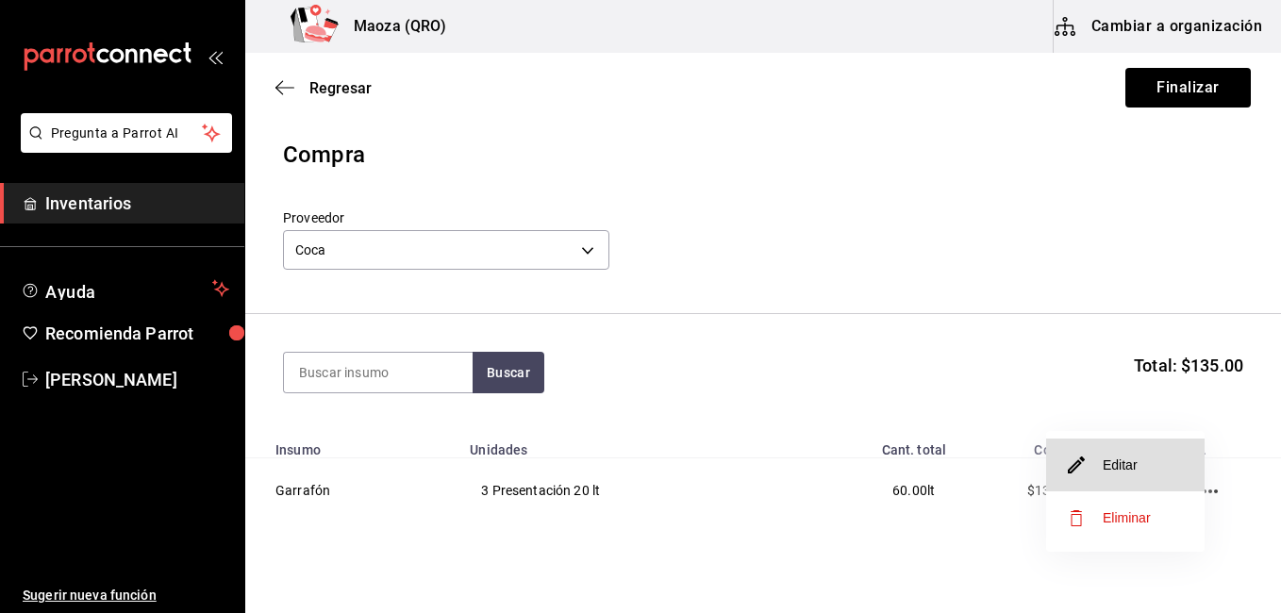
click at [1167, 469] on li "Editar" at bounding box center [1125, 465] width 158 height 53
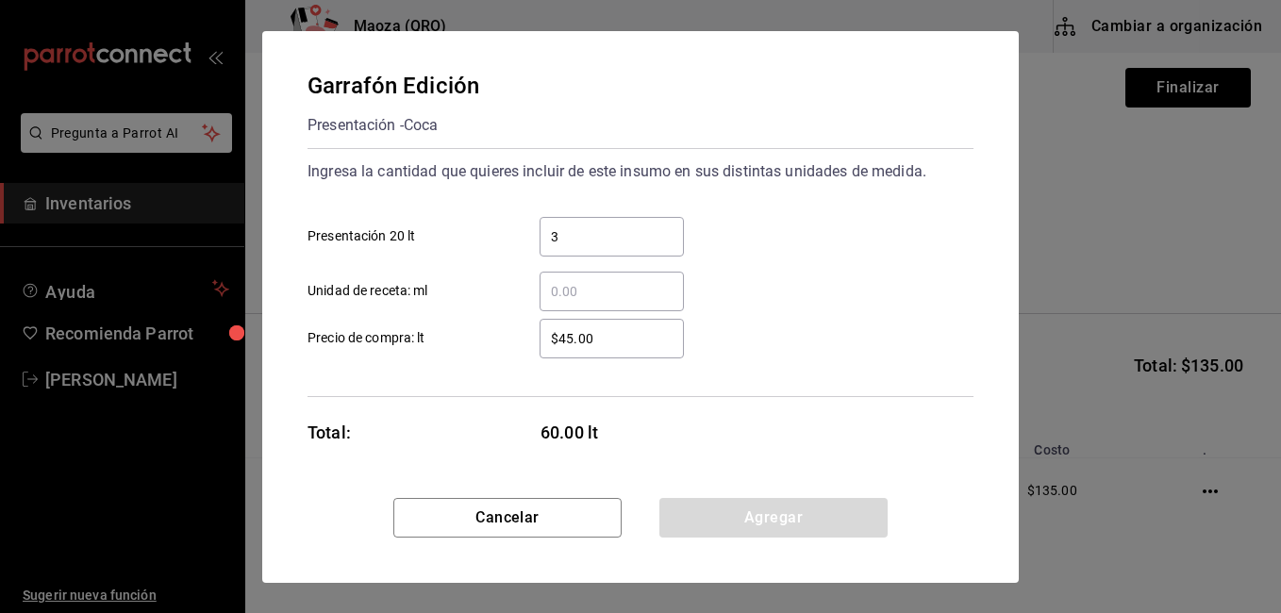
click at [565, 327] on input "$45.00" at bounding box center [611, 338] width 144 height 23
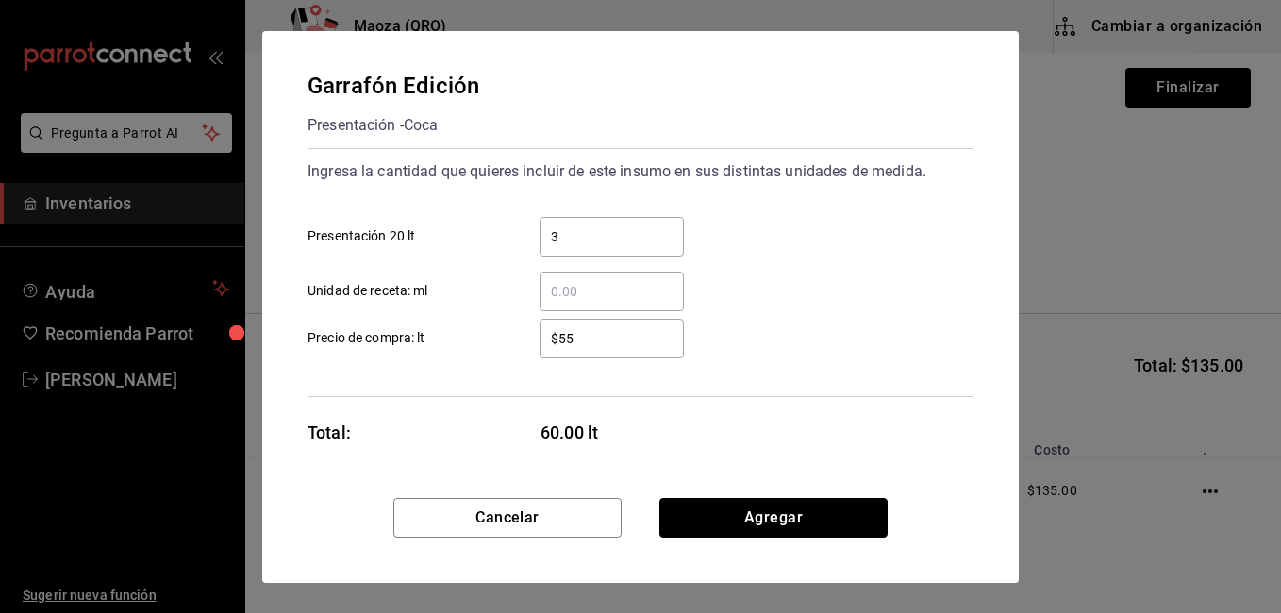
click button "Agregar" at bounding box center [773, 518] width 228 height 40
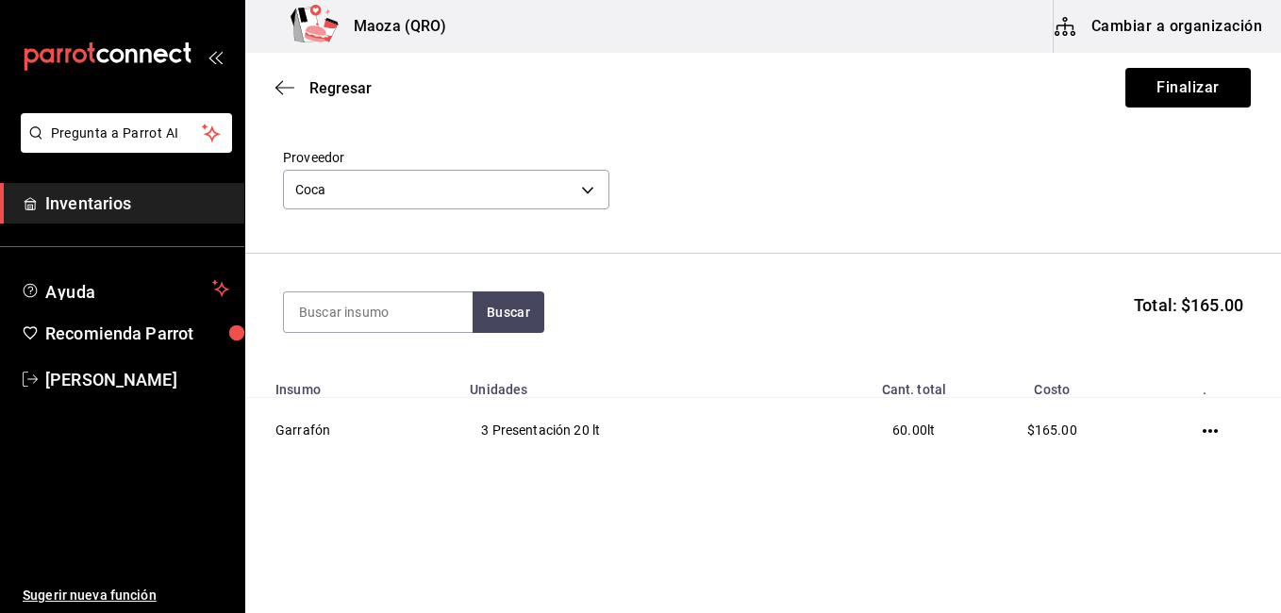
scroll to position [77, 0]
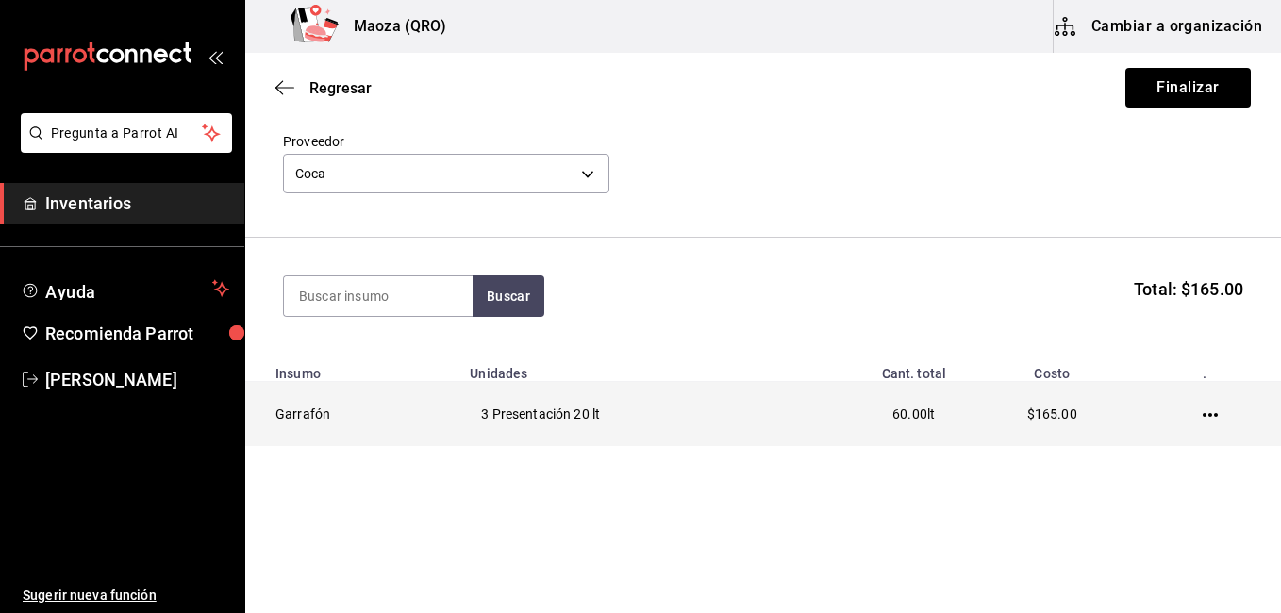
click at [1204, 417] on td at bounding box center [1213, 414] width 135 height 65
click at [1202, 411] on icon "button" at bounding box center [1209, 414] width 15 height 15
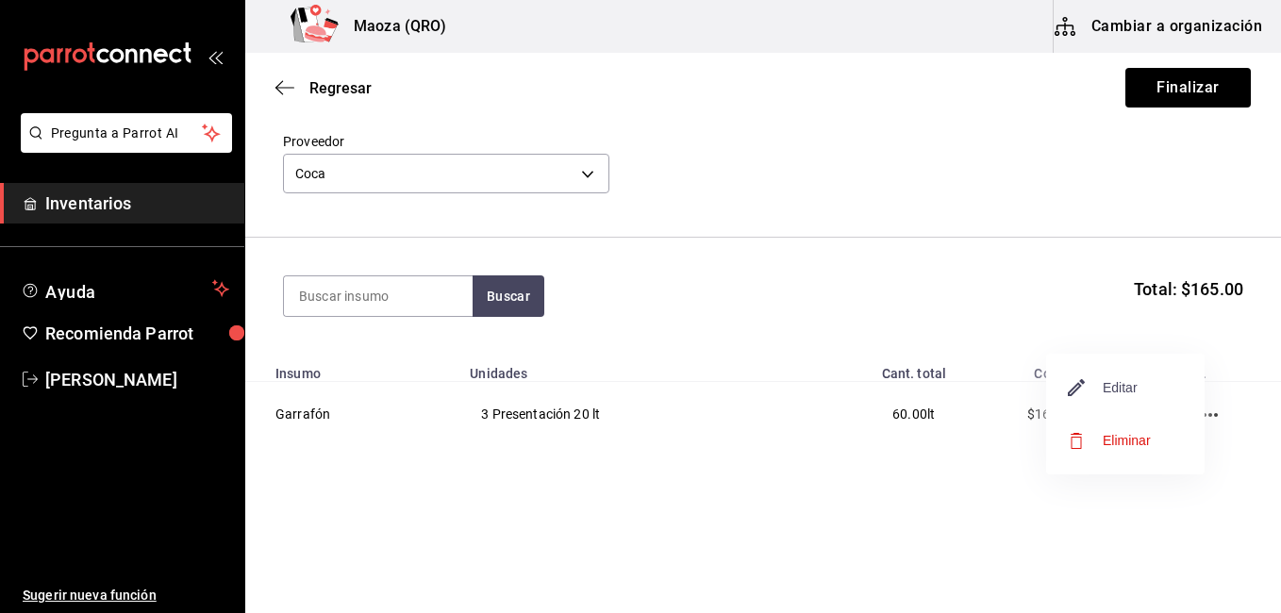
click at [1136, 392] on span "Editar" at bounding box center [1102, 387] width 69 height 23
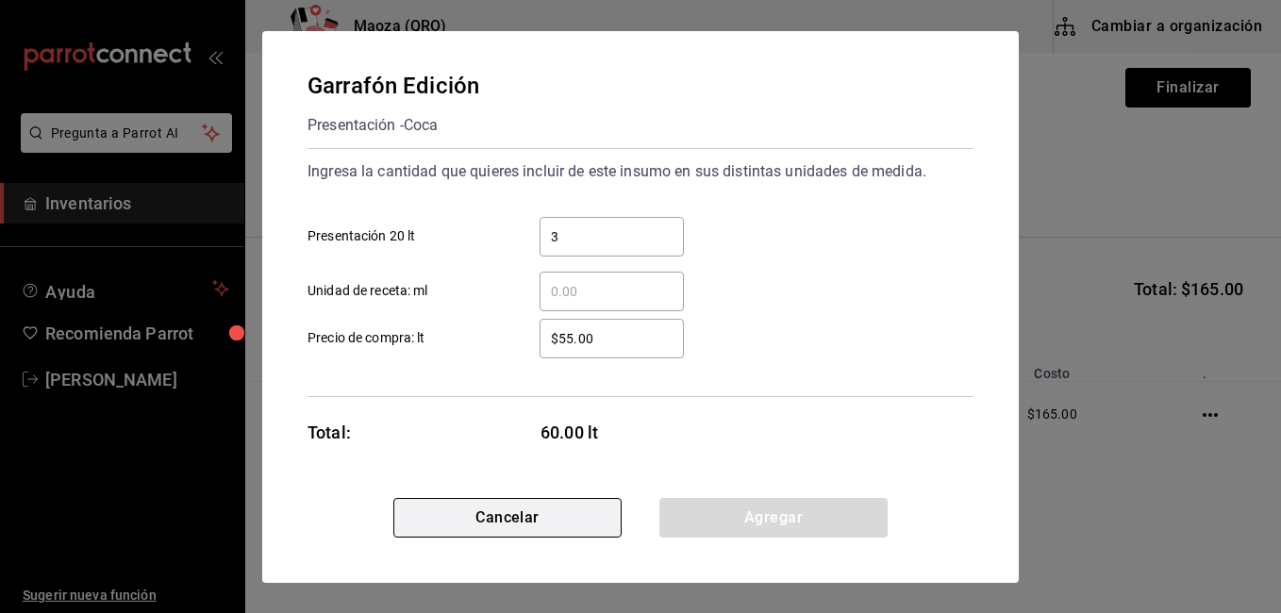
drag, startPoint x: 580, startPoint y: 517, endPoint x: 599, endPoint y: 506, distance: 21.5
click at [579, 516] on button "Cancelar" at bounding box center [507, 518] width 228 height 40
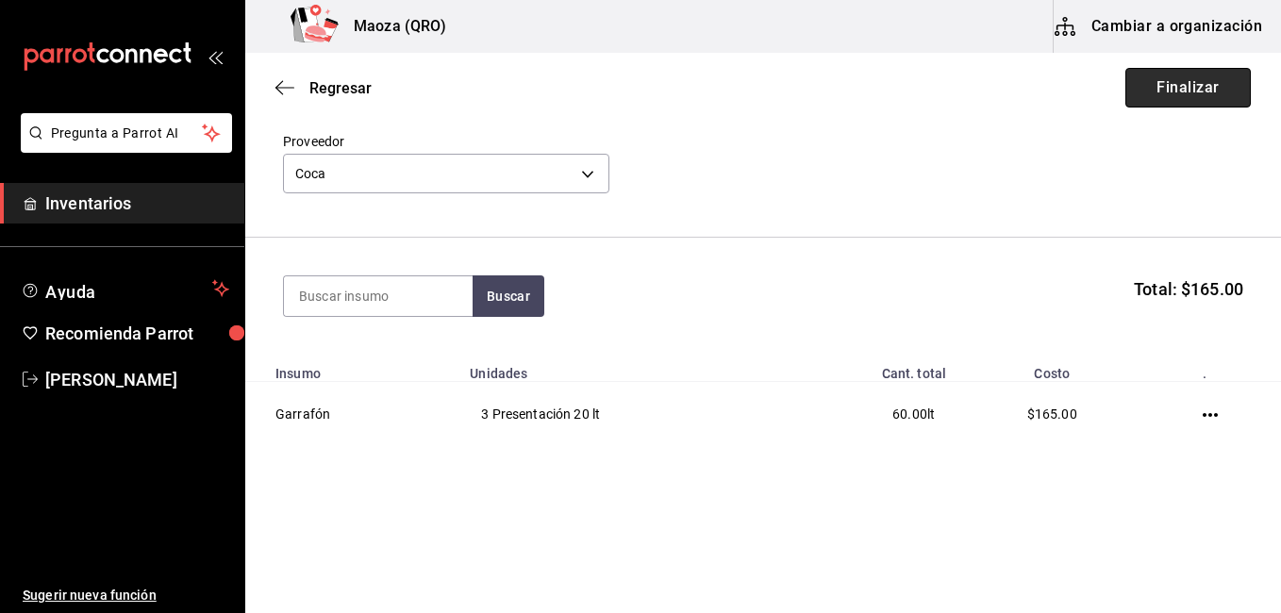
click at [1189, 86] on button "Finalizar" at bounding box center [1187, 88] width 125 height 40
